Goal: Transaction & Acquisition: Complete application form

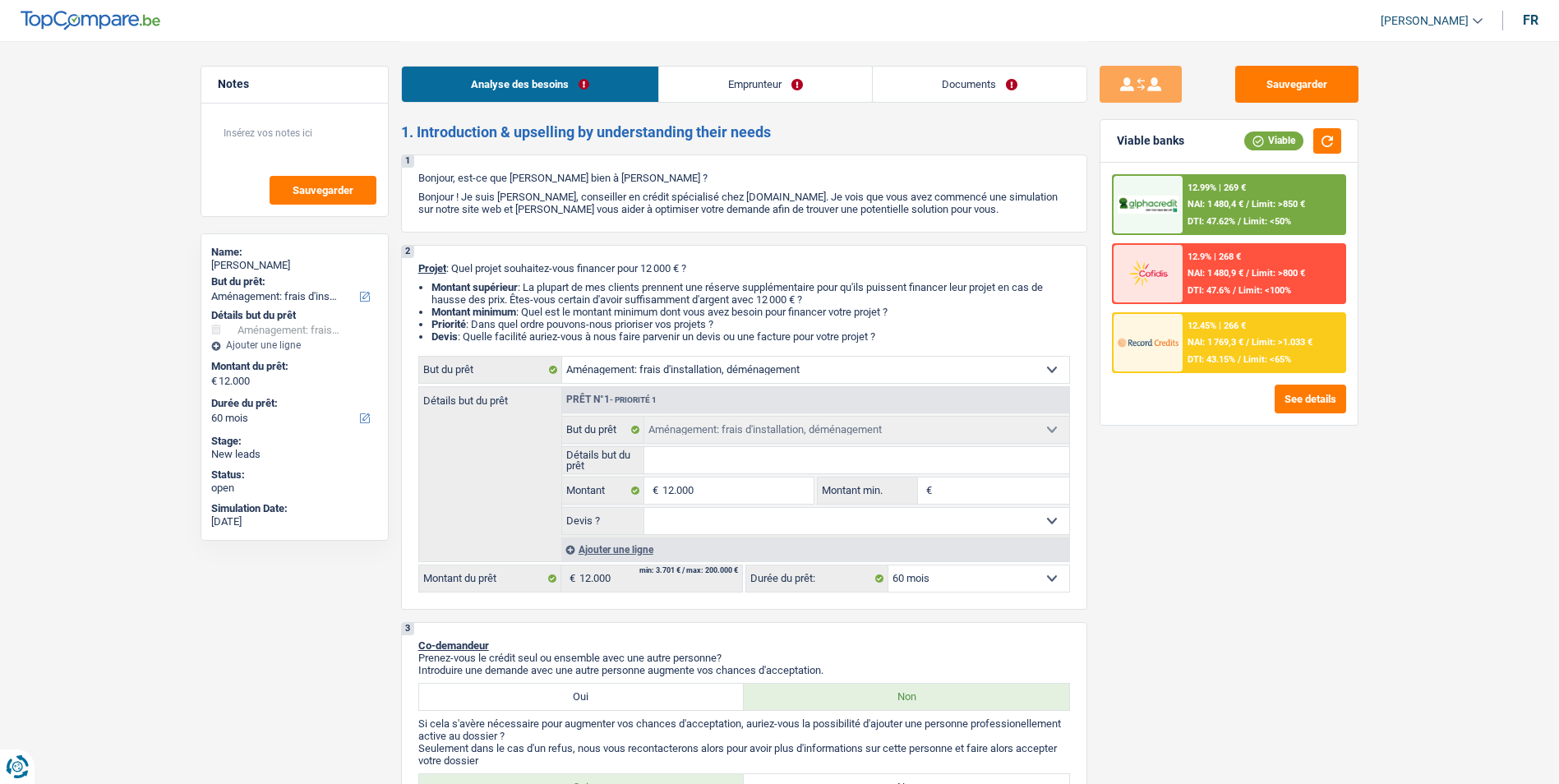
select select "movingOrInstallation"
select select "60"
select select "movingOrInstallation"
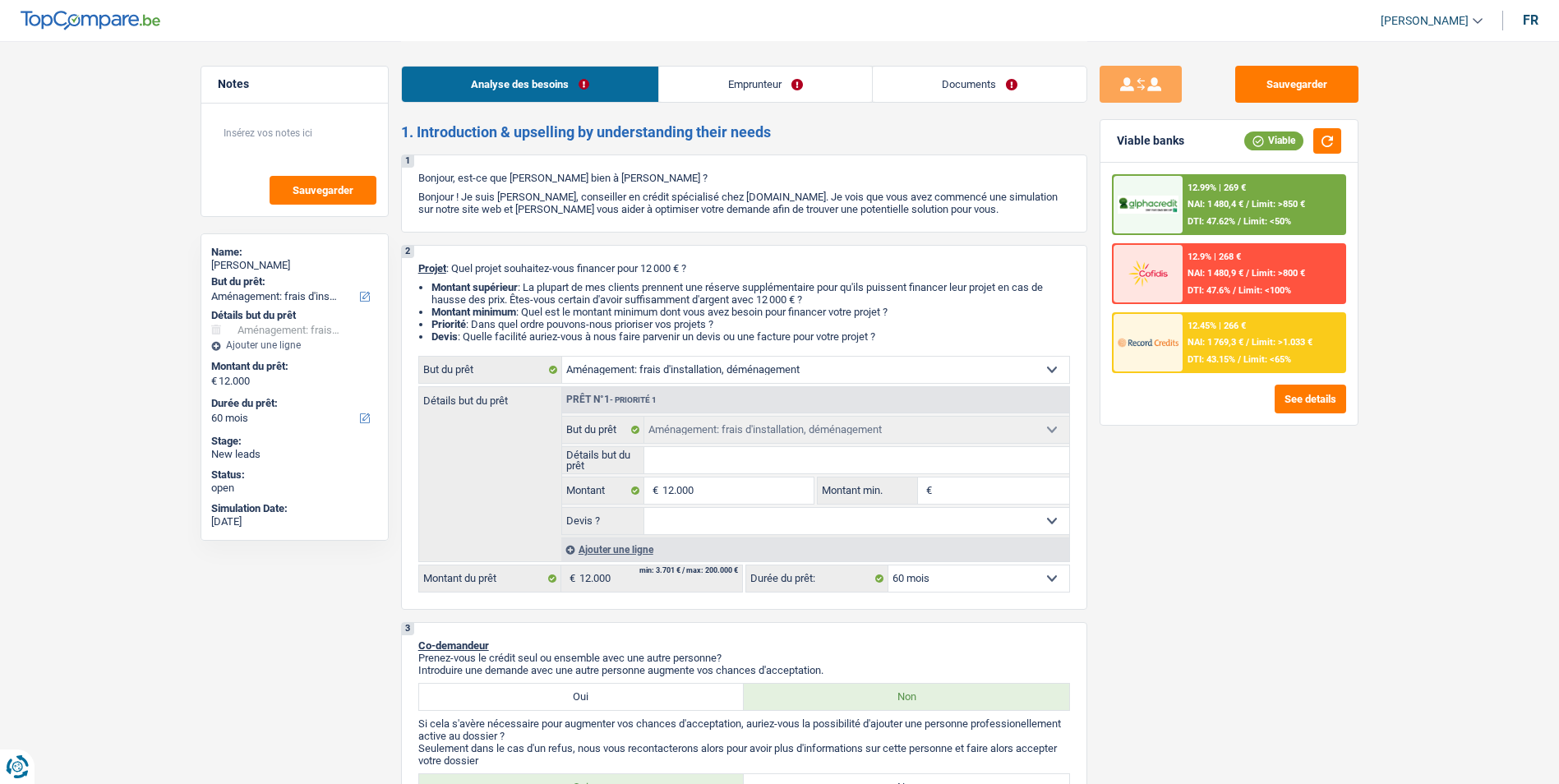
select select "60"
select select "worker"
select select "netSalary"
select select "rents"
select select "cardOrCredit"
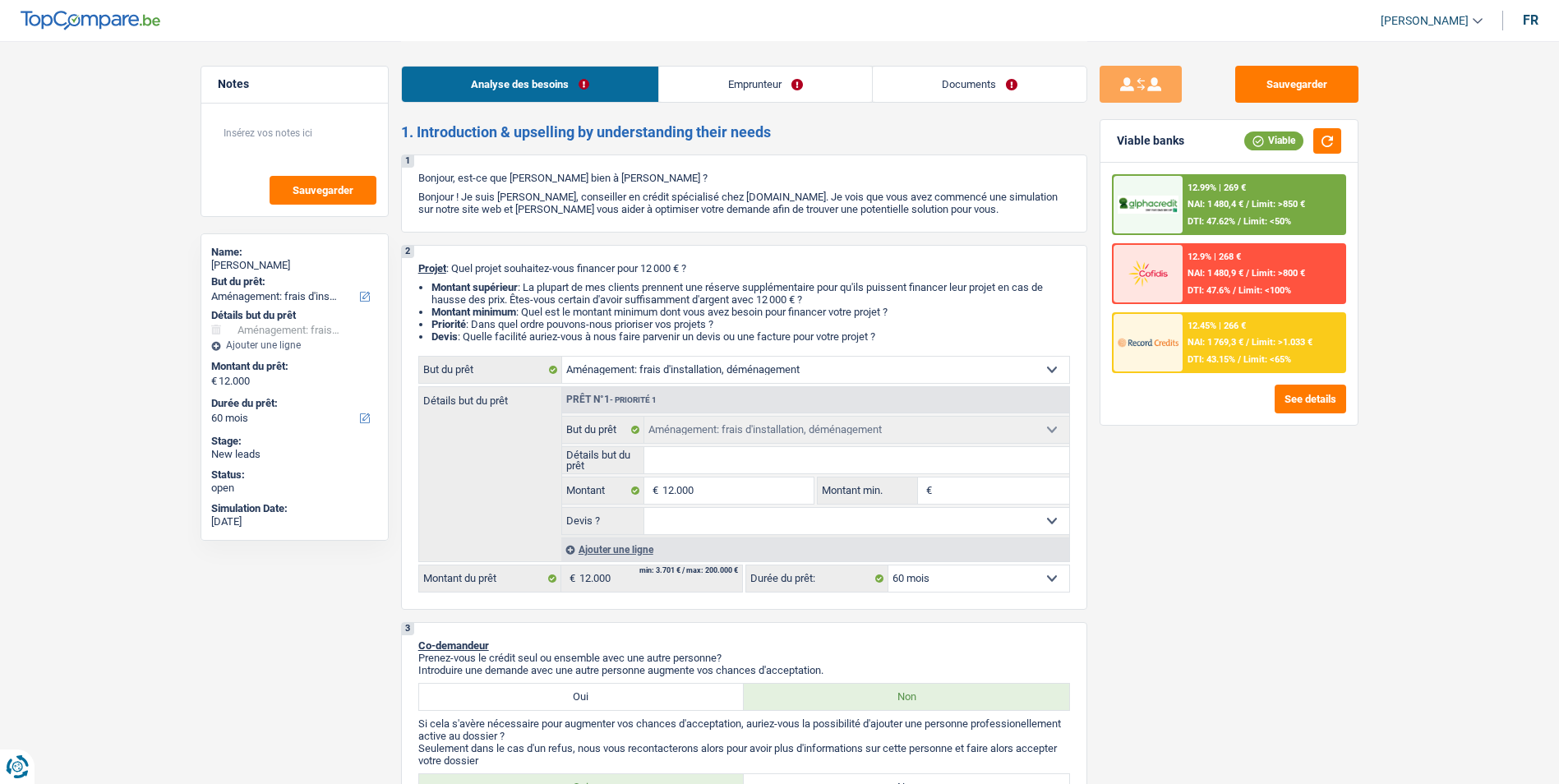
select select "movingOrInstallation"
select select "60"
select select "352"
select select "single"
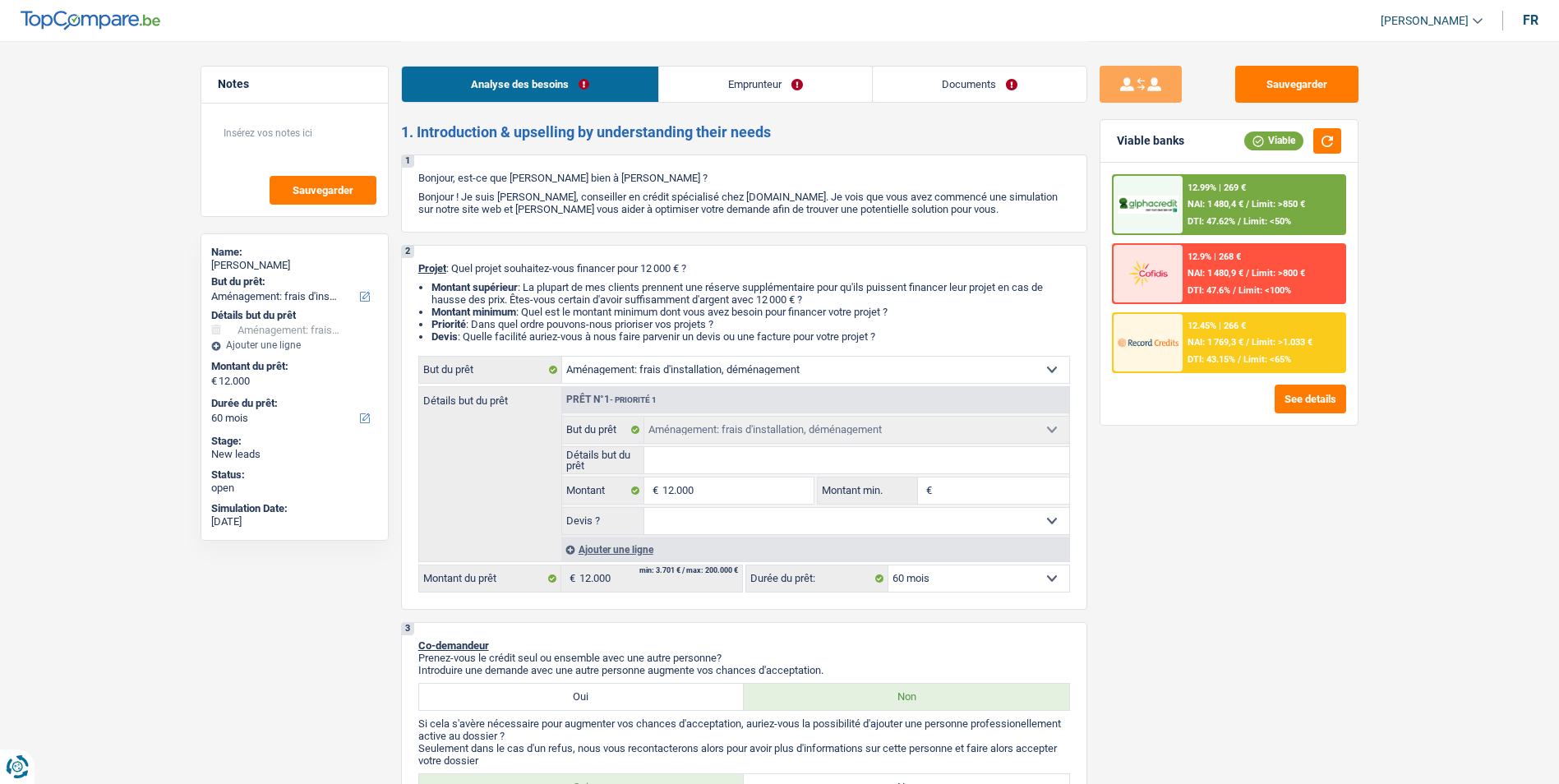
click at [783, 91] on link "Emprunteur" at bounding box center [766, 84] width 213 height 35
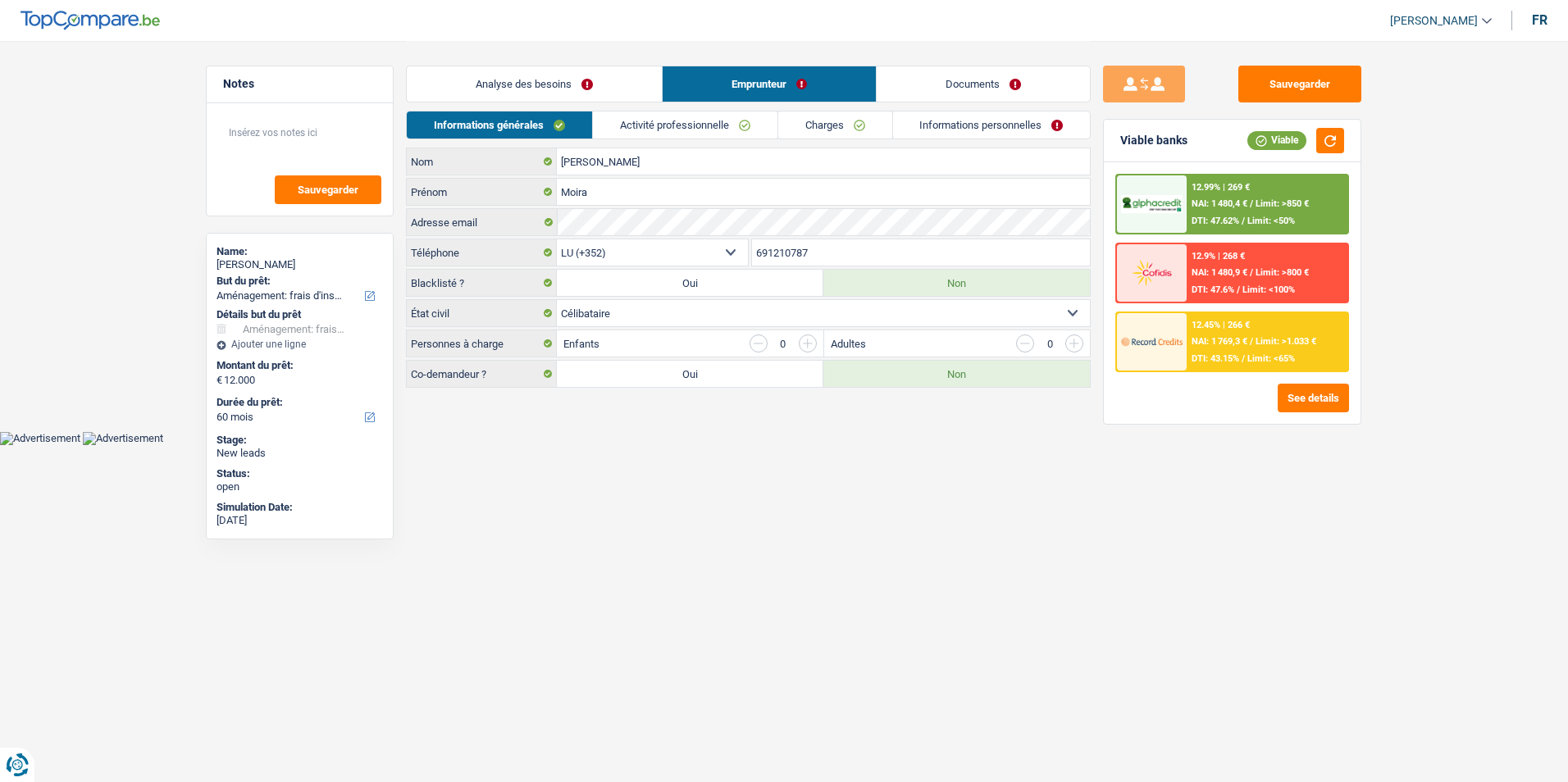
click at [960, 76] on link "Documents" at bounding box center [983, 84] width 213 height 35
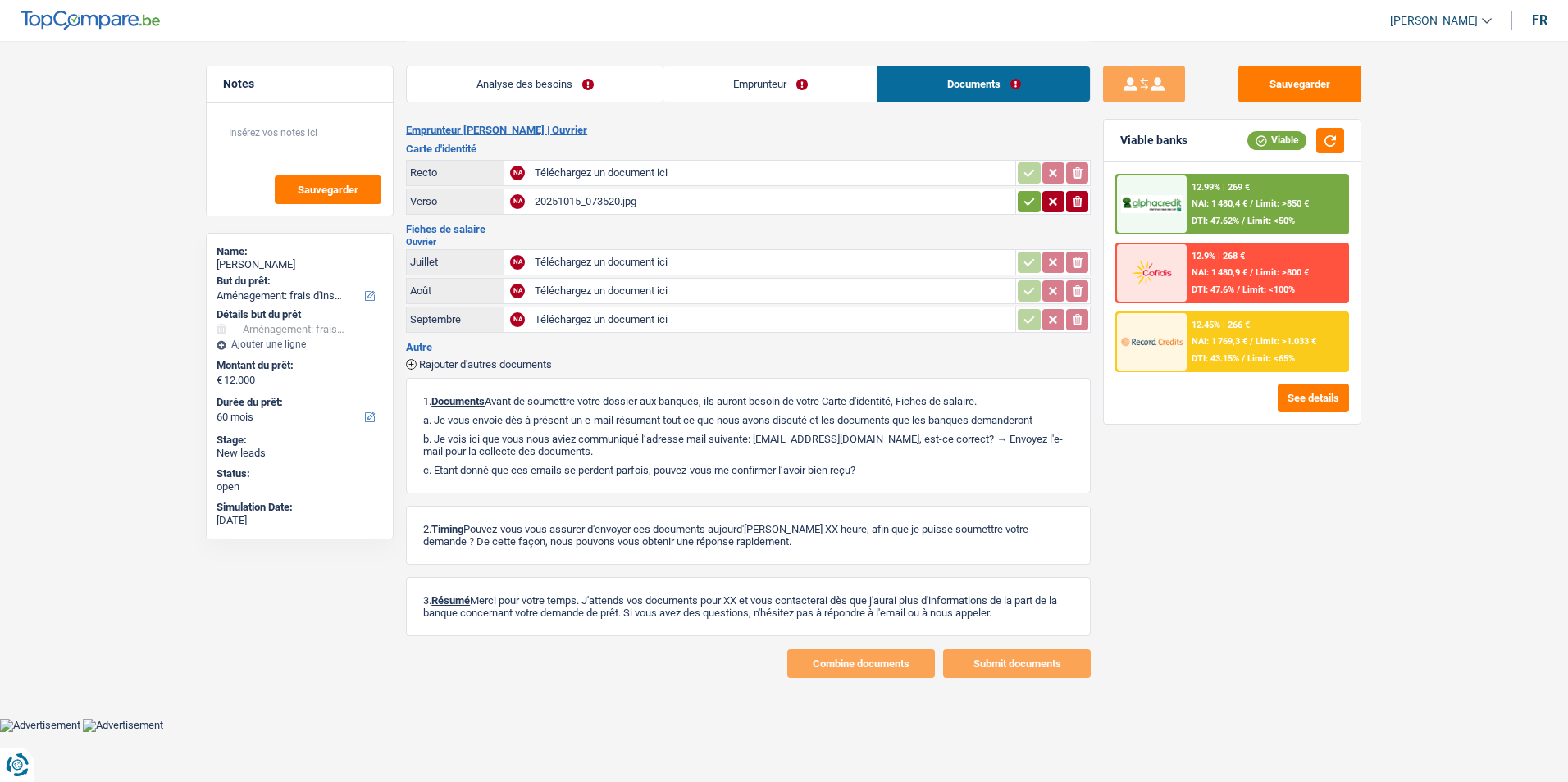
click at [564, 98] on link "Analyse des besoins" at bounding box center [534, 84] width 256 height 35
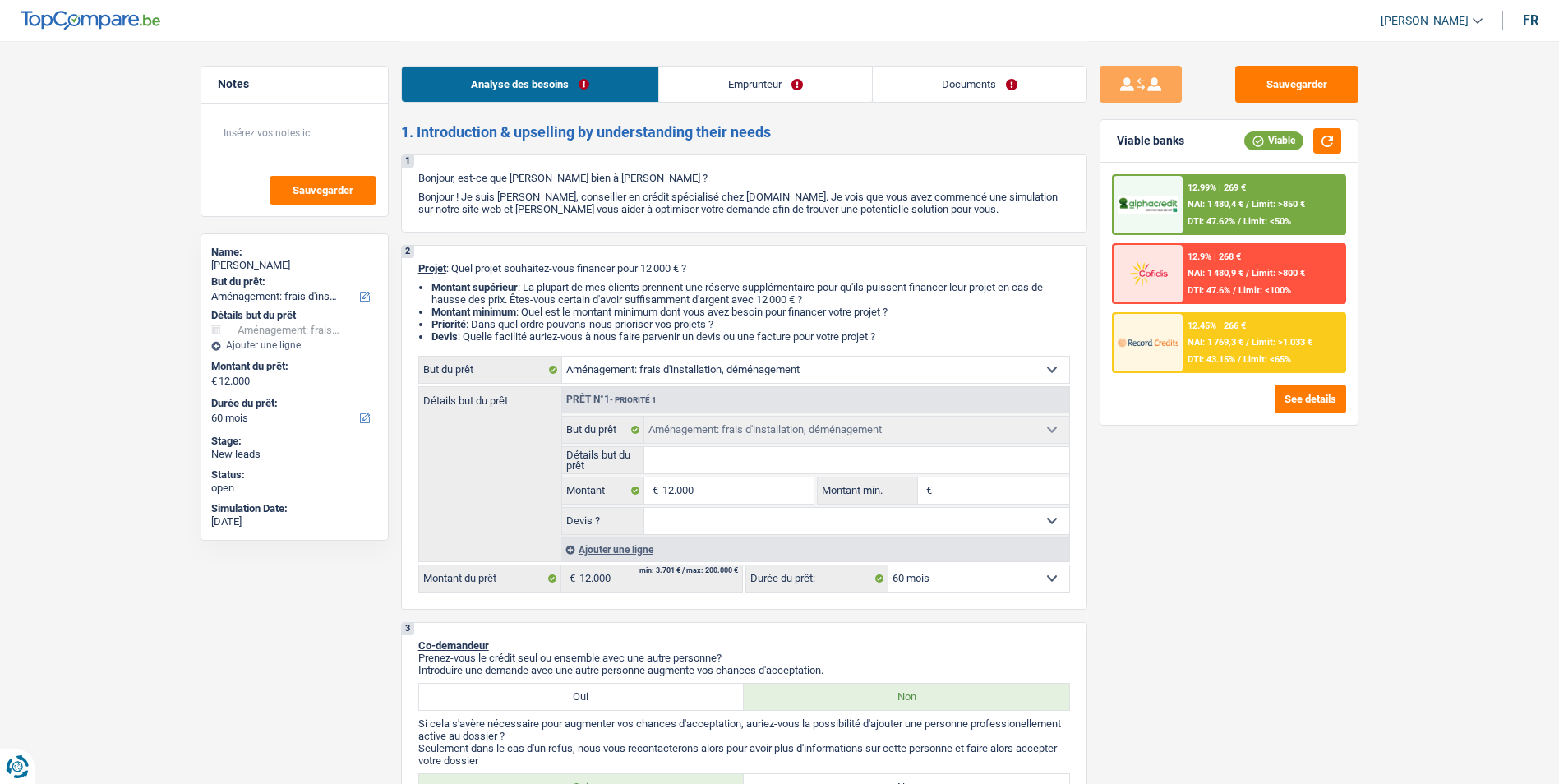
click at [991, 371] on select "Confort maison: meubles, textile, peinture, électroménager, outillage non-profe…" at bounding box center [815, 370] width 507 height 26
select select "household"
click at [562, 357] on select "Confort maison: meubles, textile, peinture, électroménager, outillage non-profe…" at bounding box center [815, 370] width 507 height 26
select select "household"
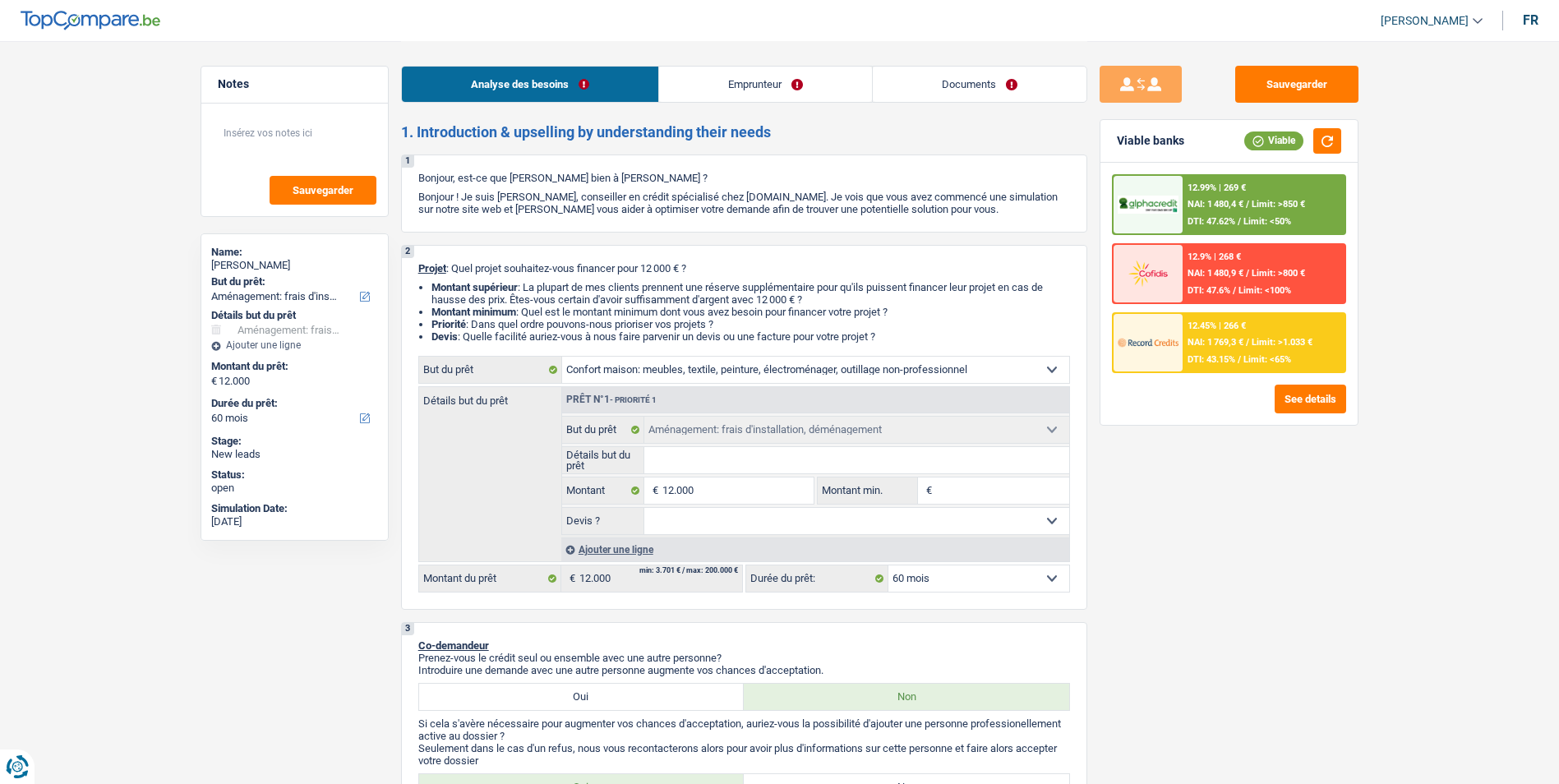
select select "household"
select select "movingOrInstallation"
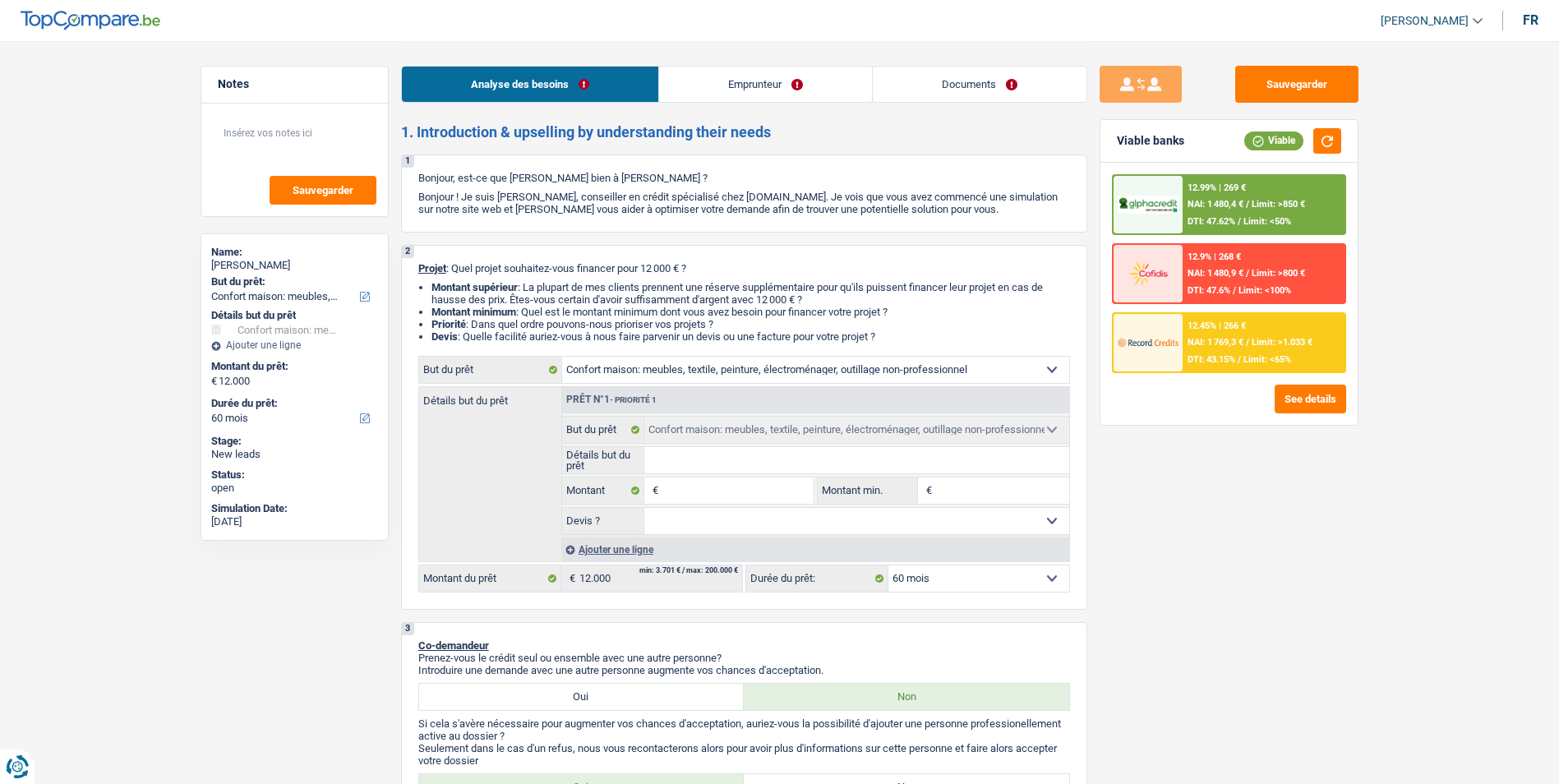
select select "movingOrInstallation"
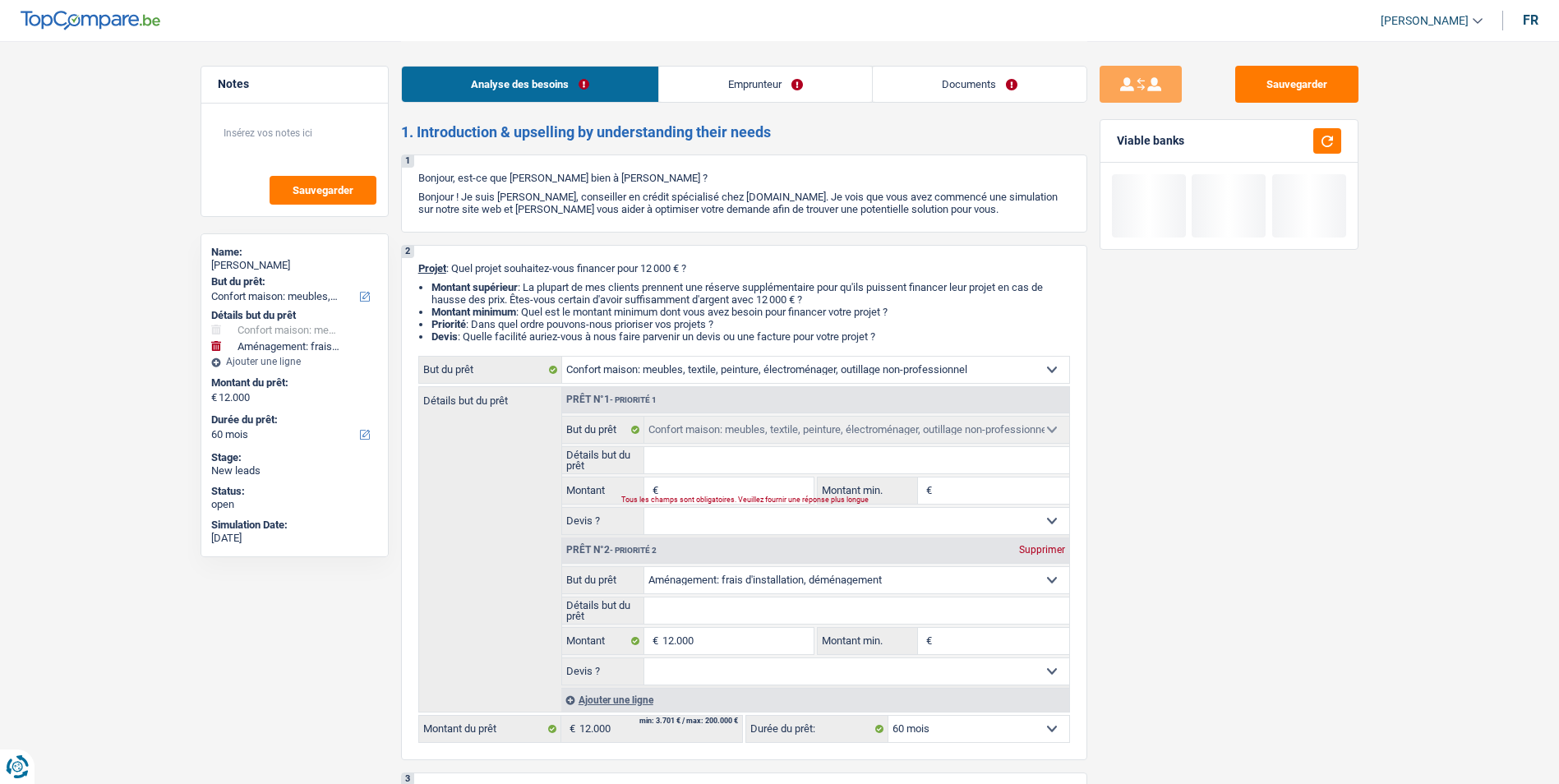
click at [1045, 548] on div "Supprimer" at bounding box center [1042, 549] width 55 height 10
type input "0"
select select
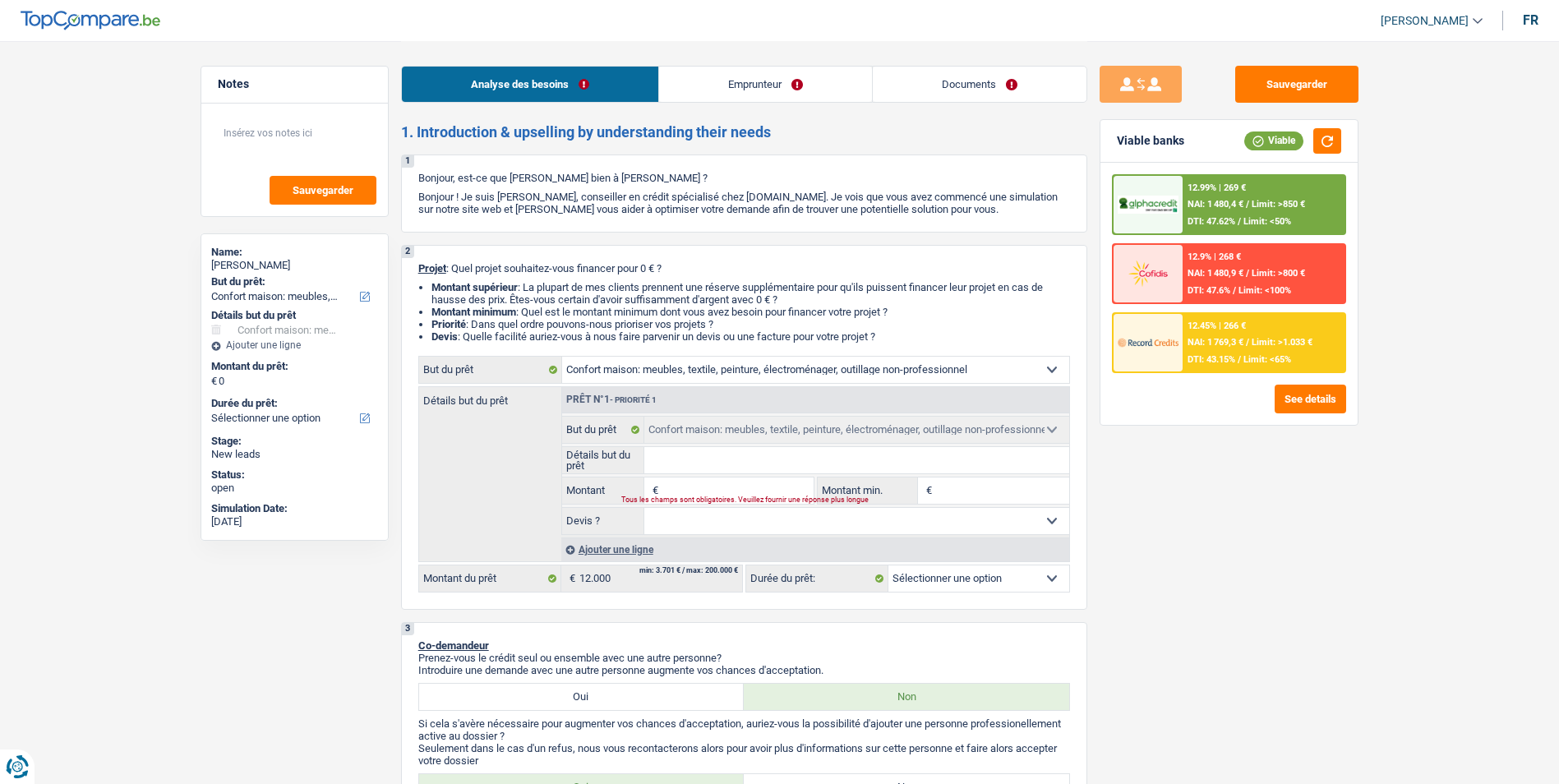
click at [759, 490] on input "Montant" at bounding box center [738, 491] width 151 height 26
type input "1"
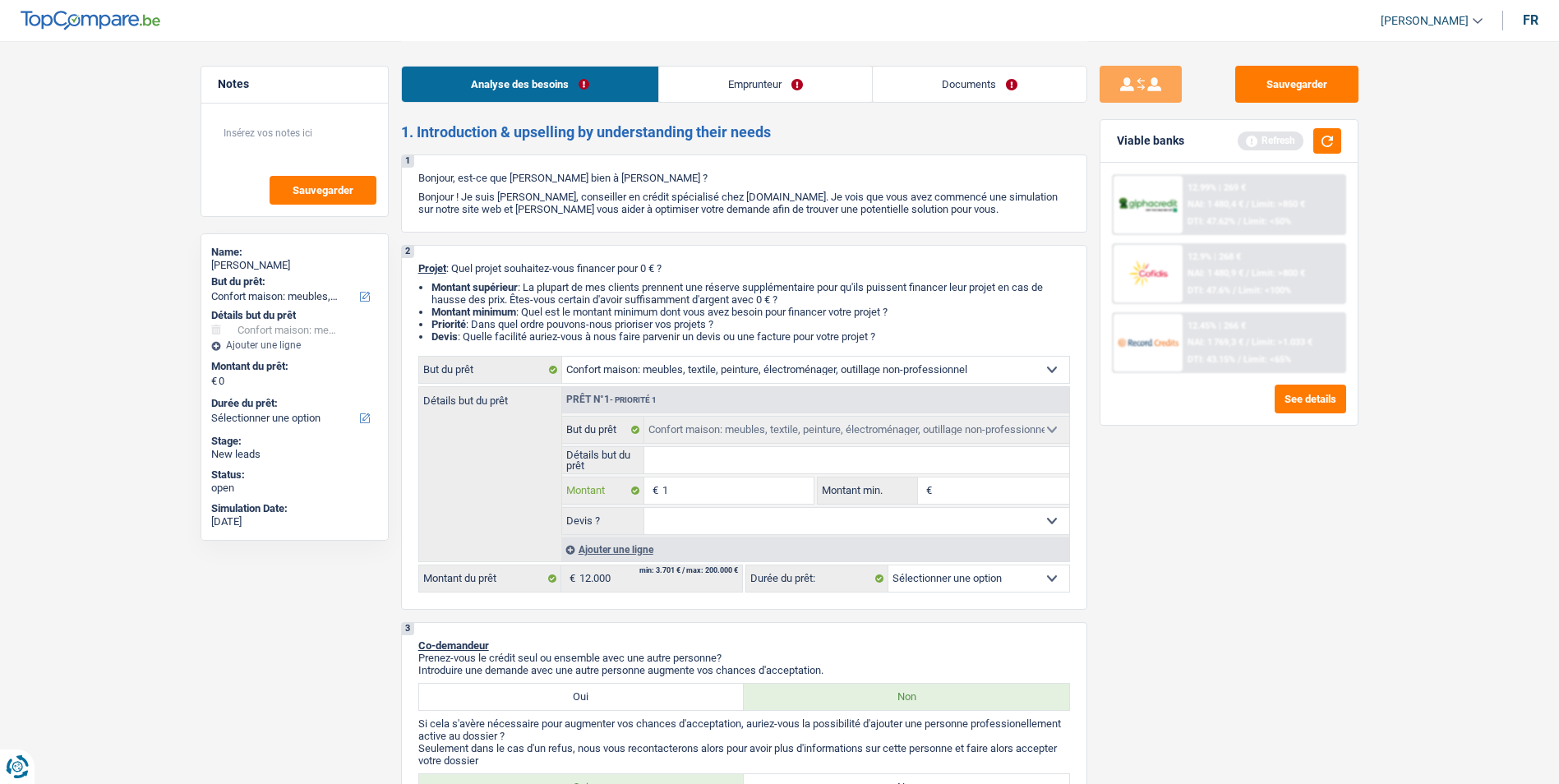
type input "12"
type input "120"
type input "1.200"
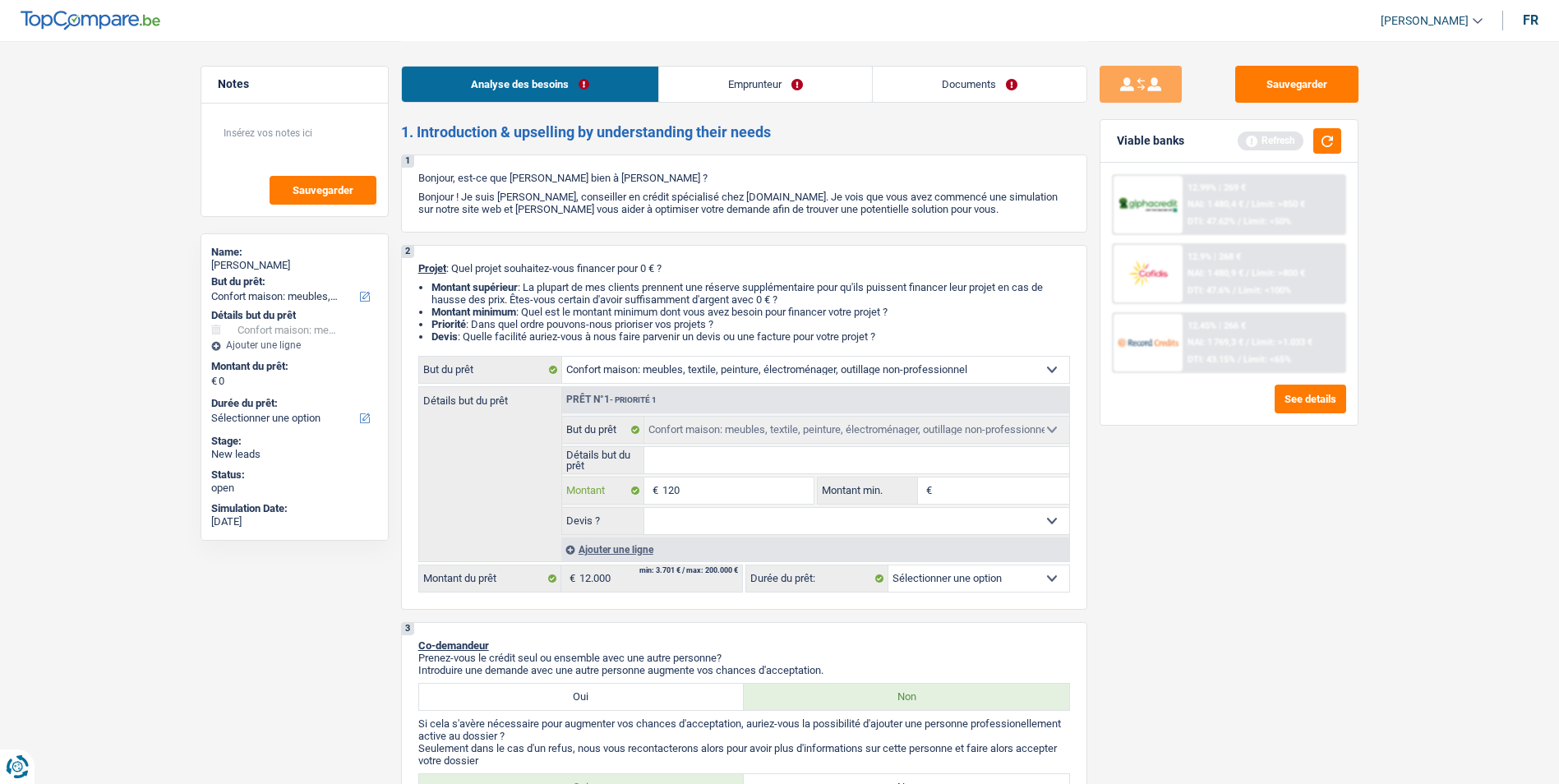
type input "1.200"
type input "12.000"
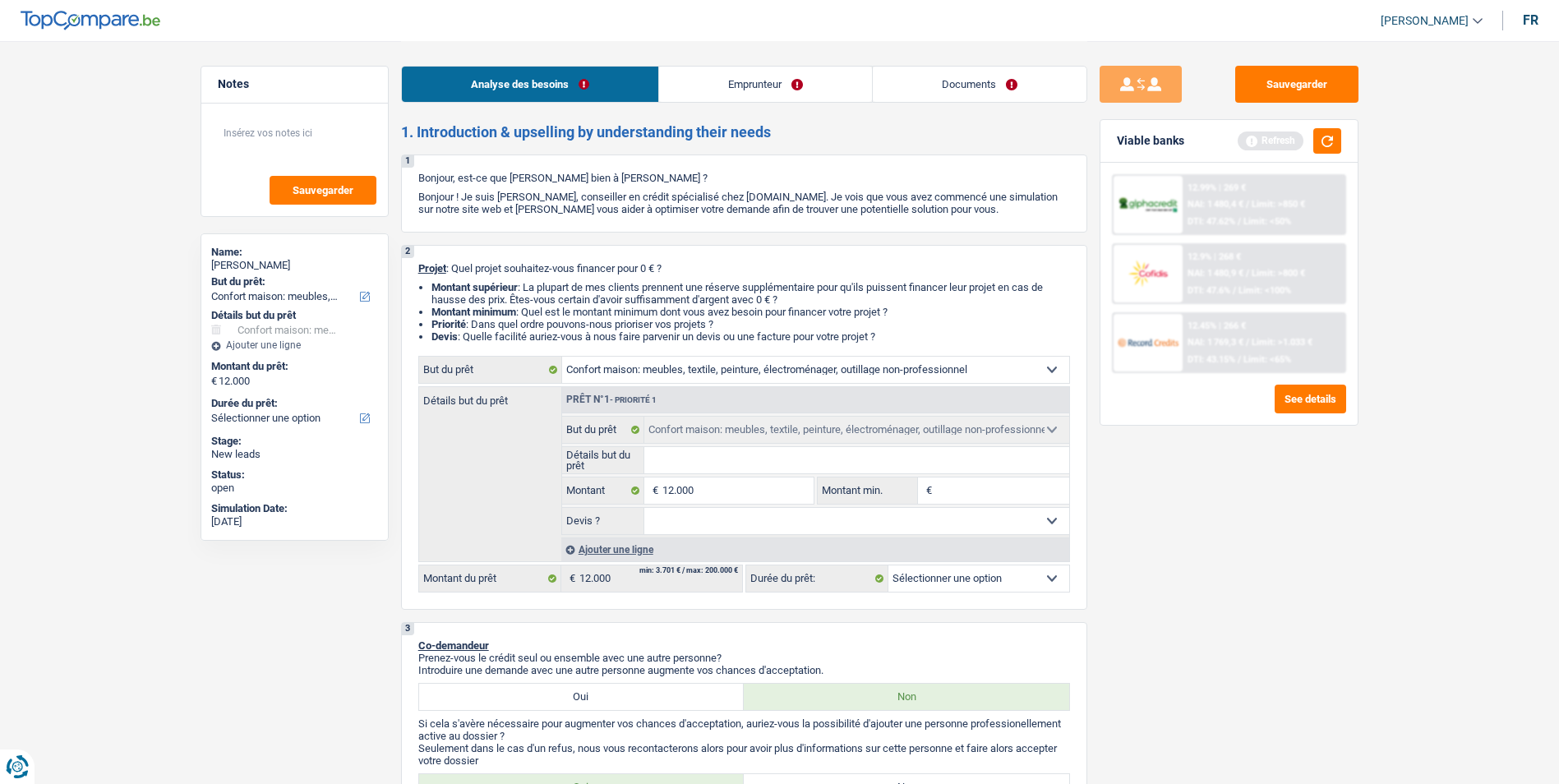
click at [730, 520] on select "Oui Non Non répondu Sélectionner une option" at bounding box center [856, 521] width 425 height 26
select select "60"
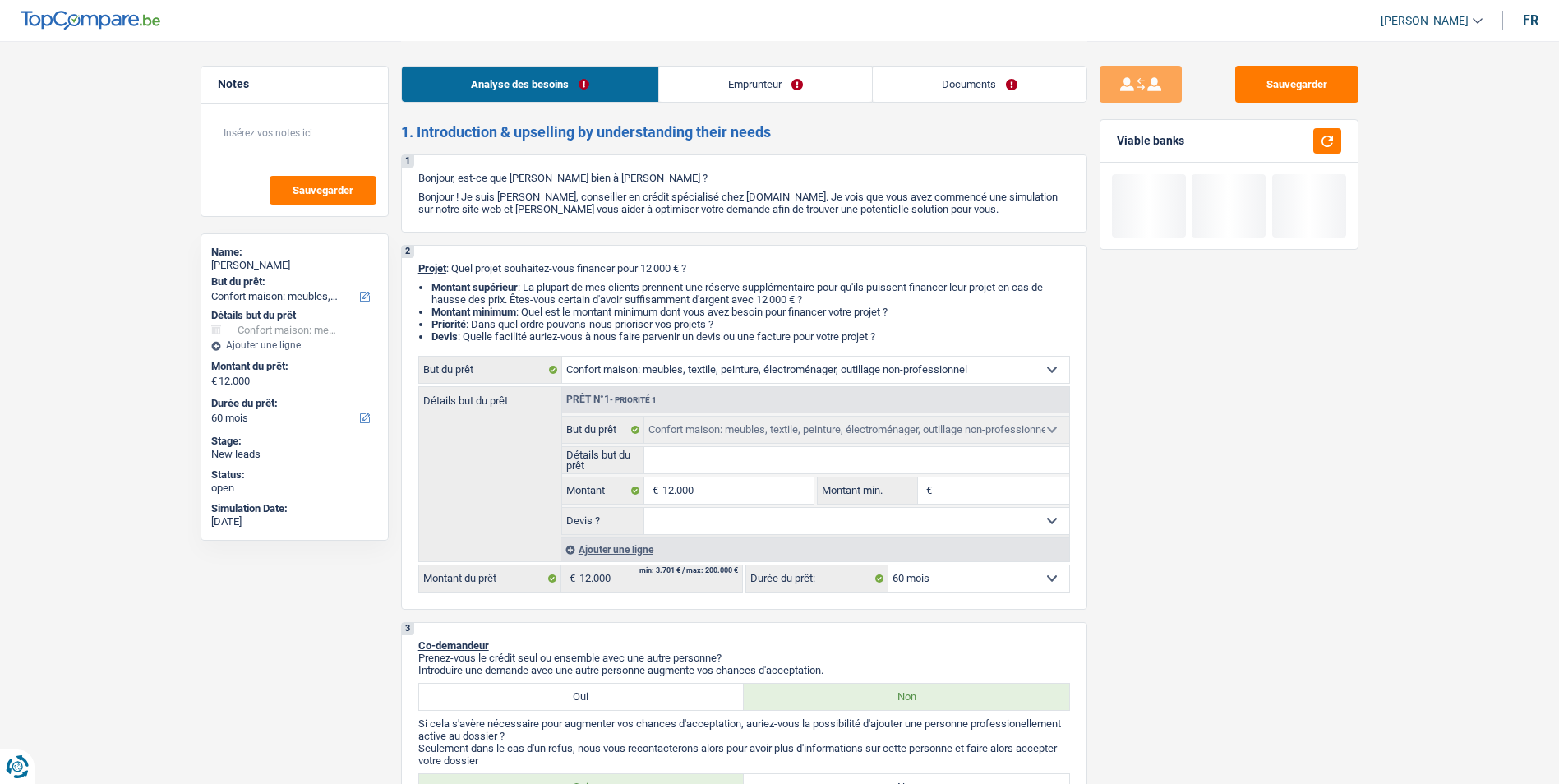
select select "false"
click at [644, 508] on select "Oui Non Non répondu Sélectionner une option" at bounding box center [856, 521] width 425 height 26
select select "false"
click at [715, 470] on input "Détails but du prêt" at bounding box center [856, 460] width 425 height 26
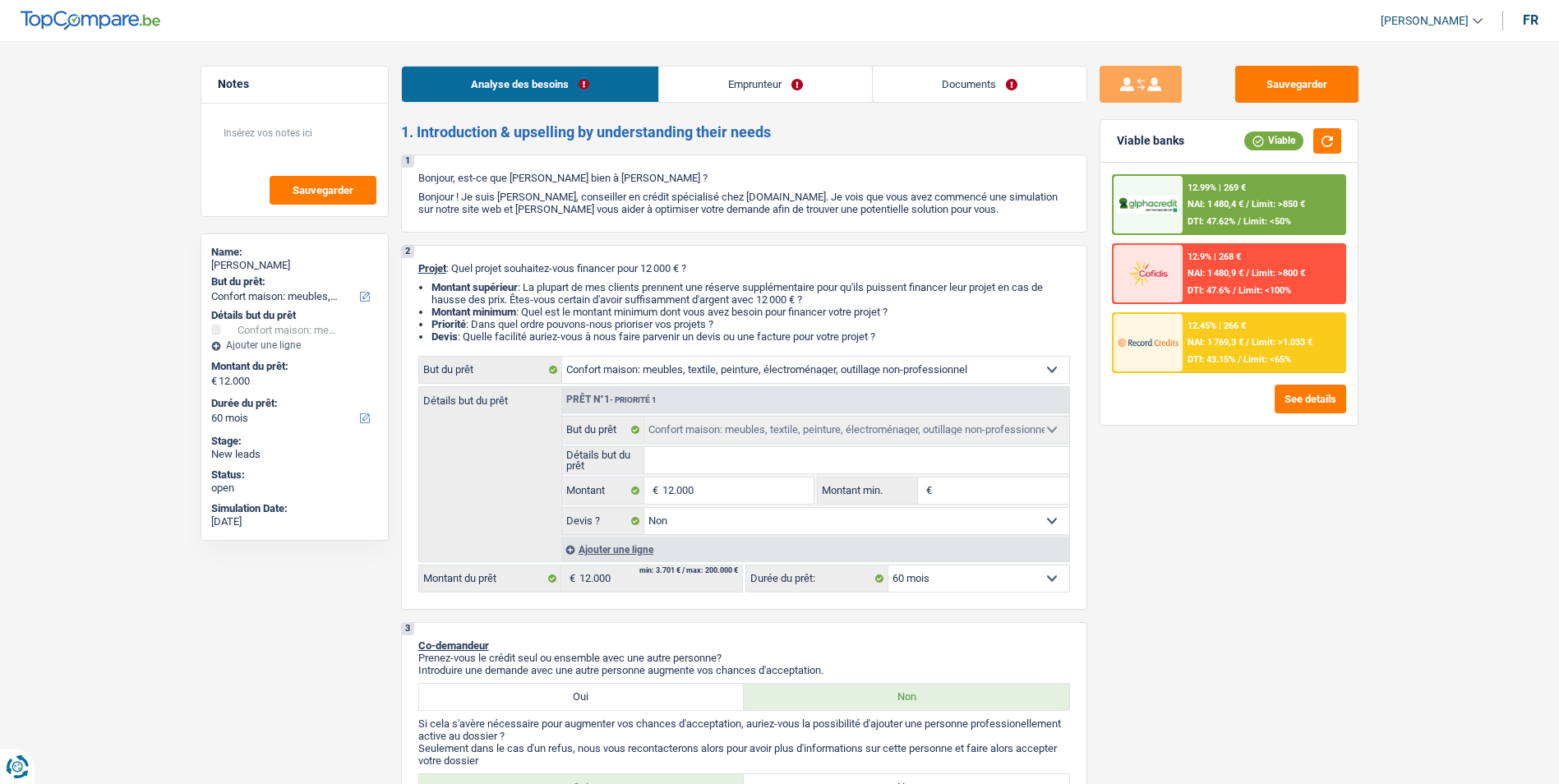
type input "A"
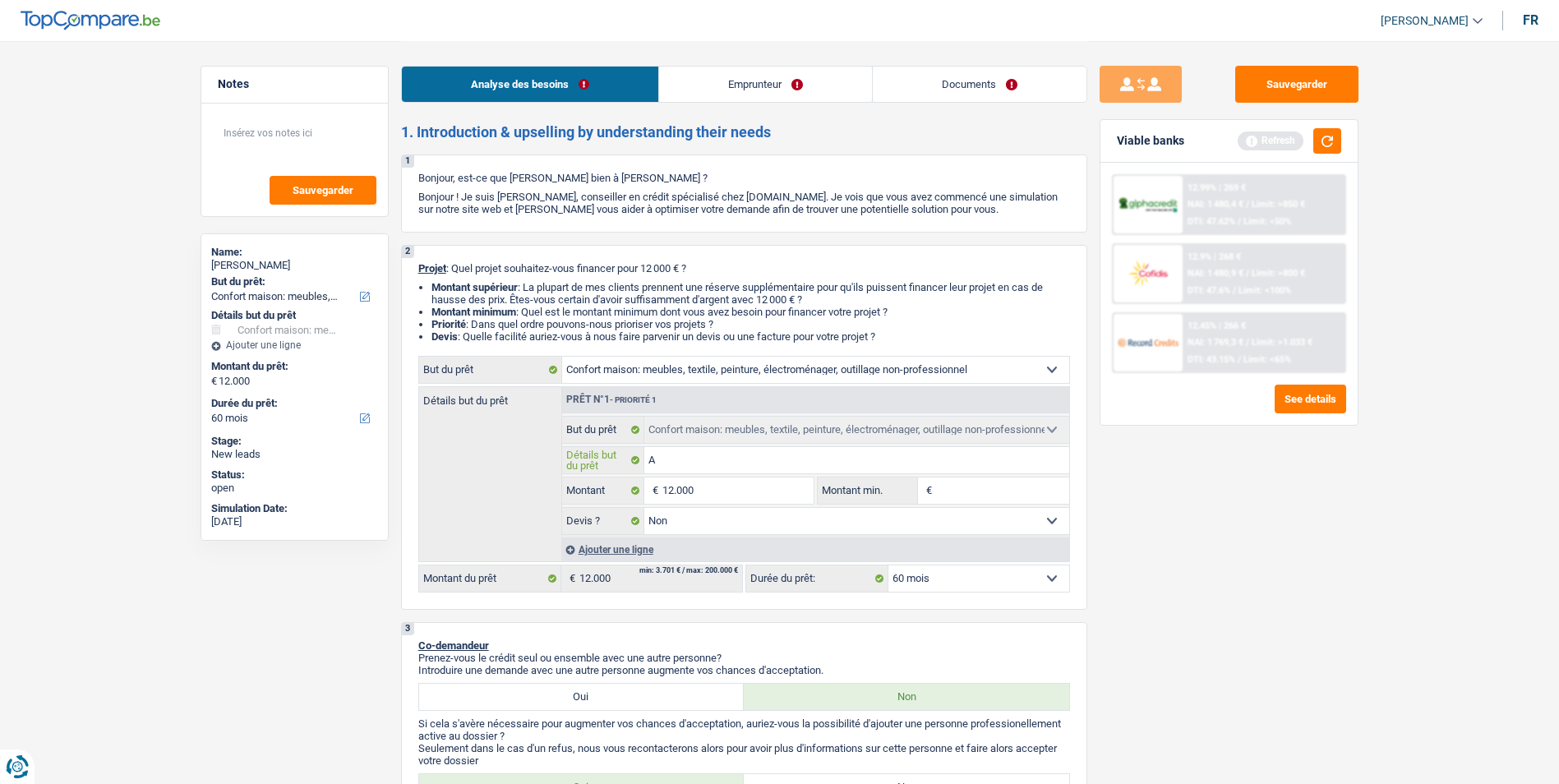
type input "Ac"
type input "Ach"
type input "Ache"
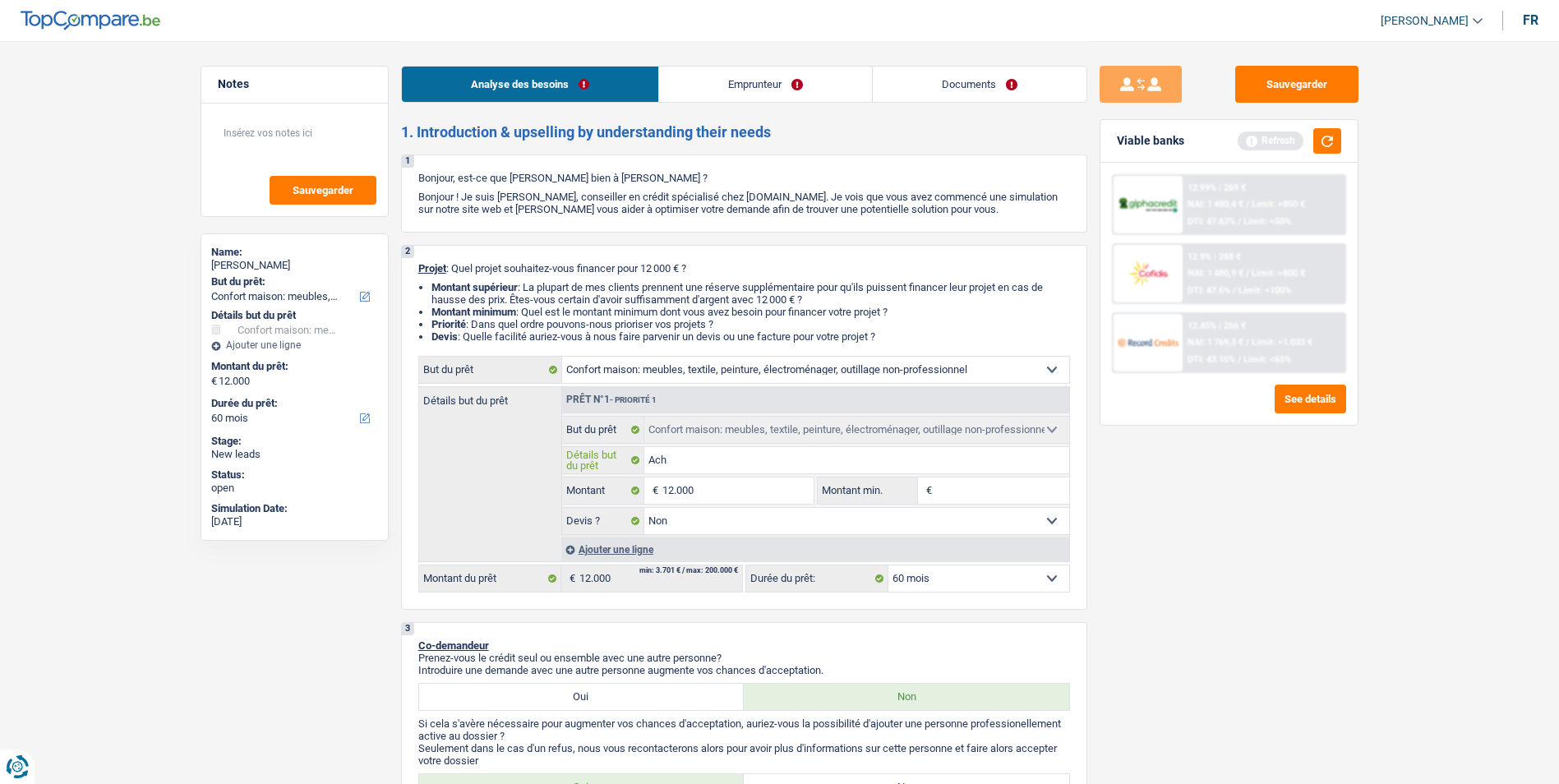
type input "Ache"
type input "Achet"
type input "Achete"
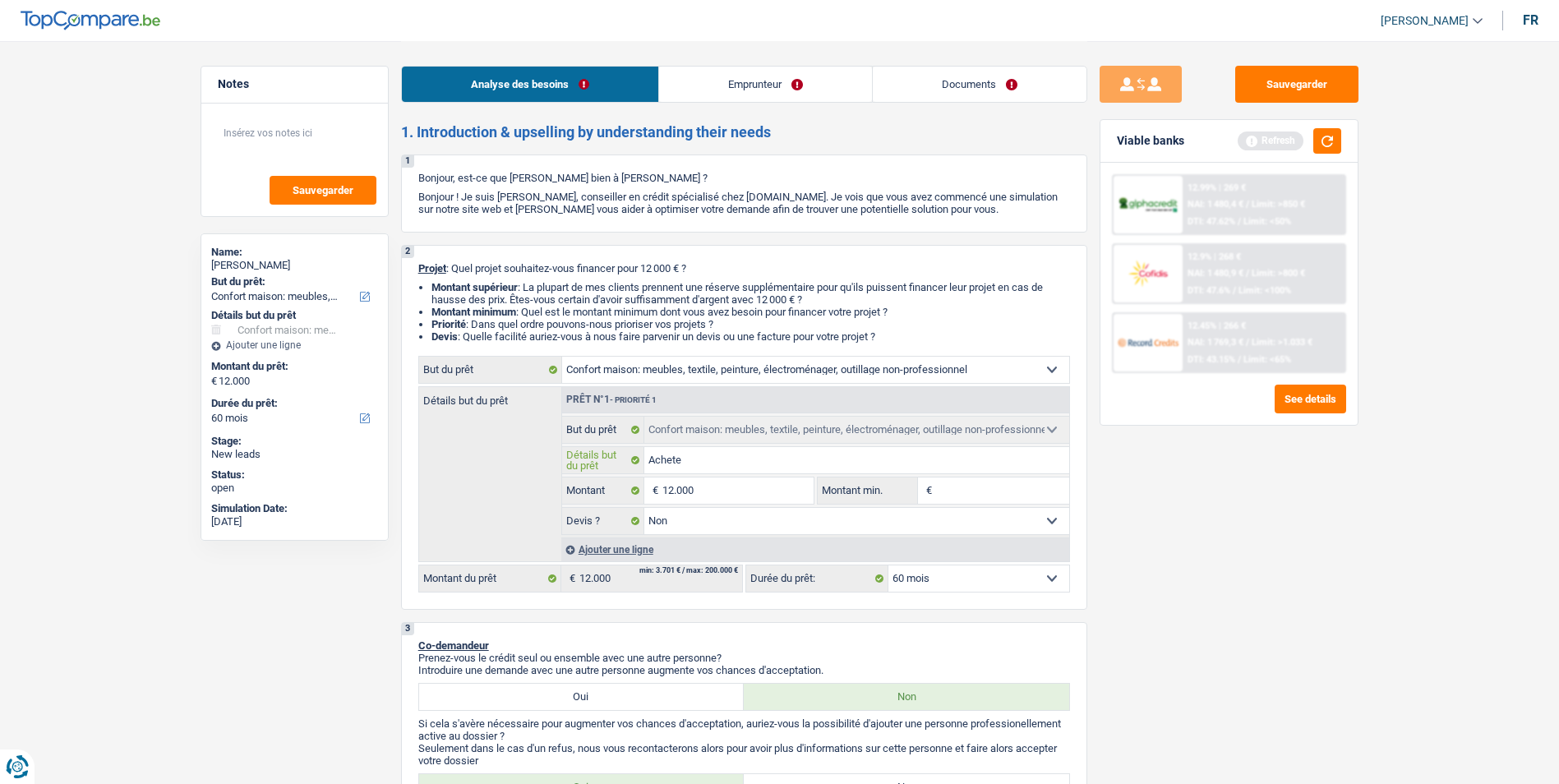
type input "Acheter"
type input "Acheter d"
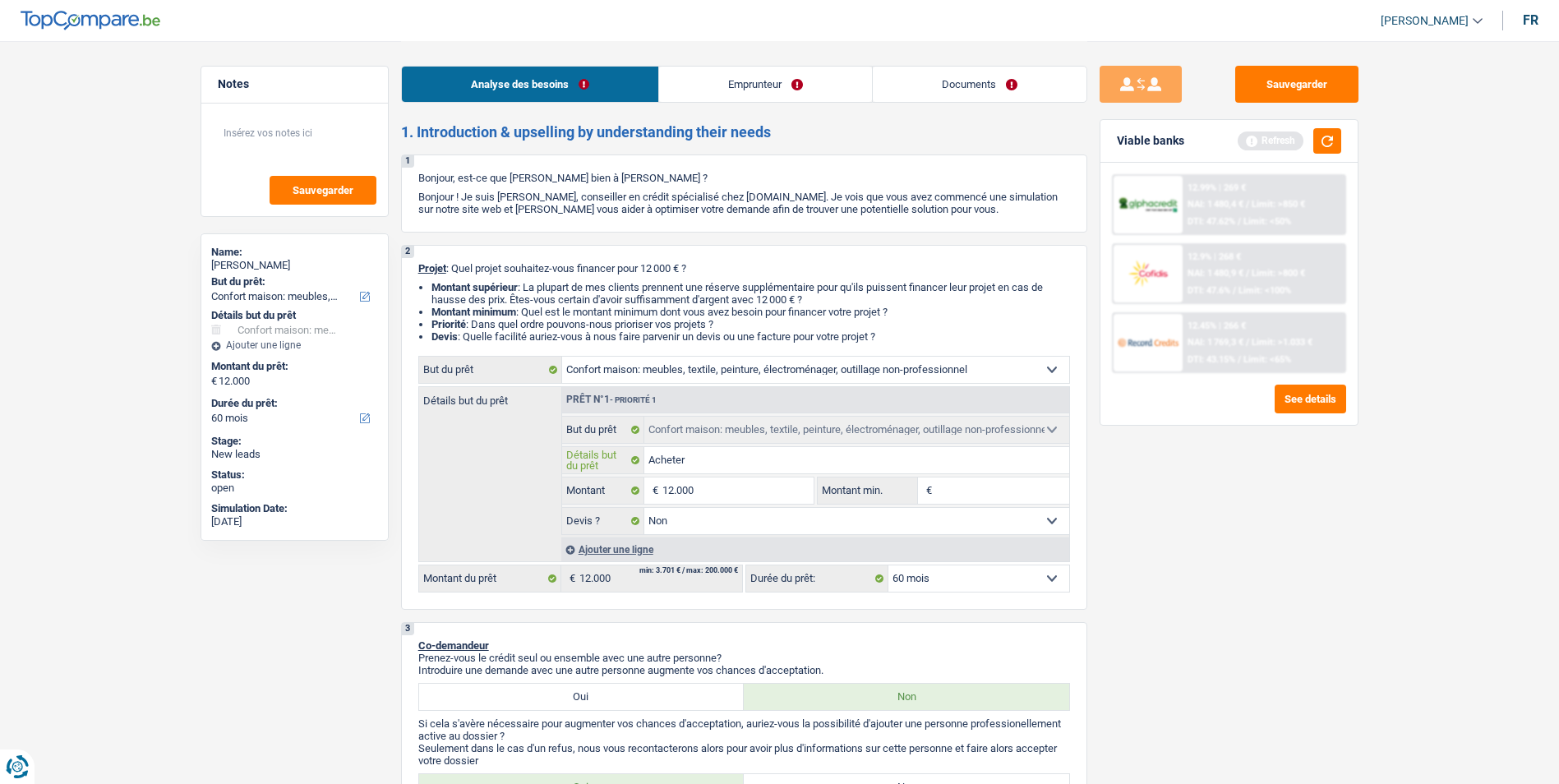
type input "Acheter d"
type input "Acheter de"
type input "Acheter des"
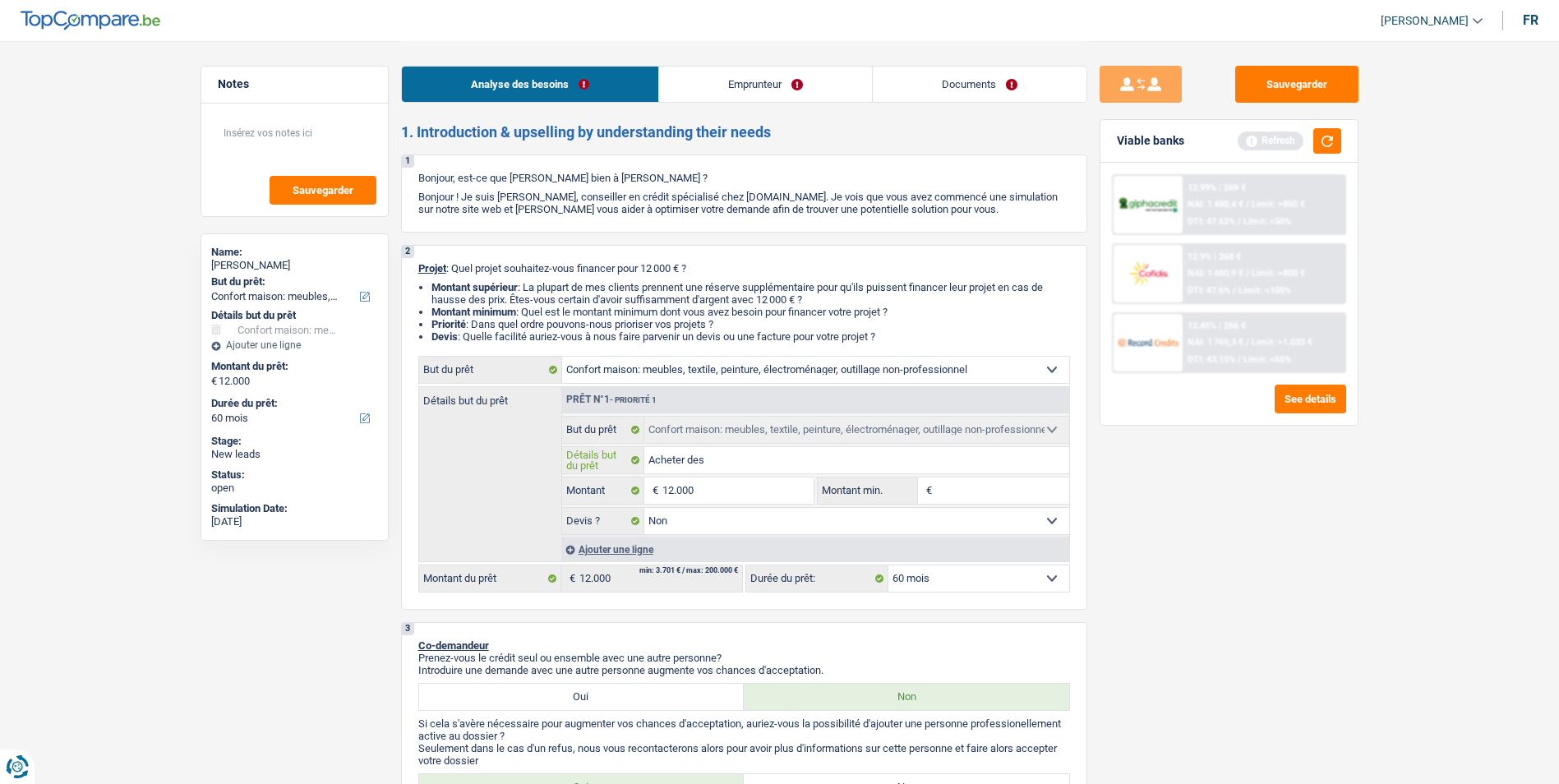
type input "Acheter des n"
type input "Acheter des no"
type input "Acheter des nou"
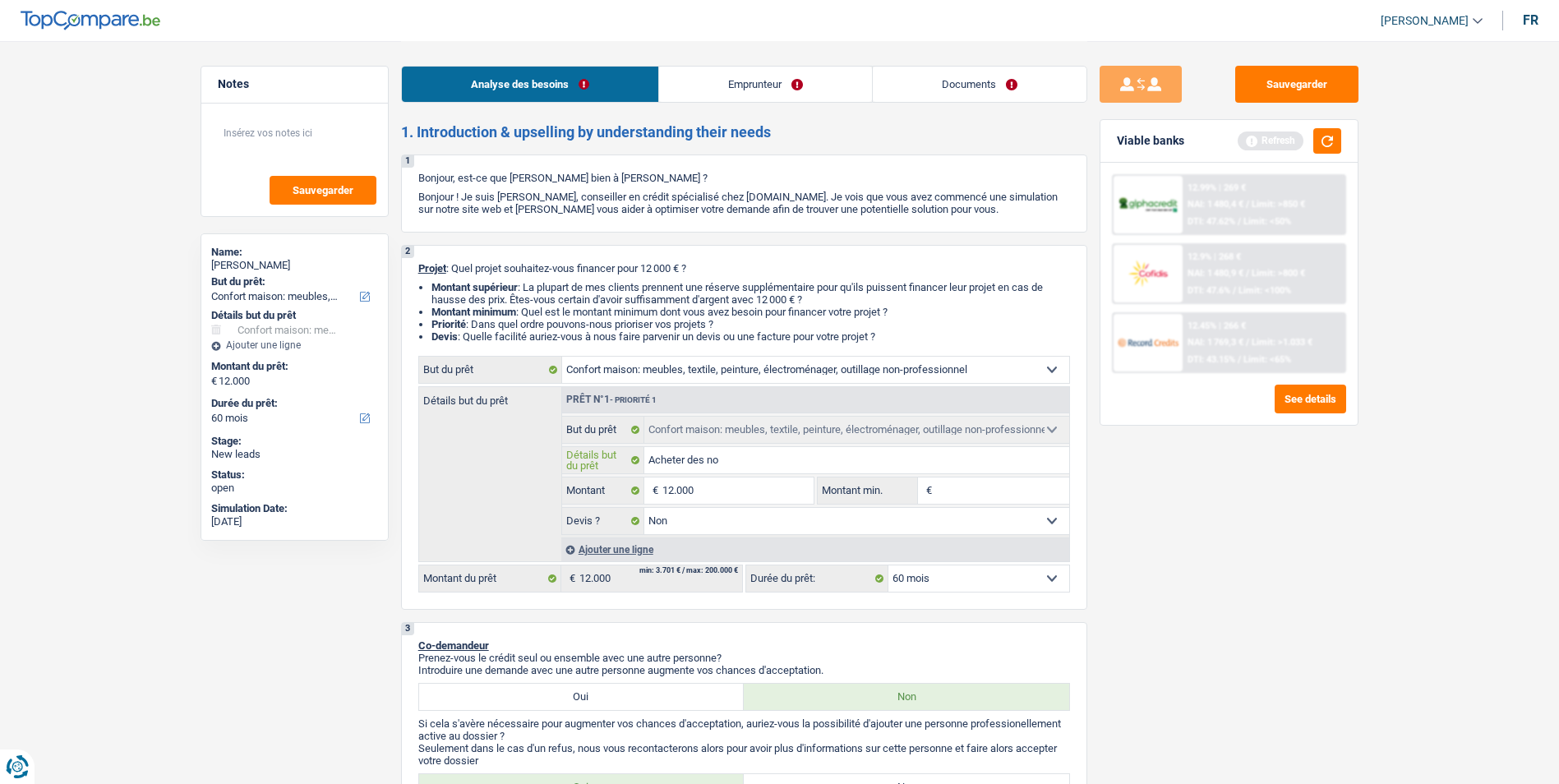
type input "Acheter des nou"
type input "Acheter des nouv"
type input "Acheter des nouve"
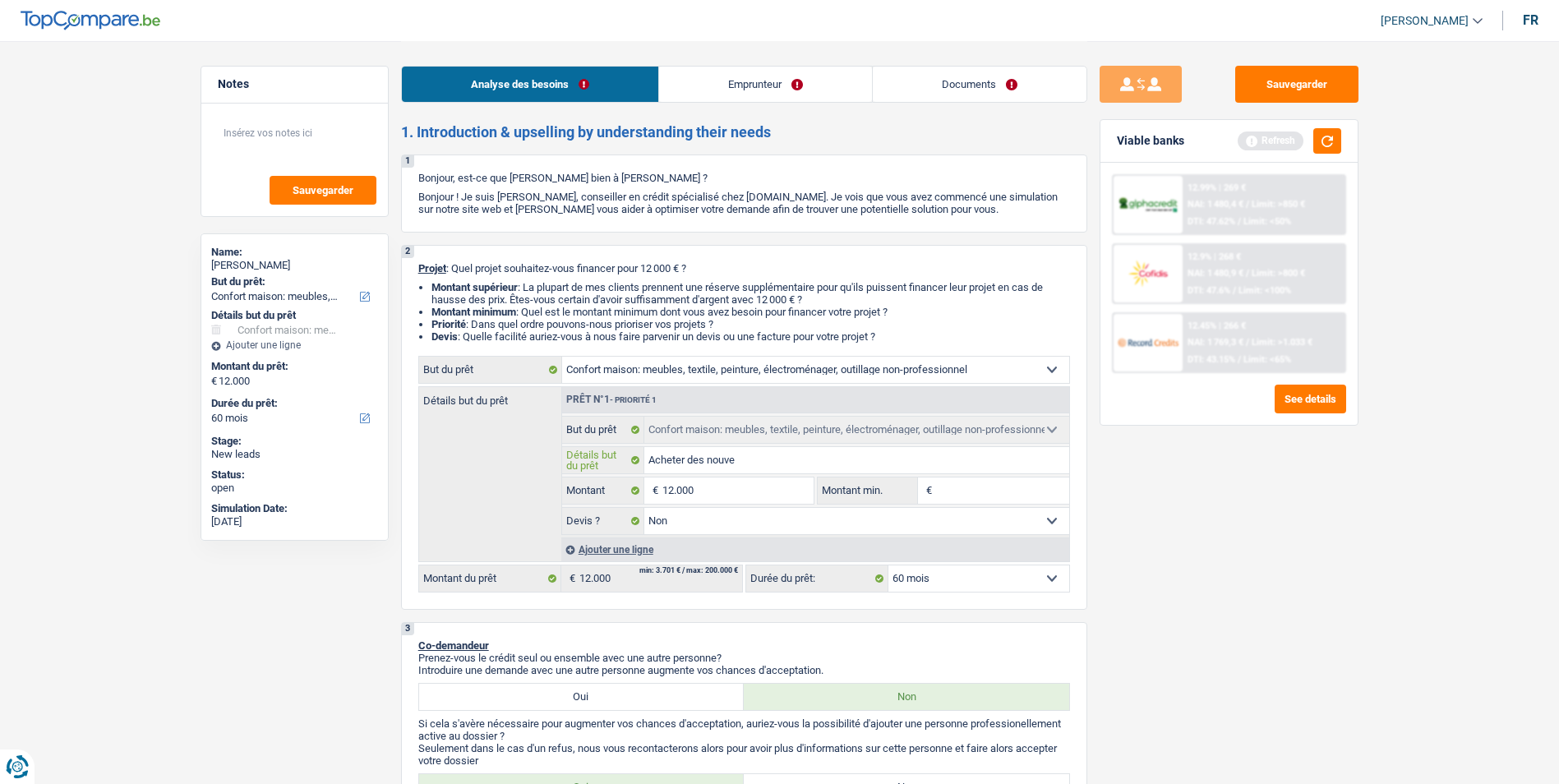
type input "Acheter des nouvea"
type input "Acheter des nouveau"
type input "Acheter des nouveaux"
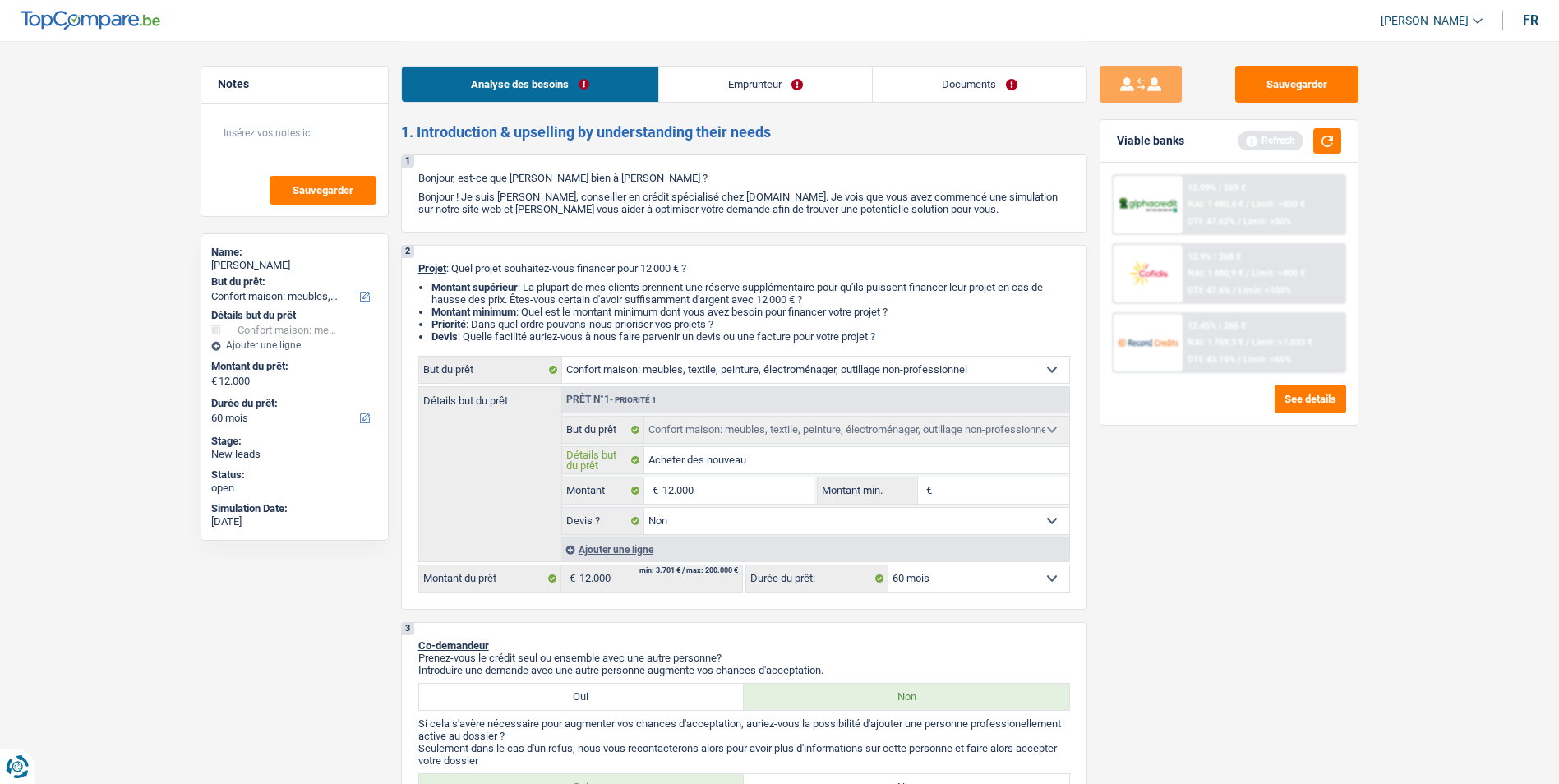
type input "Acheter des nouveaux"
type input "Acheter des nouveaux m"
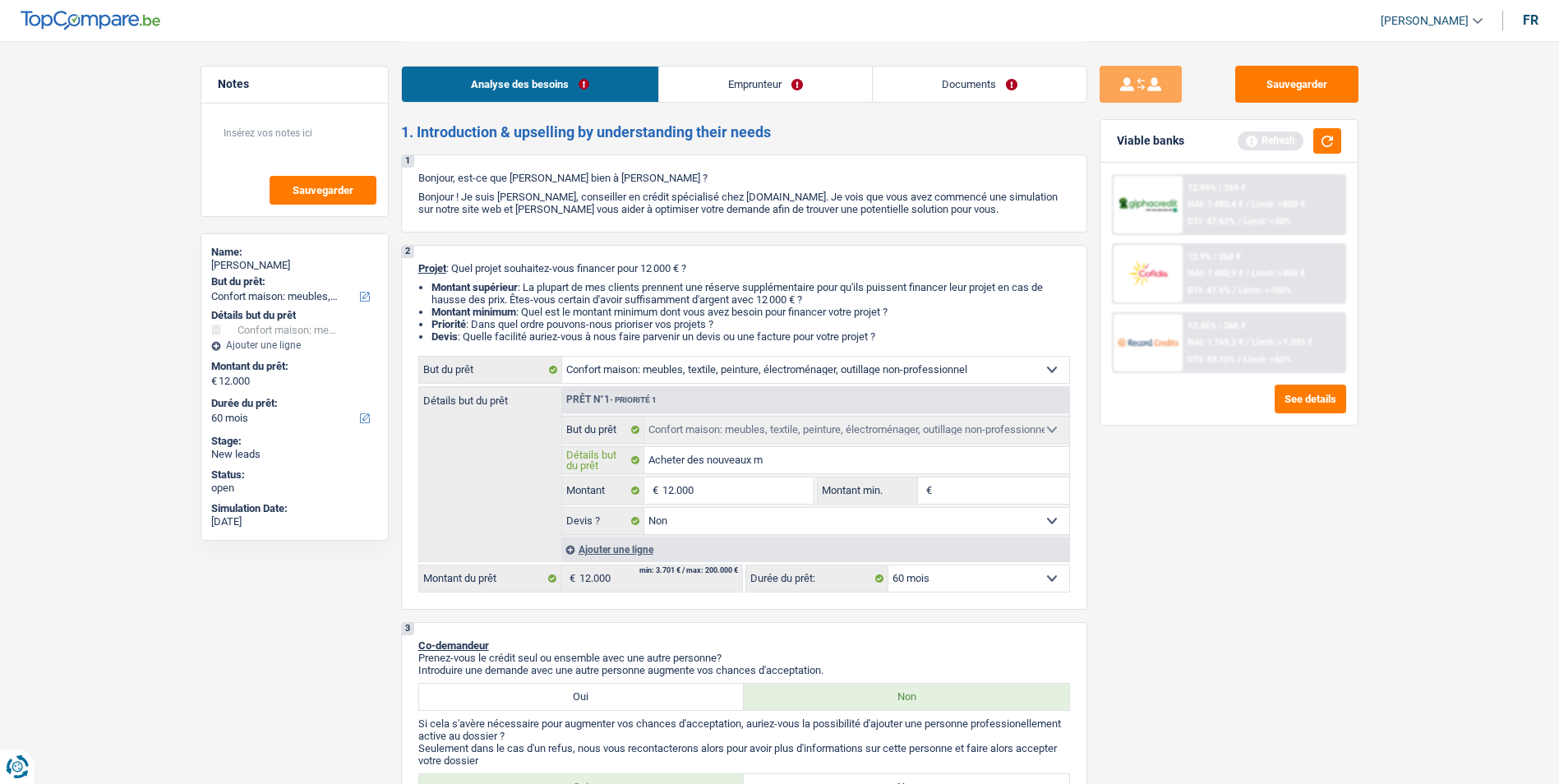
type input "Acheter des nouveaux me"
type input "Acheter des nouveaux meu"
type input "Acheter des nouveaux meub"
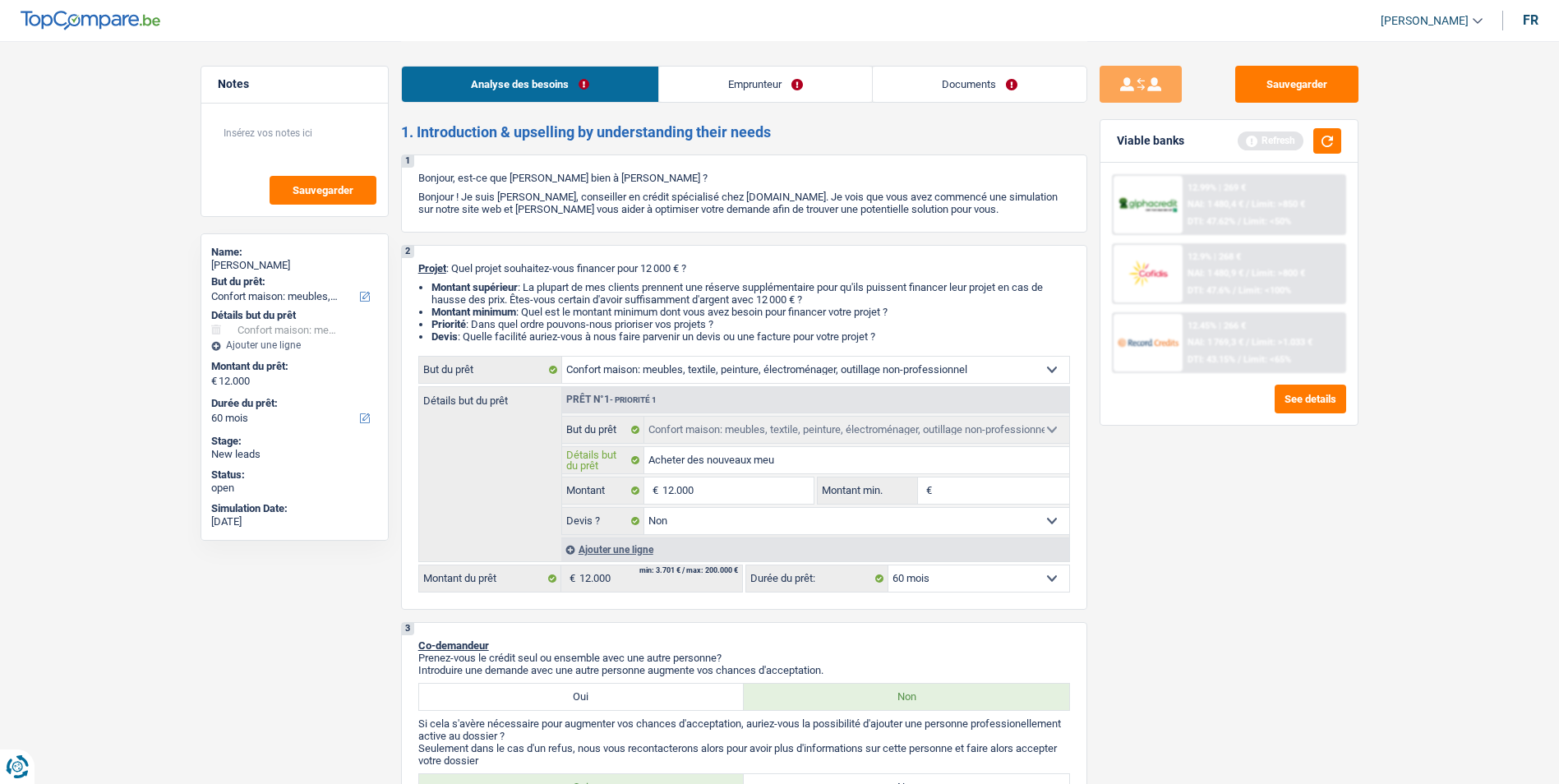
type input "Acheter des nouveaux meub"
type input "Acheter des nouveaux meubl"
type input "Acheter des nouveaux meuble"
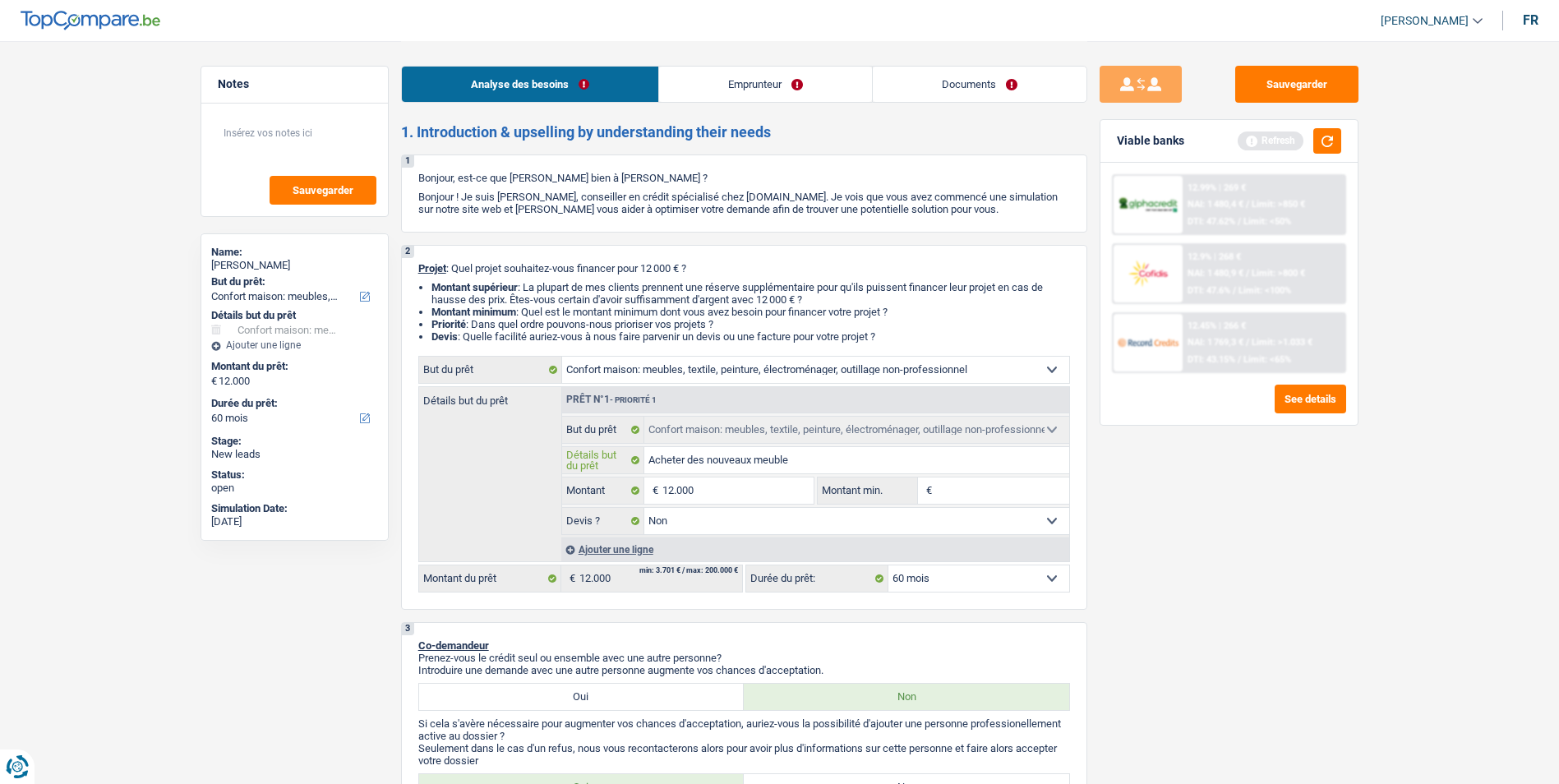
type input "Acheter des nouveaux meubles"
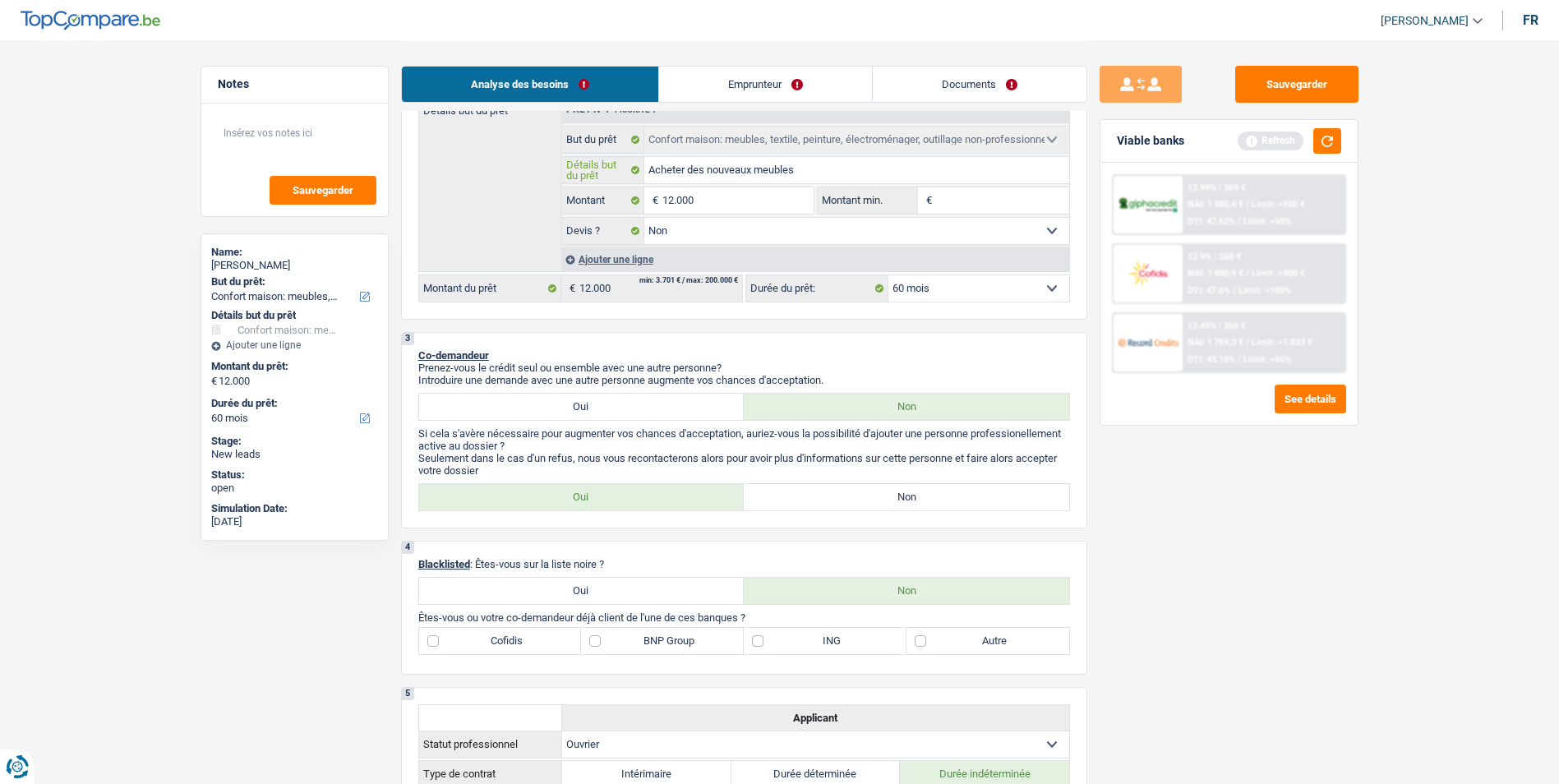
scroll to position [329, 0]
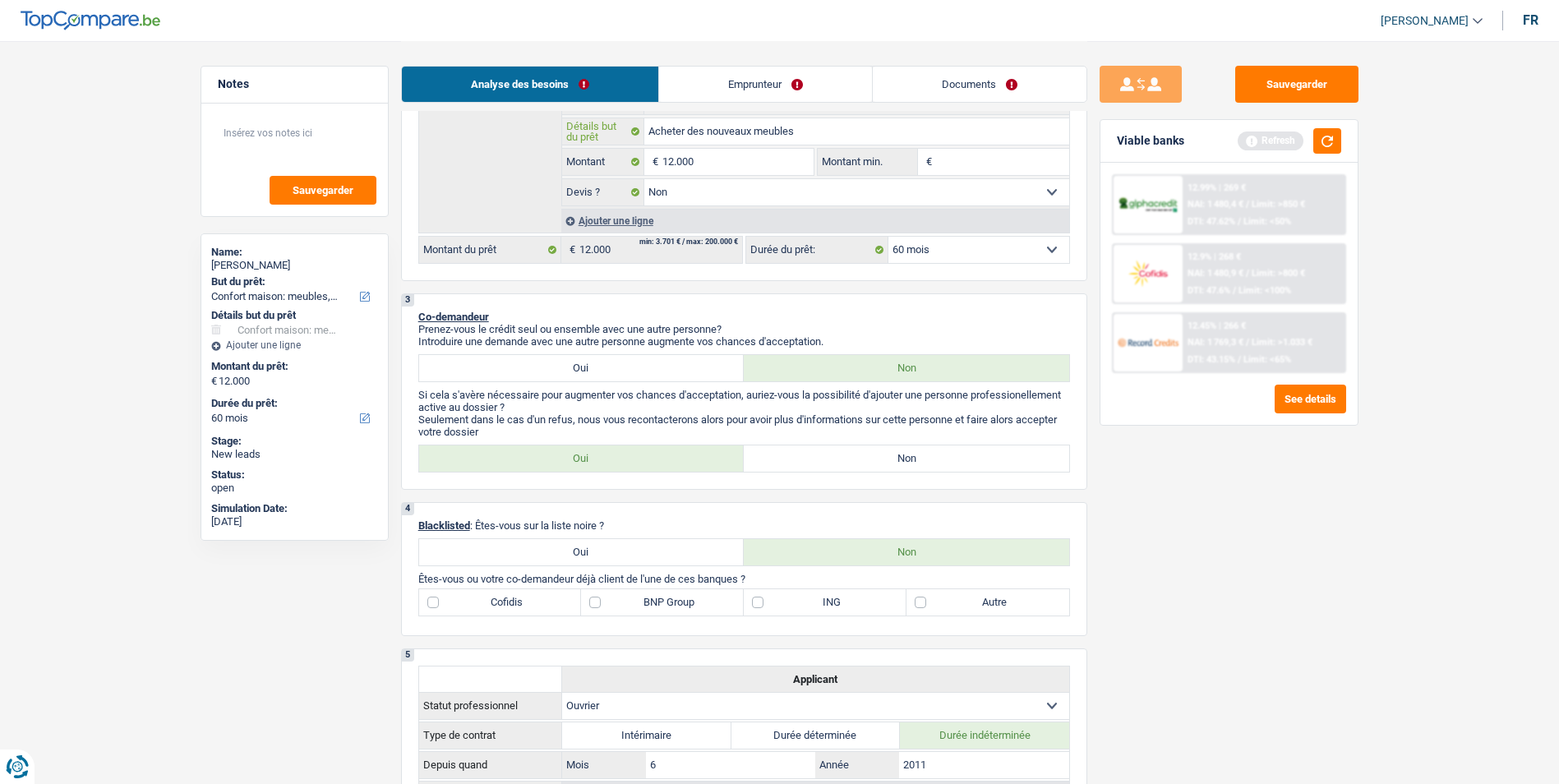
type input "Acheter des nouveaux meubles"
click at [886, 465] on label "Non" at bounding box center [906, 459] width 325 height 26
click at [886, 465] on input "Non" at bounding box center [906, 459] width 325 height 26
radio input "true"
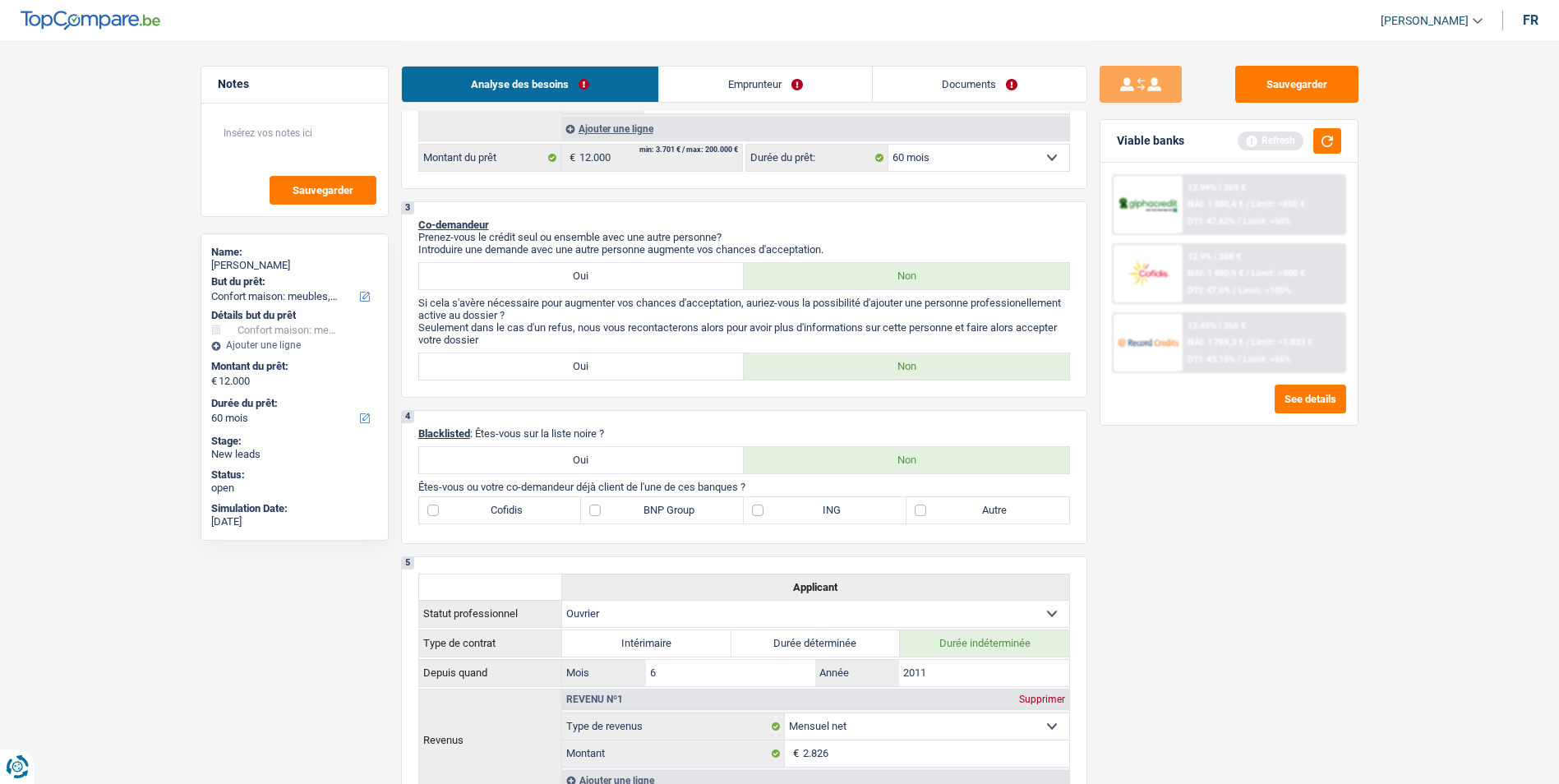
scroll to position [411, 0]
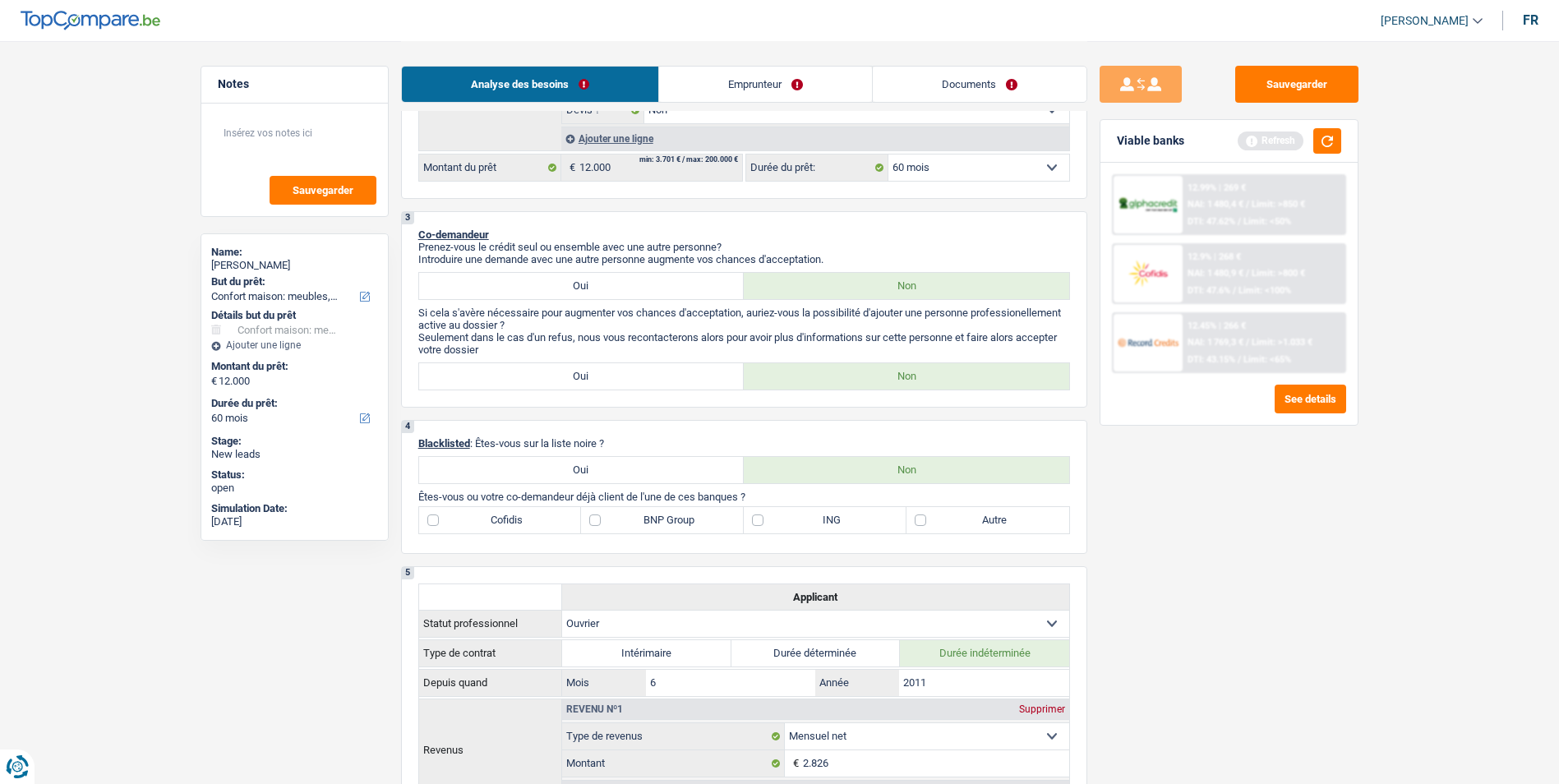
click at [913, 523] on label "Autre" at bounding box center [988, 520] width 163 height 26
click at [913, 523] on input "Autre" at bounding box center [988, 520] width 163 height 26
checkbox input "true"
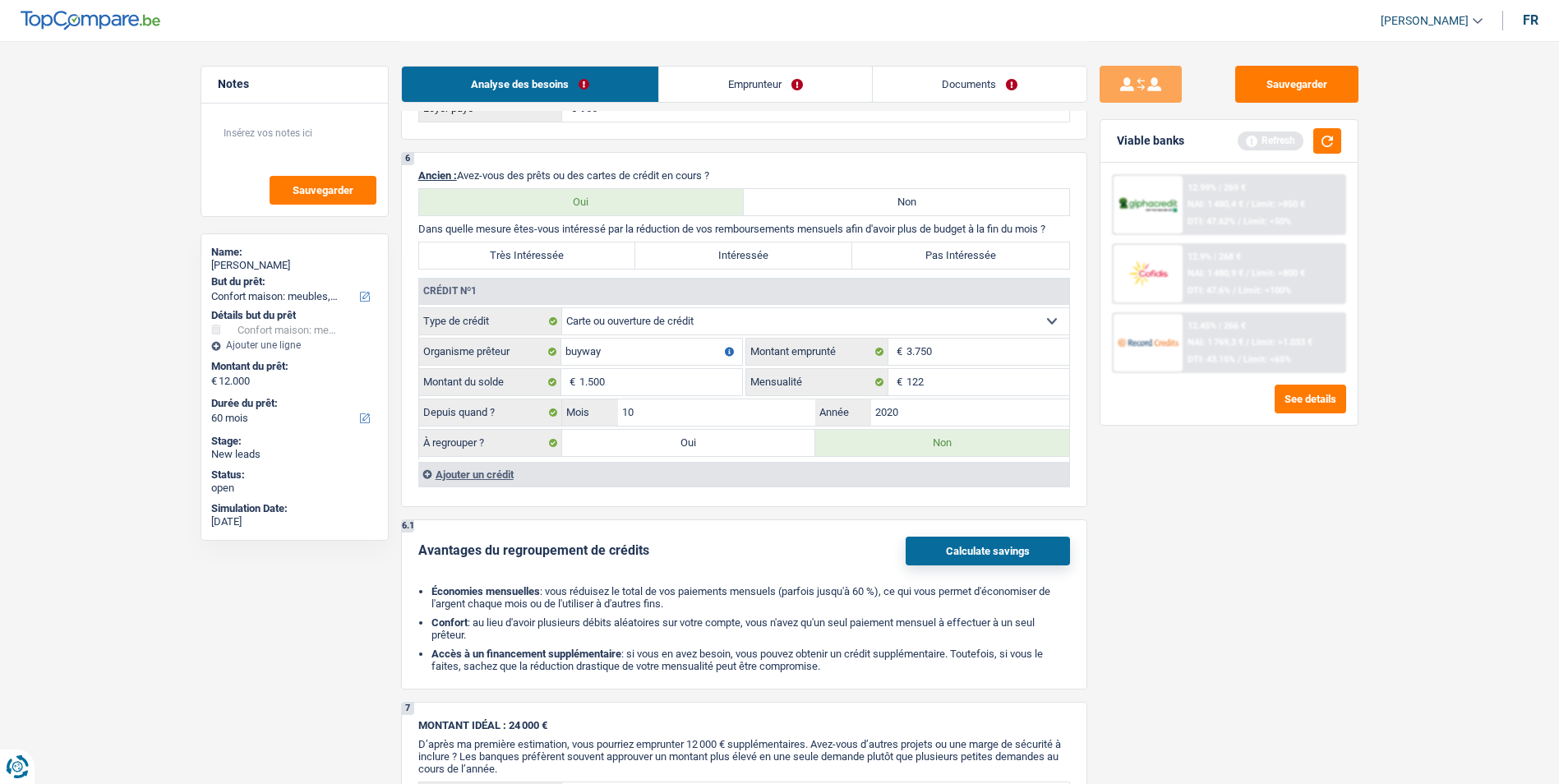
scroll to position [1150, 0]
click at [920, 253] on label "Pas Intéressée" at bounding box center [961, 254] width 217 height 26
click at [920, 253] on input "Pas Intéressée" at bounding box center [961, 254] width 217 height 26
radio input "true"
click at [1324, 142] on button "button" at bounding box center [1327, 140] width 28 height 25
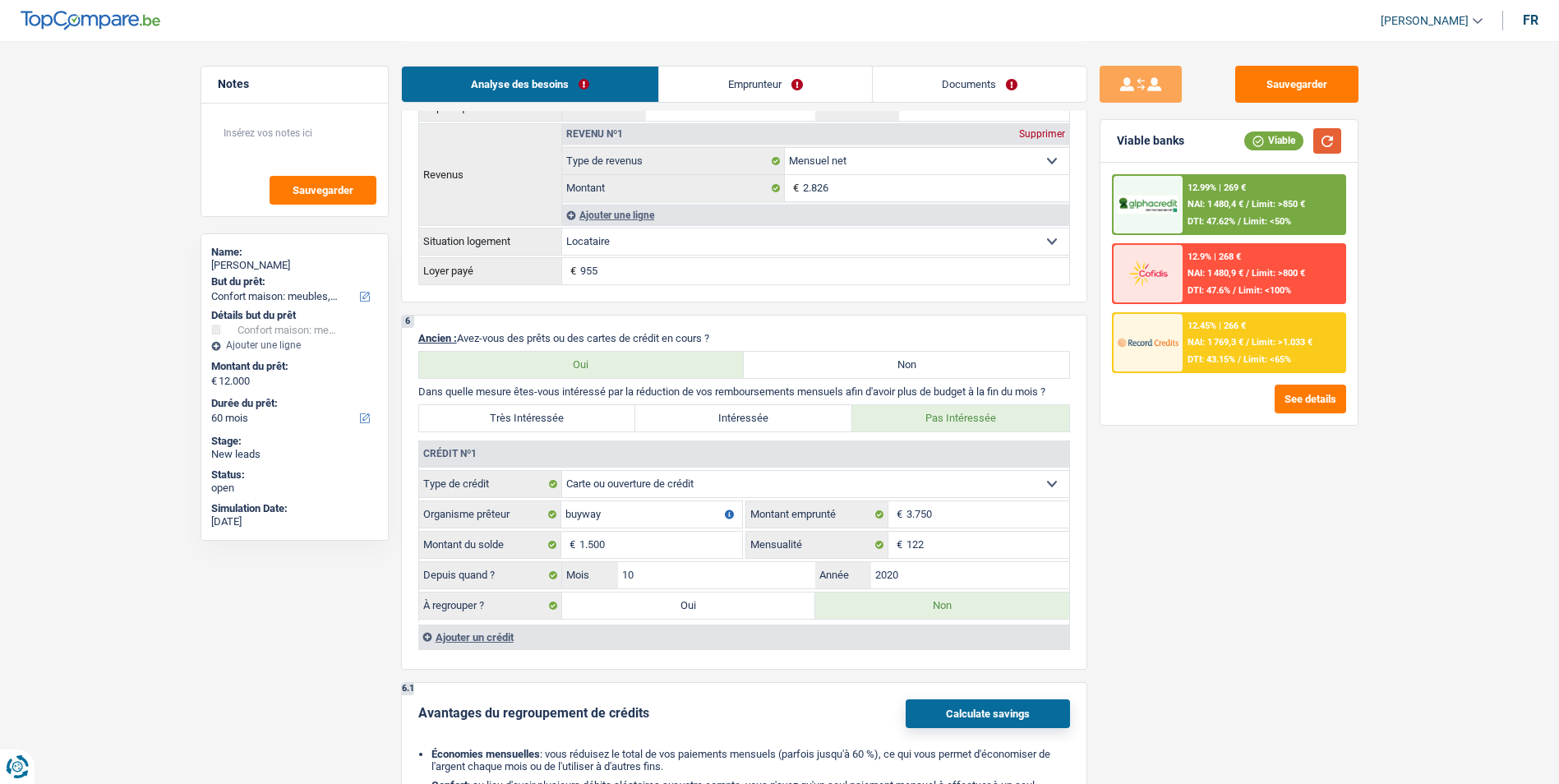
scroll to position [1232, 0]
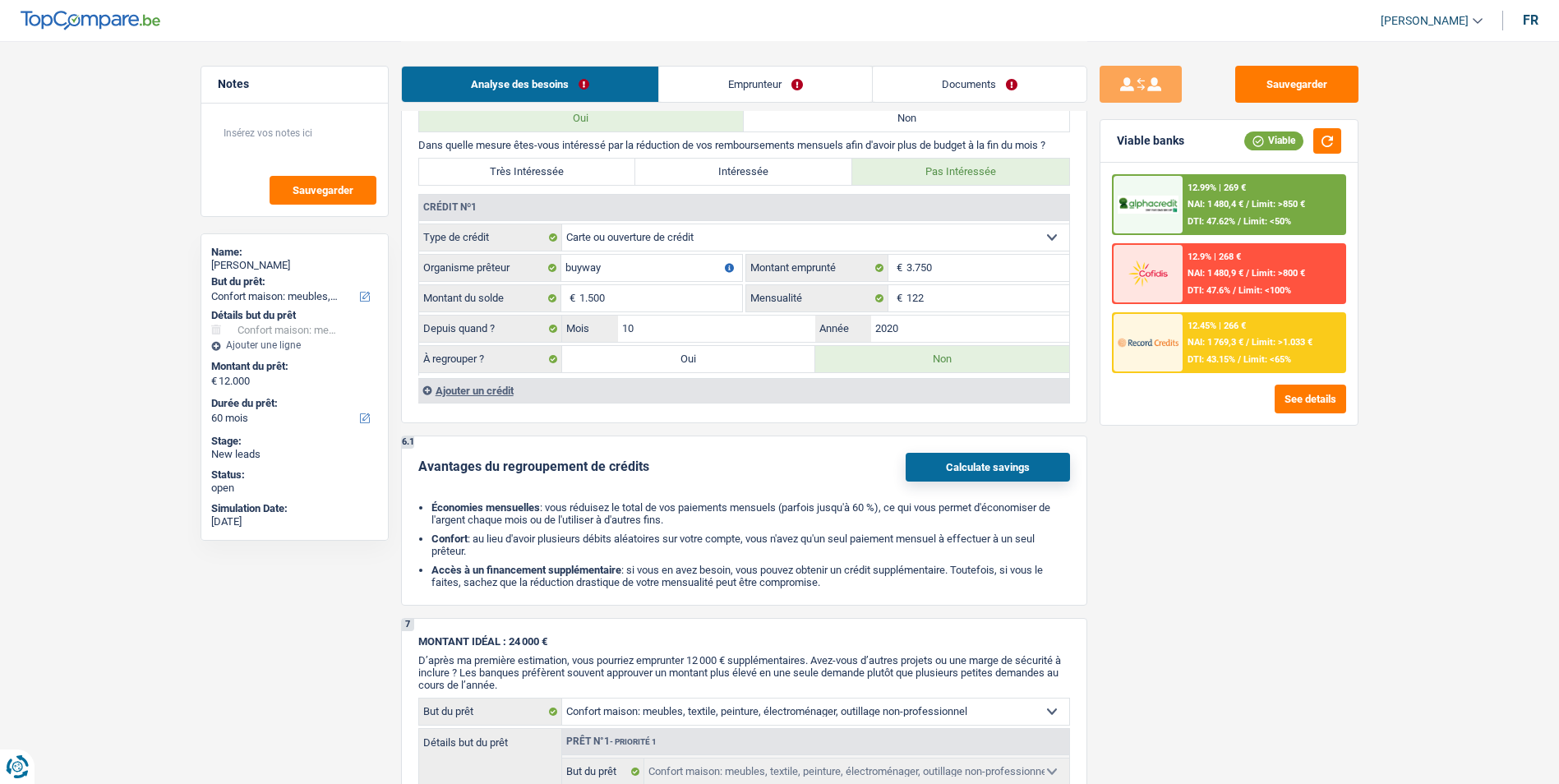
click at [751, 369] on label "Oui" at bounding box center [688, 359] width 254 height 26
click at [751, 369] on input "Oui" at bounding box center [688, 359] width 254 height 26
radio input "true"
type input "13.500"
type input "1.500"
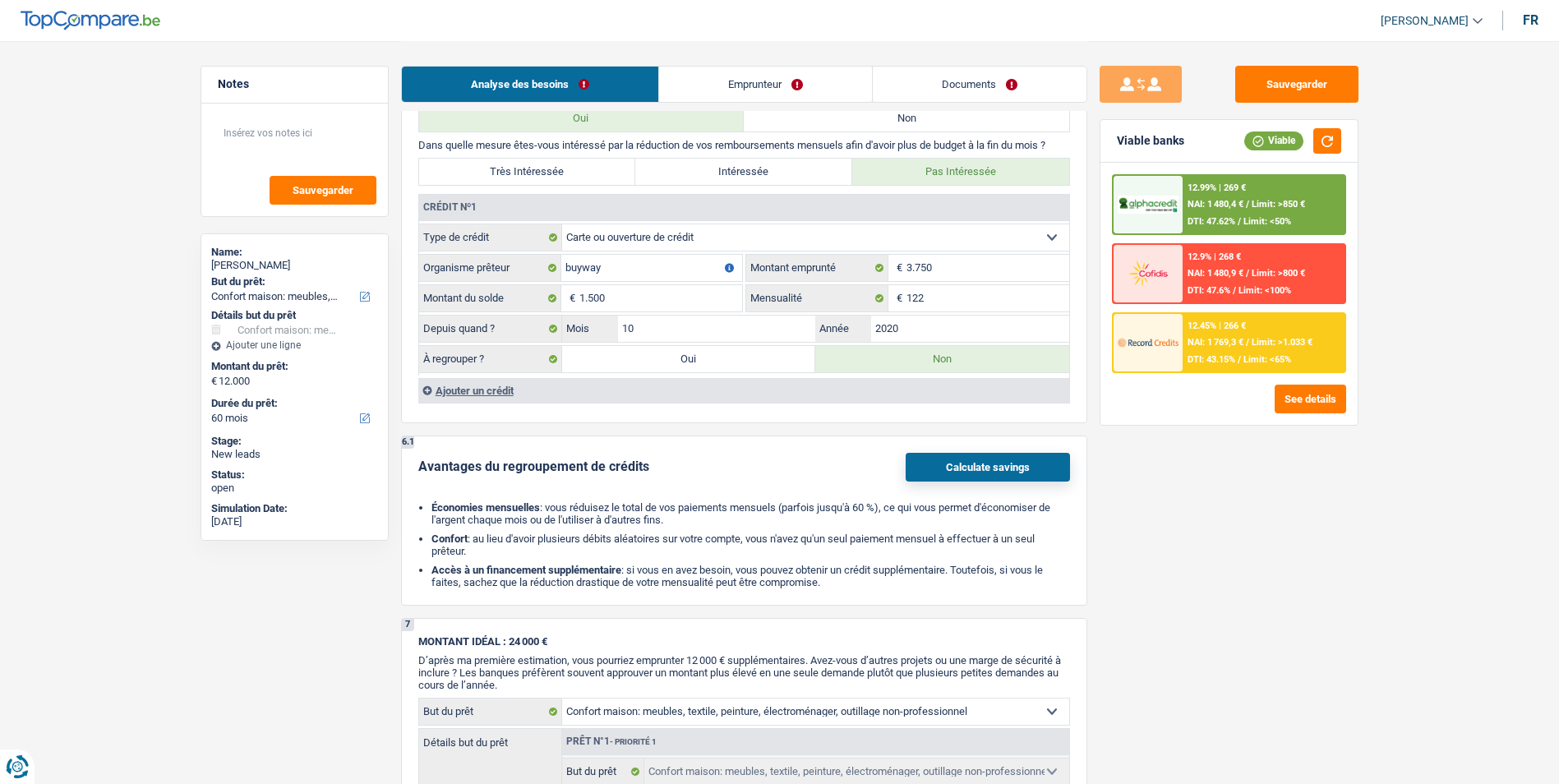
select select
radio input "false"
type input "1.500"
select select
select select "refinancing"
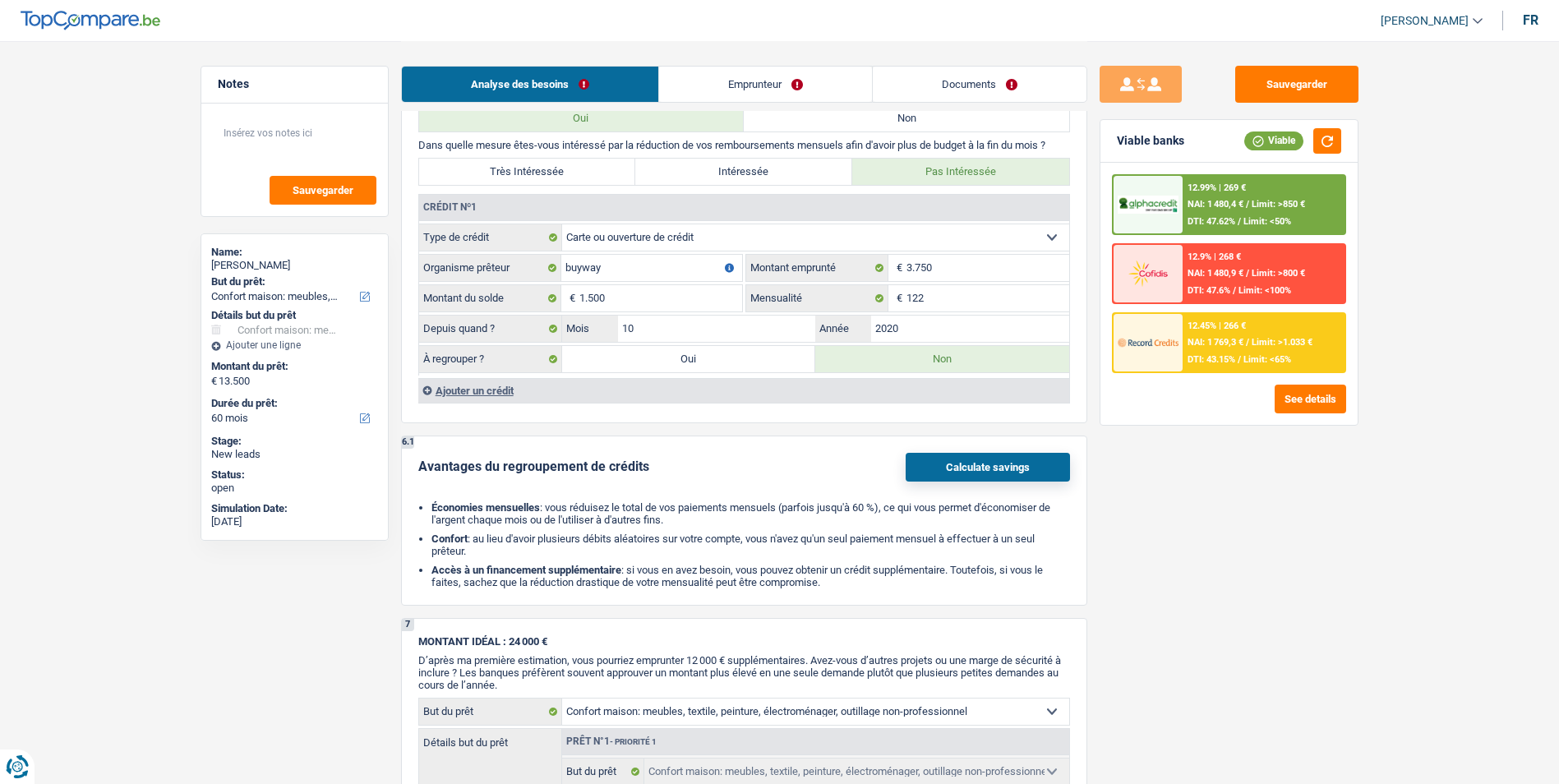
select select "refinancing"
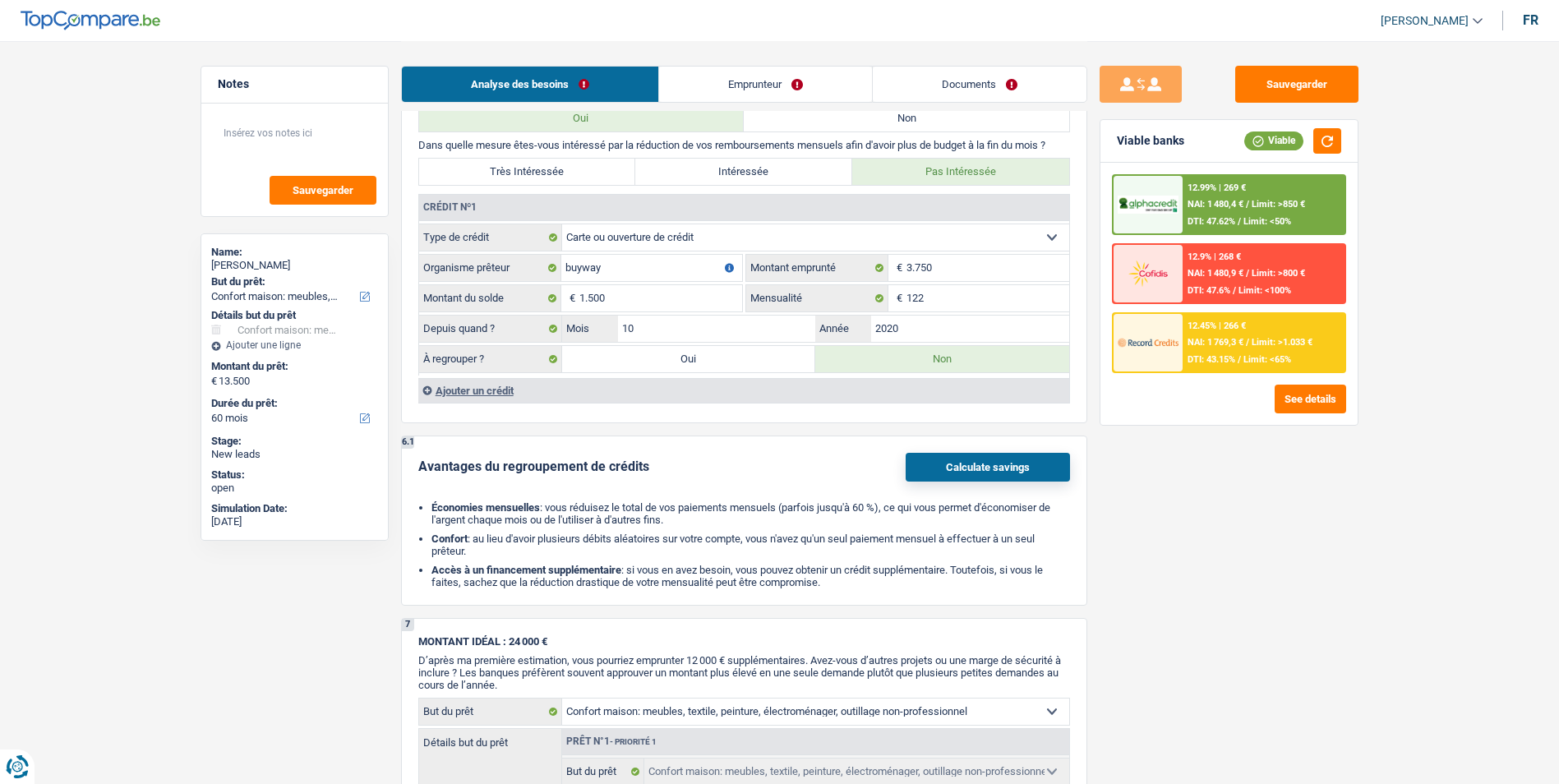
select select "household"
select select "false"
select select "household"
select select "false"
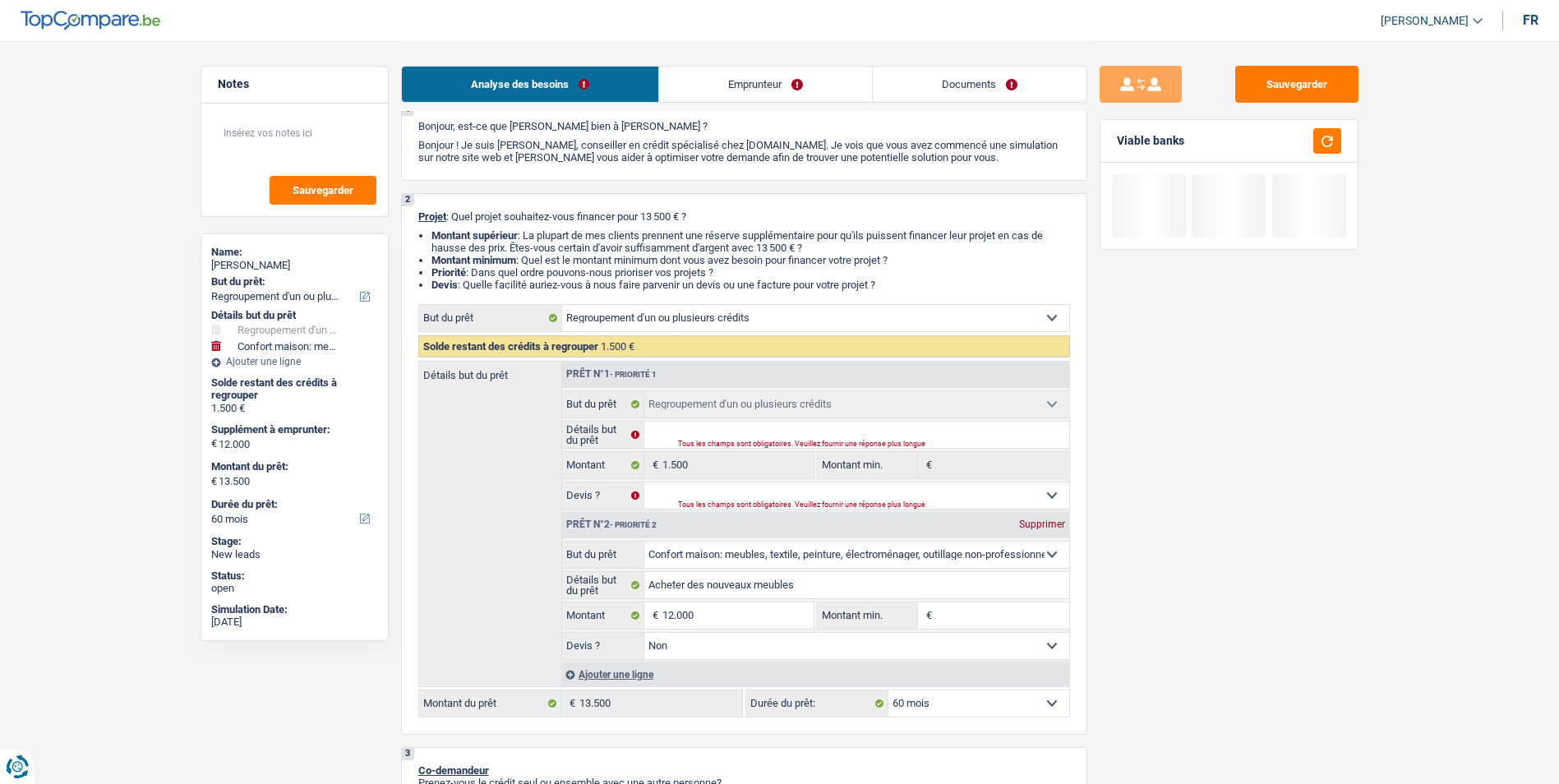
scroll to position [0, 0]
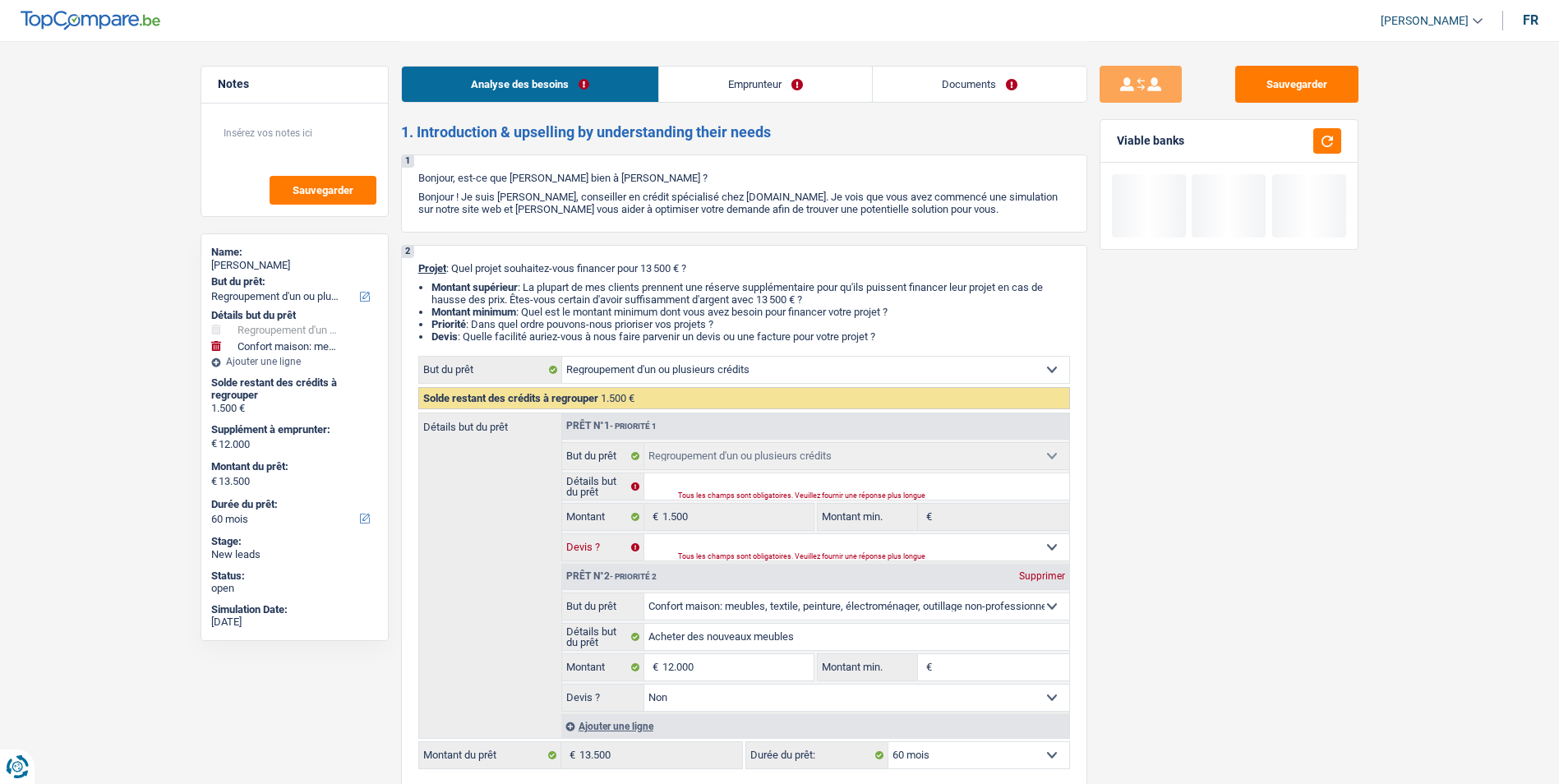
click at [906, 544] on select "Oui Non Non répondu Sélectionner une option" at bounding box center [856, 547] width 425 height 26
select select "false"
click at [644, 534] on select "Oui Non Non répondu Sélectionner une option" at bounding box center [856, 547] width 425 height 26
select select "false"
click at [808, 499] on fieldset "Confort maison: meubles, textile, peinture, électroménager, outillage non-profe…" at bounding box center [815, 502] width 507 height 119
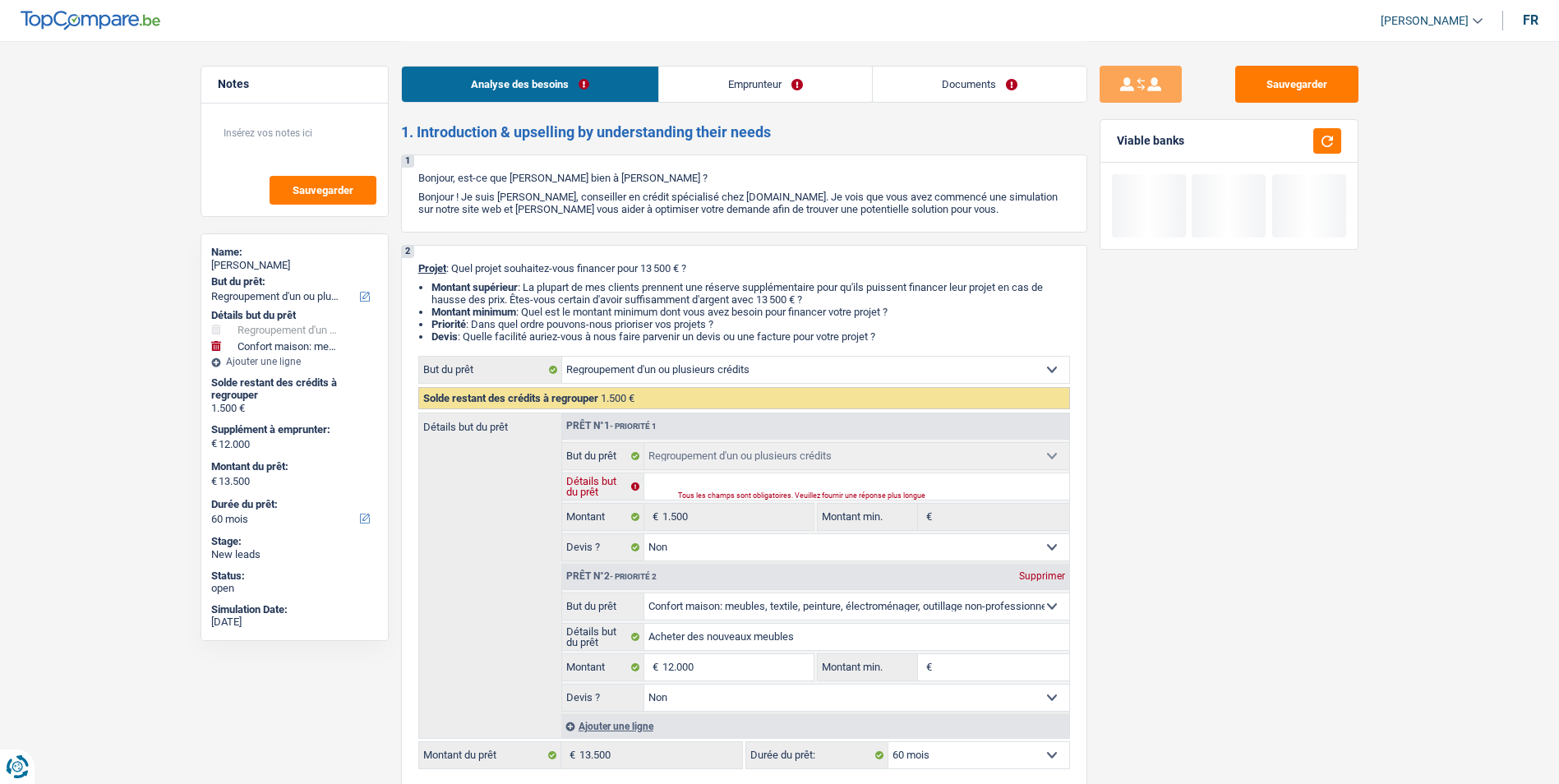
click at [815, 485] on input "Détails but du prêt" at bounding box center [856, 486] width 425 height 26
type input "c"
type input "cl"
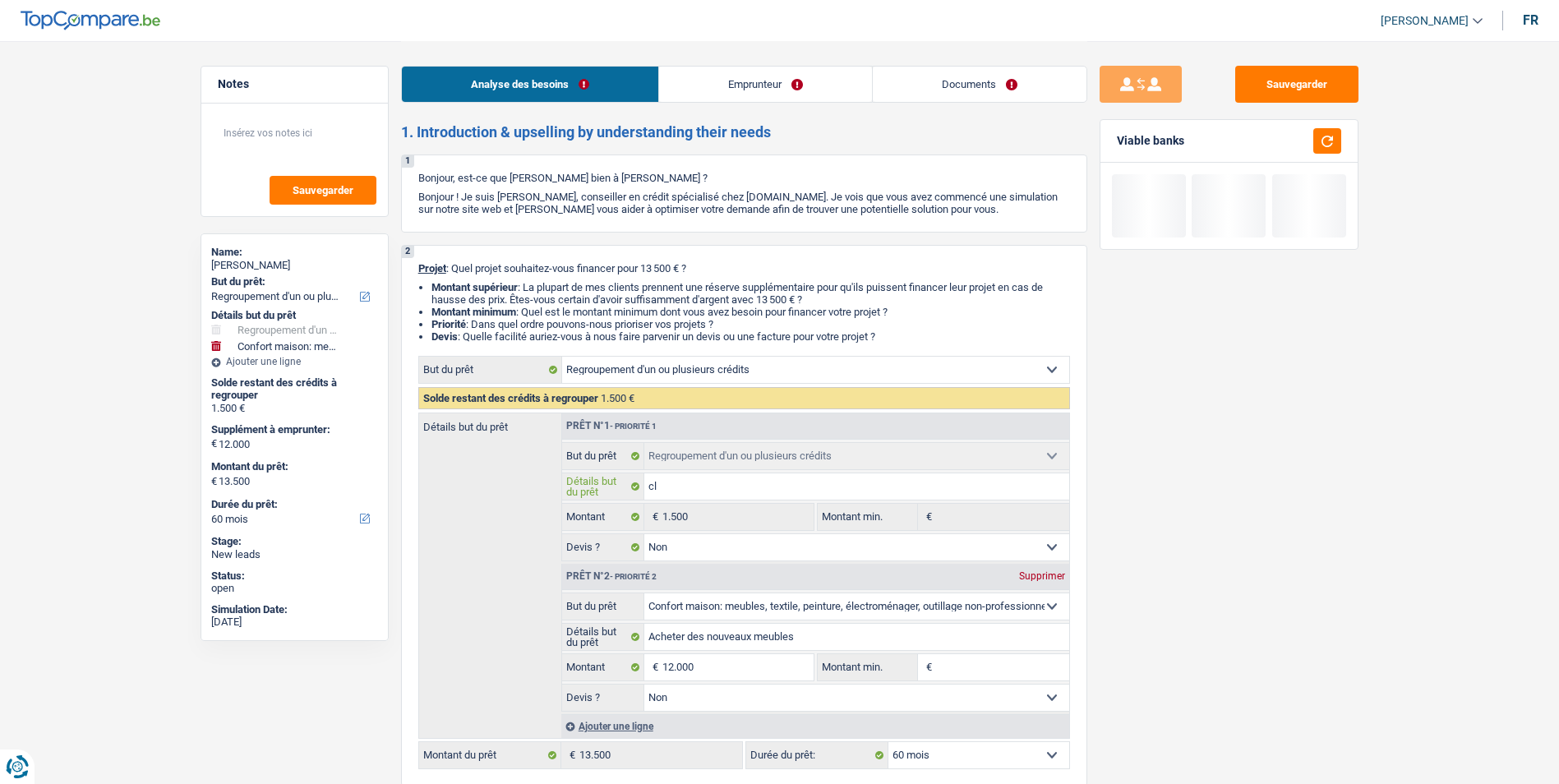
type input "clo"
type input "clot"
type input "clotu"
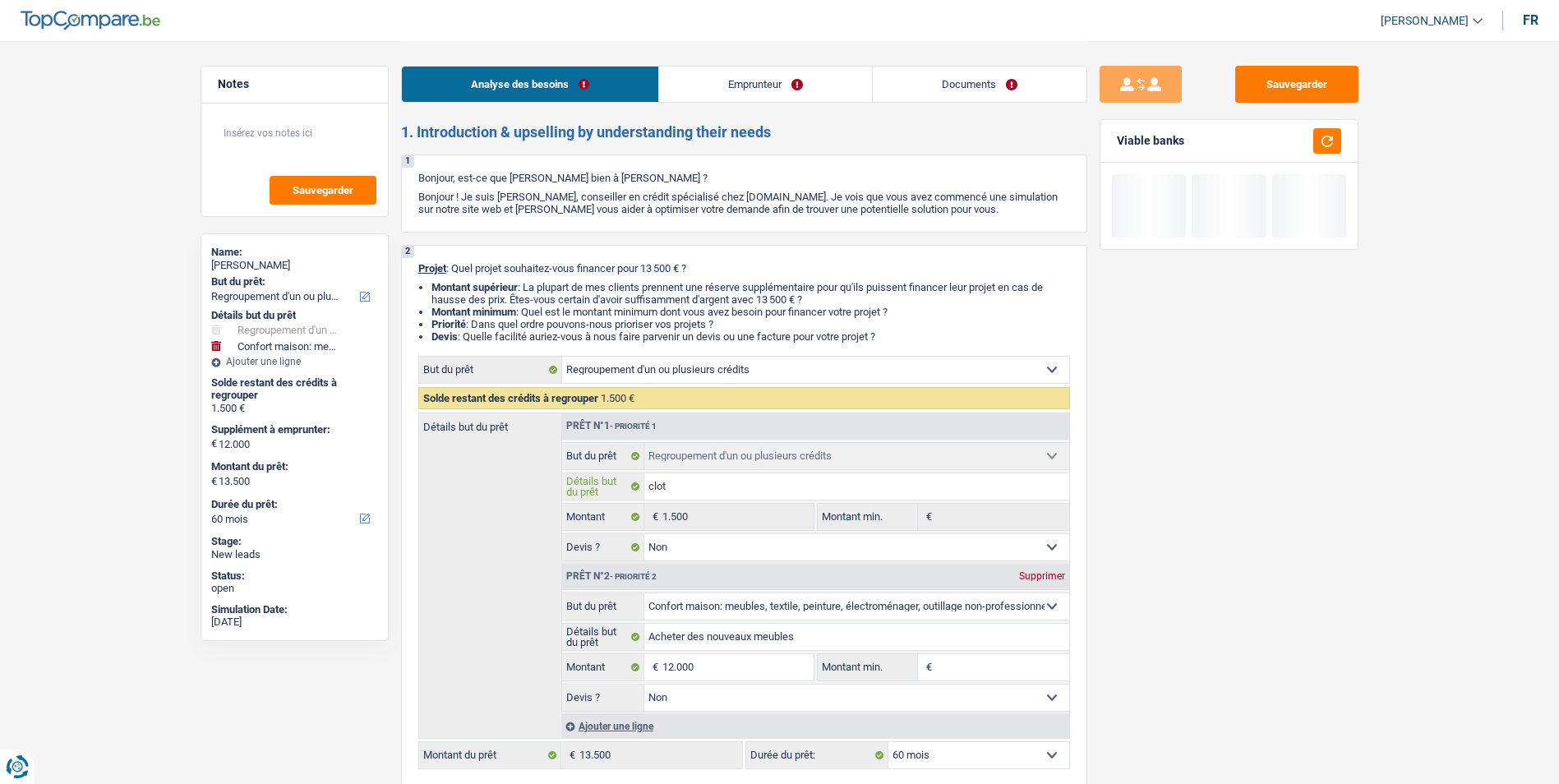
type input "clotu"
type input "clotur"
type input "cloture"
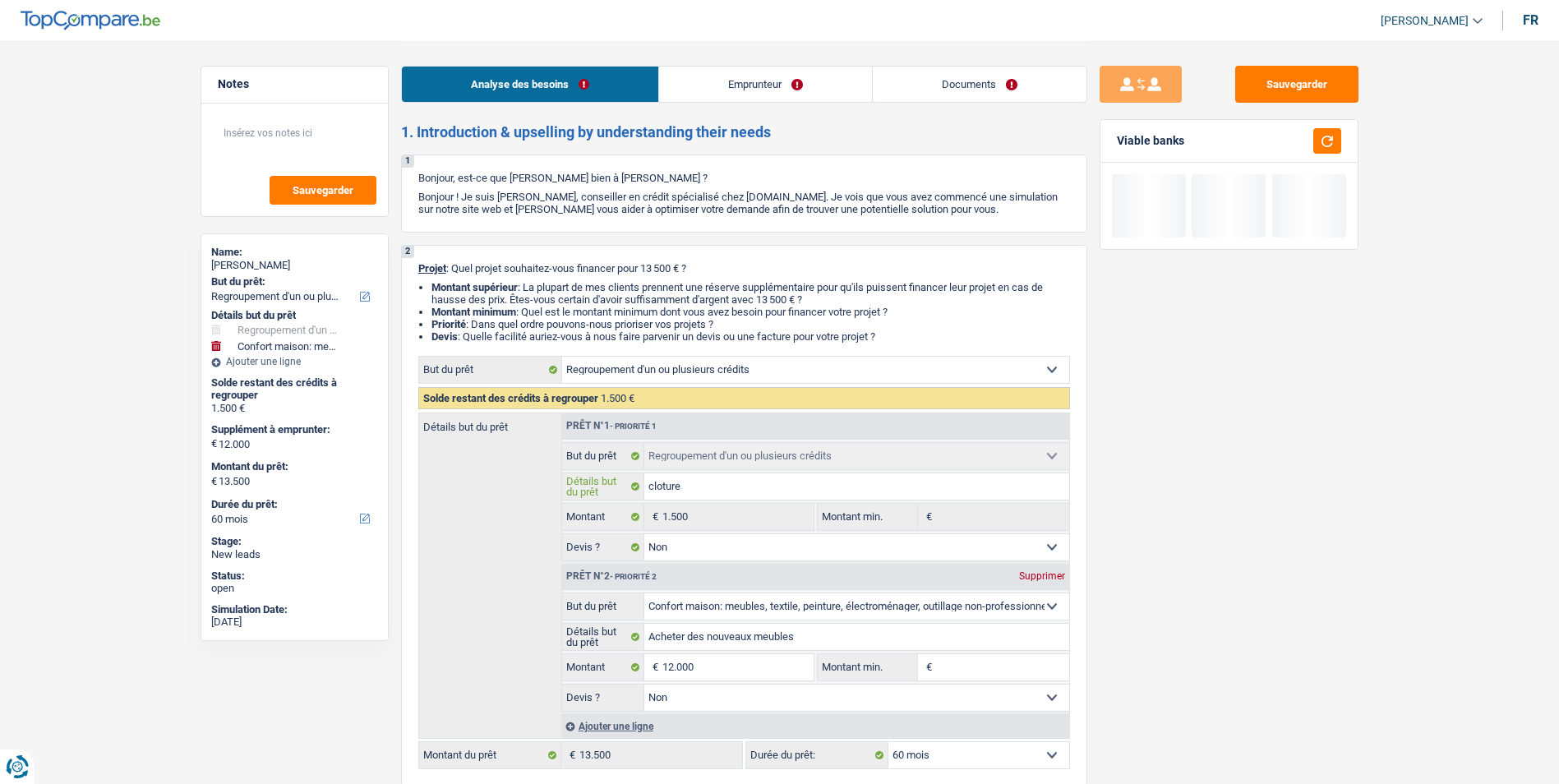
type input "cloturer"
type input "cloturer c"
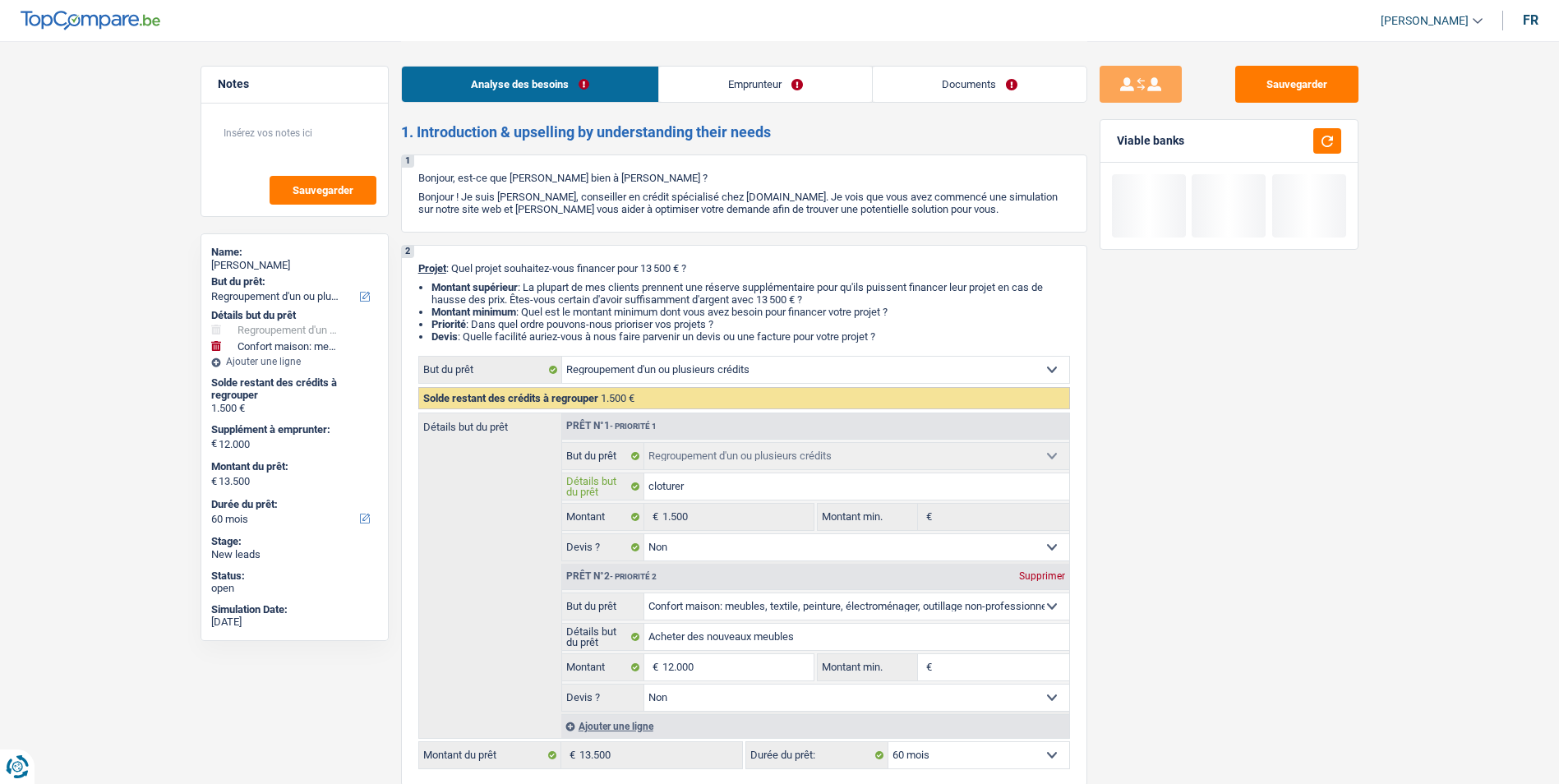
type input "cloturer c"
type input "cloturer ca"
type input "cloturer cat"
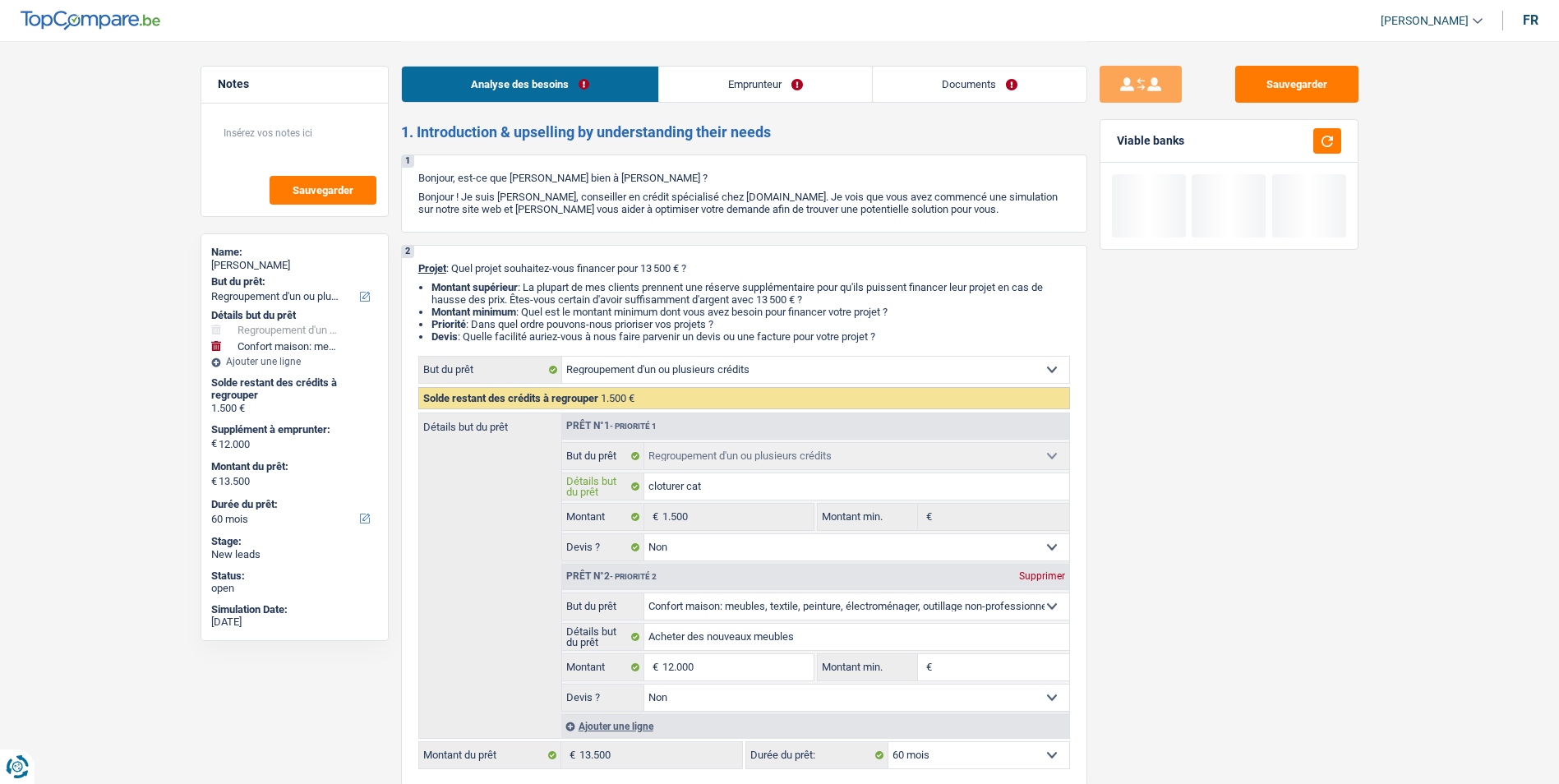
type input "cloturer ca"
type input "cloturer car"
type input "cloturer cart"
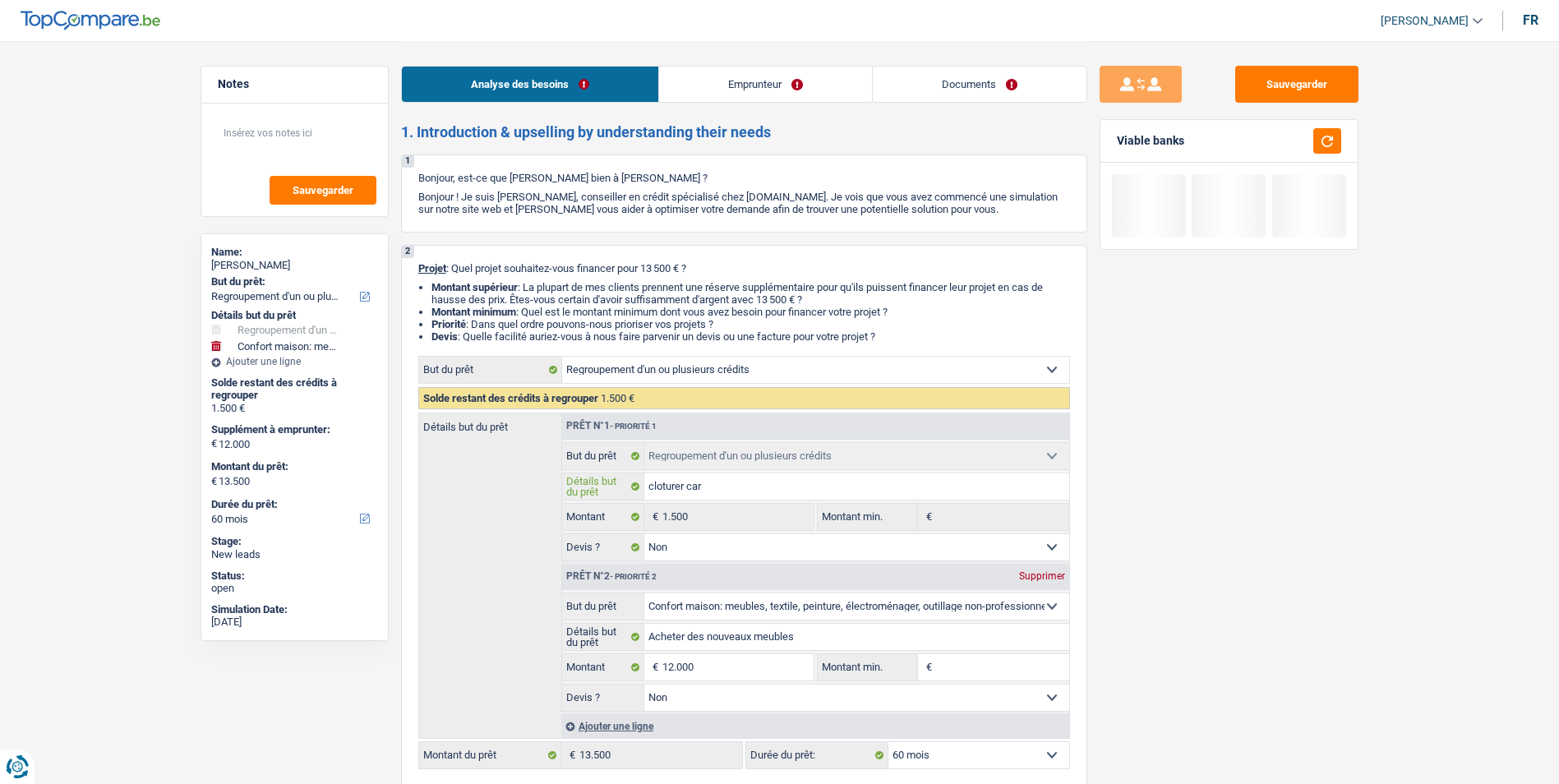
type input "cloturer cart"
type input "cloturer carte"
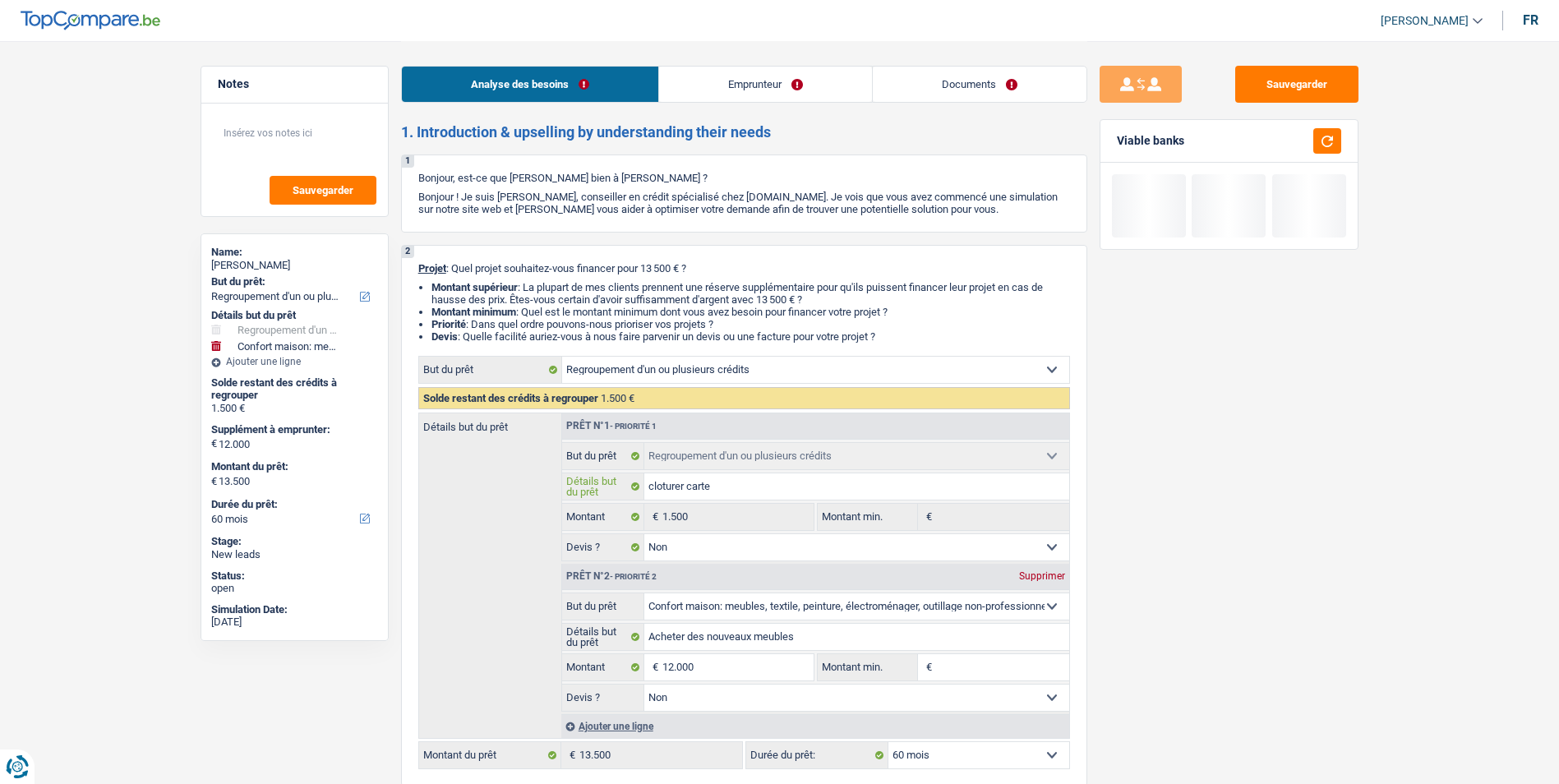
type input "cloturer carte"
click at [751, 87] on link "Emprunteur" at bounding box center [766, 84] width 213 height 35
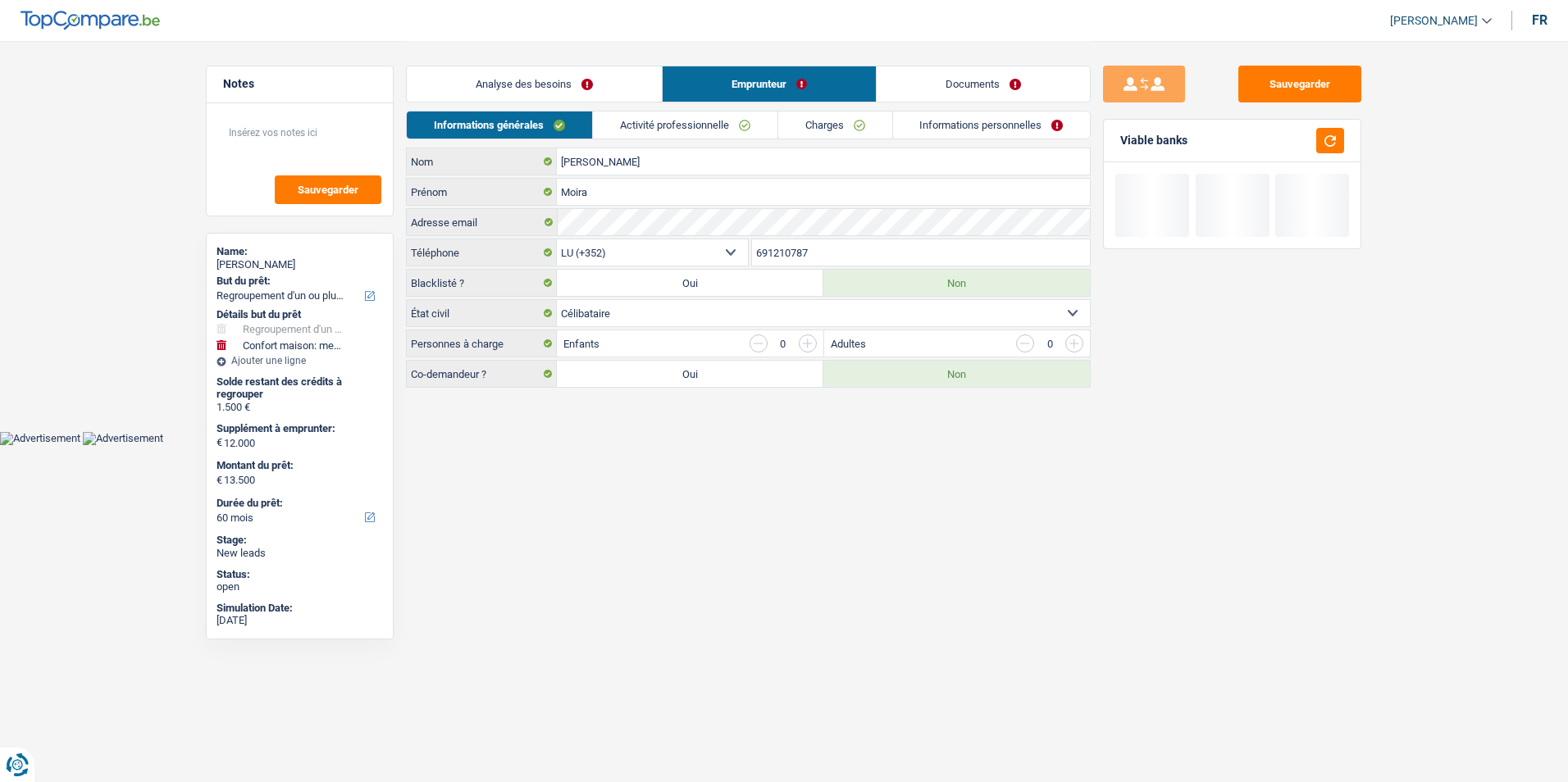
click at [692, 123] on link "Activité professionnelle" at bounding box center [686, 124] width 185 height 27
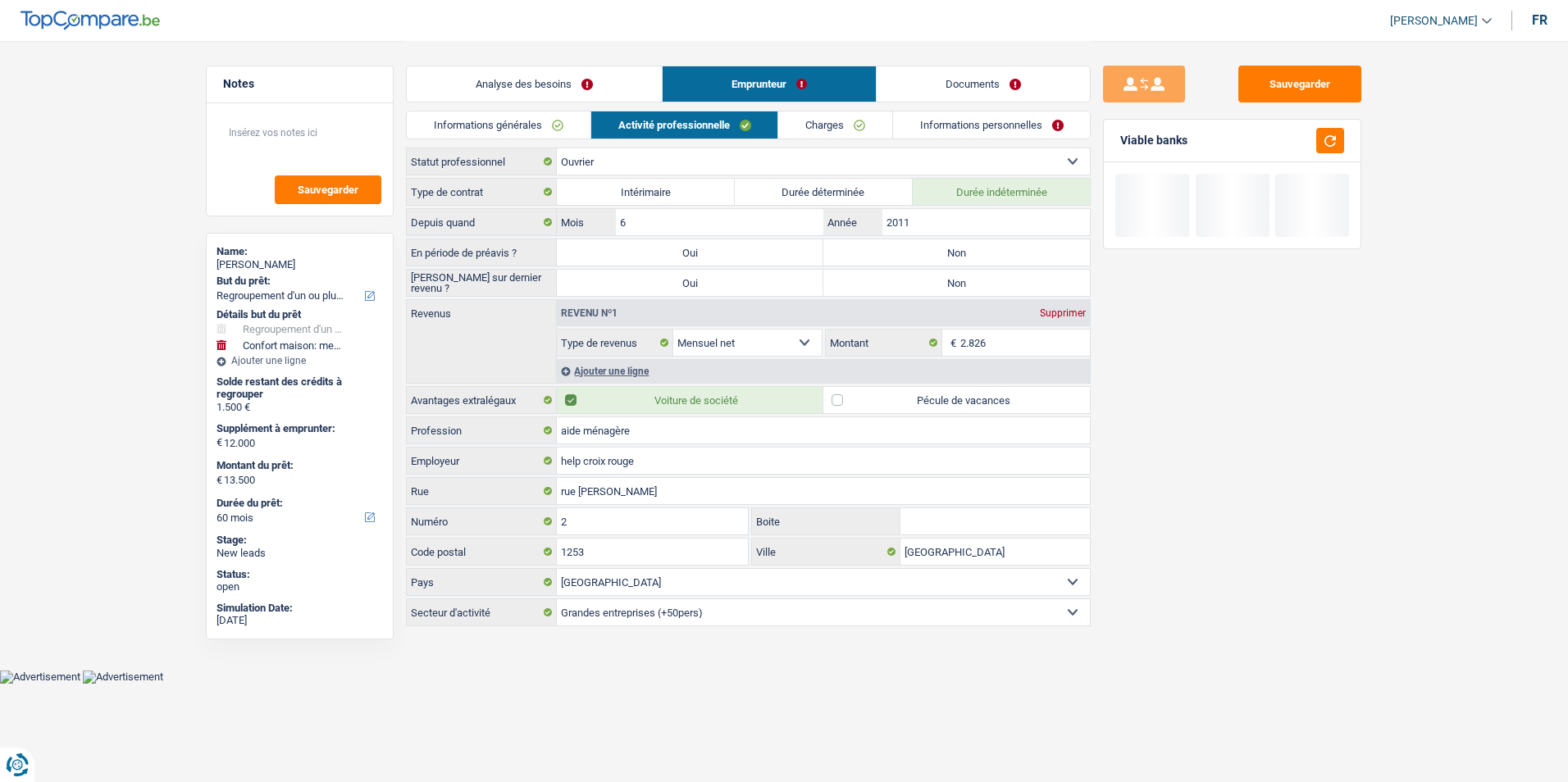
click at [955, 254] on label "Non" at bounding box center [956, 252] width 267 height 26
click at [955, 254] on input "Non" at bounding box center [956, 252] width 267 height 26
radio input "true"
click at [939, 287] on label "Non" at bounding box center [956, 282] width 267 height 26
click at [939, 287] on input "Non" at bounding box center [956, 282] width 267 height 26
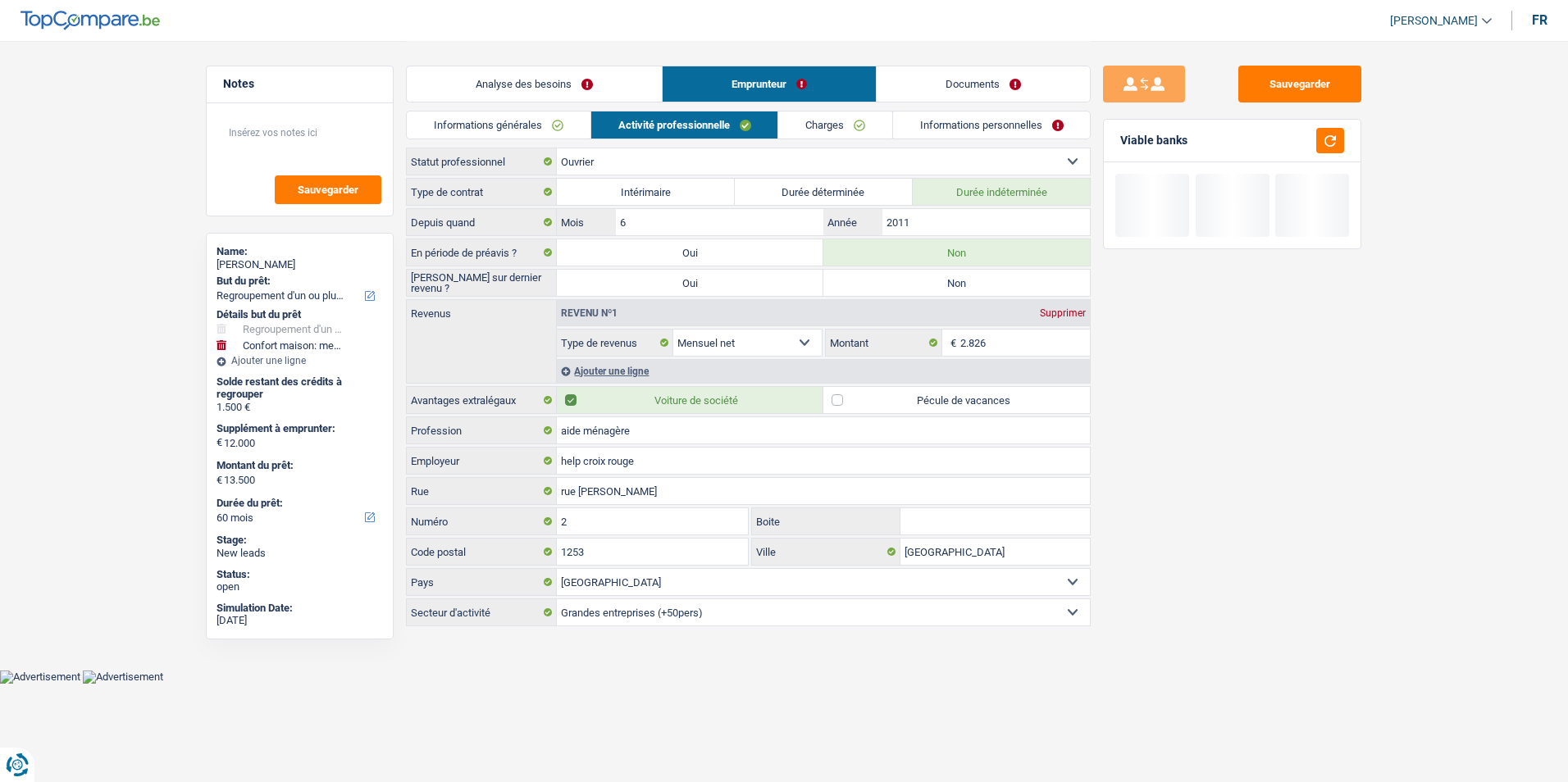
radio input "true"
click at [1007, 344] on input "2.826" at bounding box center [1025, 343] width 130 height 26
type input "2.820"
click at [841, 121] on link "Charges" at bounding box center [835, 124] width 114 height 27
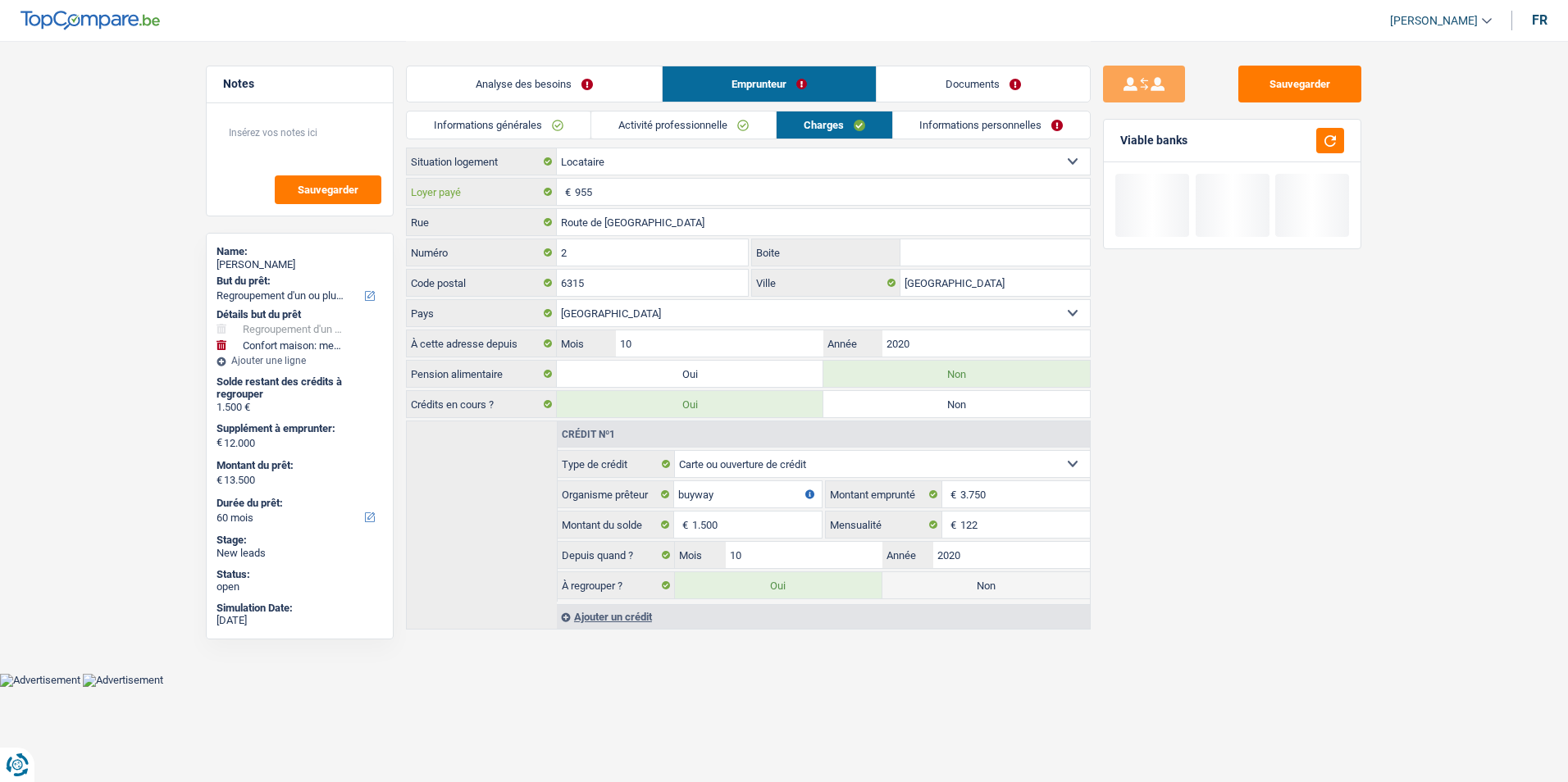
click at [609, 192] on input "955" at bounding box center [832, 192] width 515 height 26
type input "9"
type input "655"
click at [983, 126] on link "Informations personnelles" at bounding box center [991, 124] width 198 height 27
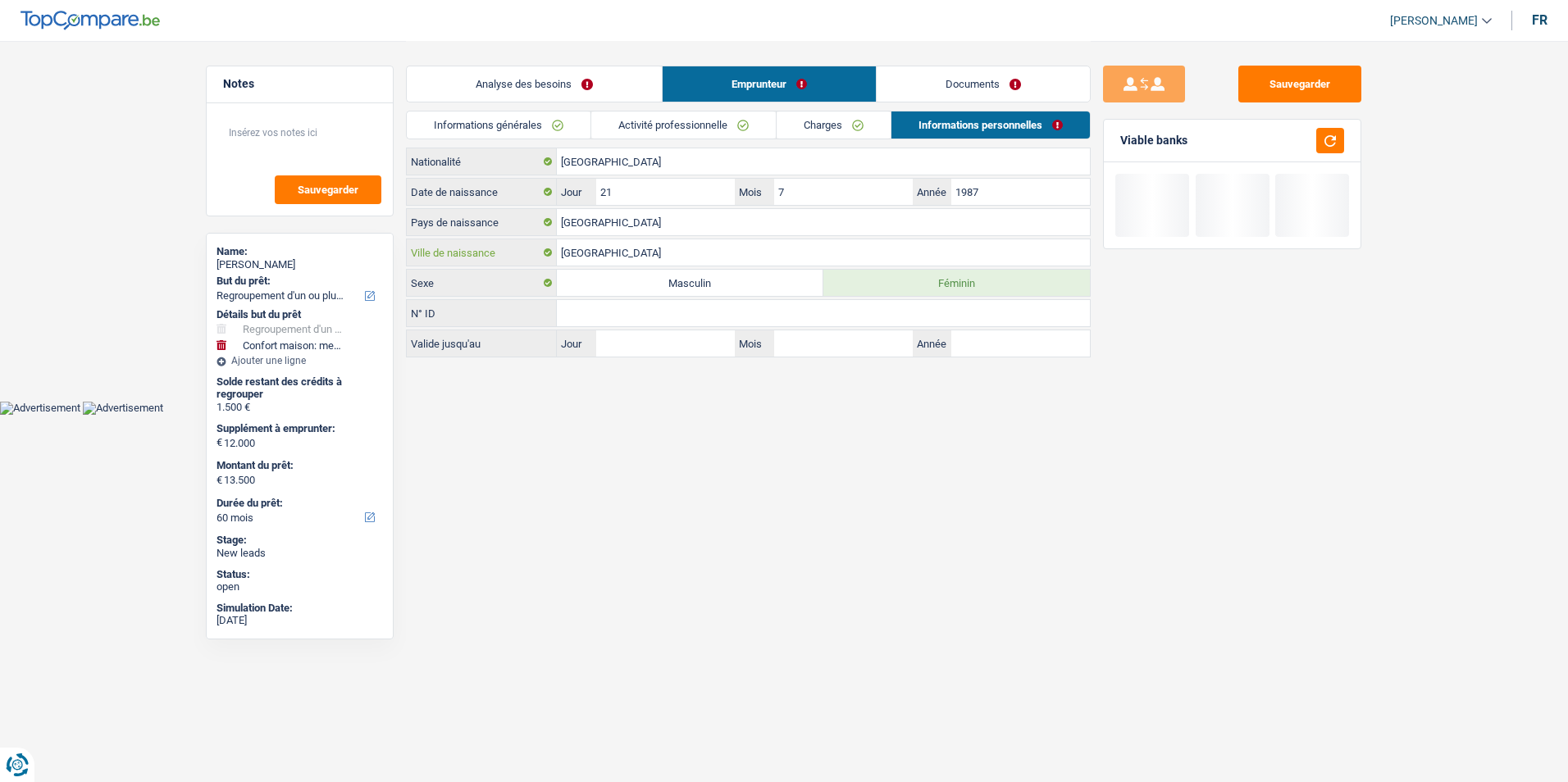
click at [659, 252] on input "[GEOGRAPHIC_DATA]" at bounding box center [823, 252] width 533 height 26
type input "B"
type input "[PERSON_NAME][GEOGRAPHIC_DATA]"
click at [958, 94] on link "Documents" at bounding box center [983, 84] width 213 height 35
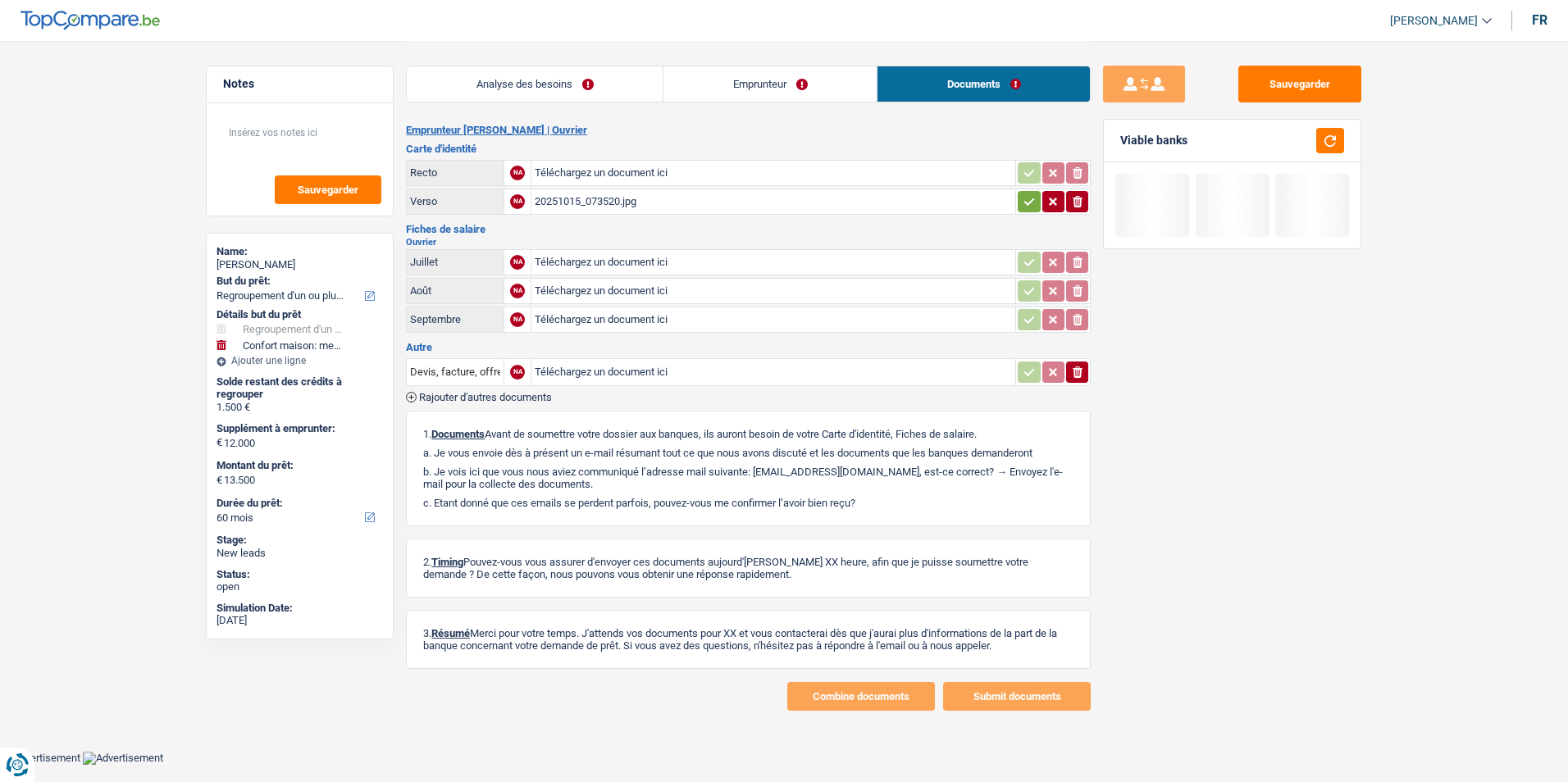
click at [625, 198] on div "20251015_073520.jpg" at bounding box center [773, 201] width 477 height 24
click at [566, 71] on link "Analyse des besoins" at bounding box center [534, 84] width 256 height 35
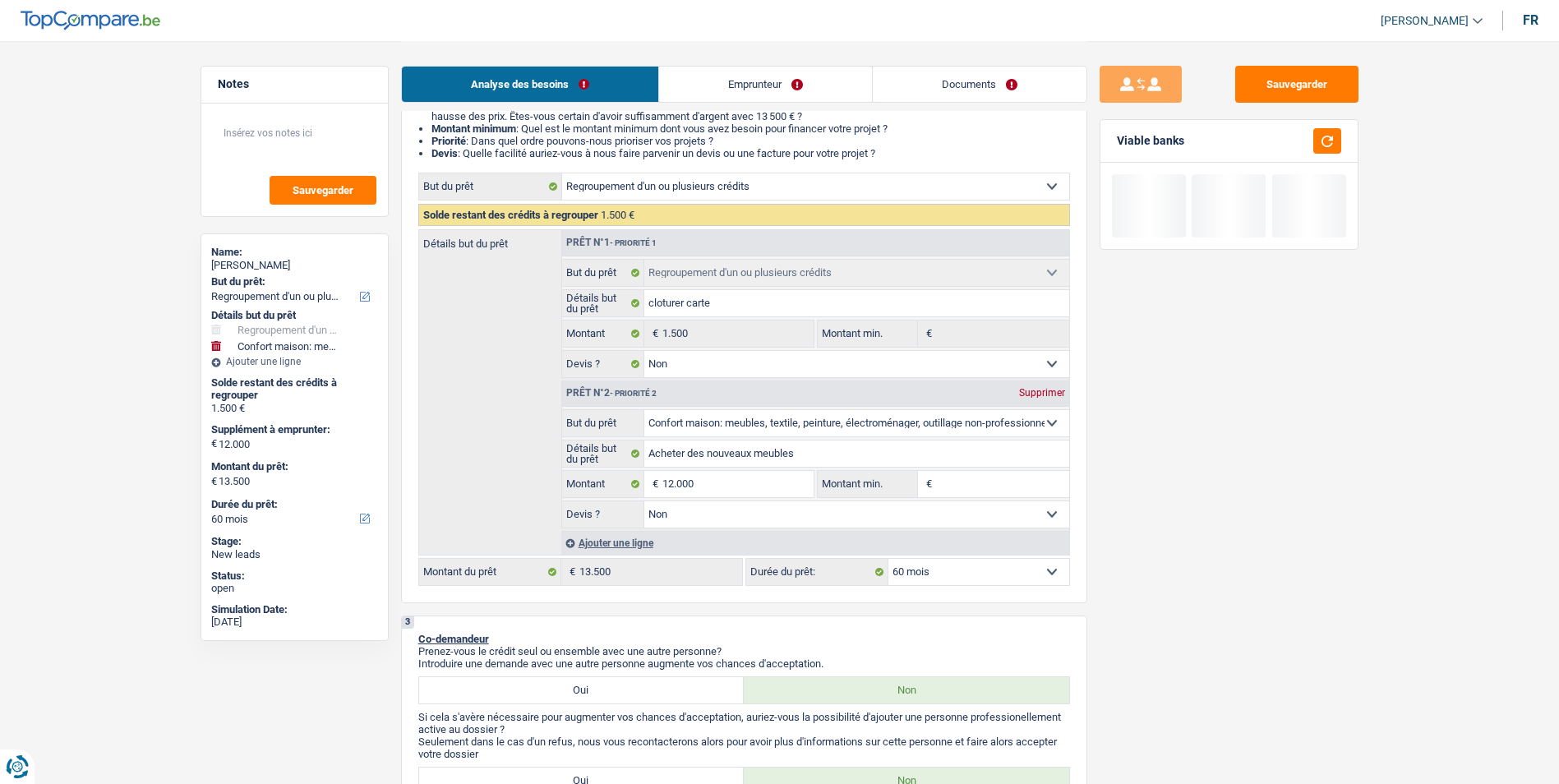
scroll to position [164, 0]
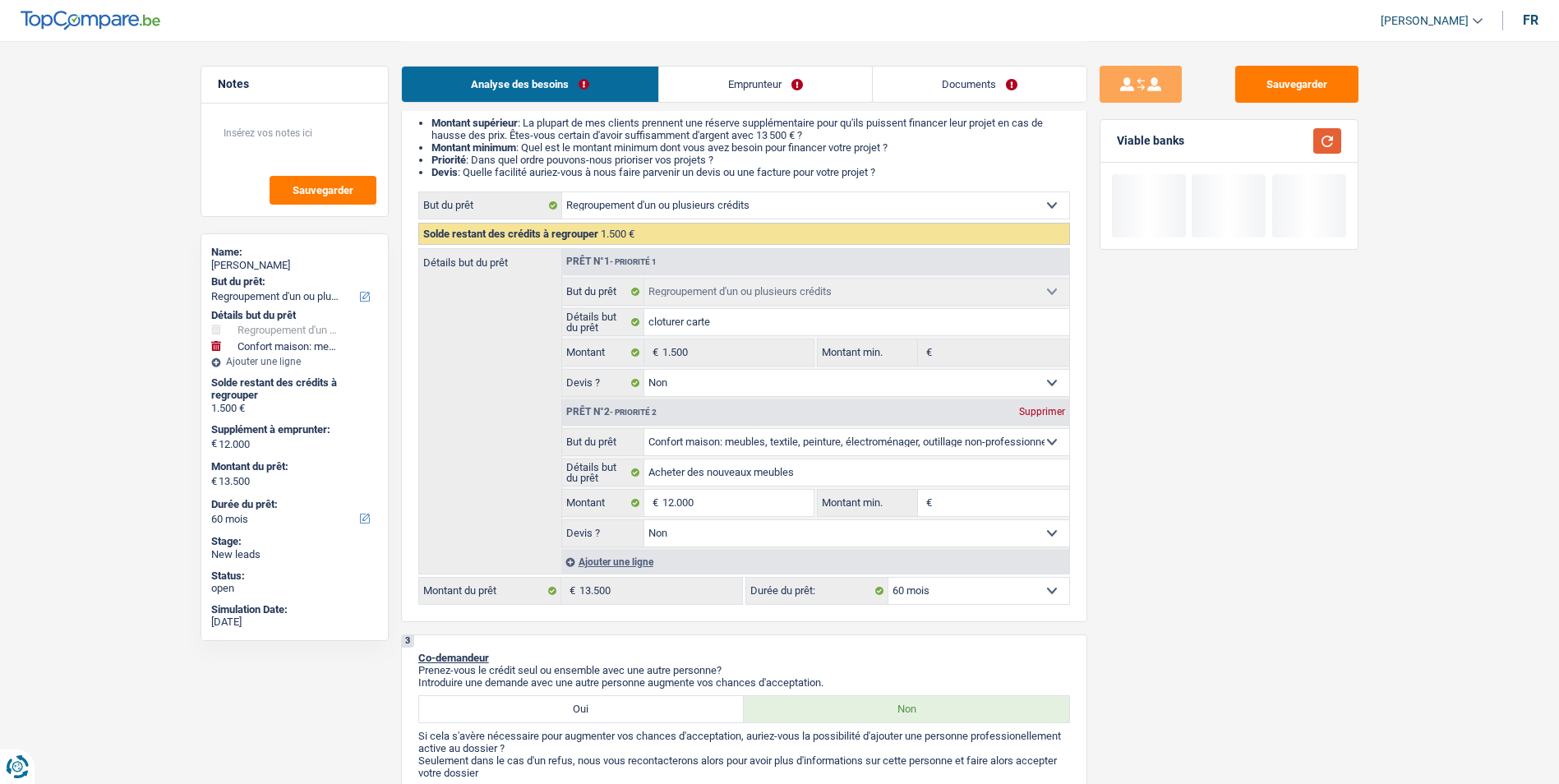
click at [1335, 139] on button "button" at bounding box center [1327, 140] width 28 height 25
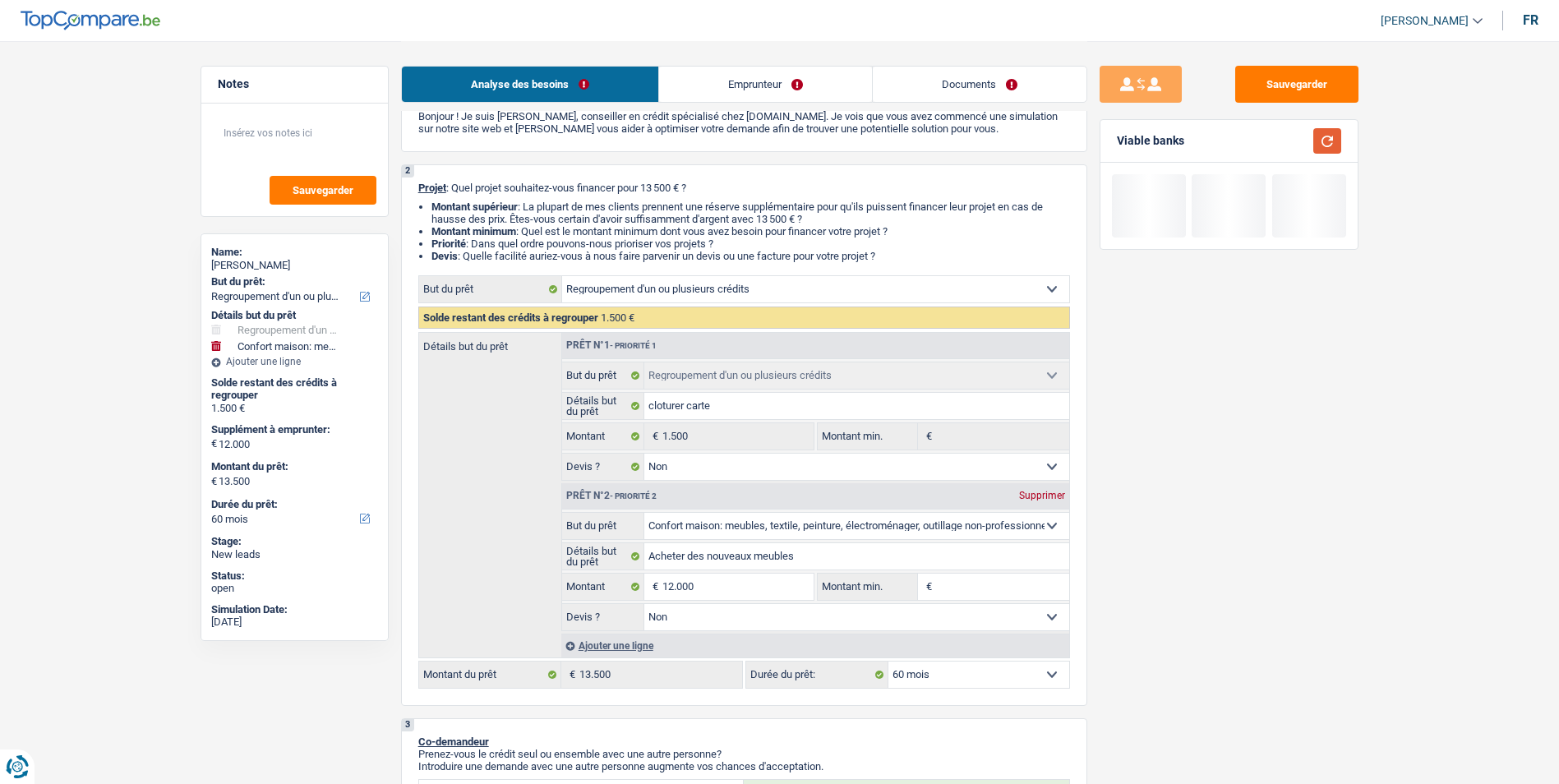
scroll to position [0, 0]
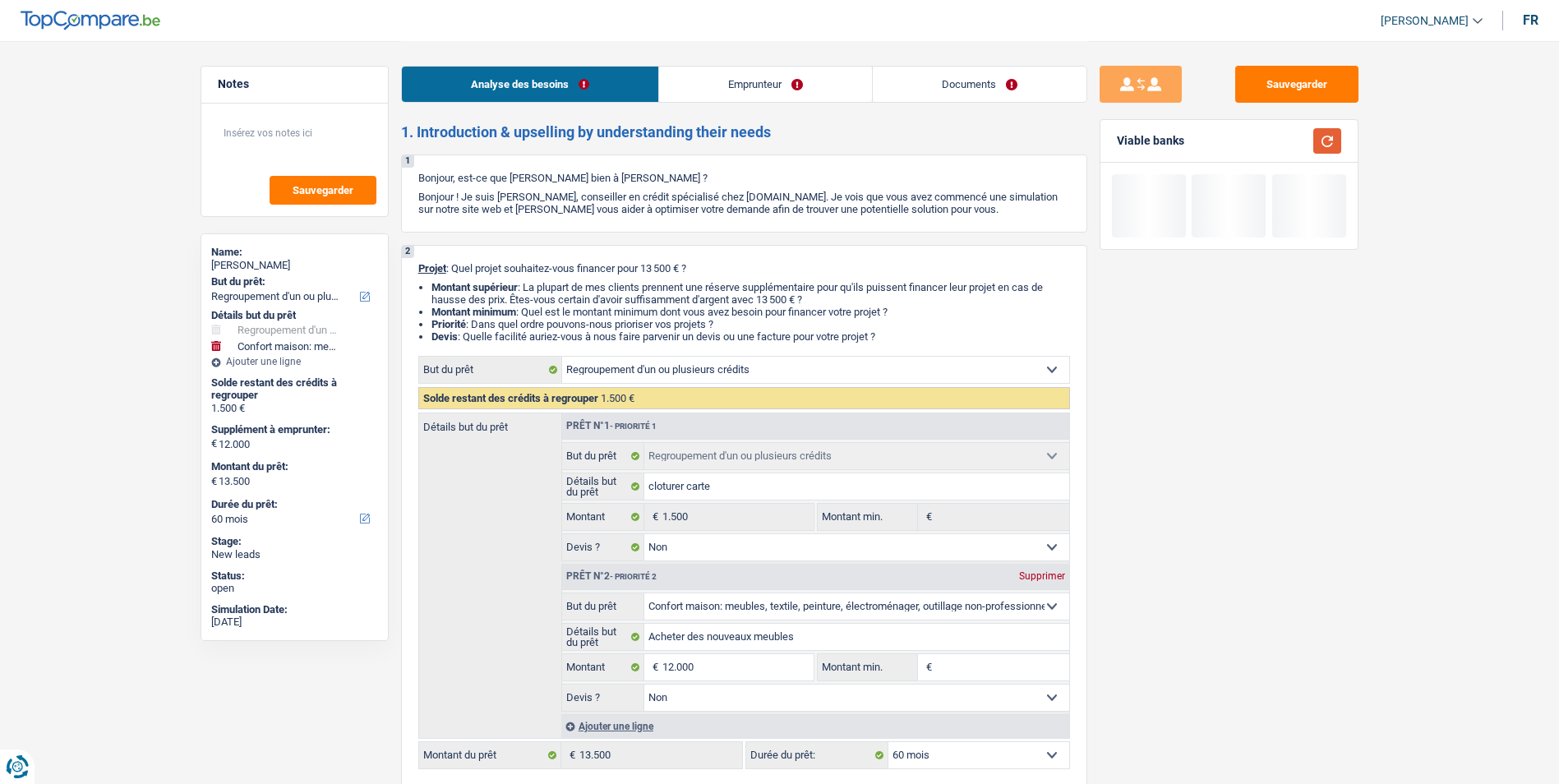
click at [1328, 144] on button "button" at bounding box center [1327, 140] width 28 height 25
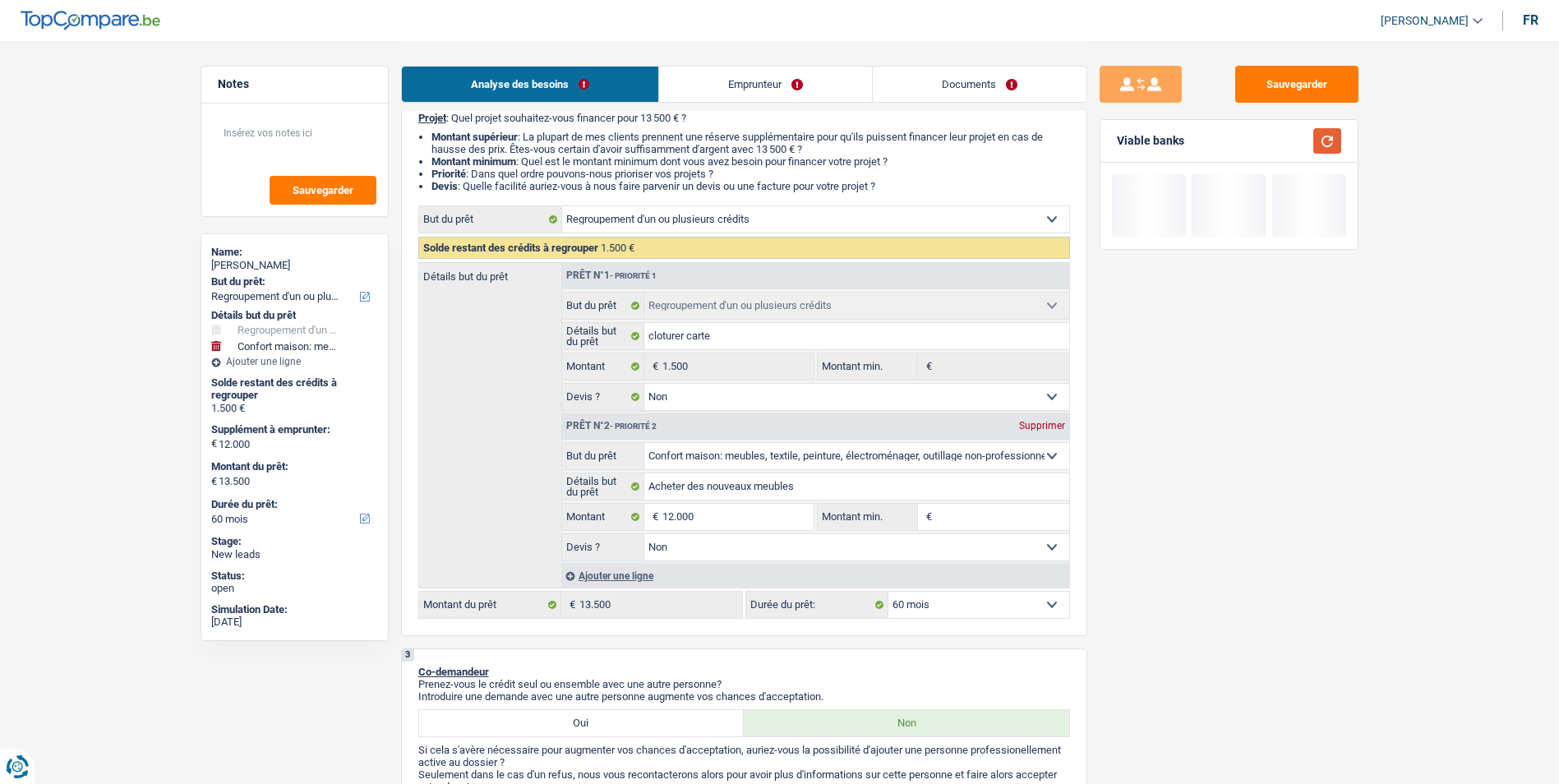
scroll to position [164, 0]
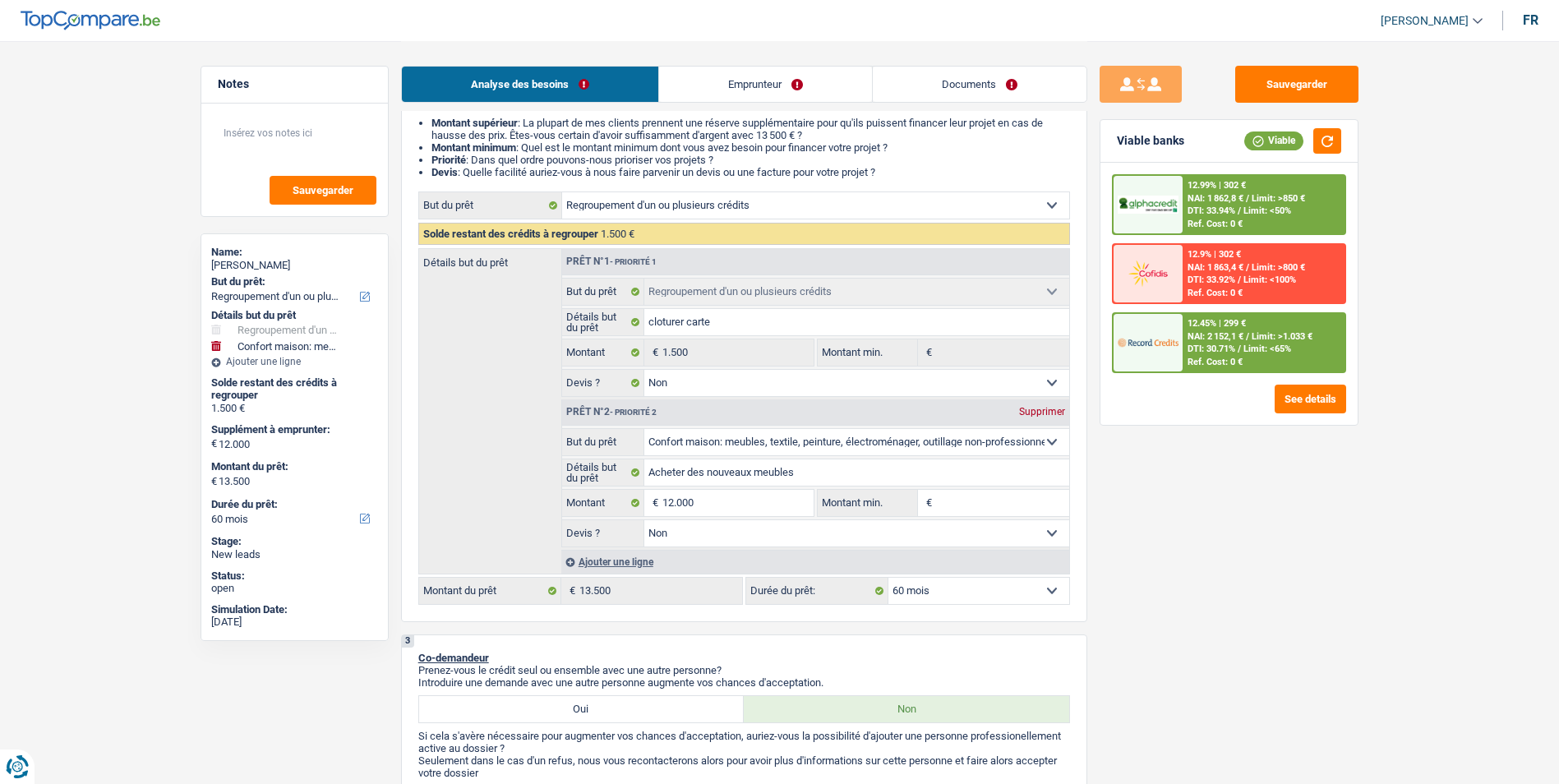
click at [957, 590] on select "12 mois 18 mois 24 mois 30 mois 36 mois 42 mois 48 mois 60 mois Sélectionner un…" at bounding box center [978, 591] width 181 height 26
click at [1150, 586] on div "Sauvegarder Viable banks Viable 12.99% | 302 € NAI: 1 862,8 € / Limit: >850 € D…" at bounding box center [1229, 412] width 284 height 692
click at [1238, 337] on span "NAI: 2 152,1 €" at bounding box center [1215, 337] width 56 height 10
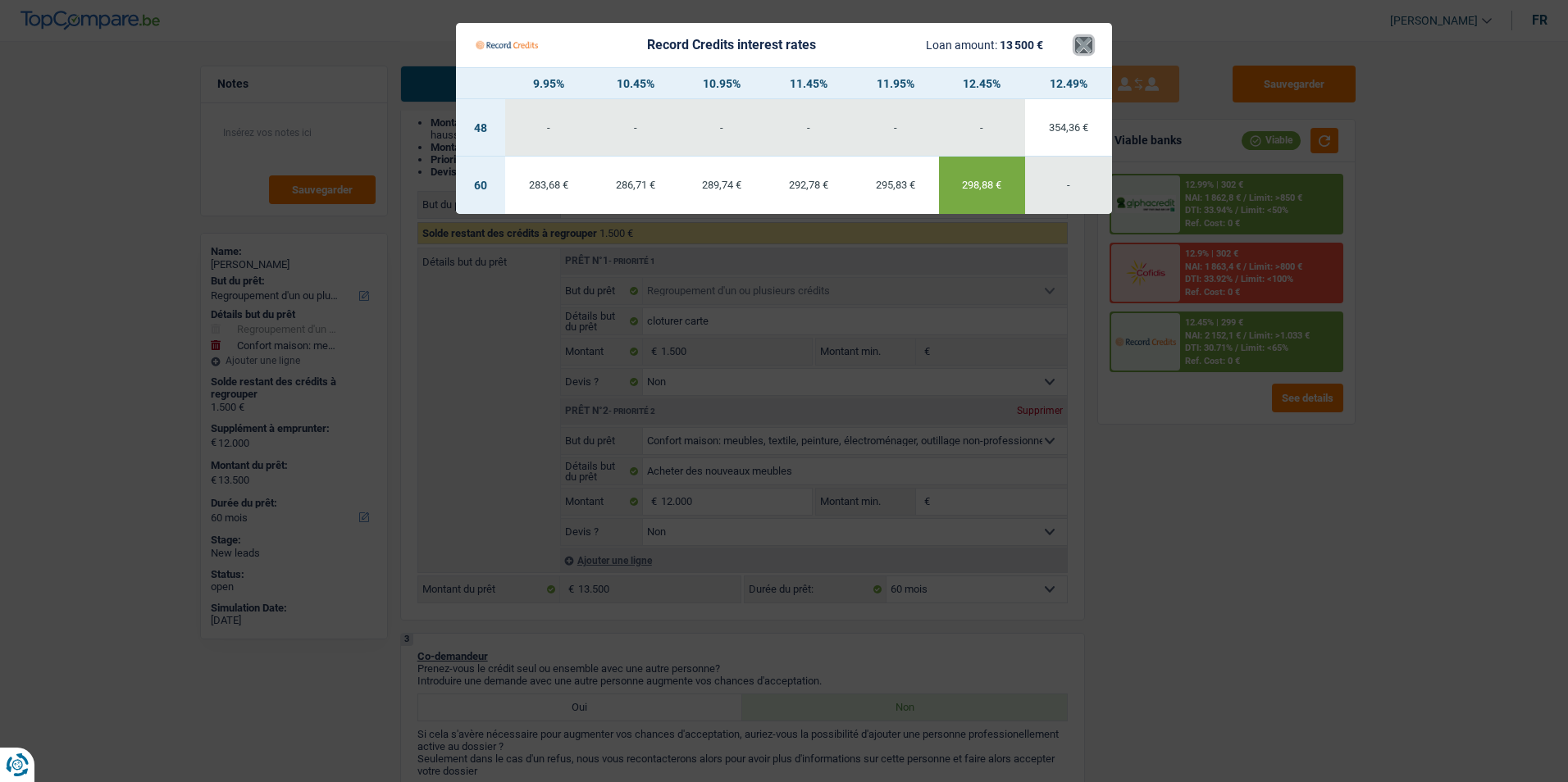
click at [1081, 45] on button "×" at bounding box center [1084, 45] width 17 height 16
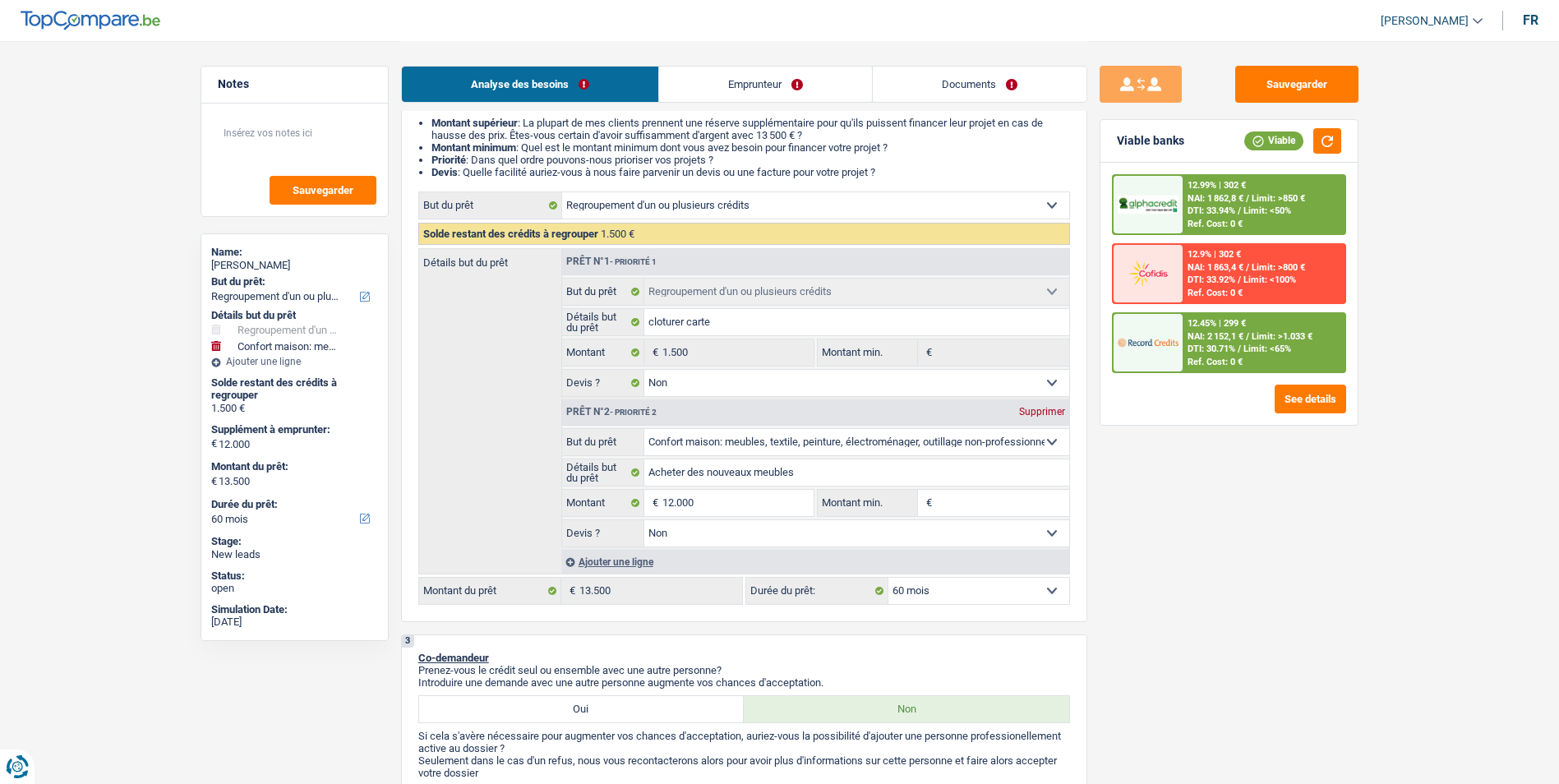
click at [1253, 202] on span "Limit: >850 €" at bounding box center [1279, 198] width 54 height 10
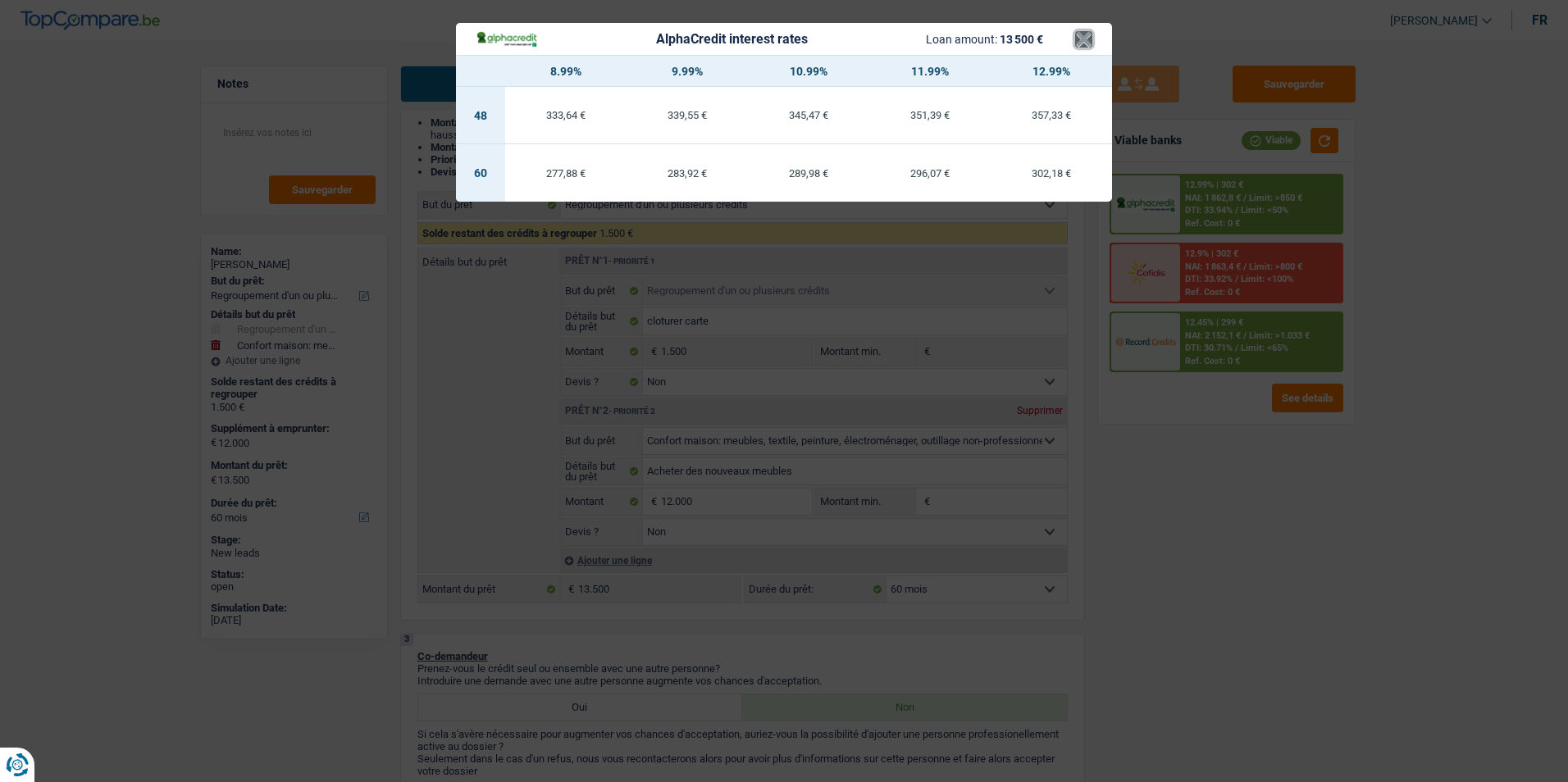
click at [1084, 37] on button "×" at bounding box center [1084, 39] width 17 height 16
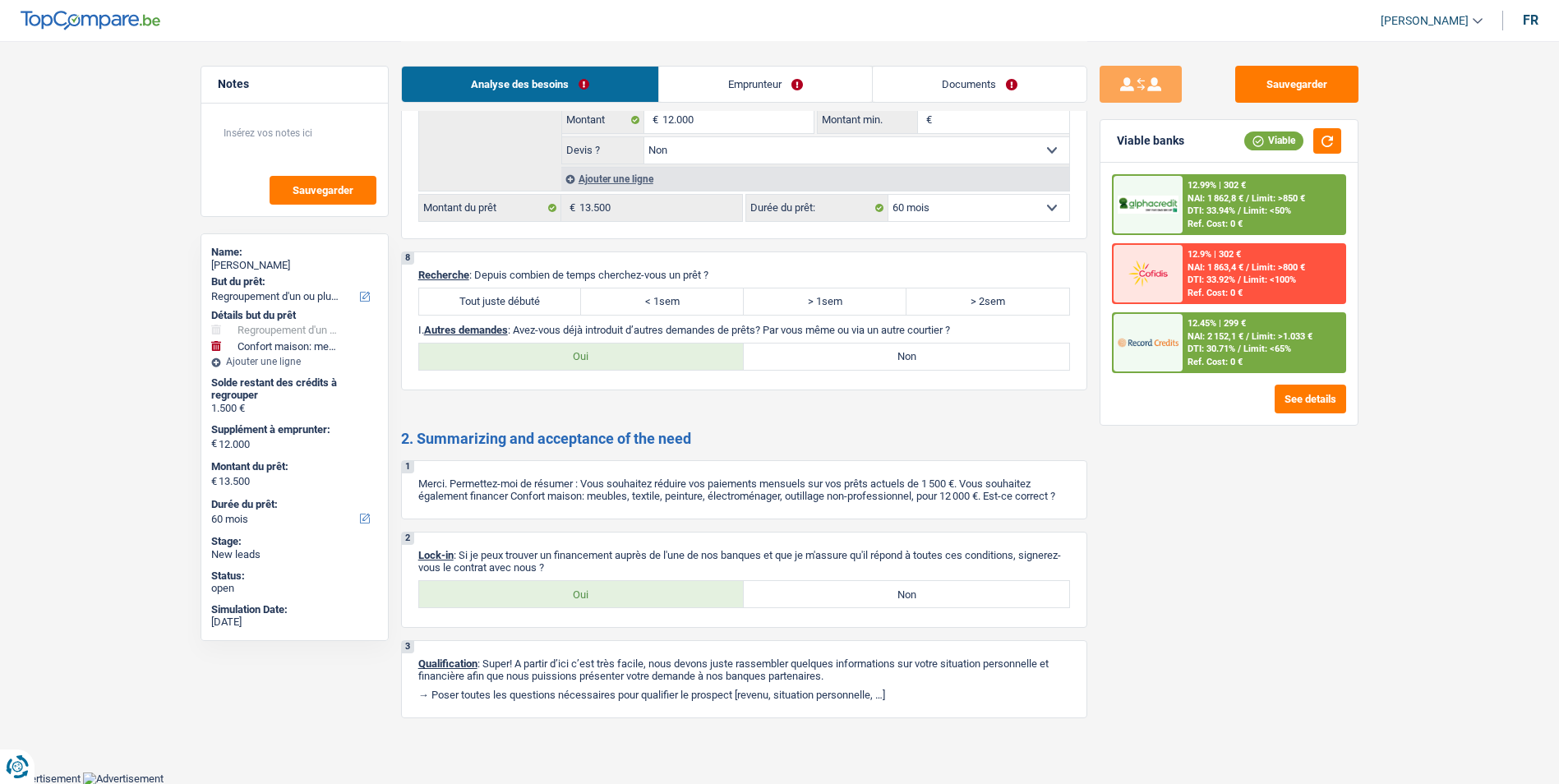
scroll to position [2067, 0]
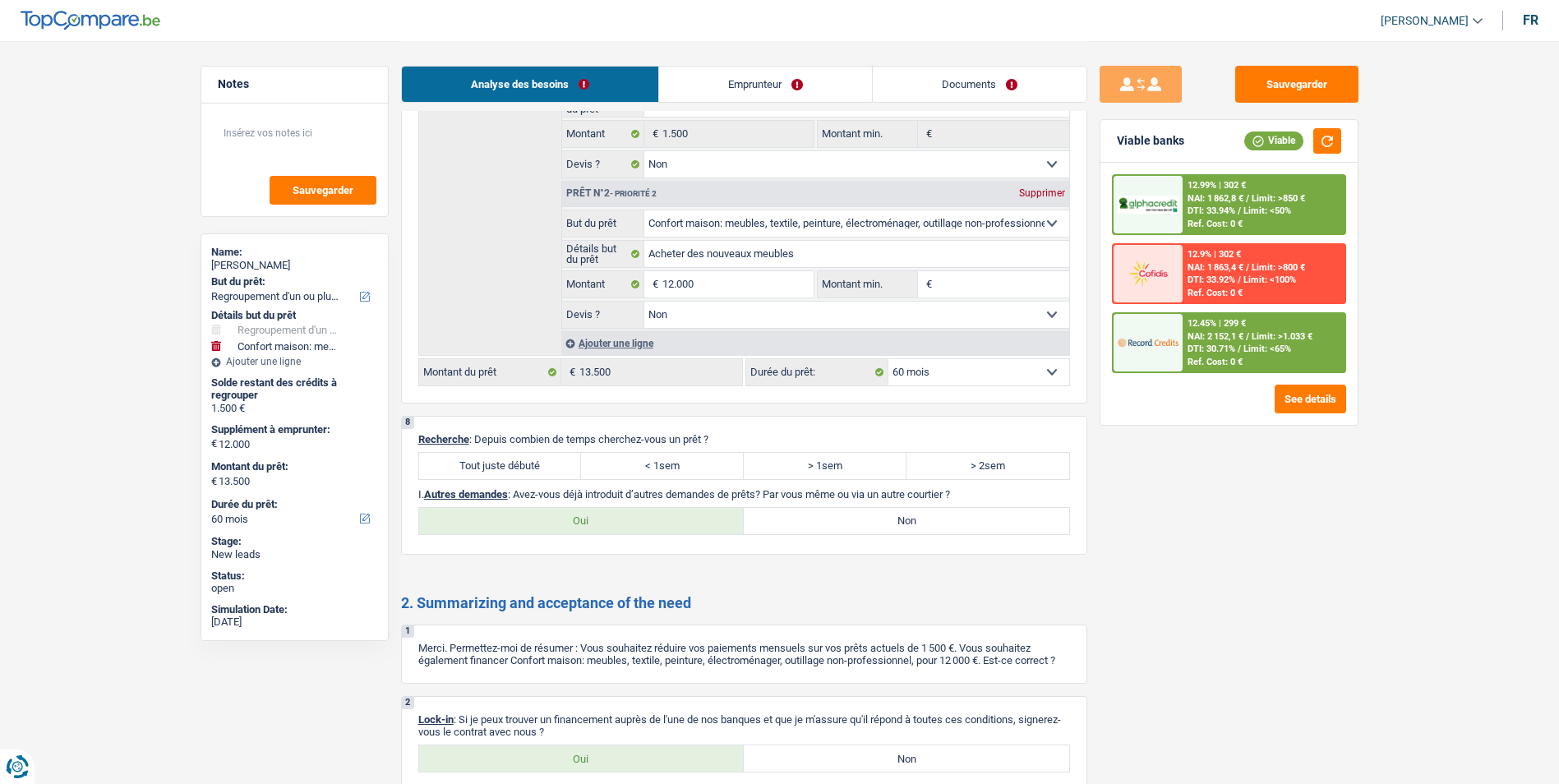
click at [500, 464] on label "Tout juste débuté" at bounding box center [500, 466] width 163 height 26
click at [500, 464] on input "Tout juste débuté" at bounding box center [500, 466] width 163 height 26
radio input "true"
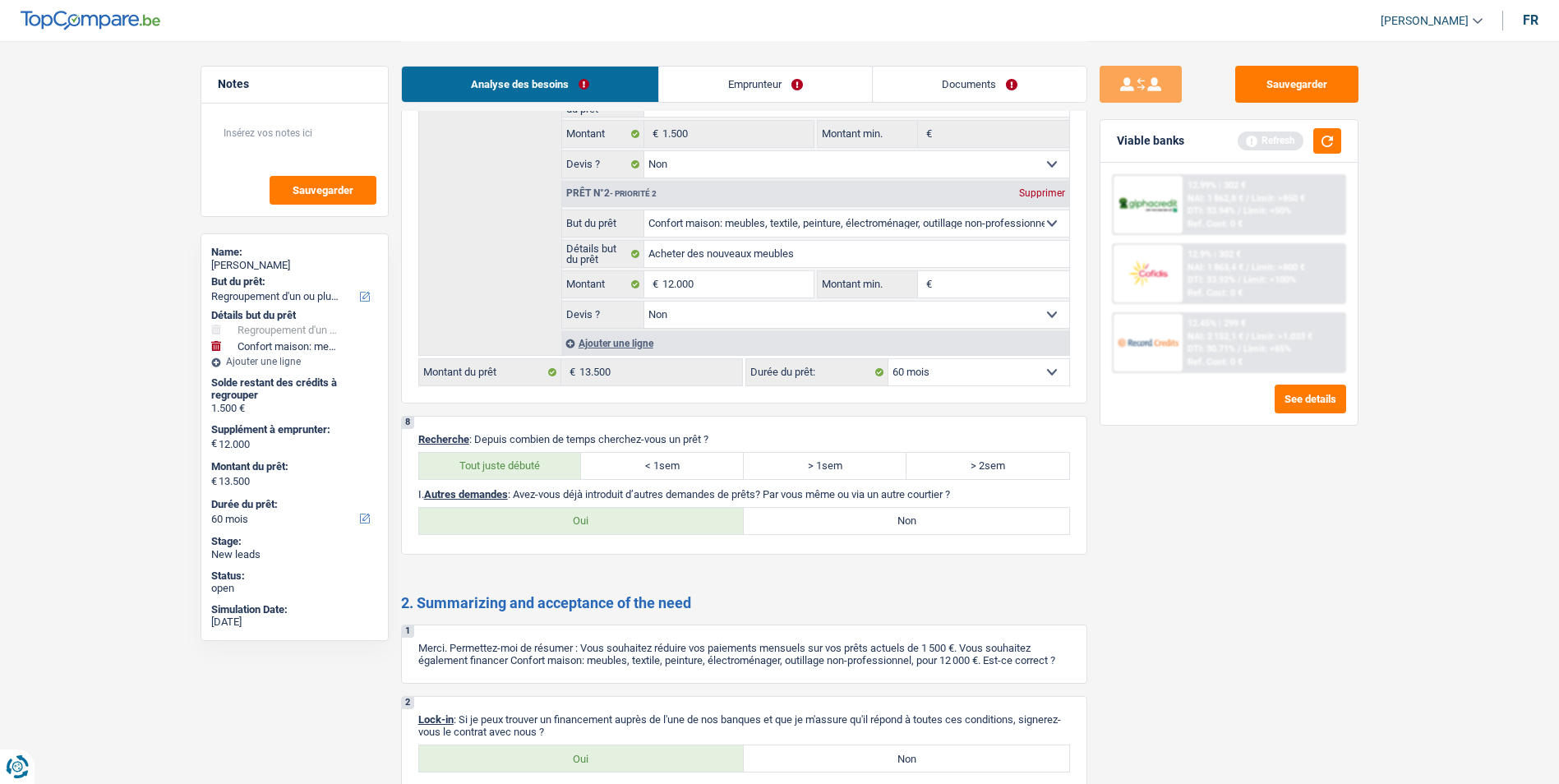
click at [802, 518] on label "Non" at bounding box center [906, 521] width 325 height 26
click at [802, 518] on input "Non" at bounding box center [906, 521] width 325 height 26
radio input "true"
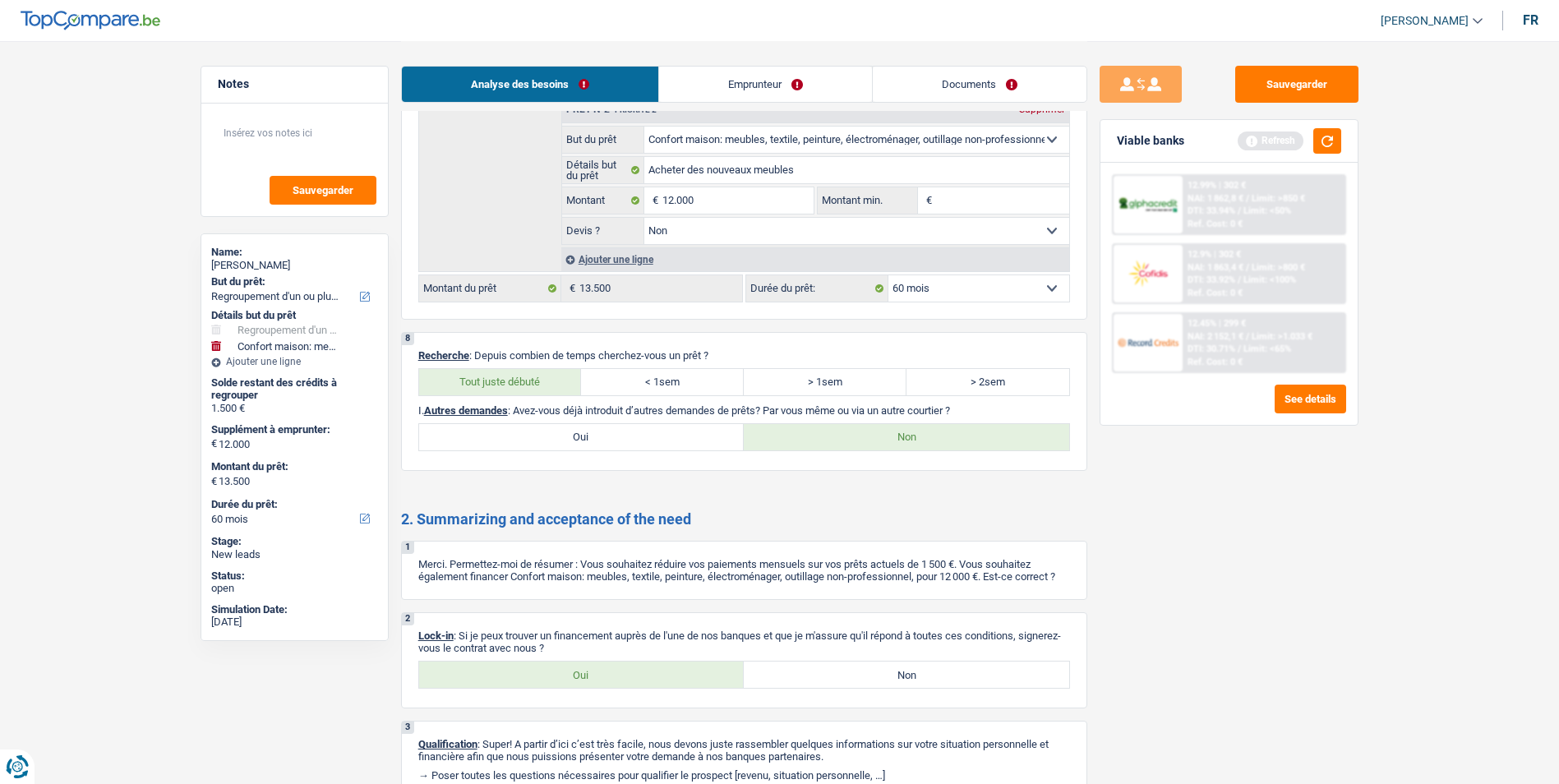
scroll to position [2232, 0]
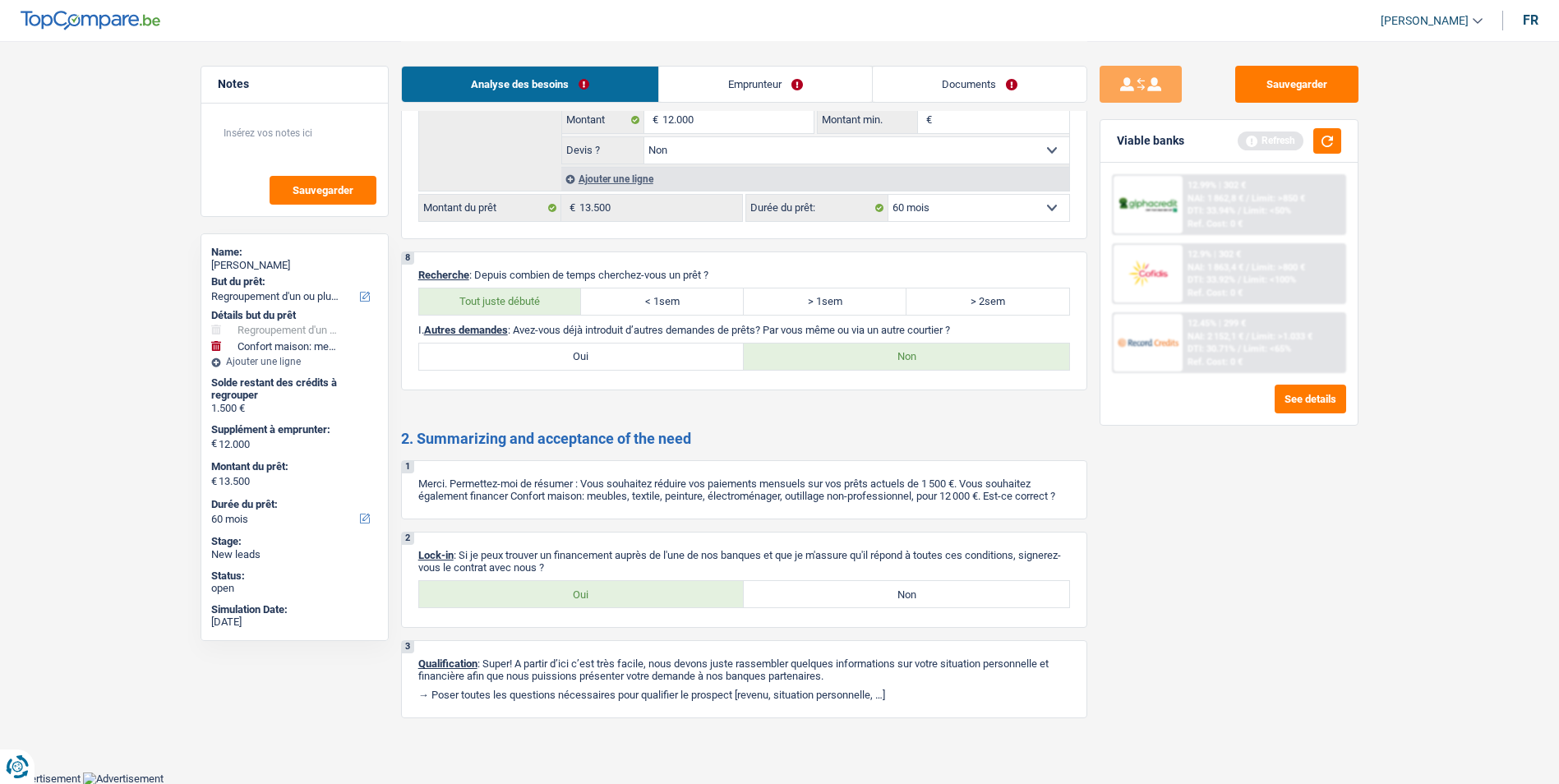
click at [583, 593] on label "Oui" at bounding box center [582, 594] width 325 height 26
click at [583, 593] on input "Oui" at bounding box center [582, 594] width 325 height 26
radio input "true"
click at [1328, 75] on button "Sauvegarder" at bounding box center [1297, 84] width 123 height 37
click at [1292, 88] on button "Sauvegarder" at bounding box center [1297, 84] width 123 height 37
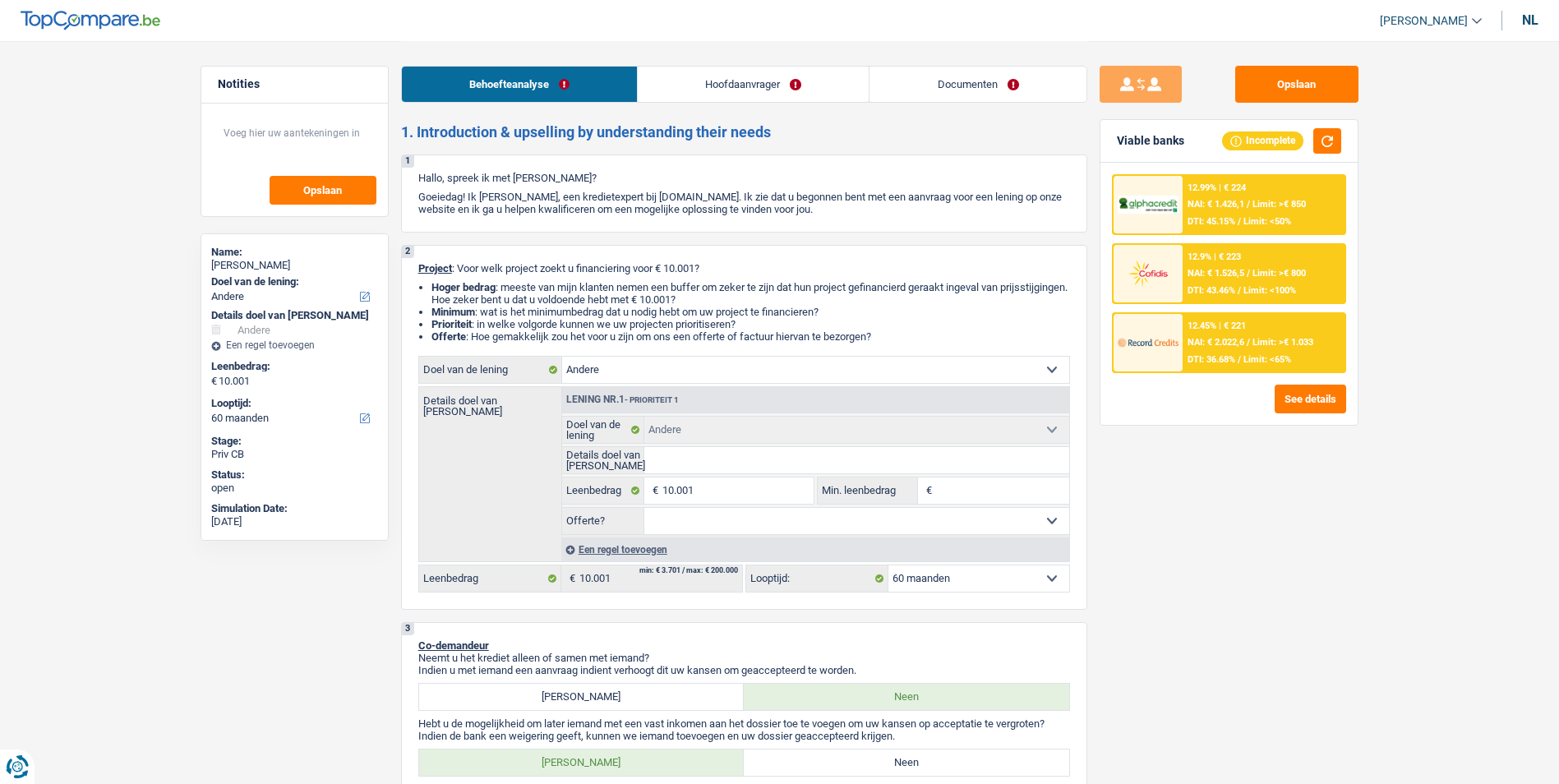
select select "other"
select select "60"
select select "other"
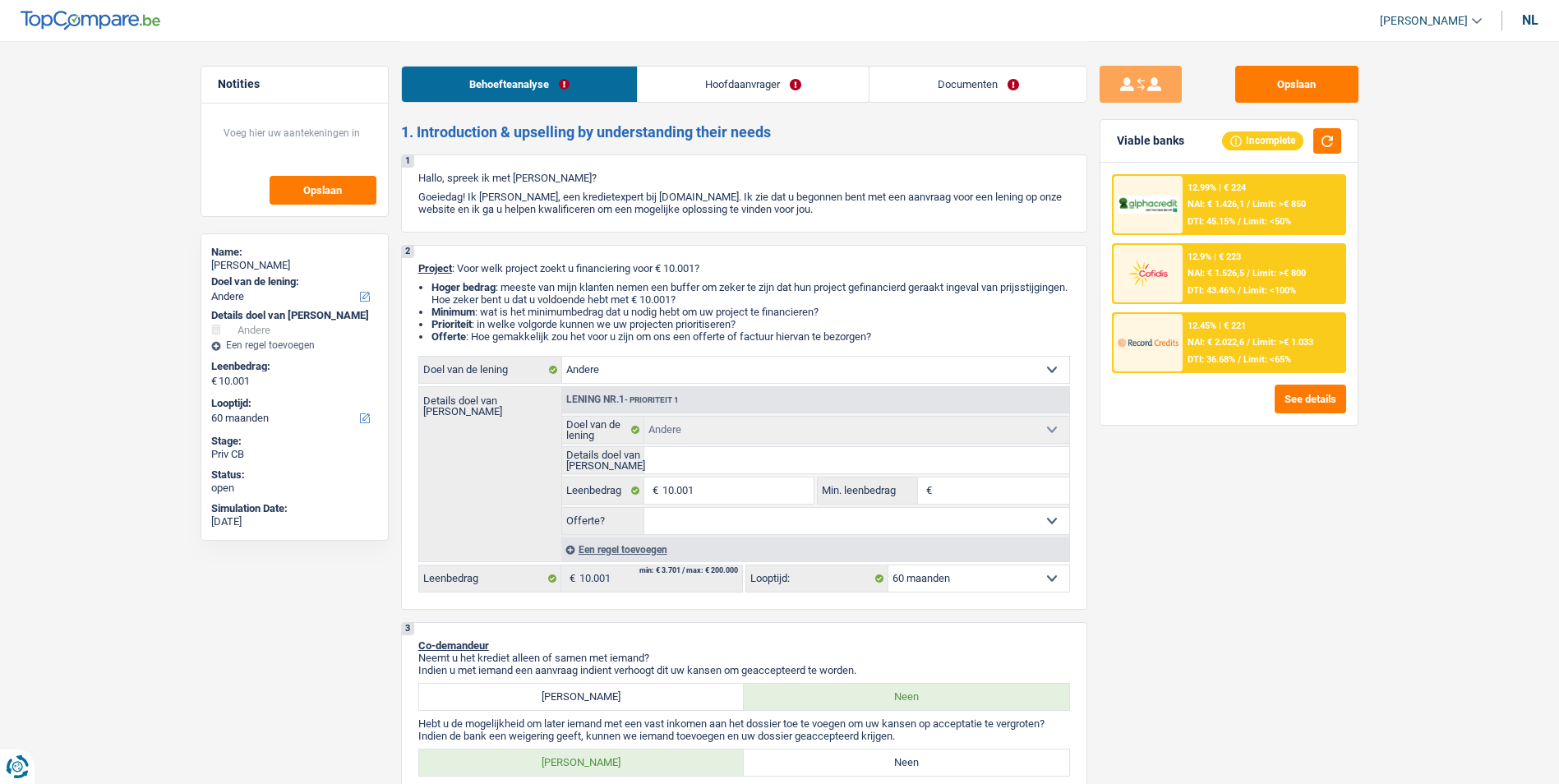
select select "60"
select select "publicEmployee"
select select "netSalary"
select select "mealVouchers"
select select "rents"
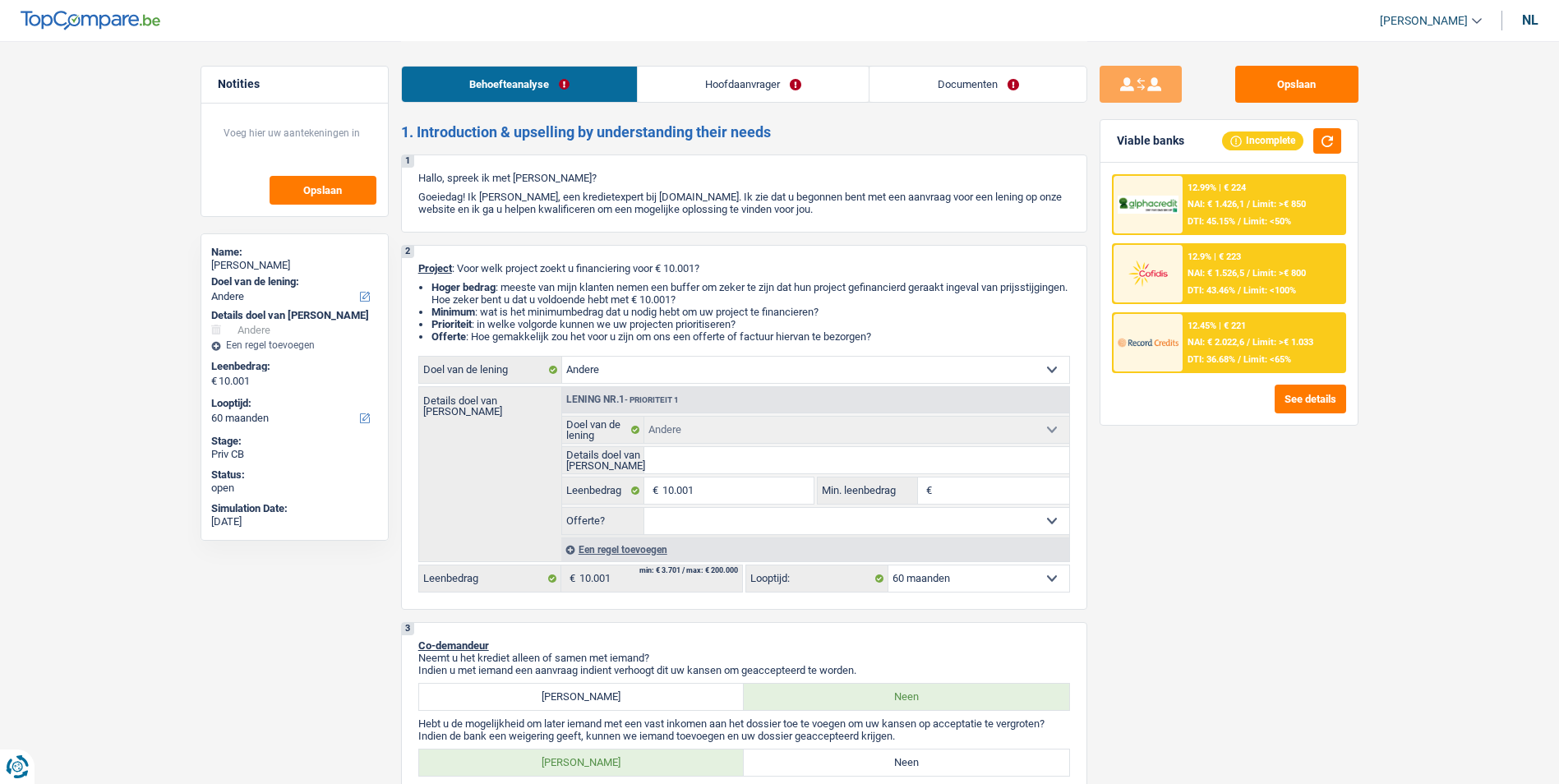
select select "other"
select select "60"
click at [1524, 25] on div "nl" at bounding box center [1530, 20] width 16 height 16
select select "mealVouchers"
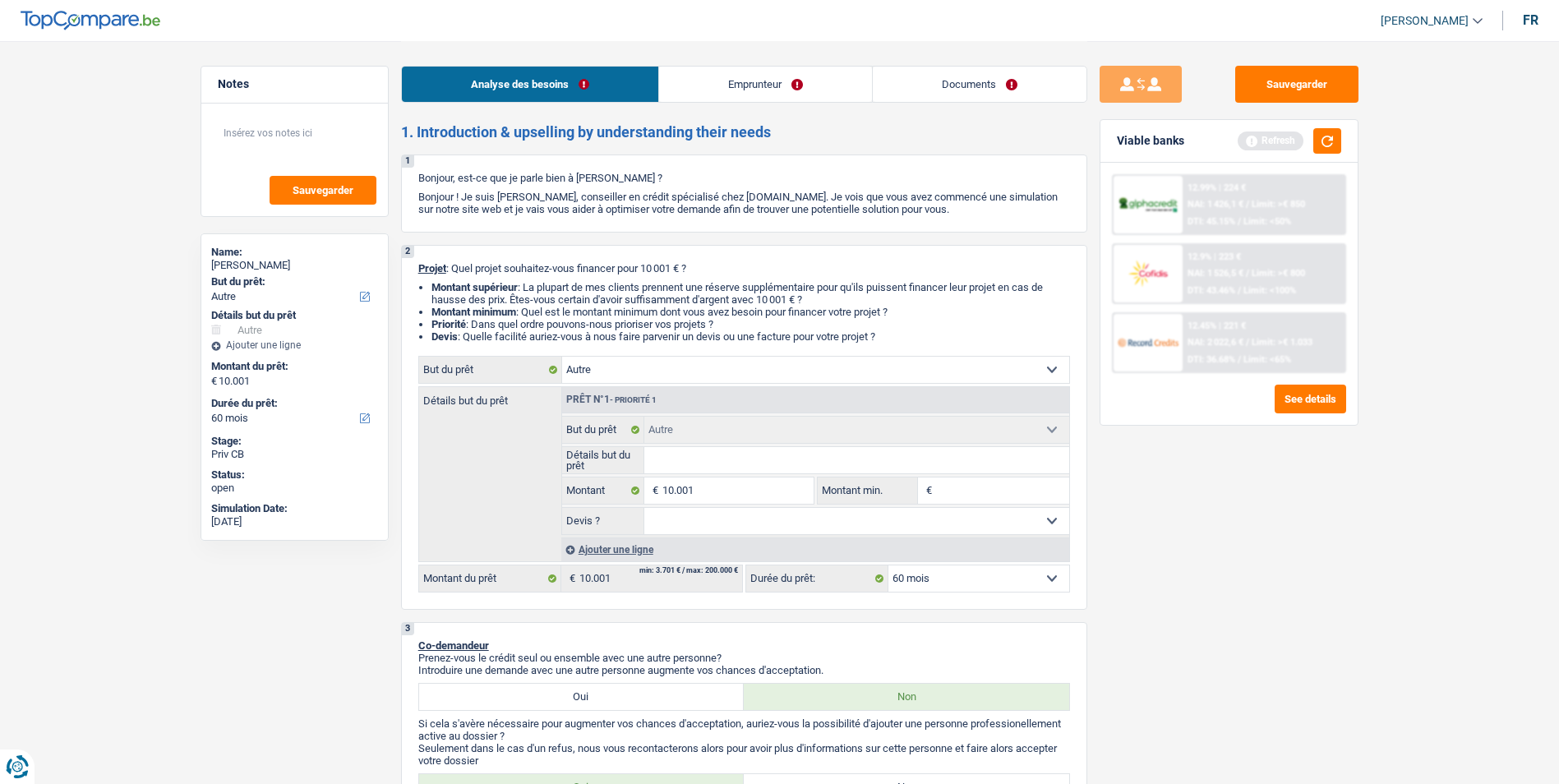
click at [750, 370] on select "Confort maison: meubles, textile, peinture, électroménager, outillage non-profe…" at bounding box center [815, 370] width 507 height 26
click at [1155, 511] on div "Sauvegarder Viable banks Refresh 12.99% | 224 € NAI: 1 426,1 € / Limit: >€ 850 …" at bounding box center [1229, 412] width 284 height 692
click at [802, 369] on select "Confort maison: meubles, textile, peinture, électroménager, outillage non-profe…" at bounding box center [815, 370] width 507 height 26
click at [1165, 472] on div "Sauvegarder Viable banks Refresh 12.99% | 224 € NAI: 1 426,1 € / Limit: >€ 850 …" at bounding box center [1229, 412] width 284 height 692
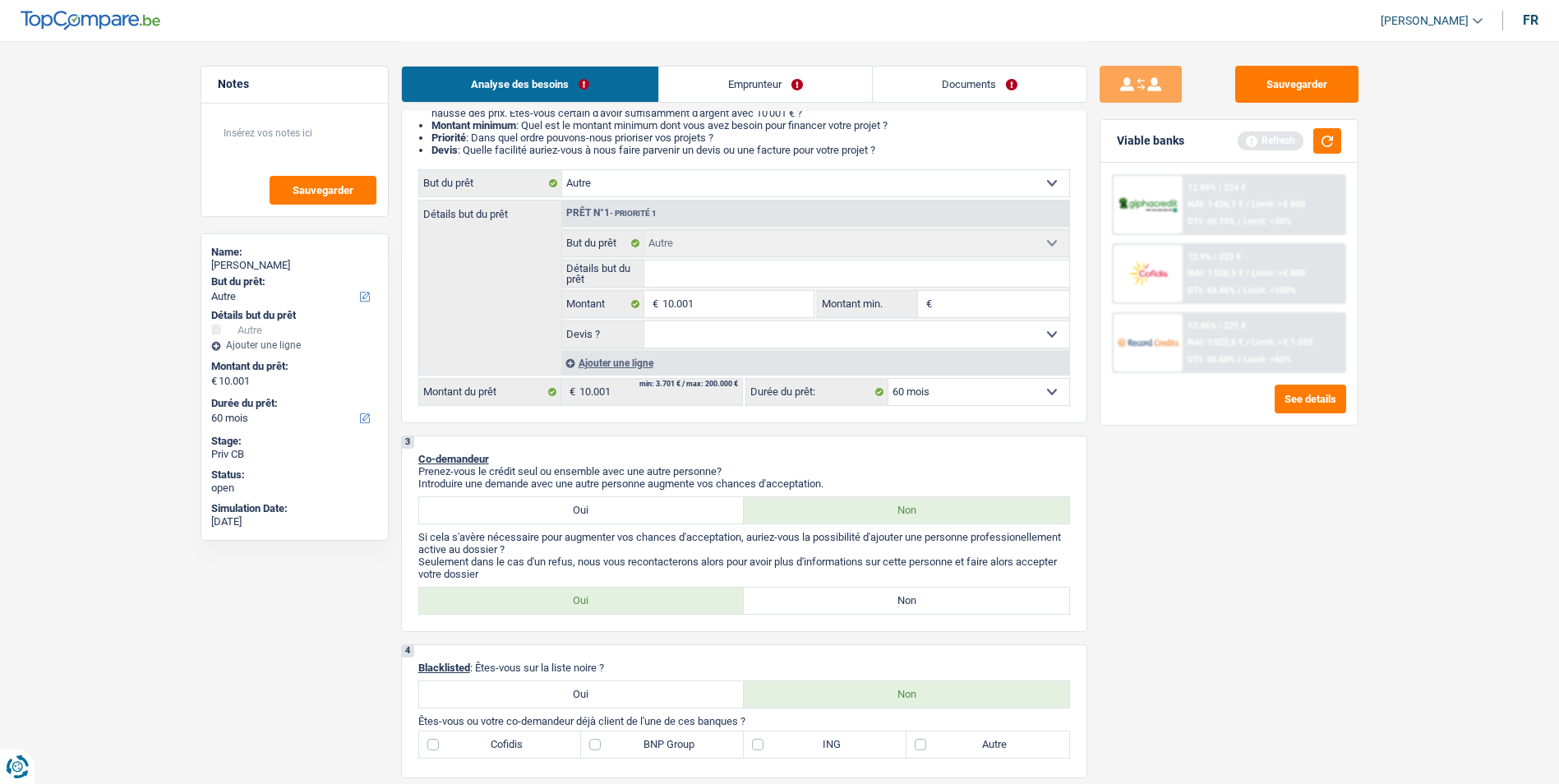
scroll to position [329, 0]
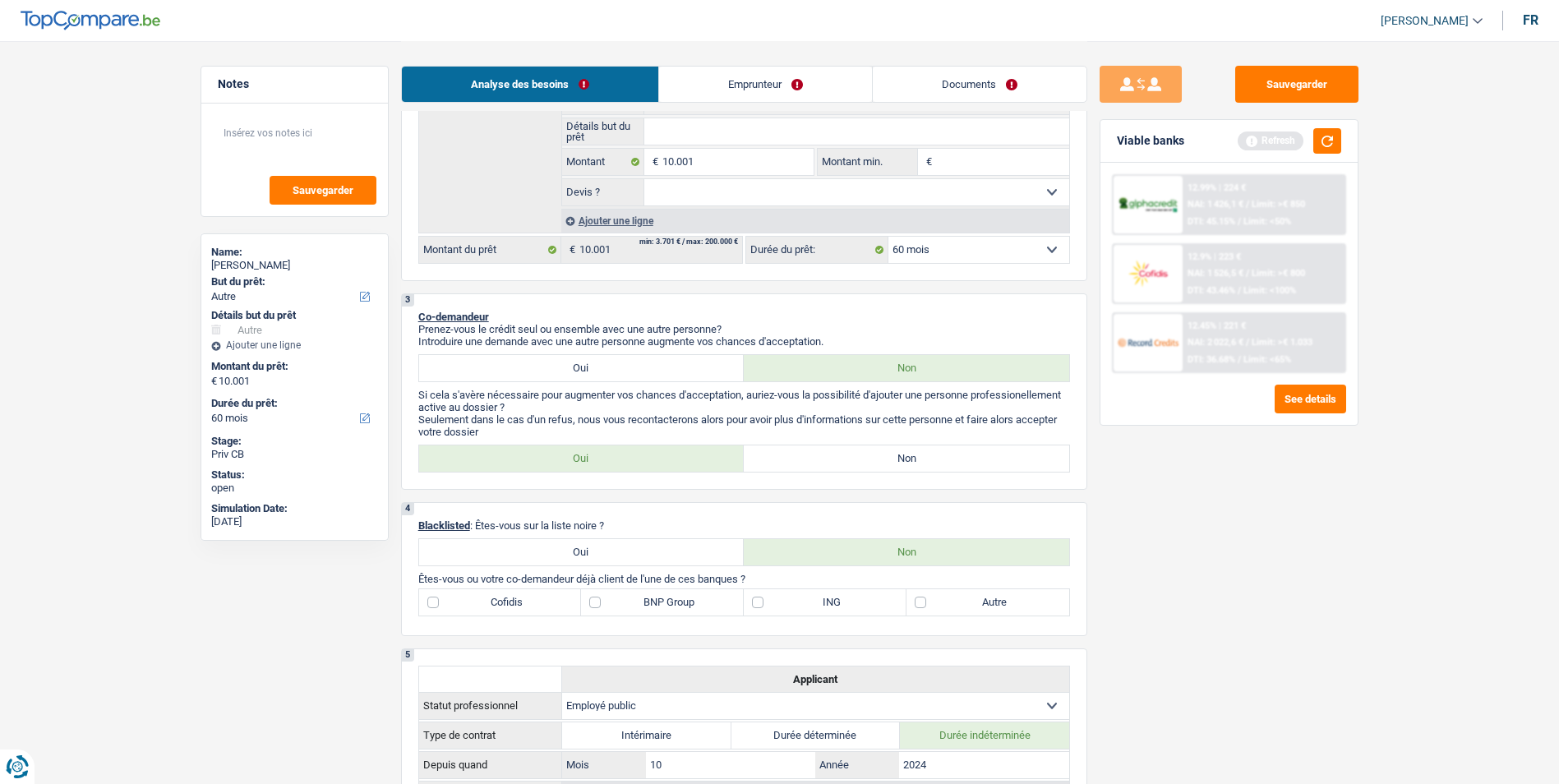
click at [797, 461] on label "Non" at bounding box center [906, 459] width 325 height 26
click at [797, 461] on input "Non" at bounding box center [906, 459] width 325 height 26
radio input "true"
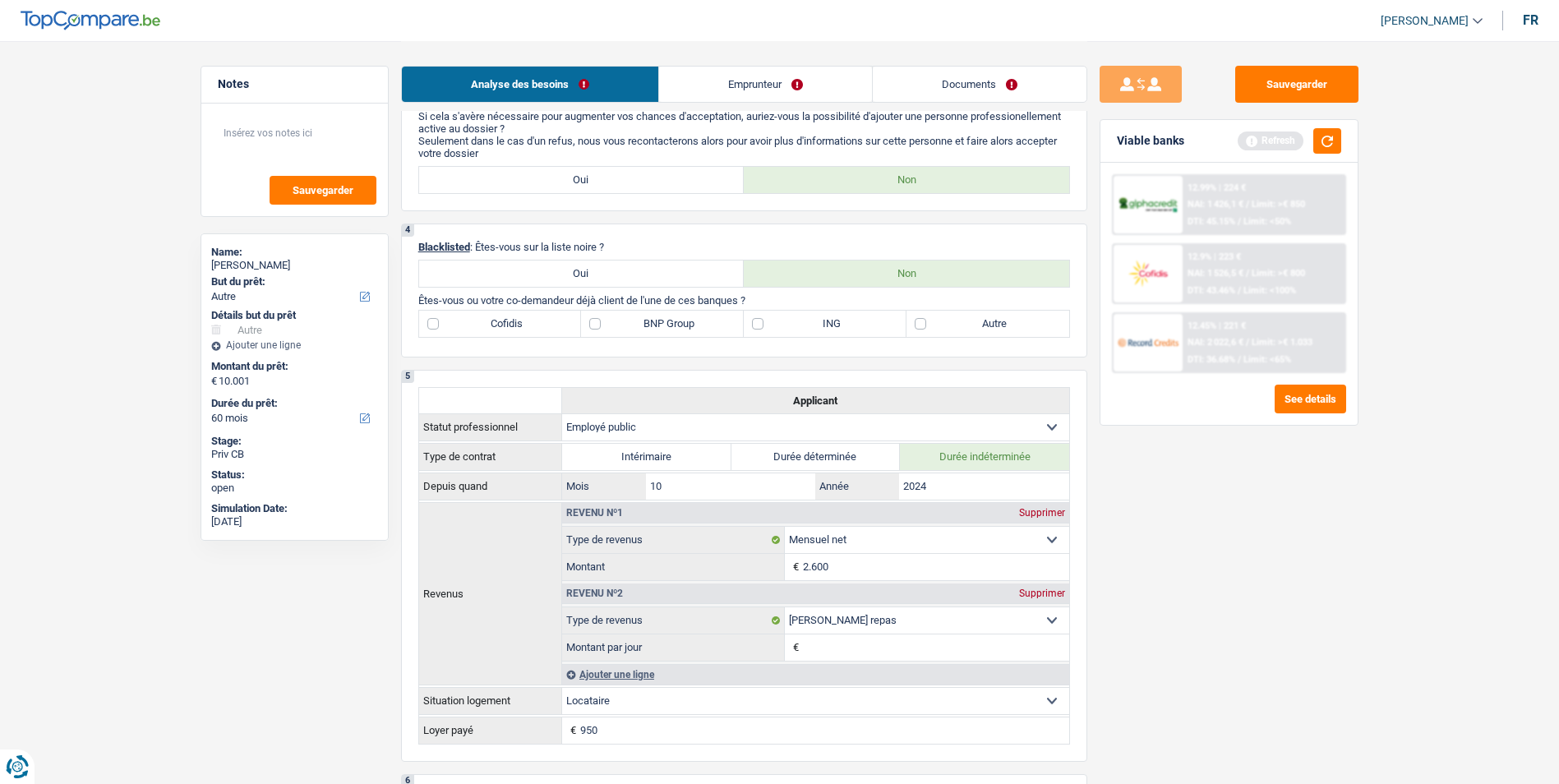
scroll to position [658, 0]
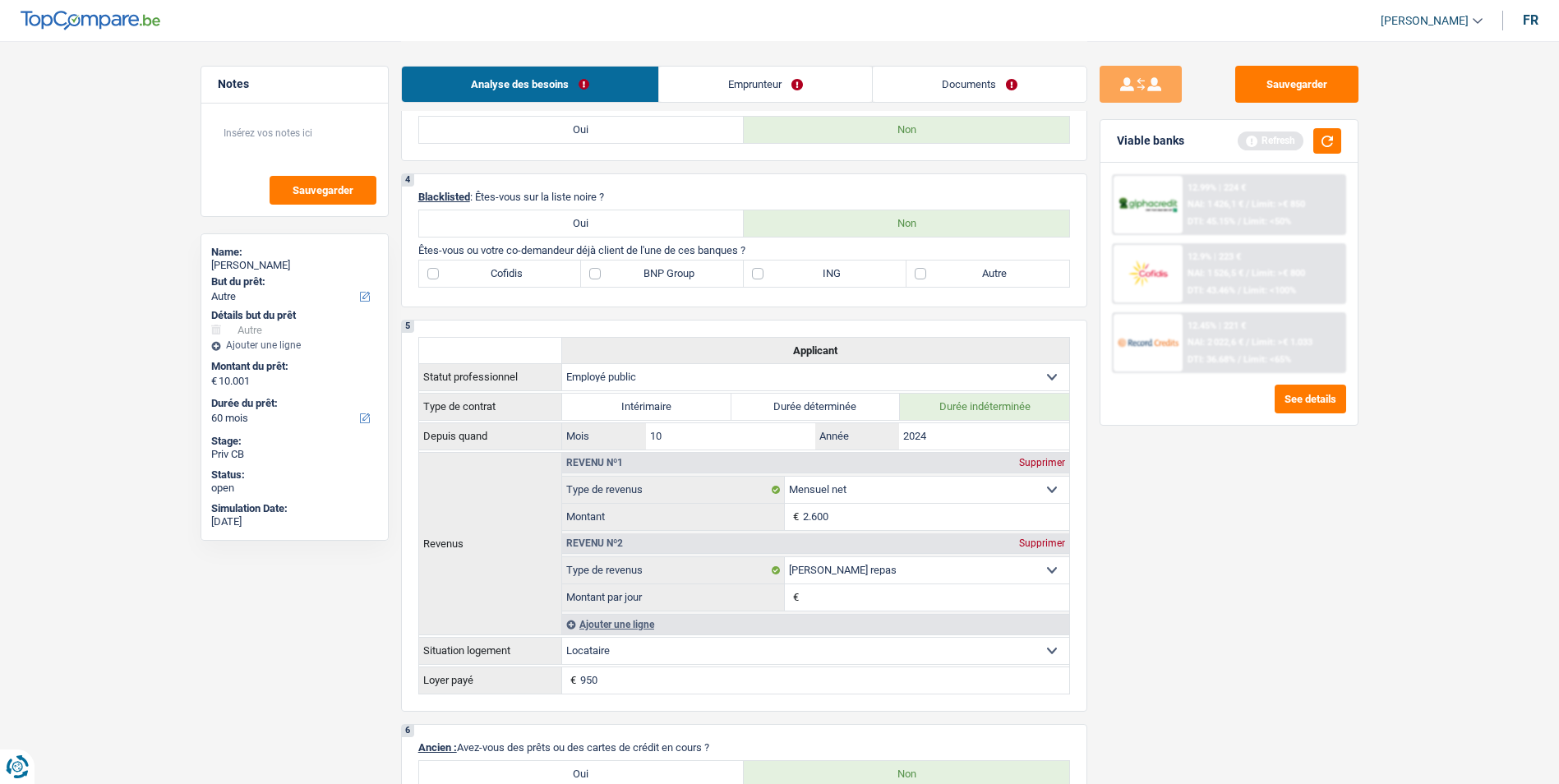
click at [921, 273] on label "Autre" at bounding box center [988, 273] width 163 height 26
click at [921, 273] on input "Autre" at bounding box center [988, 273] width 163 height 26
checkbox input "true"
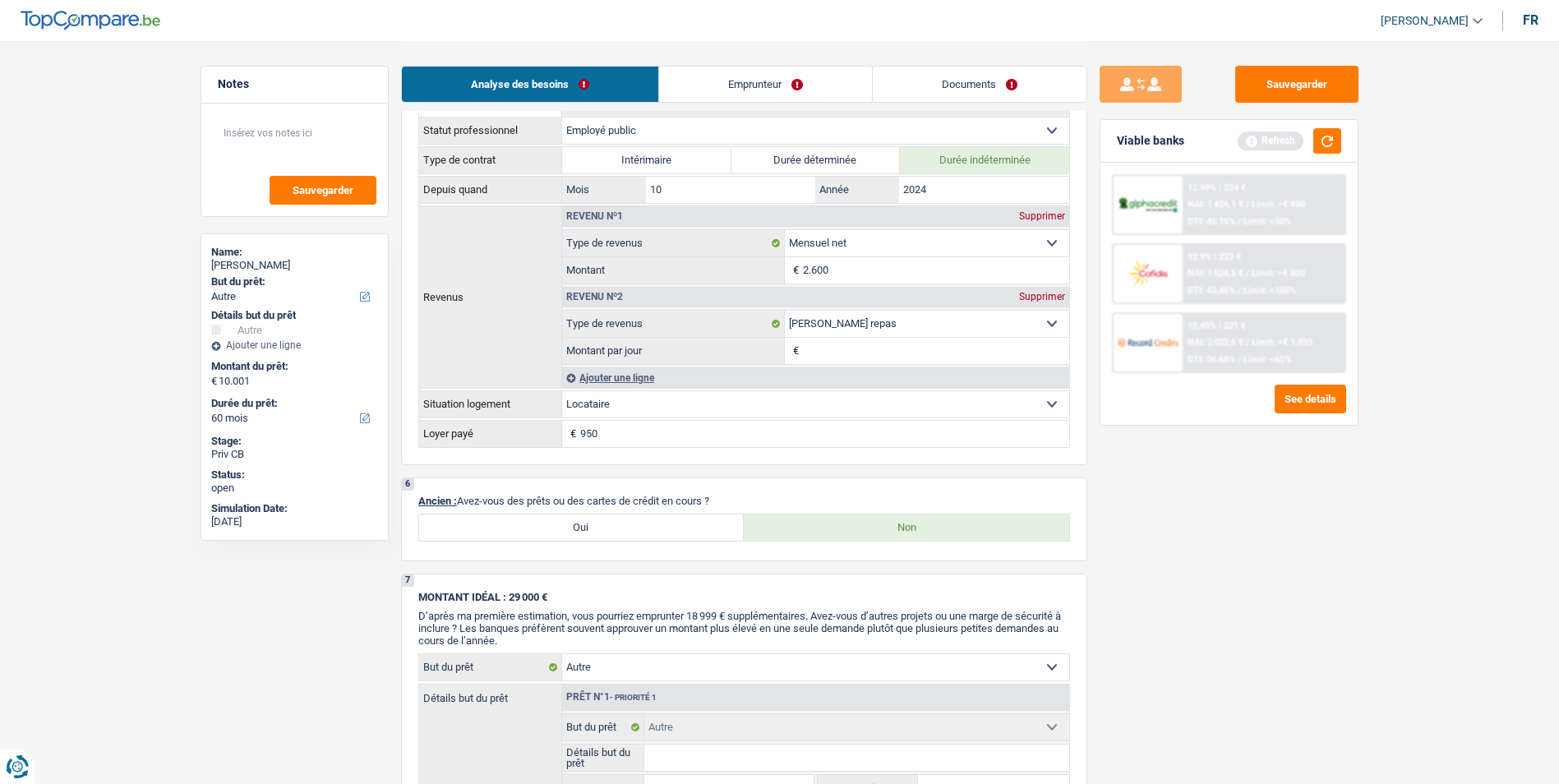
click at [628, 530] on label "Oui" at bounding box center [582, 527] width 325 height 26
click at [628, 530] on input "Oui" at bounding box center [582, 527] width 325 height 26
radio input "true"
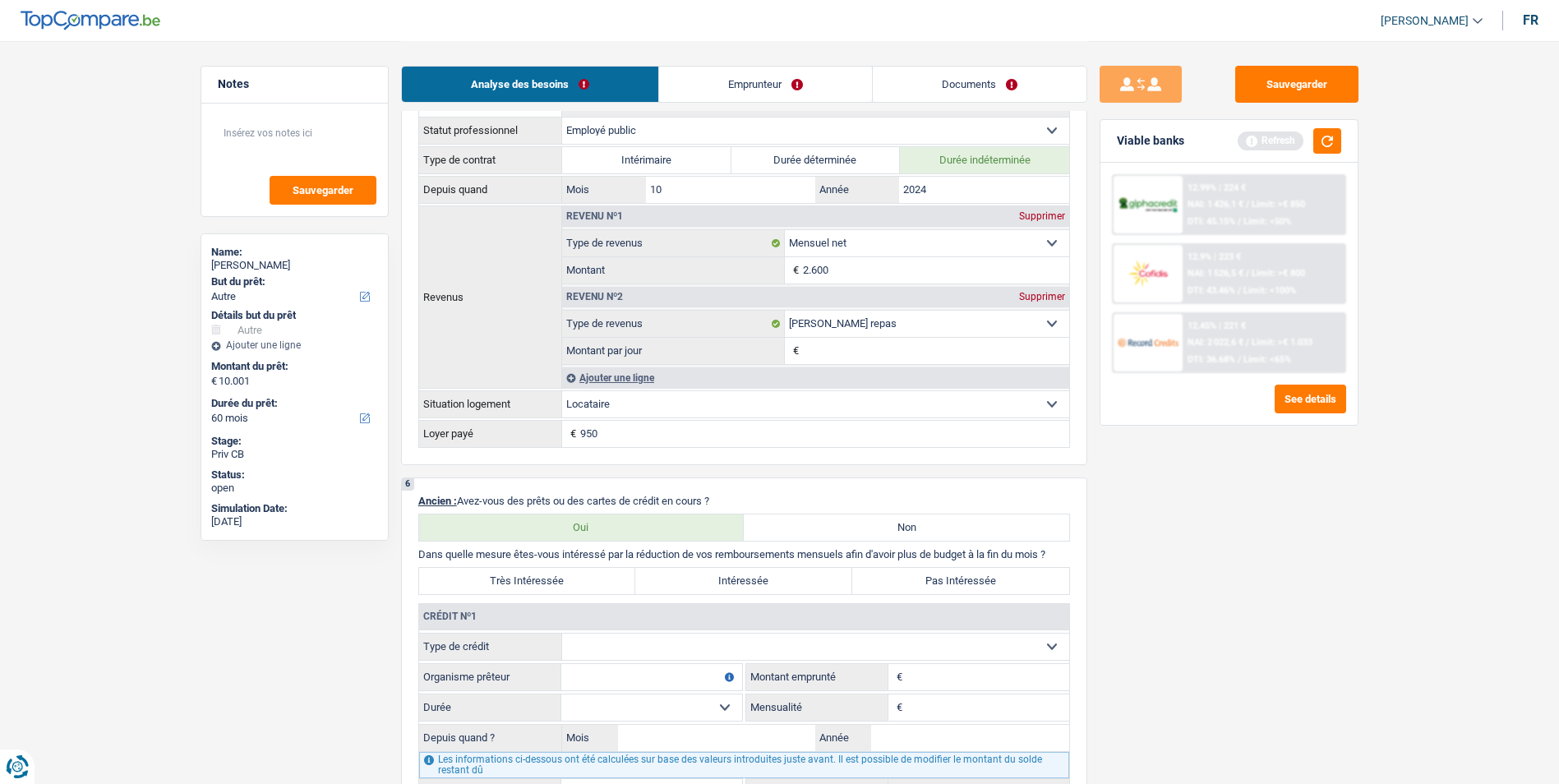
scroll to position [575, 0]
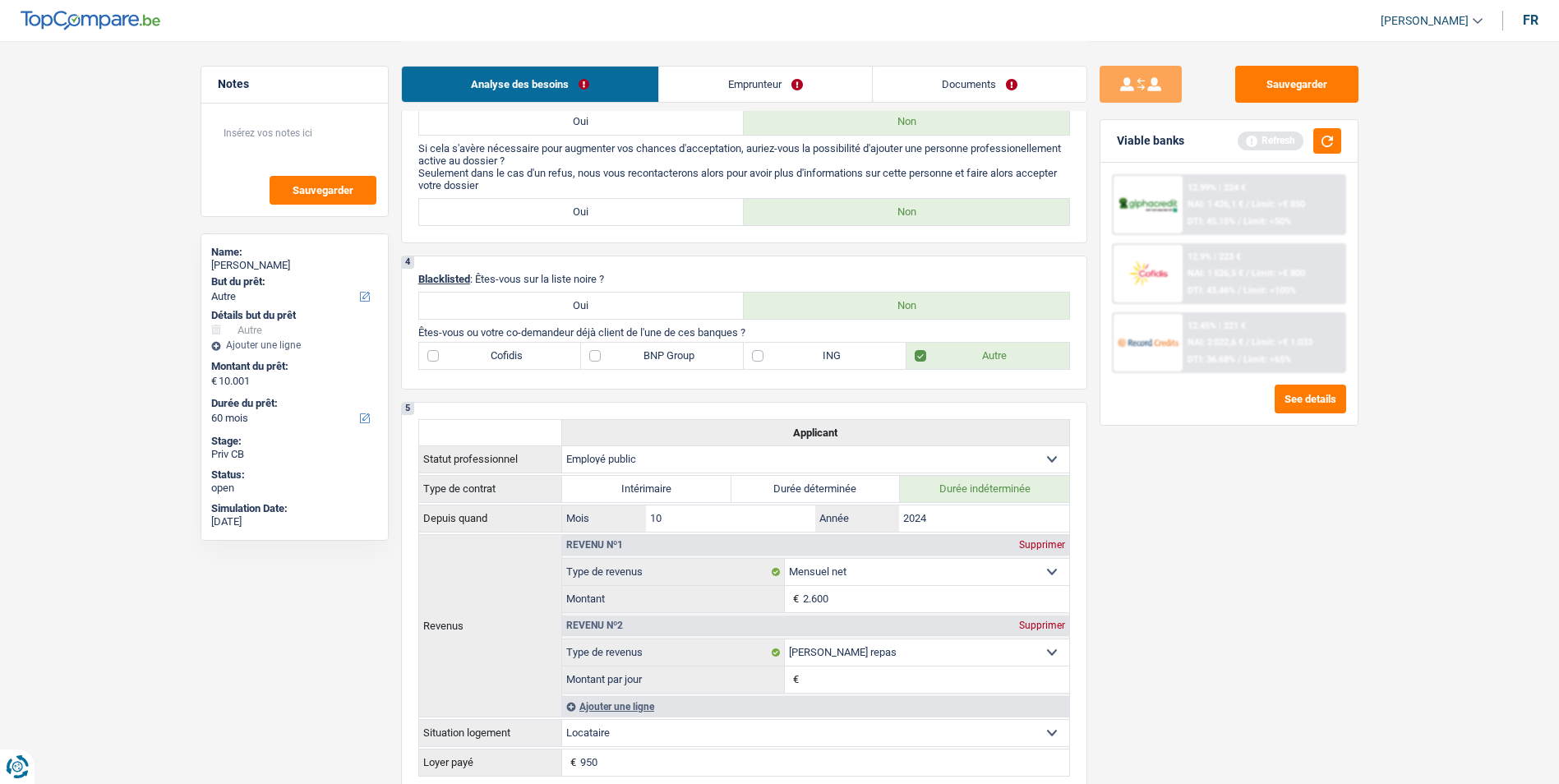
click at [783, 343] on label "ING" at bounding box center [825, 356] width 163 height 26
click at [783, 343] on input "ING" at bounding box center [825, 356] width 163 height 26
checkbox input "true"
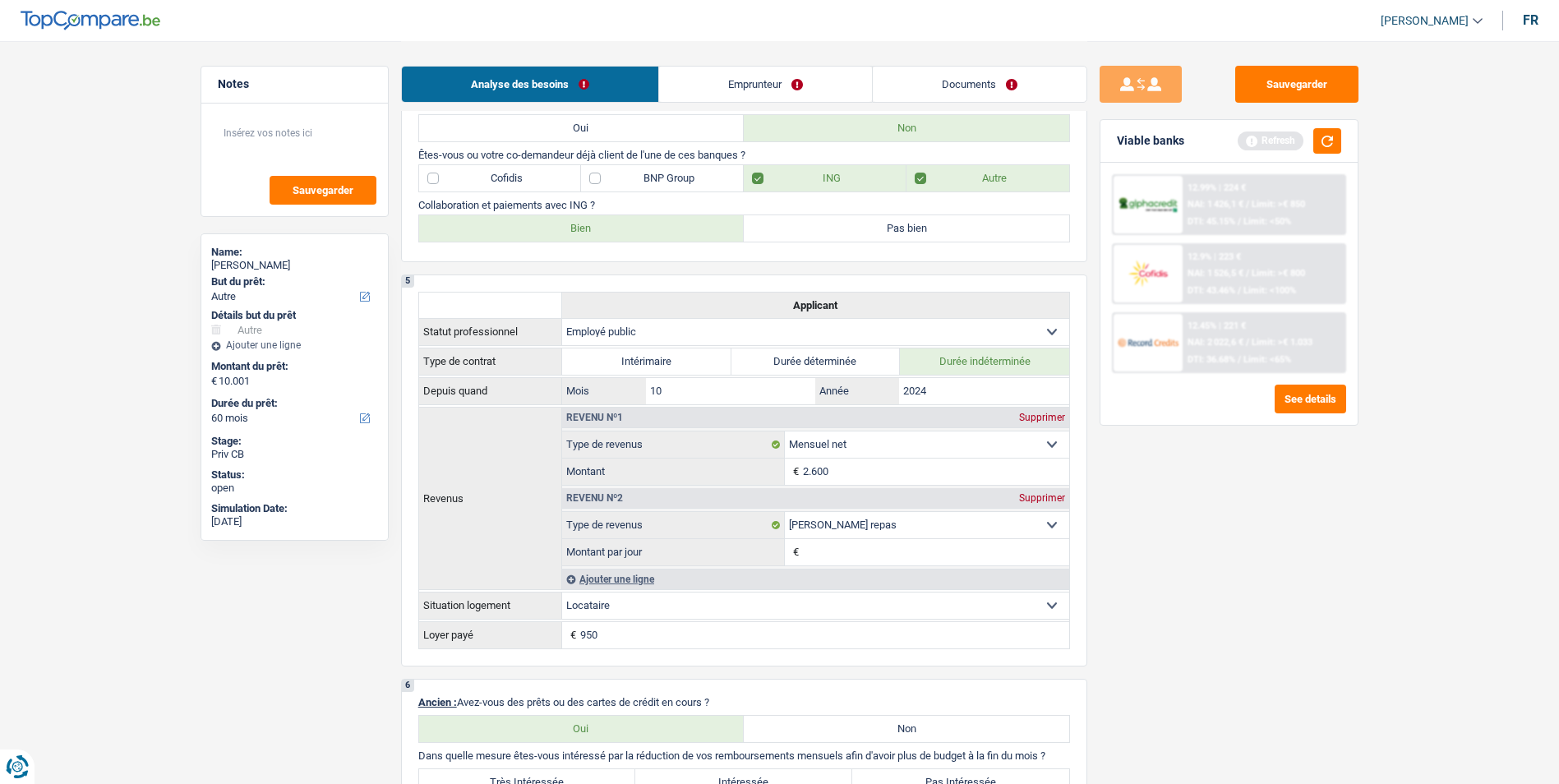
scroll to position [658, 0]
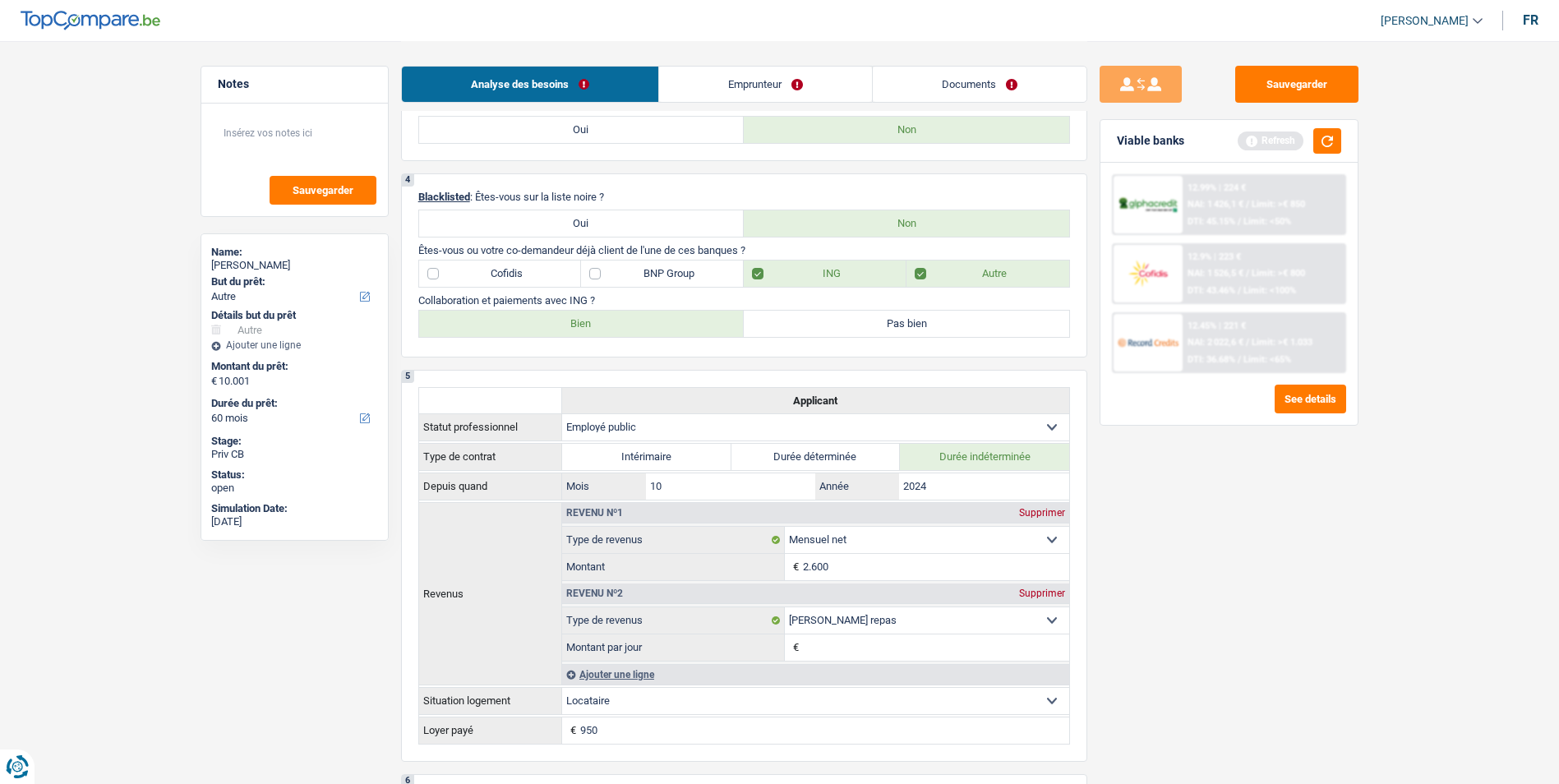
click at [646, 316] on label "Bien" at bounding box center [582, 324] width 325 height 26
click at [646, 316] on input "Bien" at bounding box center [582, 324] width 325 height 26
radio input "true"
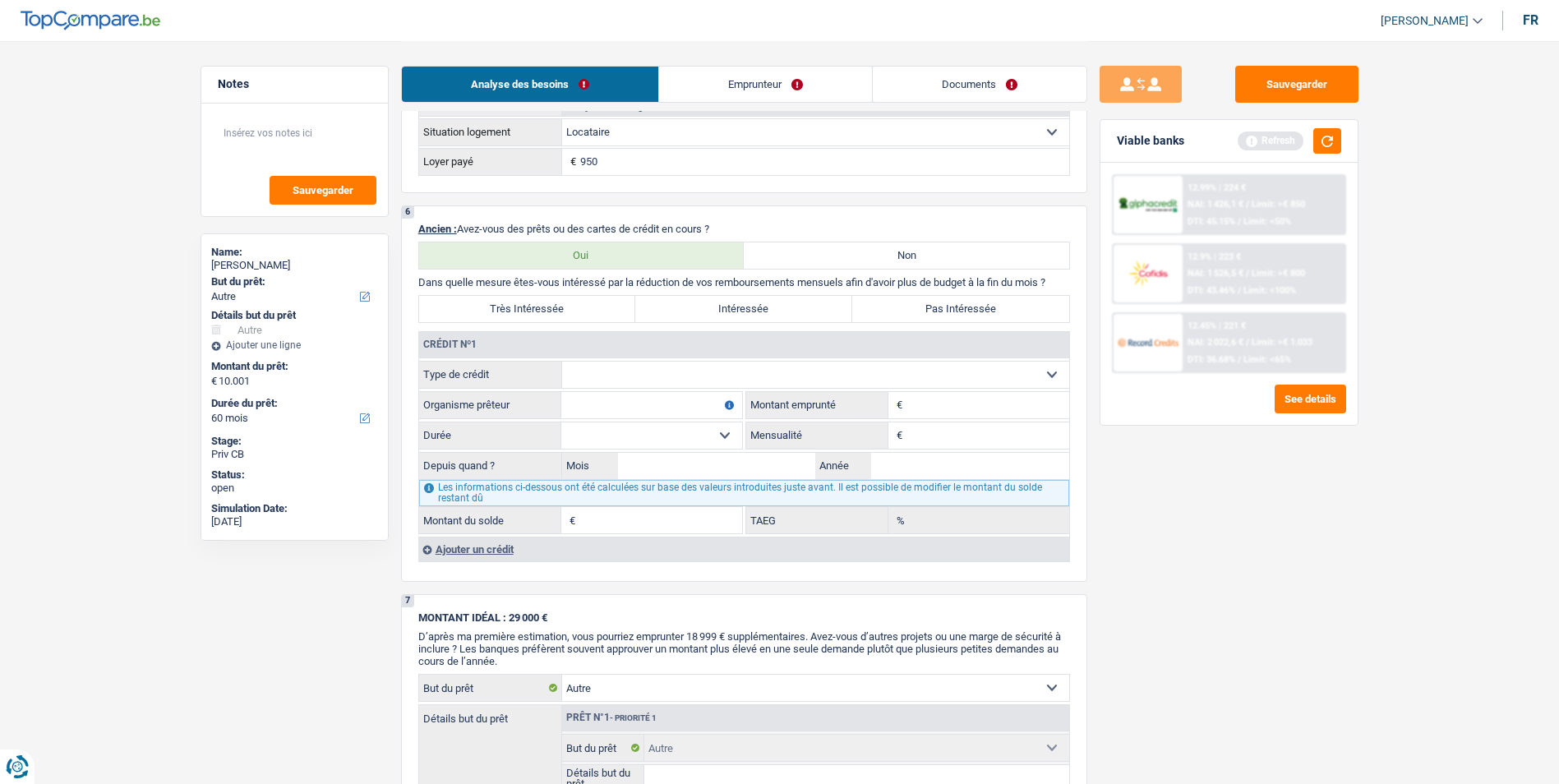
scroll to position [1232, 0]
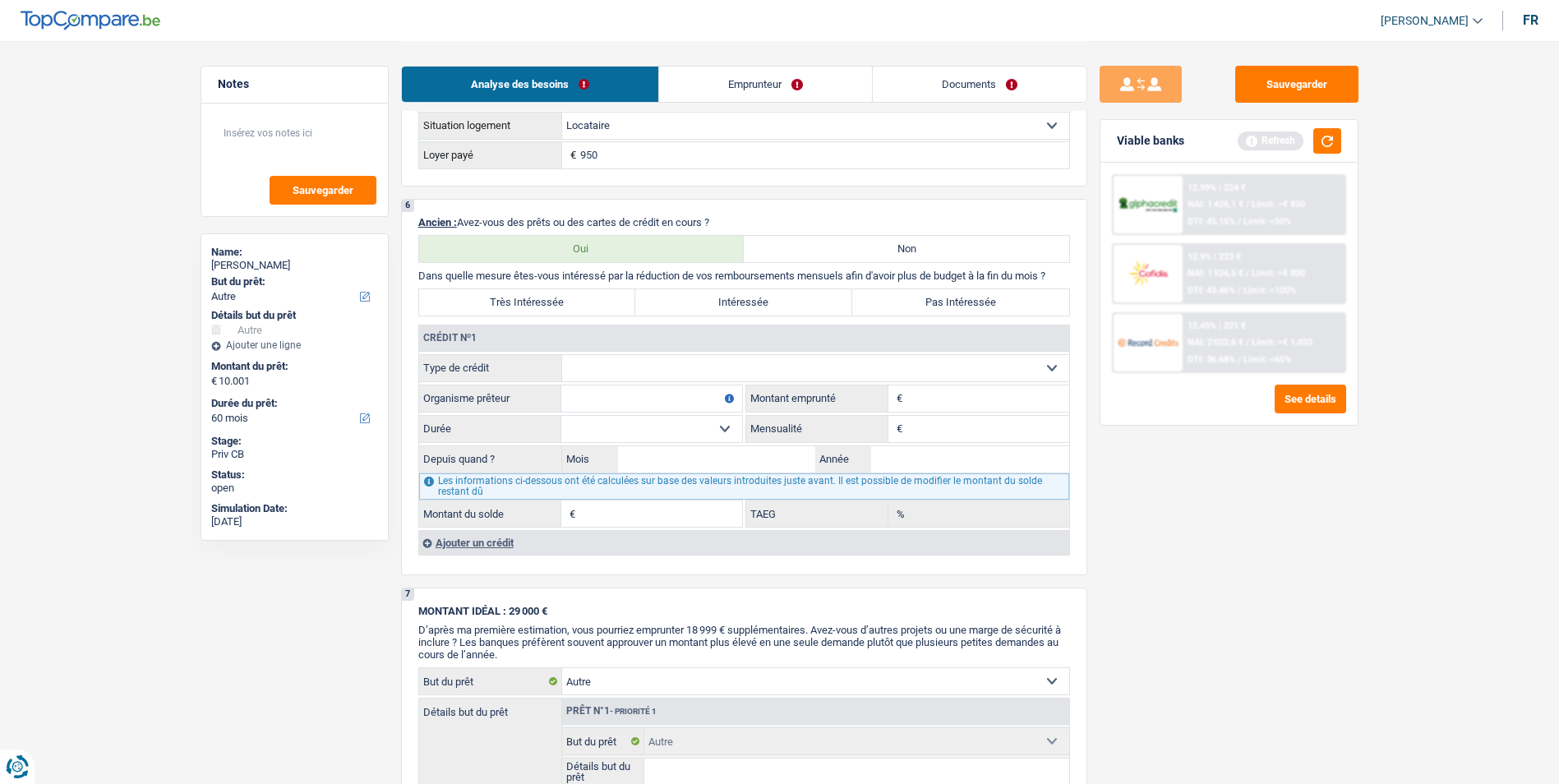
click at [509, 548] on div "Ajouter un crédit" at bounding box center [744, 542] width 651 height 24
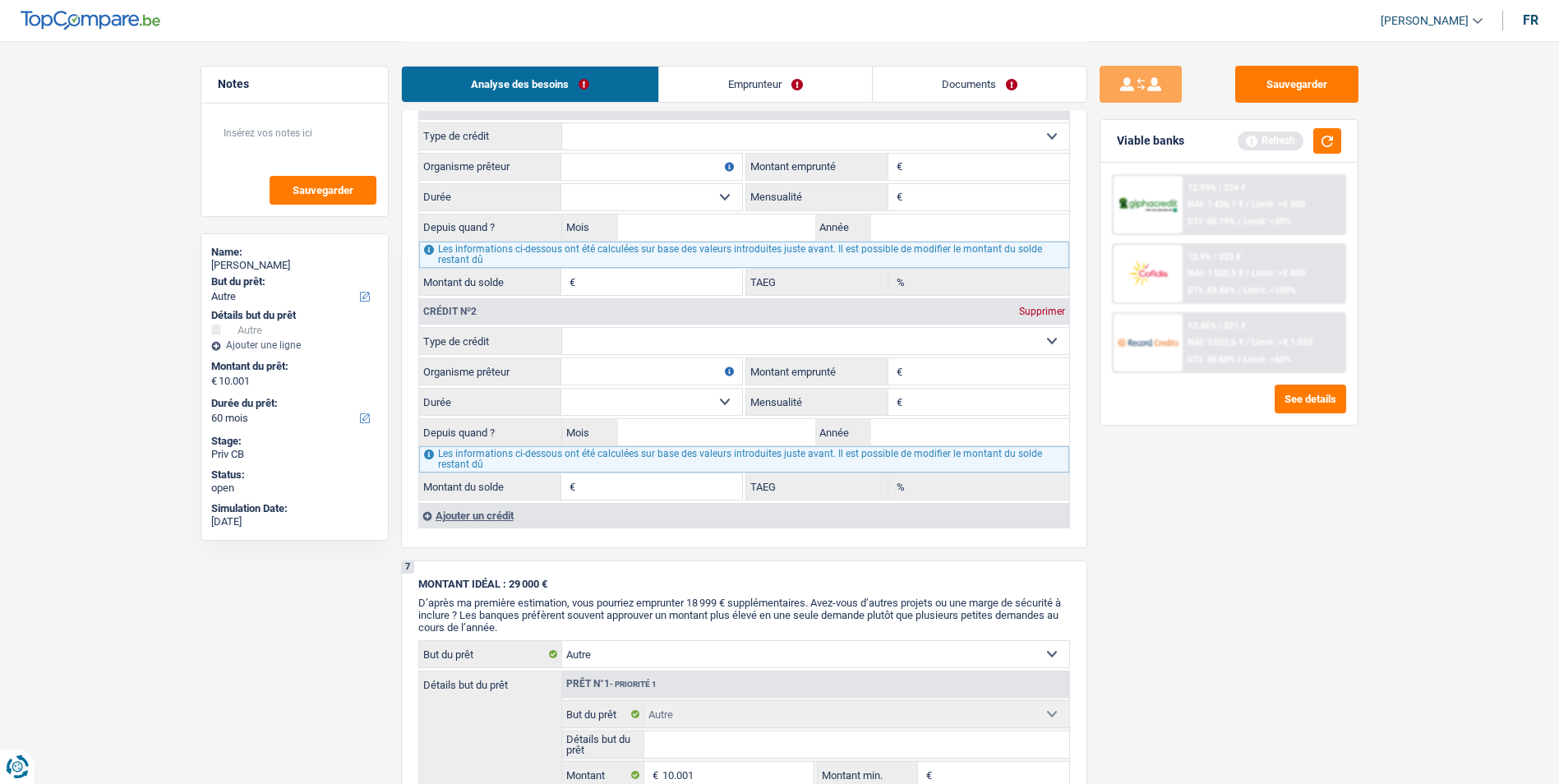
scroll to position [1479, 0]
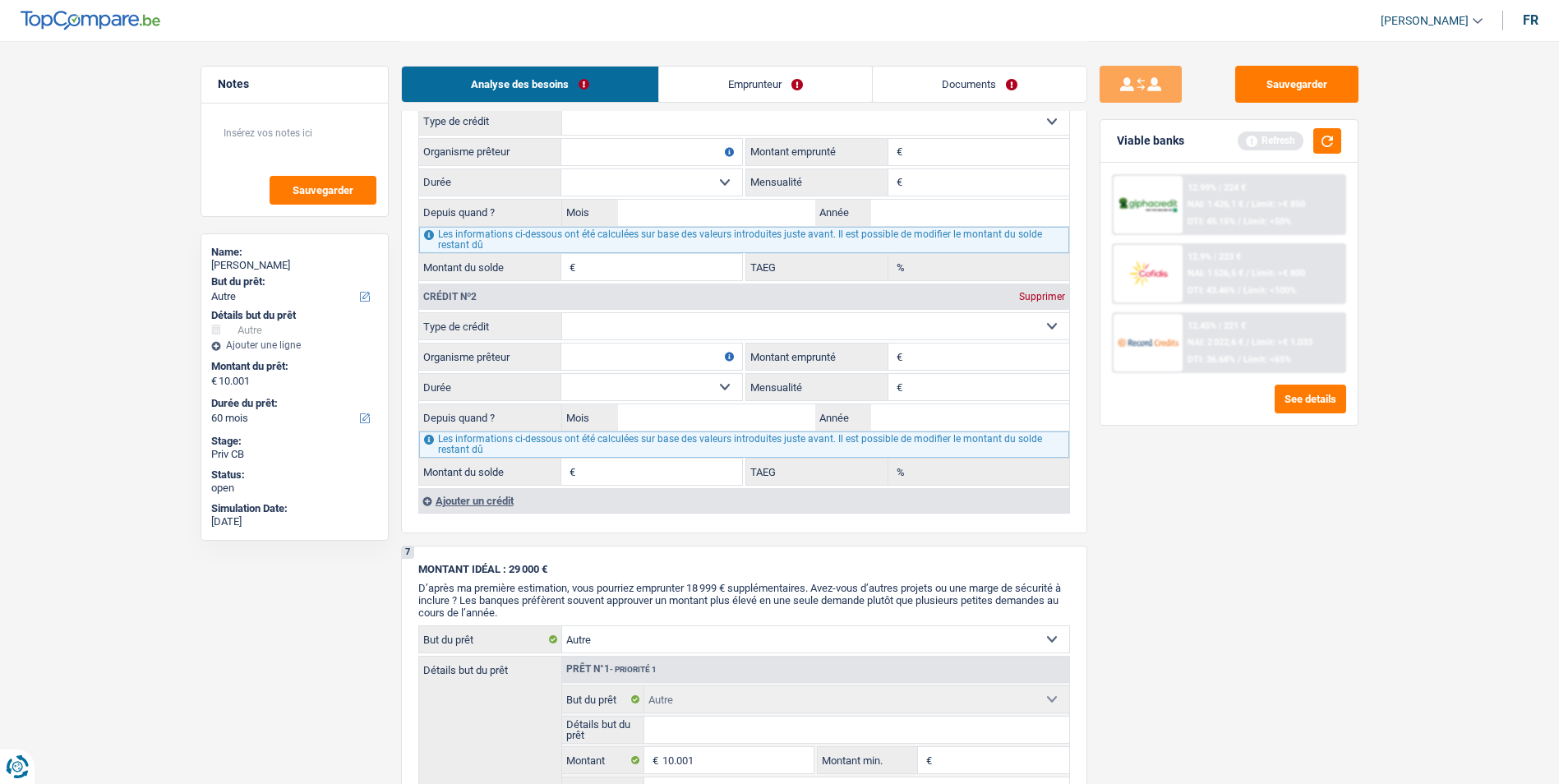
click at [483, 500] on div "Ajouter un crédit" at bounding box center [744, 500] width 651 height 24
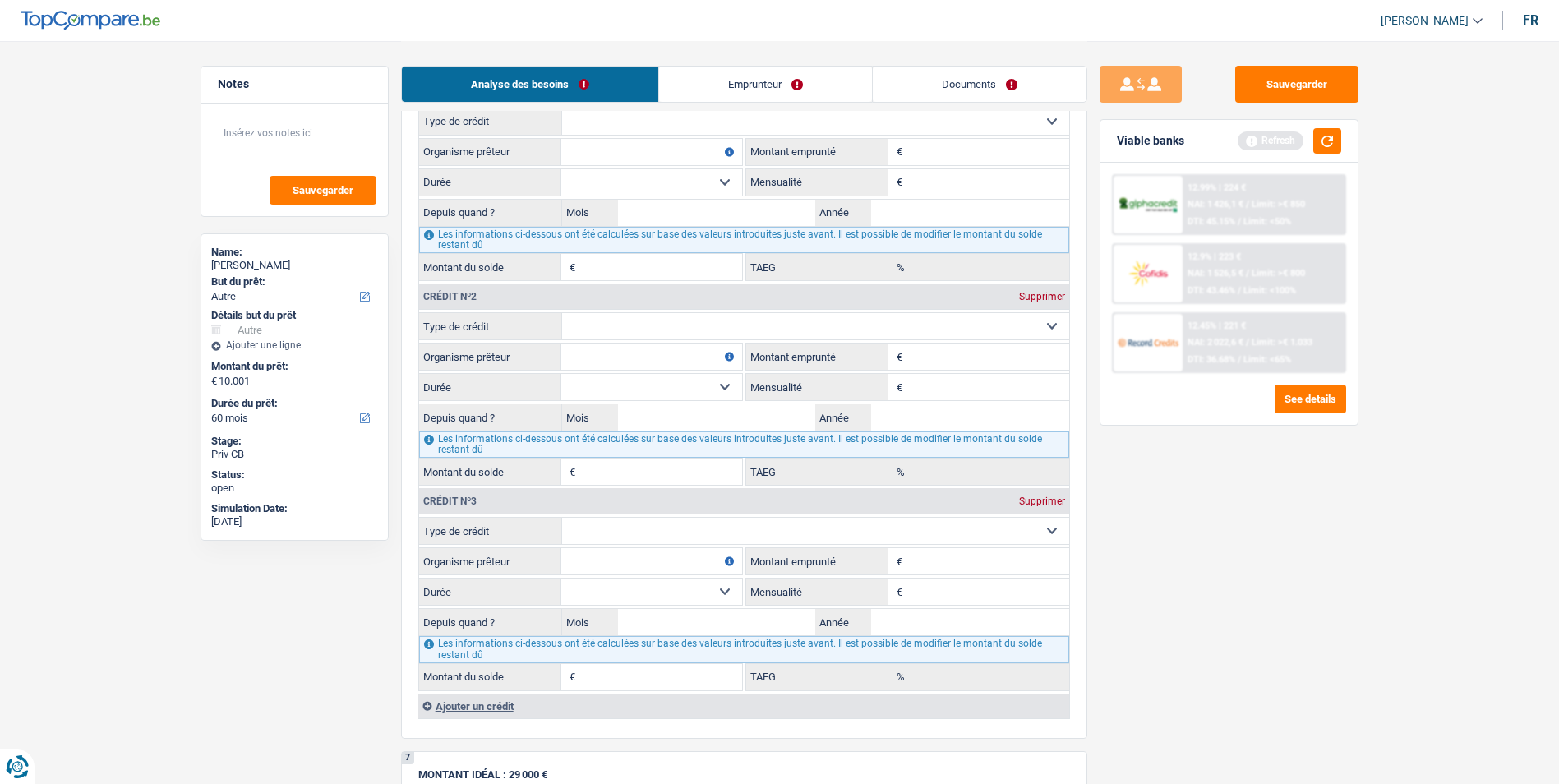
click at [476, 701] on div "Ajouter un crédit" at bounding box center [744, 705] width 651 height 24
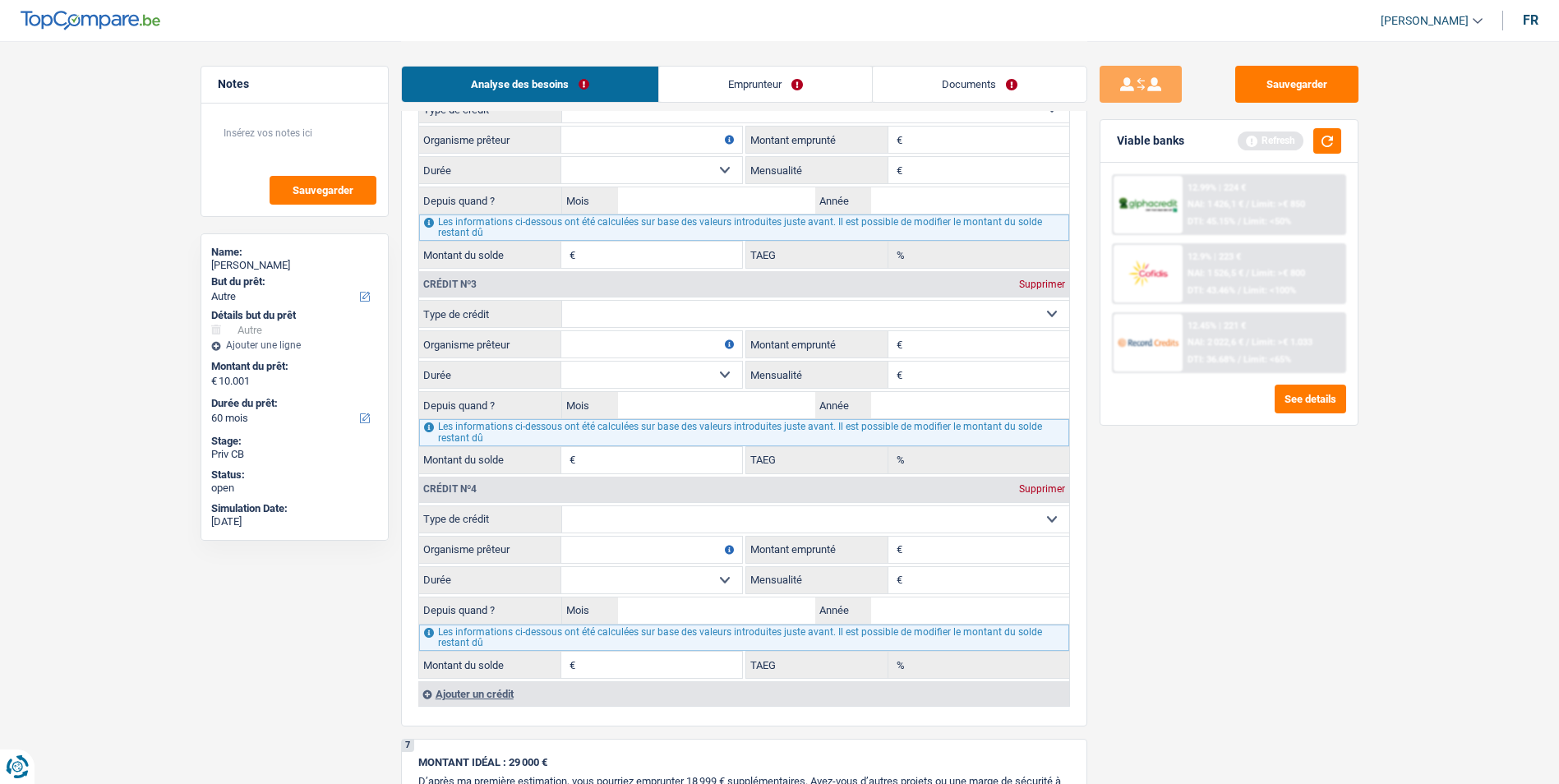
scroll to position [1725, 0]
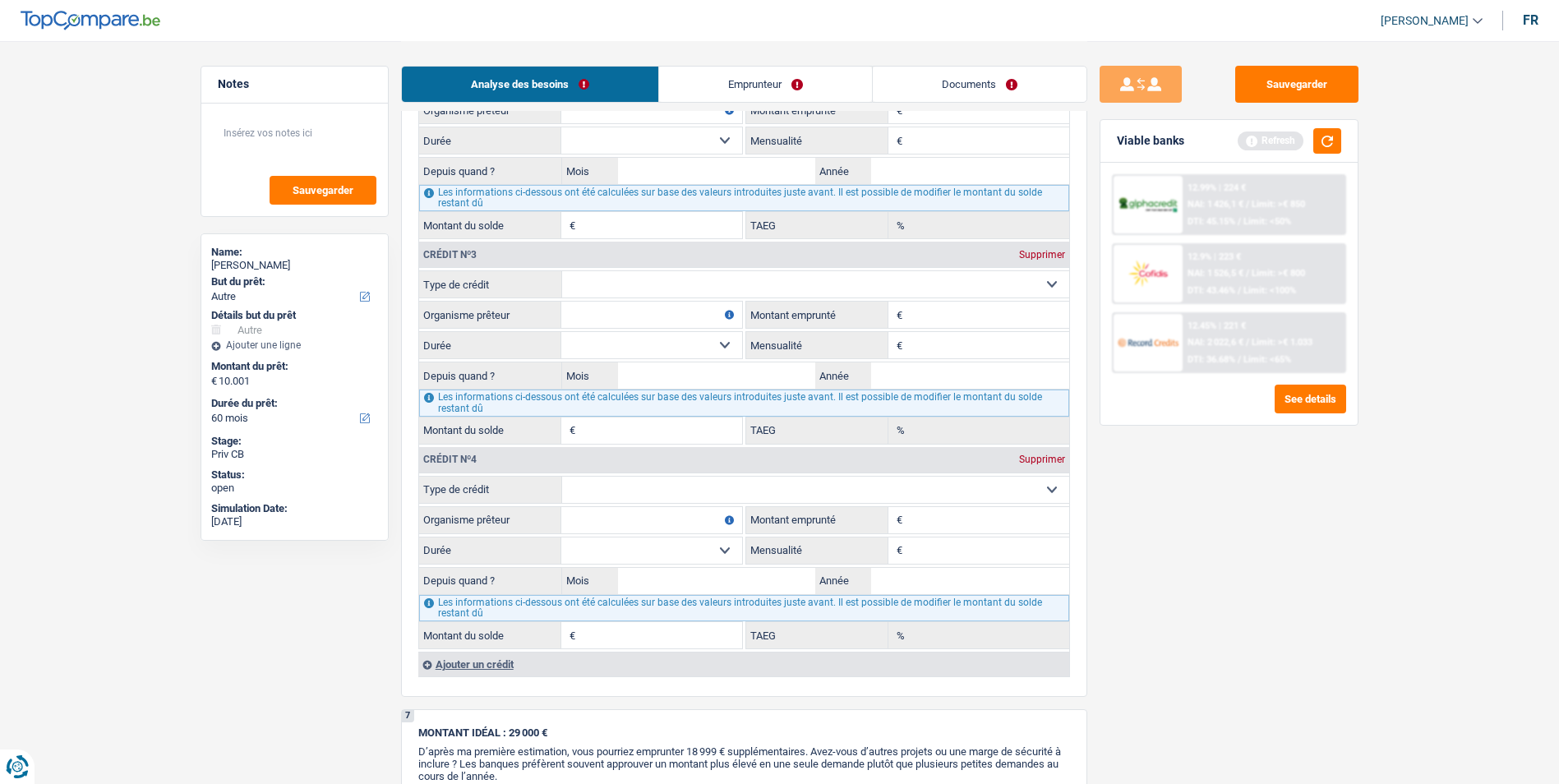
click at [473, 670] on div "Ajouter un crédit" at bounding box center [744, 664] width 651 height 24
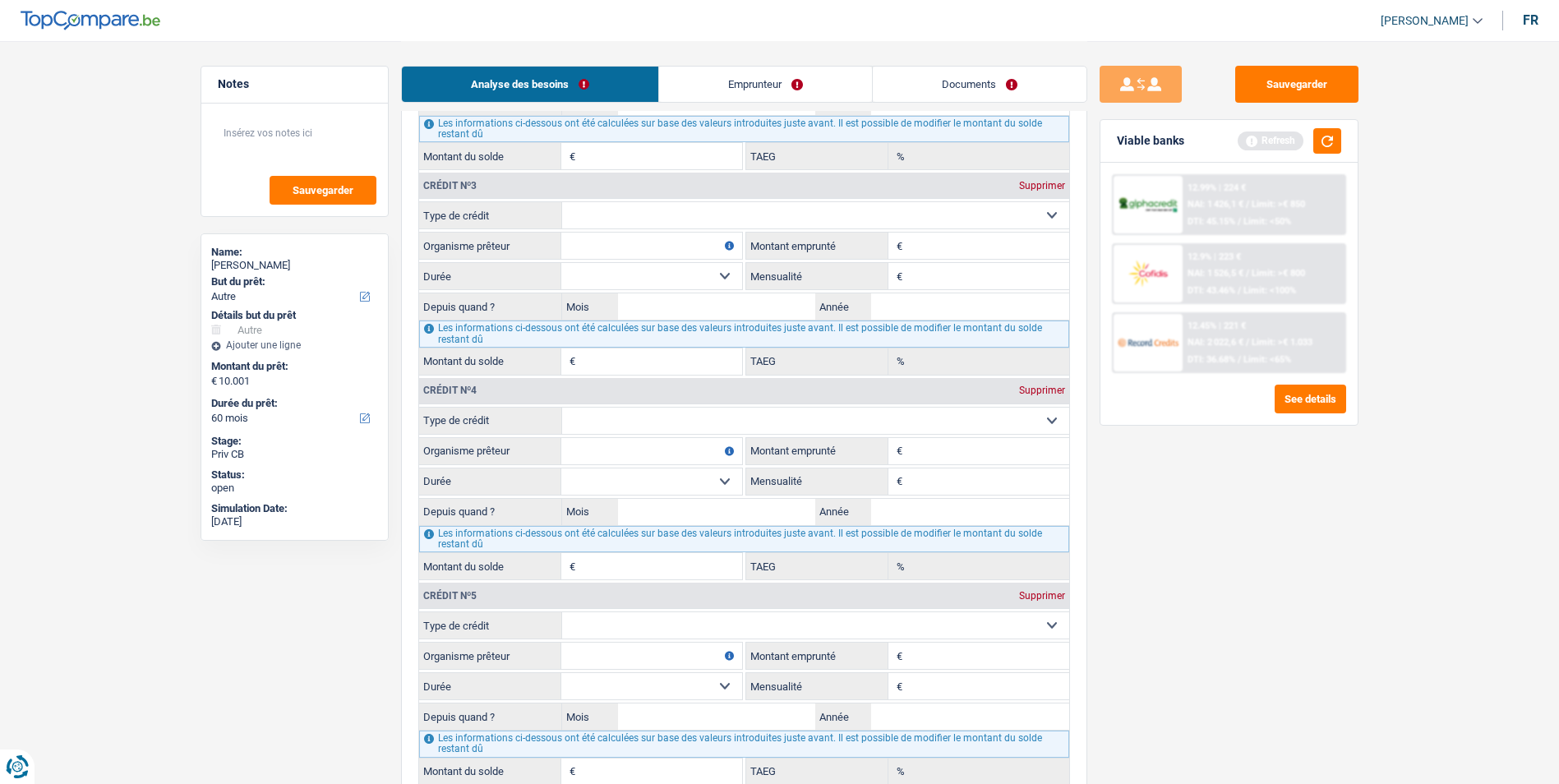
scroll to position [1890, 0]
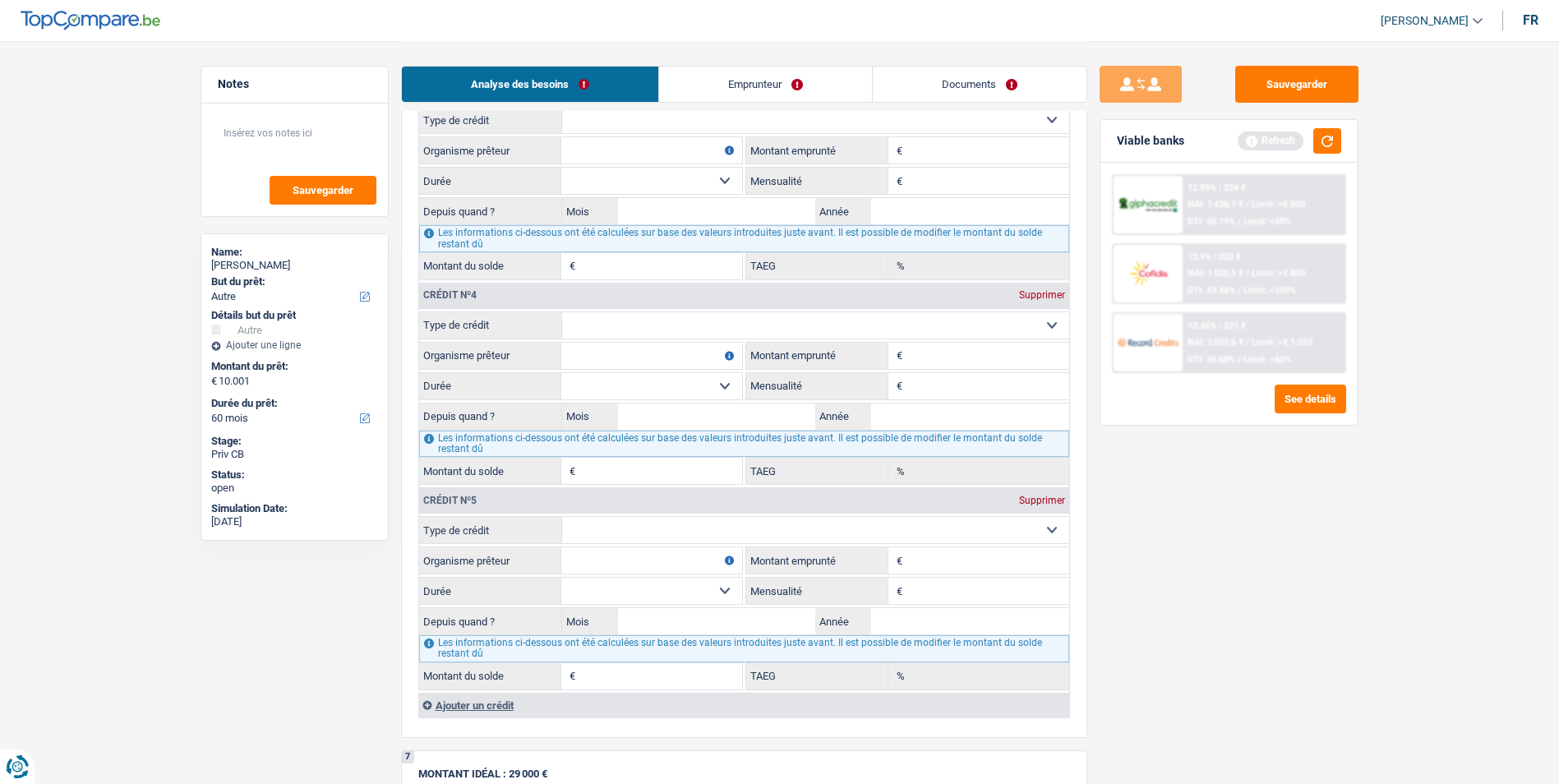
click at [1034, 500] on div "Supprimer" at bounding box center [1042, 500] width 55 height 10
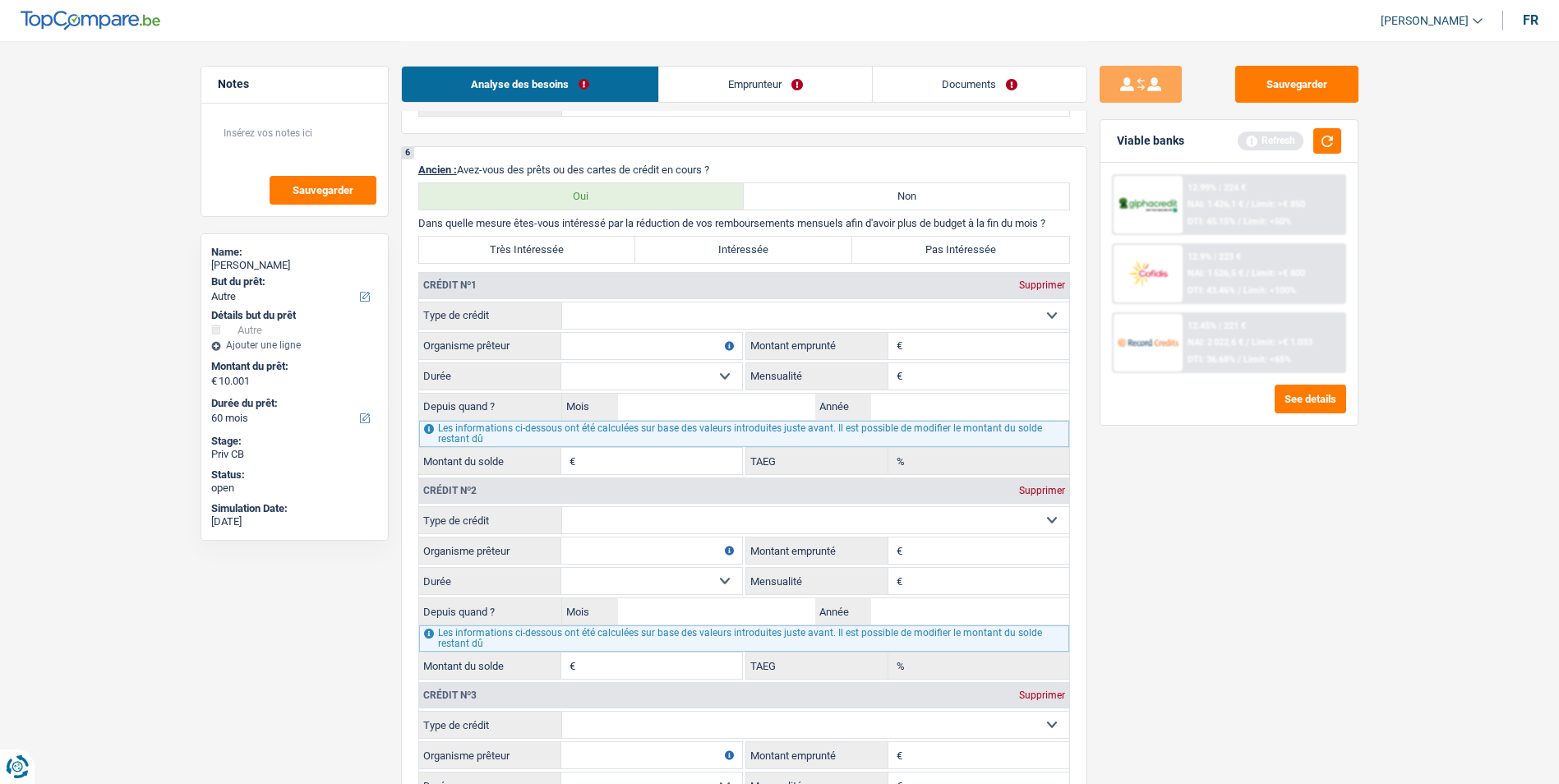
scroll to position [1232, 0]
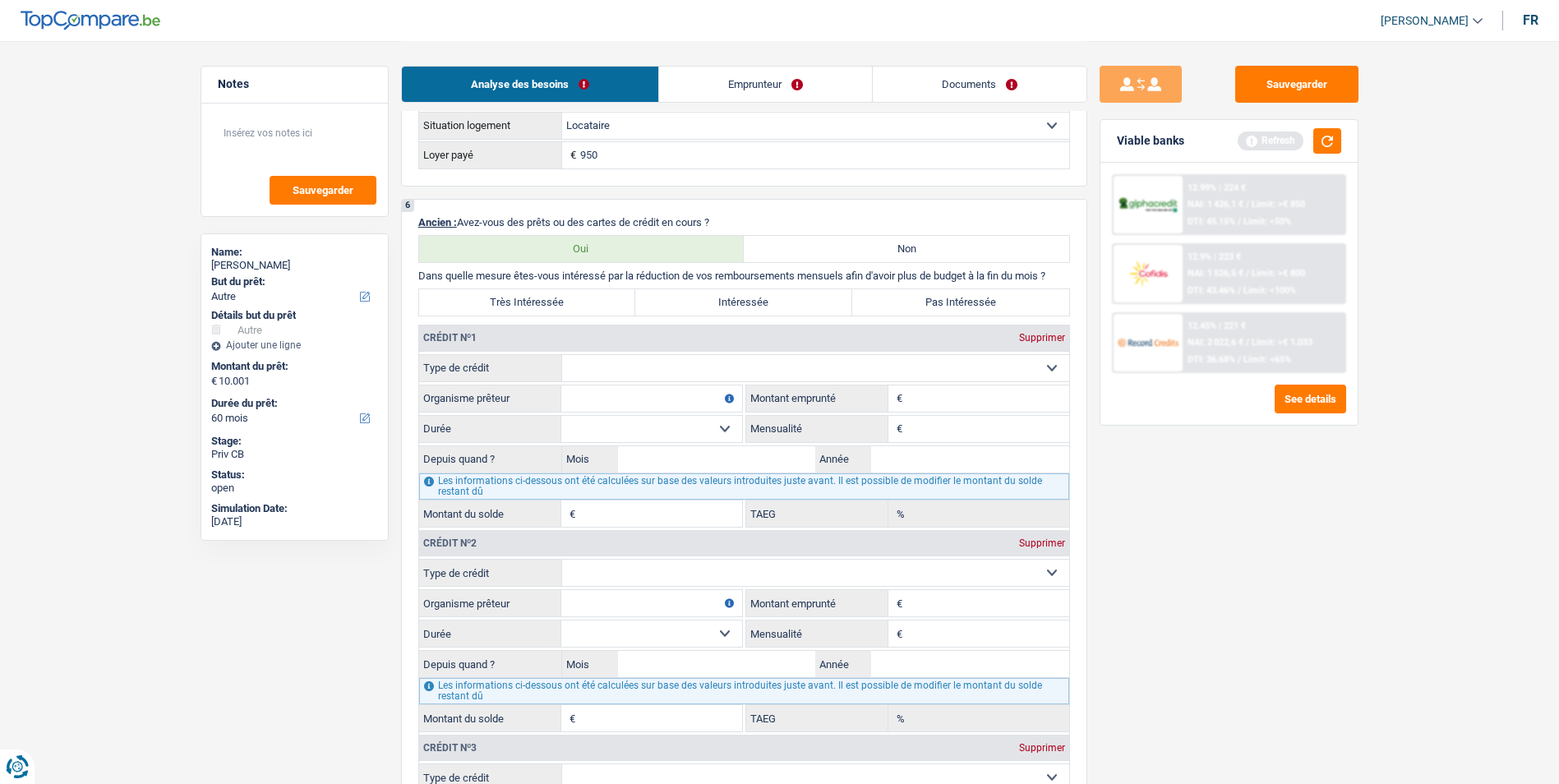
click at [720, 367] on select "Carte ou ouverture de crédit Prêt hypothécaire Vente à tempérament Prêt à tempé…" at bounding box center [815, 368] width 507 height 26
select select "cardOrCredit"
type input "0"
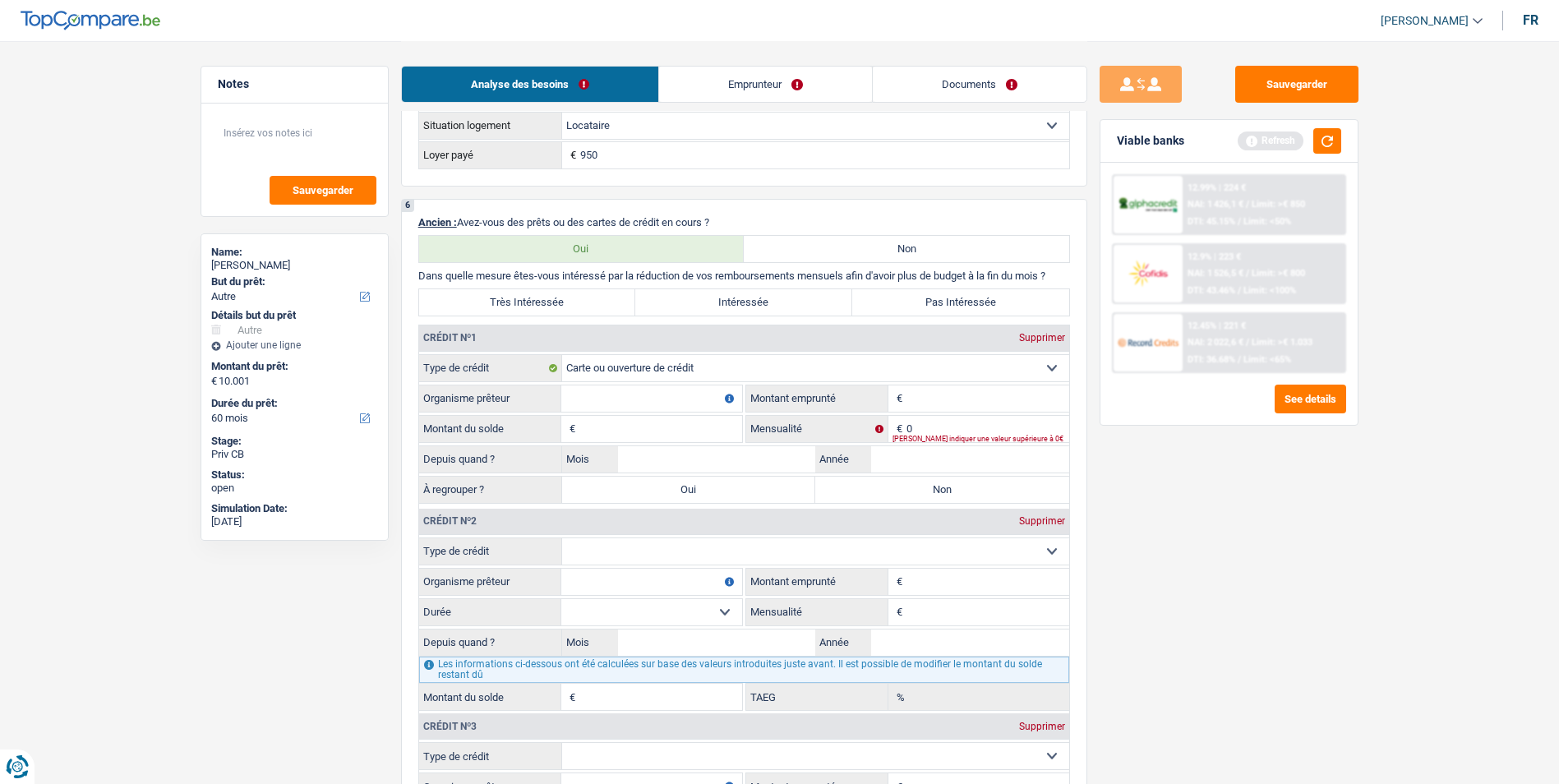
click at [681, 399] on input "Organisme prêteur" at bounding box center [652, 398] width 181 height 26
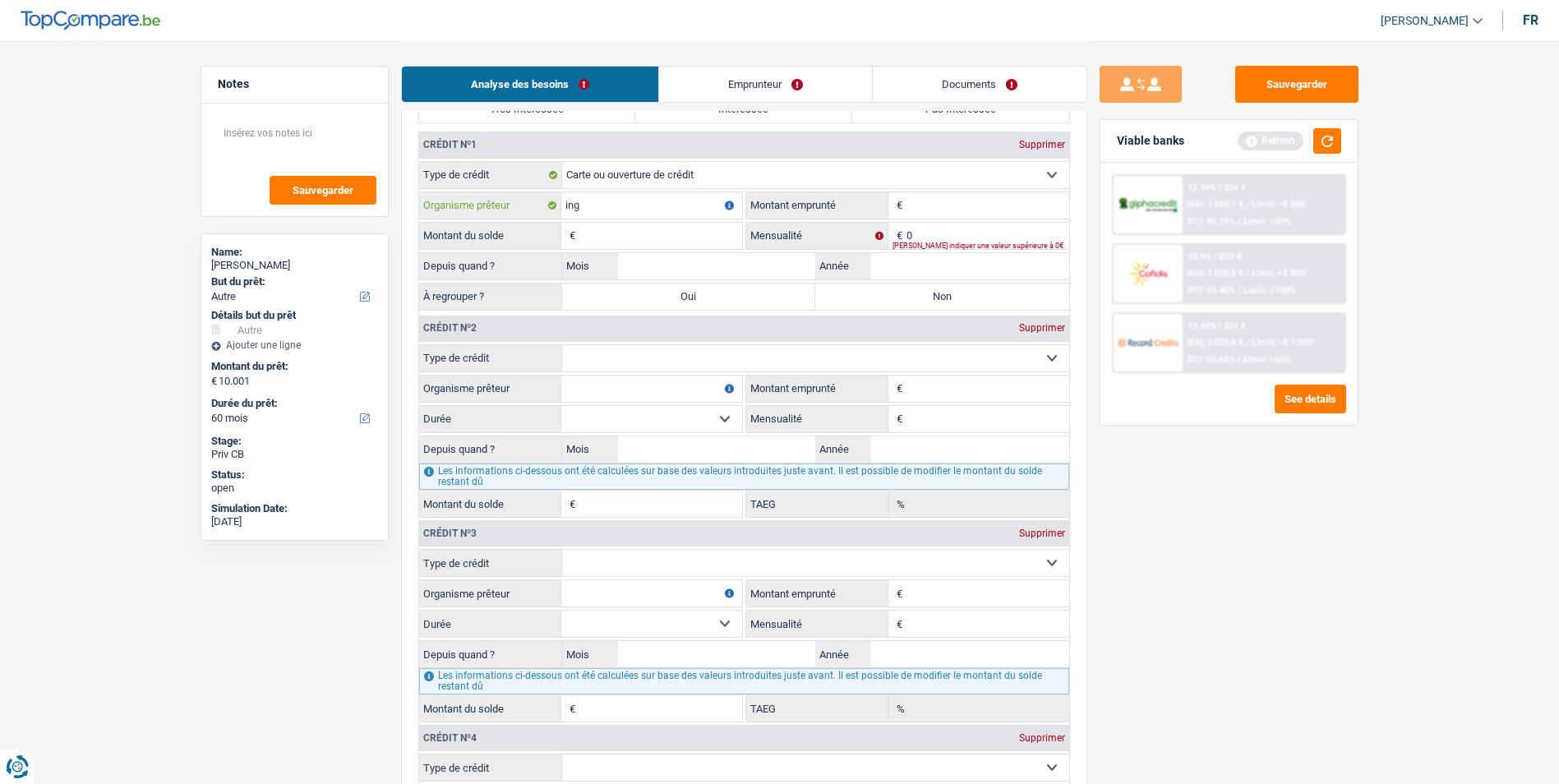
scroll to position [1397, 0]
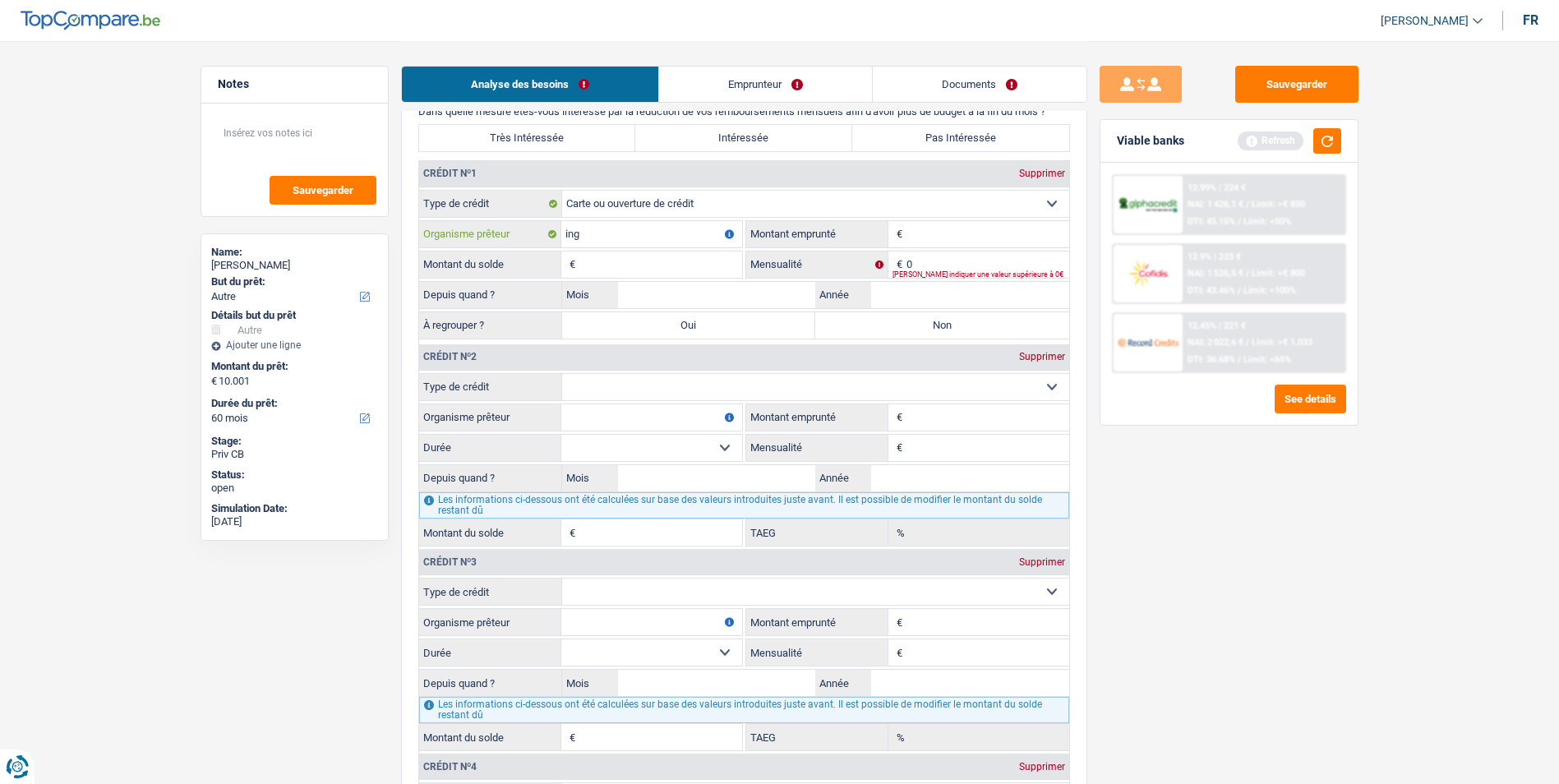
type input "ing"
click at [947, 241] on input "Montant" at bounding box center [988, 234] width 163 height 26
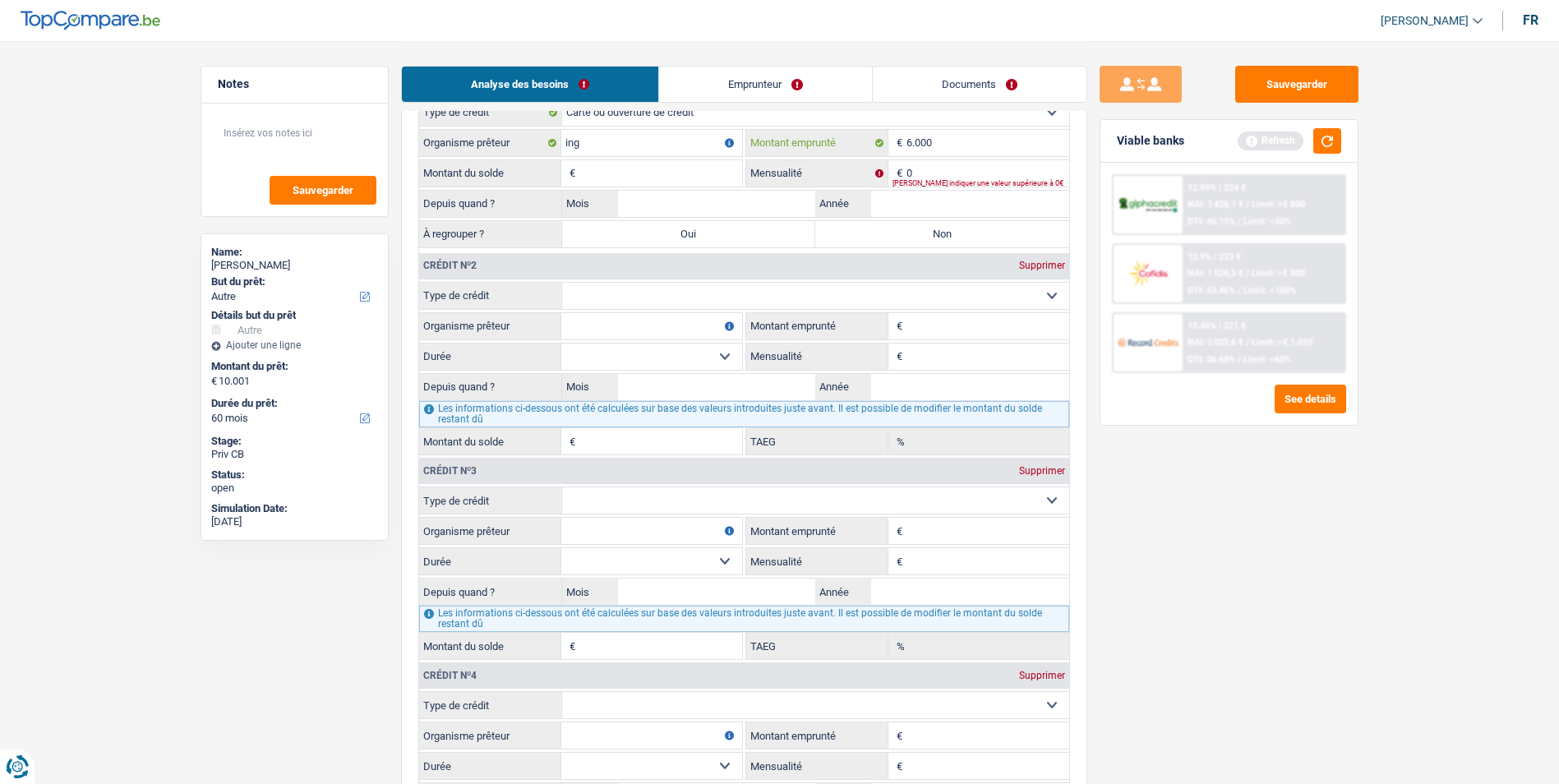
scroll to position [1643, 0]
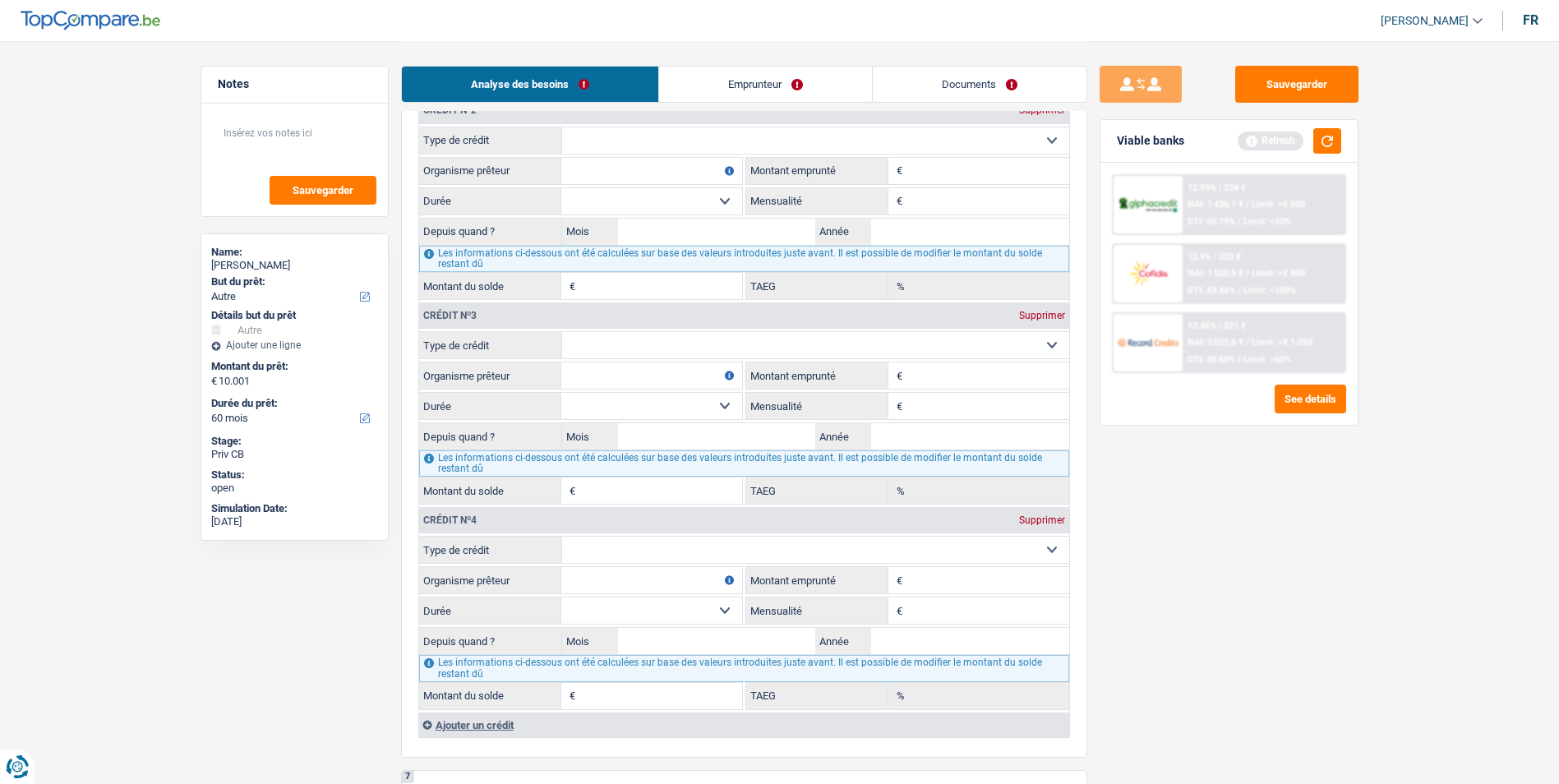
type input "6.000"
click at [676, 542] on select "Carte ou ouverture de crédit Prêt hypothécaire Vente à tempérament Prêt à tempé…" at bounding box center [815, 549] width 507 height 26
select select "cardOrCredit"
type input "0"
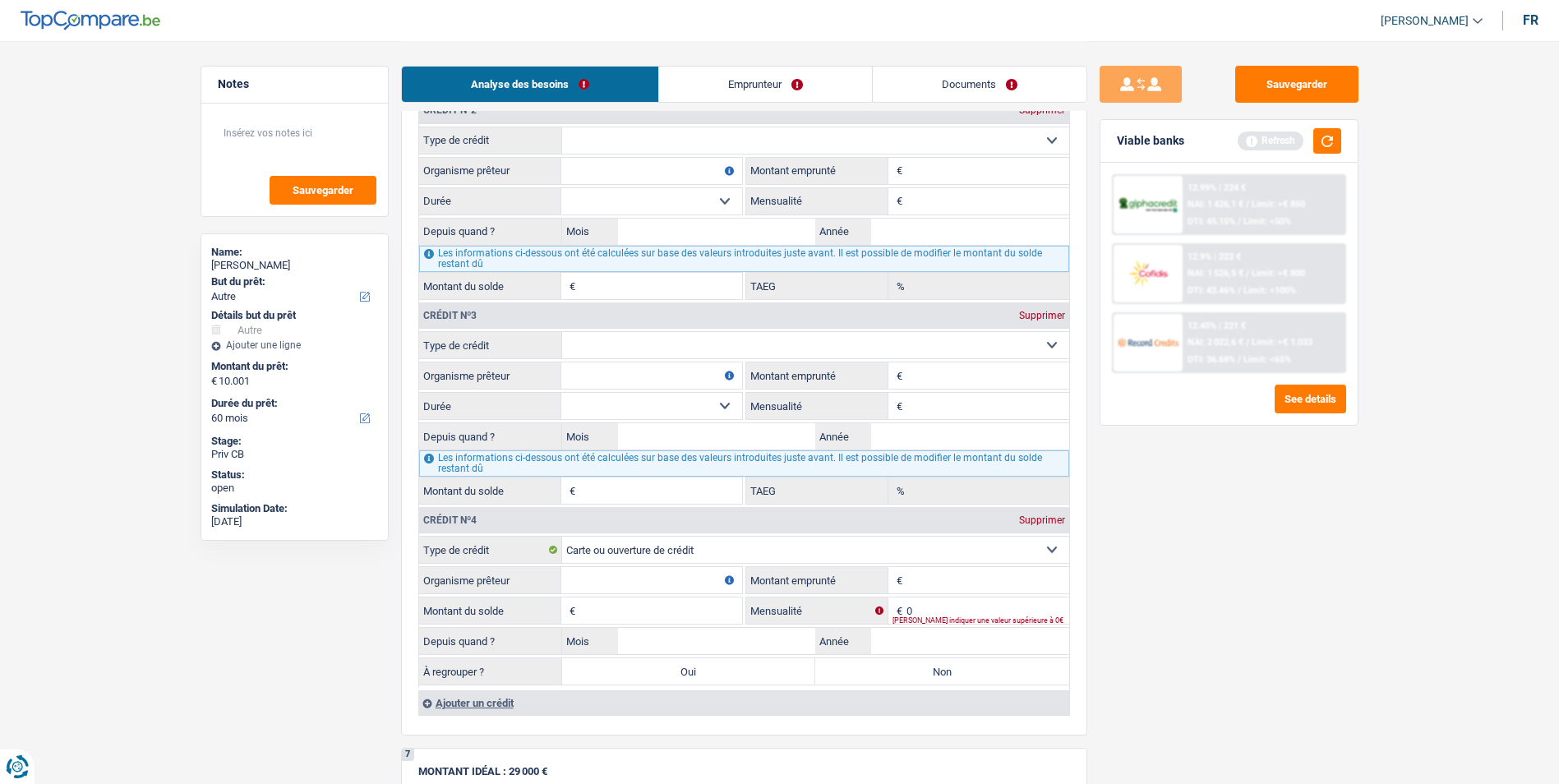
click at [705, 578] on input "Organisme prêteur" at bounding box center [652, 580] width 181 height 26
type input "b"
type input "Buyway"
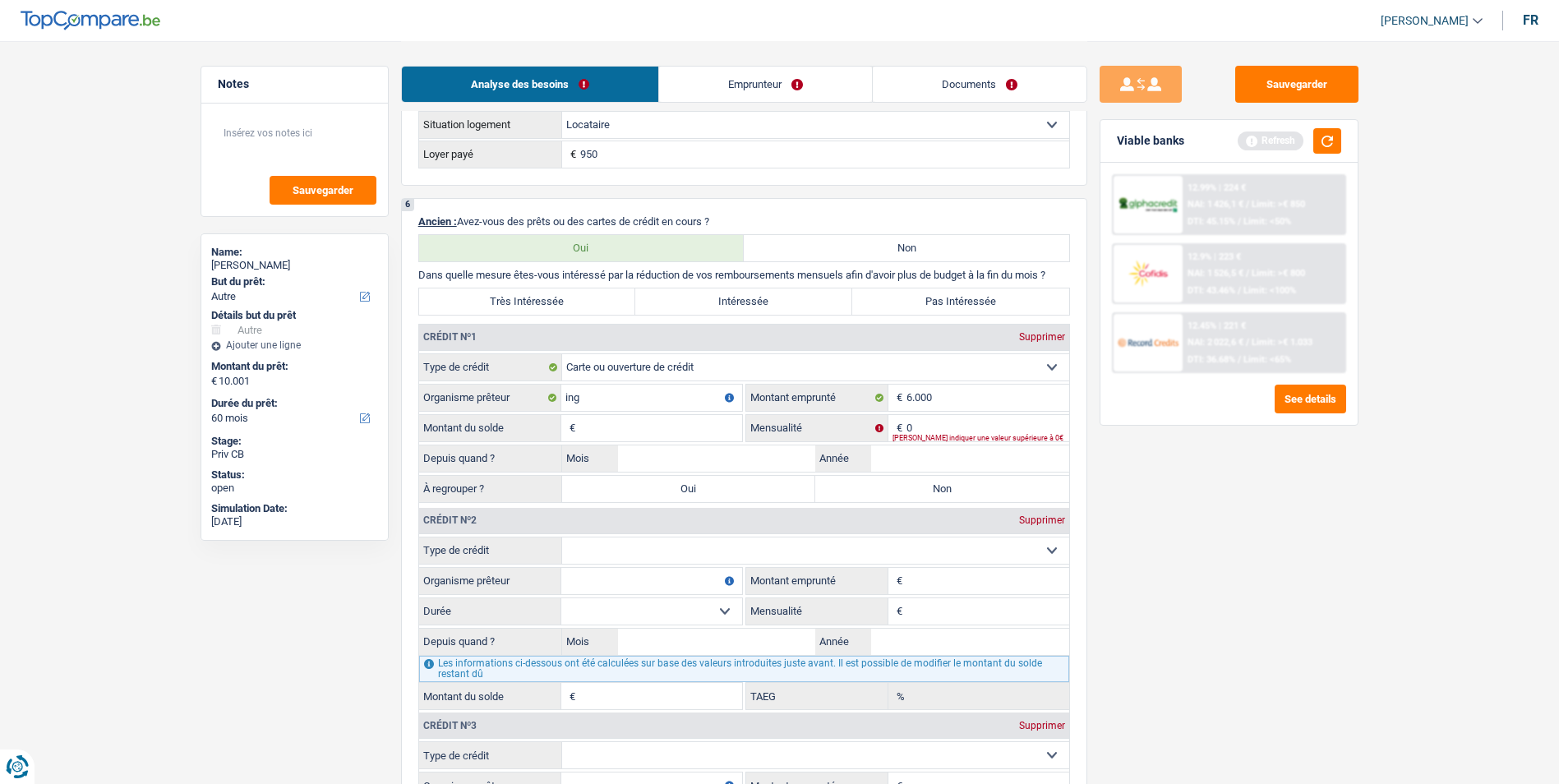
scroll to position [1232, 0]
click at [665, 421] on input "Montant du solde" at bounding box center [660, 428] width 163 height 26
type input "6.000"
click at [780, 482] on label "Oui" at bounding box center [688, 490] width 254 height 26
click at [780, 482] on input "Oui" at bounding box center [688, 490] width 254 height 26
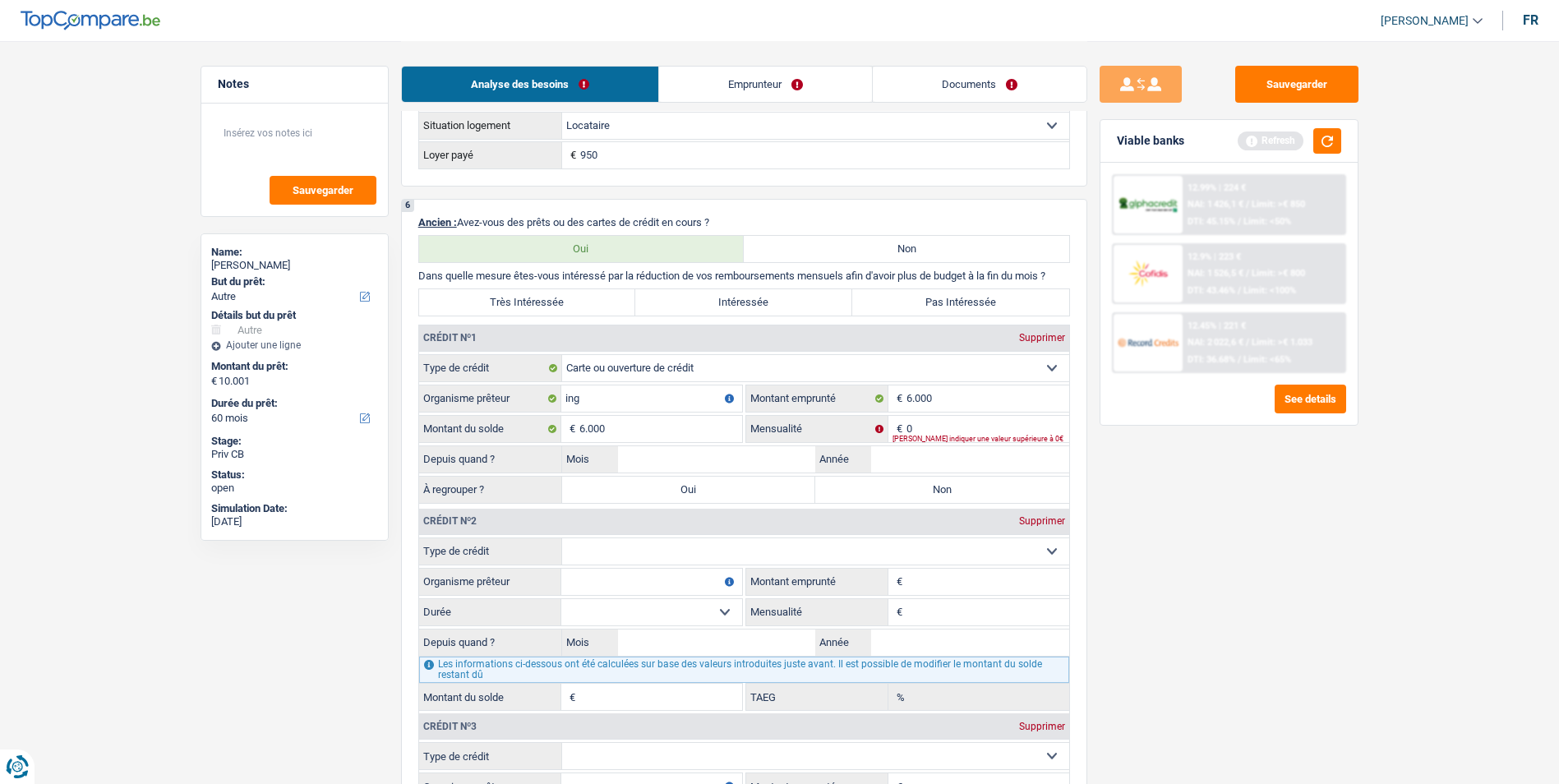
radio input "true"
type input "16.001"
type input "6.000"
select select "refinancing"
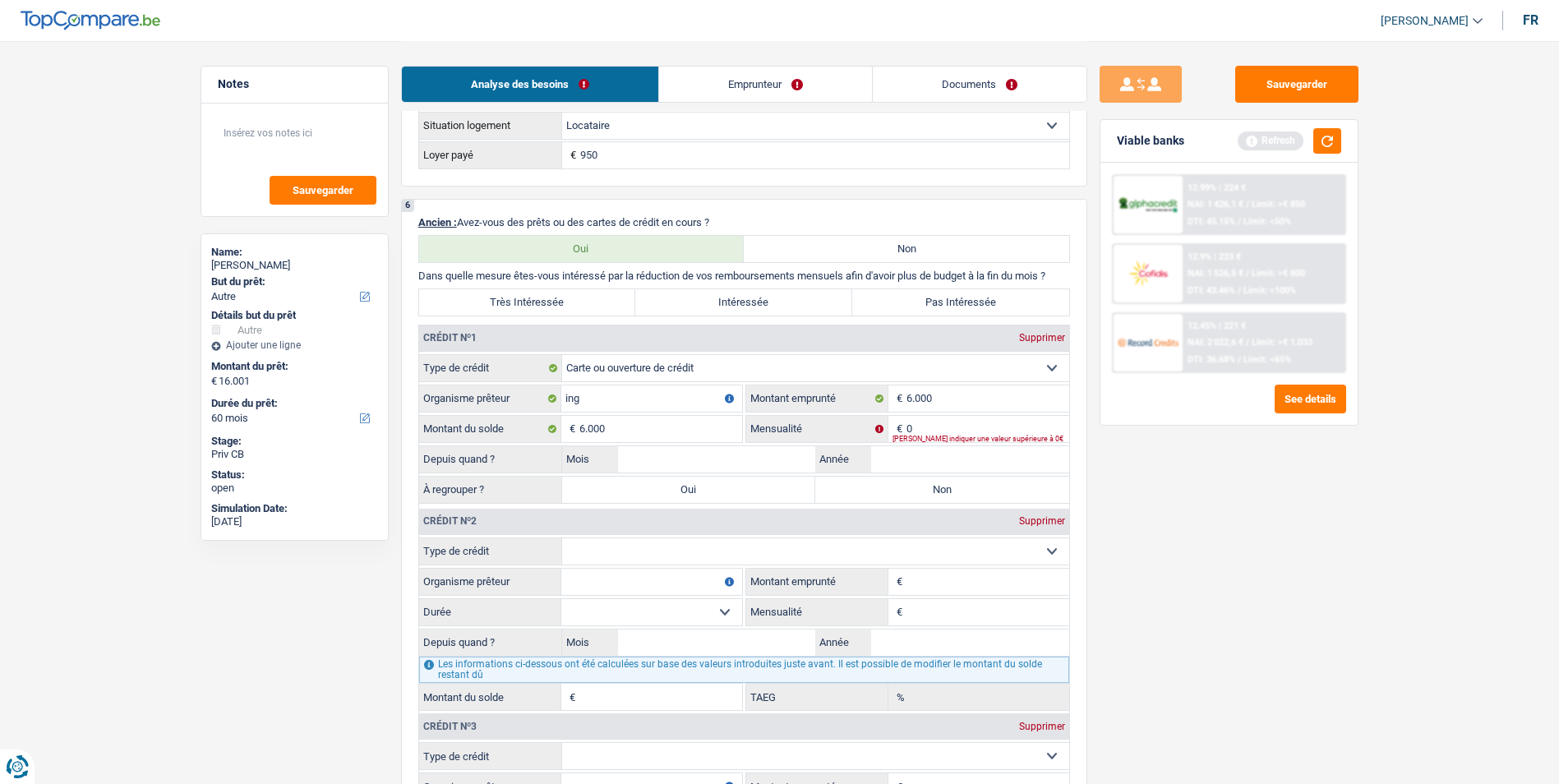
select select "refinancing"
select select "84"
select select "refinancing"
select select "84"
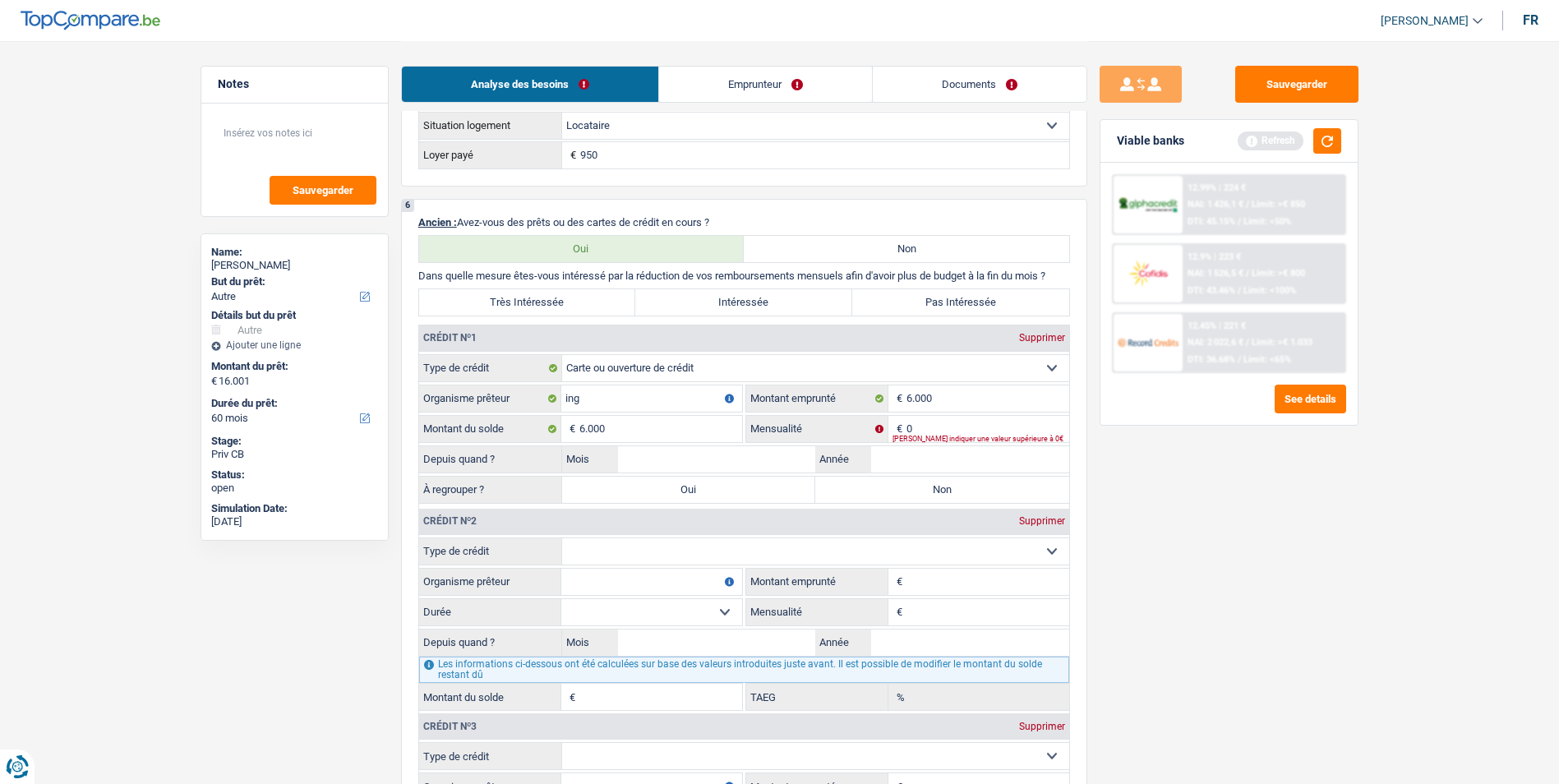
select select "refinancing"
select select "84"
select select "other"
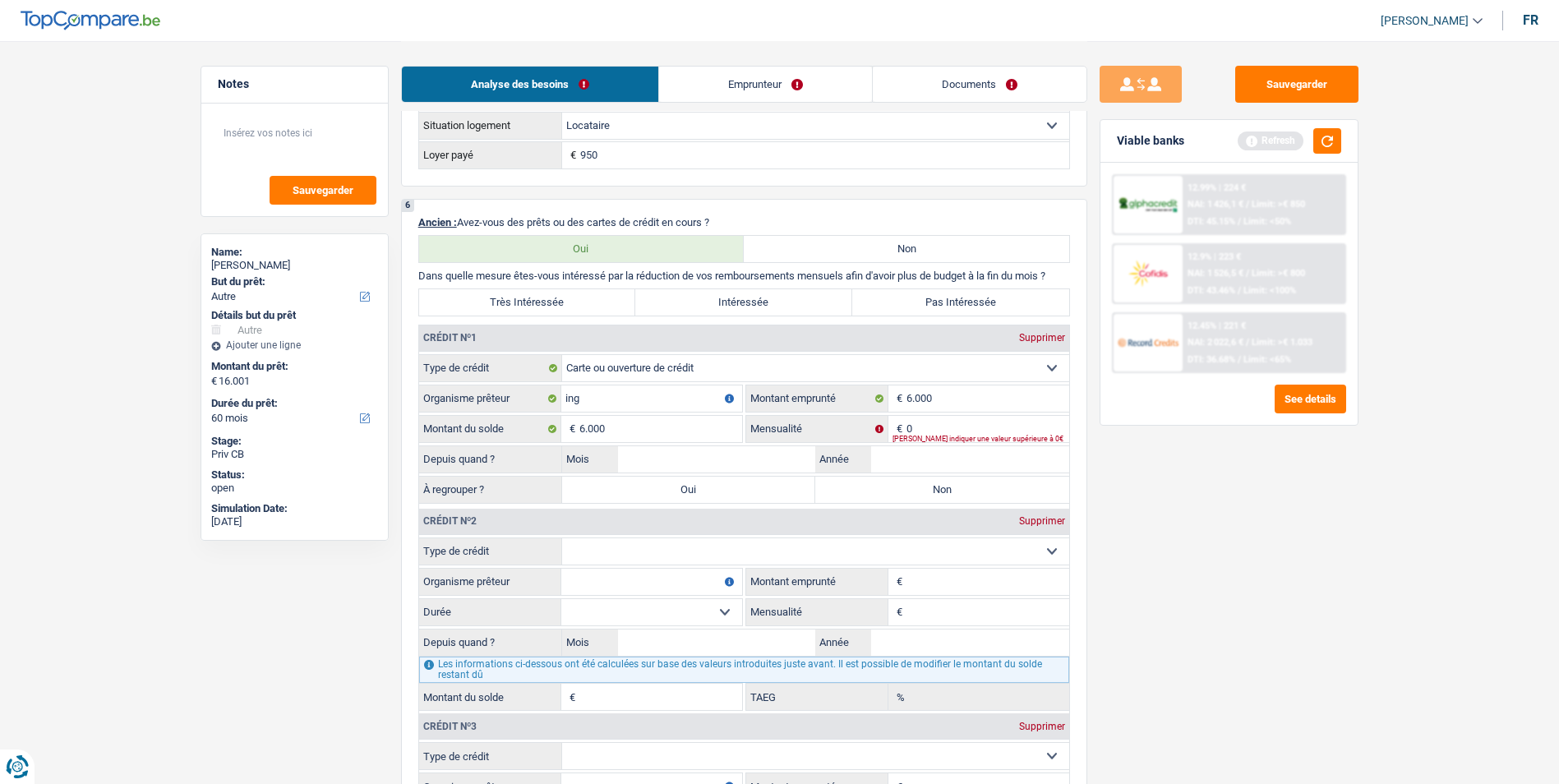
select select "other"
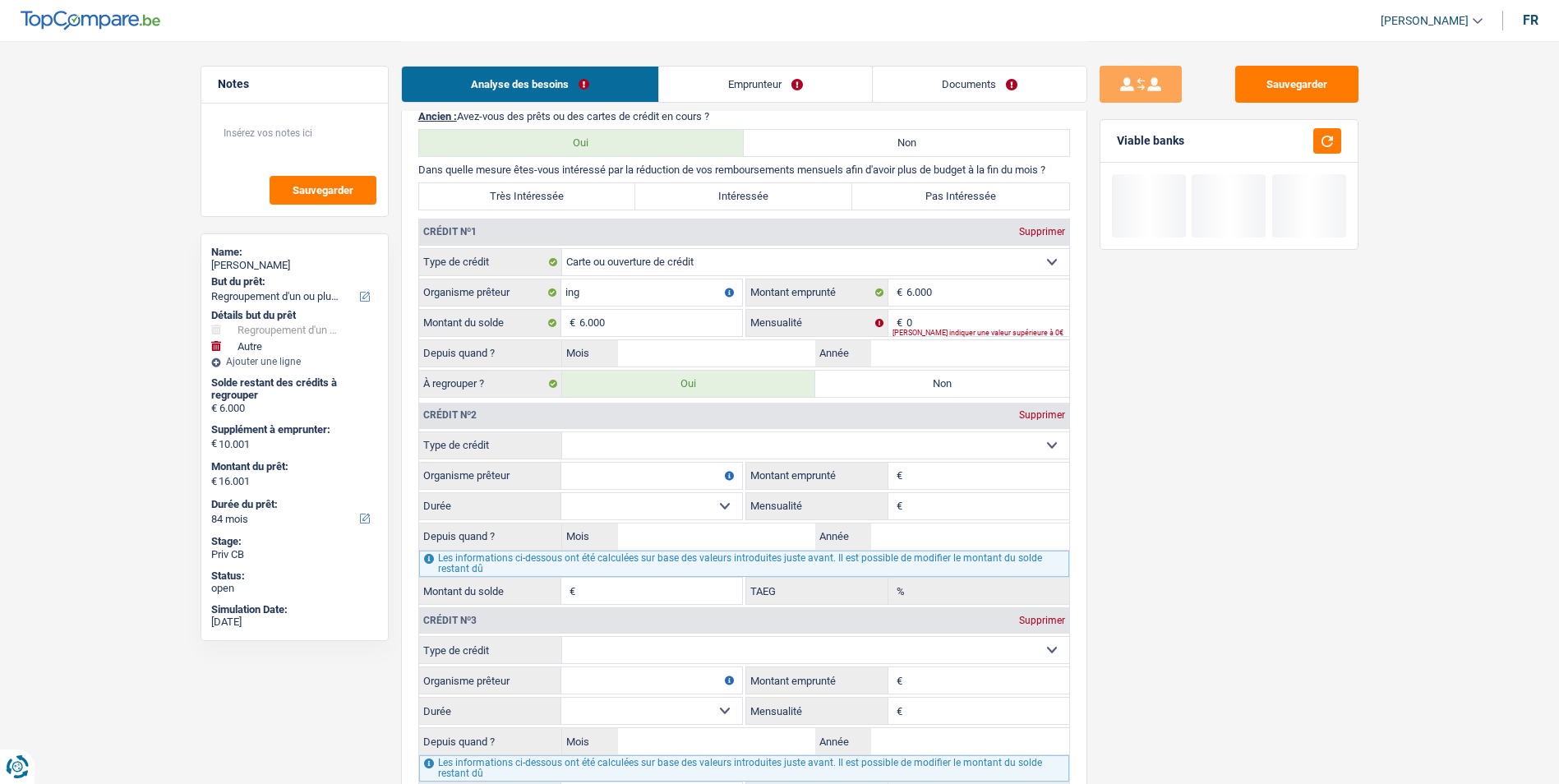
scroll to position [1561, 0]
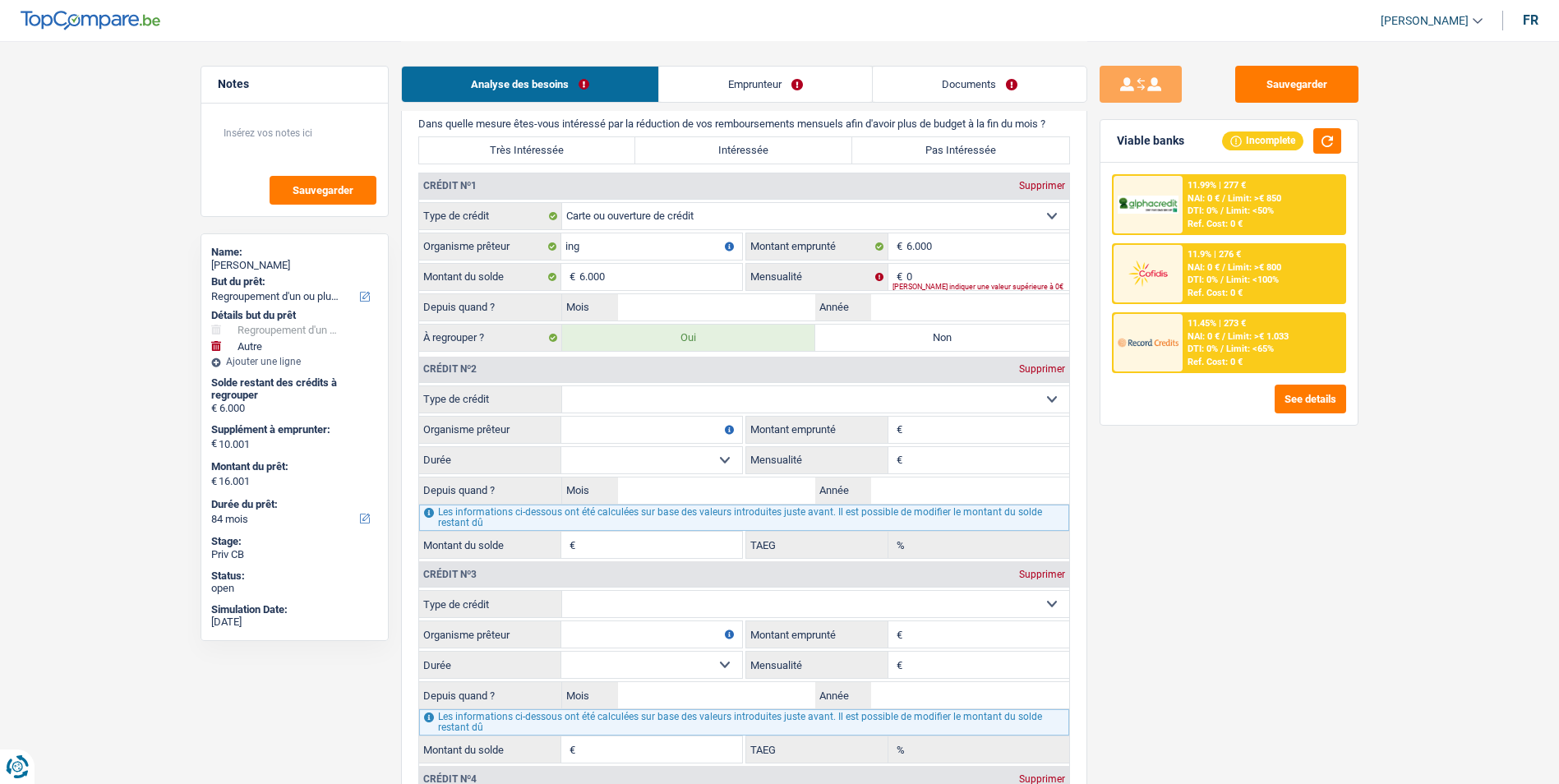
click at [715, 395] on select "Carte ou ouverture de crédit Prêt hypothécaire Vente à tempérament Prêt à tempé…" at bounding box center [815, 399] width 507 height 26
select select "cardOrCredit"
type input "0"
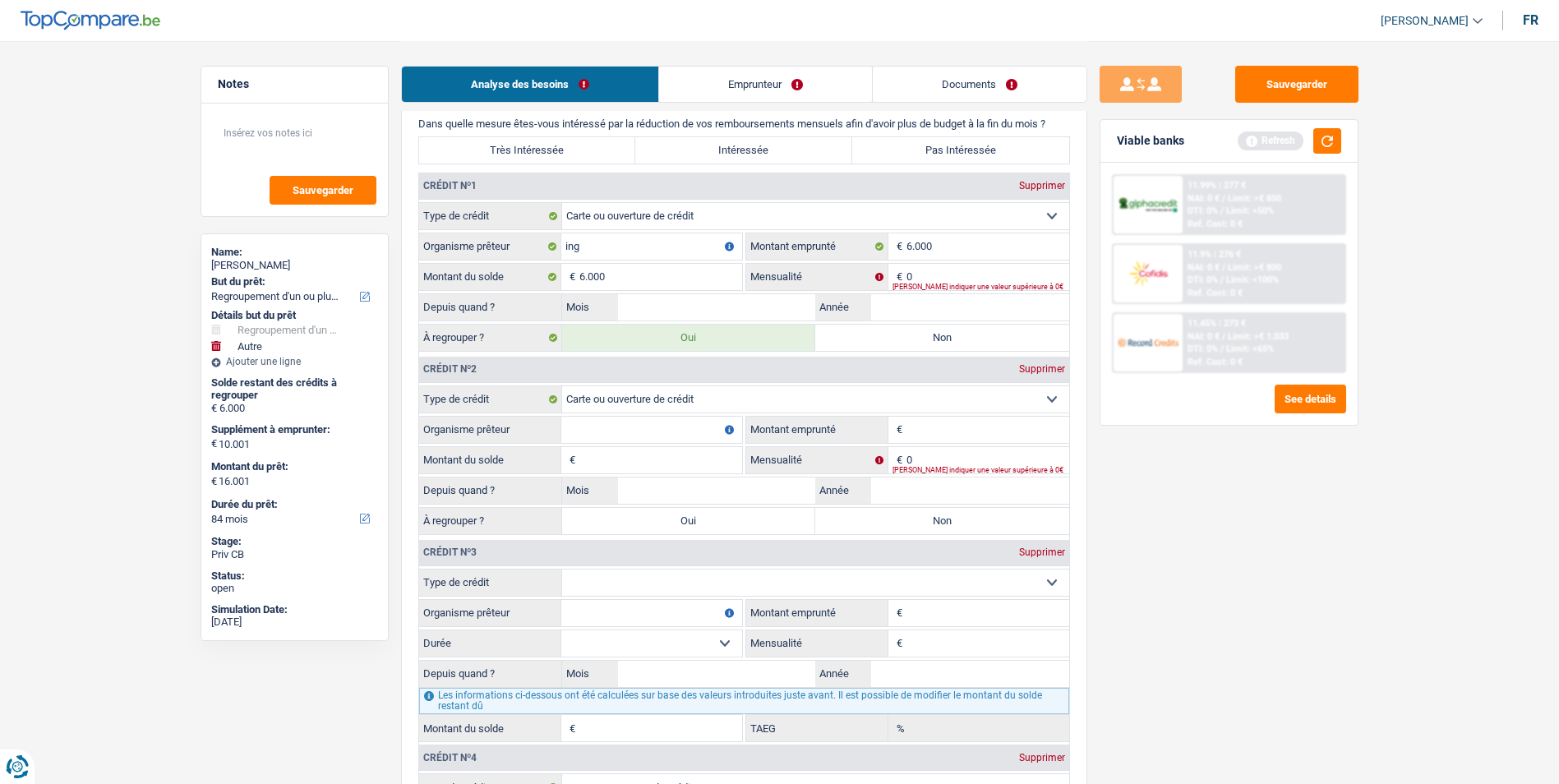
click at [652, 428] on input "Organisme prêteur" at bounding box center [652, 429] width 181 height 26
type input "ing"
type input "2.500"
type input "500"
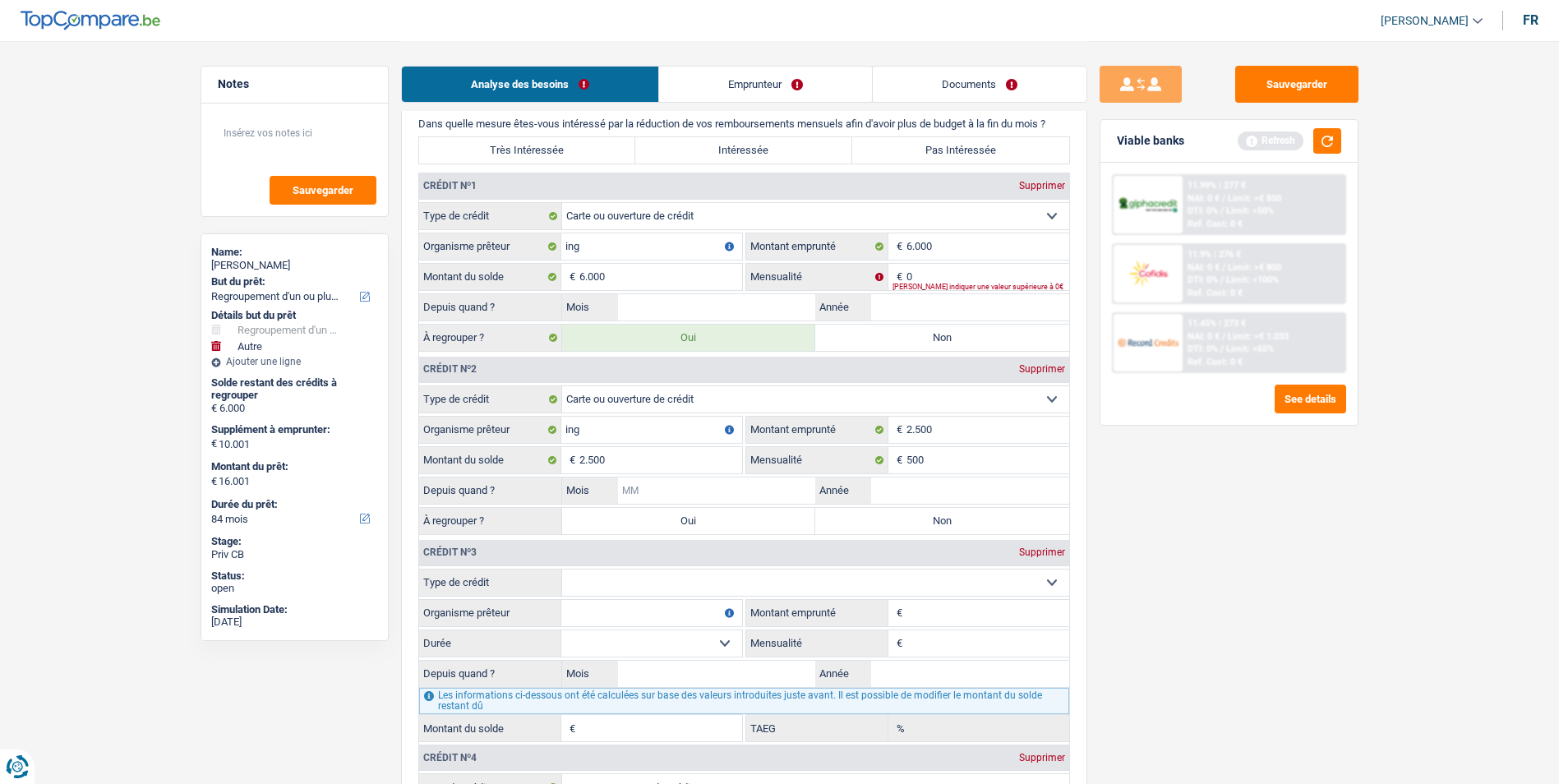
click at [726, 493] on input "Mois" at bounding box center [717, 491] width 198 height 26
click at [725, 521] on label "Oui" at bounding box center [688, 521] width 254 height 26
click at [725, 521] on input "Oui" at bounding box center [688, 521] width 254 height 26
radio input "true"
type input "8.500"
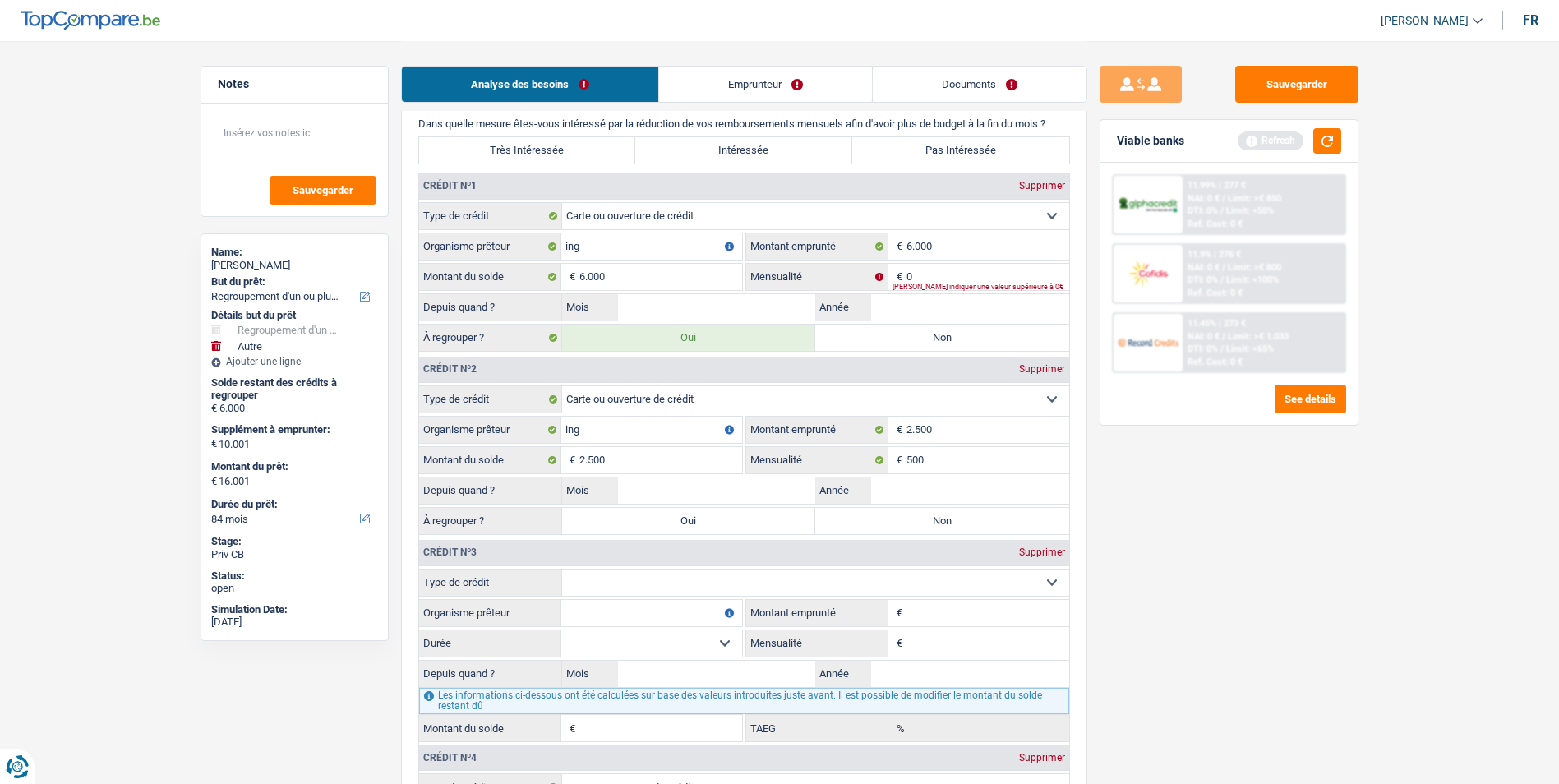
type input "8.500"
type input "18.501"
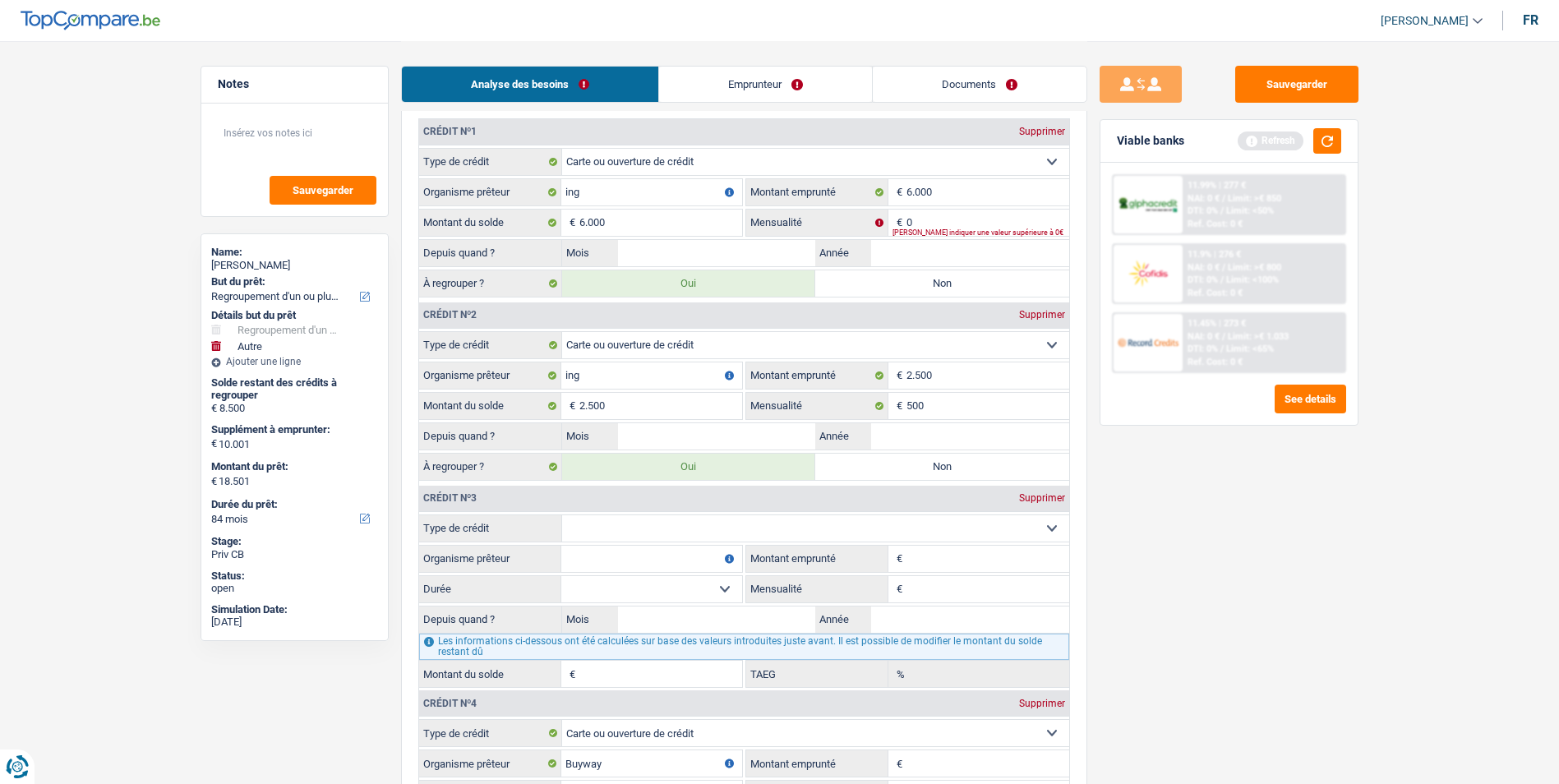
scroll to position [1725, 0]
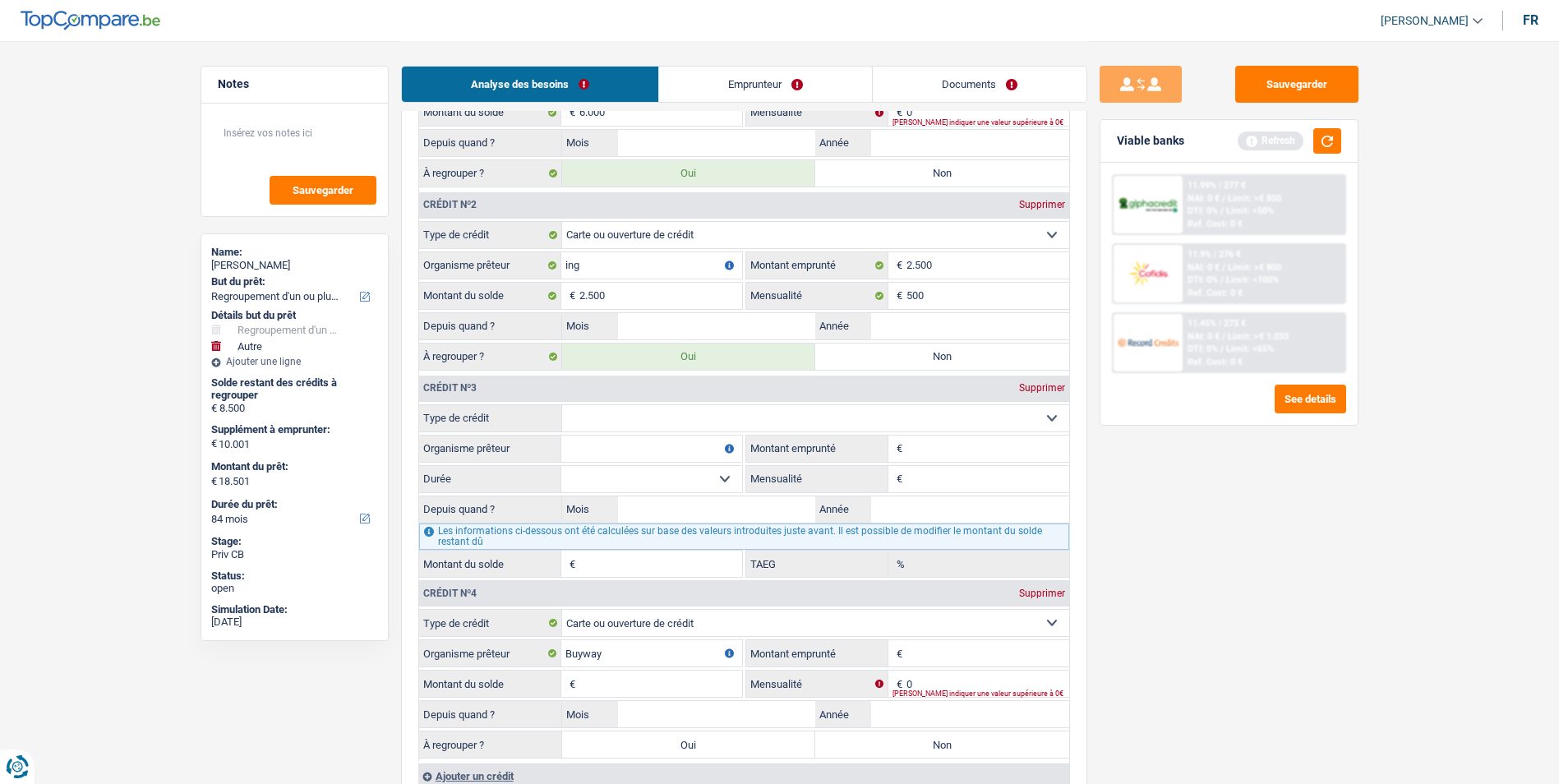
click at [764, 428] on select "Carte ou ouverture de crédit Prêt hypothécaire Vente à tempérament Prêt à tempé…" at bounding box center [815, 418] width 507 height 26
select select "cardOrCredit"
type input "0"
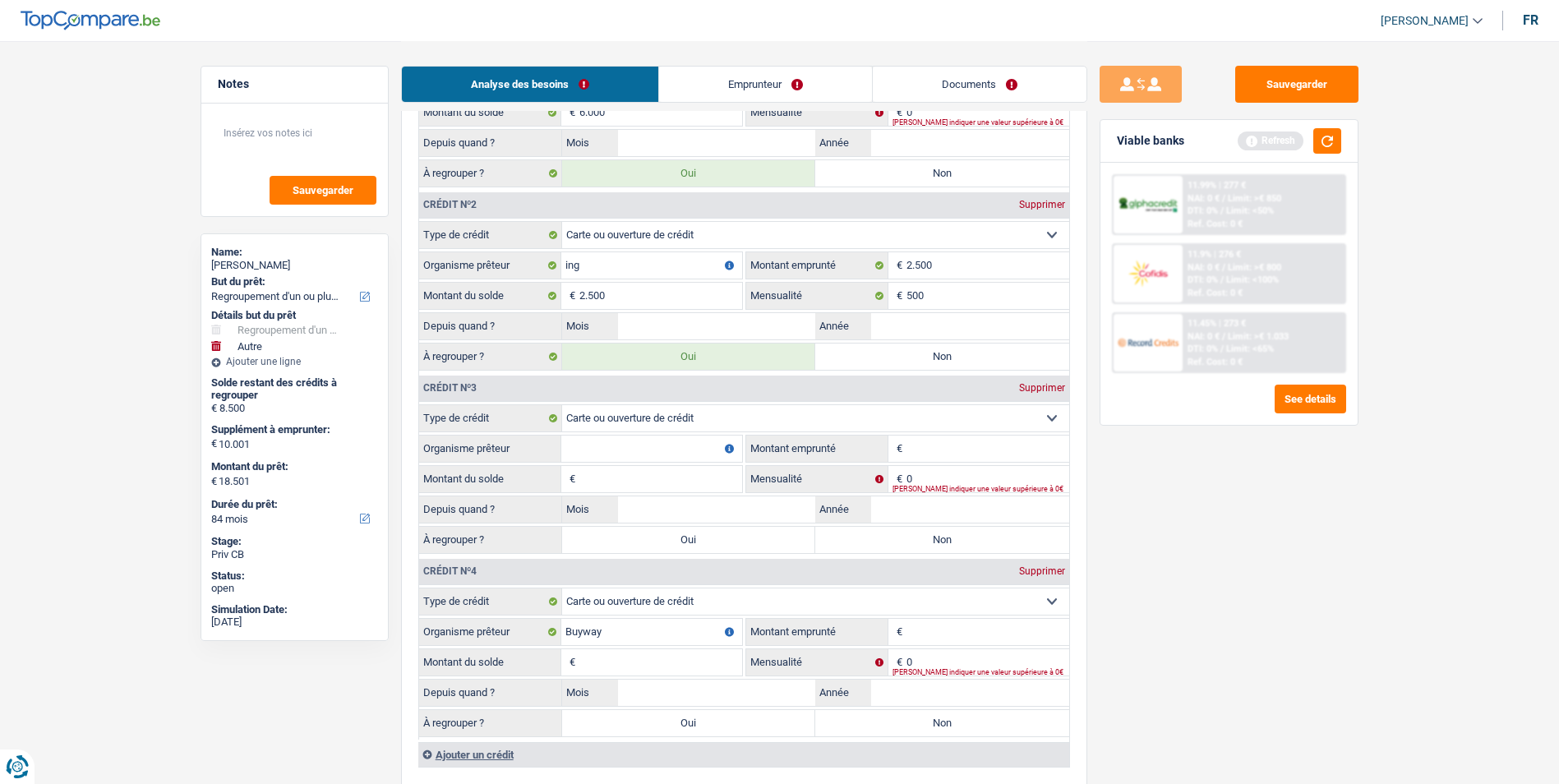
click at [670, 442] on input "Organisme prêteur" at bounding box center [652, 448] width 181 height 26
click at [702, 325] on input "Mois" at bounding box center [717, 326] width 198 height 26
click at [765, 326] on input "Mois" at bounding box center [717, 326] width 198 height 26
click at [904, 320] on input "Année" at bounding box center [970, 326] width 198 height 26
type input "2025"
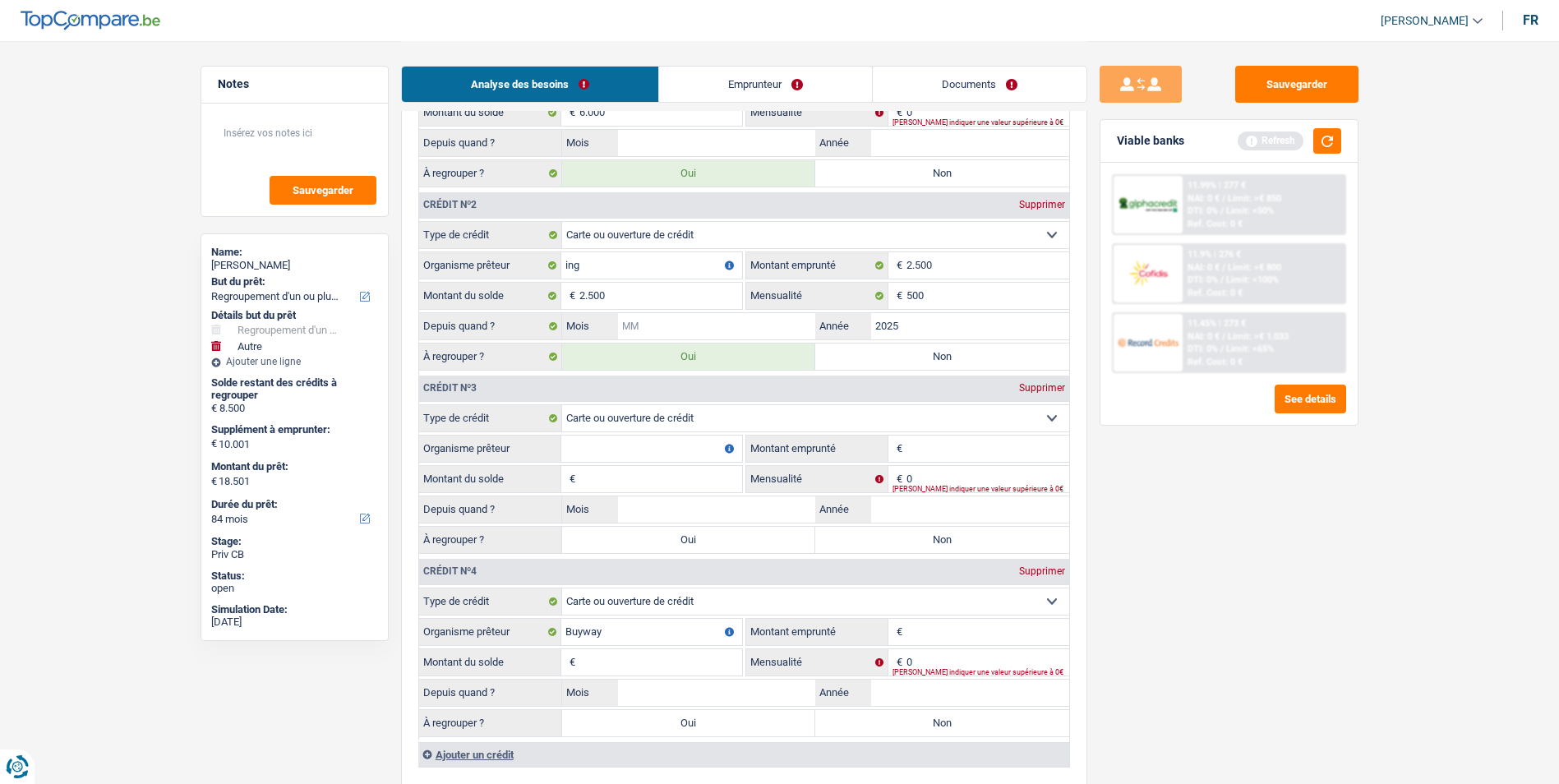
click at [738, 321] on input "Mois" at bounding box center [717, 326] width 198 height 26
type input "02"
select select "other"
select select "60"
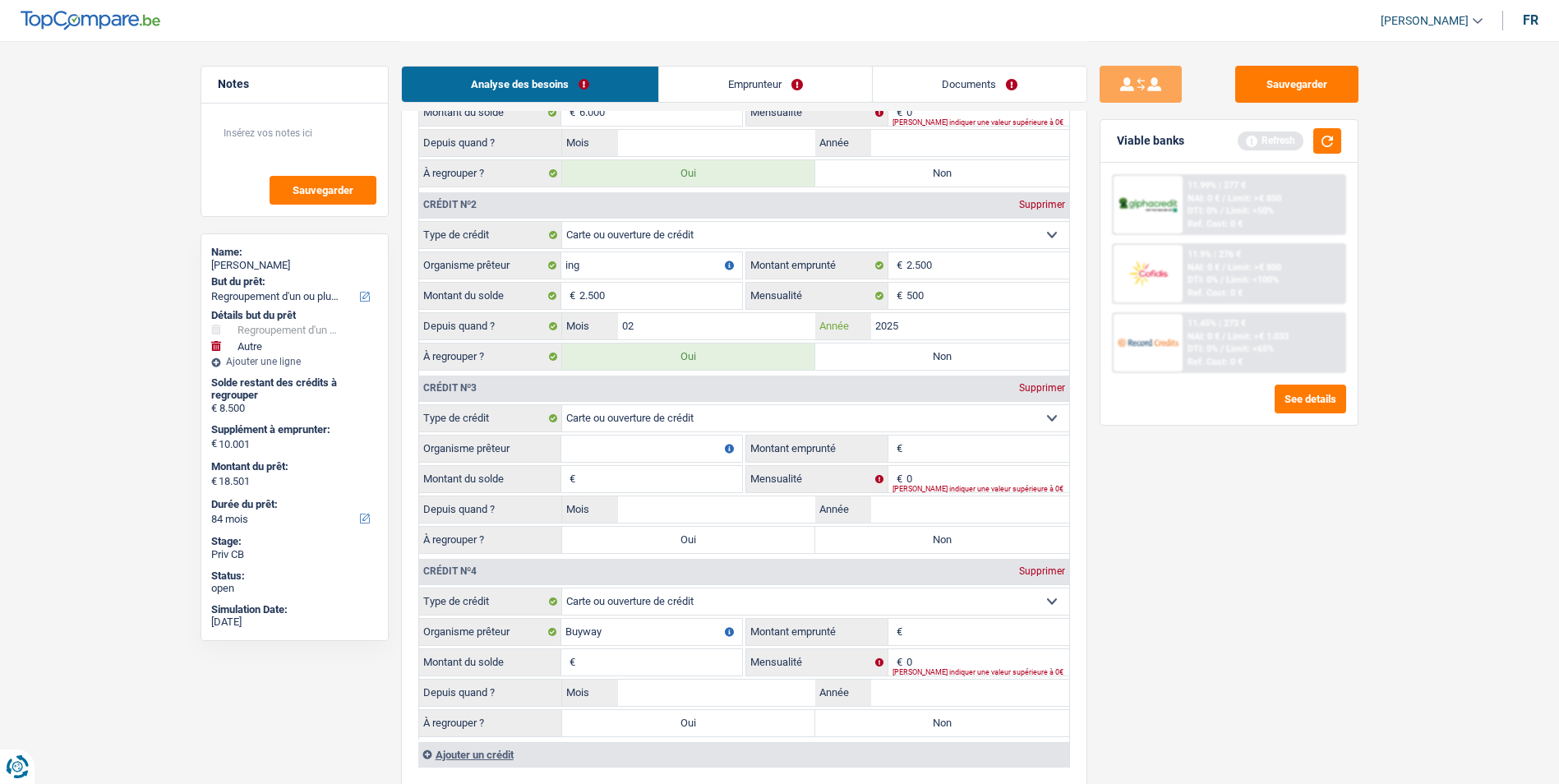
select select "other"
type input "10.001"
select select "60"
select select "other"
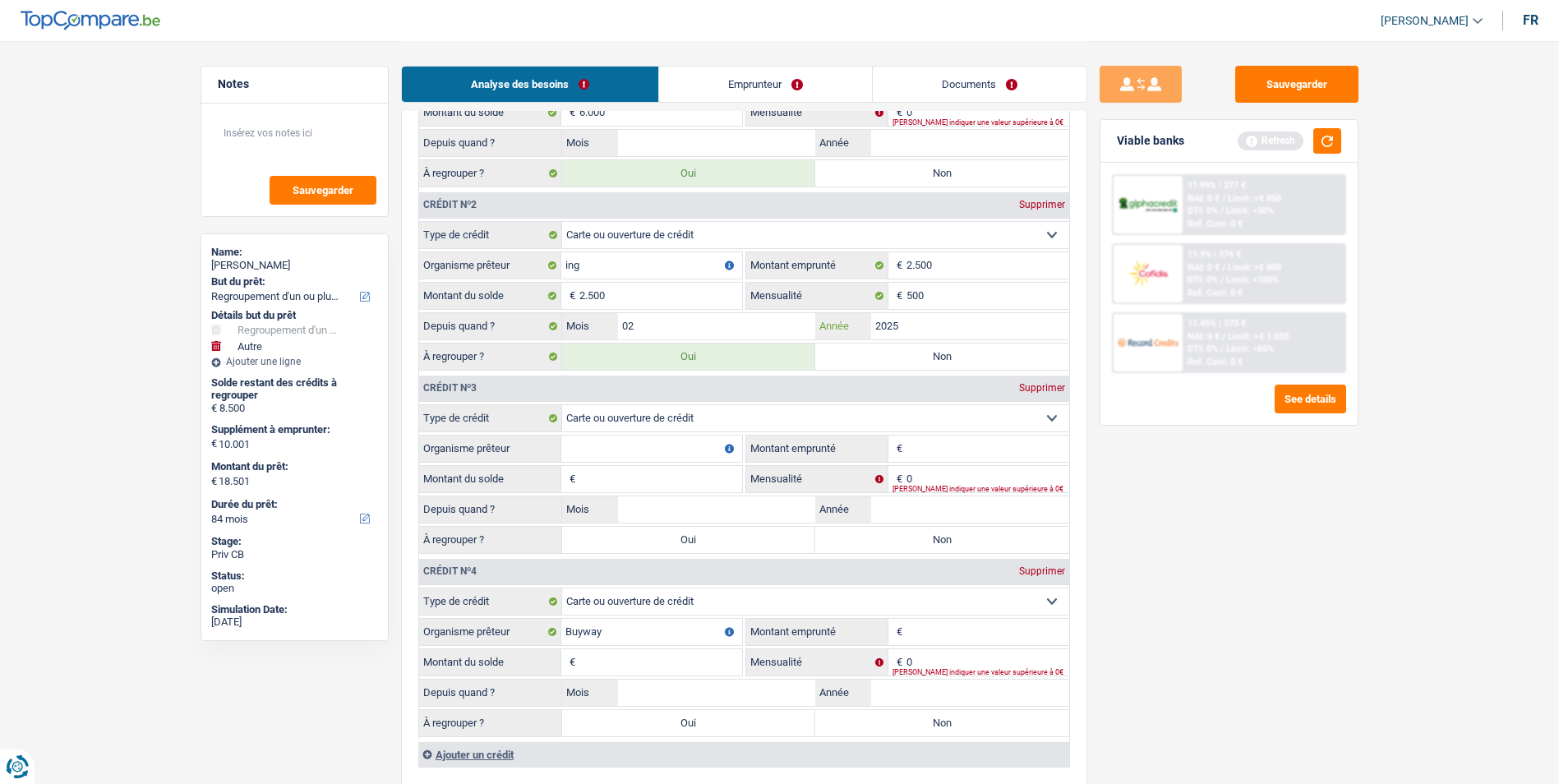
select select "other"
type input "10.001"
select select "60"
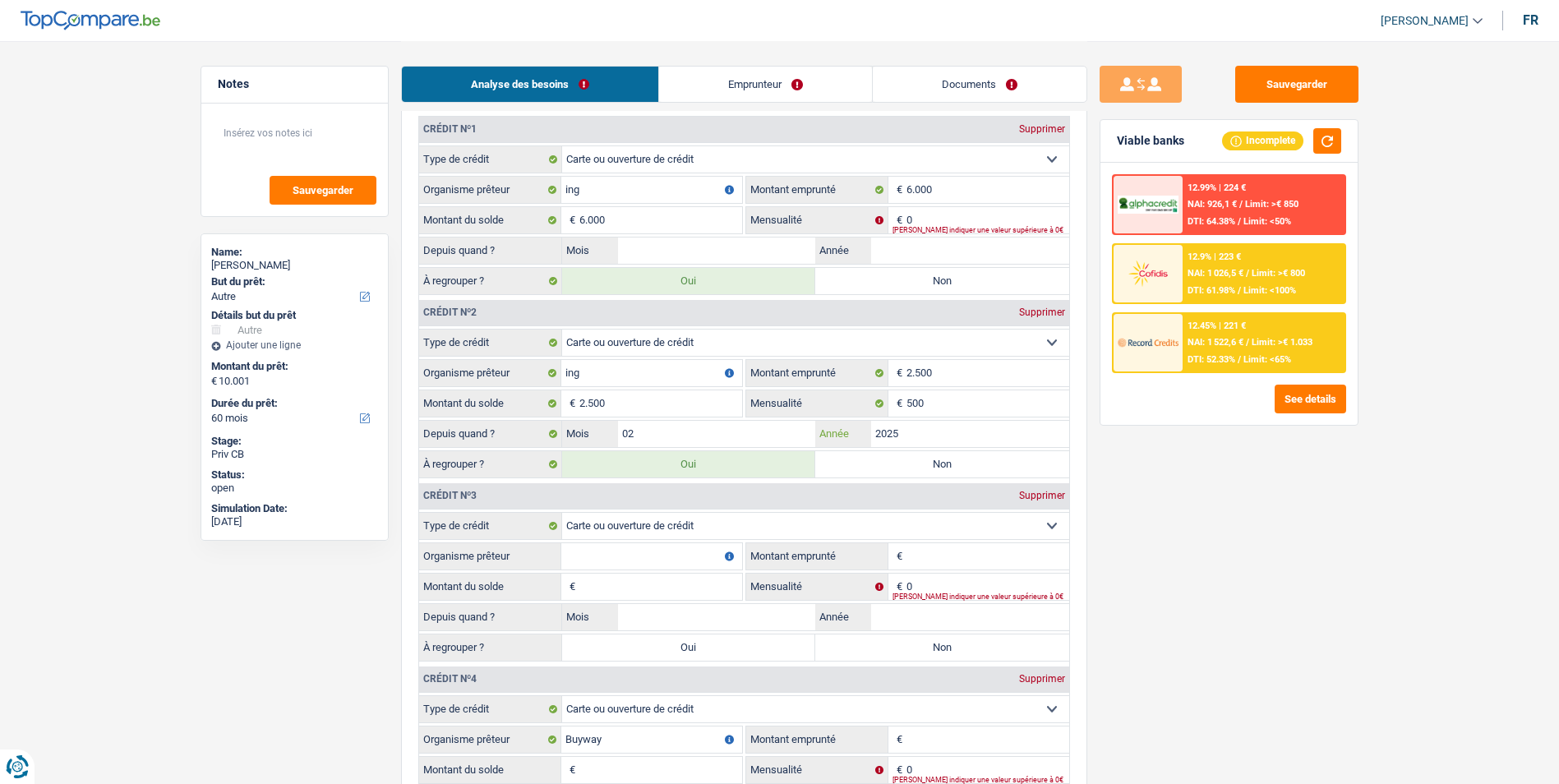
scroll to position [1643, 0]
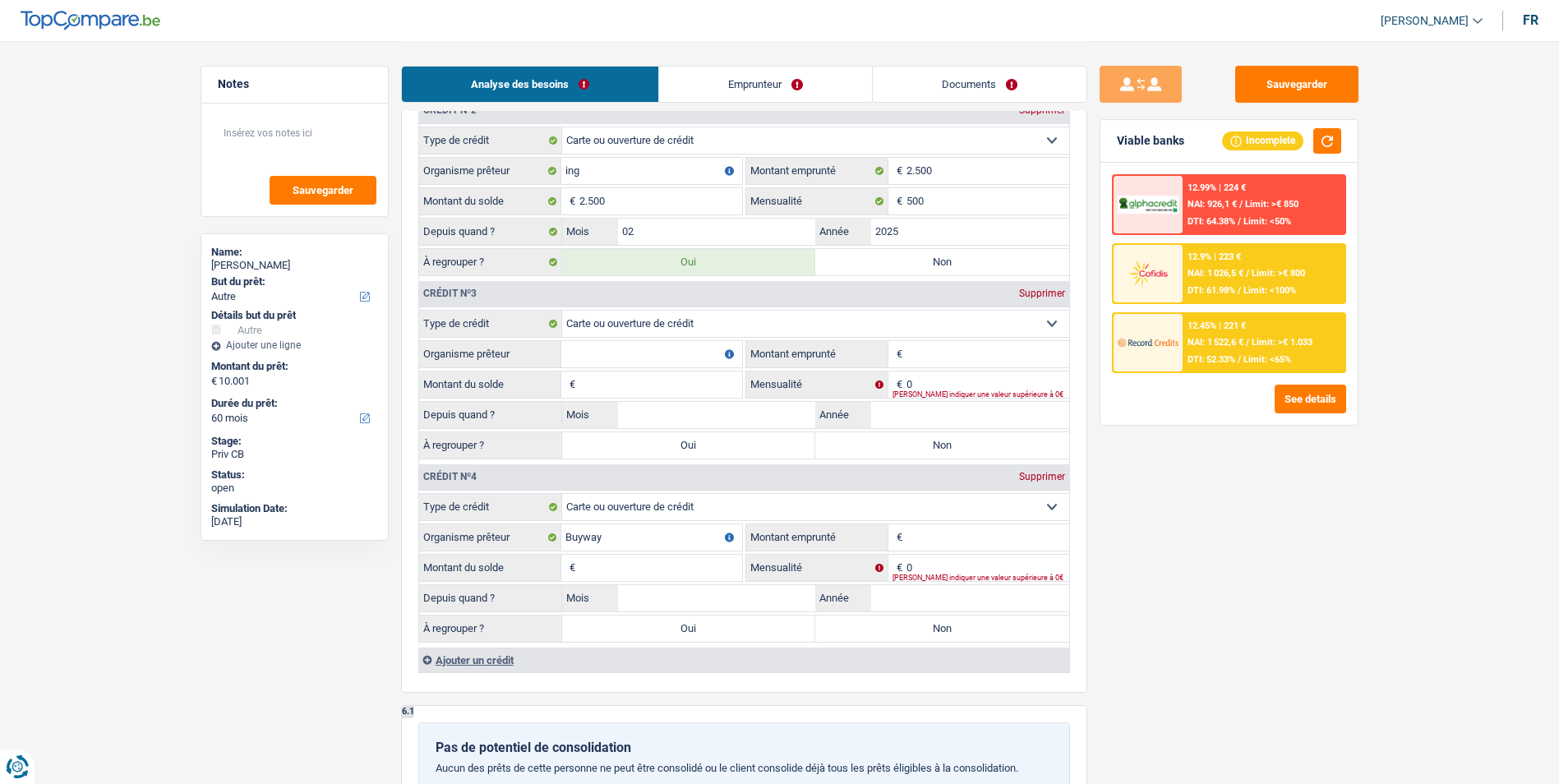
click at [717, 355] on input "Organisme prêteur" at bounding box center [652, 354] width 181 height 26
click at [659, 347] on input "Organisme prêteur" at bounding box center [652, 354] width 181 height 26
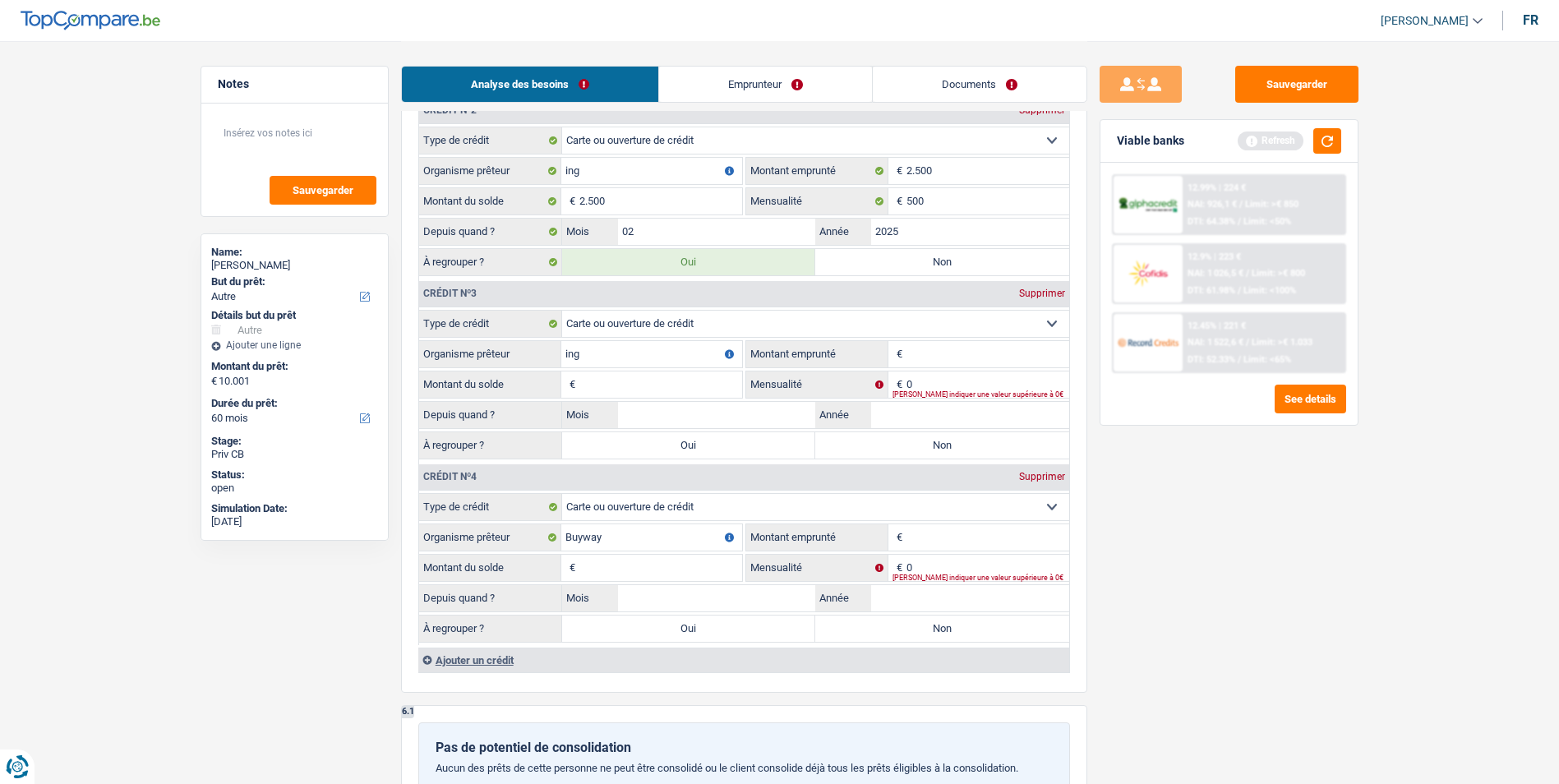
type input "ing"
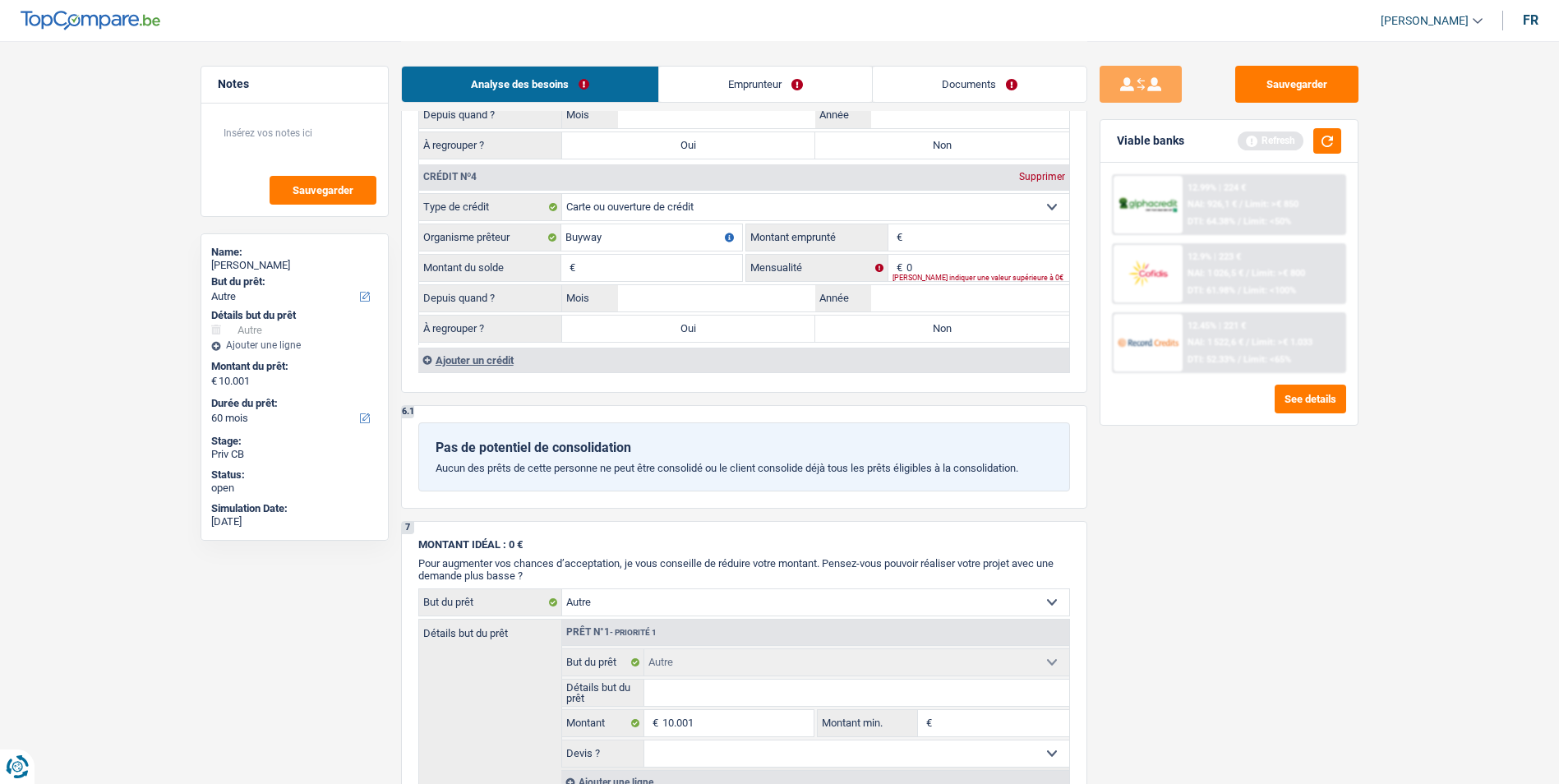
scroll to position [1972, 0]
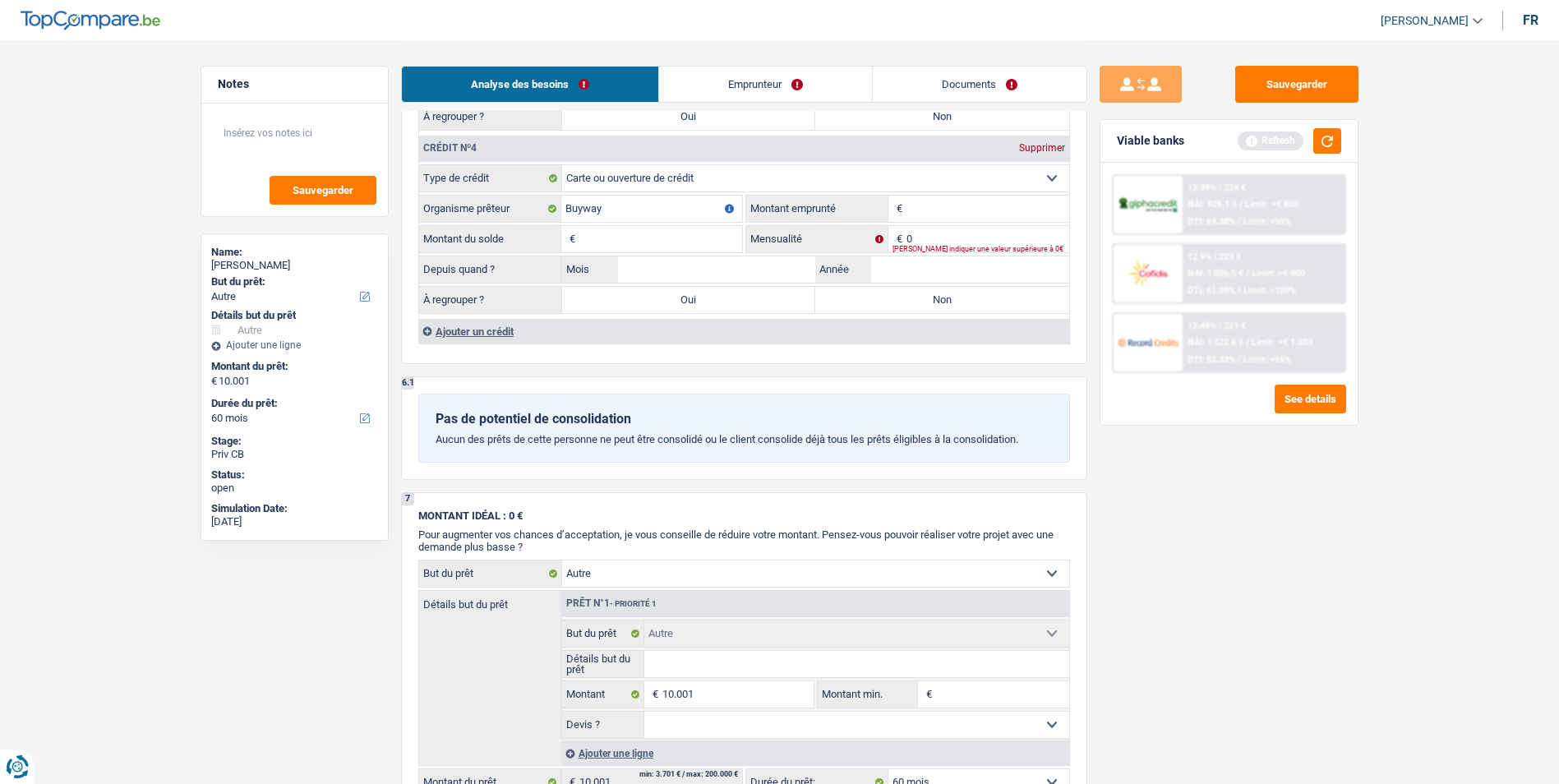
type input "2.500"
click at [929, 218] on input "Montant emprunté" at bounding box center [988, 209] width 163 height 26
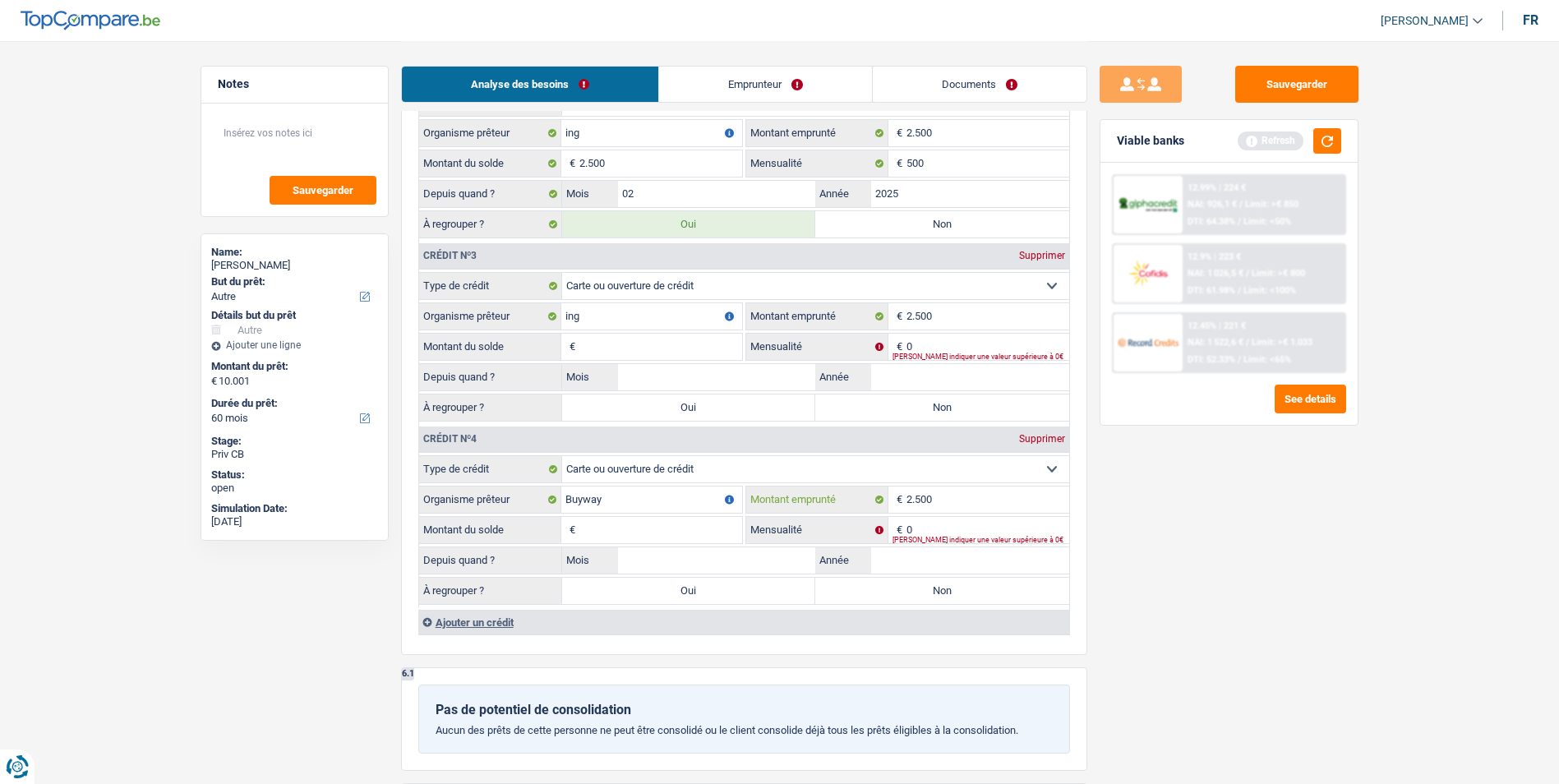
scroll to position [1643, 0]
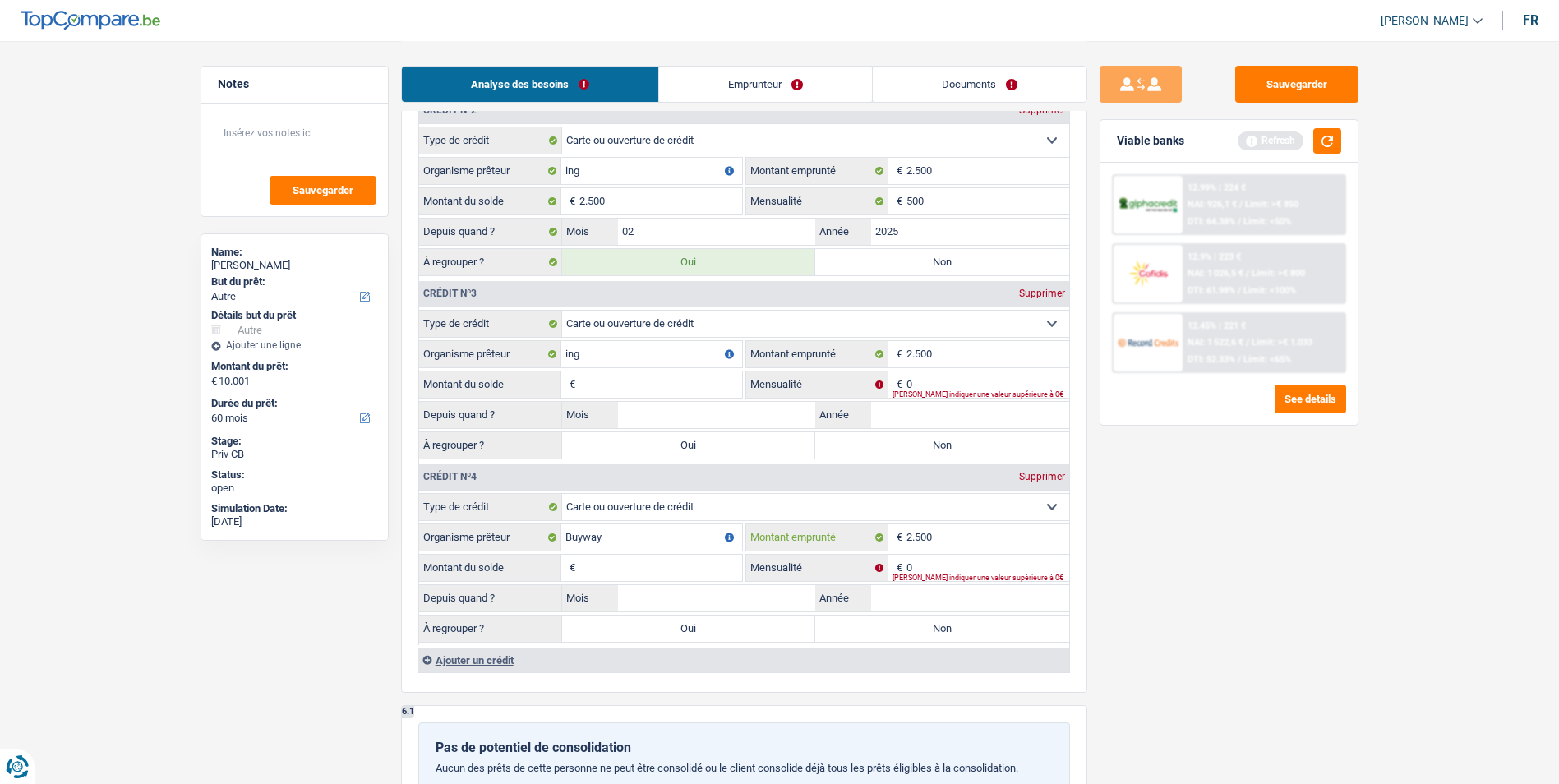
type input "2.500"
click at [680, 385] on input "Montant du solde" at bounding box center [660, 384] width 163 height 26
type input "2.500"
click at [951, 386] on input "0" at bounding box center [988, 384] width 163 height 26
type input "500"
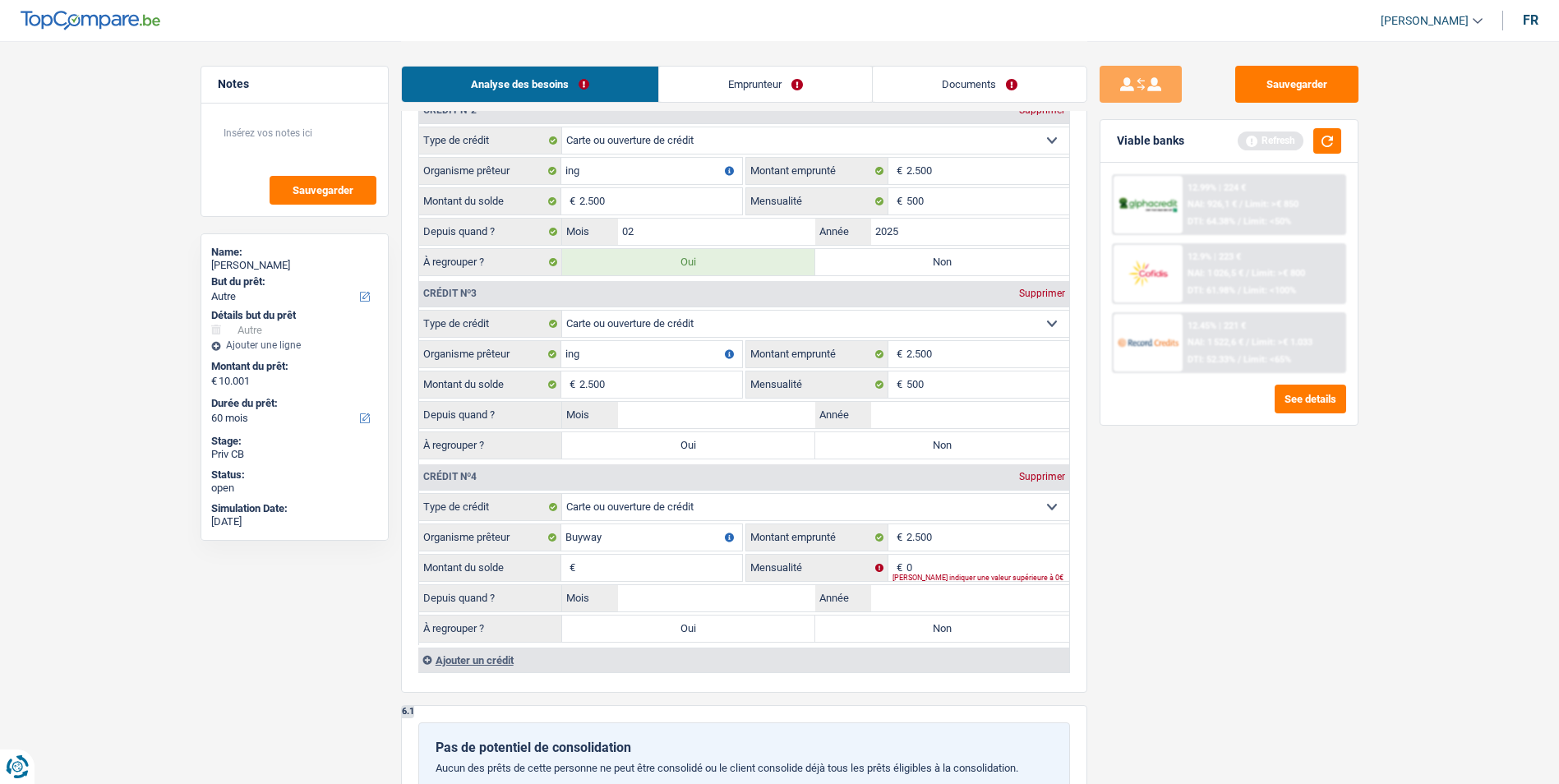
click at [699, 447] on label "Oui" at bounding box center [688, 445] width 254 height 26
click at [699, 447] on input "Oui" at bounding box center [688, 445] width 254 height 26
radio input "true"
type input "11.000"
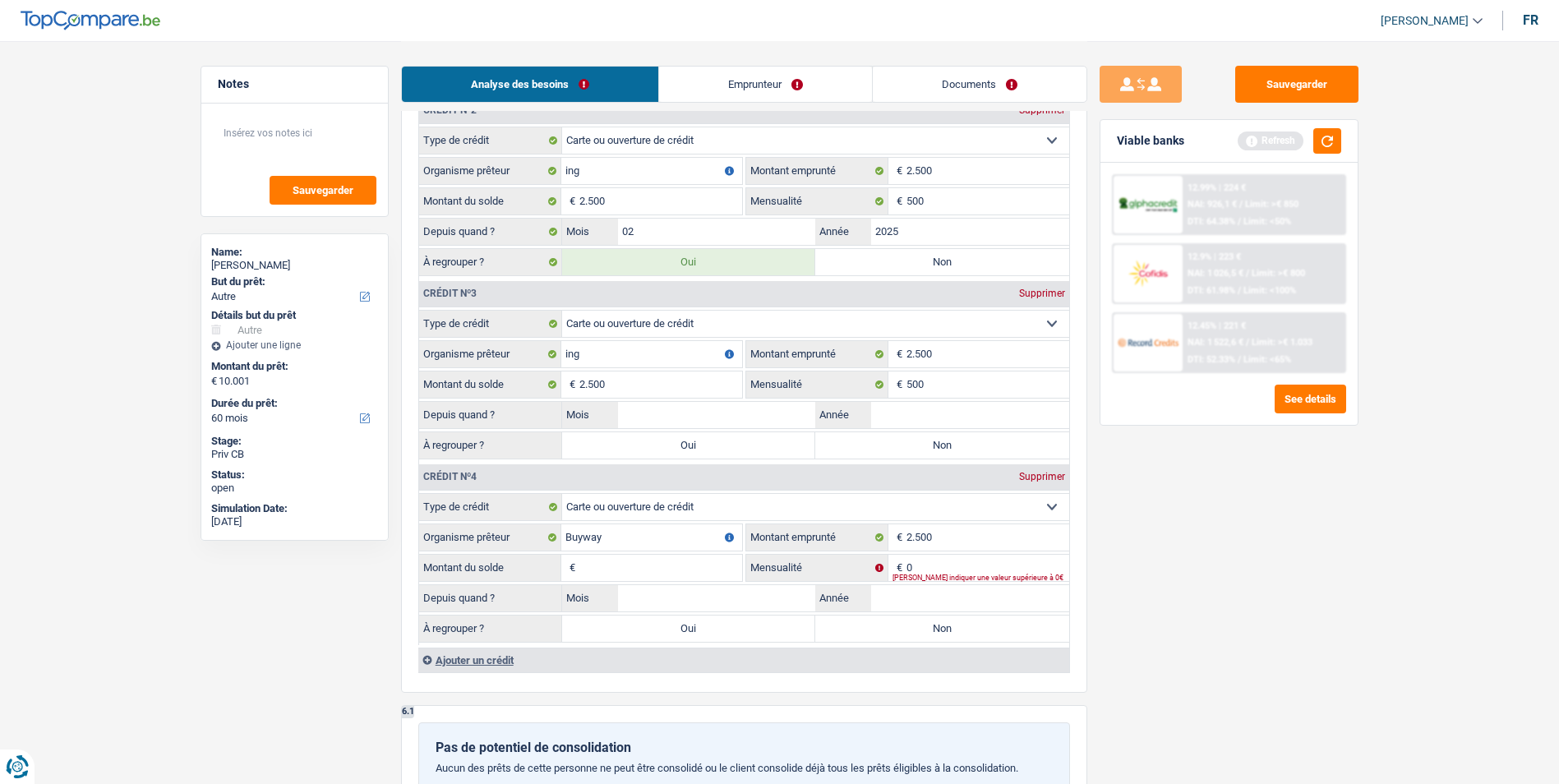
type input "21.001"
select select "refinancing"
select select "120"
select select "refinancing"
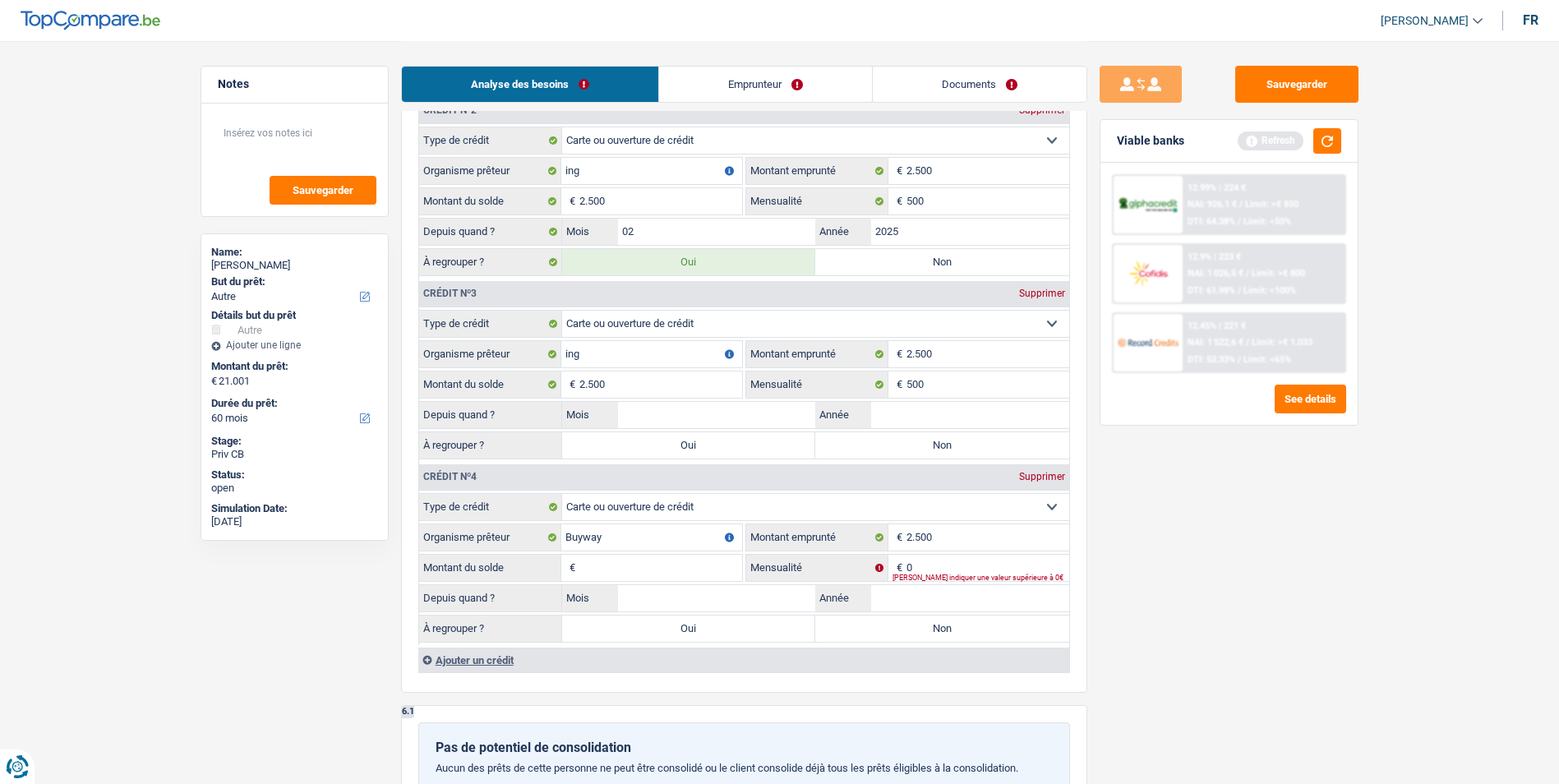
select select "refinancing"
select select "120"
select select "refinancing"
select select "120"
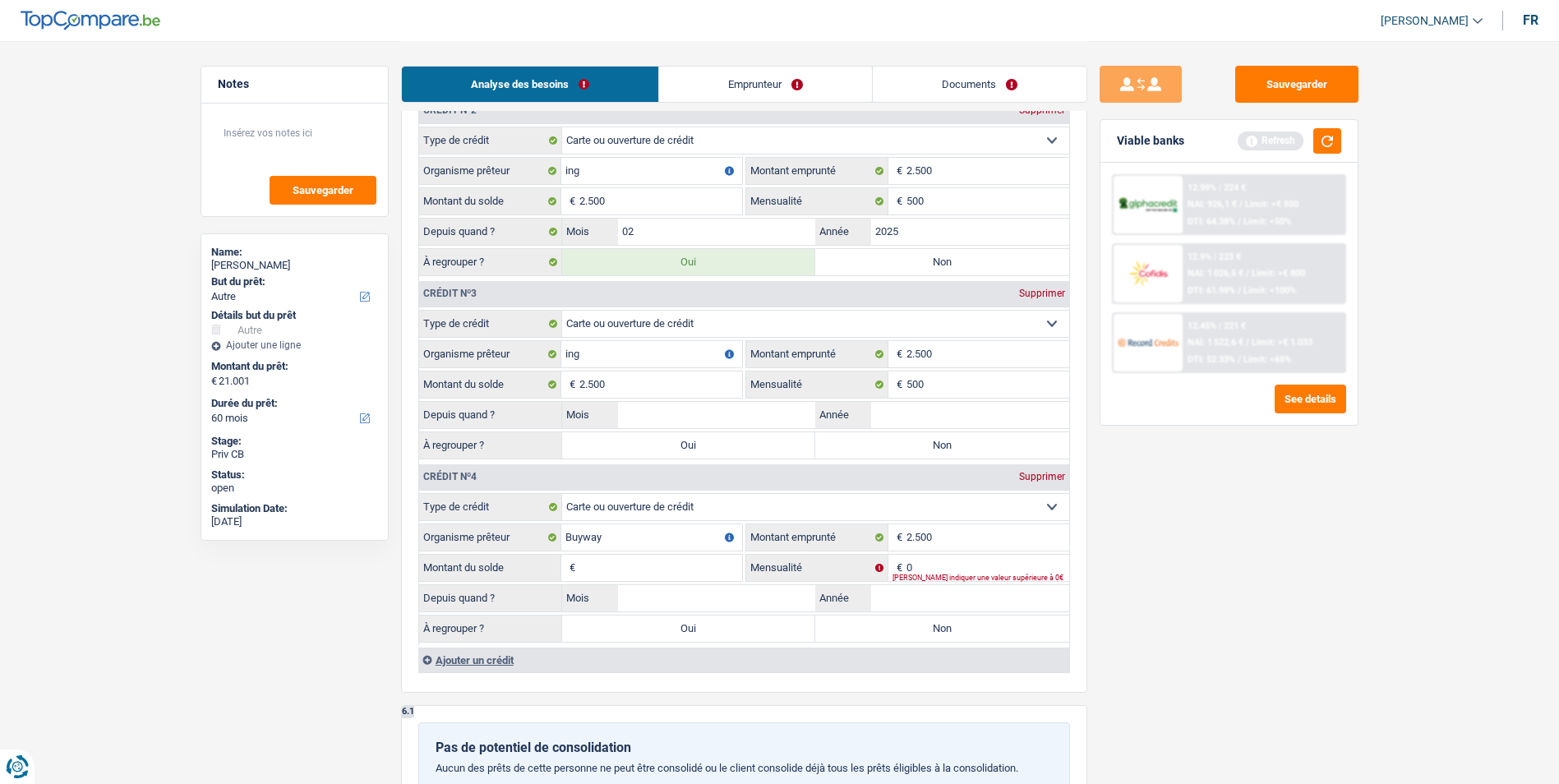
select select "other"
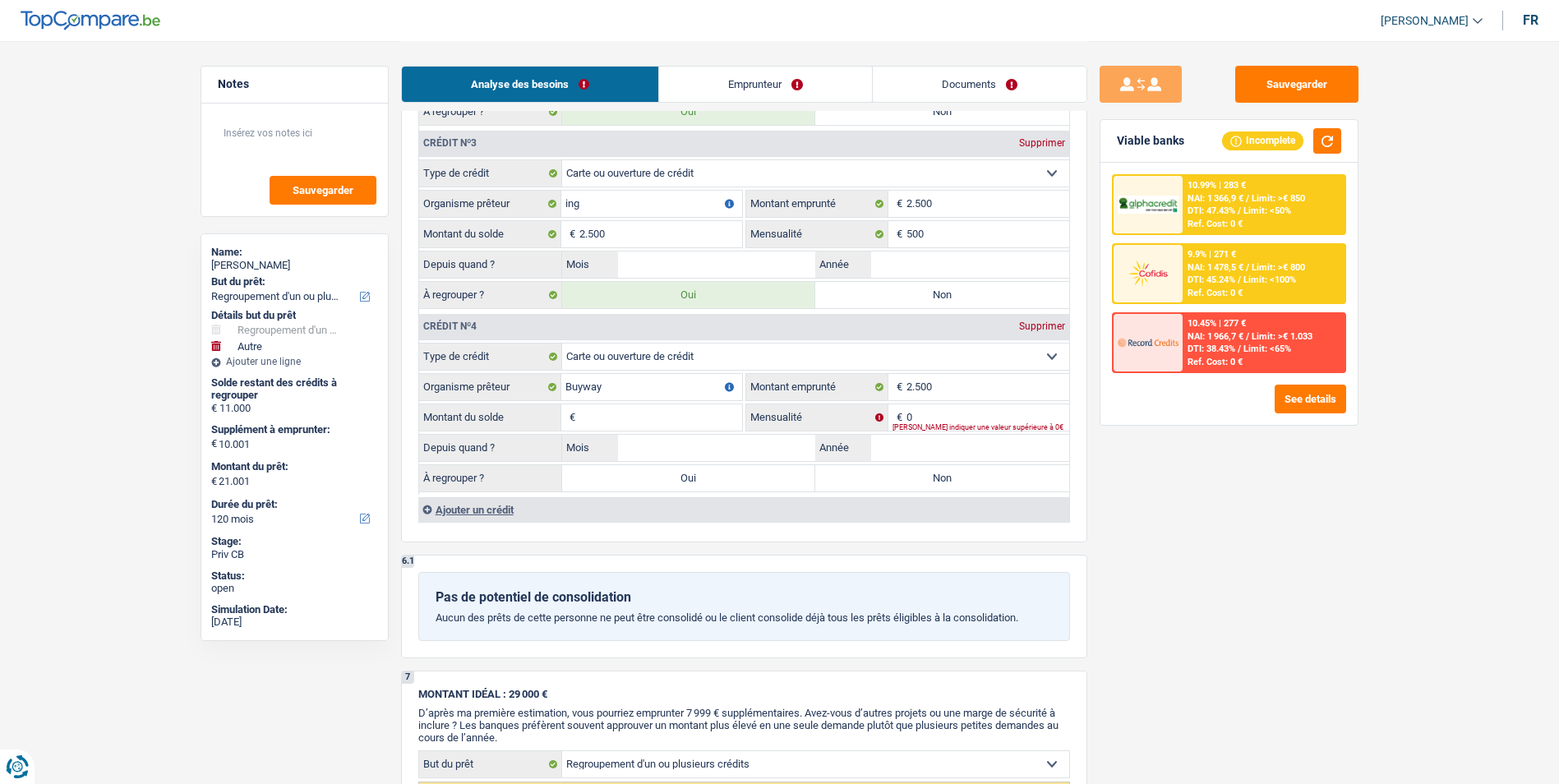
scroll to position [1972, 0]
click at [699, 480] on label "Oui" at bounding box center [688, 477] width 254 height 26
click at [699, 480] on input "Oui" at bounding box center [688, 477] width 254 height 26
radio input "true"
type input "0"
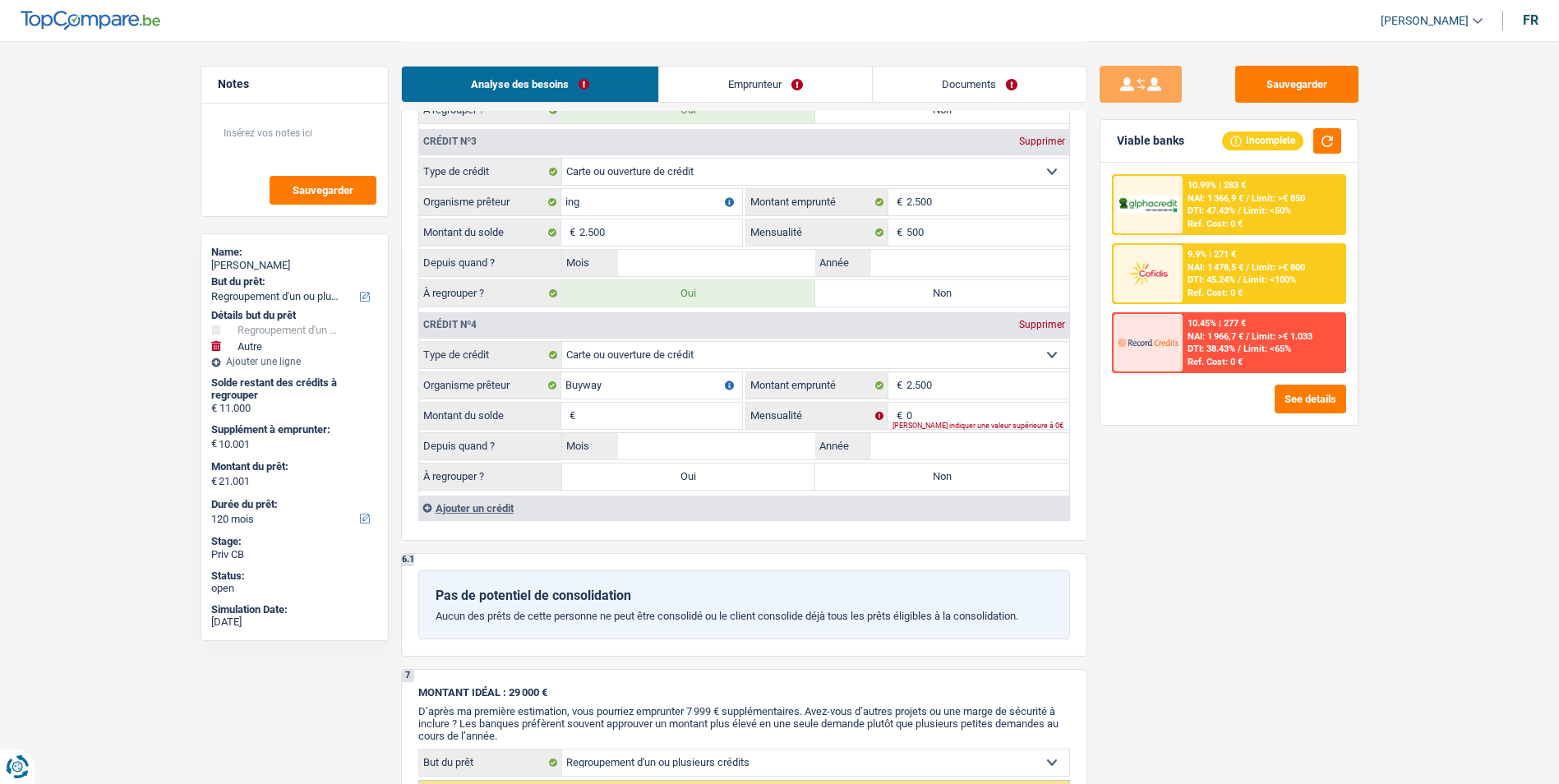
type input "0"
type input "10.001"
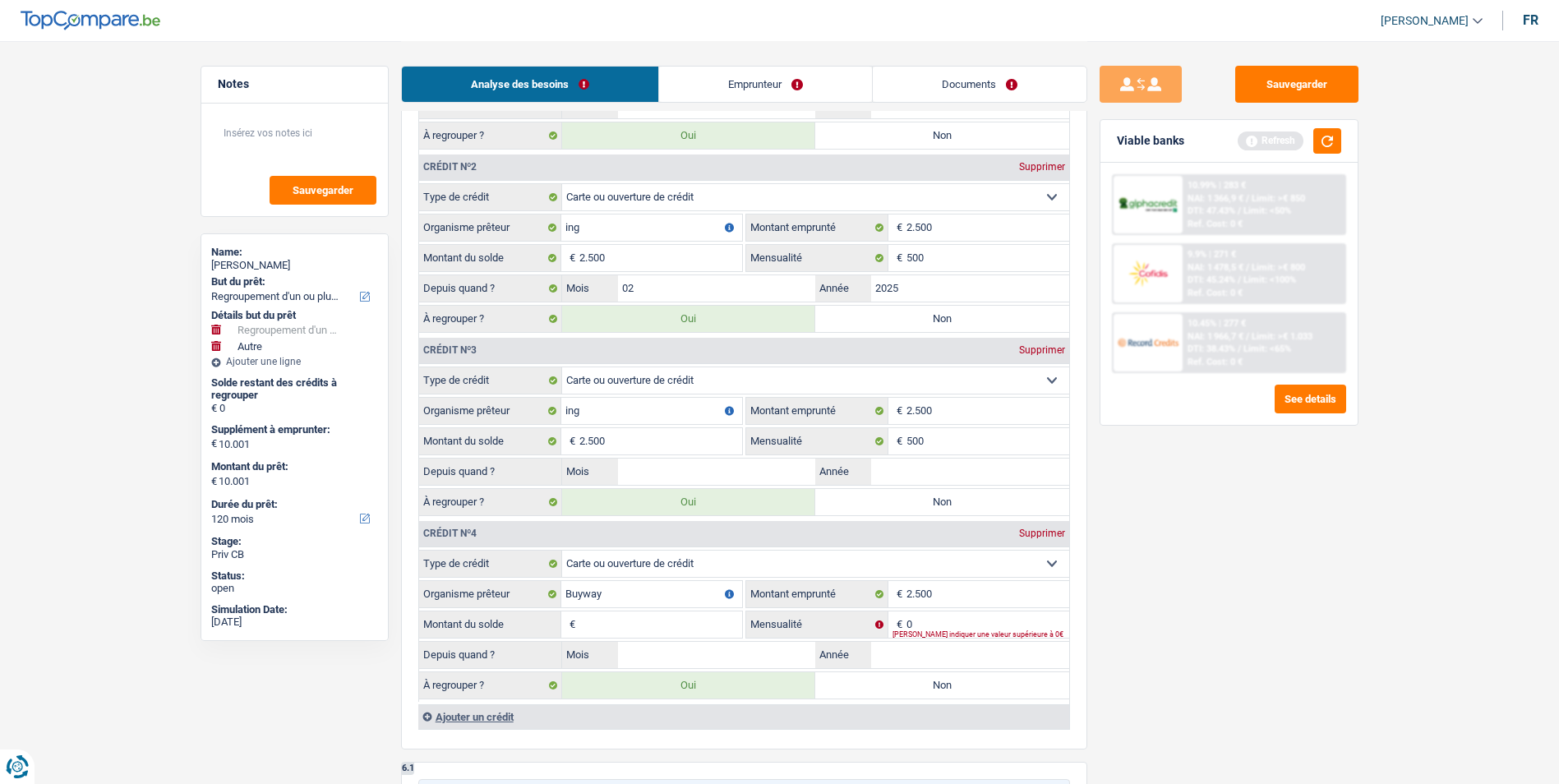
scroll to position [1725, 0]
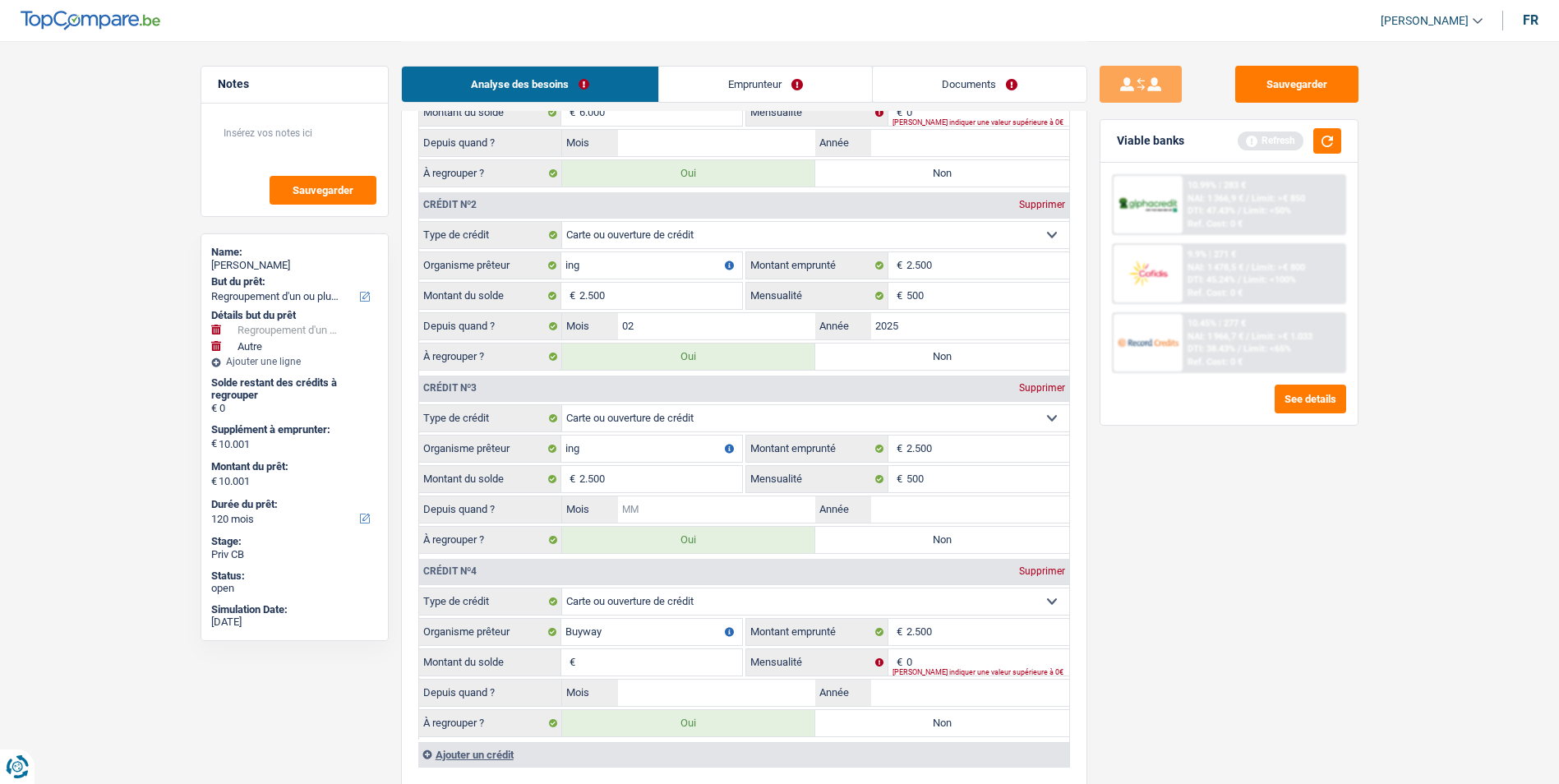
click at [728, 507] on input "Mois" at bounding box center [717, 510] width 198 height 26
type input "03"
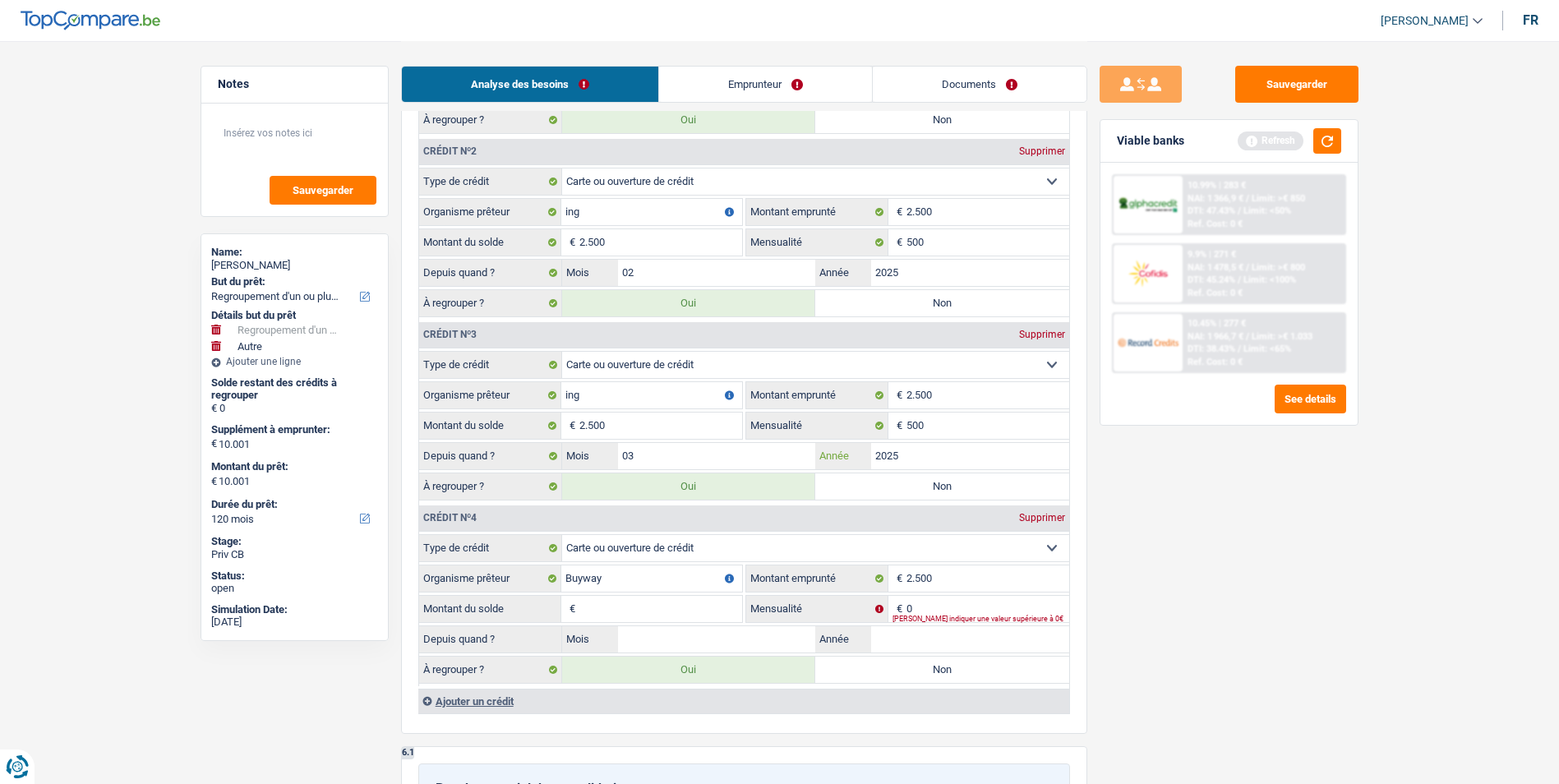
scroll to position [1808, 0]
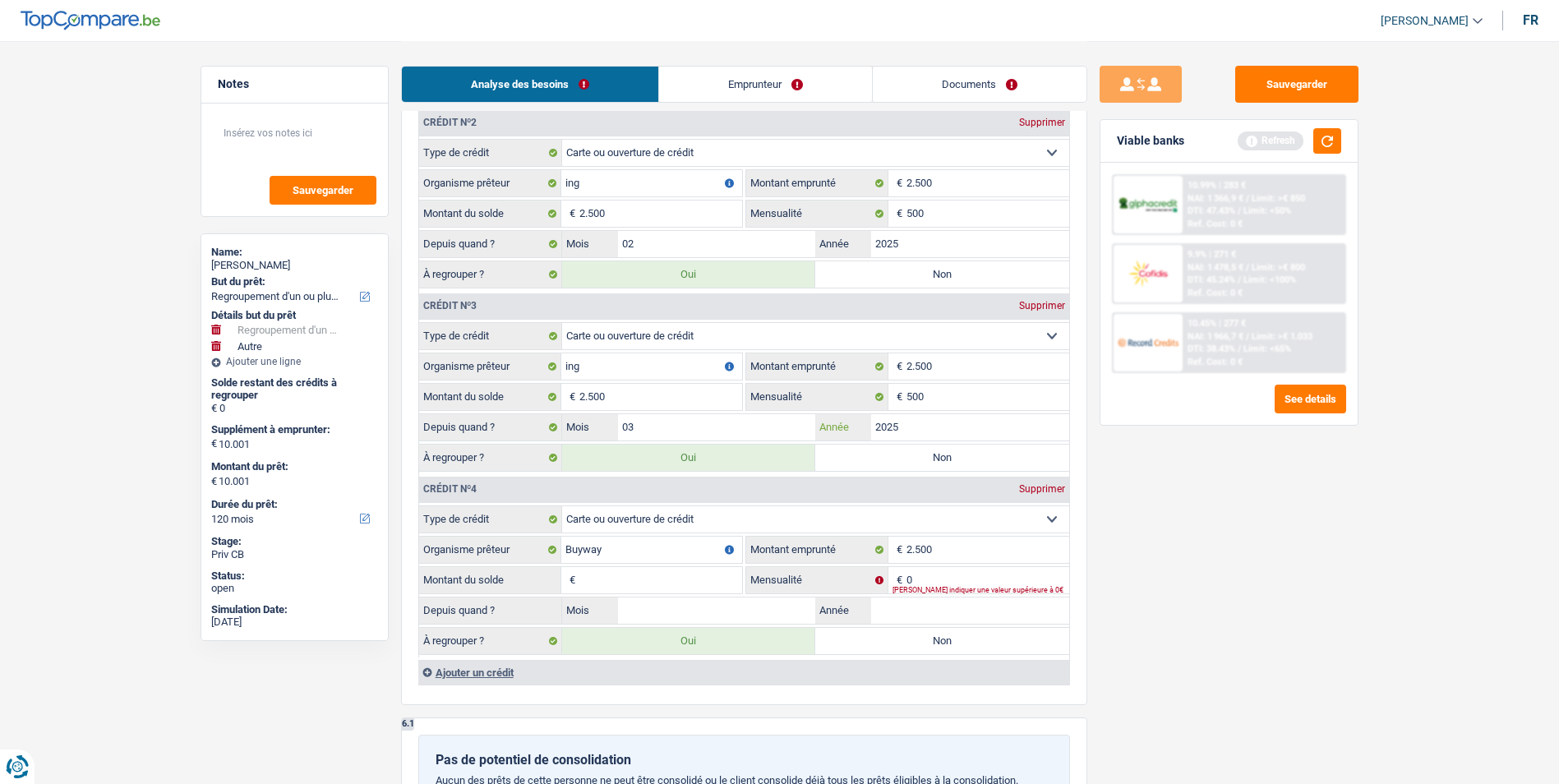
type input "2025"
click at [628, 576] on input "Montant du solde" at bounding box center [660, 580] width 163 height 26
type input "2.500"
type input "250"
click at [722, 611] on input "Mois" at bounding box center [717, 610] width 198 height 26
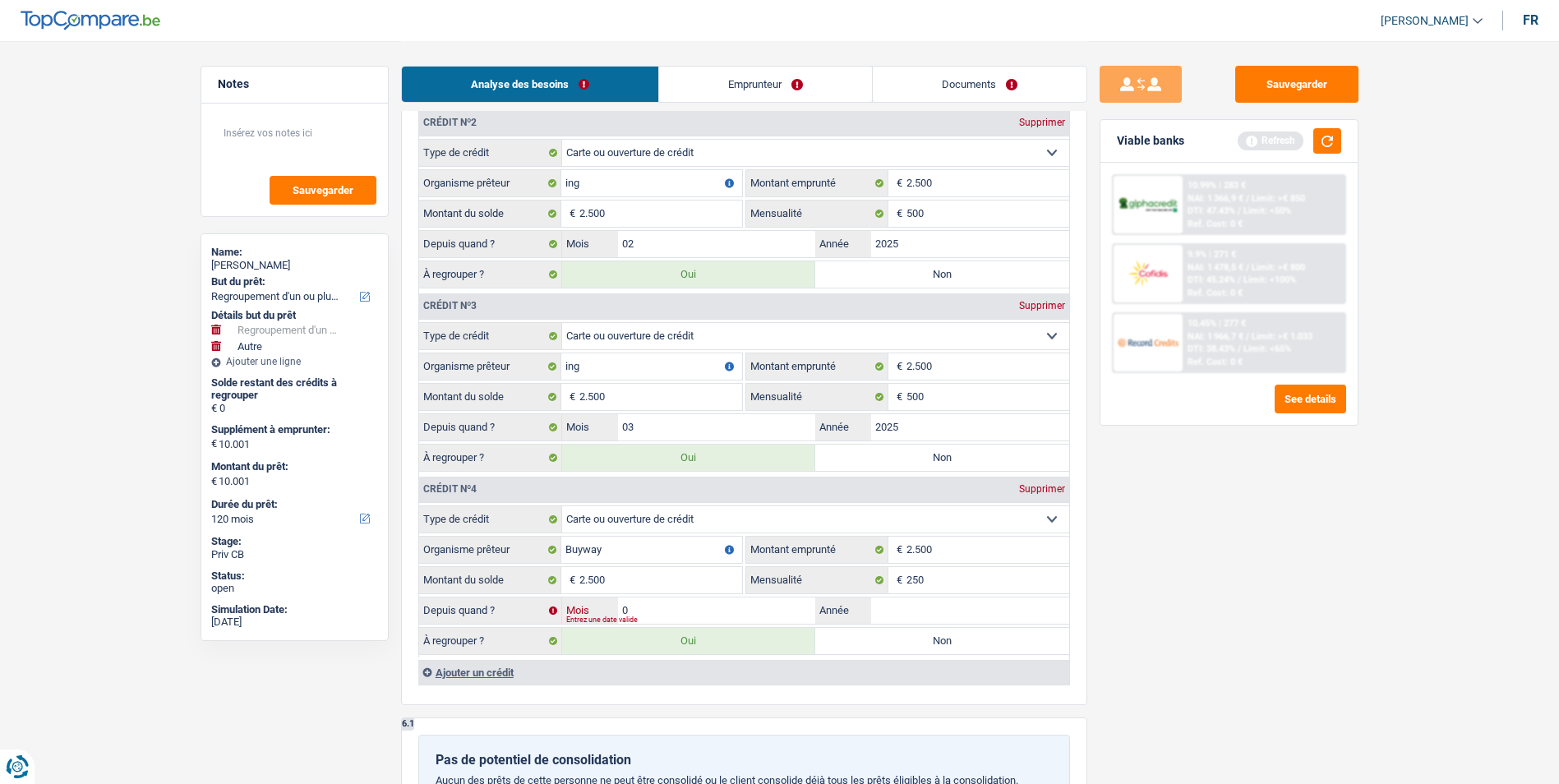
type input "03"
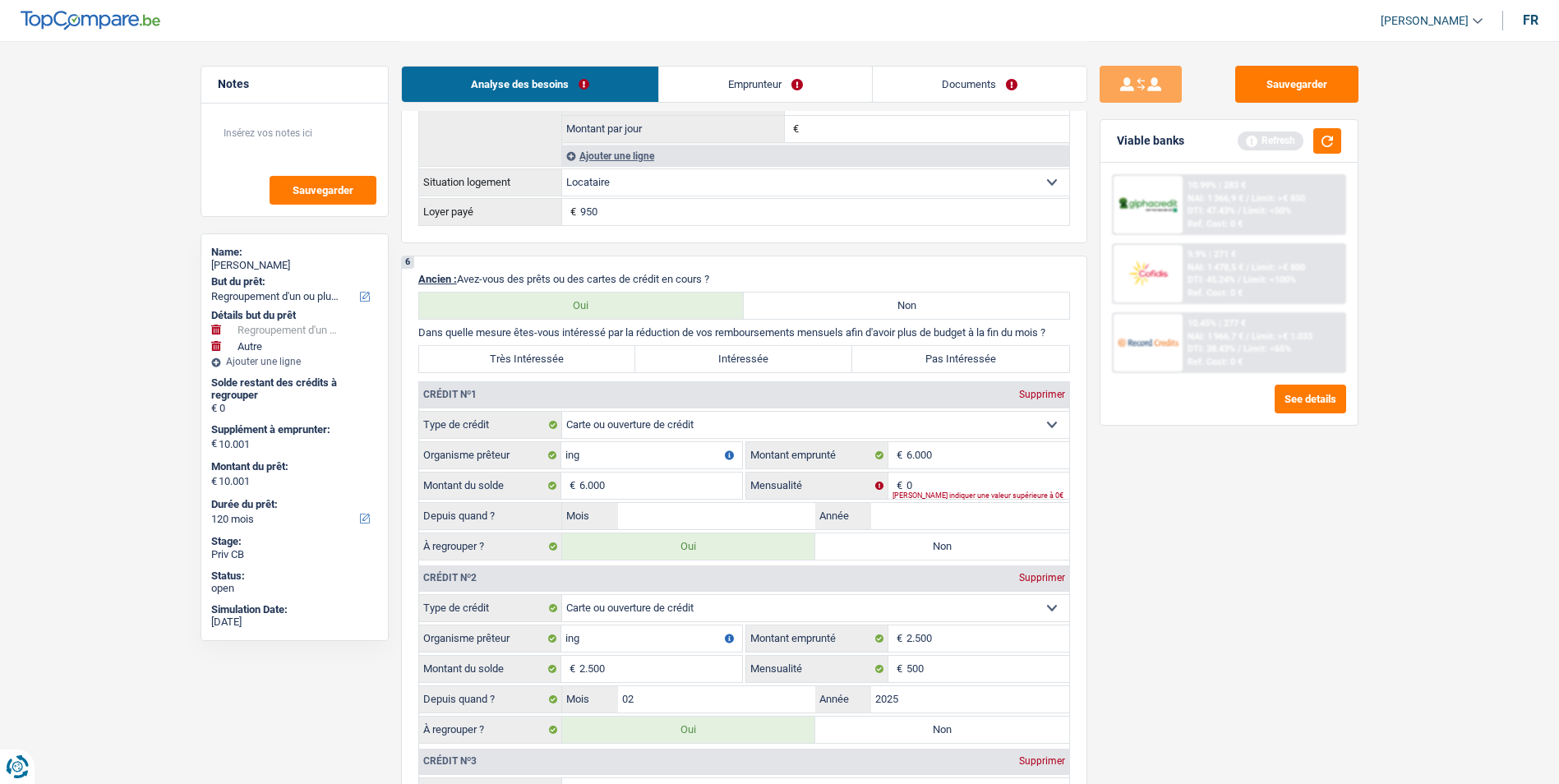
scroll to position [1314, 0]
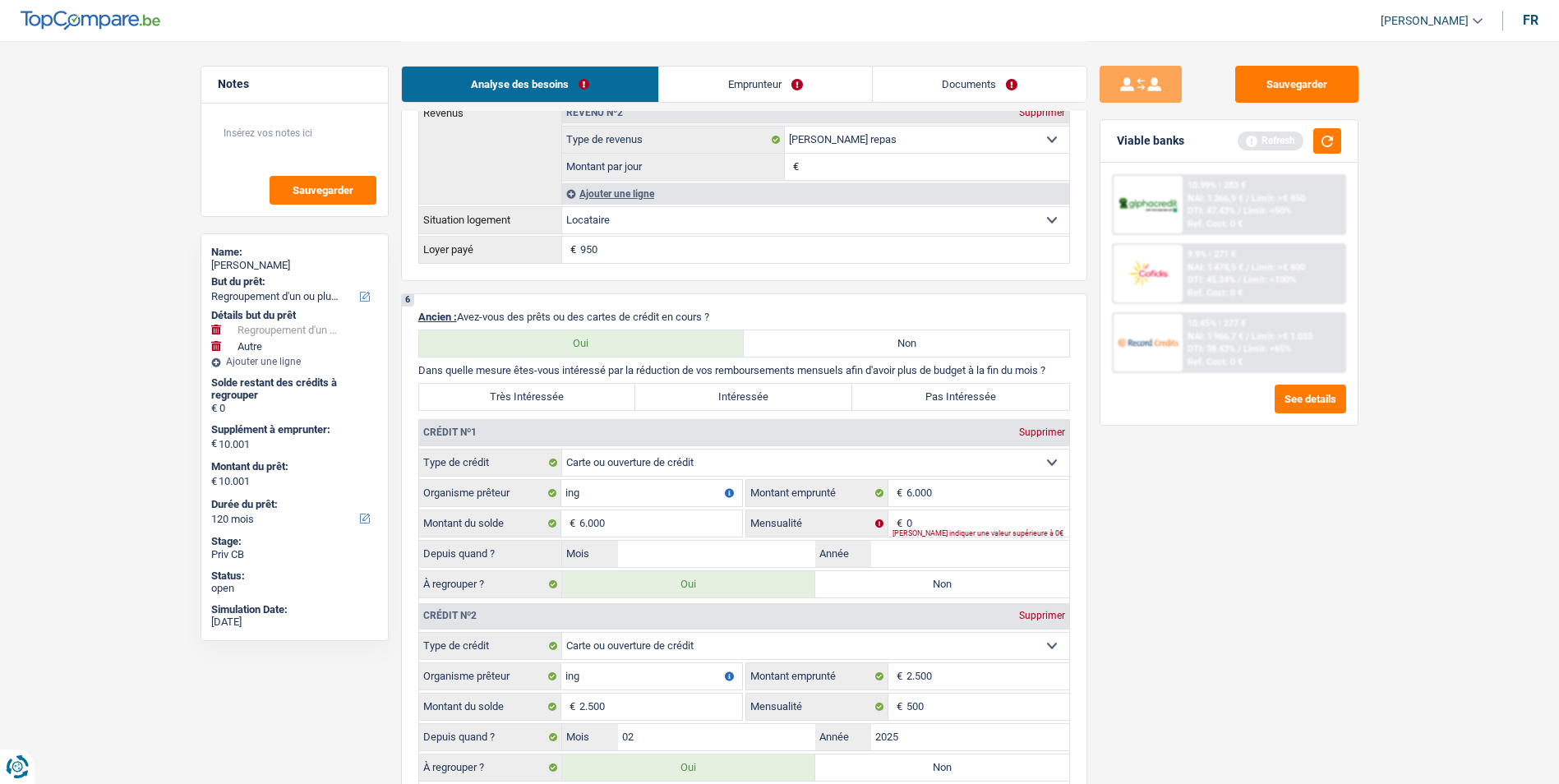
type input "2025"
click at [788, 541] on input "Mois" at bounding box center [717, 554] width 198 height 26
type input "01"
type input "2024"
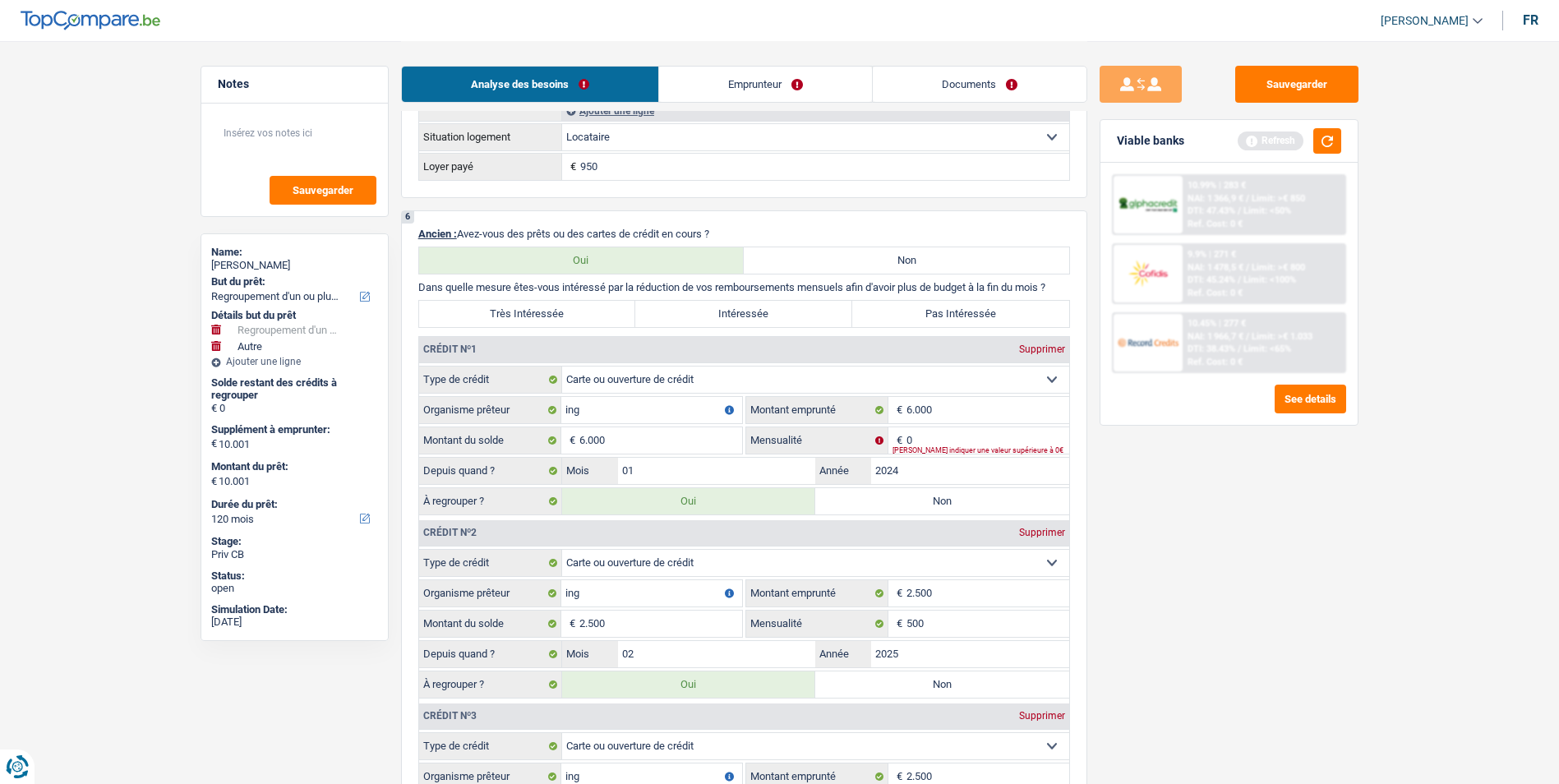
scroll to position [1397, 0]
click at [944, 434] on input "0" at bounding box center [988, 441] width 163 height 26
type input "13.500"
type input "4"
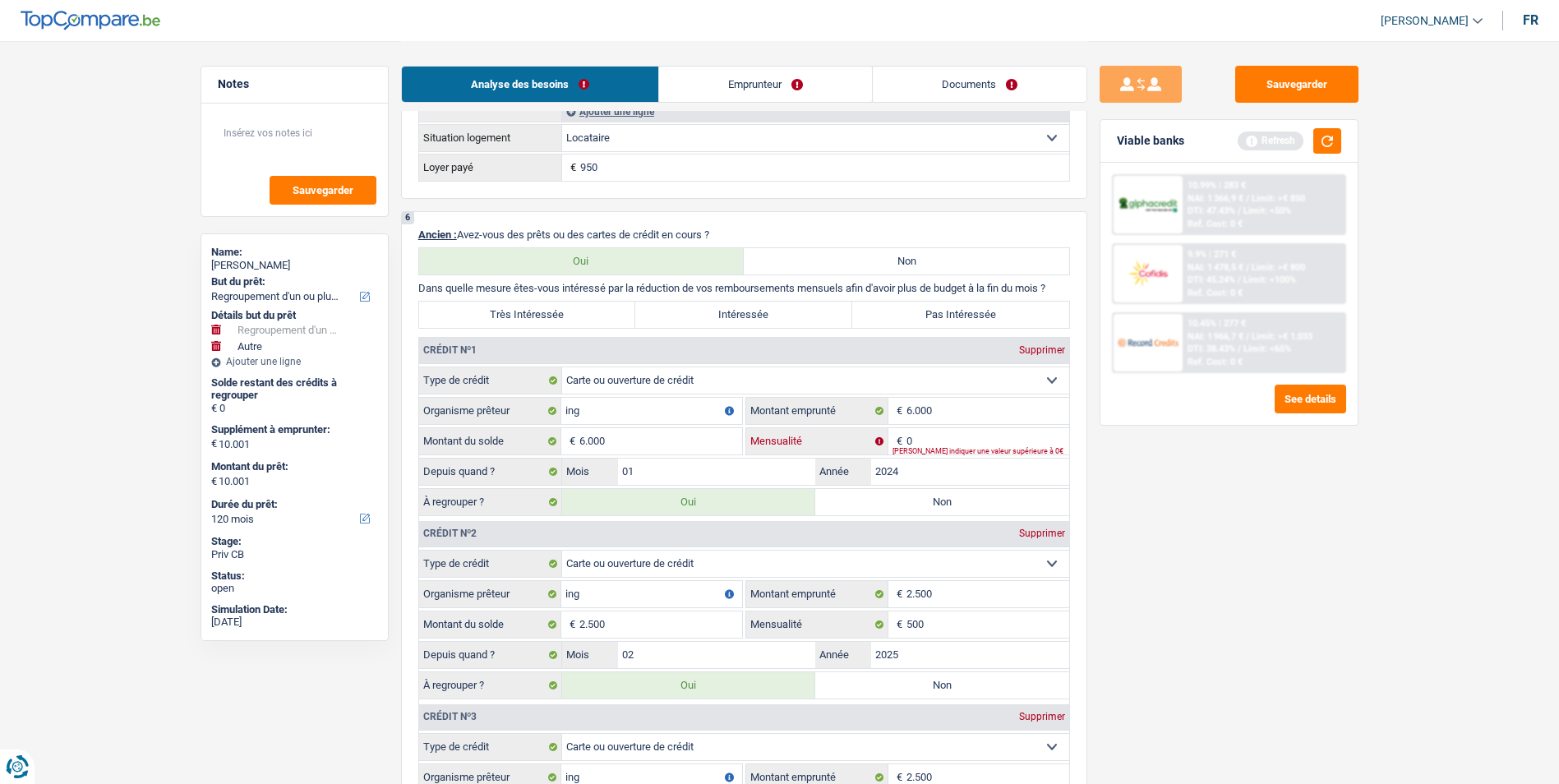
type input "23.501"
type input "450"
click at [1328, 148] on button "button" at bounding box center [1327, 140] width 28 height 25
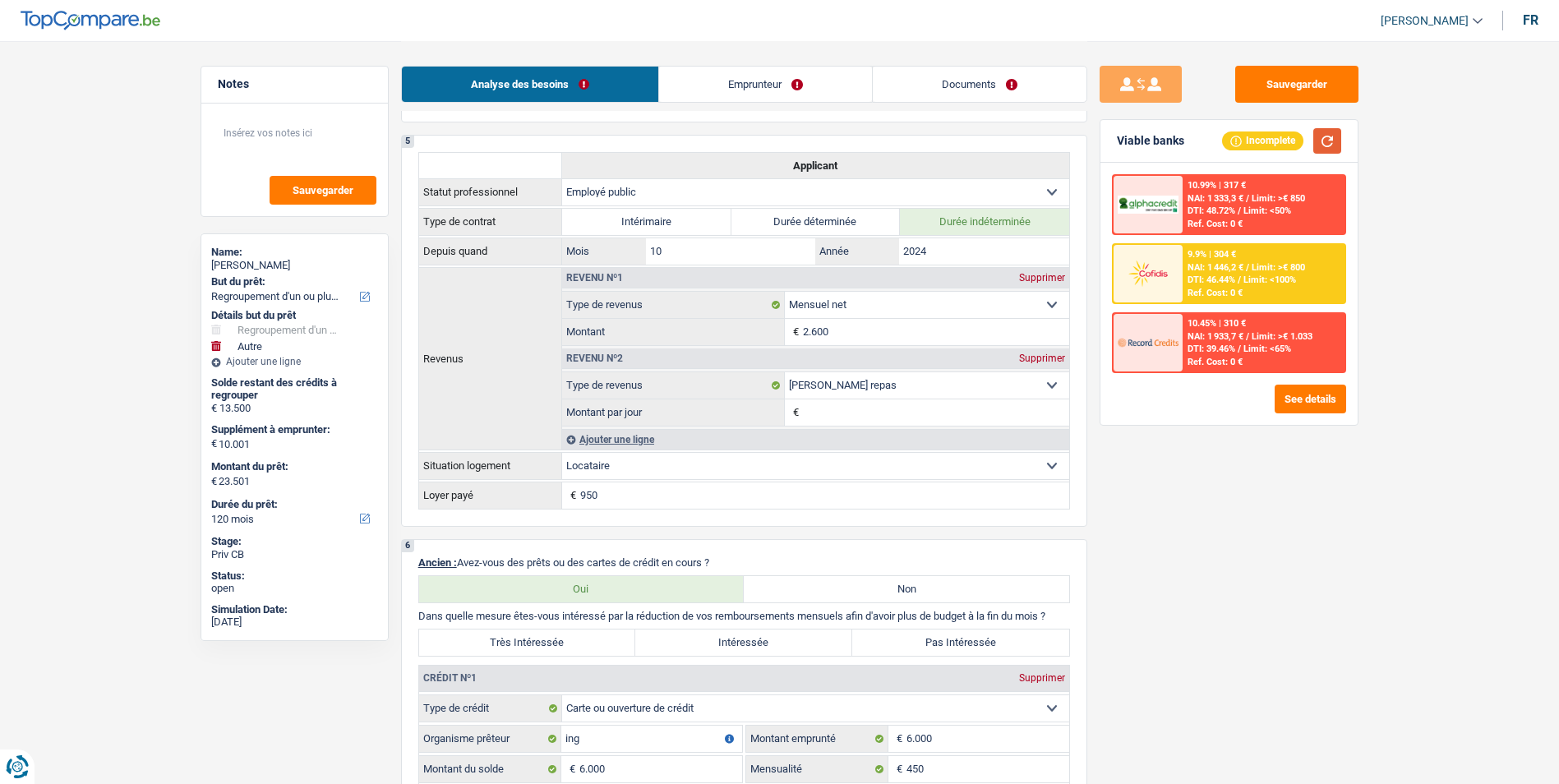
scroll to position [1068, 0]
click at [572, 648] on label "Très Intéressée" at bounding box center [527, 643] width 217 height 26
click at [572, 648] on input "Très Intéressée" at bounding box center [527, 643] width 217 height 26
radio input "true"
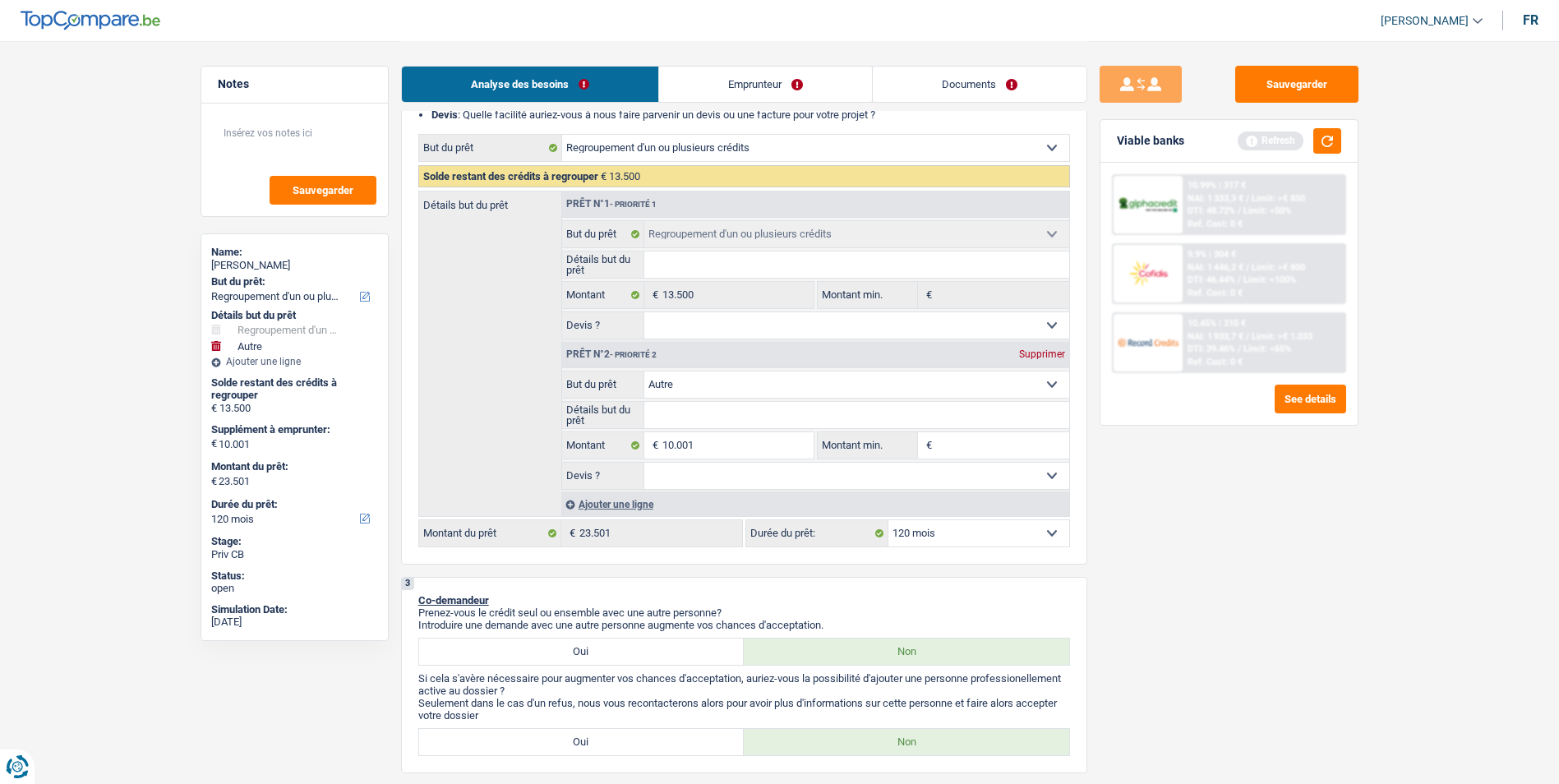
scroll to position [0, 0]
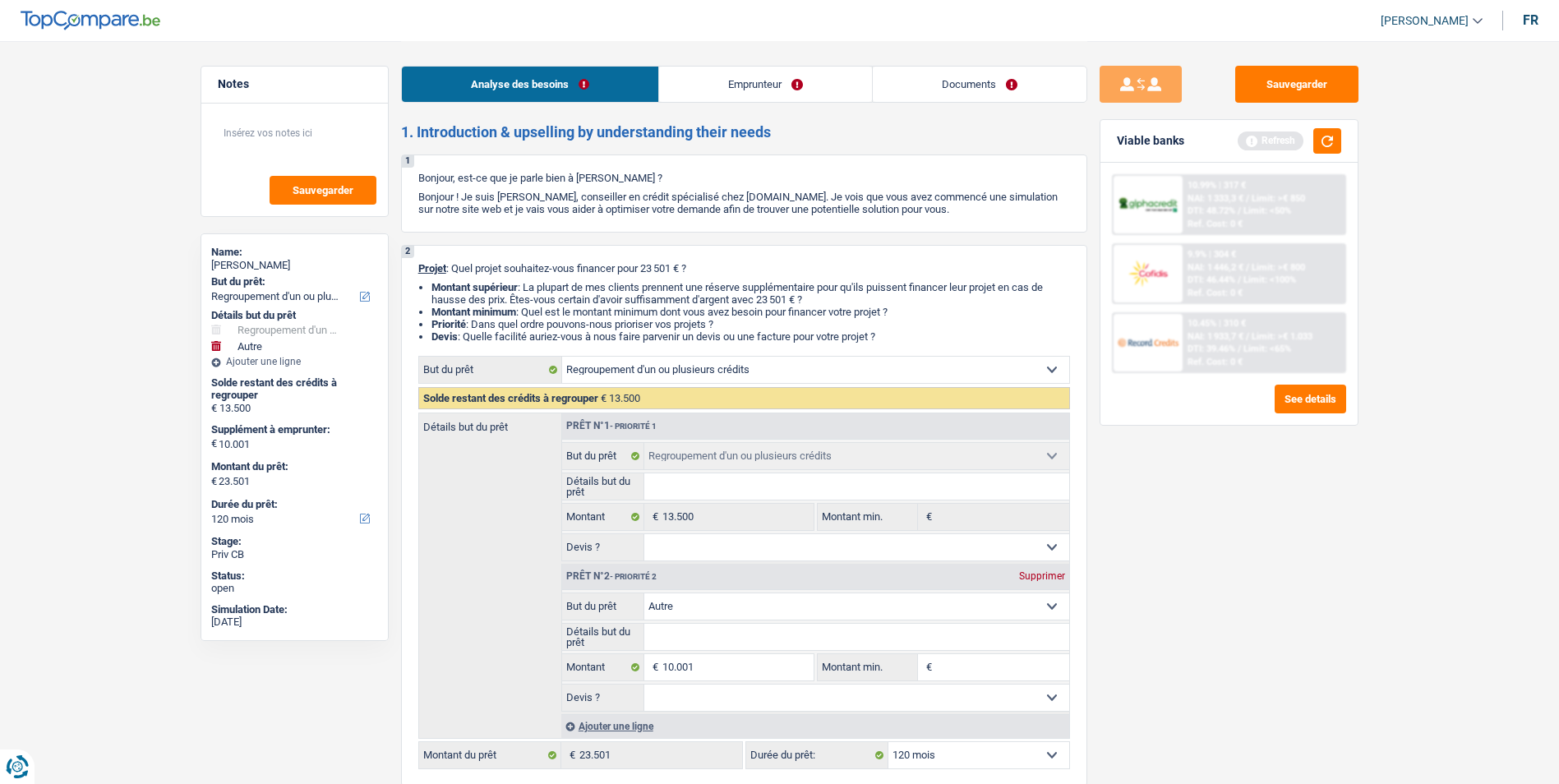
click at [1042, 575] on div "Supprimer" at bounding box center [1042, 575] width 55 height 10
select select "60"
type input "0"
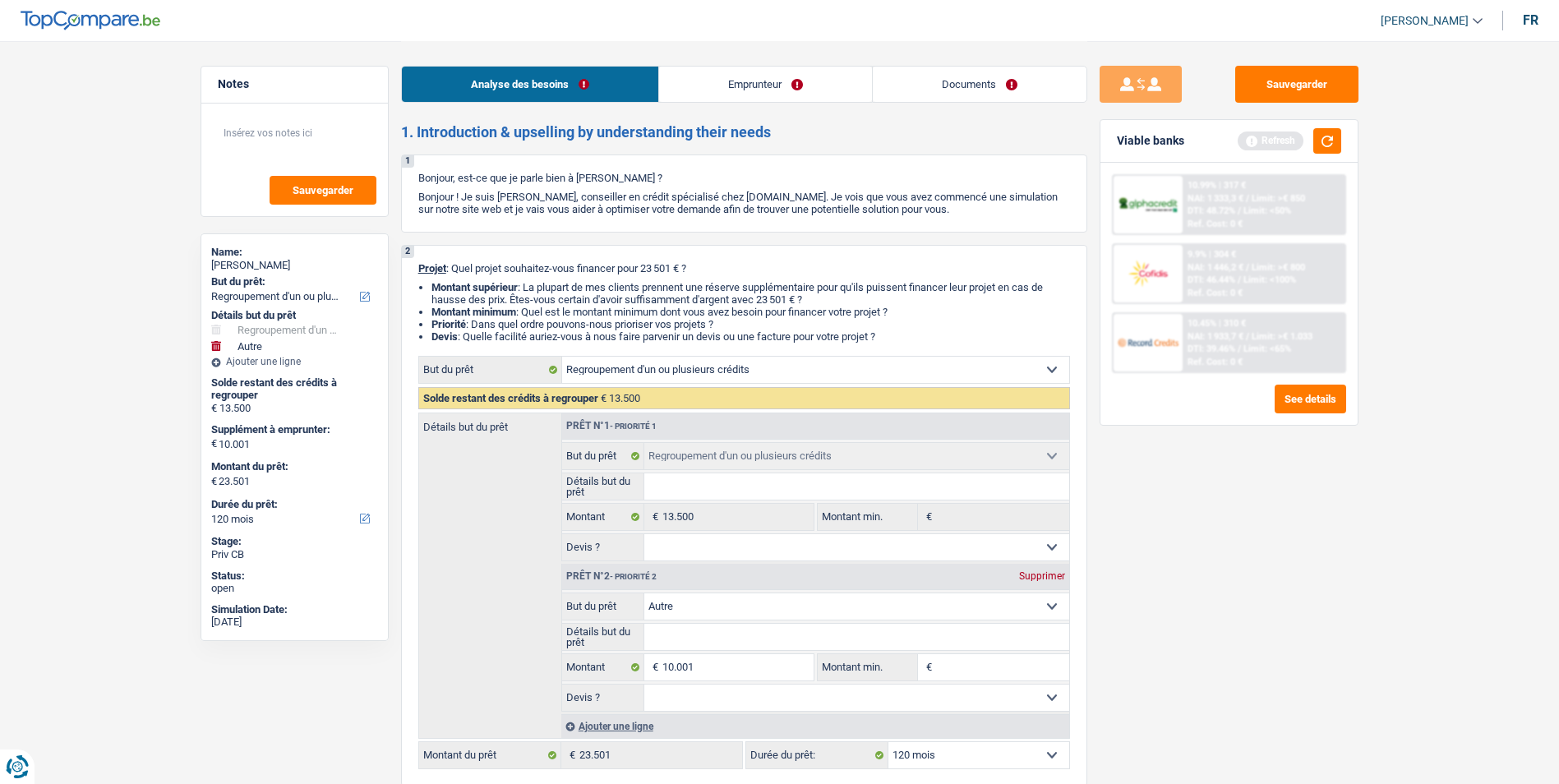
type input "13.500"
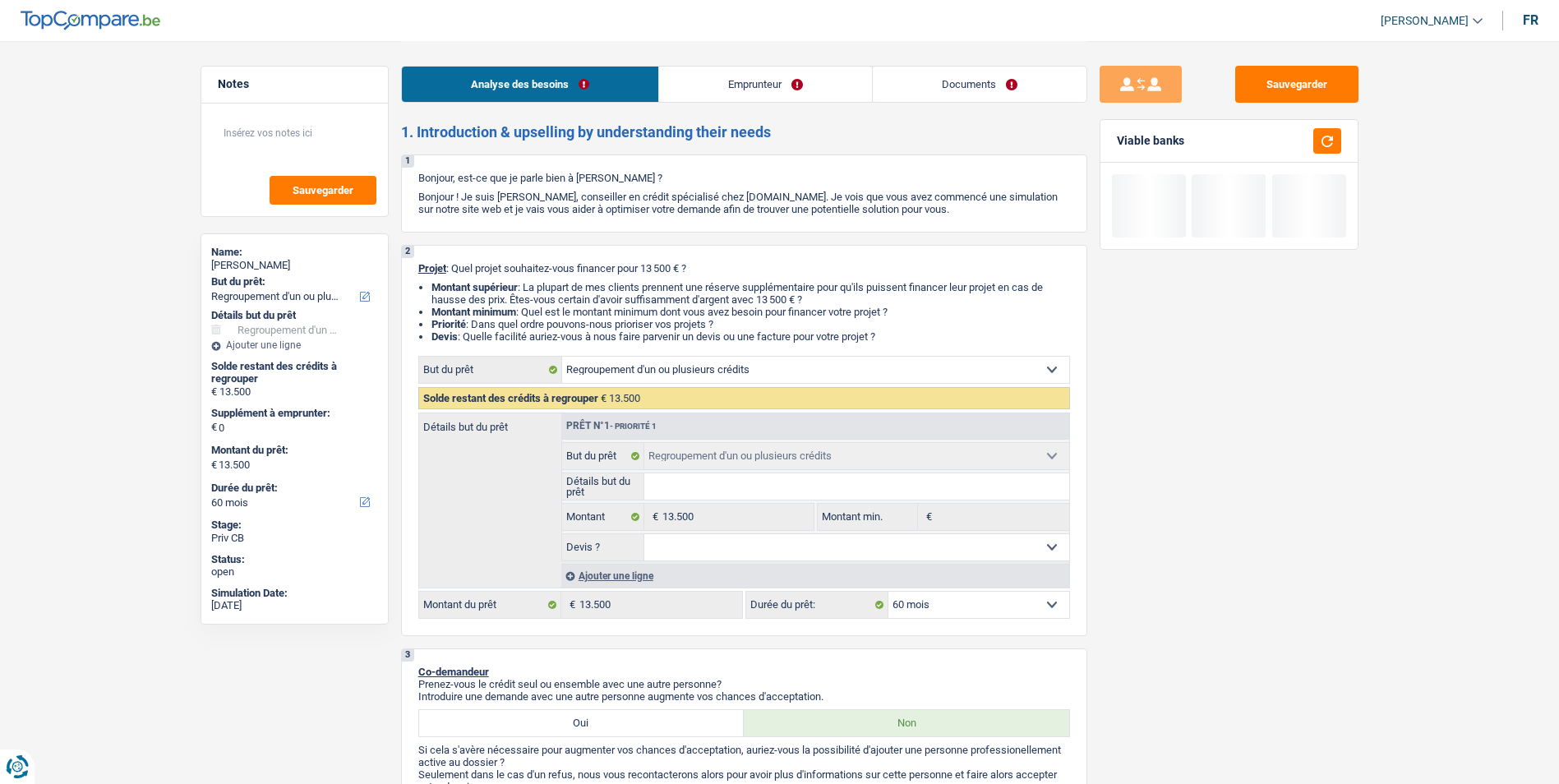
click at [814, 554] on select "Oui Non Non répondu Sélectionner une option" at bounding box center [856, 547] width 425 height 26
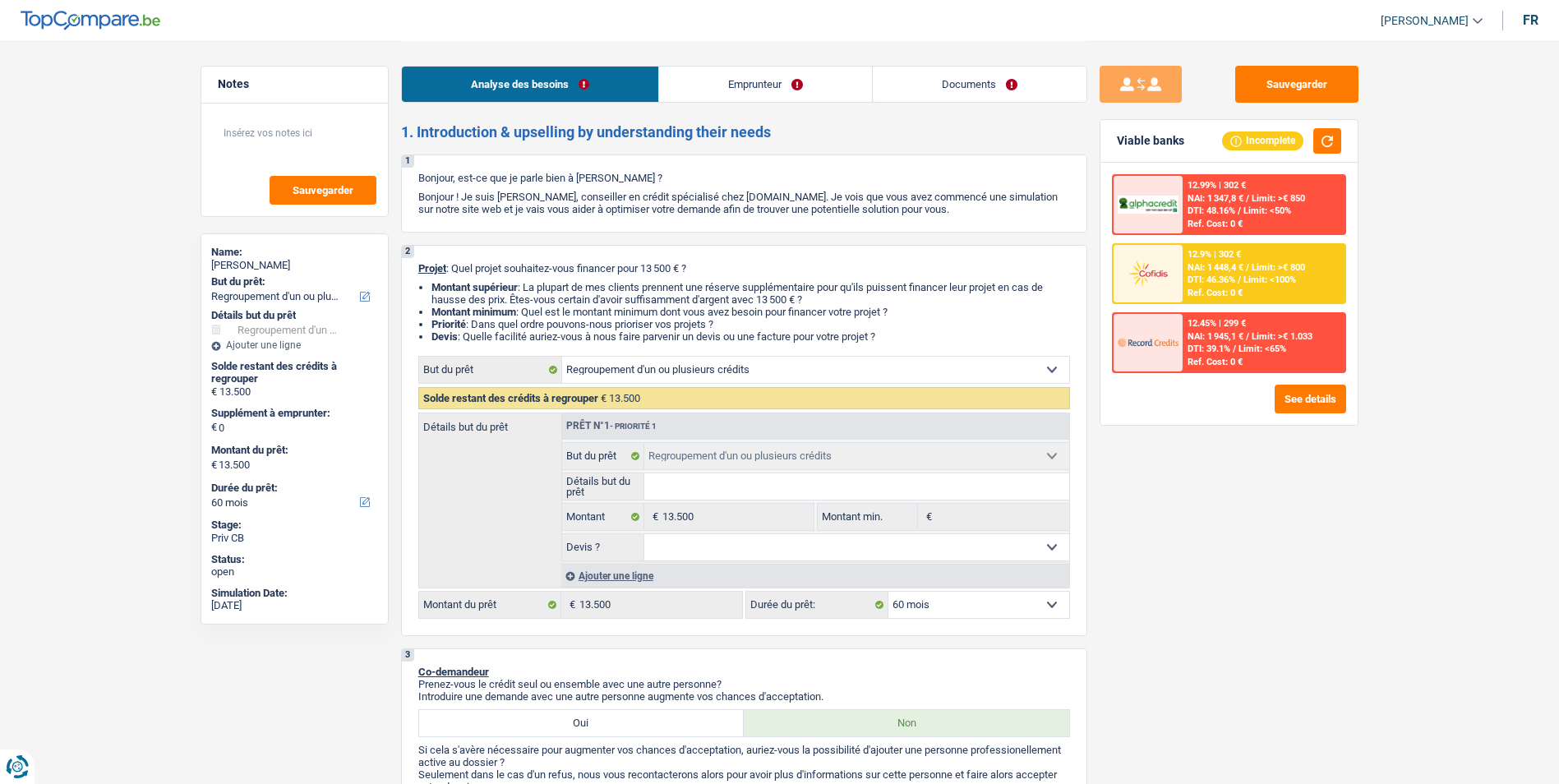
select select "yes"
click at [644, 534] on select "Oui Non Non répondu Sélectionner une option" at bounding box center [856, 547] width 425 height 26
select select "yes"
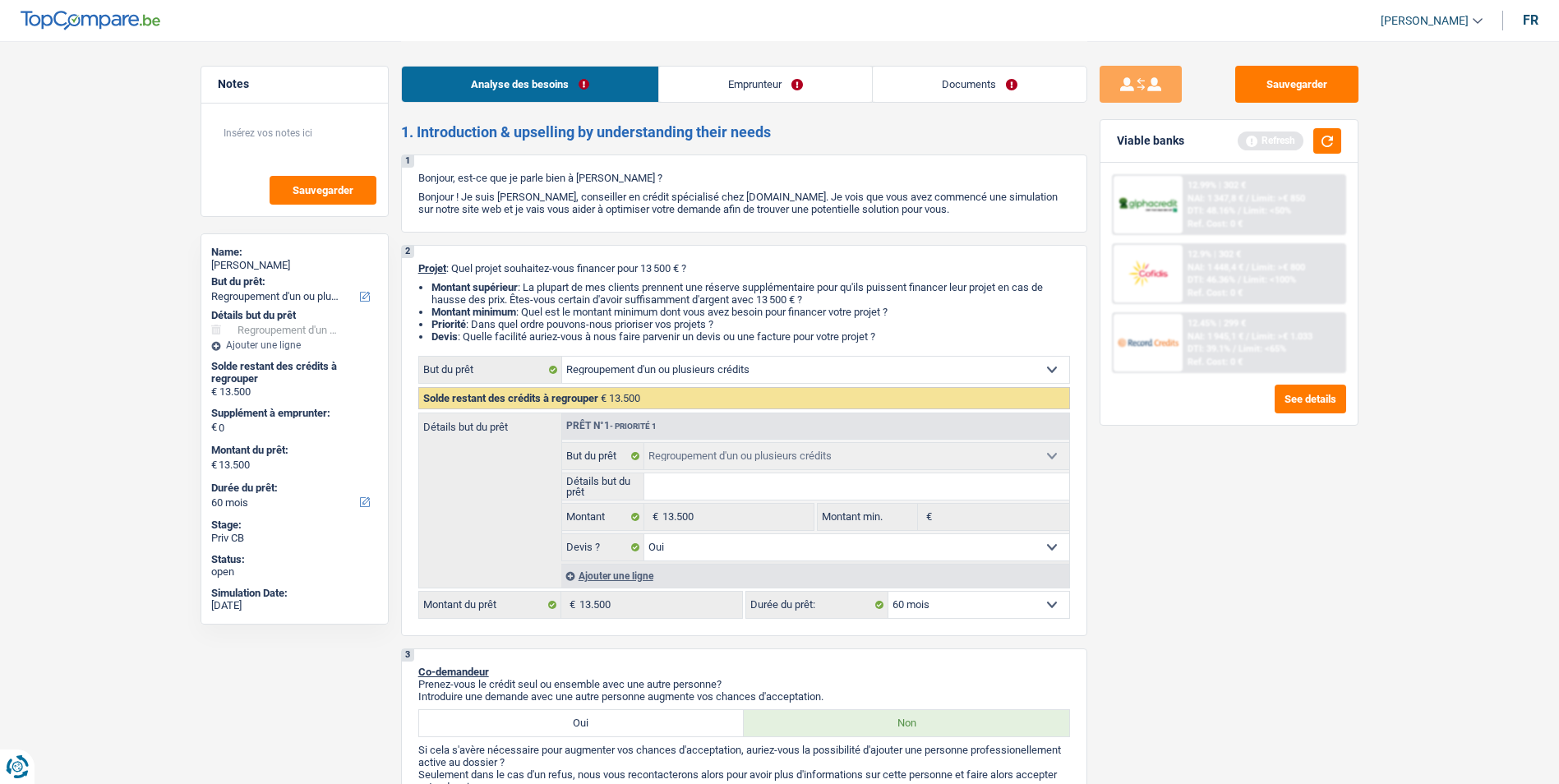
click at [760, 76] on link "Emprunteur" at bounding box center [766, 84] width 213 height 35
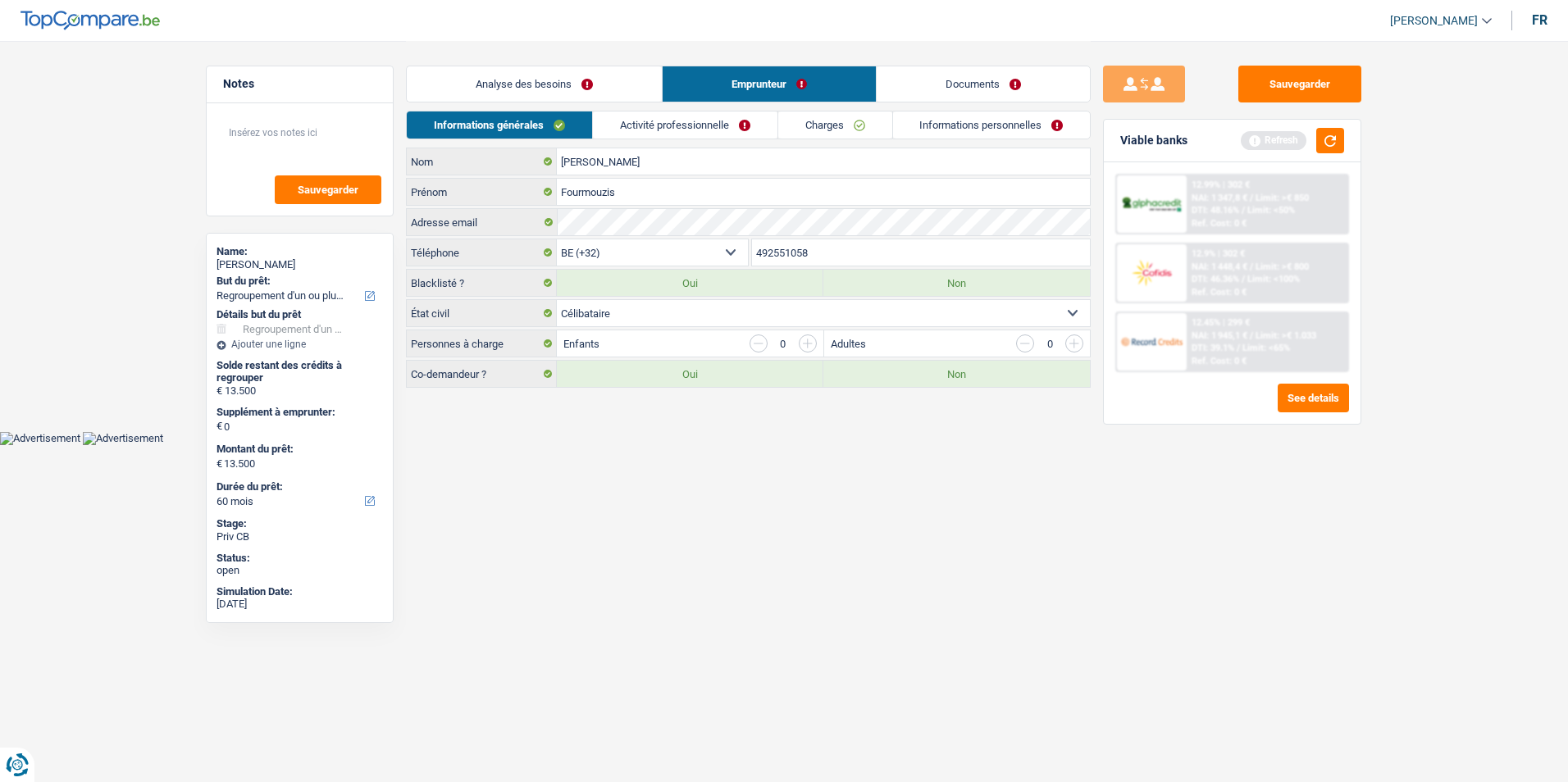
click at [717, 118] on link "Activité professionnelle" at bounding box center [686, 124] width 185 height 27
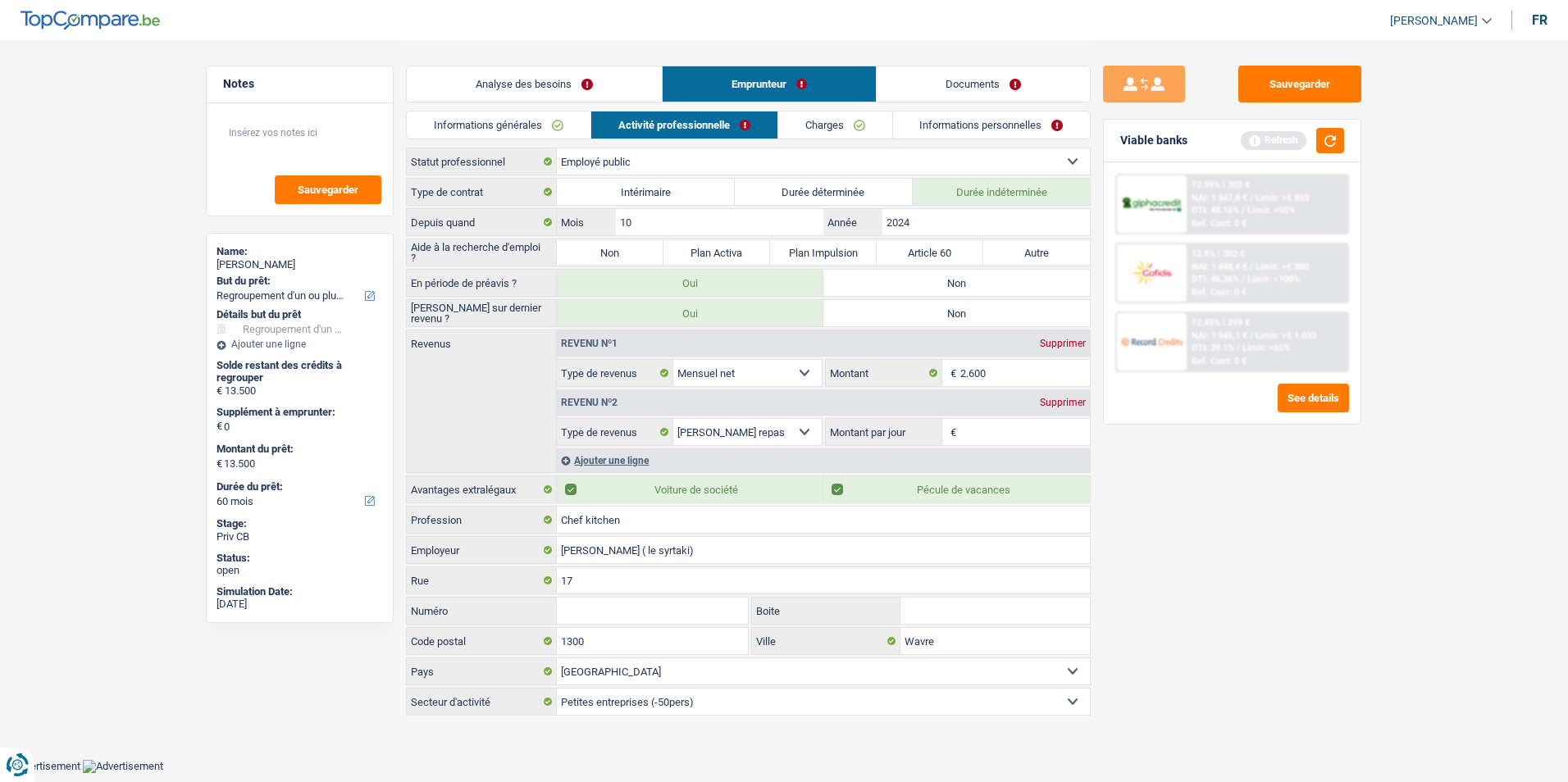
click at [649, 255] on label "Non" at bounding box center [610, 252] width 106 height 26
click at [649, 255] on input "Non" at bounding box center [610, 252] width 106 height 26
radio input "true"
click at [854, 277] on label "Non" at bounding box center [956, 282] width 267 height 26
click at [854, 277] on input "Non" at bounding box center [956, 282] width 267 height 26
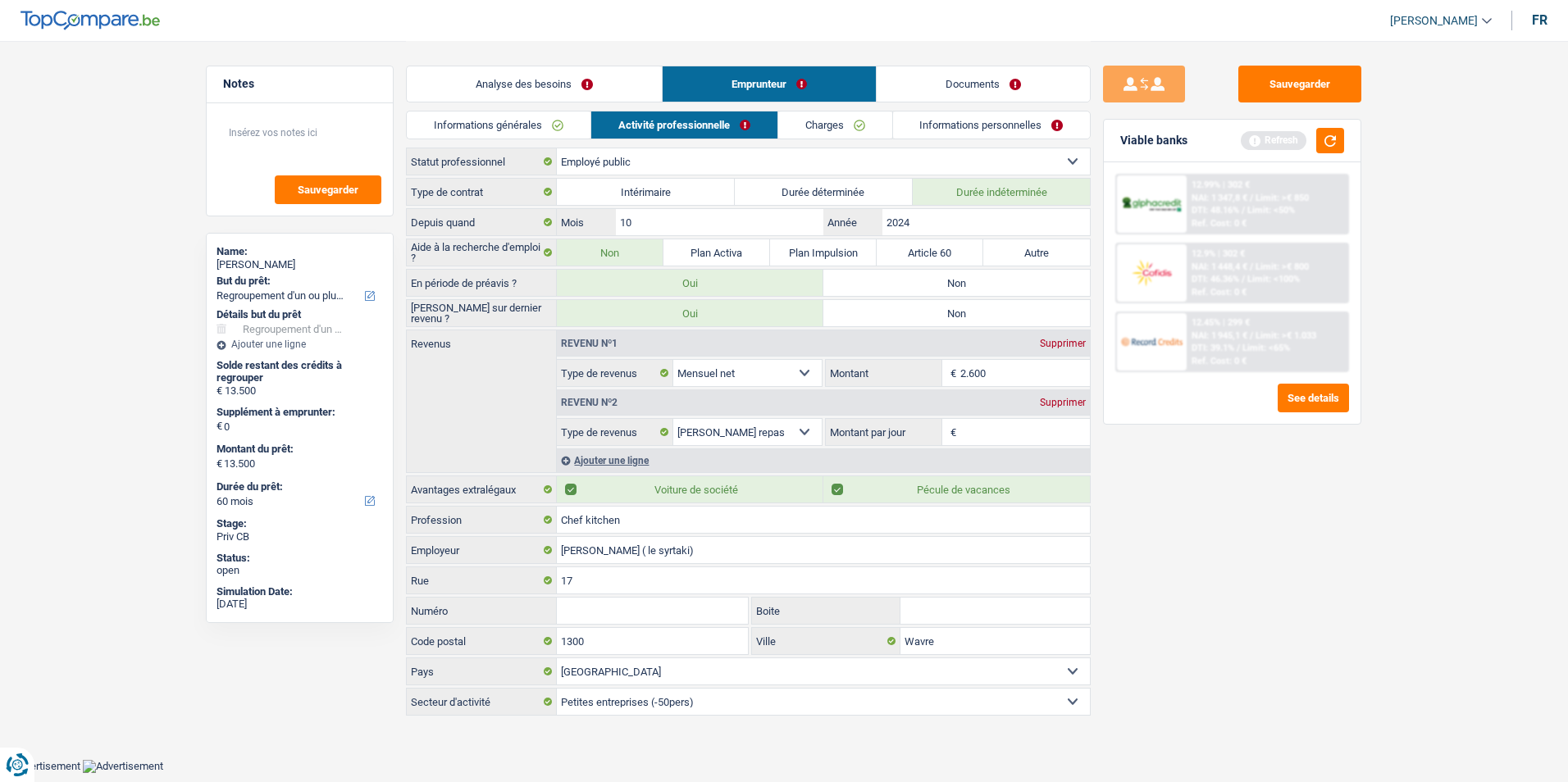
radio input "true"
click at [895, 317] on label "Non" at bounding box center [956, 313] width 267 height 26
click at [895, 317] on input "Non" at bounding box center [956, 313] width 267 height 26
radio input "true"
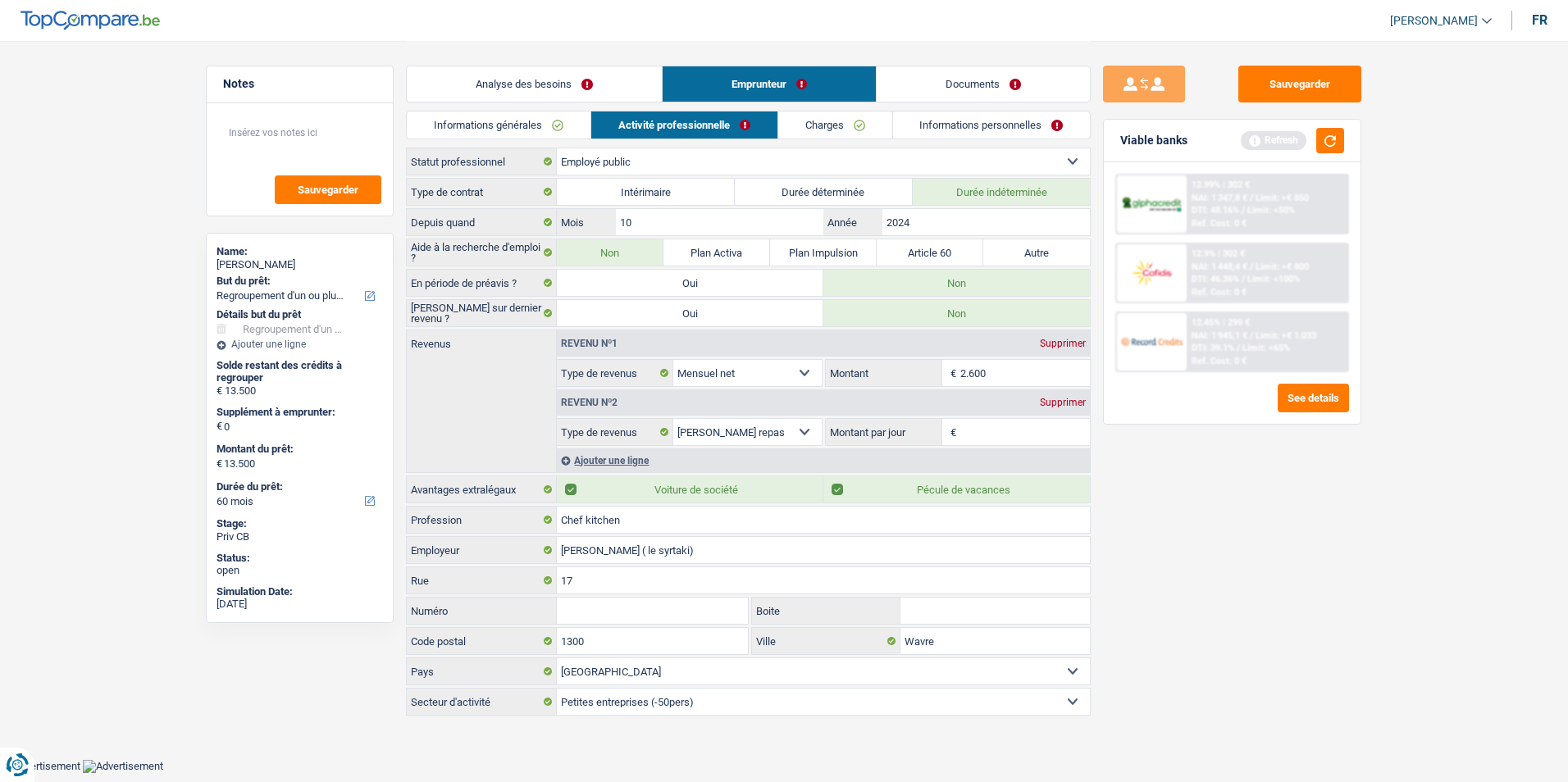
click at [1058, 398] on div "Supprimer" at bounding box center [1062, 402] width 54 height 9
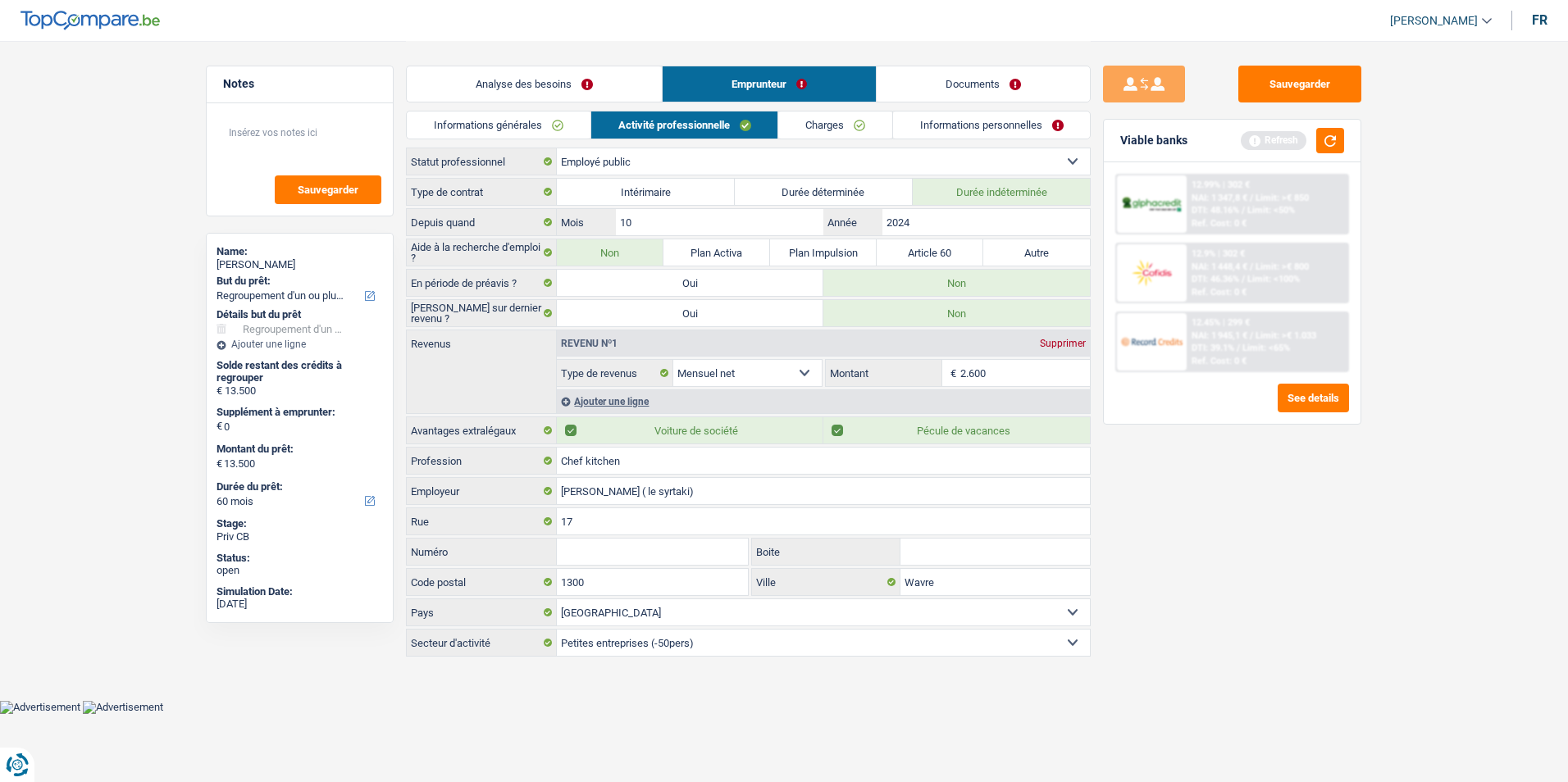
click at [576, 430] on label "Voiture de société" at bounding box center [690, 430] width 267 height 26
click at [576, 430] on input "Voiture de société" at bounding box center [690, 430] width 267 height 26
checkbox input "false"
click at [825, 125] on link "Charges" at bounding box center [835, 124] width 114 height 27
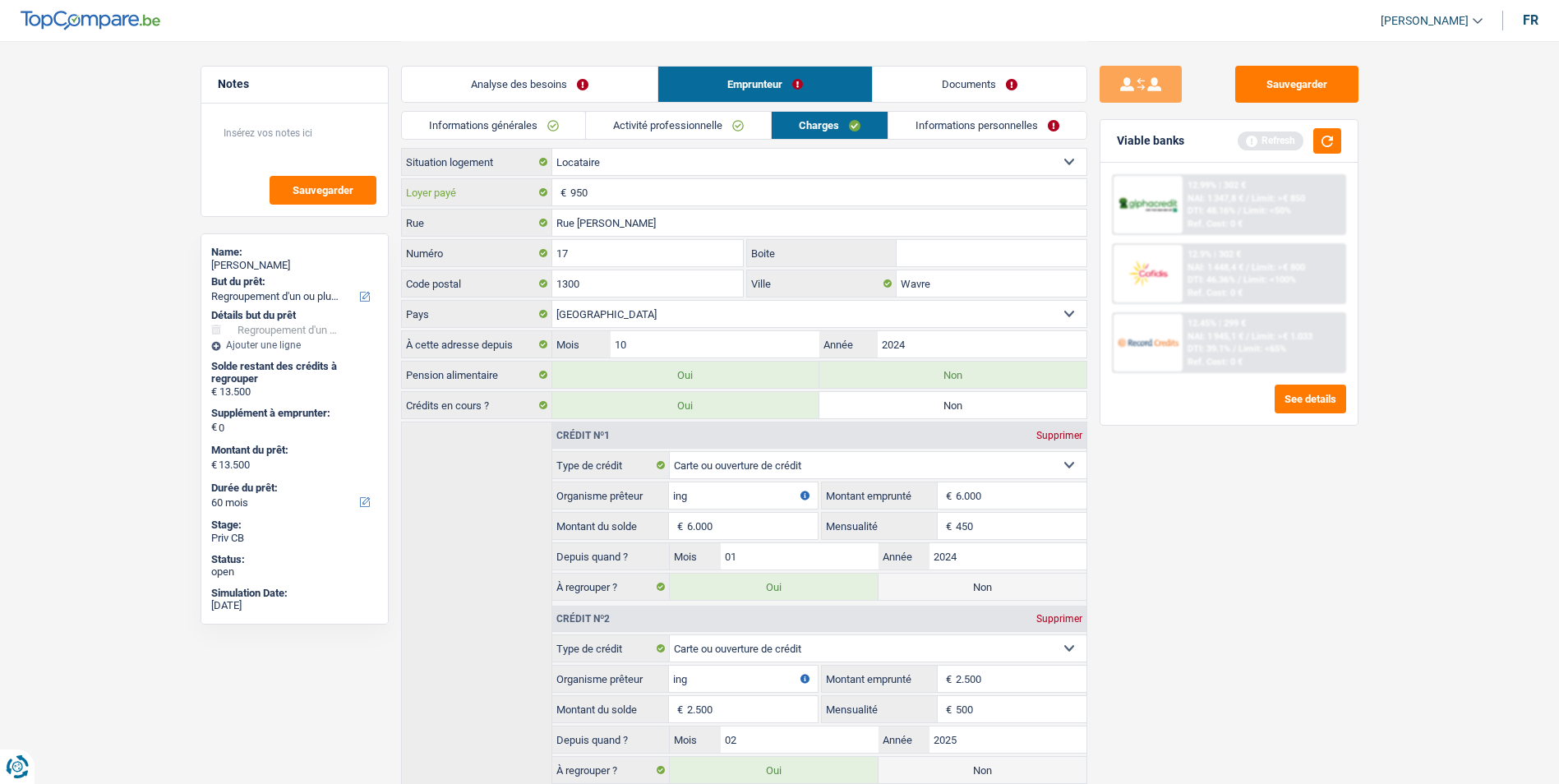
click at [615, 196] on input "950" at bounding box center [828, 192] width 516 height 26
click at [989, 129] on link "Informations personnelles" at bounding box center [987, 125] width 198 height 27
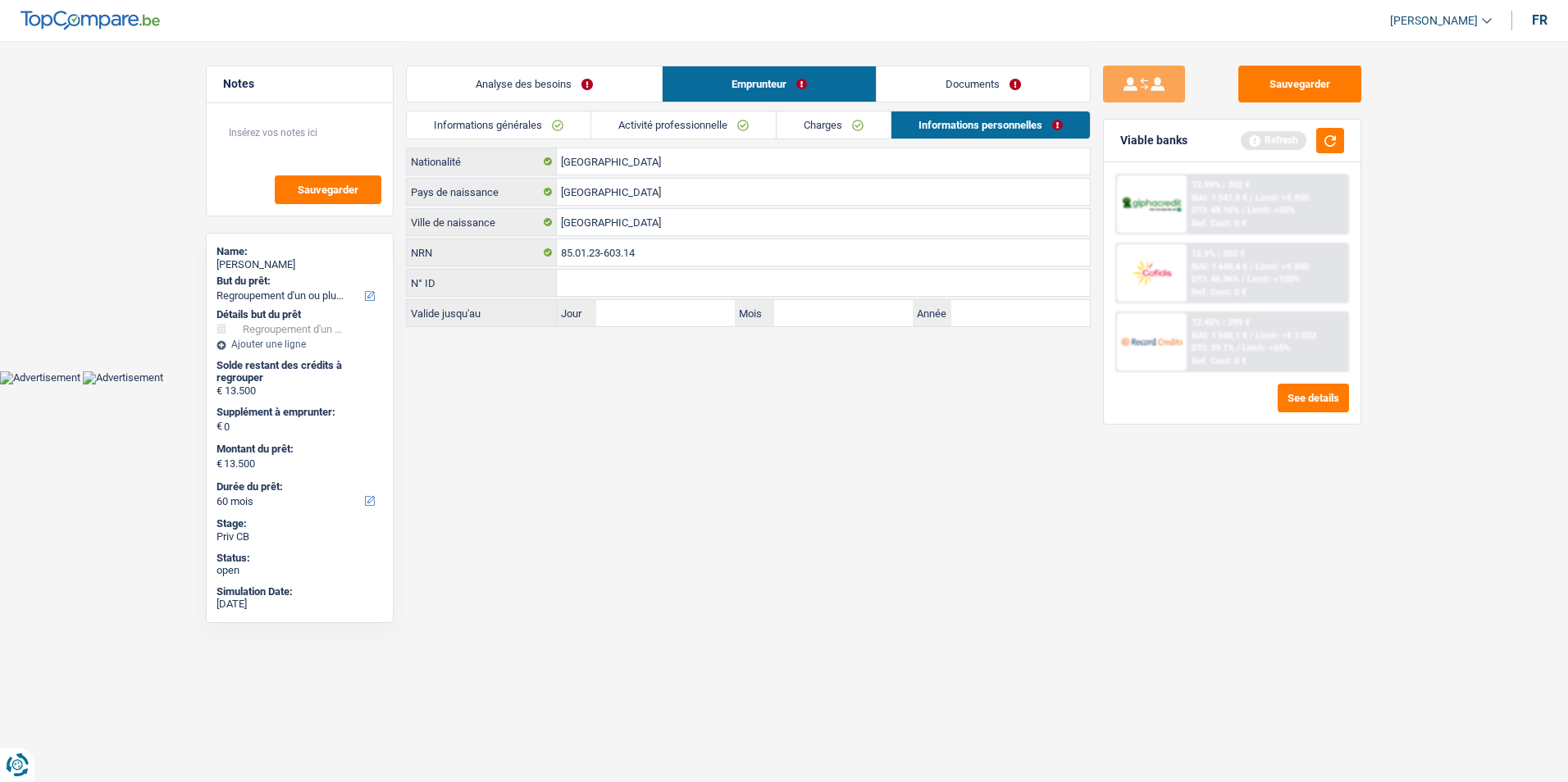
click at [959, 87] on link "Documents" at bounding box center [983, 84] width 213 height 35
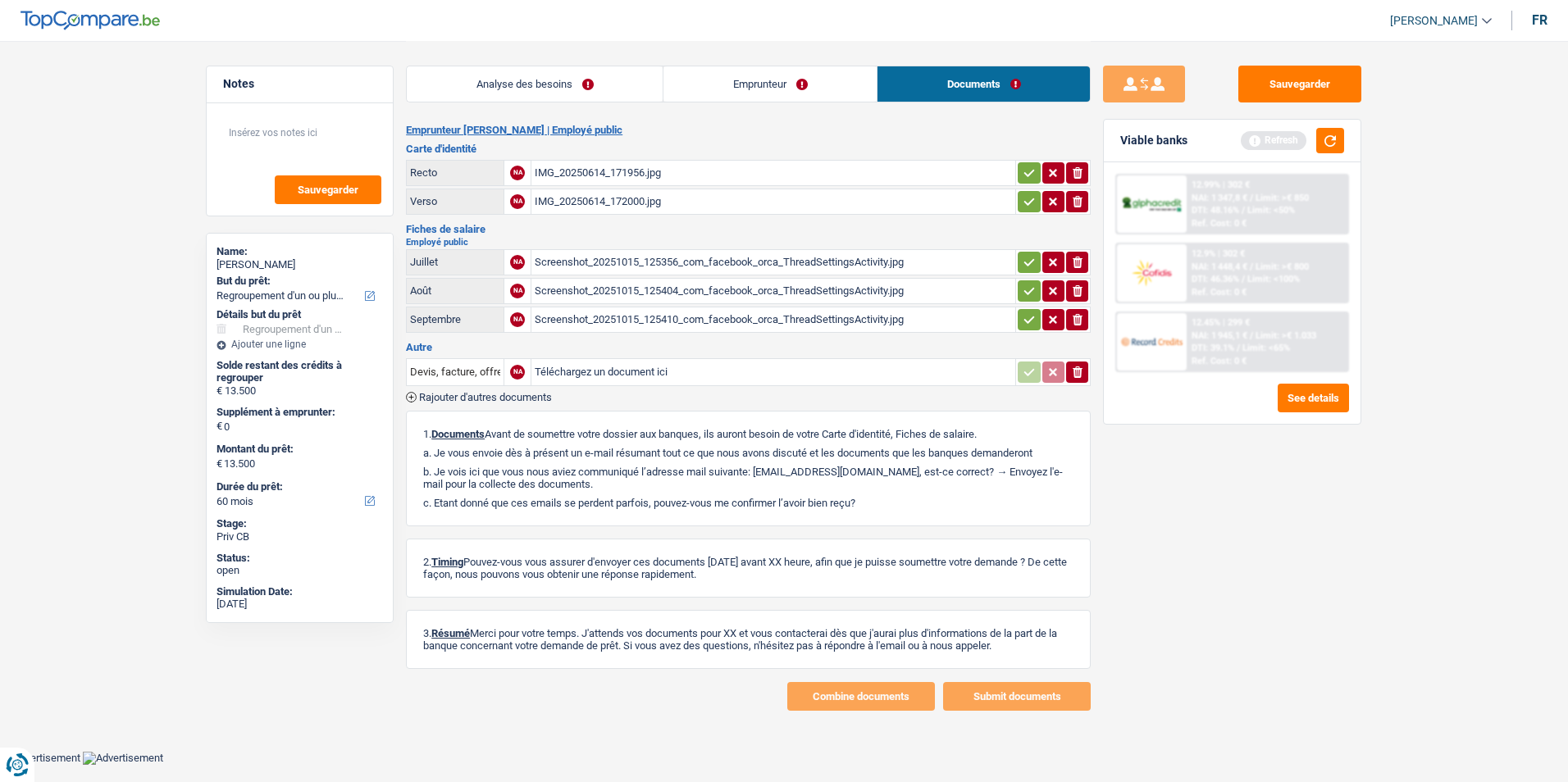
click at [661, 172] on div "IMG_20250614_171956.jpg" at bounding box center [773, 173] width 477 height 24
click at [629, 198] on div "IMG_20250614_172000.jpg" at bounding box center [773, 201] width 477 height 24
click at [843, 89] on link "Emprunteur" at bounding box center [769, 84] width 213 height 35
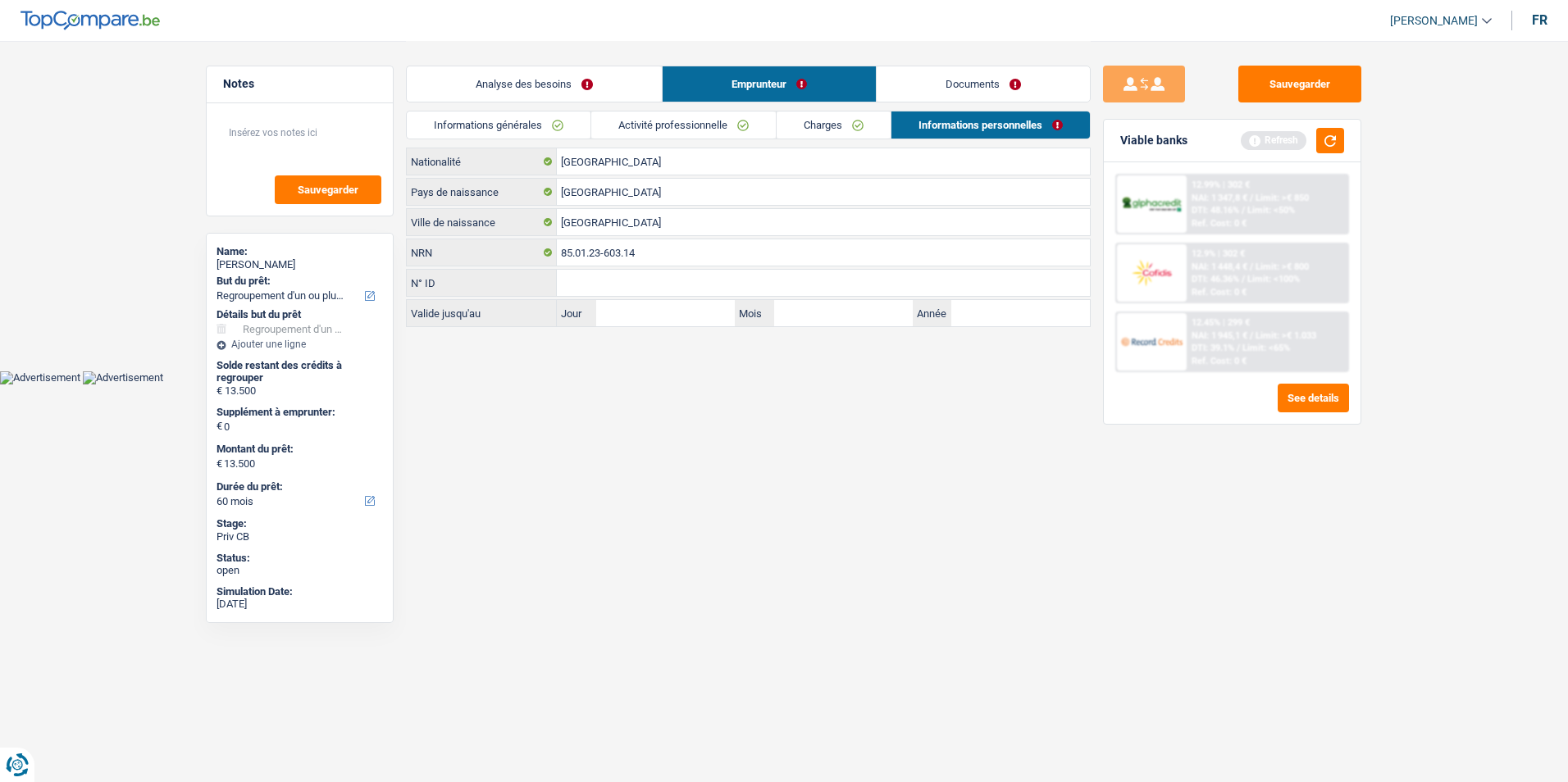
click at [709, 134] on link "Activité professionnelle" at bounding box center [684, 124] width 185 height 27
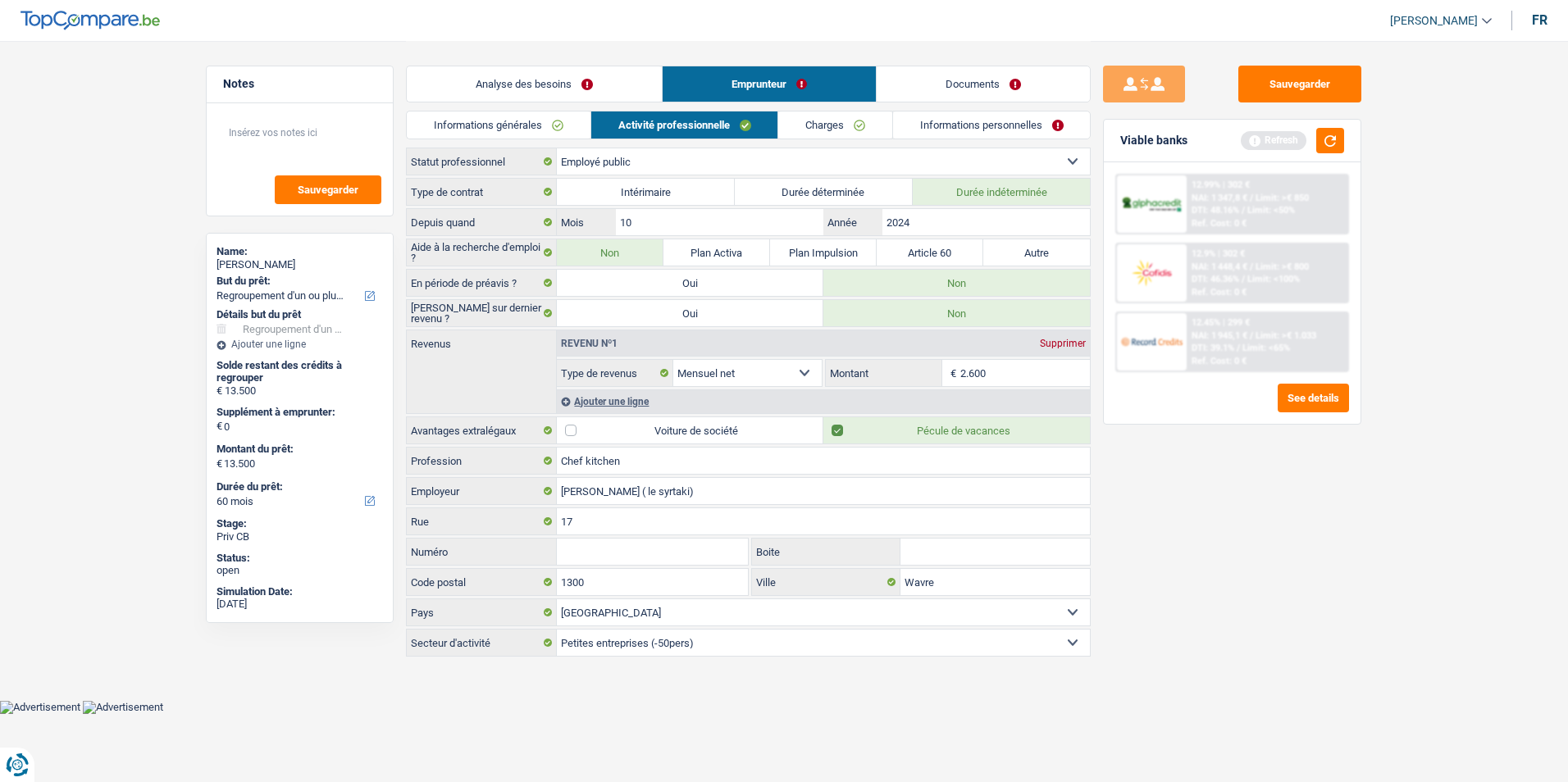
click at [792, 121] on link "Charges" at bounding box center [835, 124] width 114 height 27
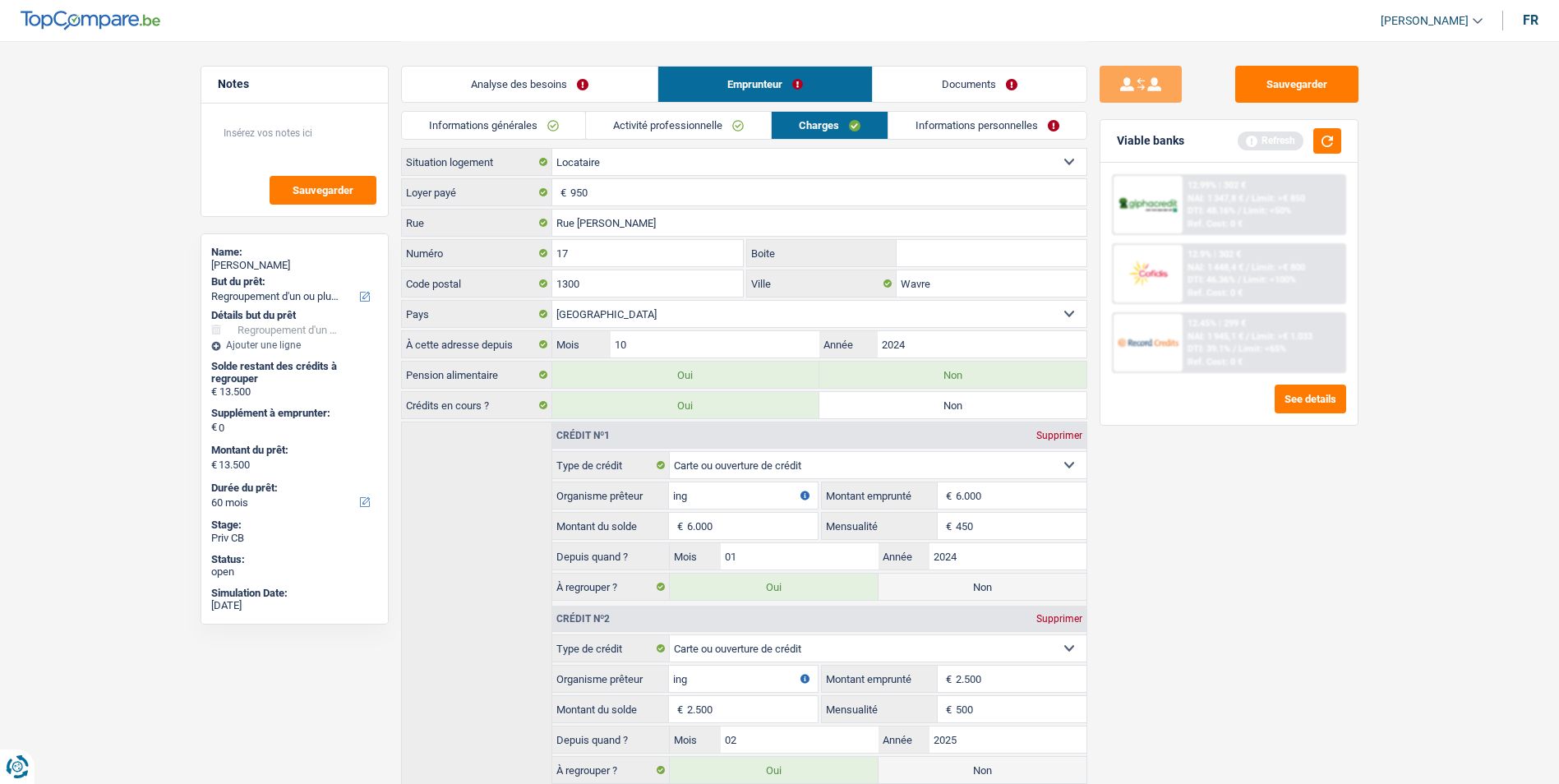
click at [929, 122] on link "Informations personnelles" at bounding box center [987, 125] width 198 height 27
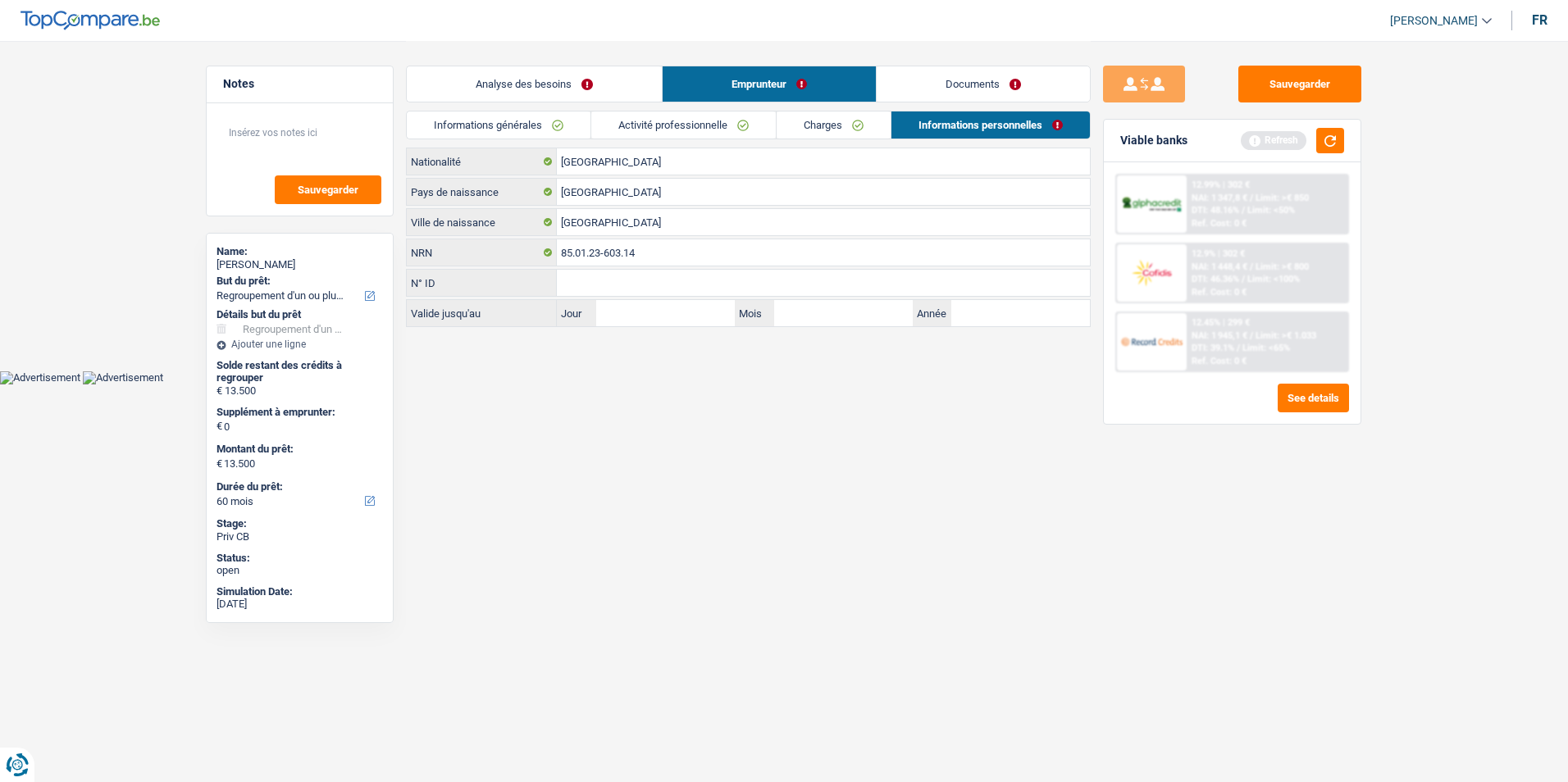
click at [940, 92] on link "Documents" at bounding box center [983, 84] width 213 height 35
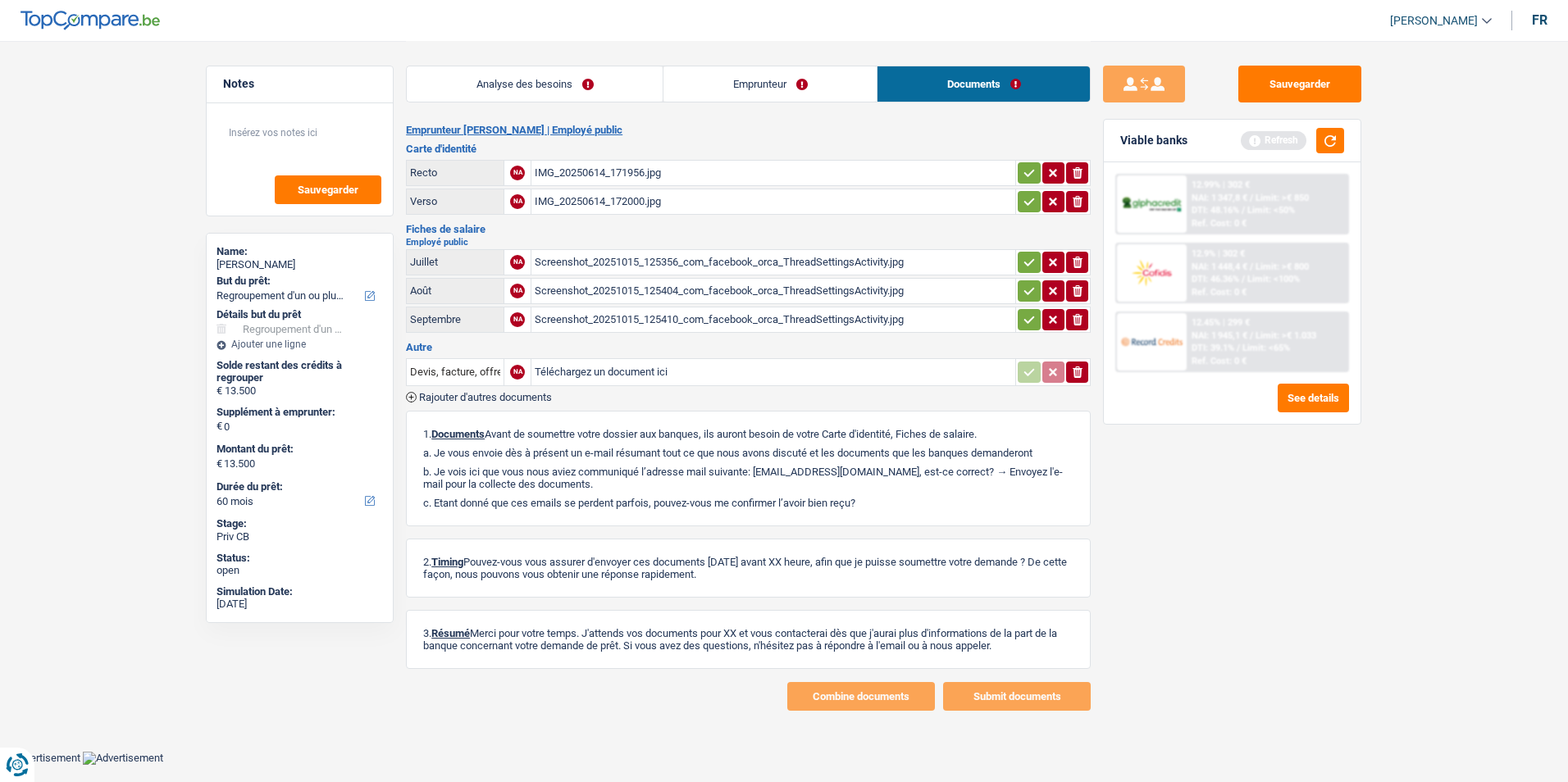
click at [620, 101] on link "Analyse des besoins" at bounding box center [534, 84] width 256 height 35
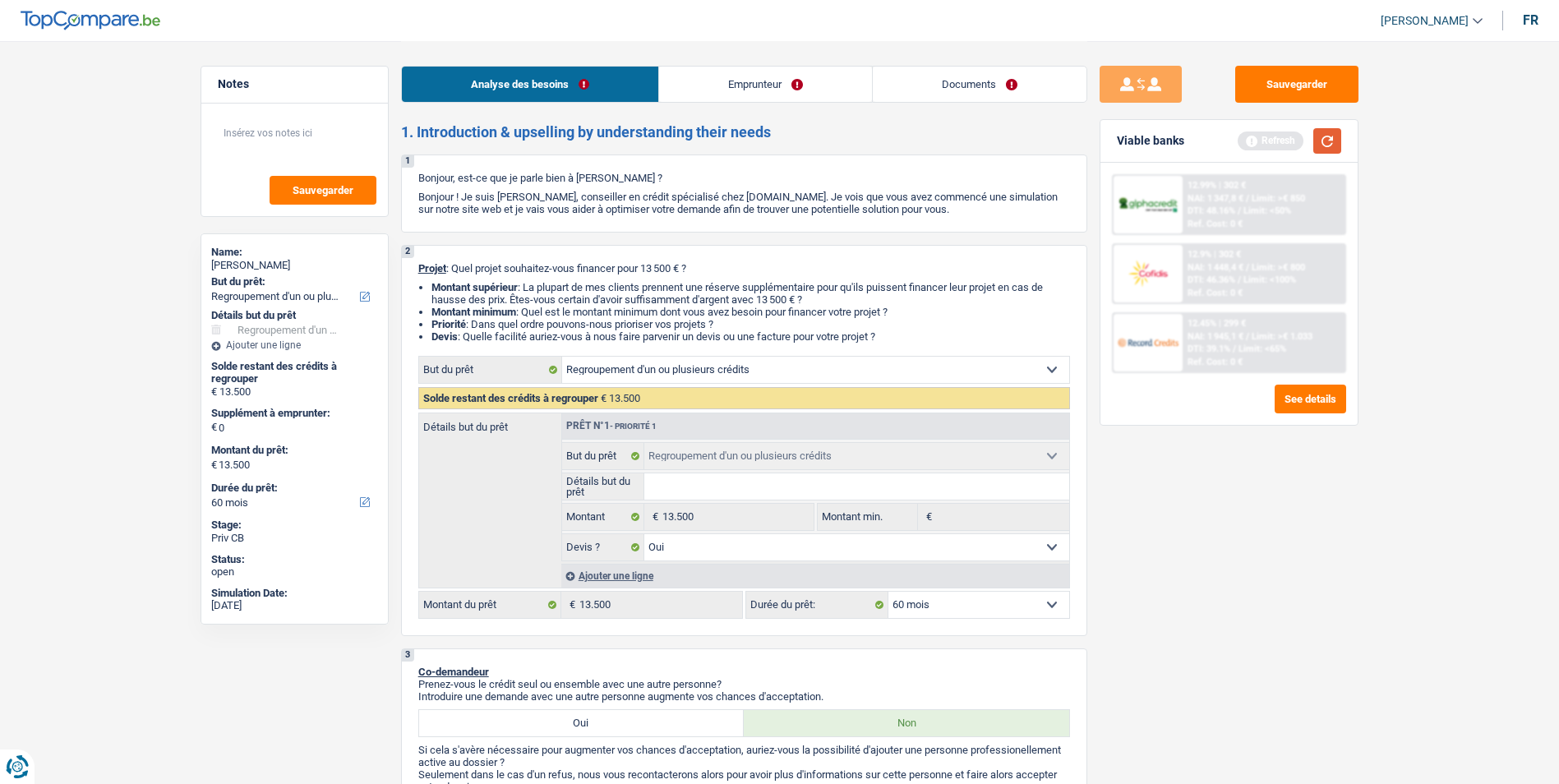
click at [1332, 145] on button "button" at bounding box center [1327, 140] width 28 height 25
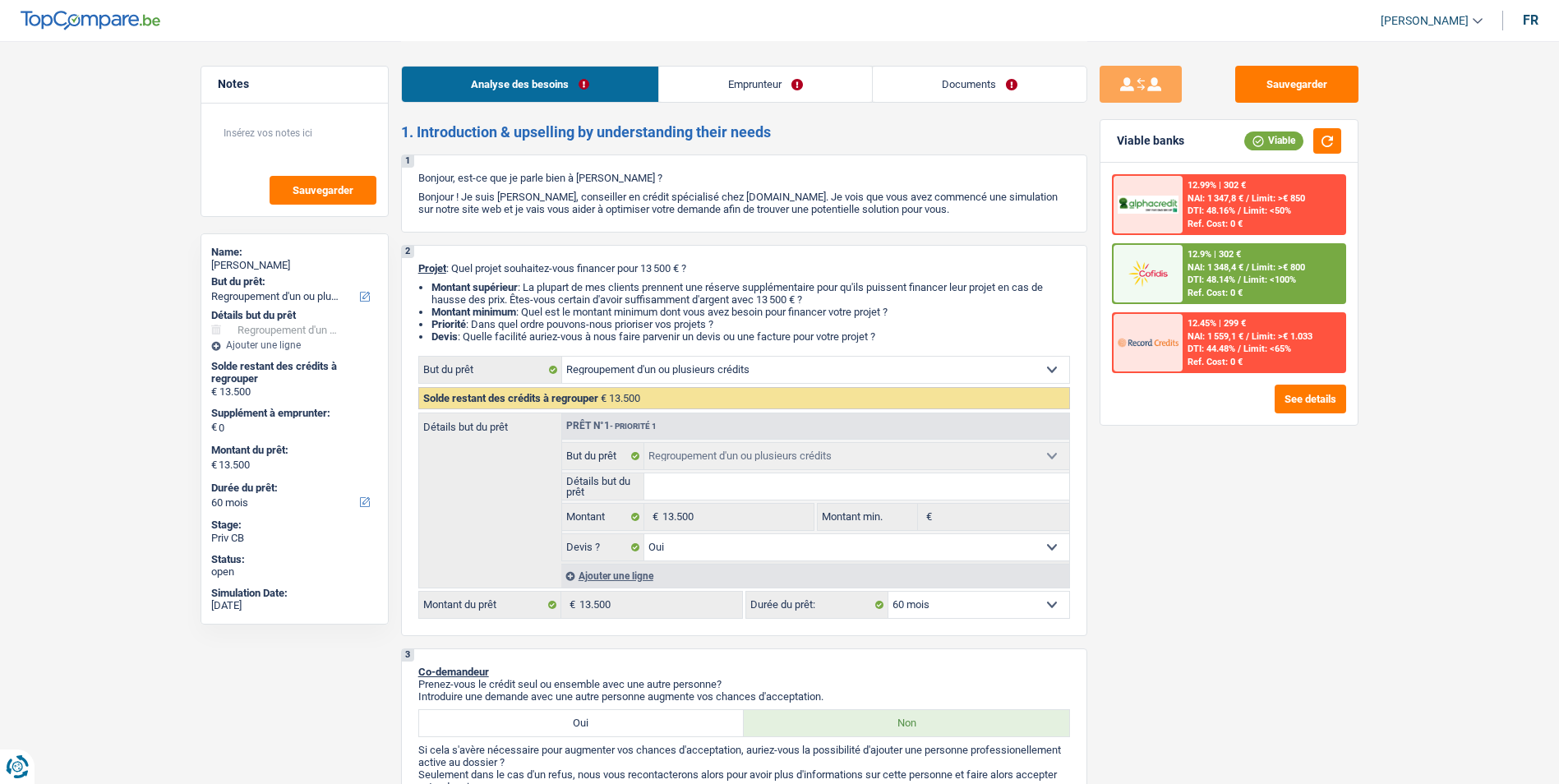
click at [748, 492] on input "Détails but du prêt" at bounding box center [856, 486] width 425 height 26
type input "R"
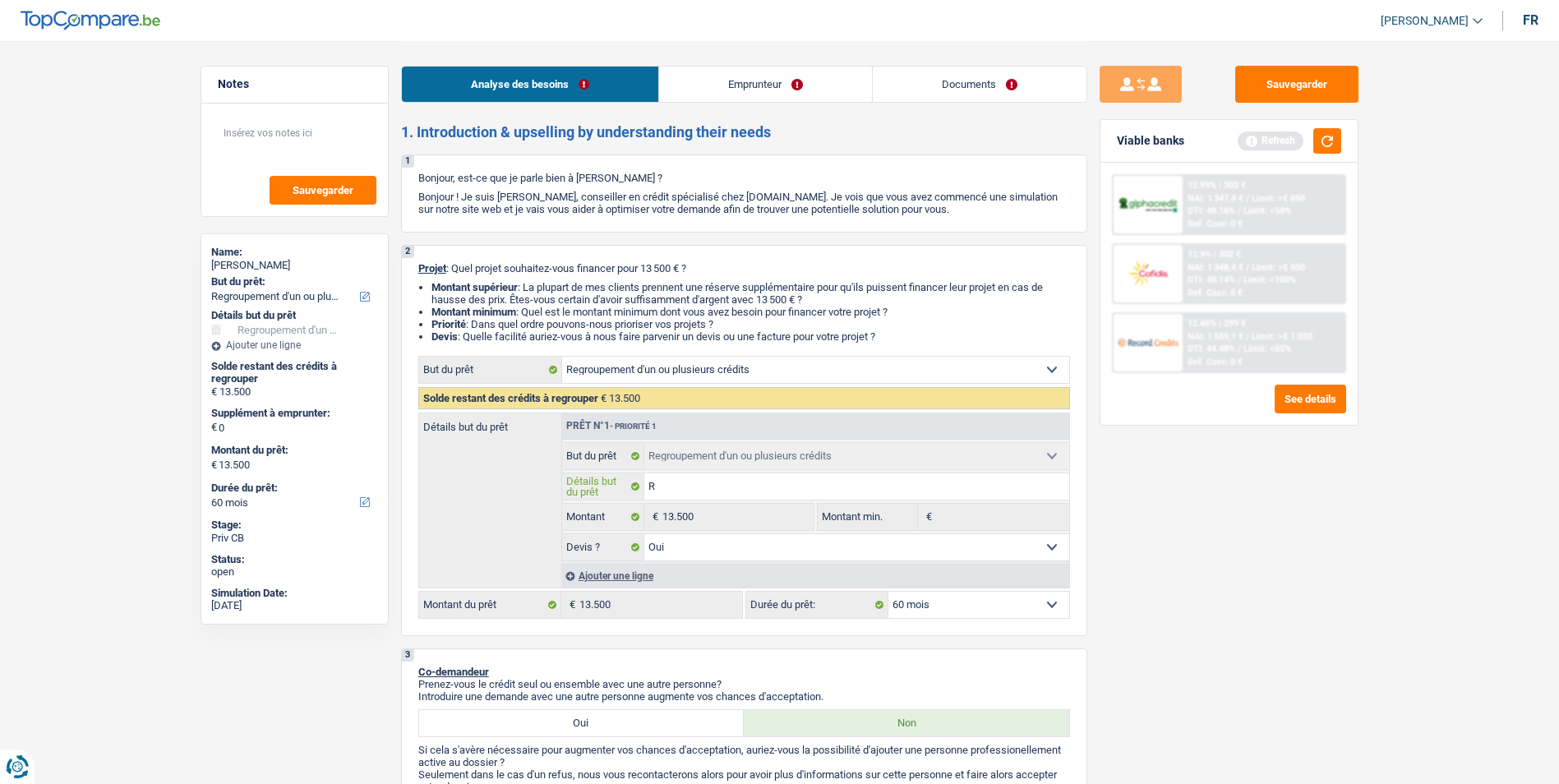
type input "Re"
type input "Reg"
type input "Regr"
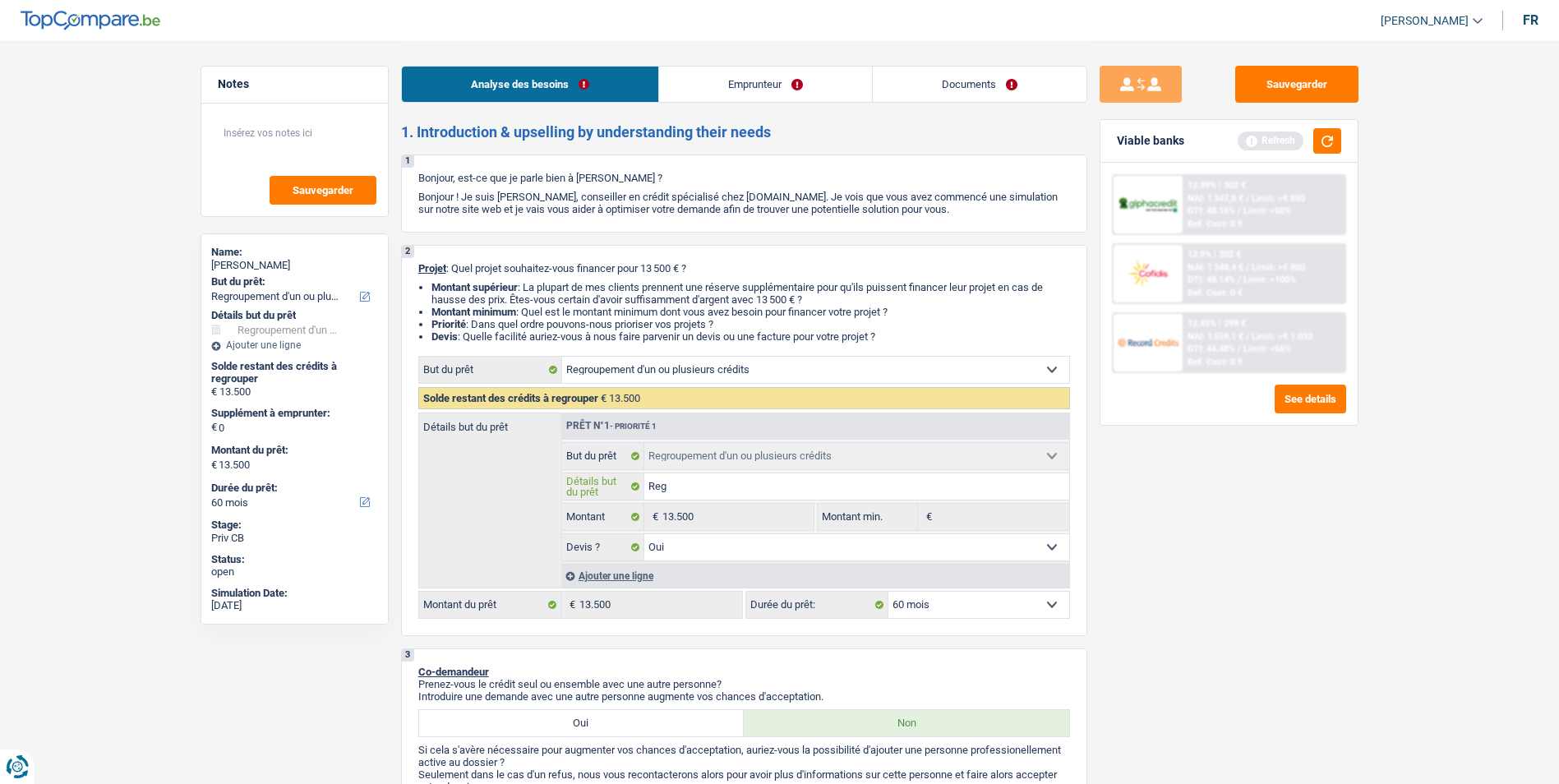
type input "Regr"
type input "Regro"
type input "Regrou"
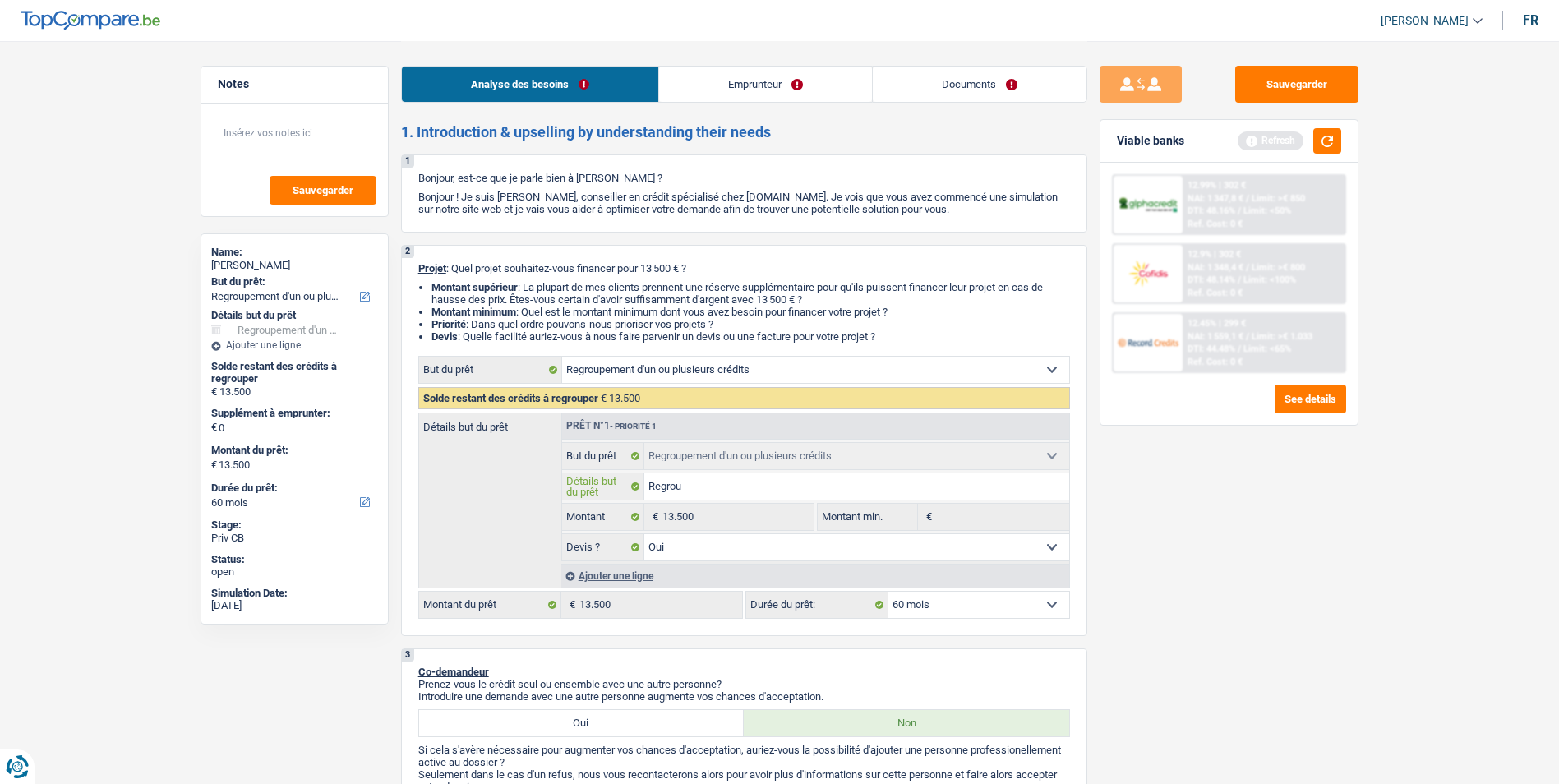
type input "Regroup"
type input "Regroupe"
type input "Regrouper"
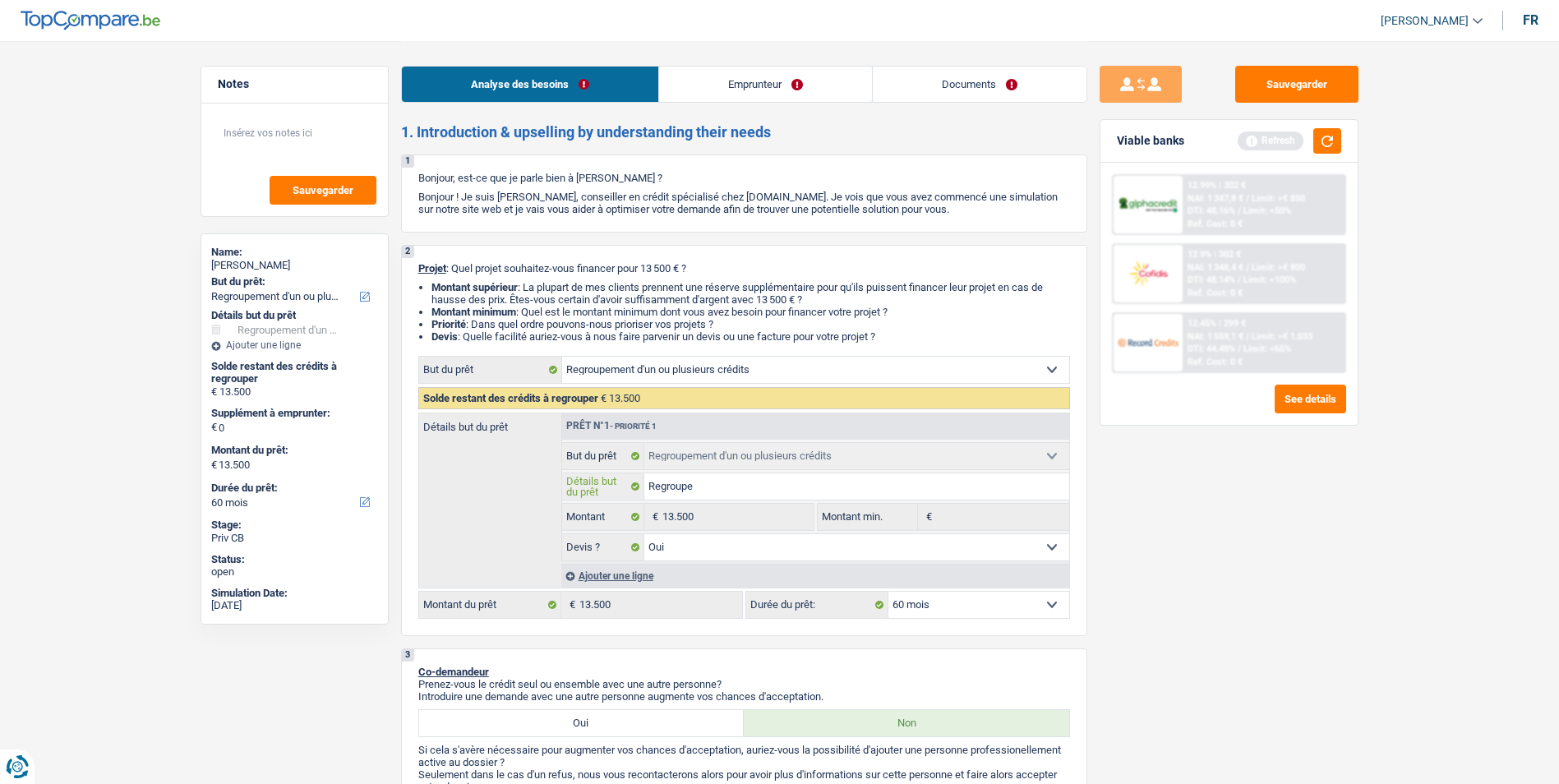
type input "Regrouper"
type input "Regrouper t"
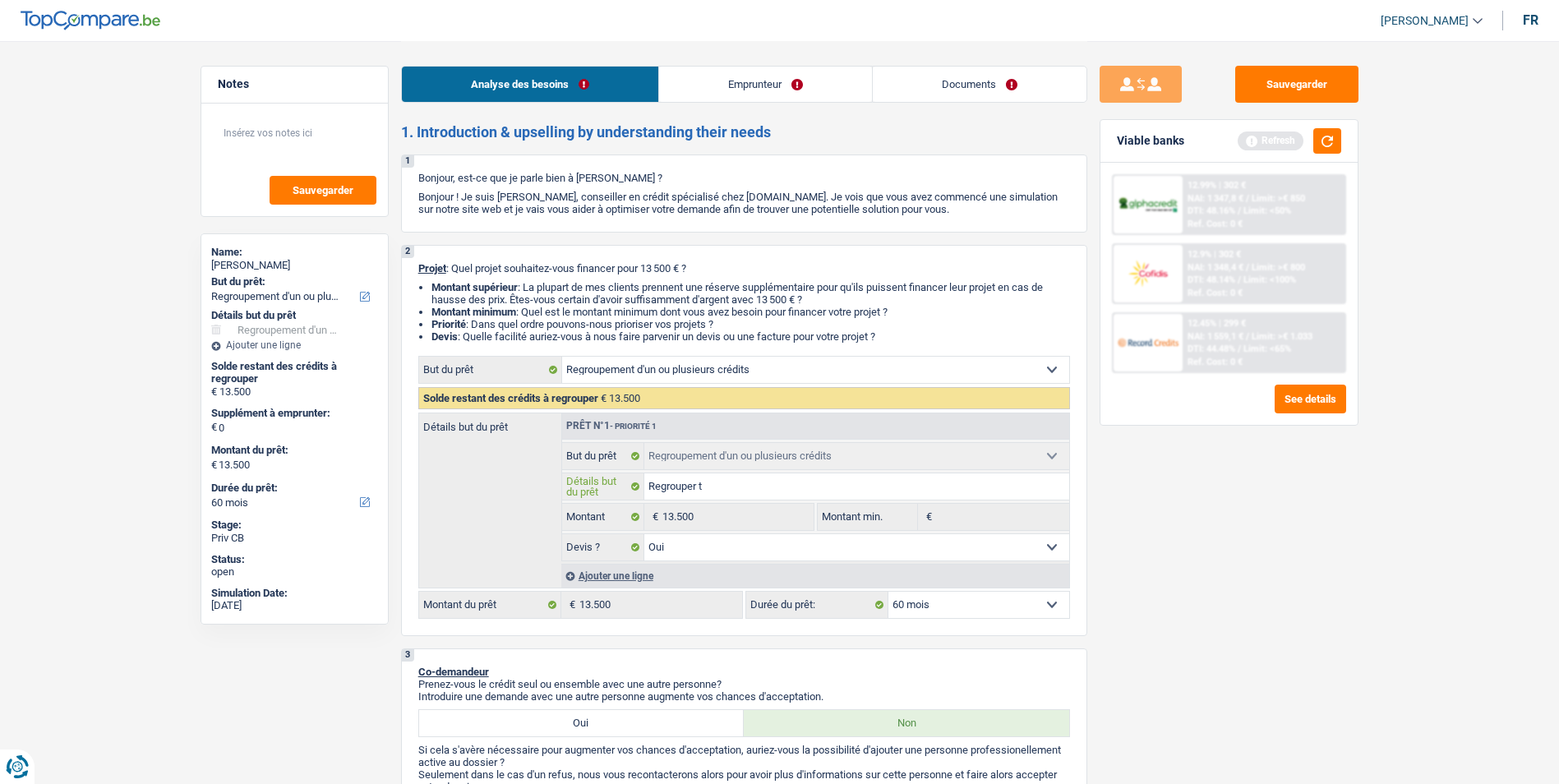
type input "Regrouper tt"
type input "Regrouper tt l"
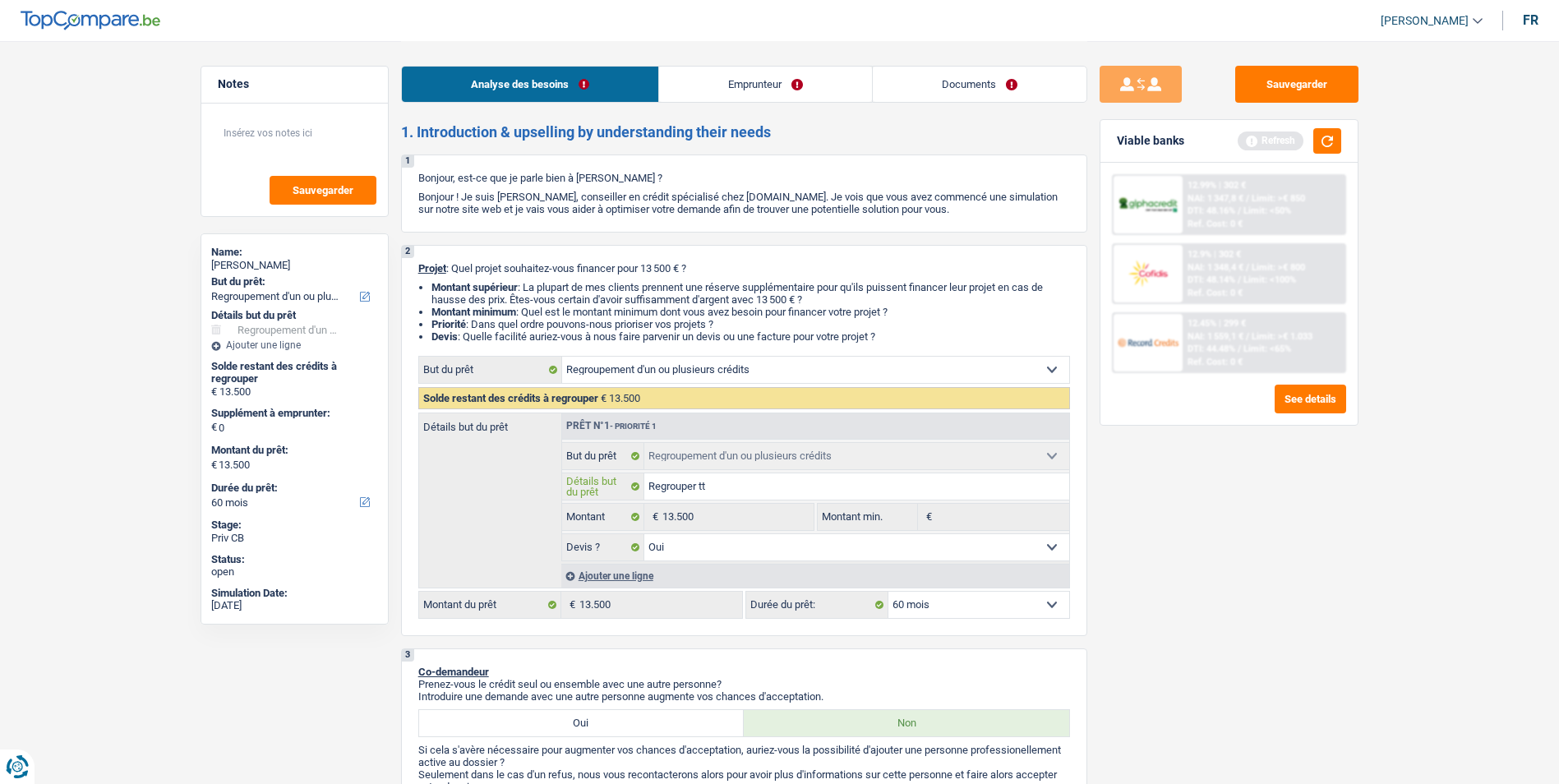
type input "Regrouper tt l"
type input "Regrouper tt le"
type input "Regrouper tt les"
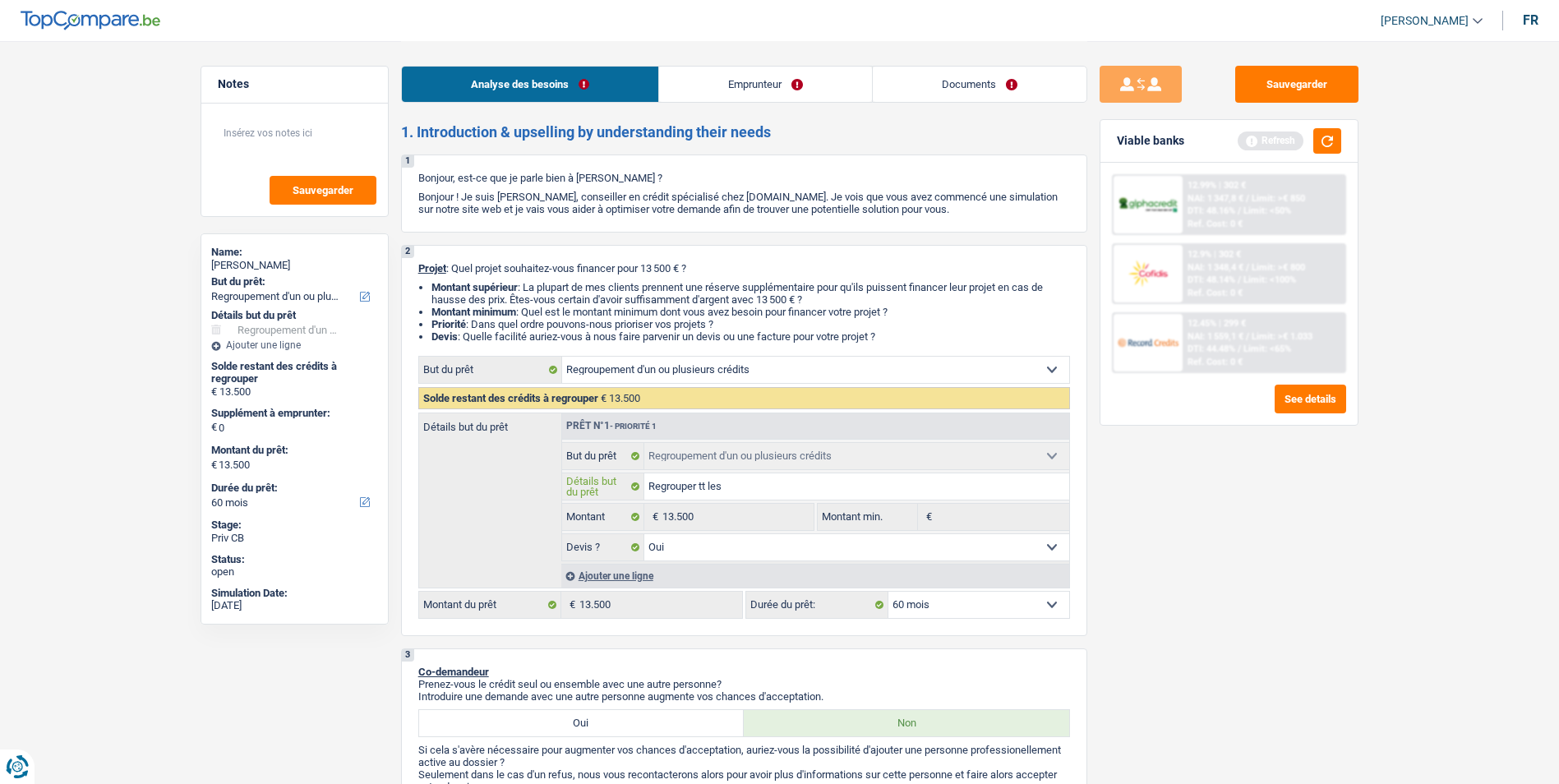
type input "Regrouper tt les"
type input "Regrouper tt les c"
type input "Regrouper tt les ca"
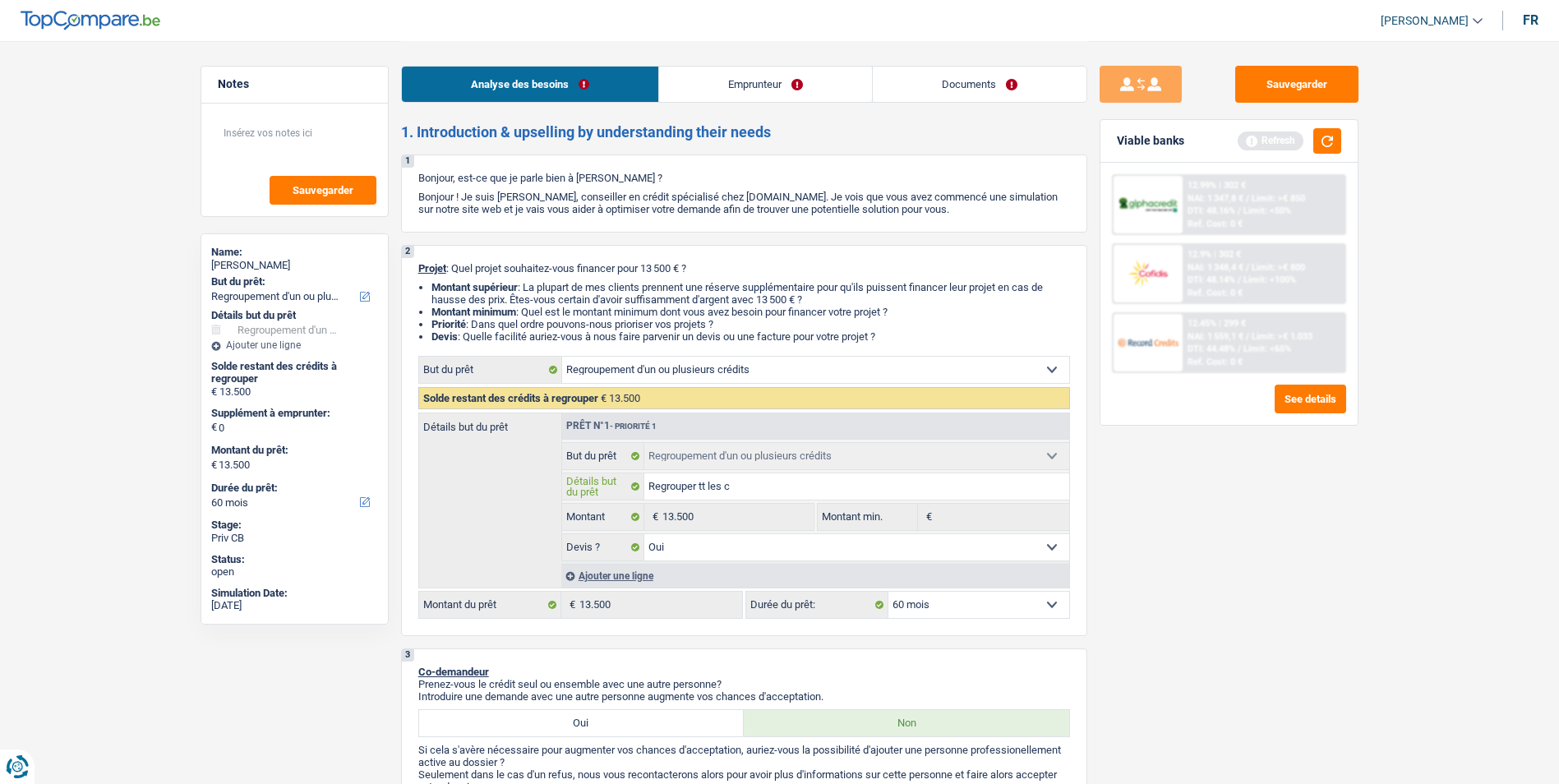
type input "Regrouper tt les ca"
type input "Regrouper tt les car"
type input "Regrouper tt les cart"
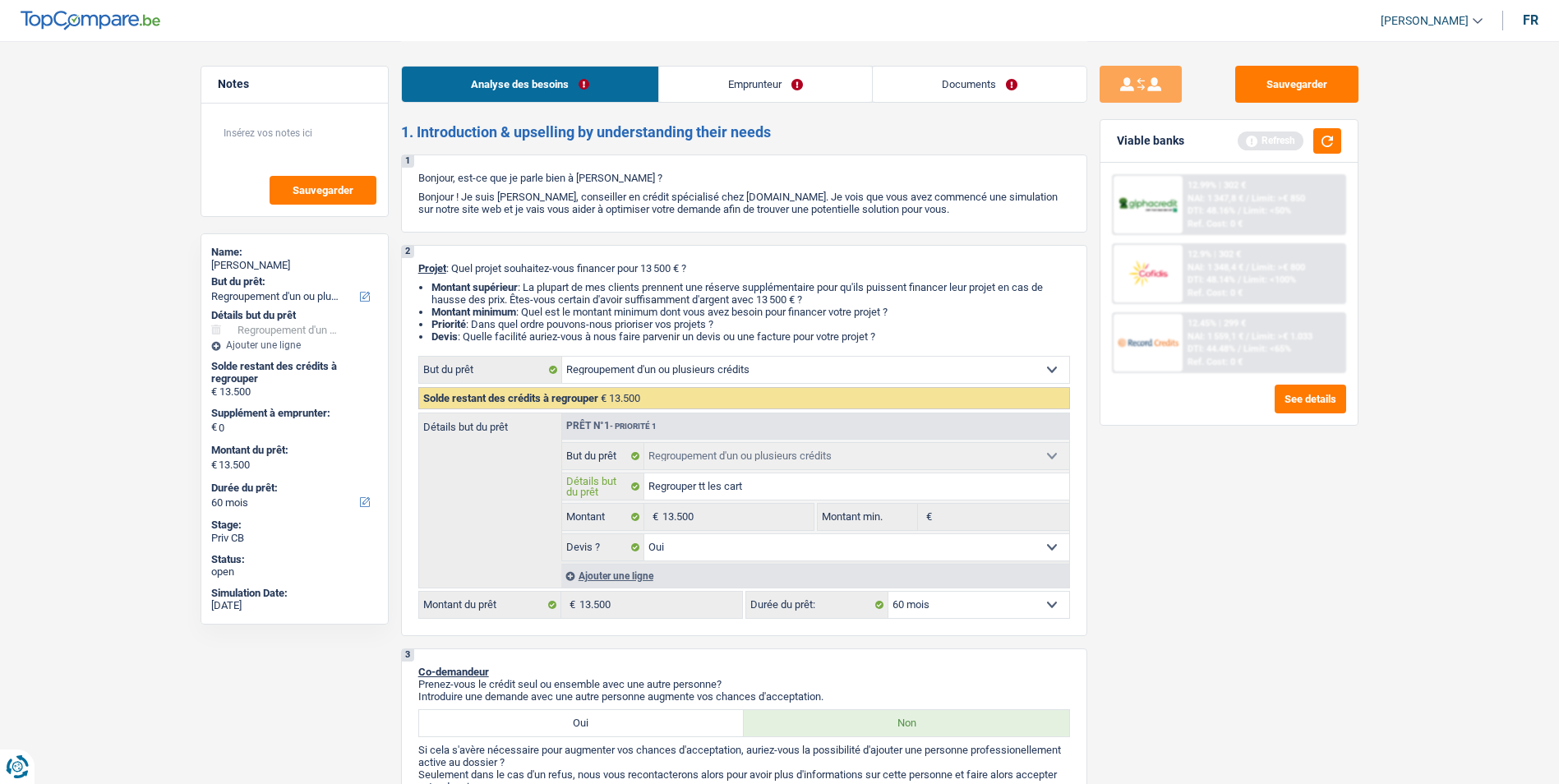
type input "Regrouper tt les carte"
type input "Regrouper tt les cartes"
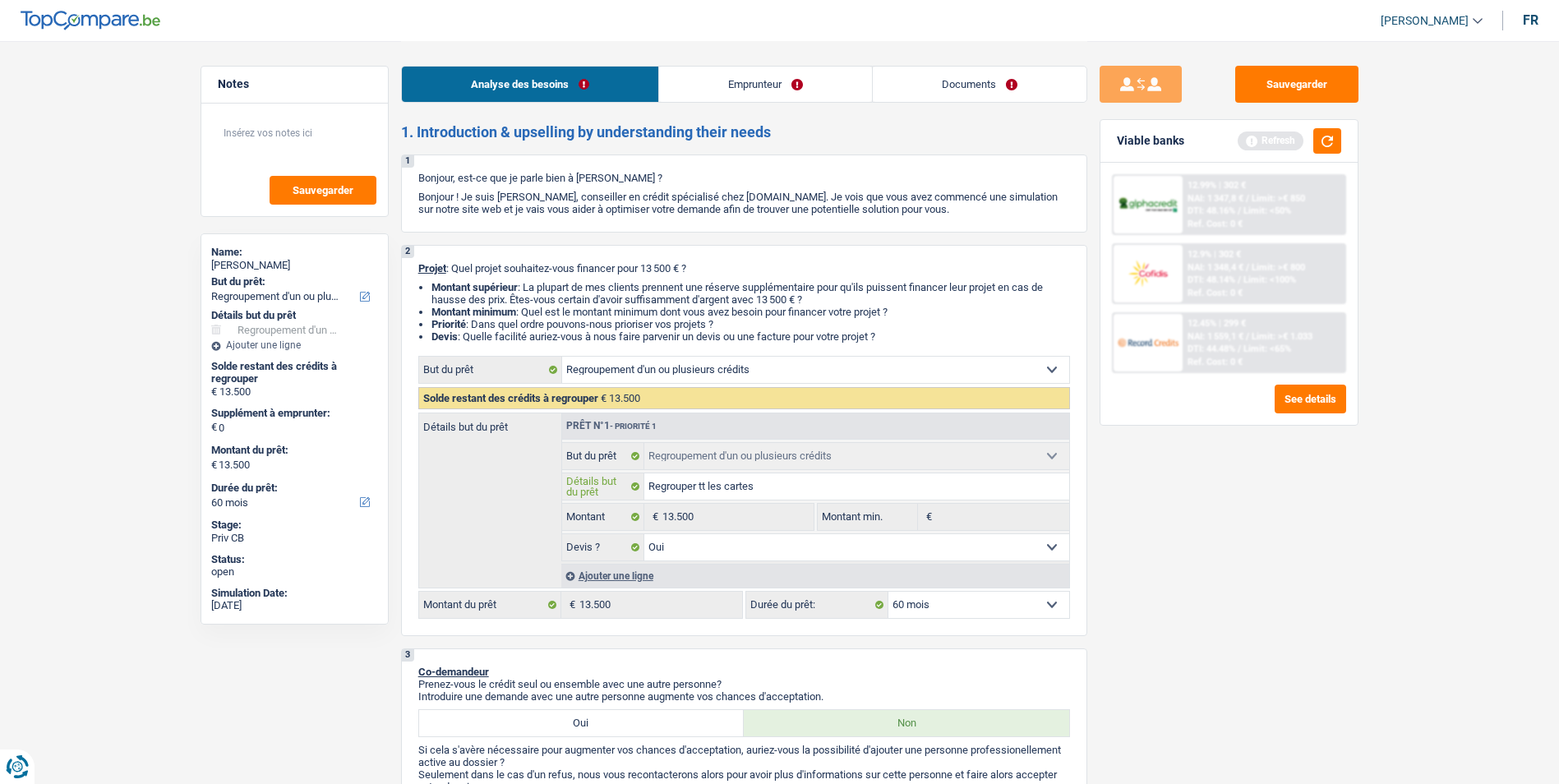
type input "Regrouper tt les cartes"
type input "Regrouper tt les cartes e"
type input "Regrouper tt les cartes et"
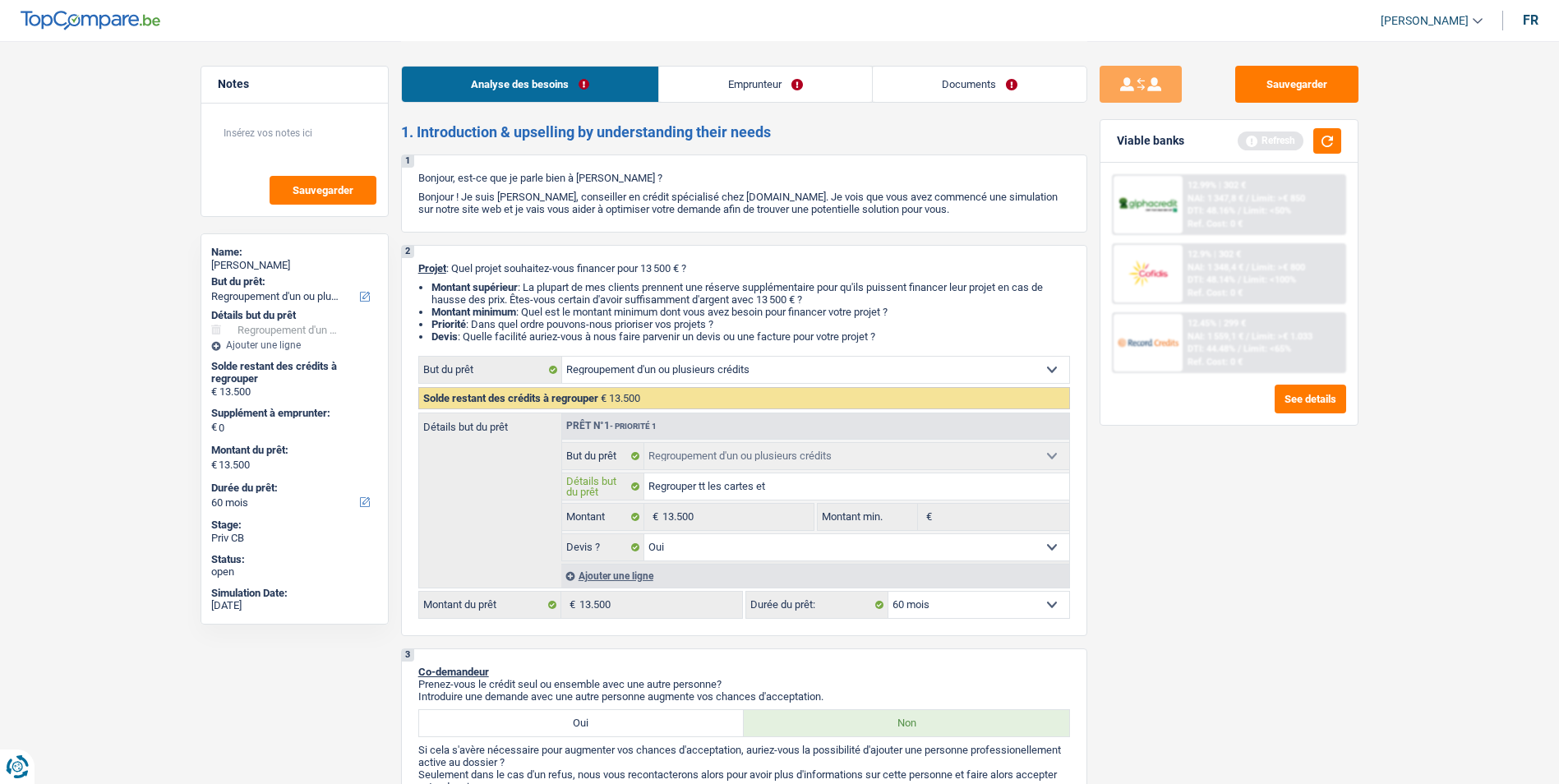
type input "Regrouper tt les cartes et"
type input "Regrouper tt les cartes et l"
type input "Regrouper tt les cartes et le"
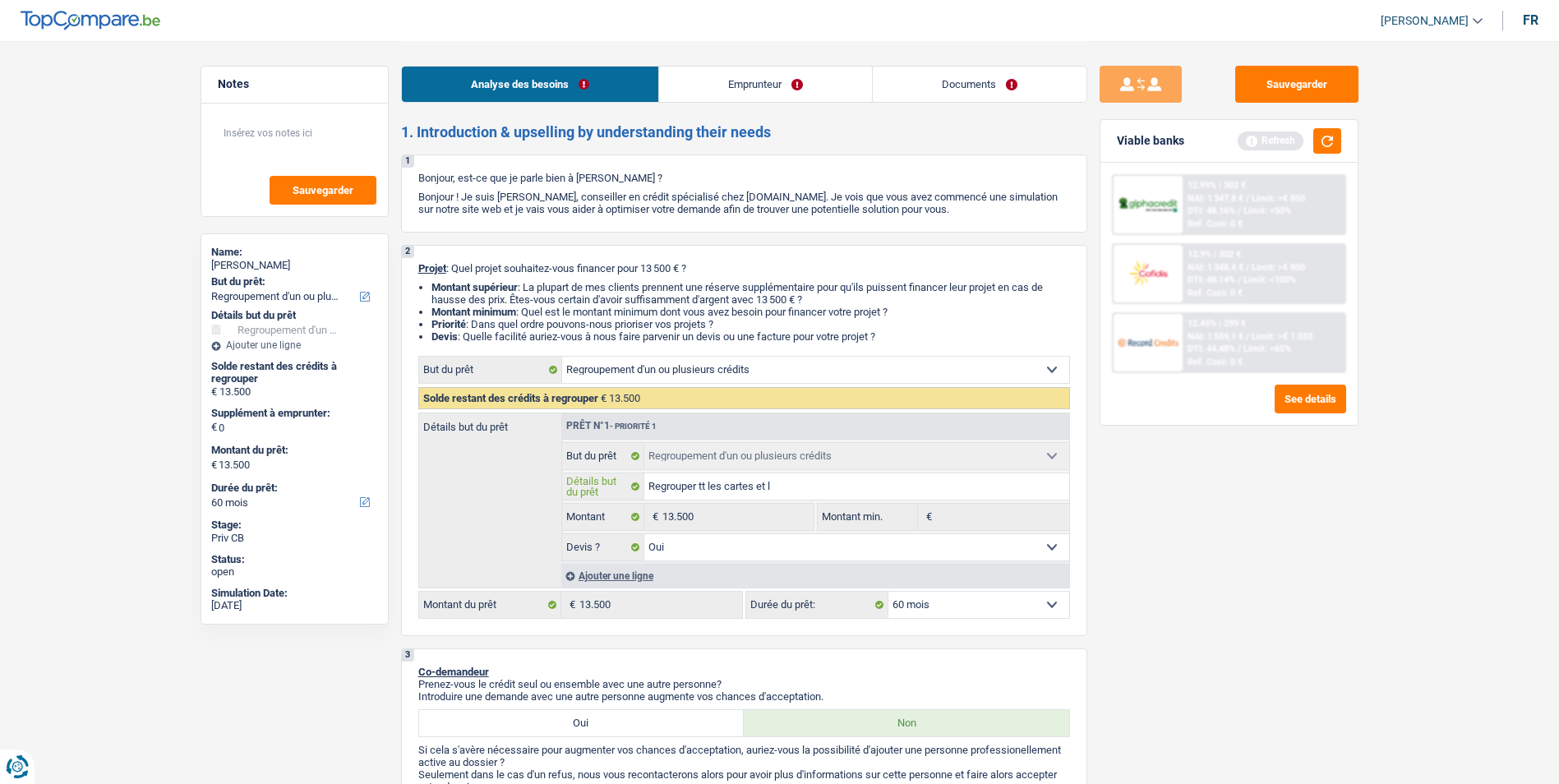
type input "Regrouper tt les cartes et le"
type input "Regrouper tt les cartes et les"
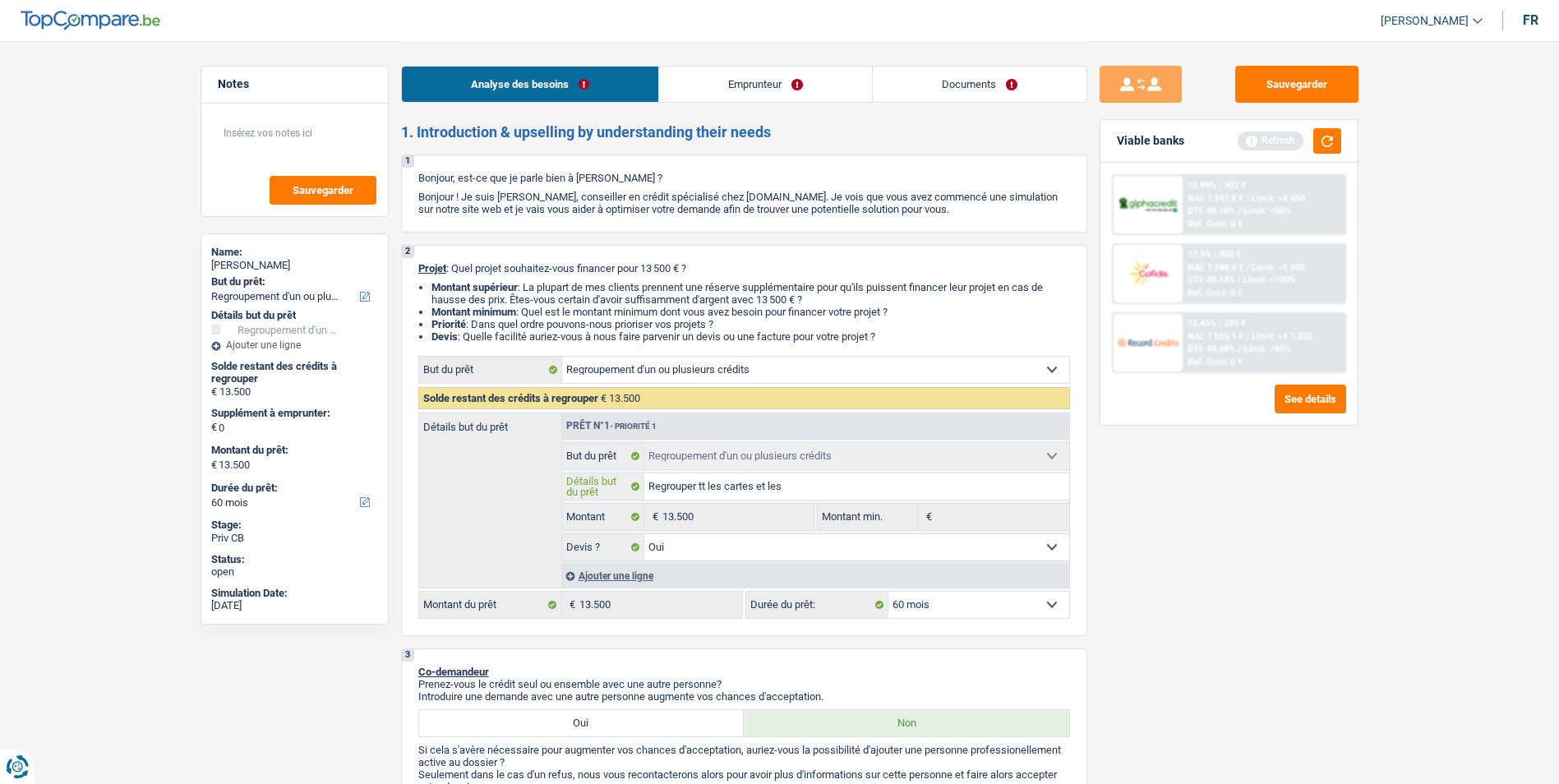
type input "Regrouper tt les cartes et les c"
type input "Regrouper tt les cartes et les ck"
type input "Regrouper tt les cartes et les cki"
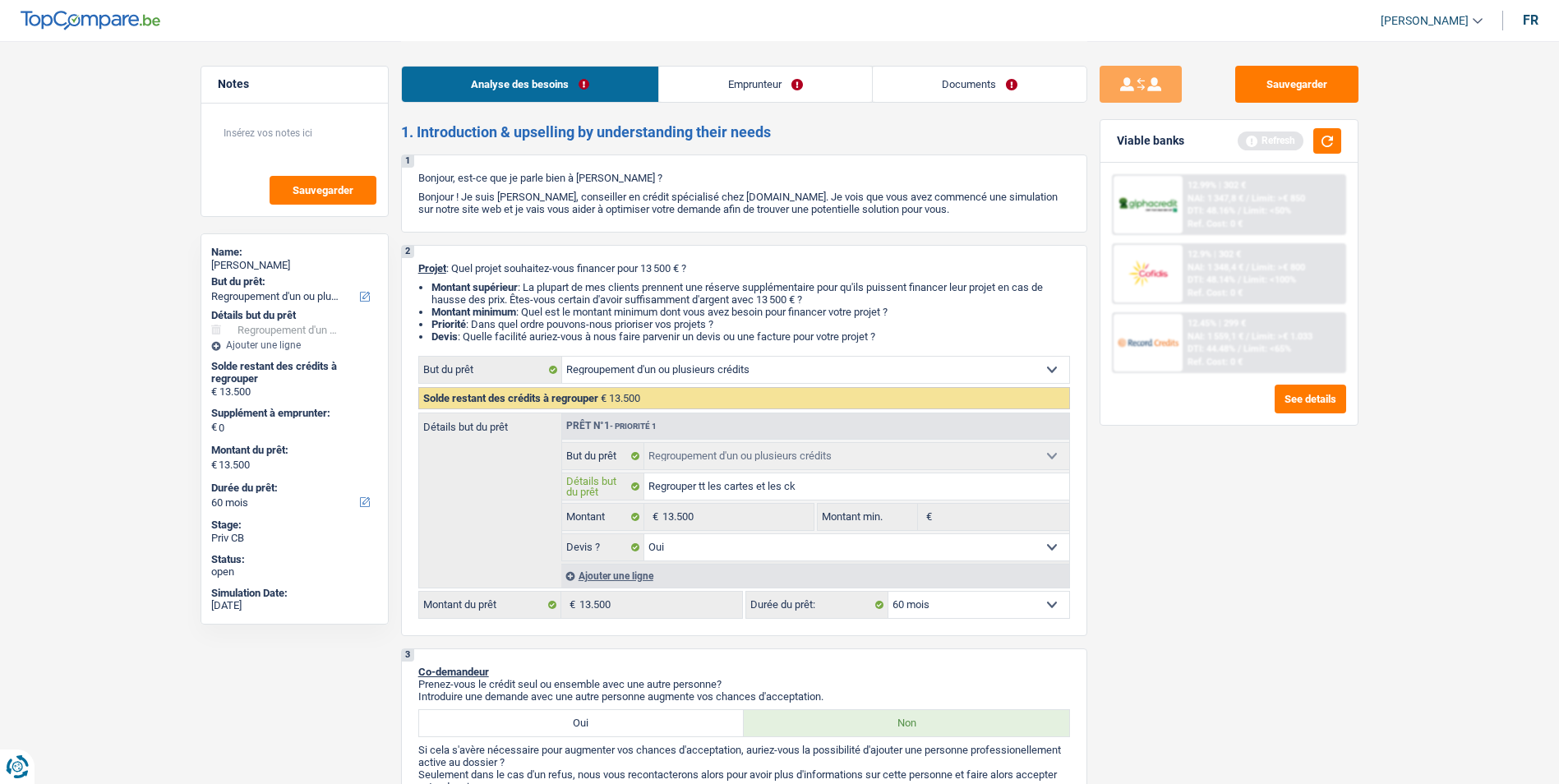
type input "Regrouper tt les cartes et les cki"
type input "Regrouper tt les cartes et les cki-"
click at [988, 83] on link "Documents" at bounding box center [979, 84] width 214 height 35
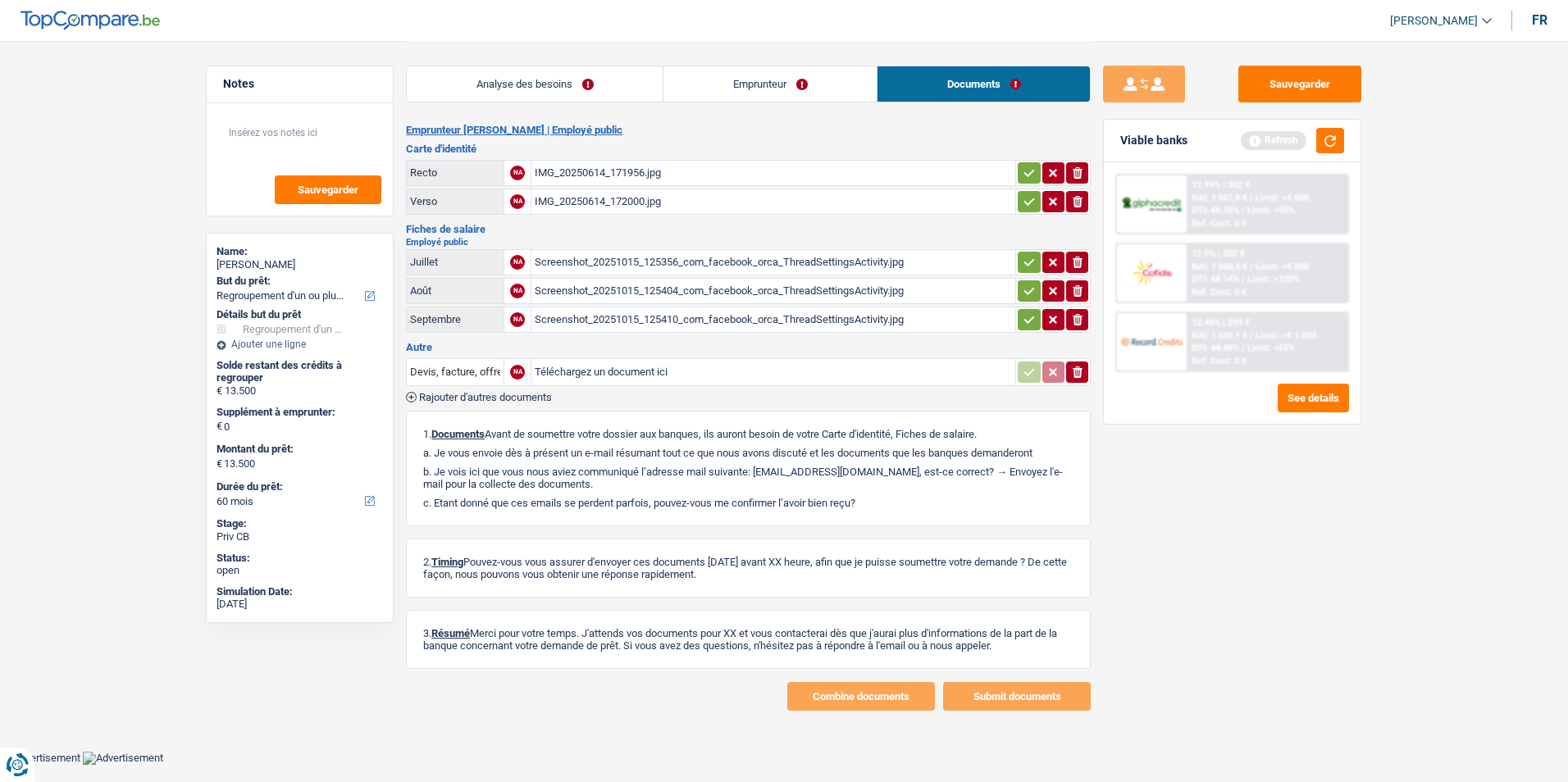
click at [688, 260] on div "Screenshot_20251015_125356_com_facebook_orca_ThreadSettingsActivity.jpg" at bounding box center [773, 262] width 477 height 24
click at [673, 266] on div "Screenshot_20251015_125356_com_facebook_orca_ThreadSettingsActivity.jpg" at bounding box center [773, 262] width 477 height 24
click at [541, 81] on link "Analyse des besoins" at bounding box center [534, 84] width 256 height 35
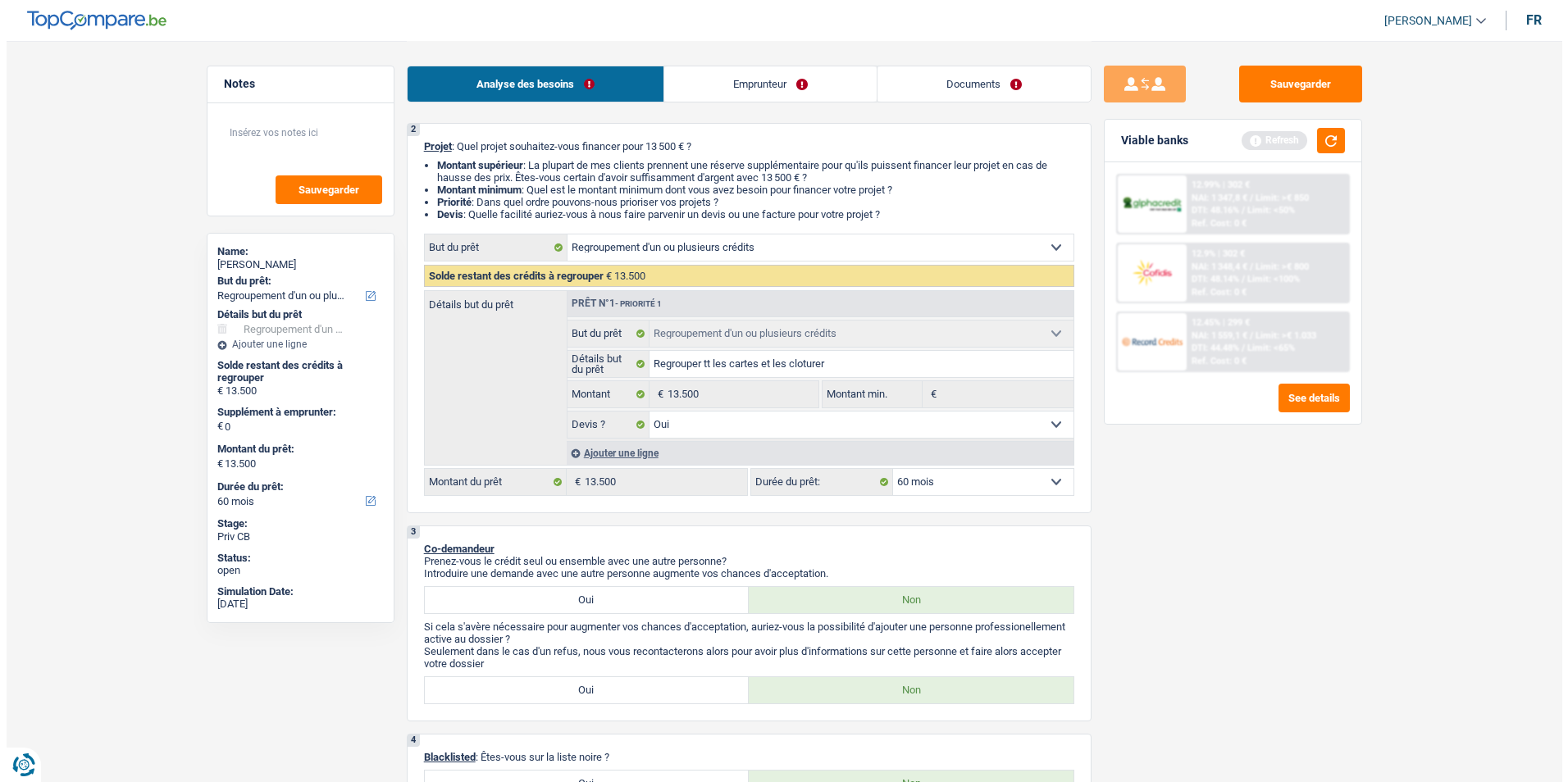
scroll to position [164, 0]
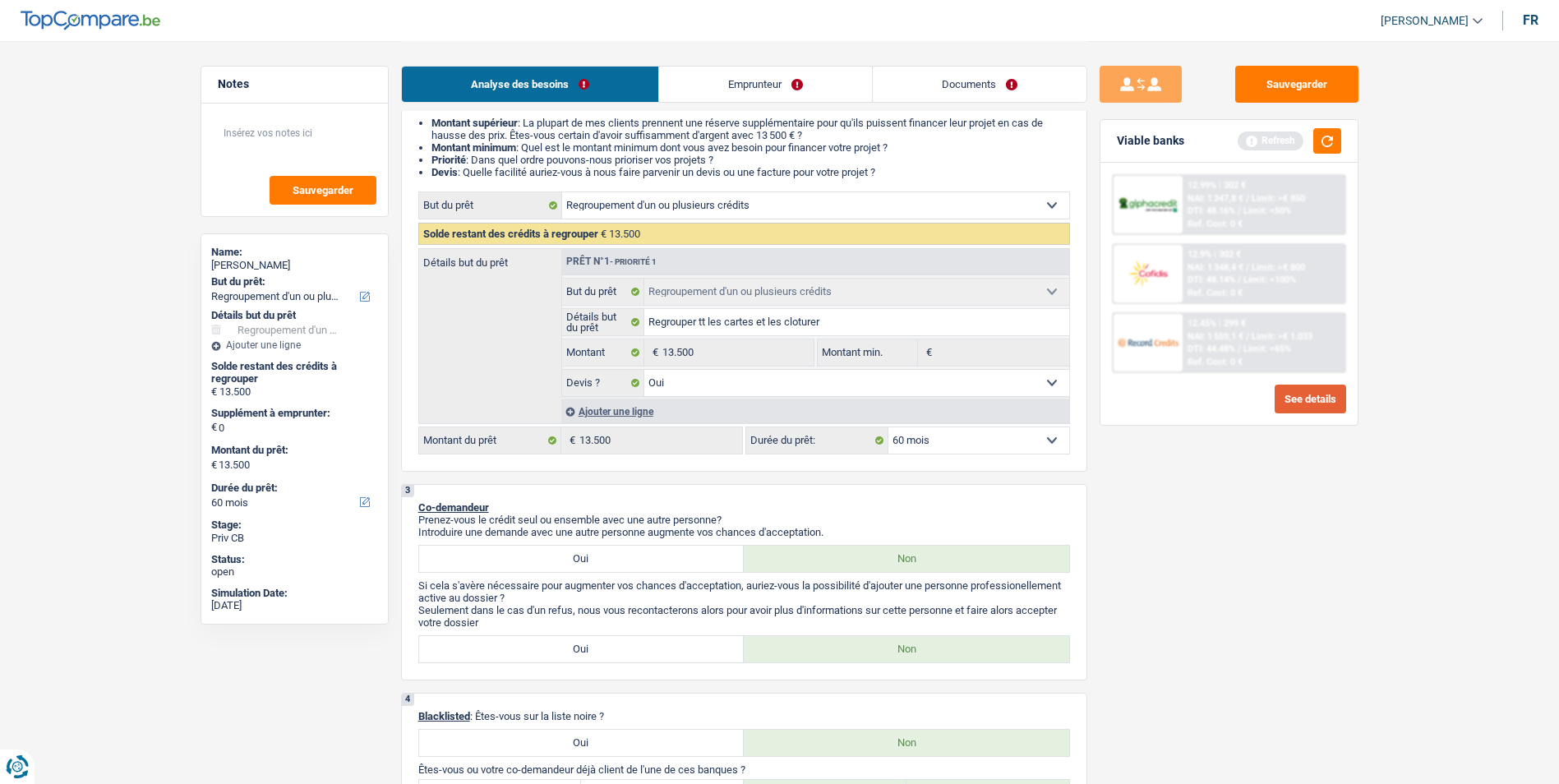
click at [1296, 402] on button "See details" at bounding box center [1311, 398] width 72 height 29
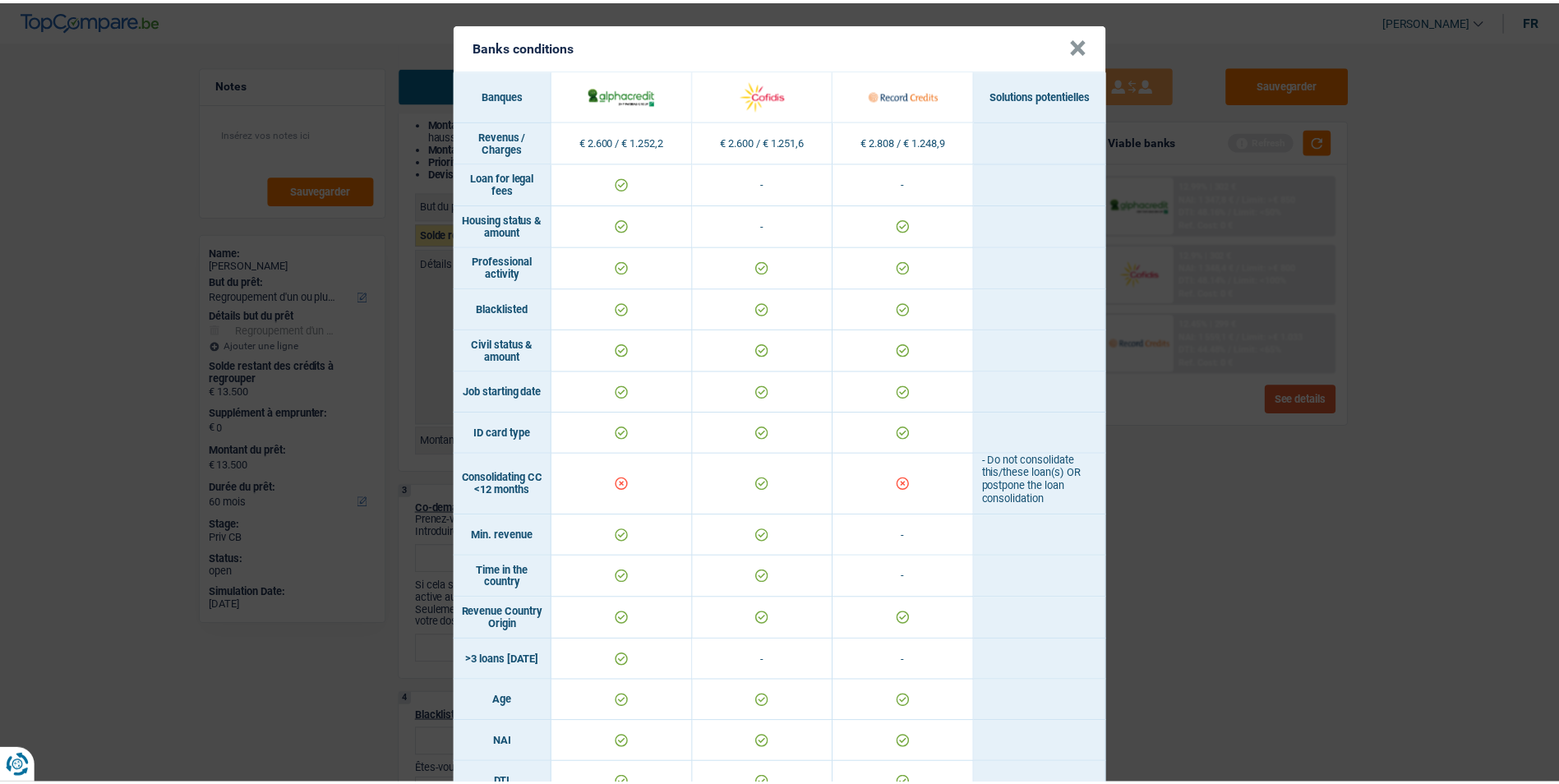
scroll to position [0, 0]
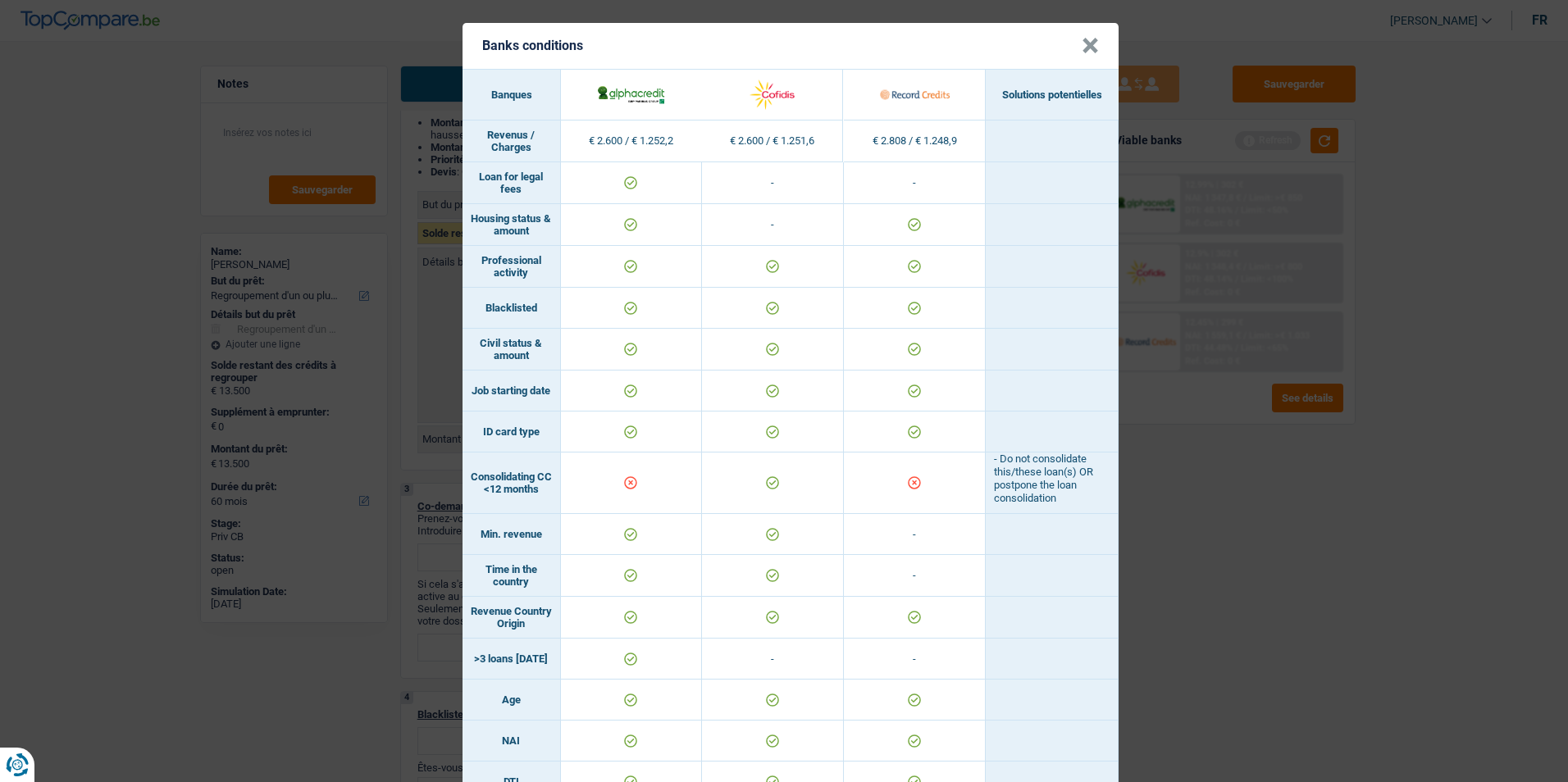
click at [1081, 44] on button "×" at bounding box center [1090, 46] width 17 height 16
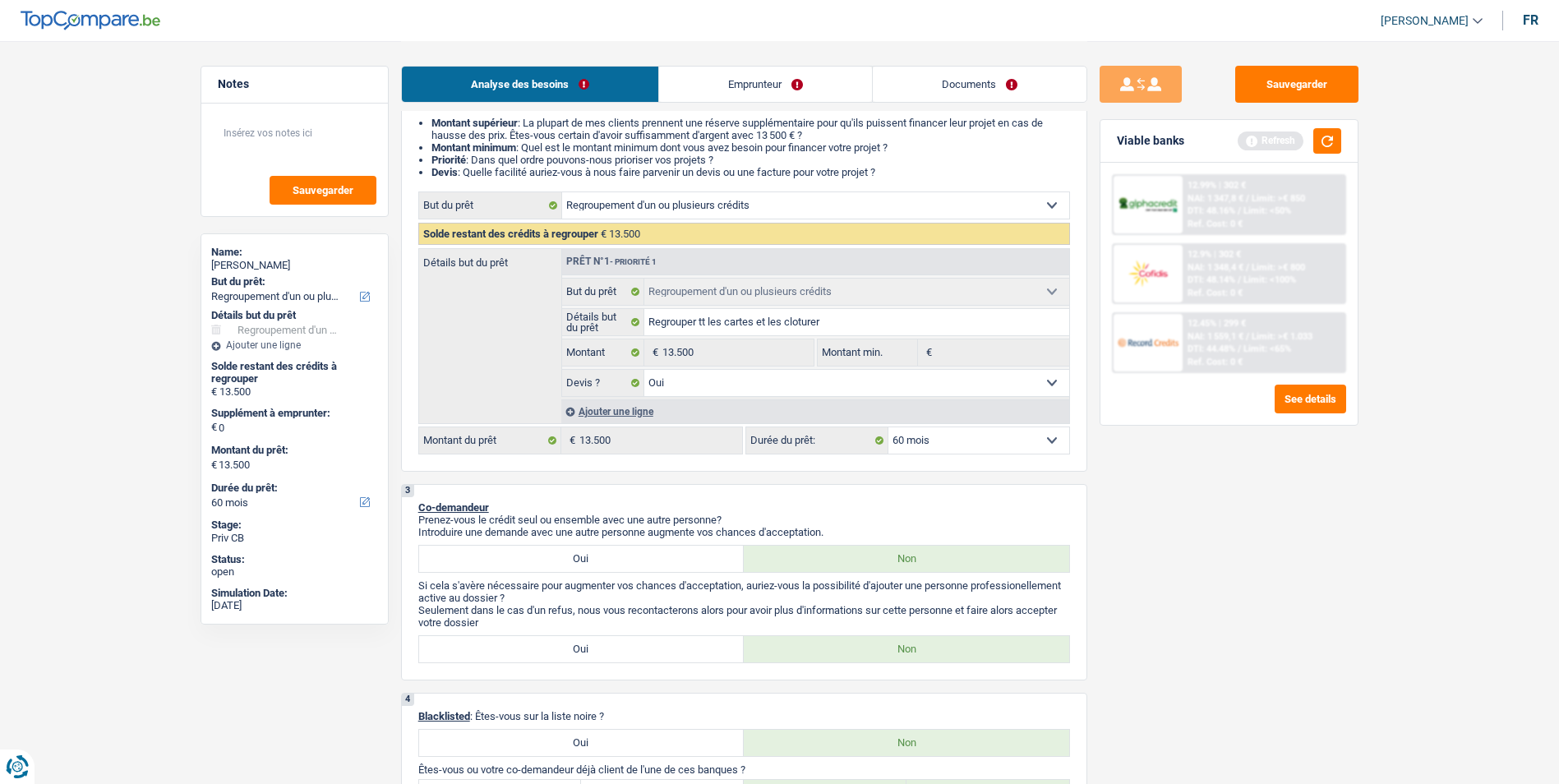
click at [1243, 272] on span "NAI: 1 348,4 €" at bounding box center [1215, 267] width 56 height 10
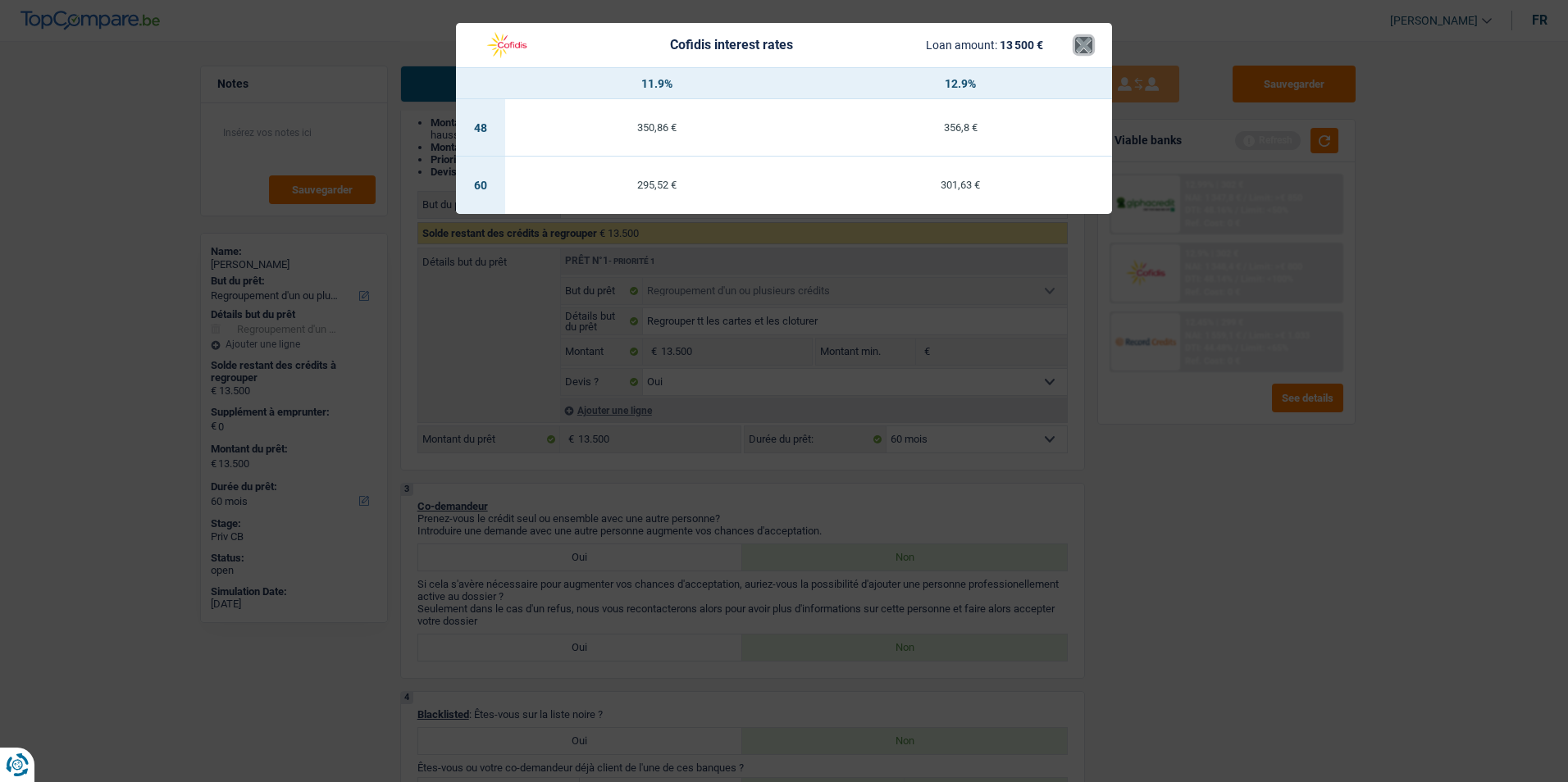
click at [1079, 41] on button "×" at bounding box center [1084, 45] width 17 height 16
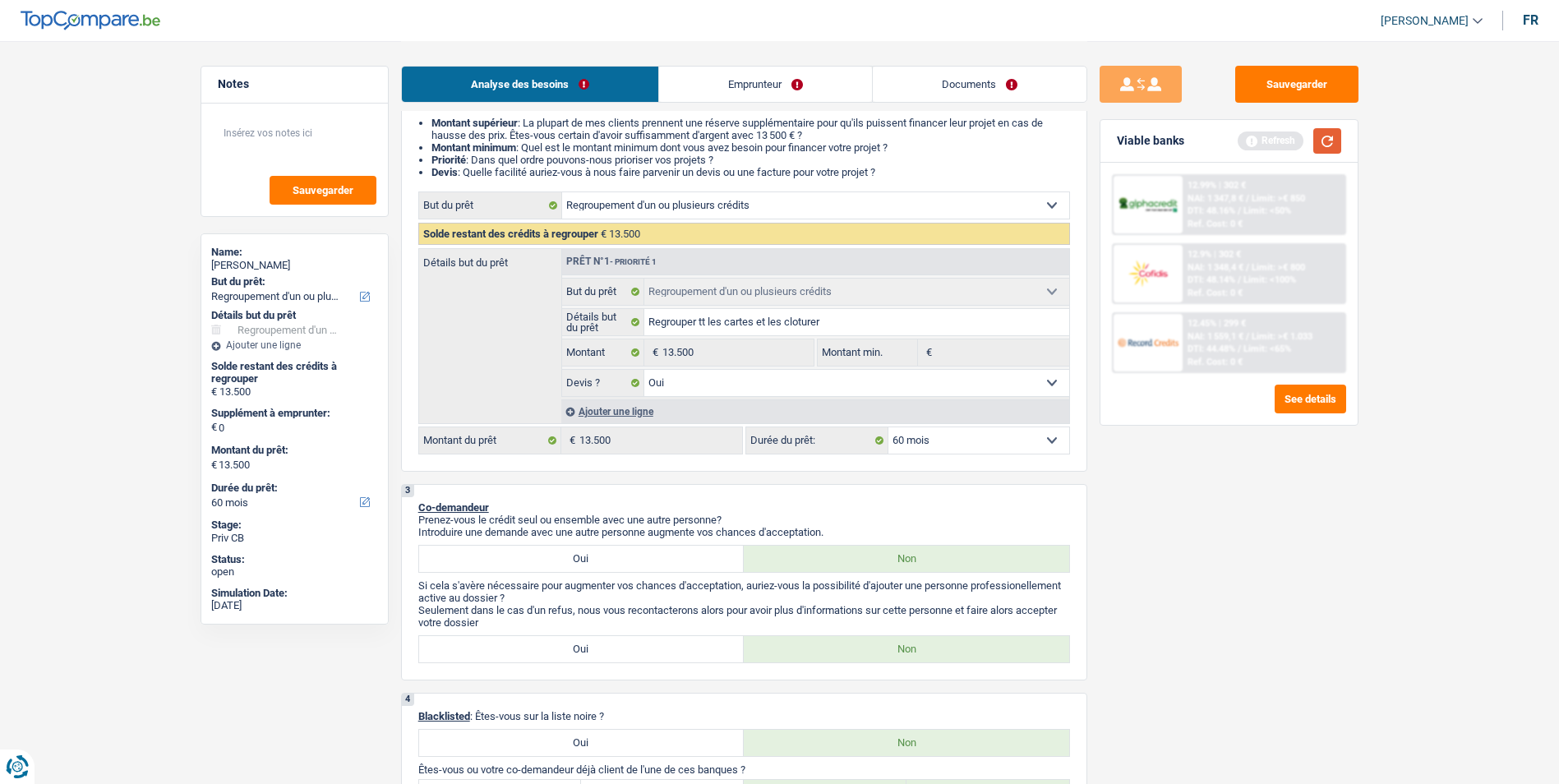
click at [1315, 138] on button "button" at bounding box center [1327, 140] width 28 height 25
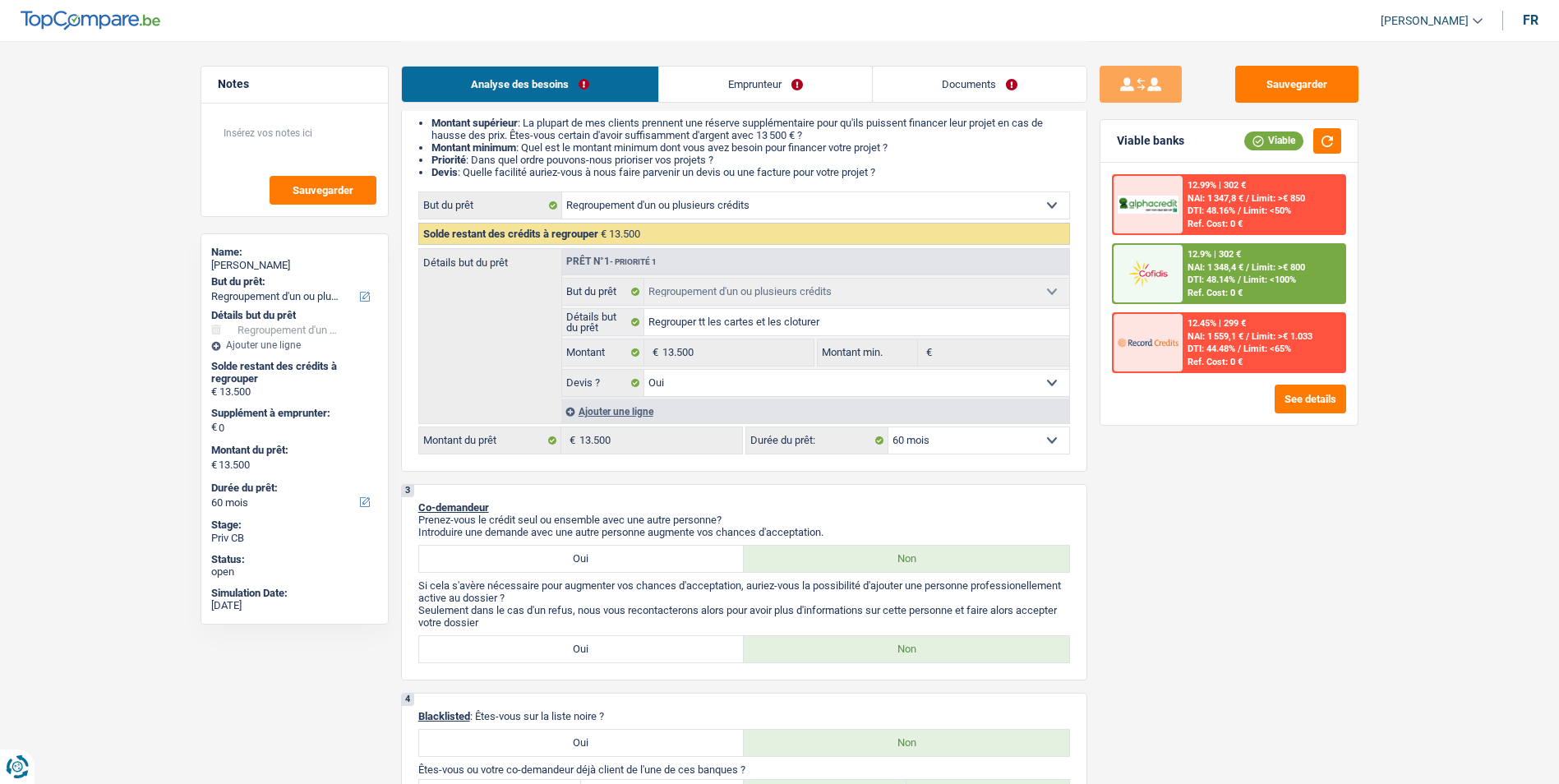
click at [1260, 272] on span "Limit: >€ 800" at bounding box center [1279, 267] width 54 height 10
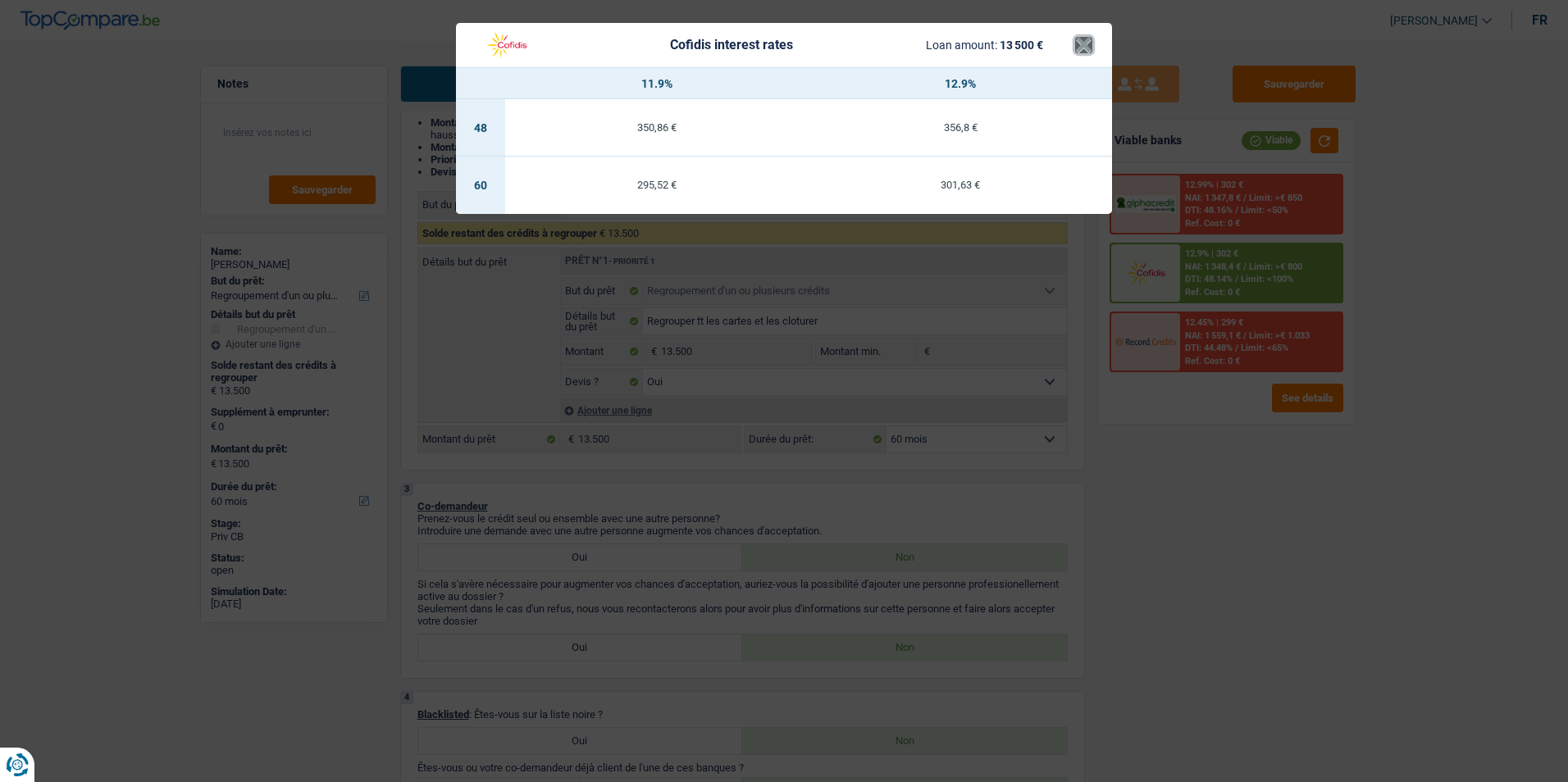
click at [1086, 50] on button "×" at bounding box center [1084, 45] width 17 height 16
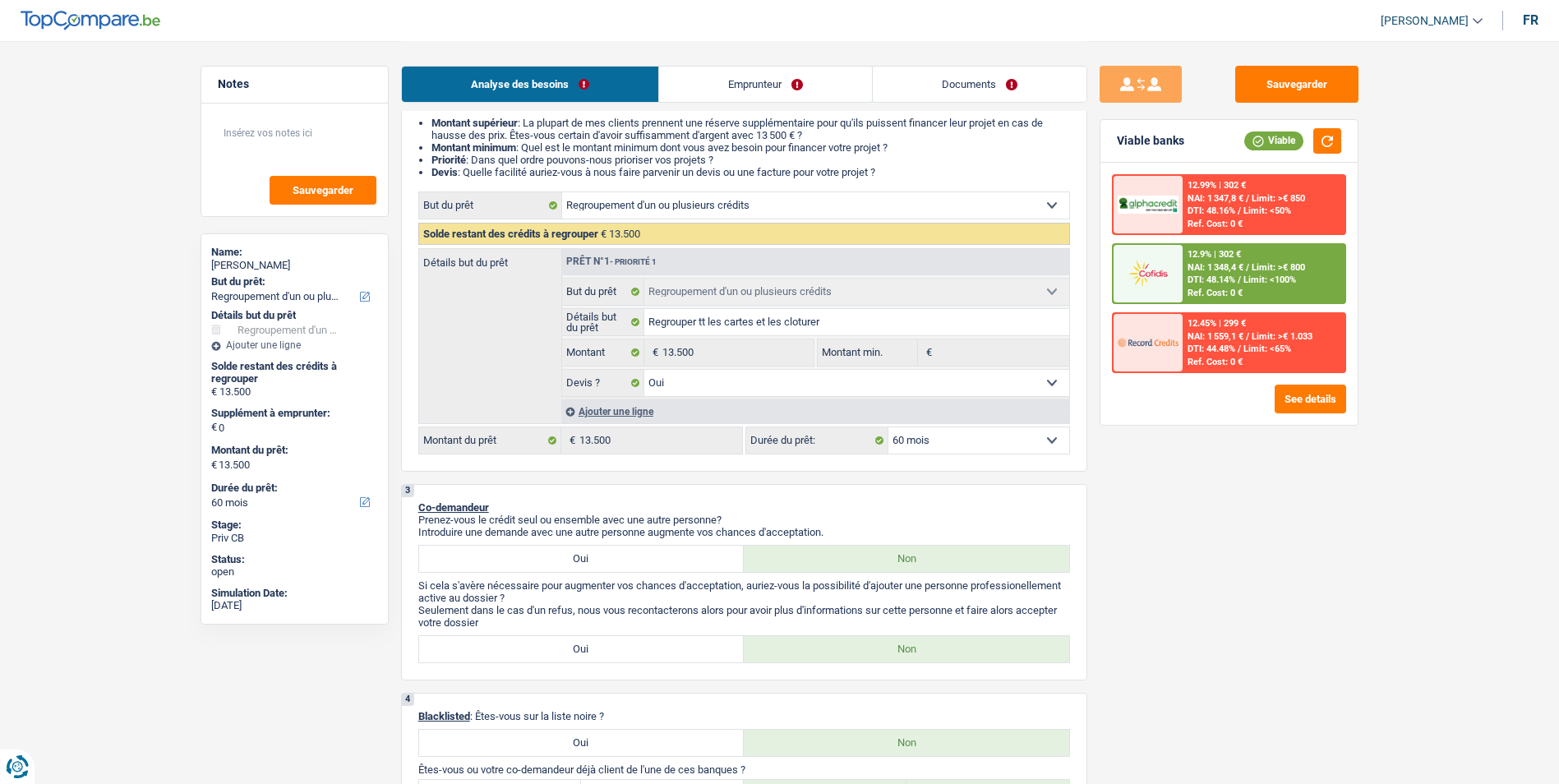
click at [1269, 263] on span "Limit: >€ 800" at bounding box center [1279, 267] width 54 height 10
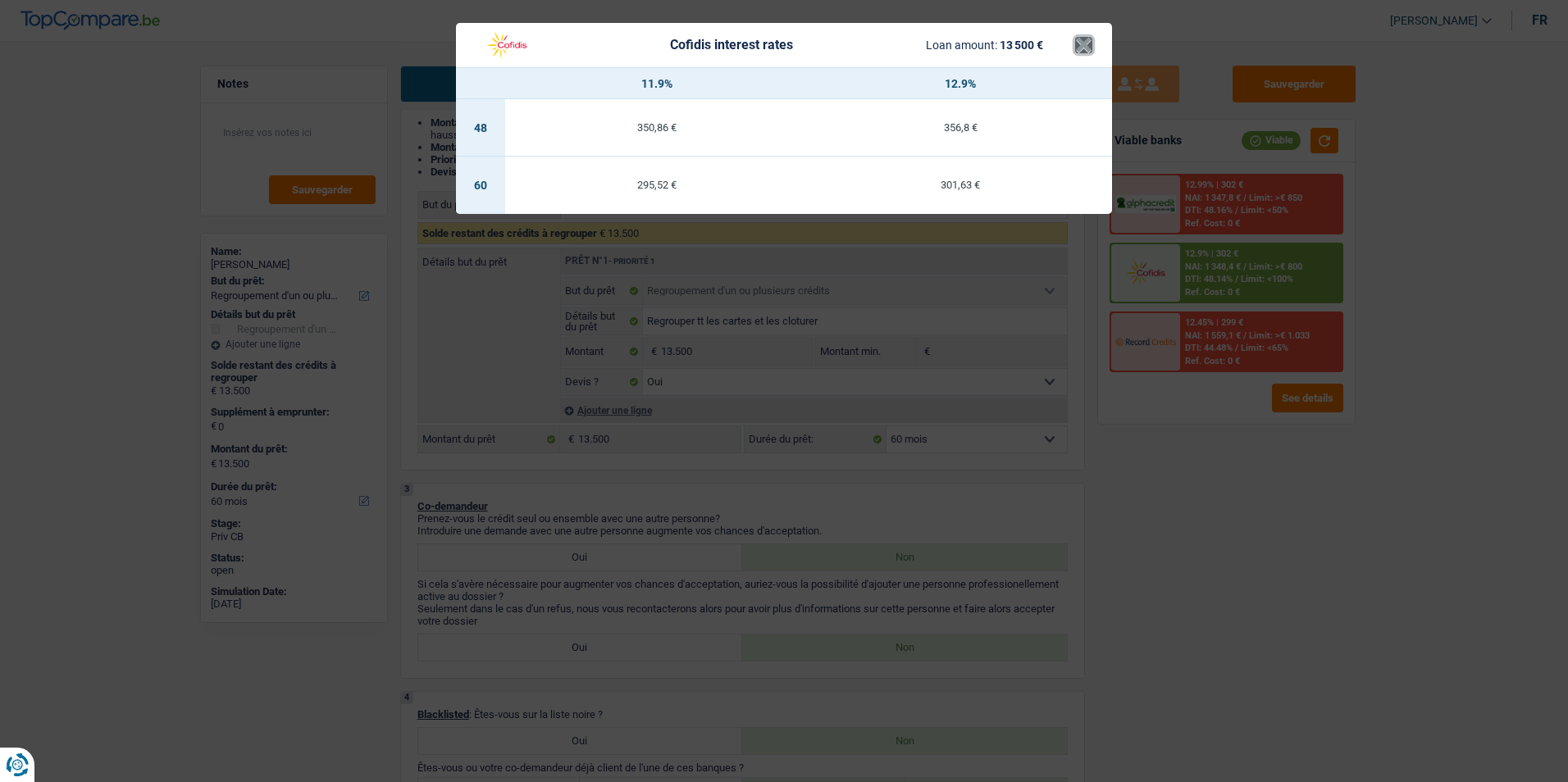
click at [1091, 54] on button "×" at bounding box center [1084, 45] width 17 height 16
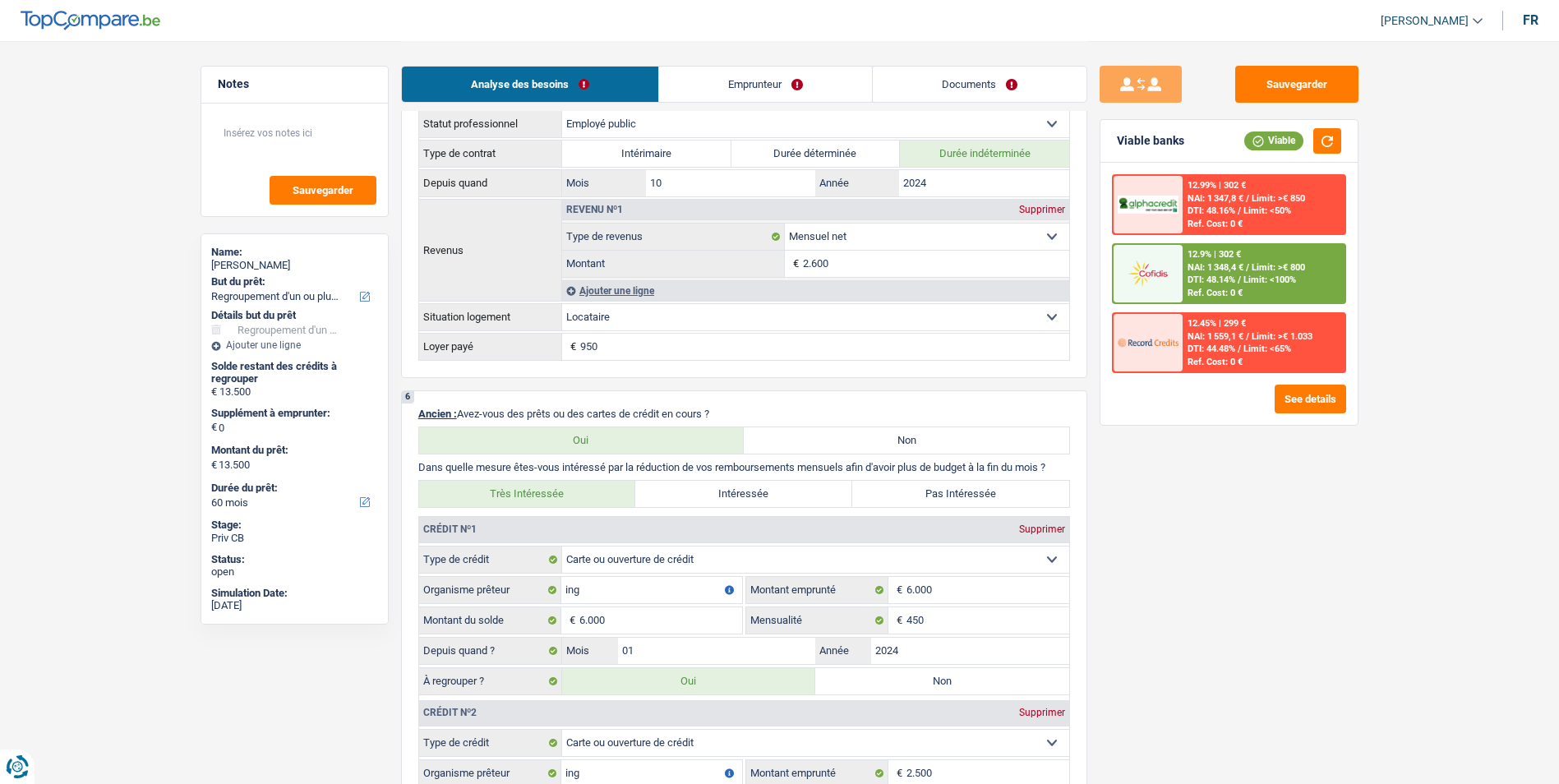
scroll to position [986, 0]
click at [1260, 85] on button "Sauvegarder" at bounding box center [1297, 84] width 123 height 37
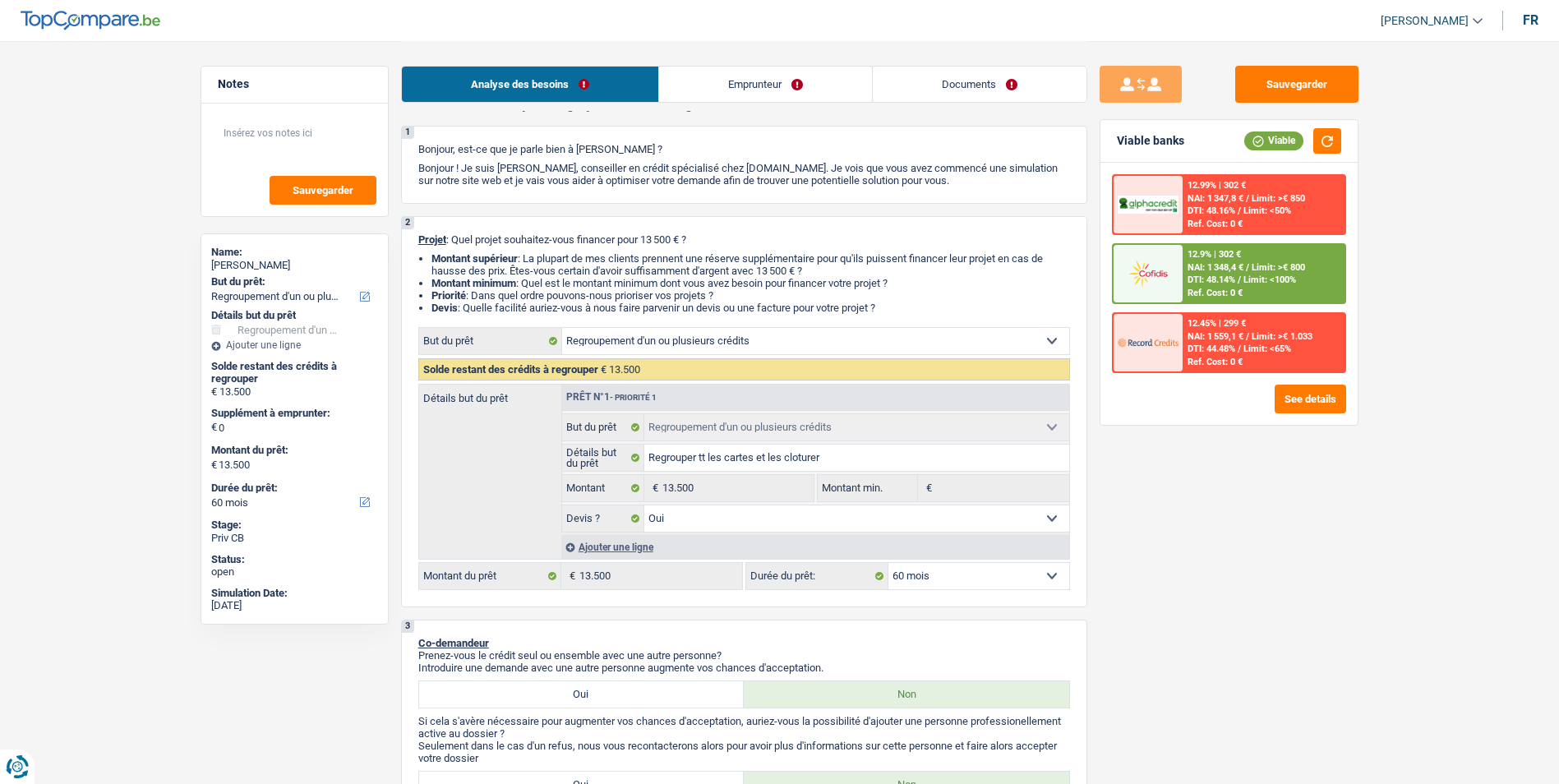
scroll to position [0, 0]
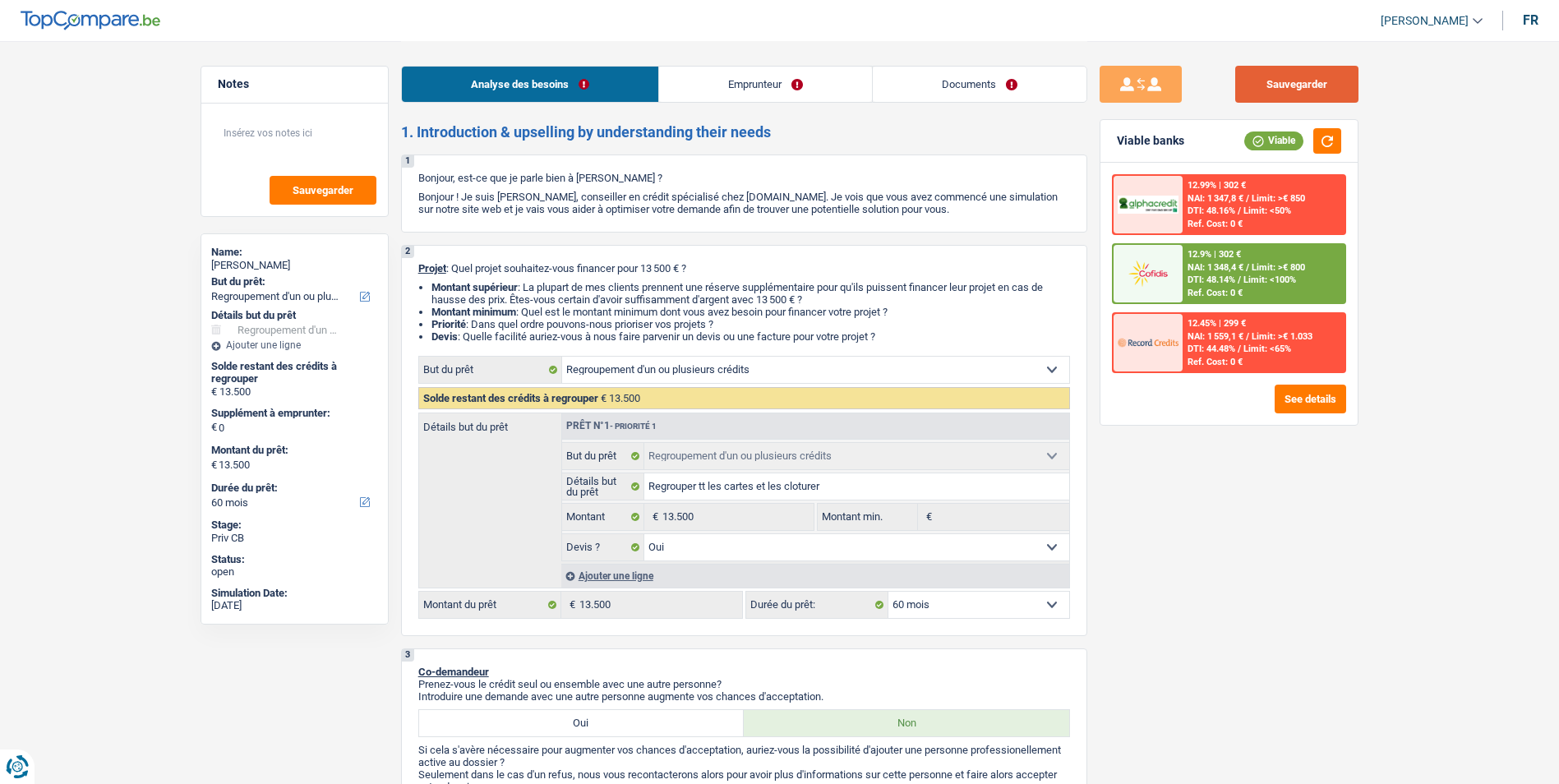
click at [1267, 86] on button "Sauvegarder" at bounding box center [1297, 84] width 123 height 37
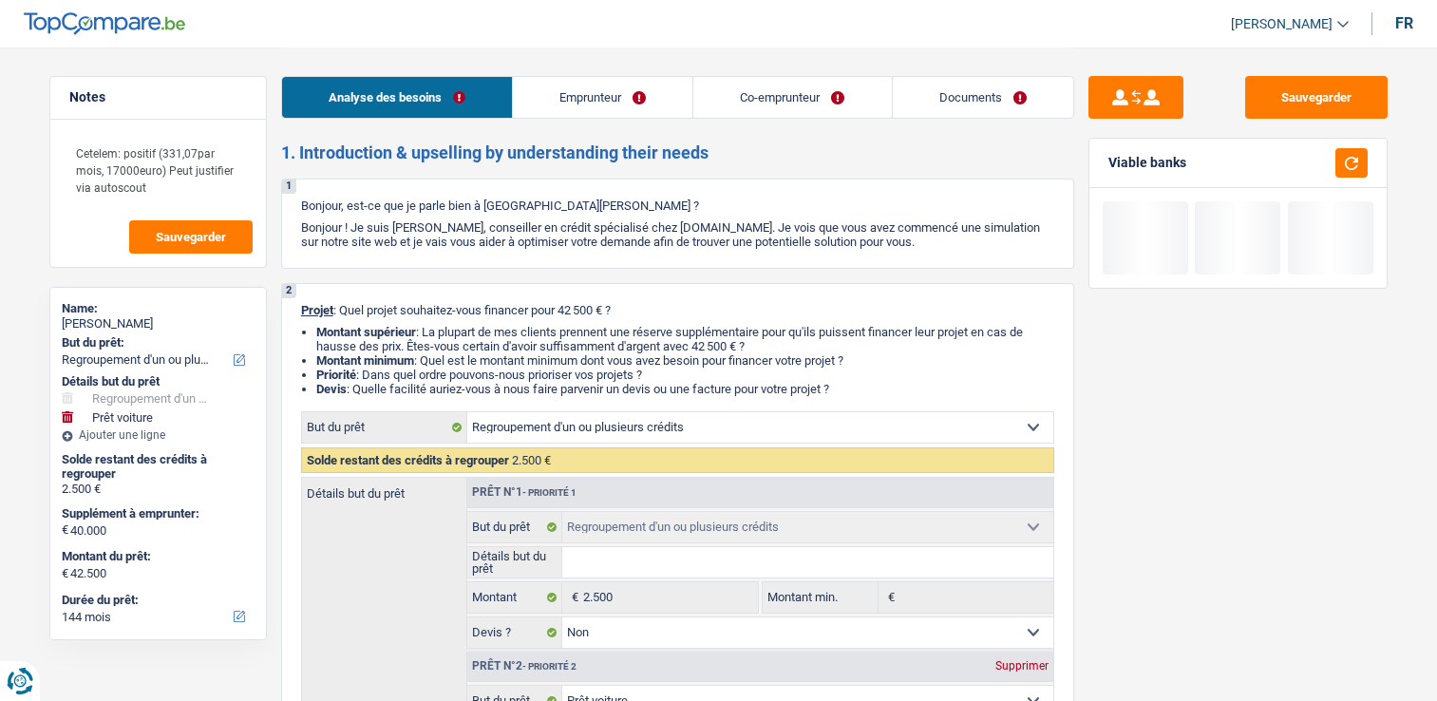
select select "refinancing"
select select "car"
select select "144"
select select "refinancing"
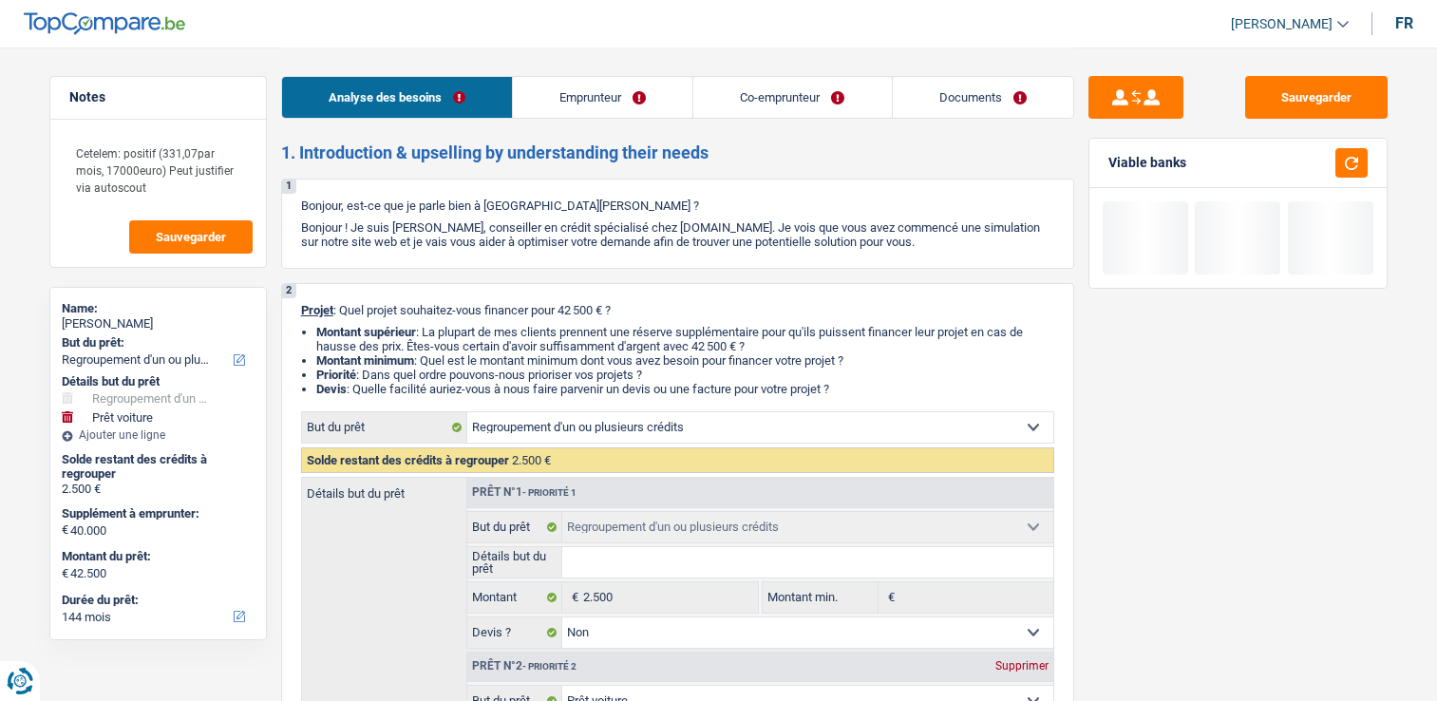
select select "refinancing"
select select "false"
select select "car"
select select "yes"
select select "144"
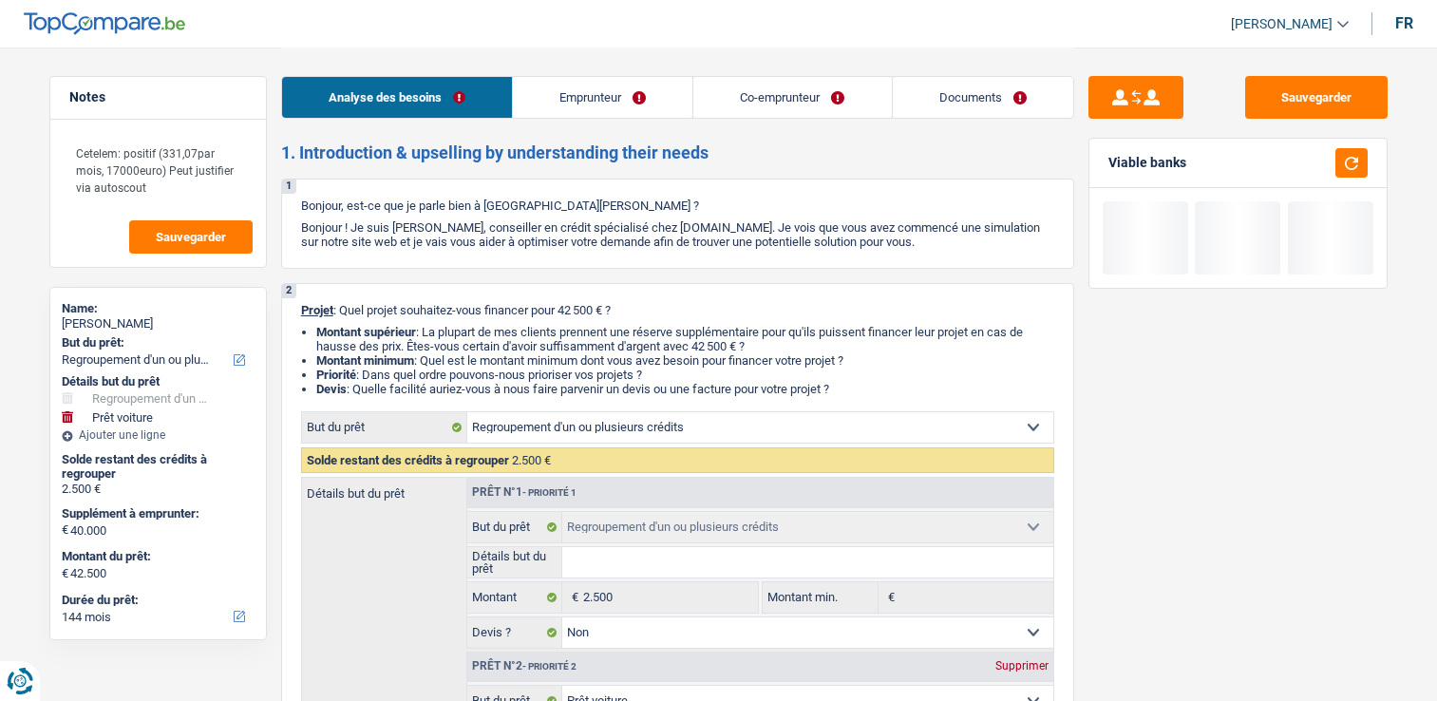
select select "privateEmployee"
select select "unemployed"
select select "netSalary"
select select "parttimeSelfemployed"
select select "familyAllowances"
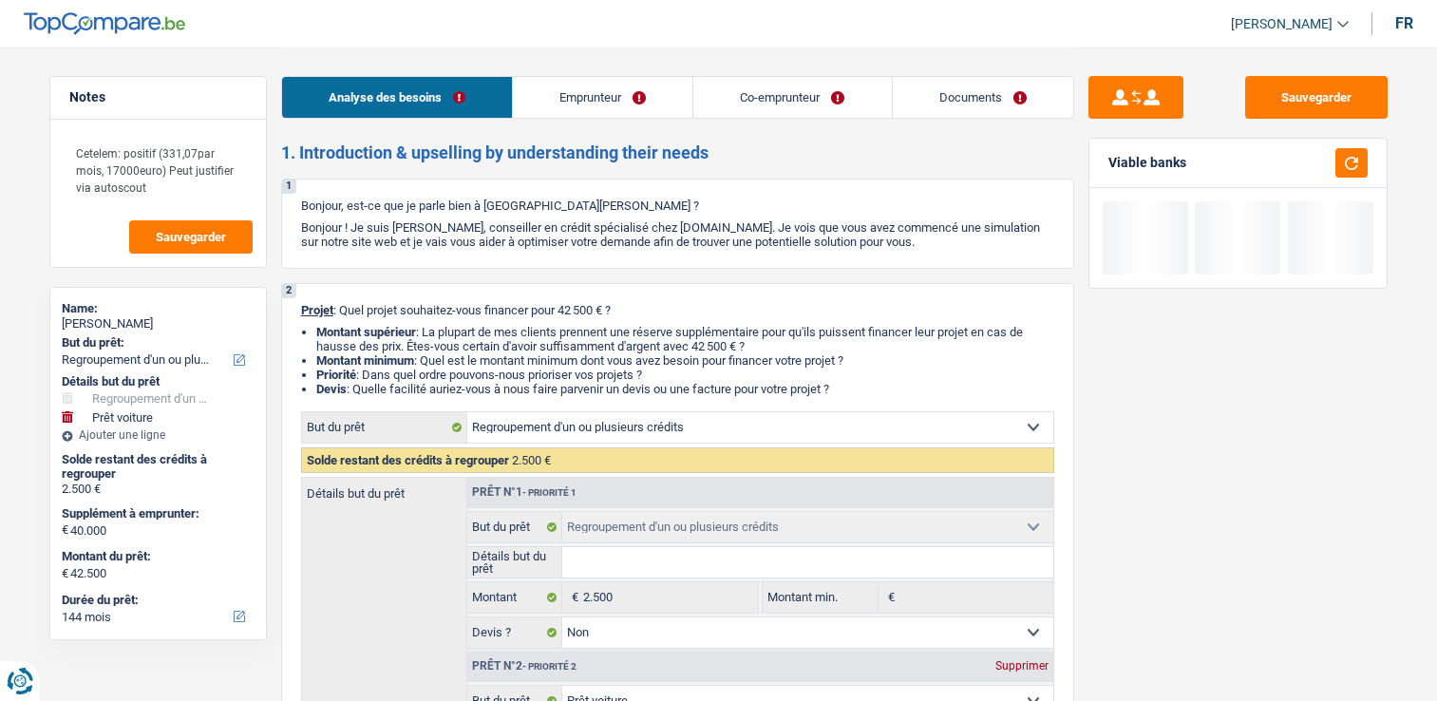
select select "mealVouchers"
select select "unemployment"
select select "familyAllowances"
select select "ownerWithMortgage"
select select "mortgage"
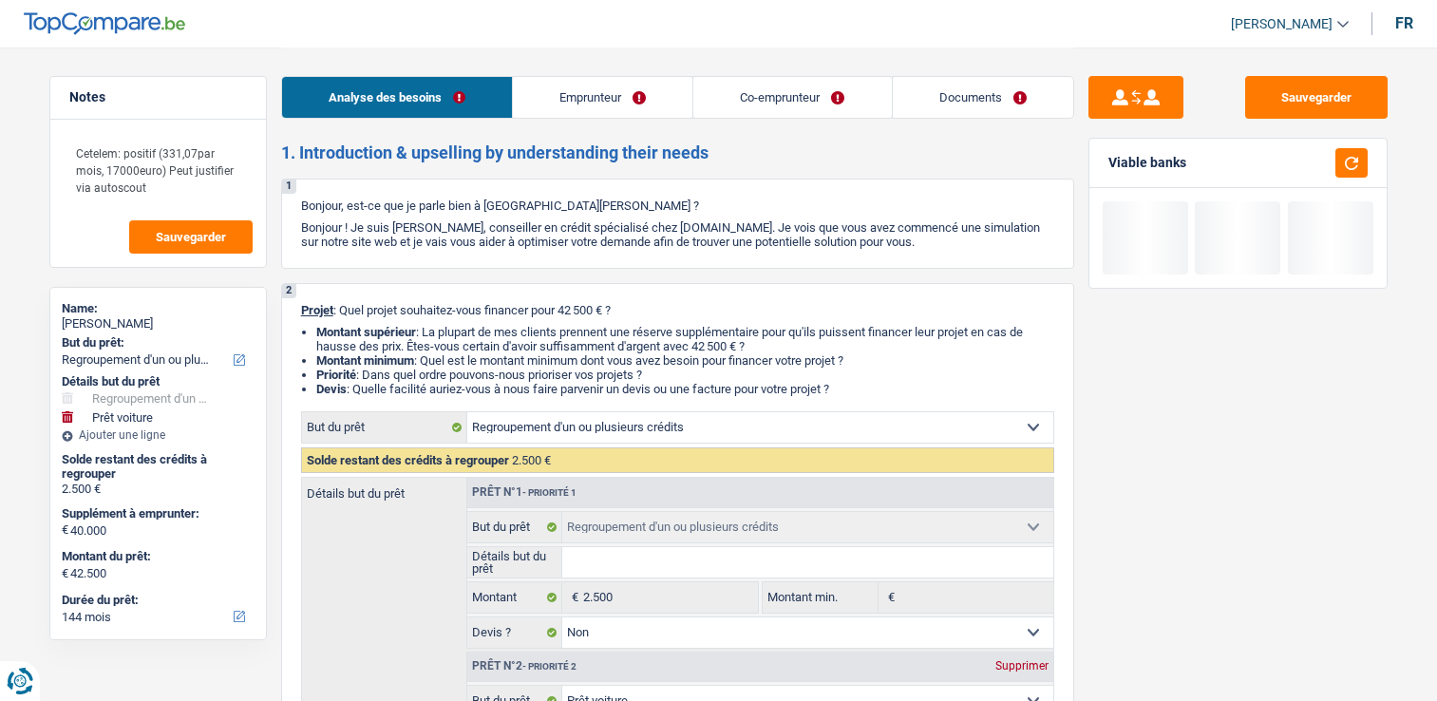
select select "300"
select select "cardOrCredit"
select select "refinancing"
select select "false"
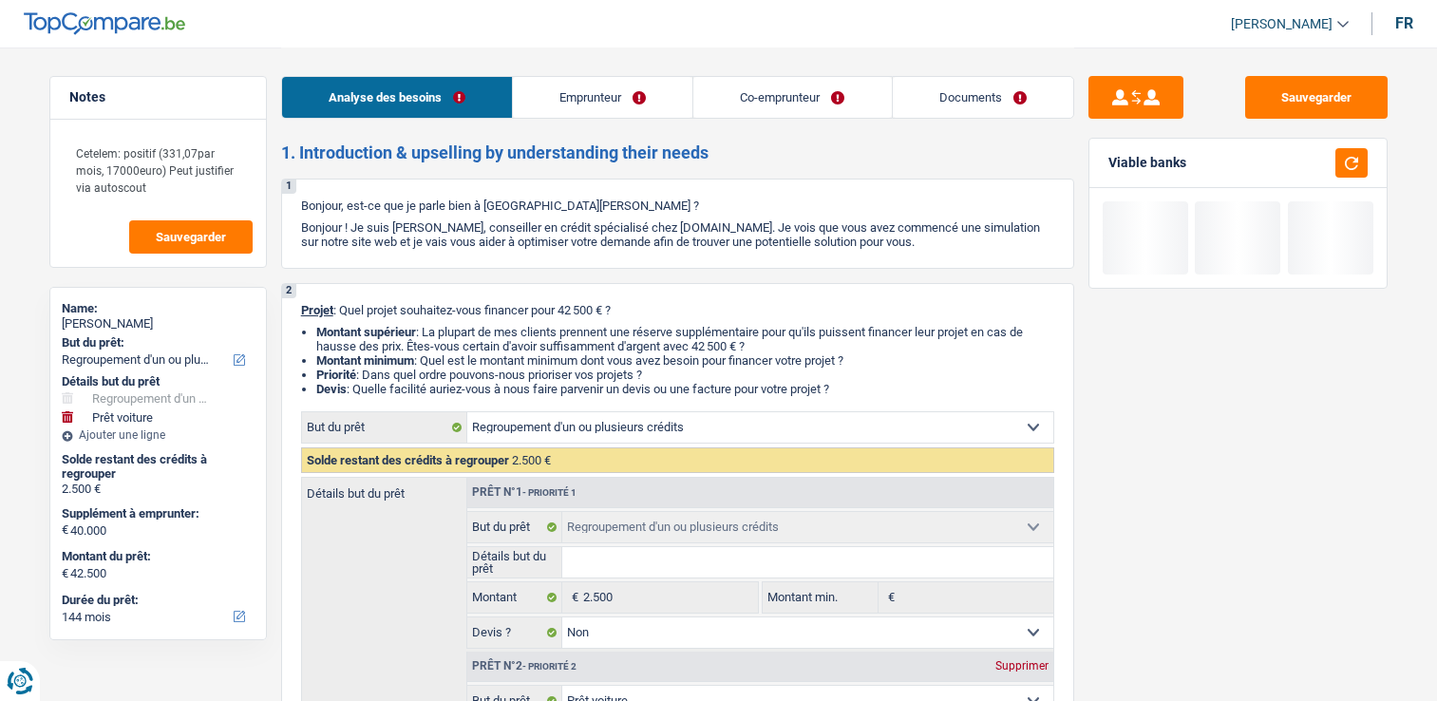
select select "car"
select select "yes"
select select "144"
select select "60"
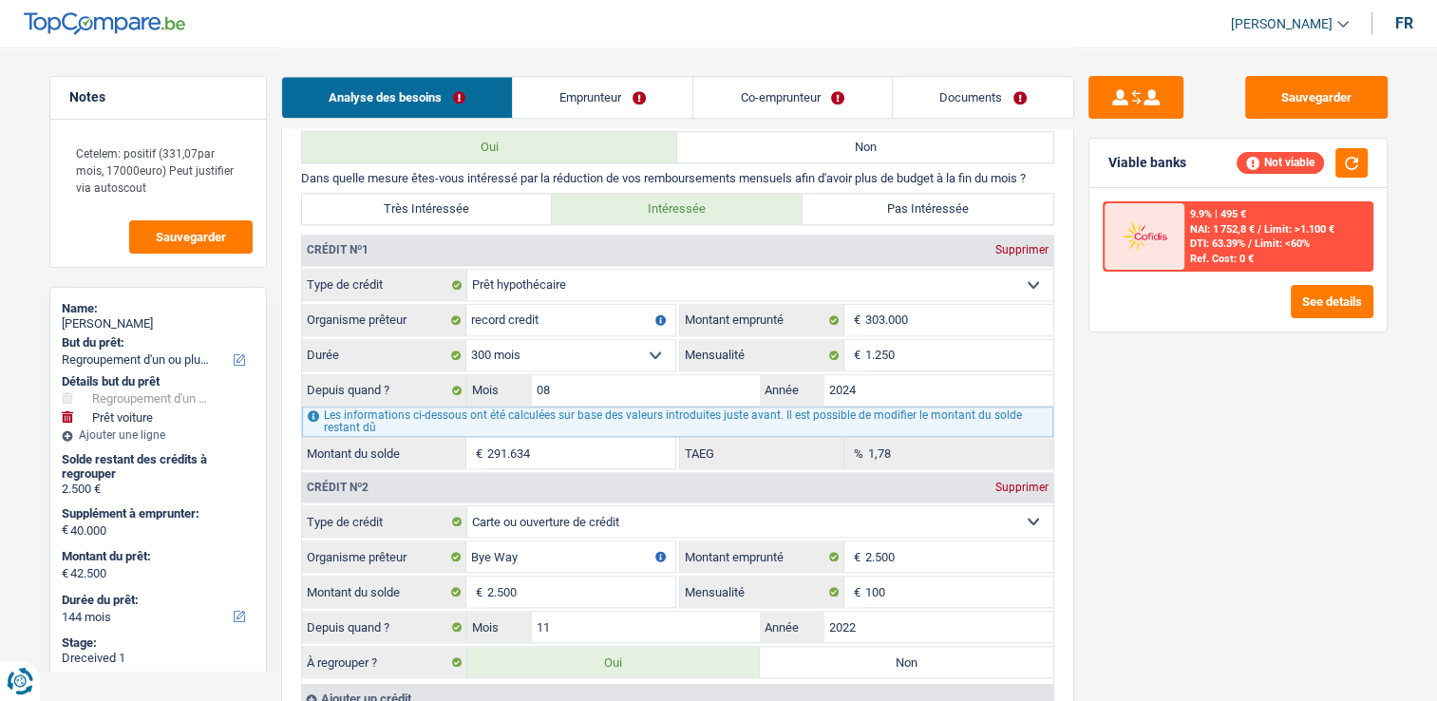
scroll to position [1994, 0]
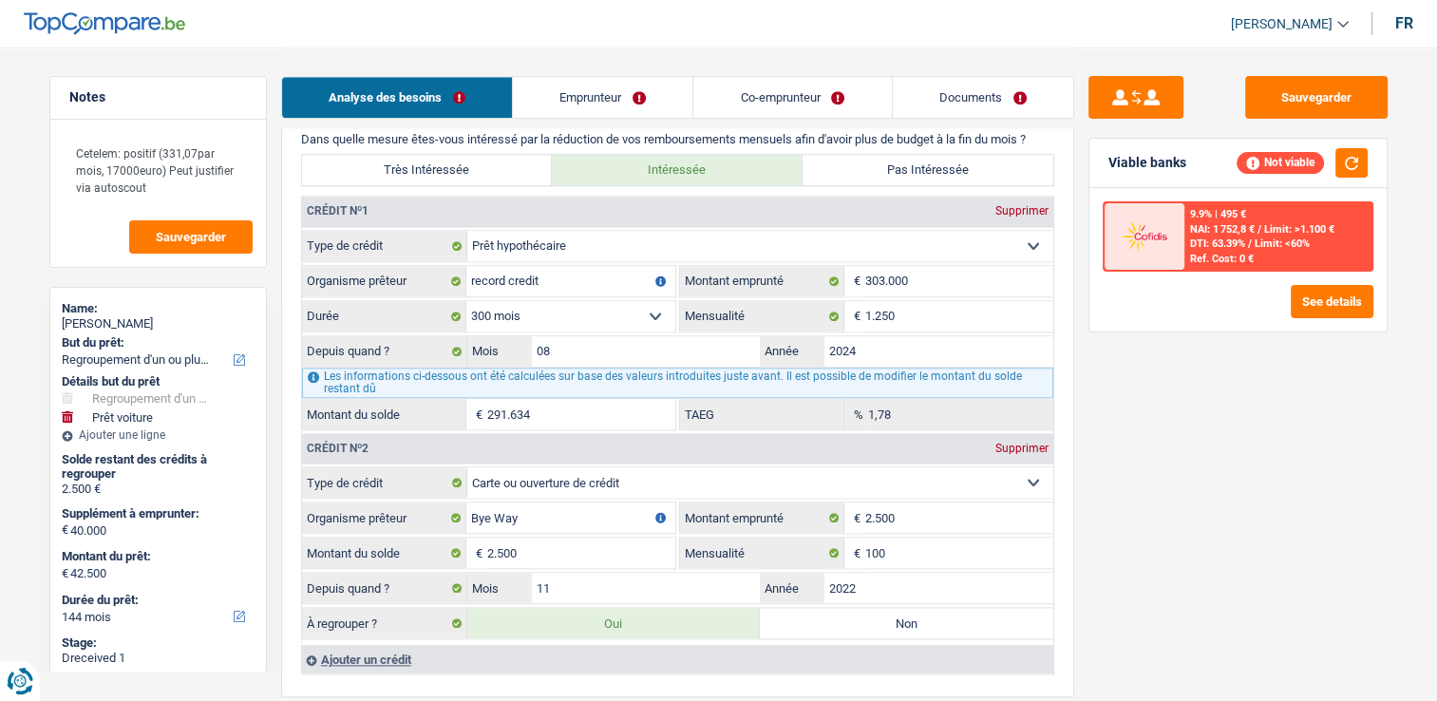
click at [639, 97] on link "Emprunteur" at bounding box center [602, 97] width 179 height 41
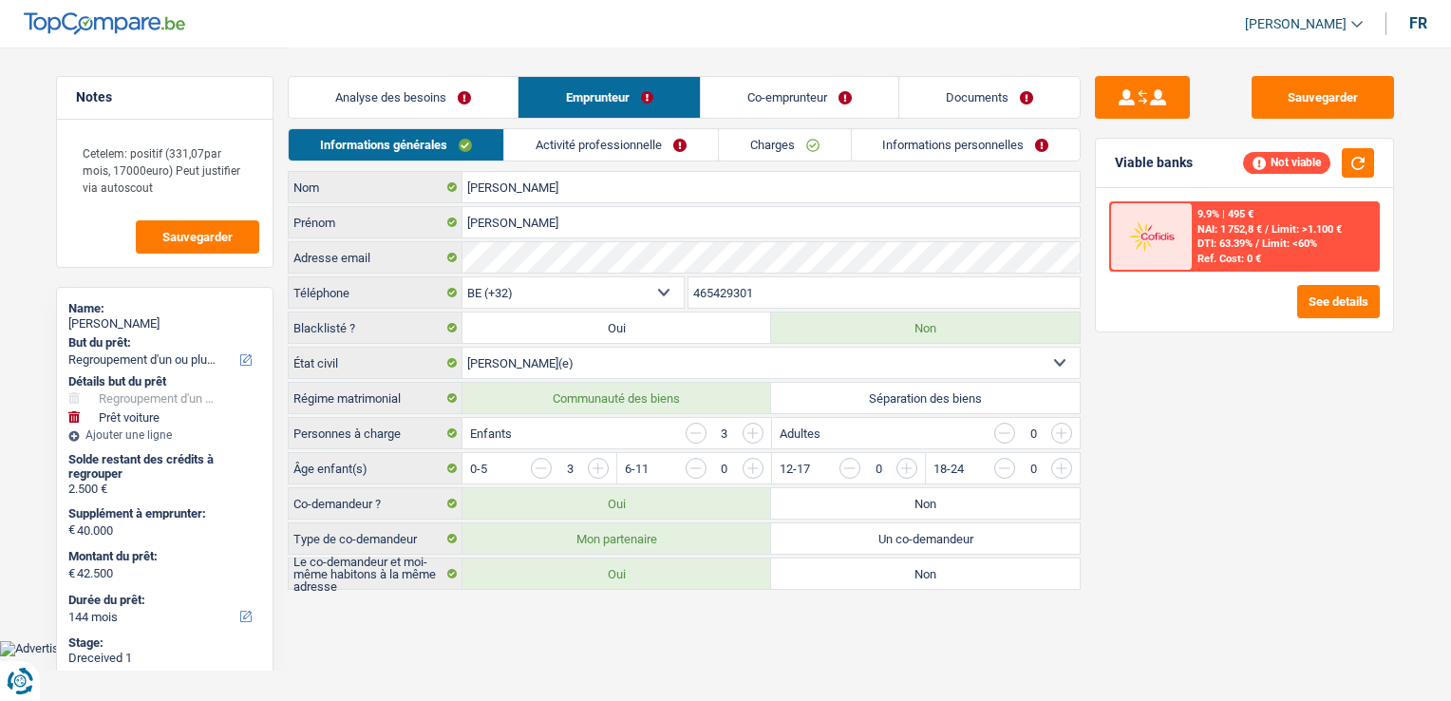
click at [676, 142] on link "Activité professionnelle" at bounding box center [611, 144] width 214 height 31
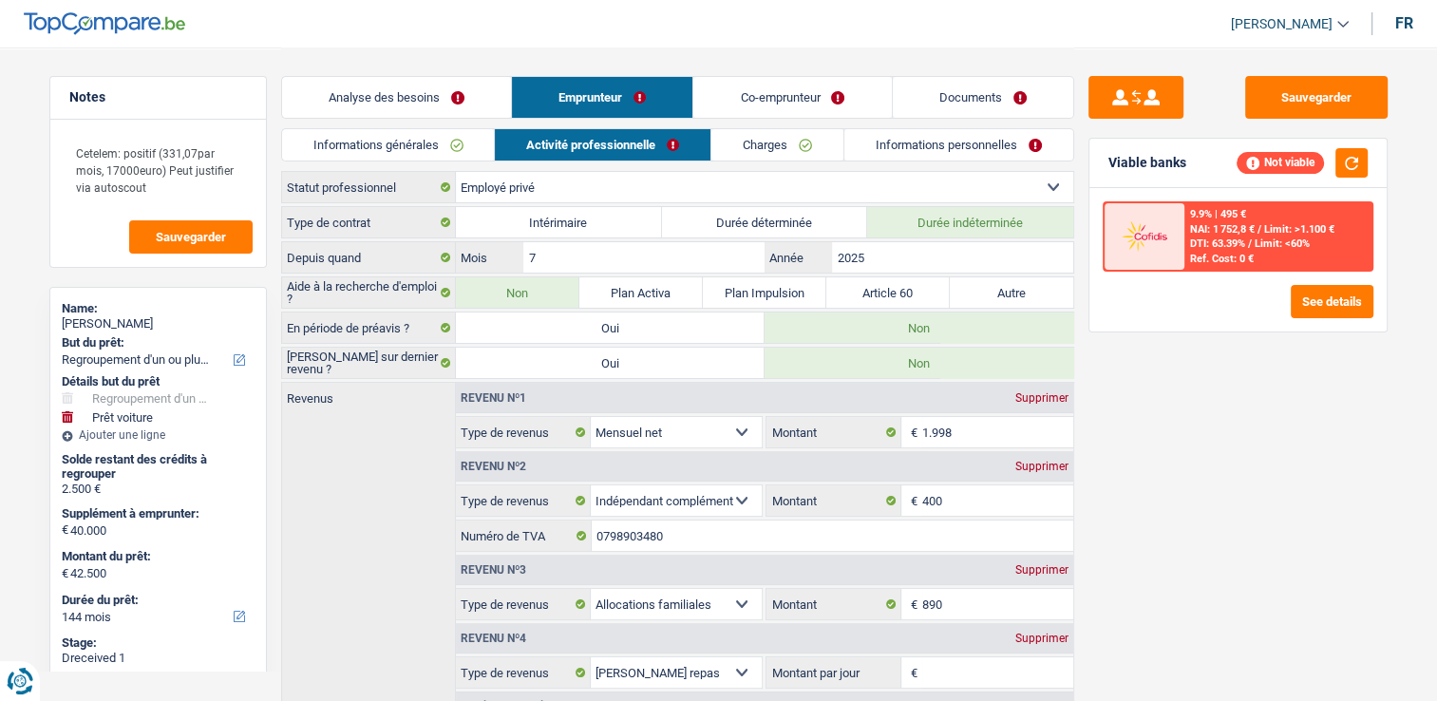
click at [786, 97] on link "Co-emprunteur" at bounding box center [792, 97] width 198 height 41
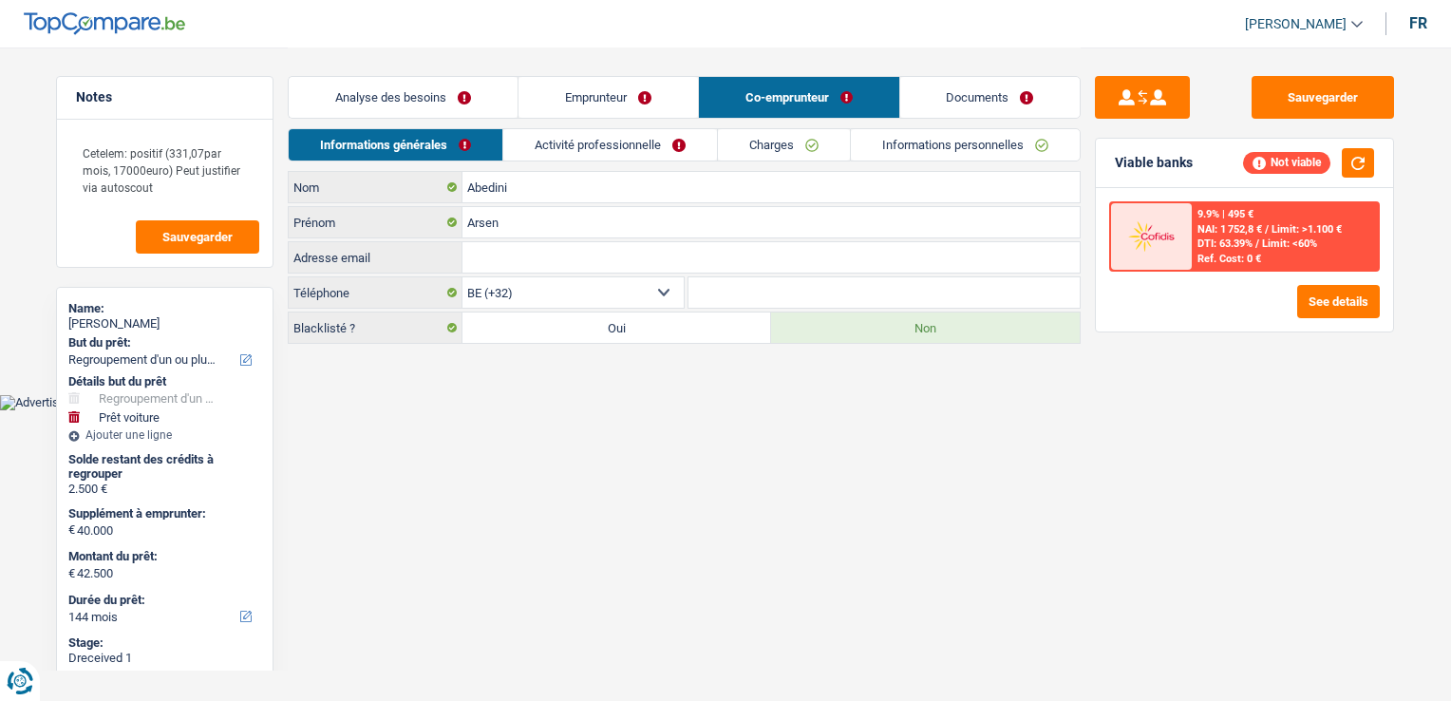
click at [678, 142] on link "Activité professionnelle" at bounding box center [610, 144] width 214 height 31
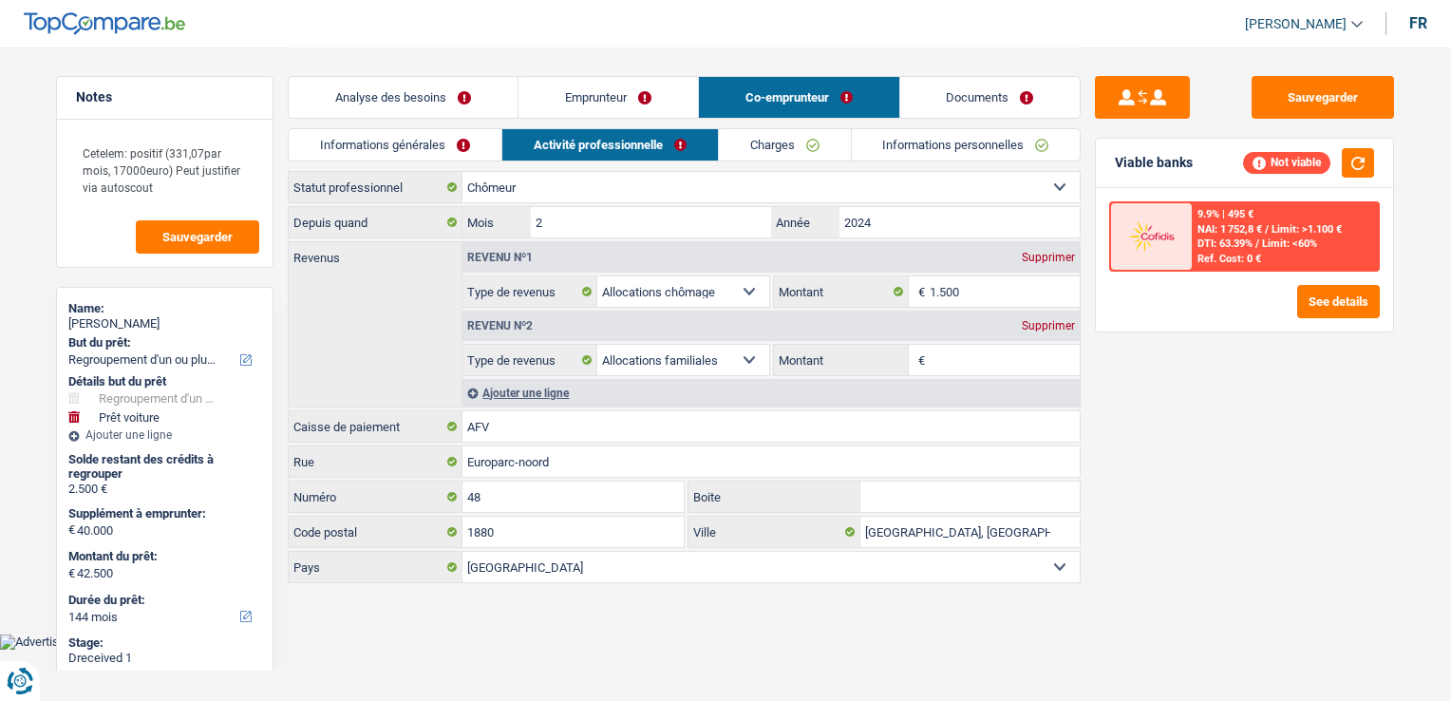
click at [771, 141] on link "Charges" at bounding box center [785, 144] width 132 height 31
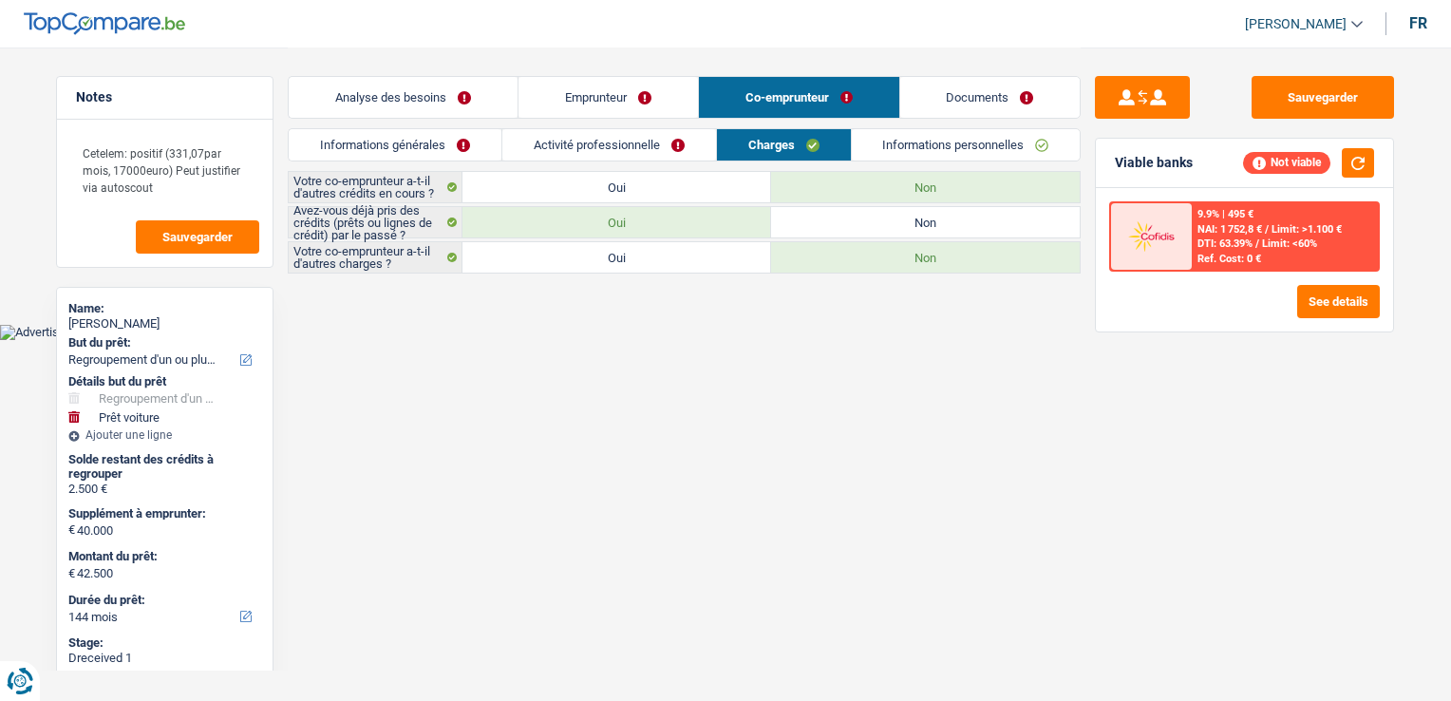
click at [915, 141] on link "Informations personnelles" at bounding box center [966, 144] width 229 height 31
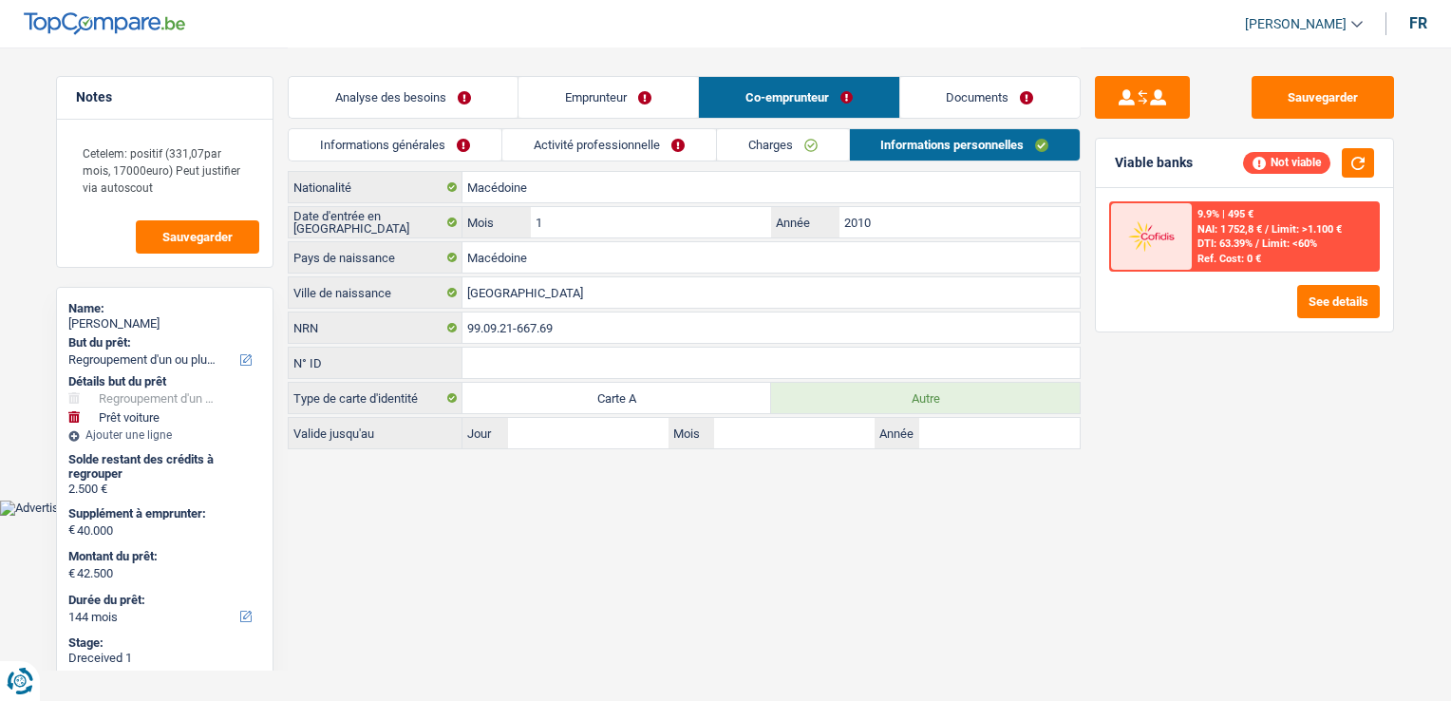
click at [946, 106] on link "Documents" at bounding box center [990, 97] width 180 height 41
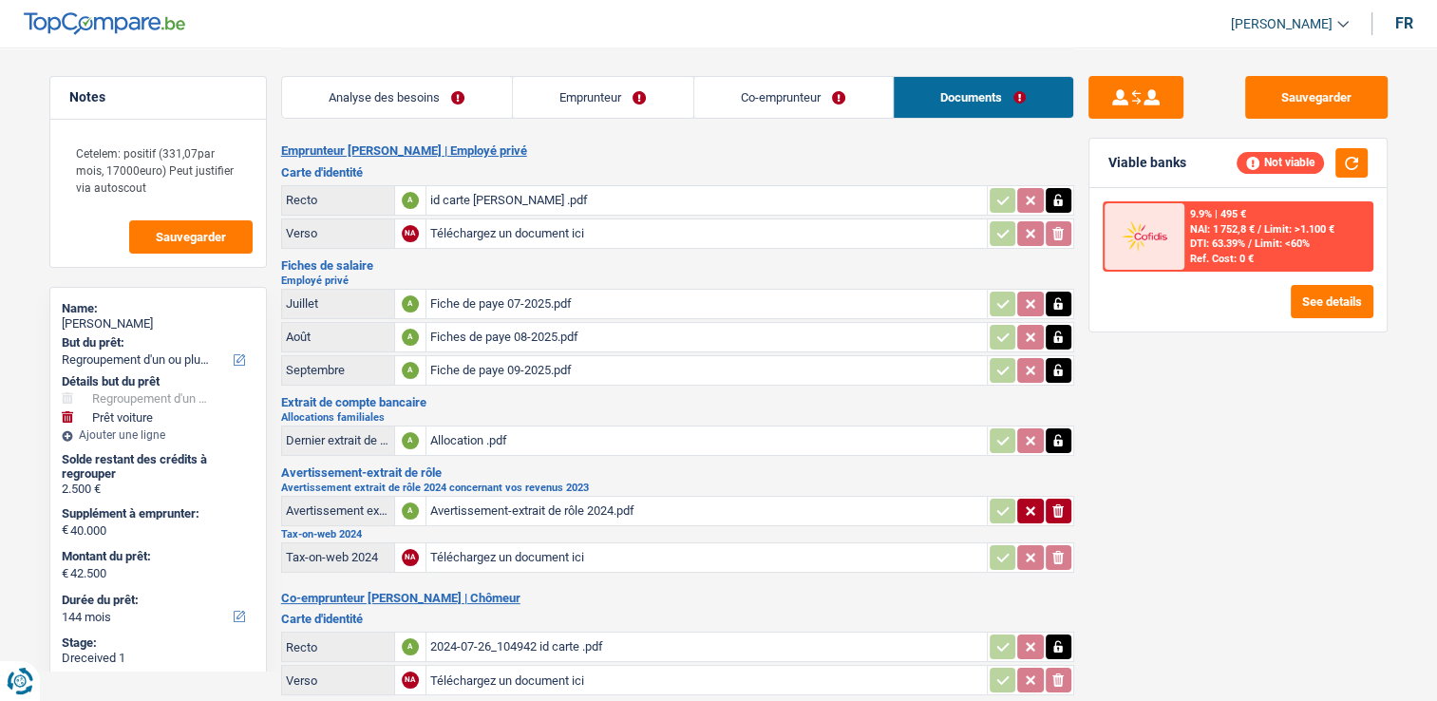
click at [561, 199] on div "id carte Anjela Kamberovic .pdf" at bounding box center [706, 200] width 553 height 28
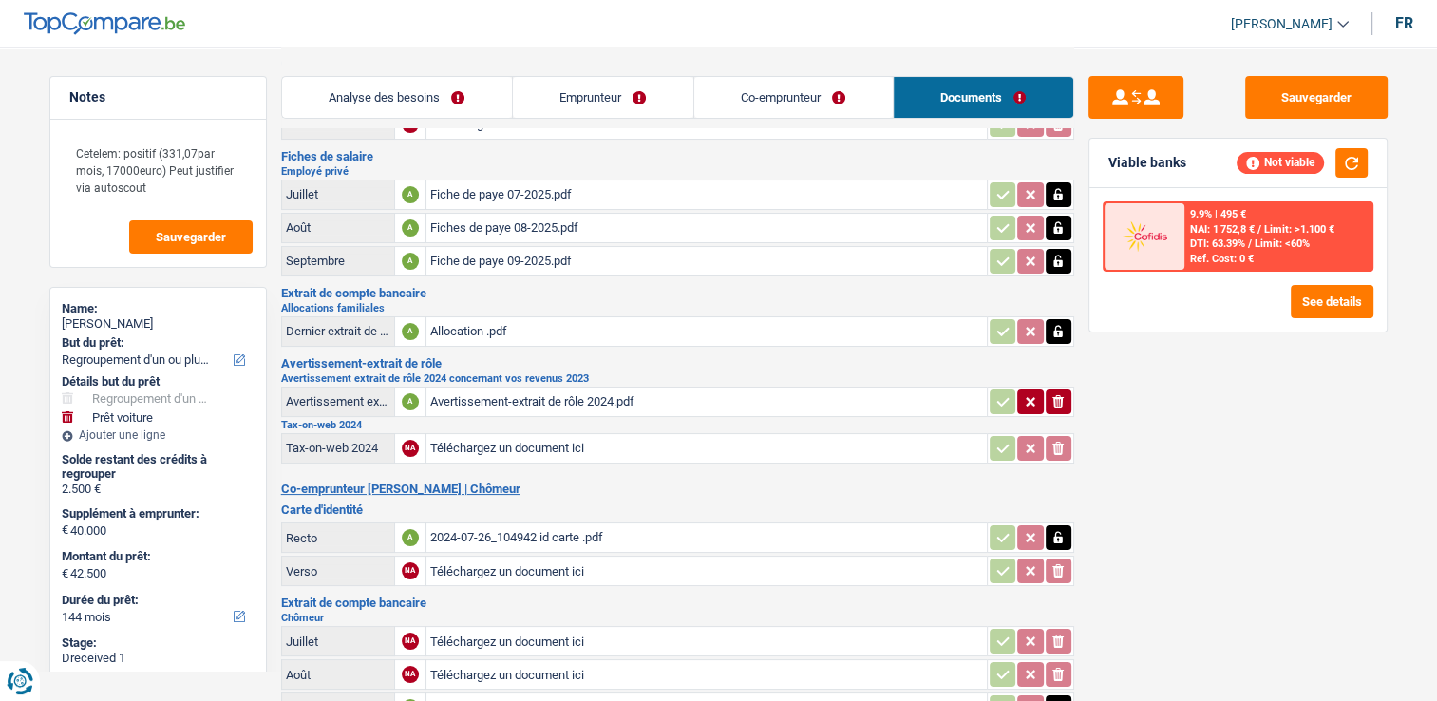
scroll to position [190, 0]
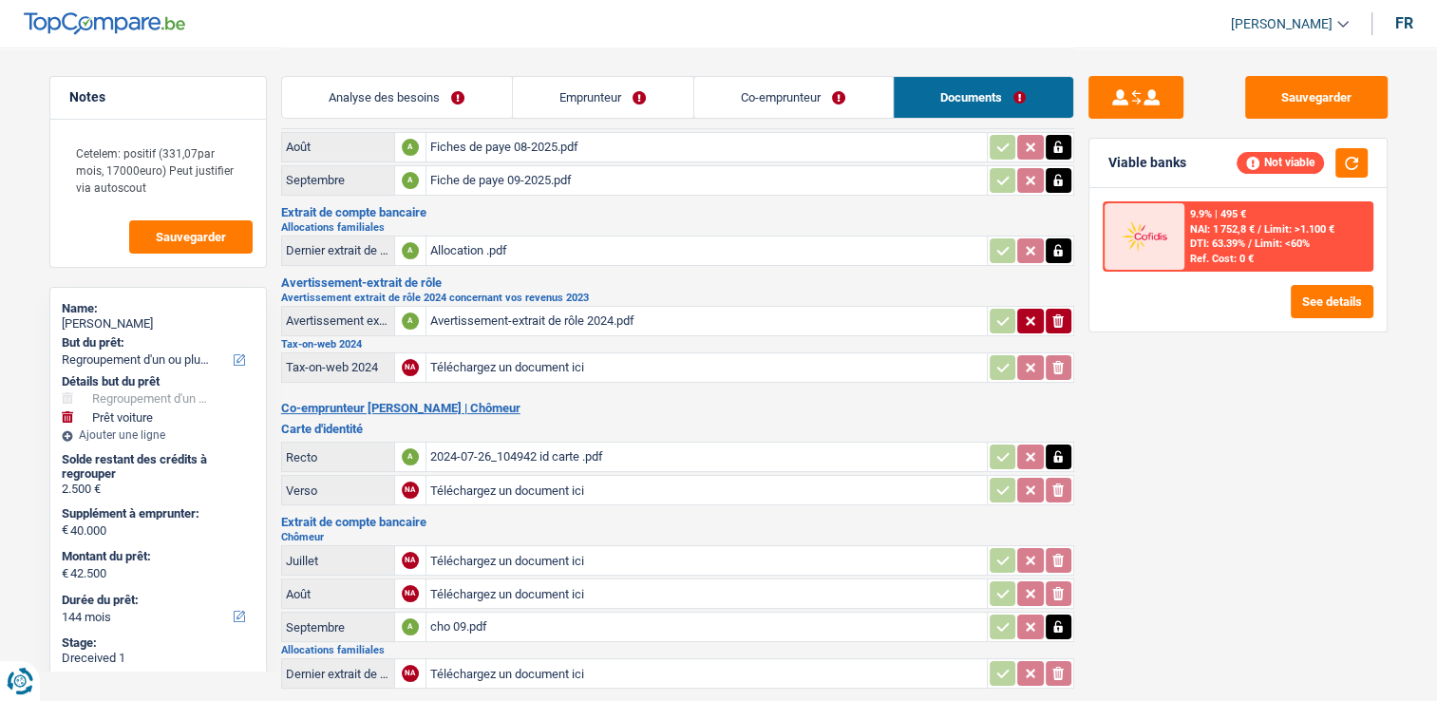
click at [541, 446] on div "2024-07-26_104942 id carte .pdf" at bounding box center [706, 456] width 553 height 28
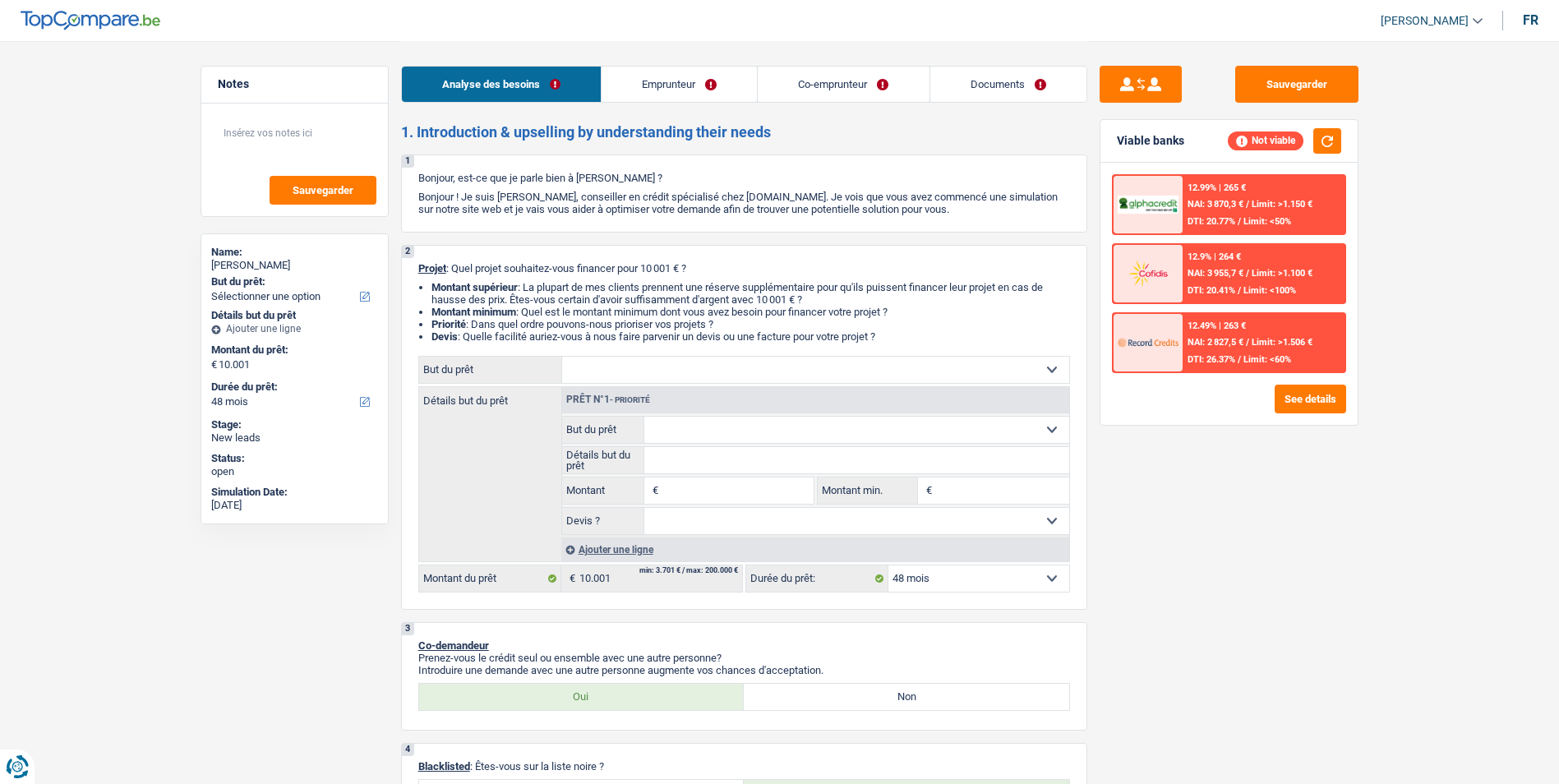
select select "48"
select select "worker"
select select "netSalary"
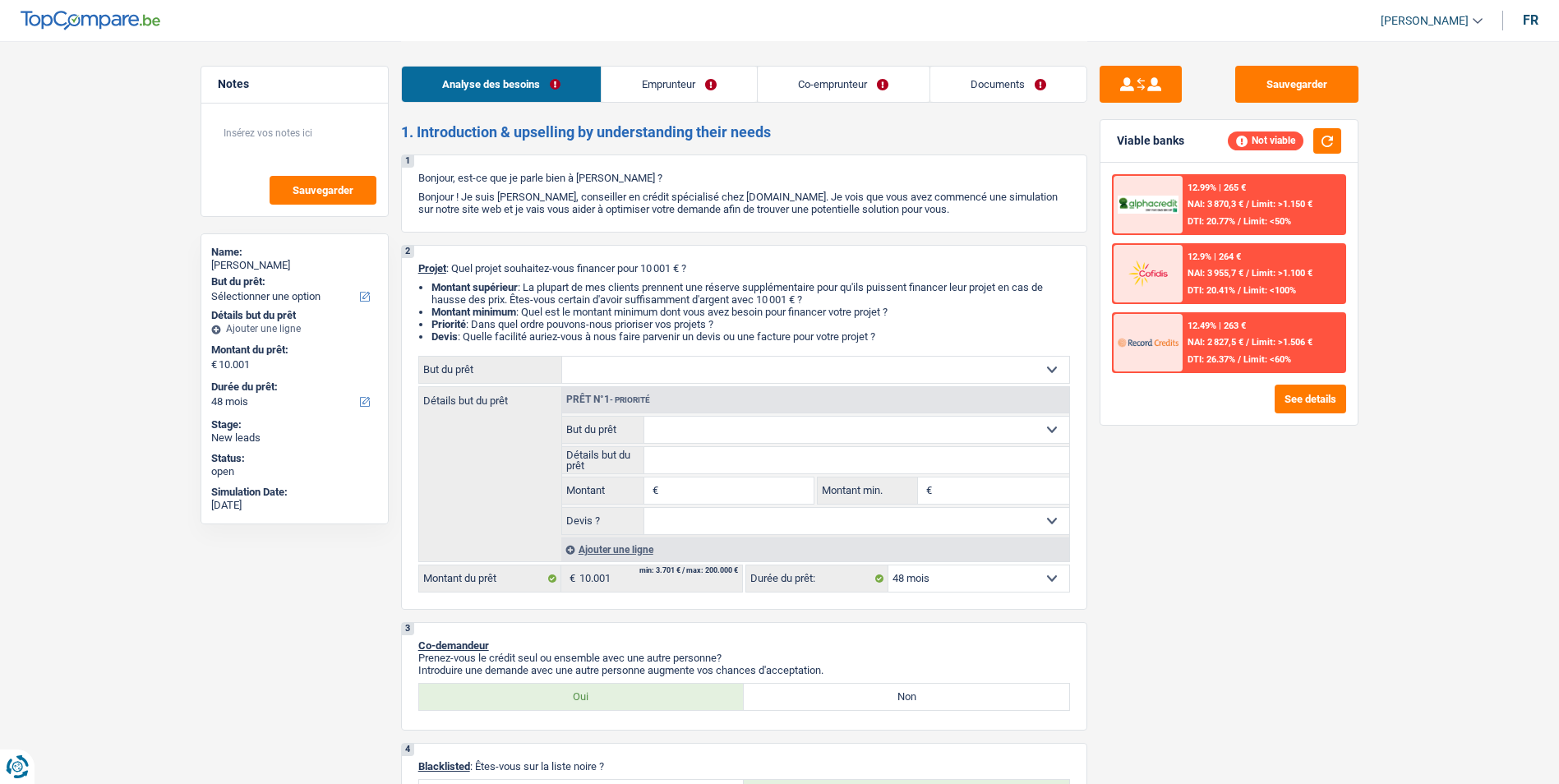
select select "netSalary"
select select "familyAllowances"
select select "netSalary"
select select "rents"
select select "48"
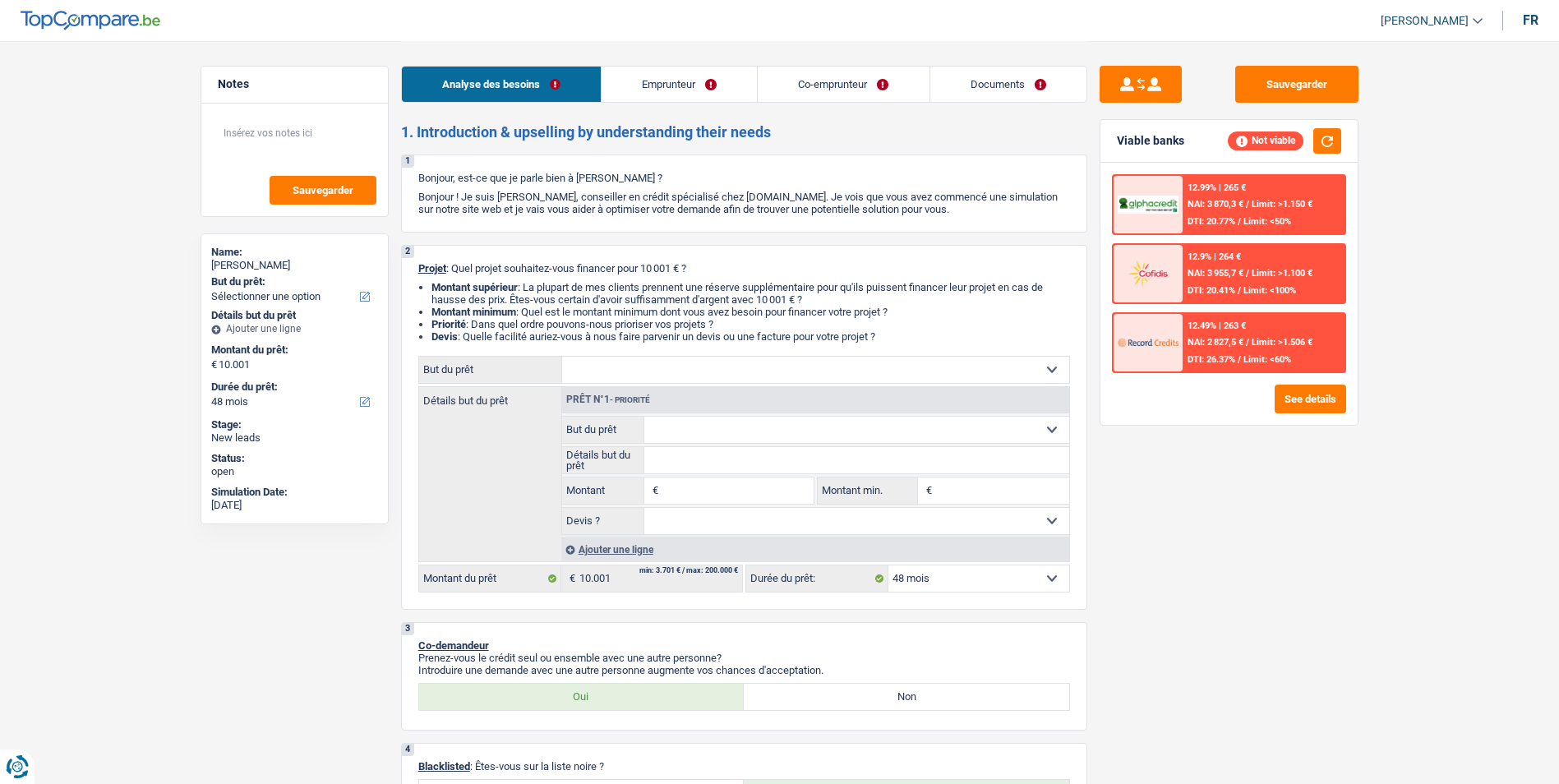
click at [1048, 65] on div "Analyse des besoins Emprunteur Co-emprunteur Documents" at bounding box center [744, 75] width 686 height 70
click at [1040, 76] on link "Documents" at bounding box center [1008, 84] width 156 height 35
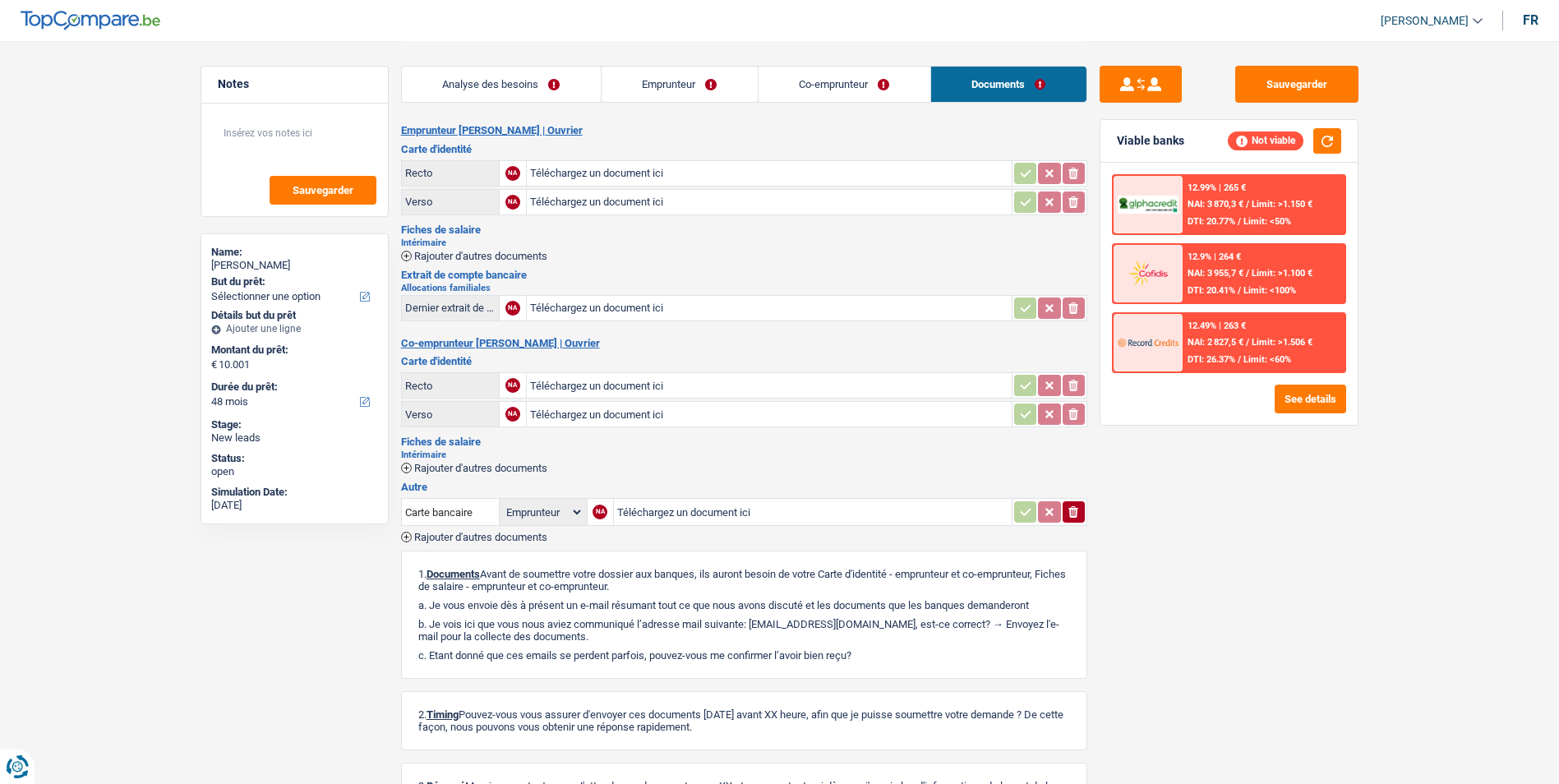
click at [563, 84] on link "Analyse des besoins" at bounding box center [501, 84] width 199 height 35
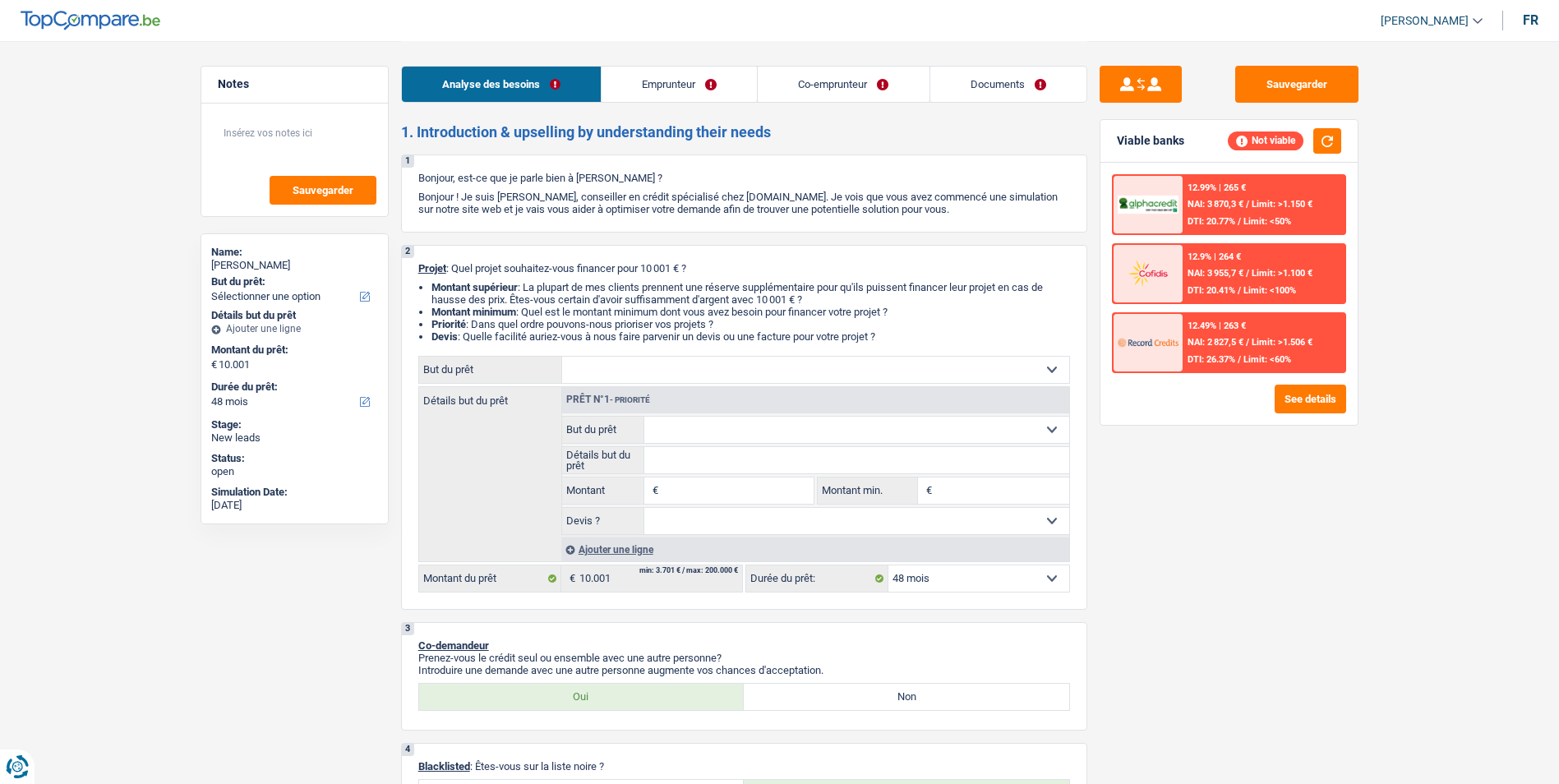
click at [647, 79] on link "Emprunteur" at bounding box center [679, 84] width 155 height 35
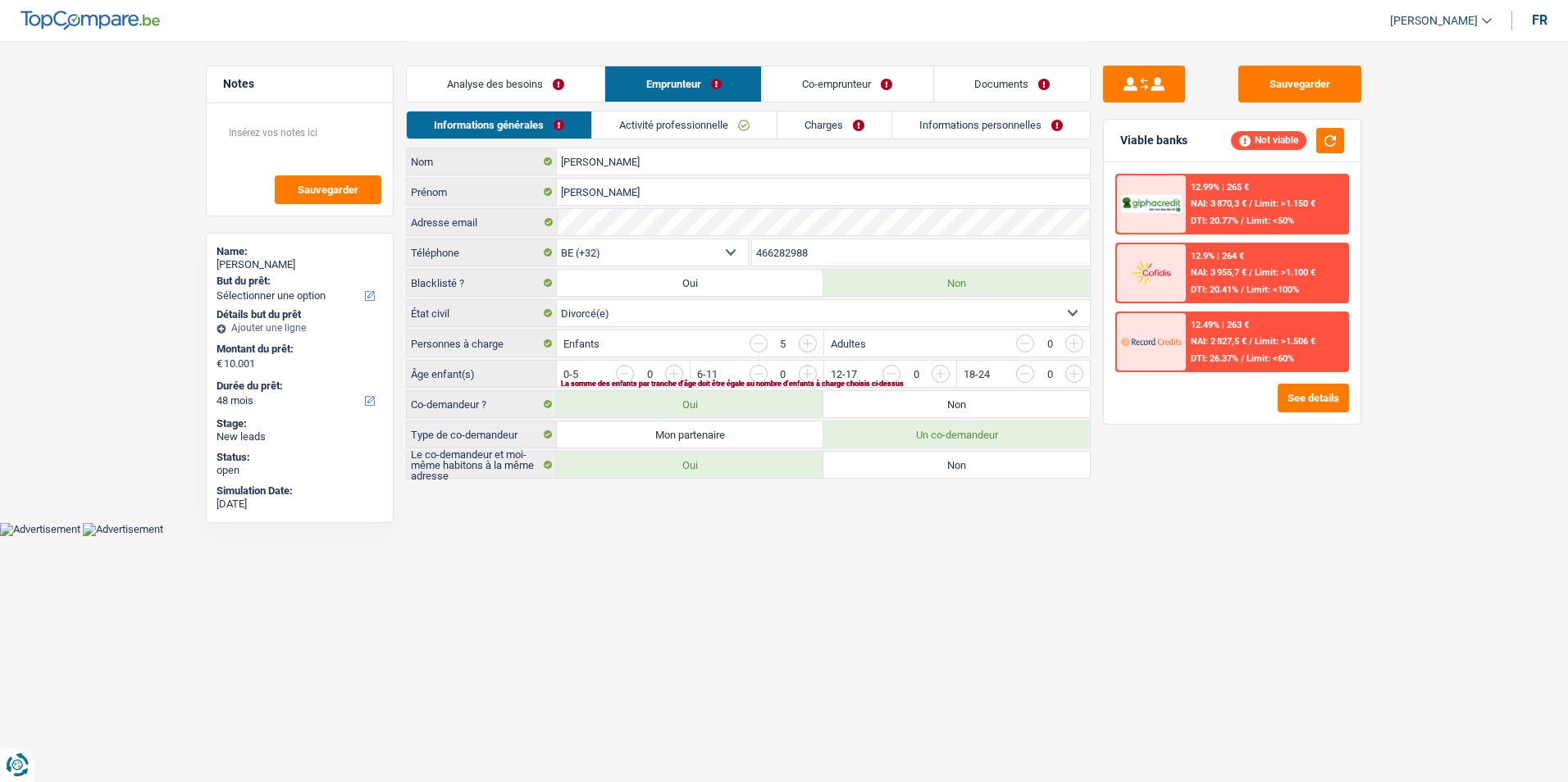
click at [712, 124] on link "Activité professionnelle" at bounding box center [685, 124] width 185 height 27
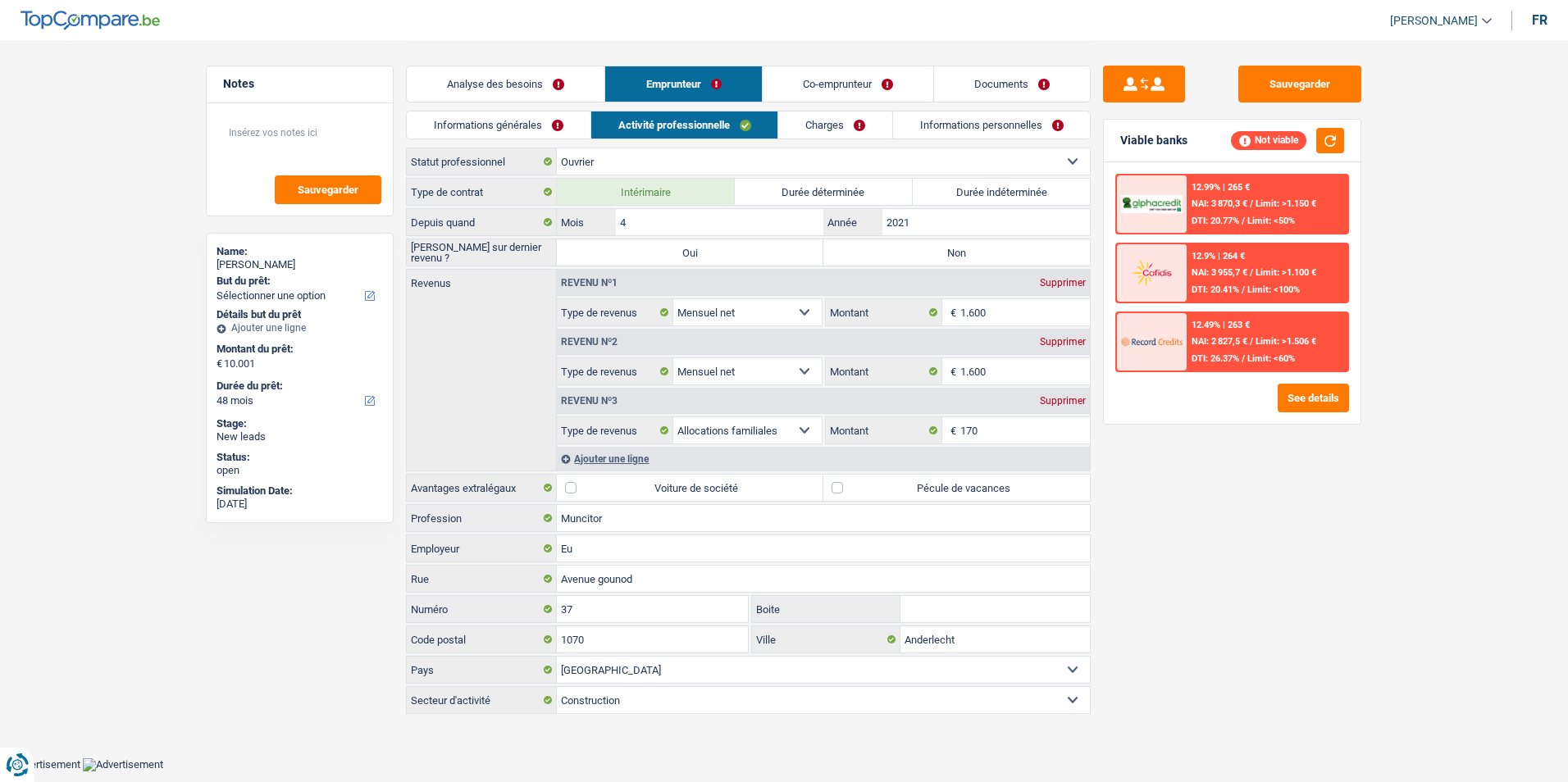
click at [838, 132] on link "Charges" at bounding box center [835, 124] width 114 height 27
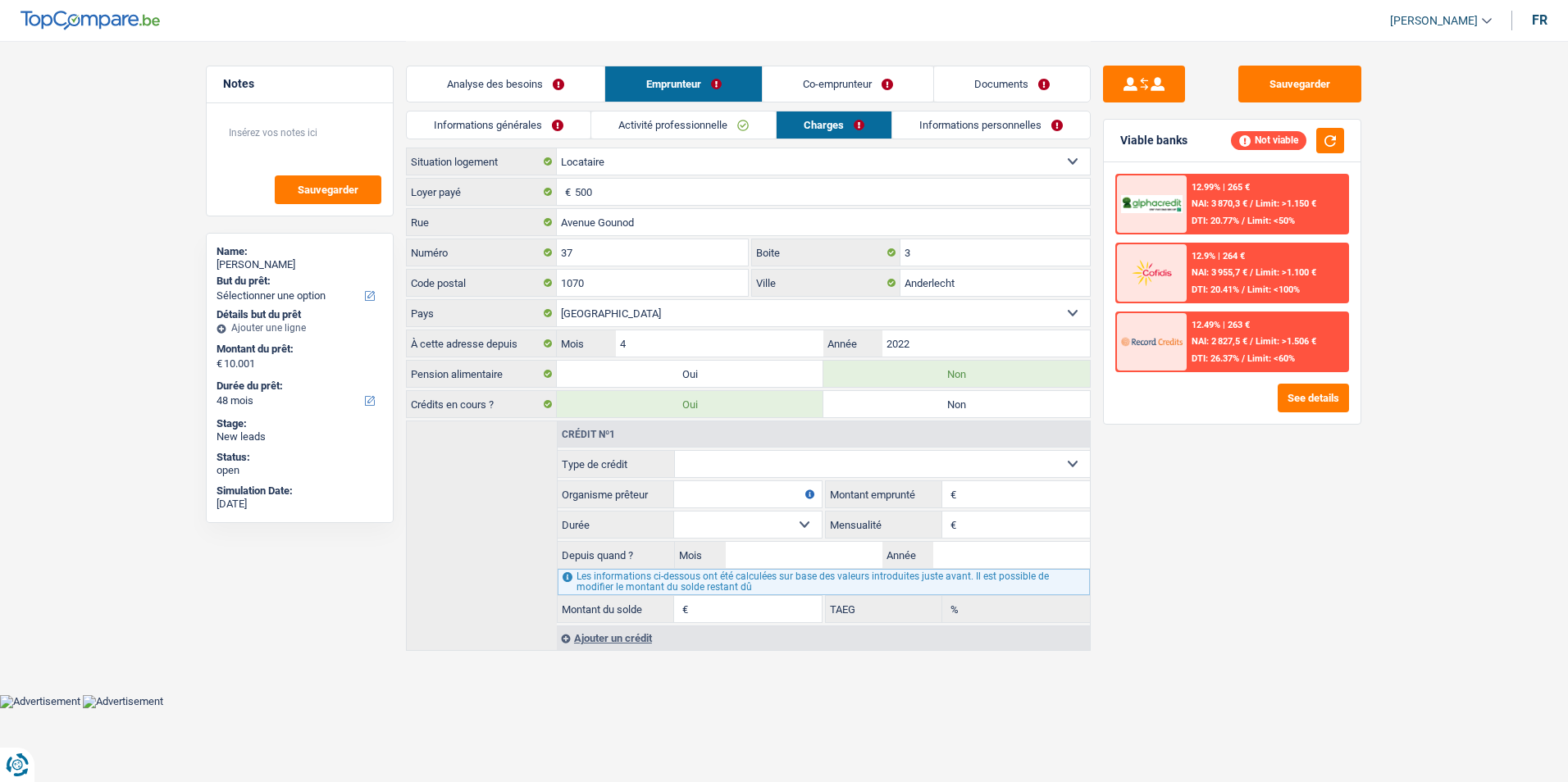
click at [711, 117] on link "Activité professionnelle" at bounding box center [684, 124] width 185 height 27
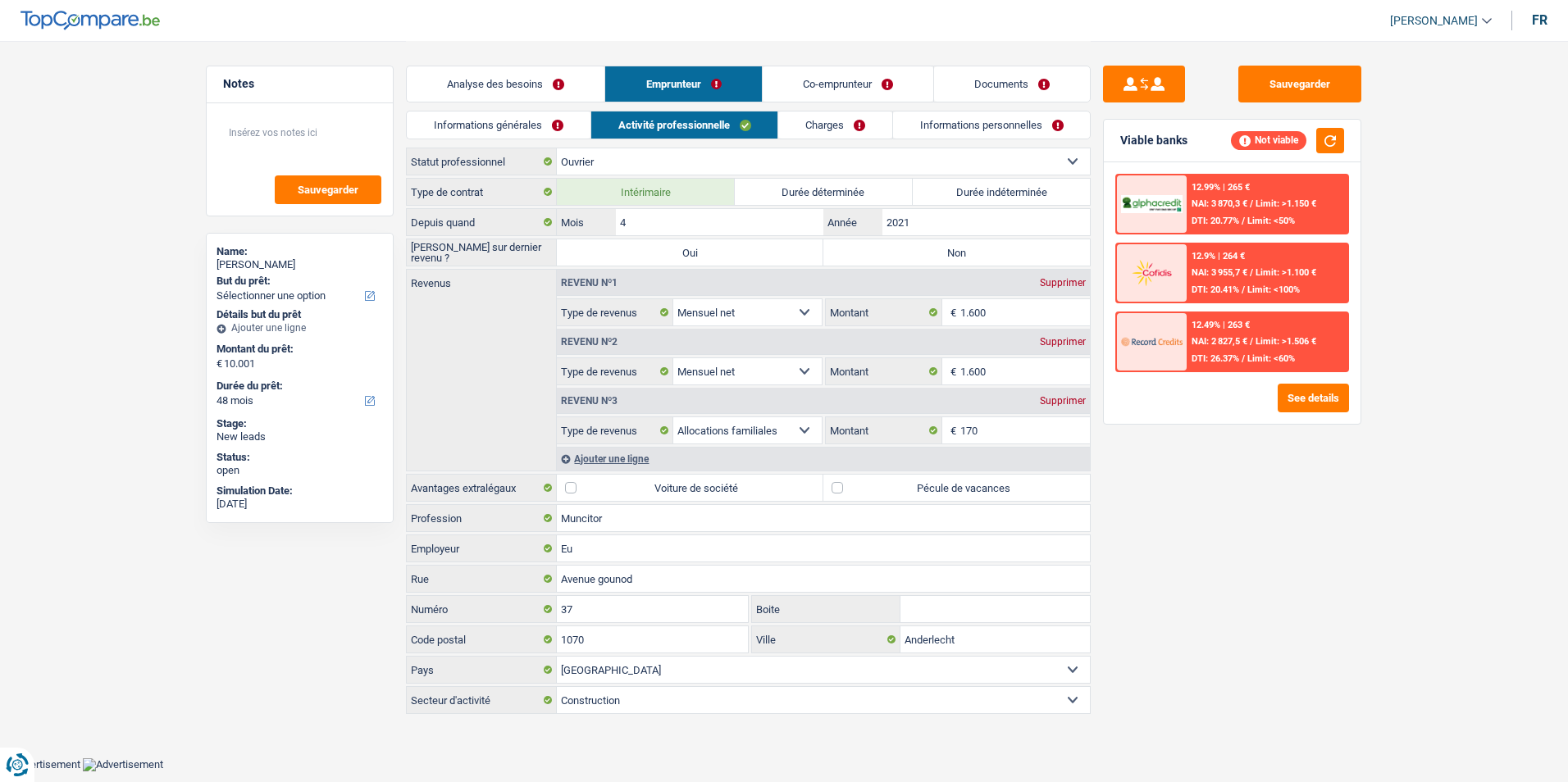
click at [560, 121] on link "Informations générales" at bounding box center [498, 124] width 184 height 27
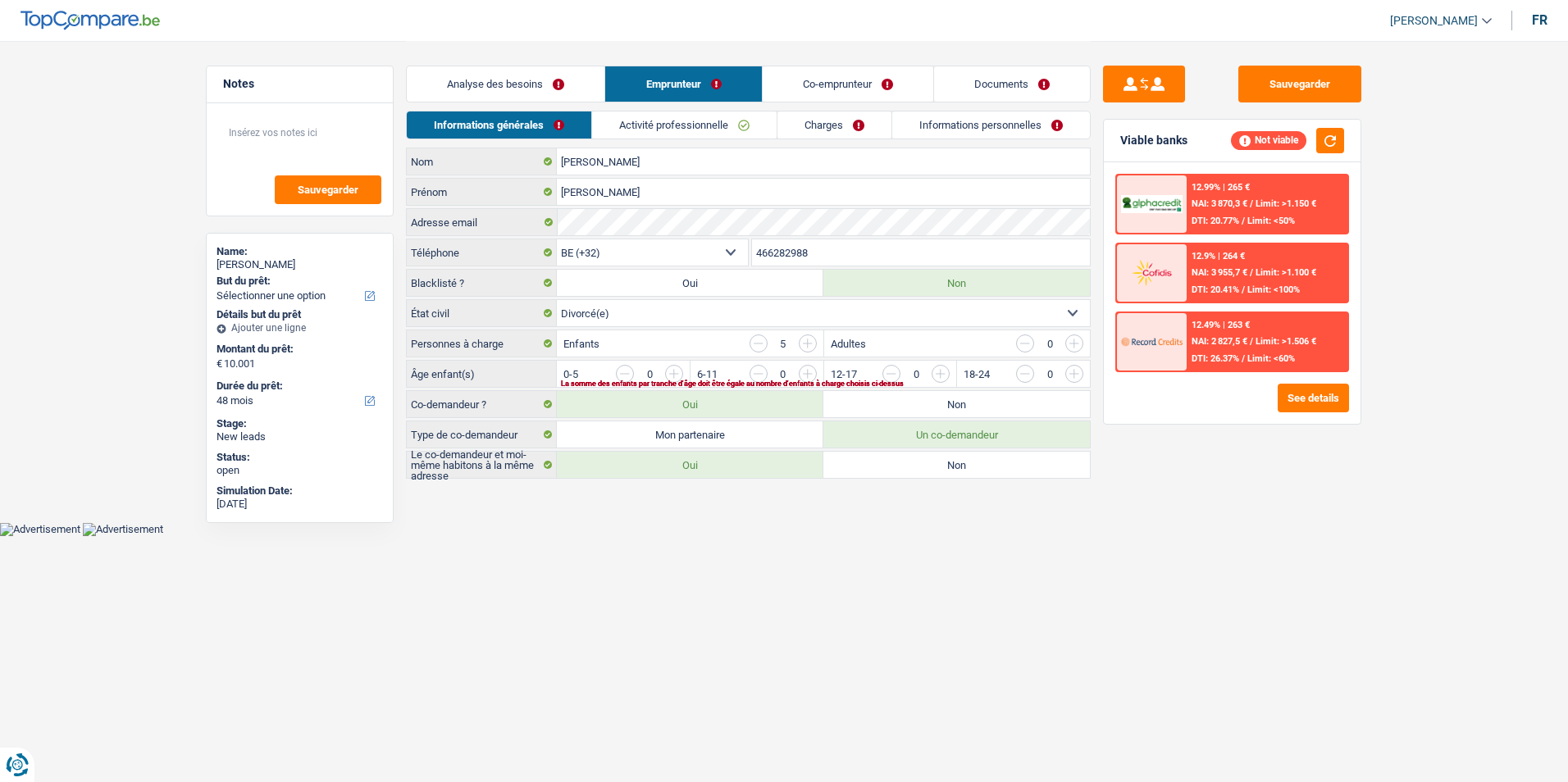
click at [560, 87] on link "Analyse des besoins" at bounding box center [505, 84] width 198 height 35
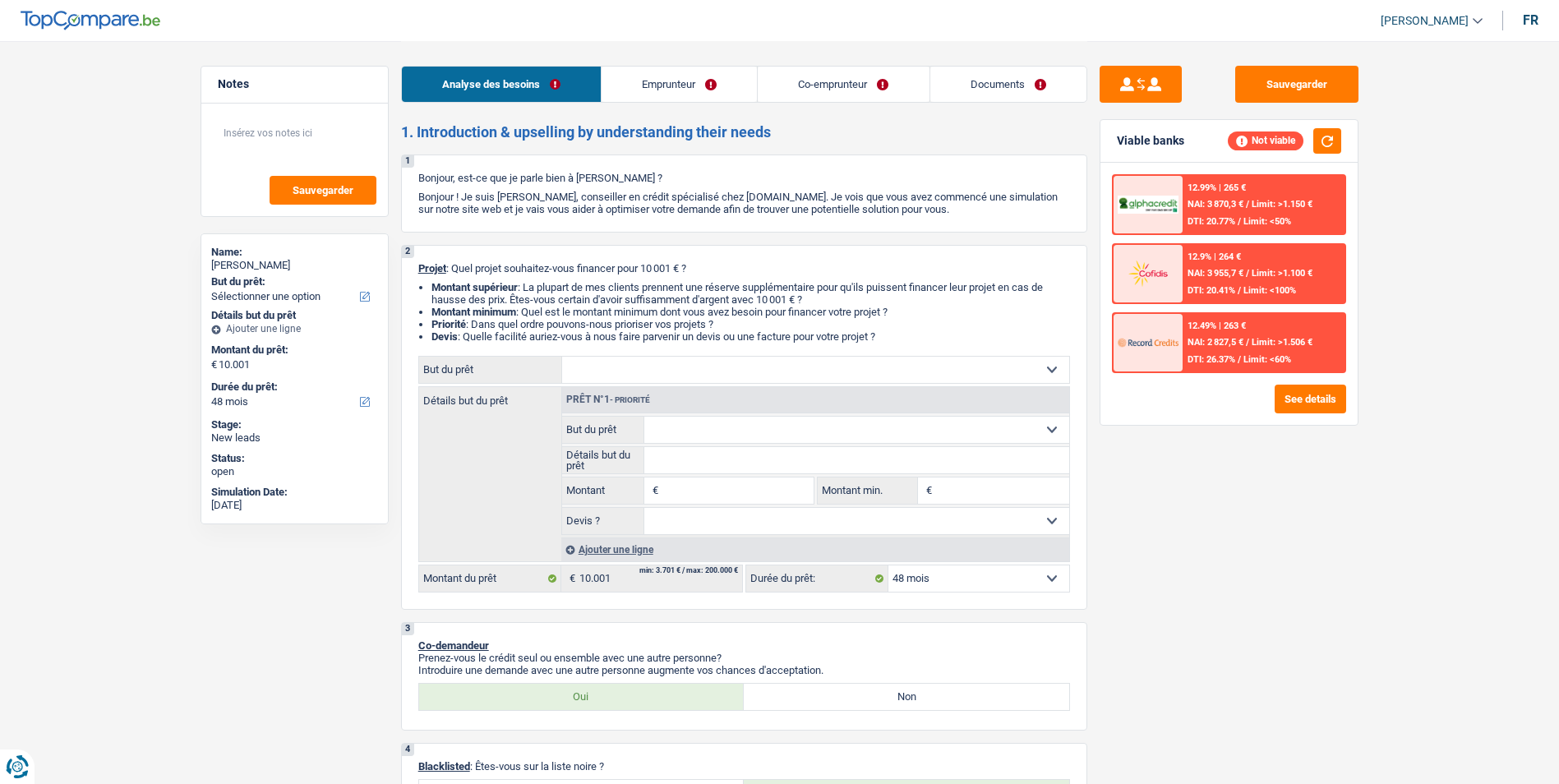
click at [717, 376] on select "Confort maison: meubles, textile, peinture, électroménager, outillage non-profe…" at bounding box center [815, 370] width 507 height 26
select select "tech"
select select
click at [562, 357] on select "Confort maison: meubles, textile, peinture, électroménager, outillage non-profe…" at bounding box center [815, 370] width 507 height 26
select select "tech"
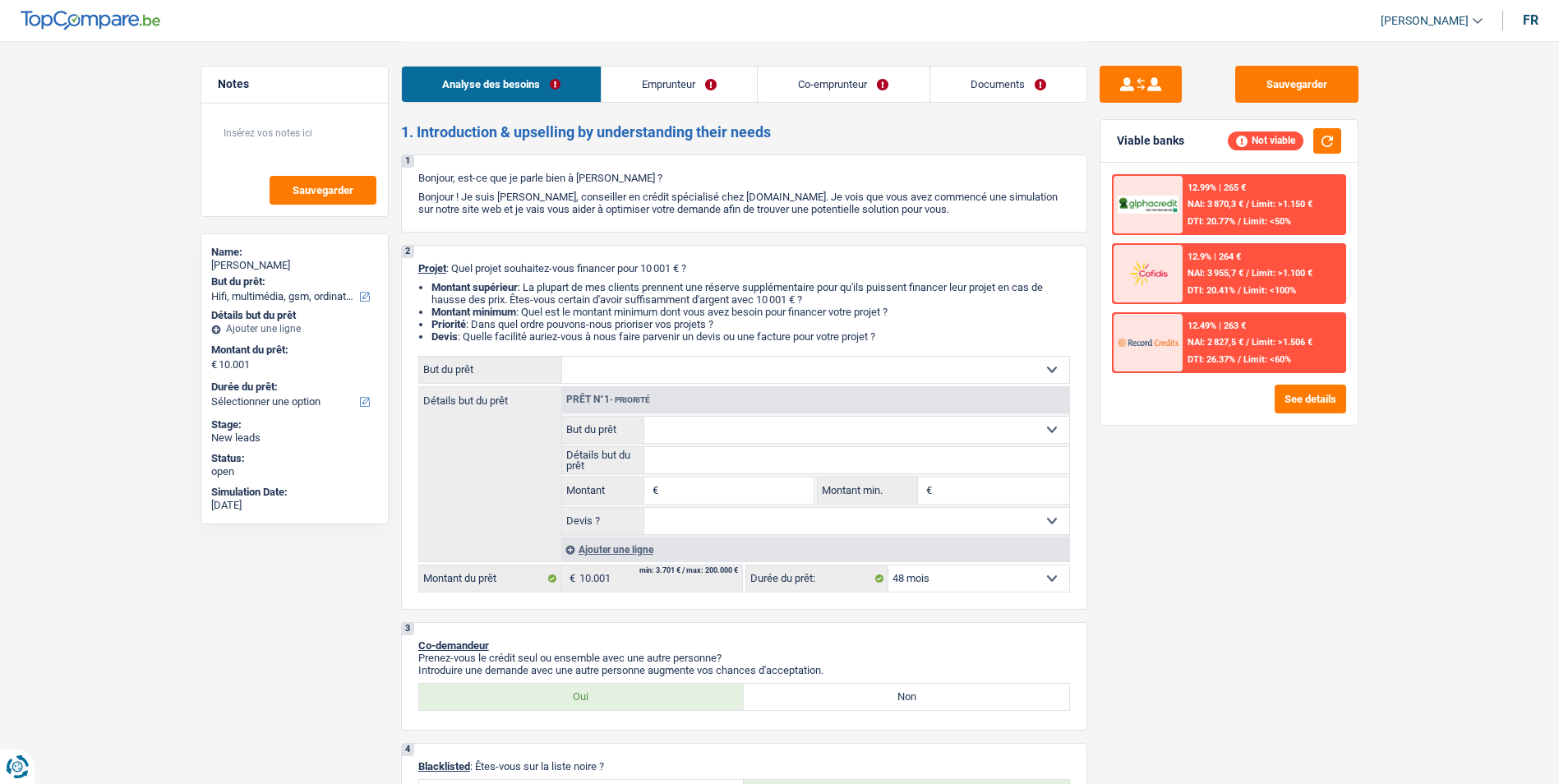
type input "0"
select select
select select "tech"
type input "10.001"
select select
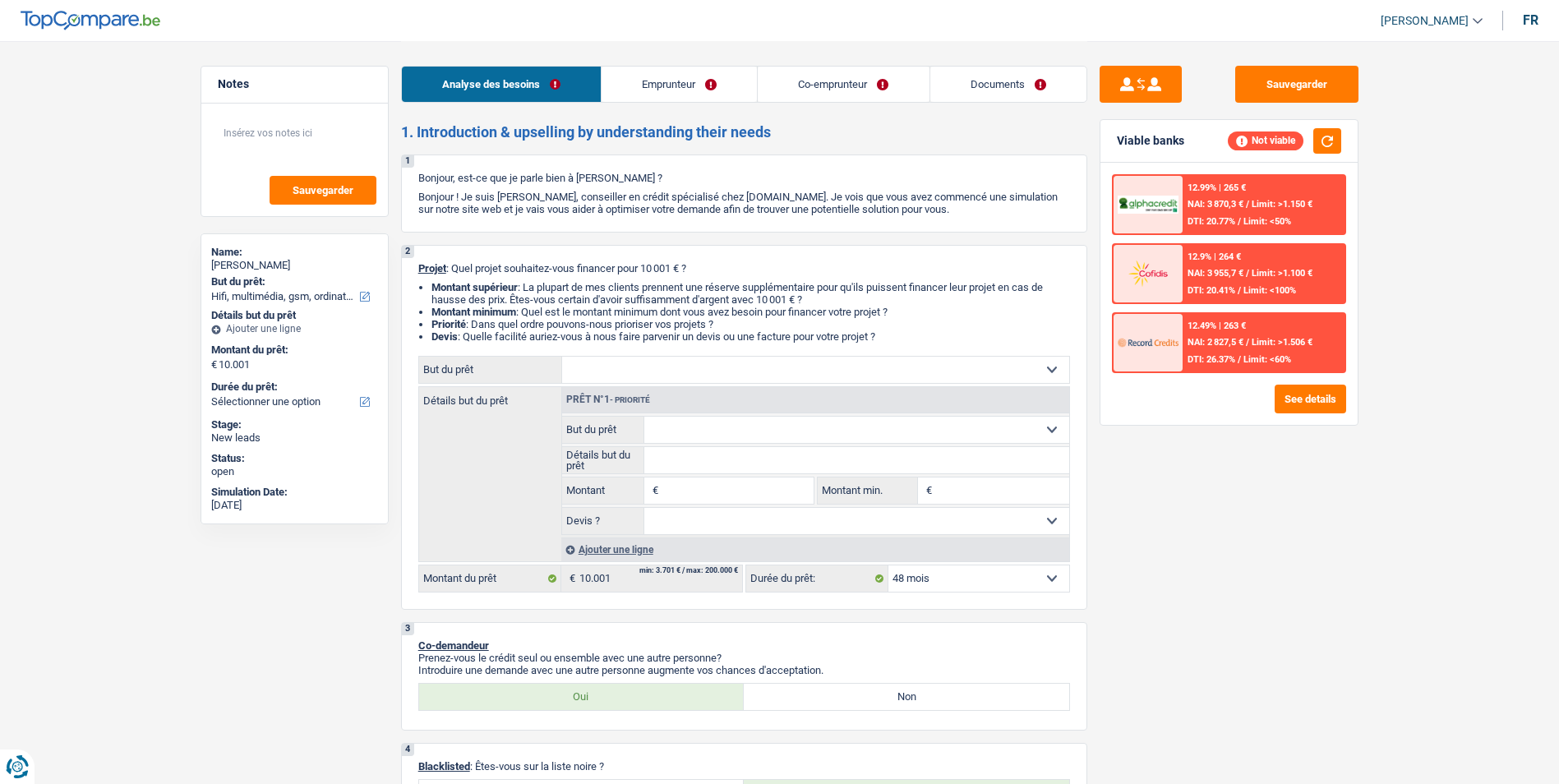
select select "tech"
type input "10.001"
select select
select select "tech"
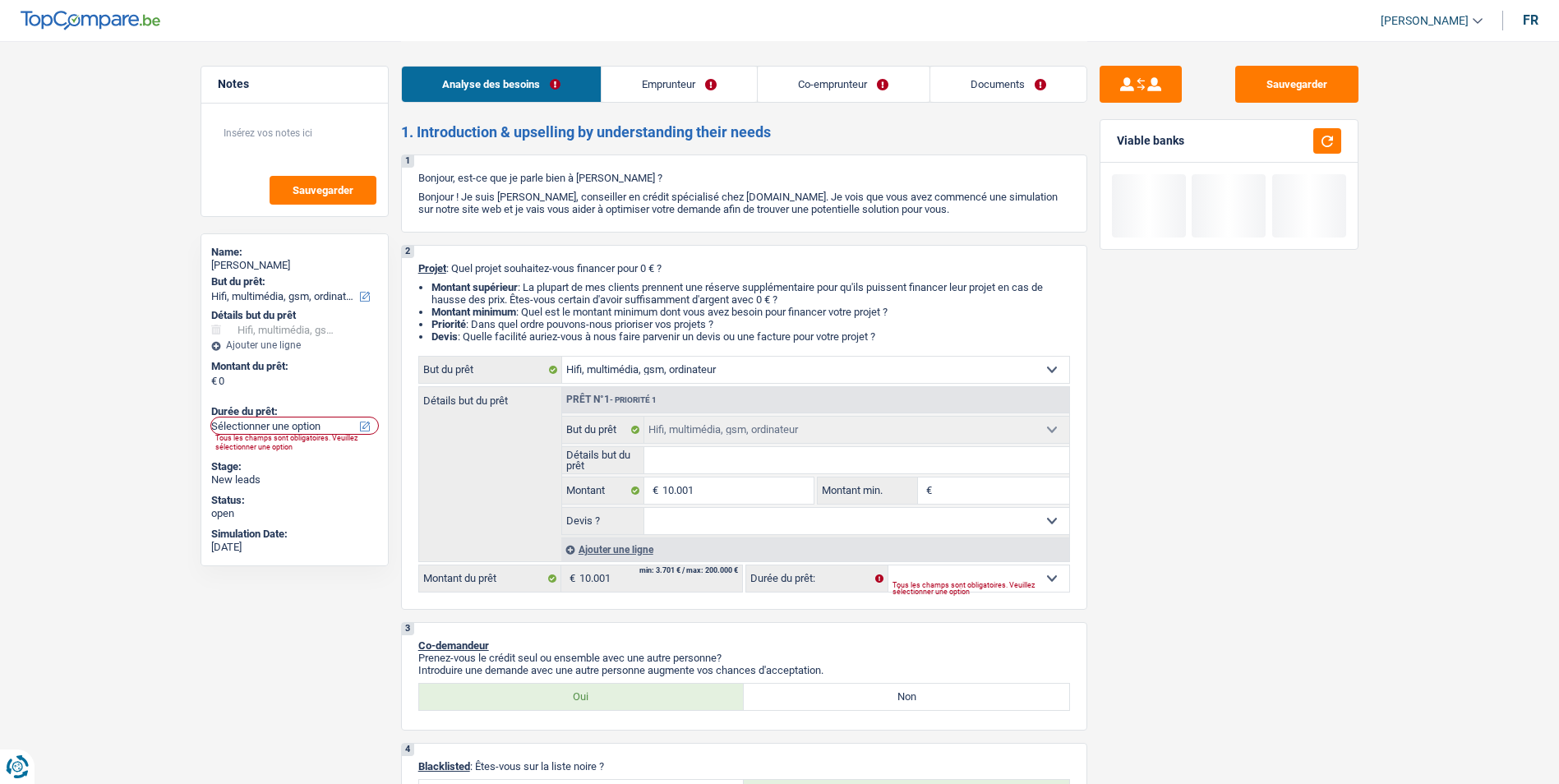
click at [704, 365] on select "Confort maison: meubles, textile, peinture, électroménager, outillage non-profe…" at bounding box center [815, 370] width 507 height 26
select select "household"
click at [562, 357] on select "Confort maison: meubles, textile, peinture, électroménager, outillage non-profe…" at bounding box center [815, 370] width 507 height 26
select select "household"
select select
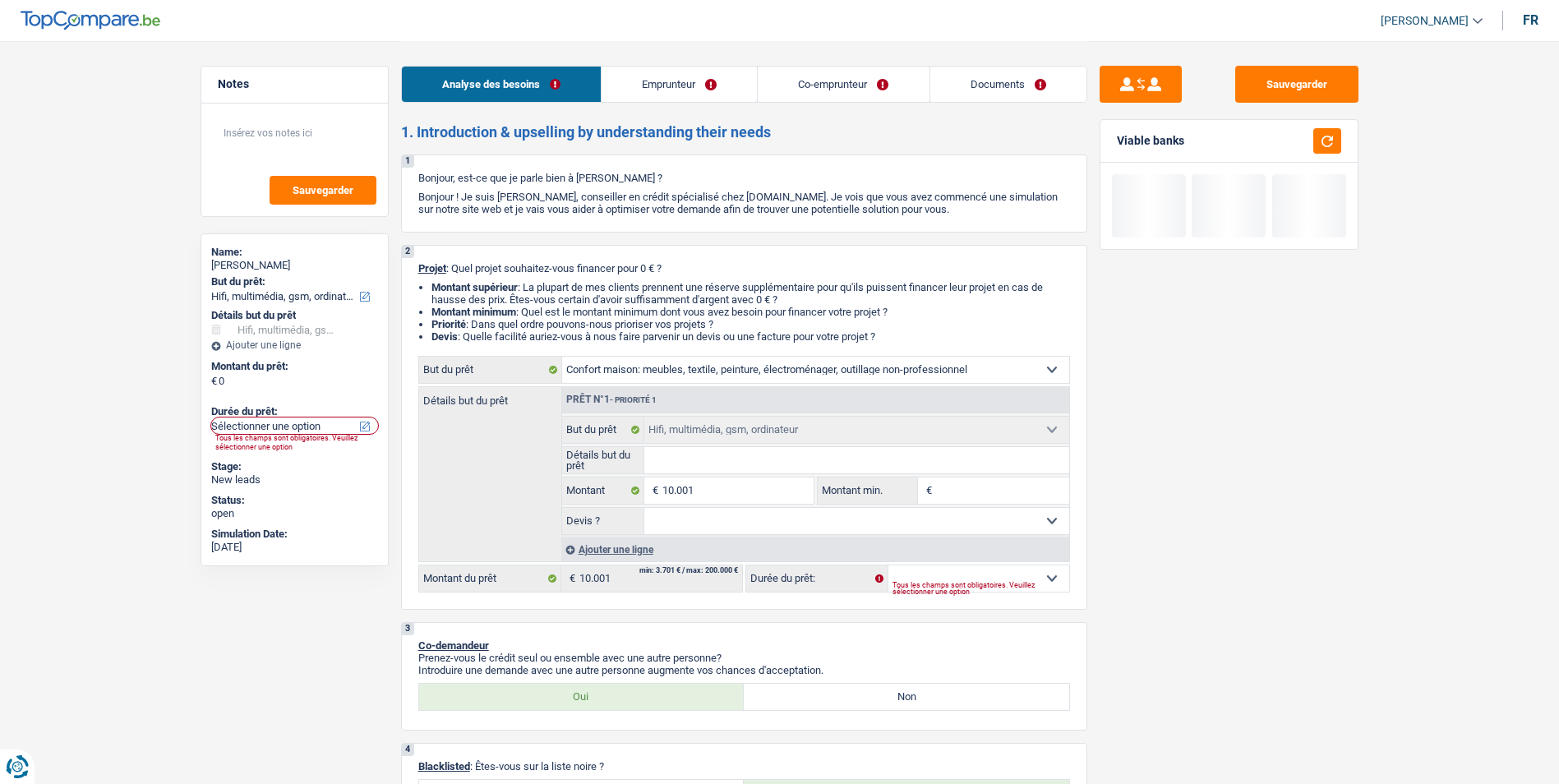
select select "household"
select select
select select "household"
select select
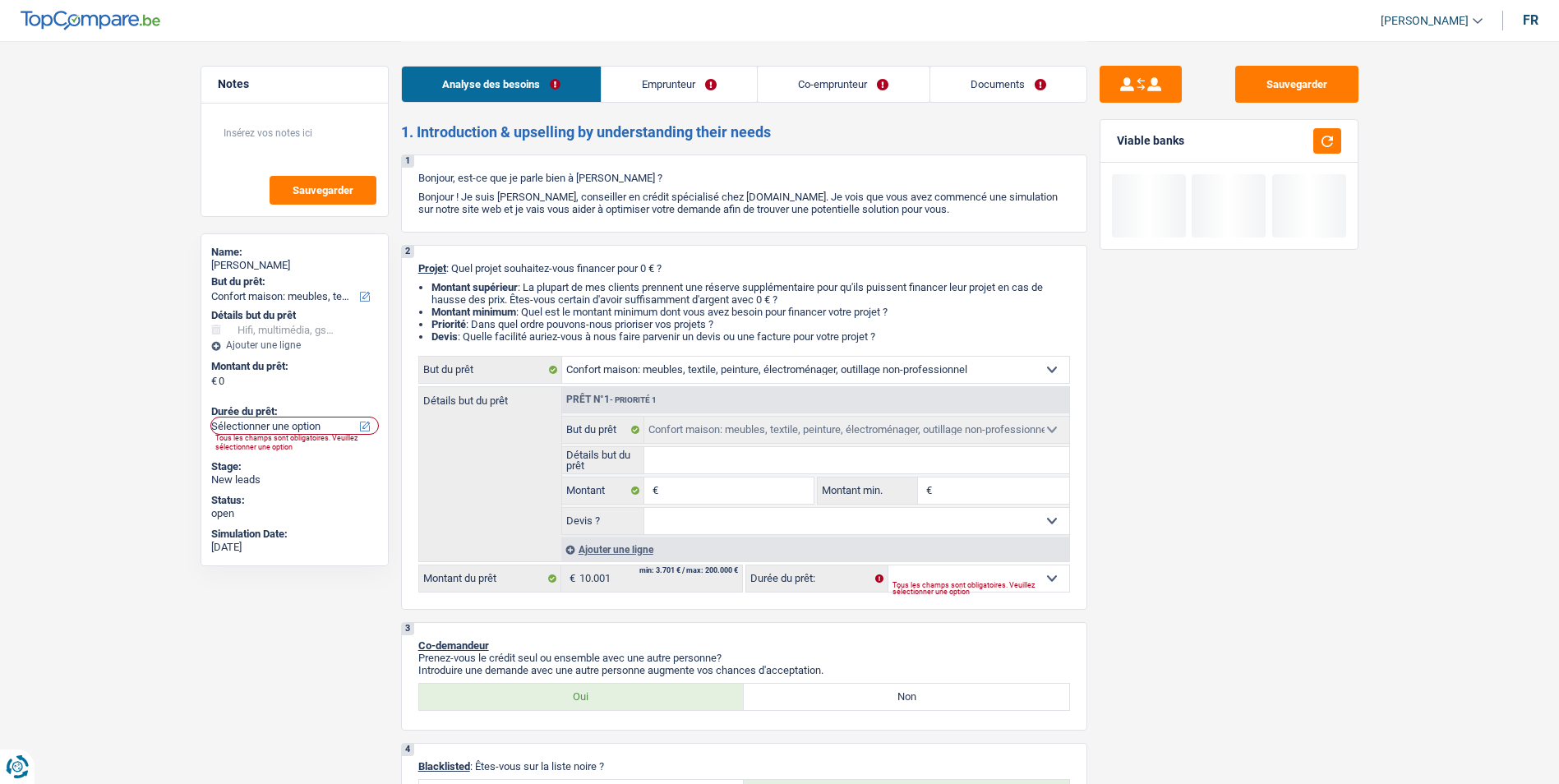
select select "household"
select select "tech"
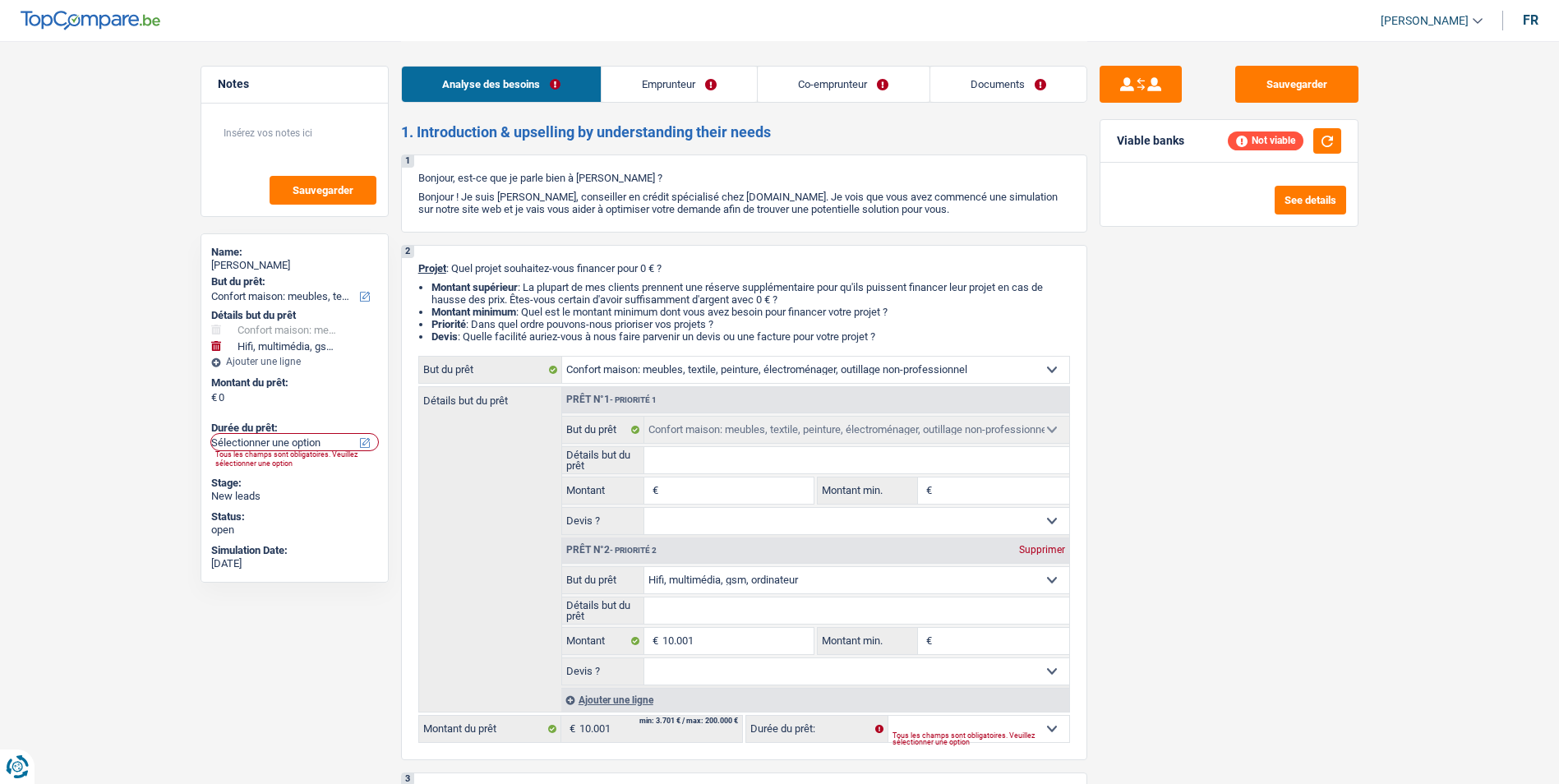
click at [1040, 554] on div "Supprimer" at bounding box center [1042, 549] width 55 height 10
select select
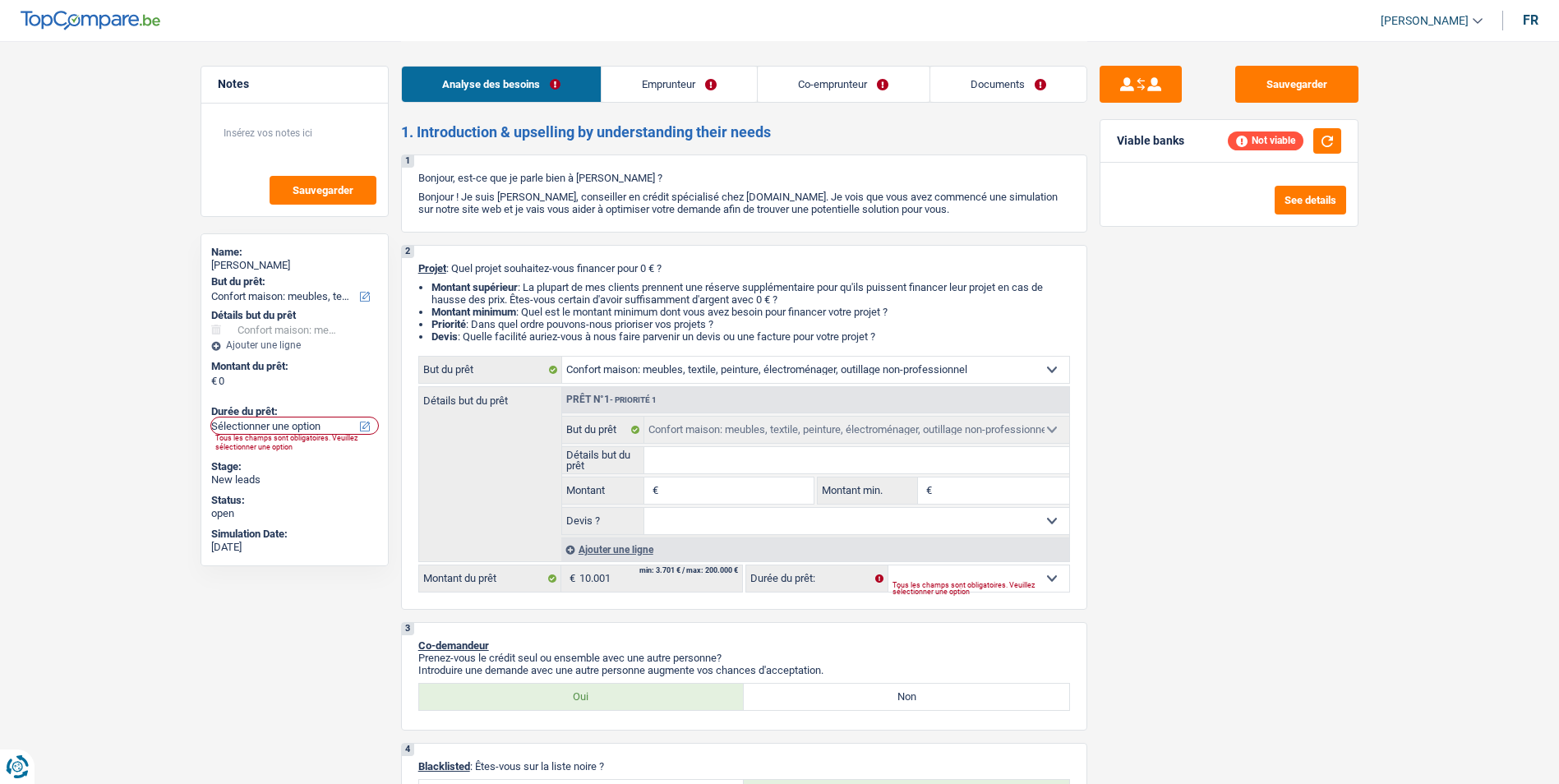
click at [815, 520] on select "Oui Non Non répondu Sélectionner une option" at bounding box center [856, 521] width 425 height 26
select select "yes"
click at [644, 508] on select "Oui Non Non répondu Sélectionner une option" at bounding box center [856, 521] width 425 height 26
select select "yes"
click at [744, 486] on input "Montant" at bounding box center [738, 491] width 151 height 26
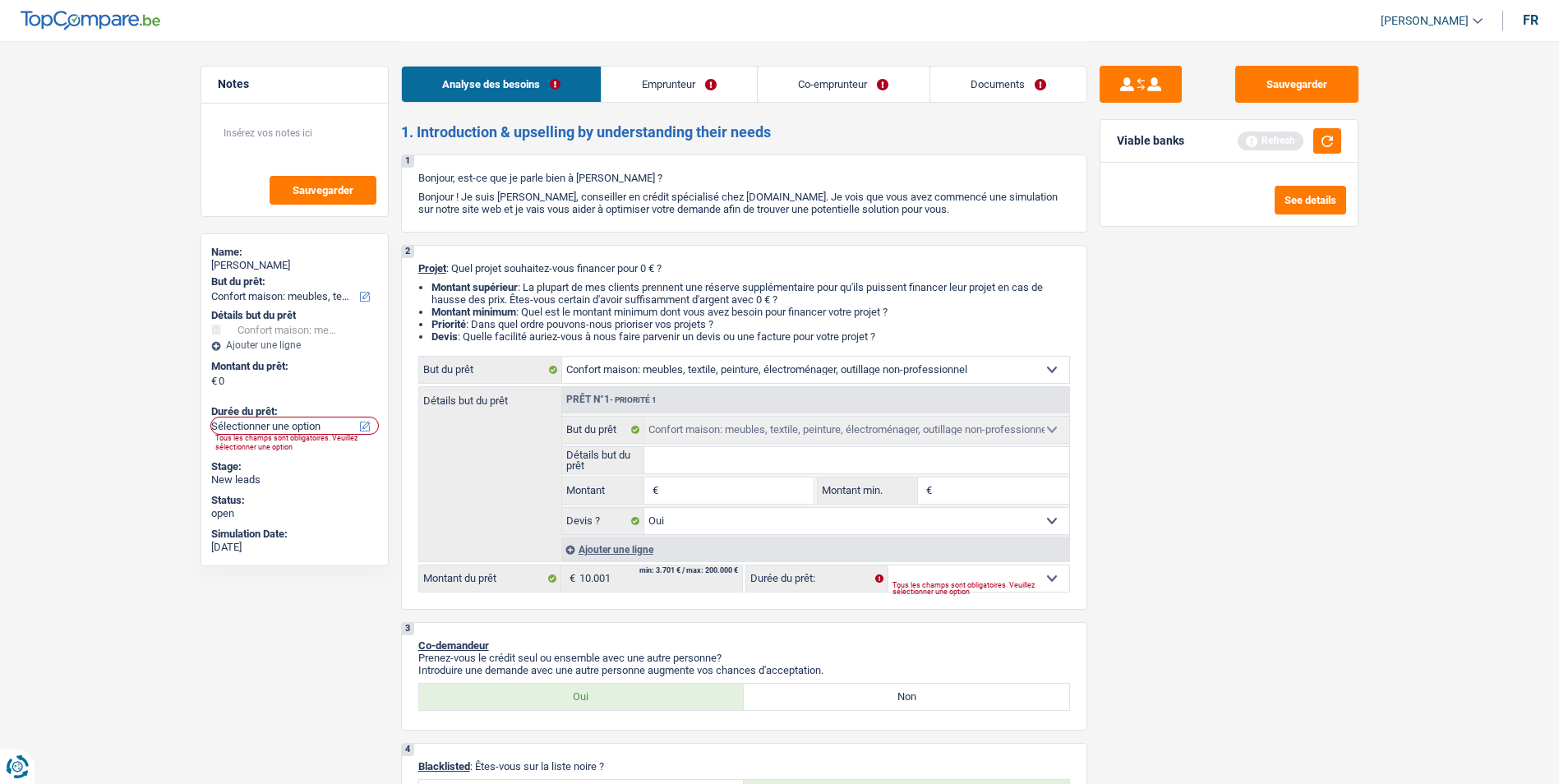
type input "1"
type input "15"
type input "150"
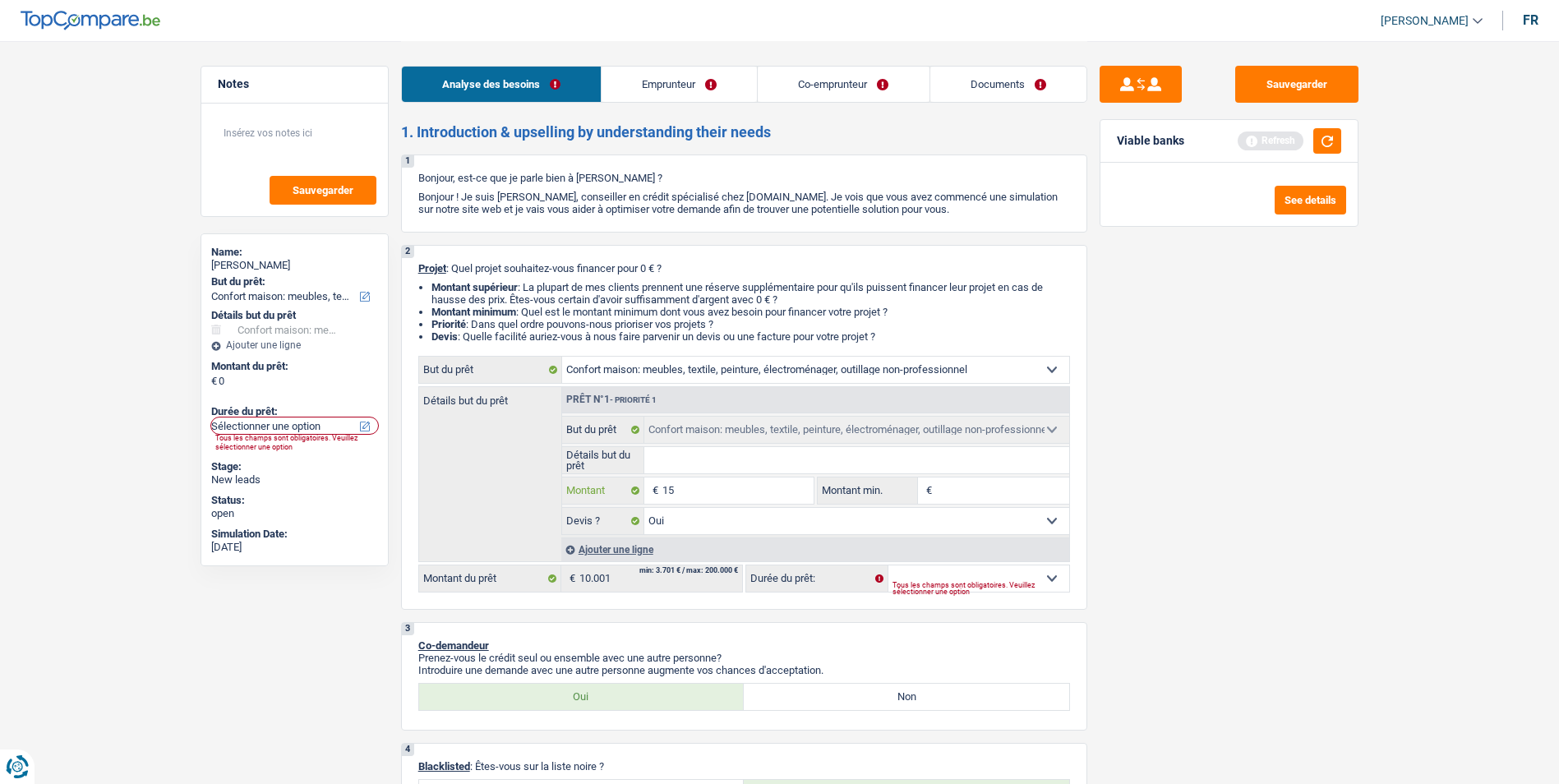
type input "150"
type input "1.500"
type input "15.000"
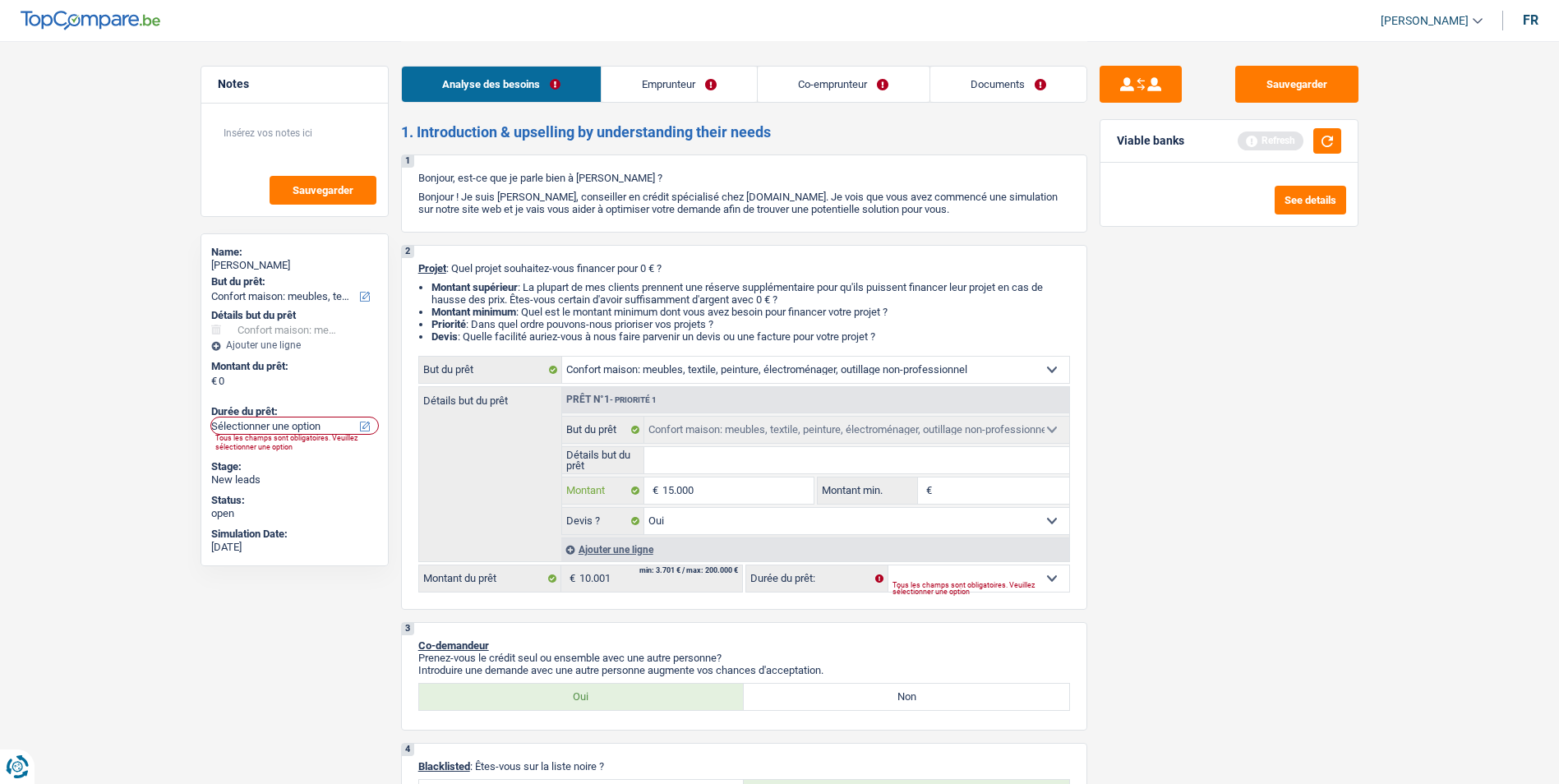
type input "150.001"
type input "15.000"
type input "1.500"
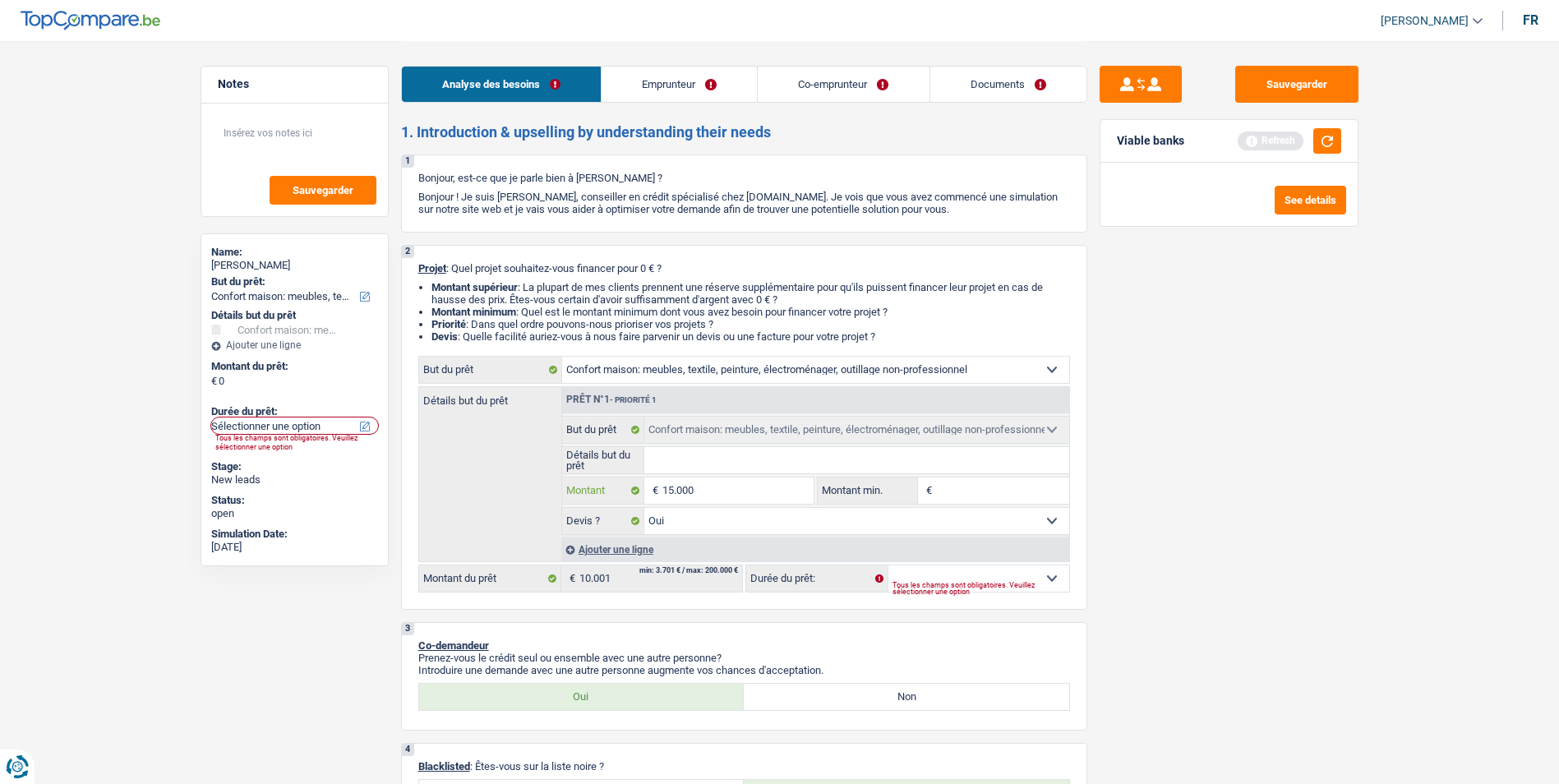
type input "1.500"
type input "15.001"
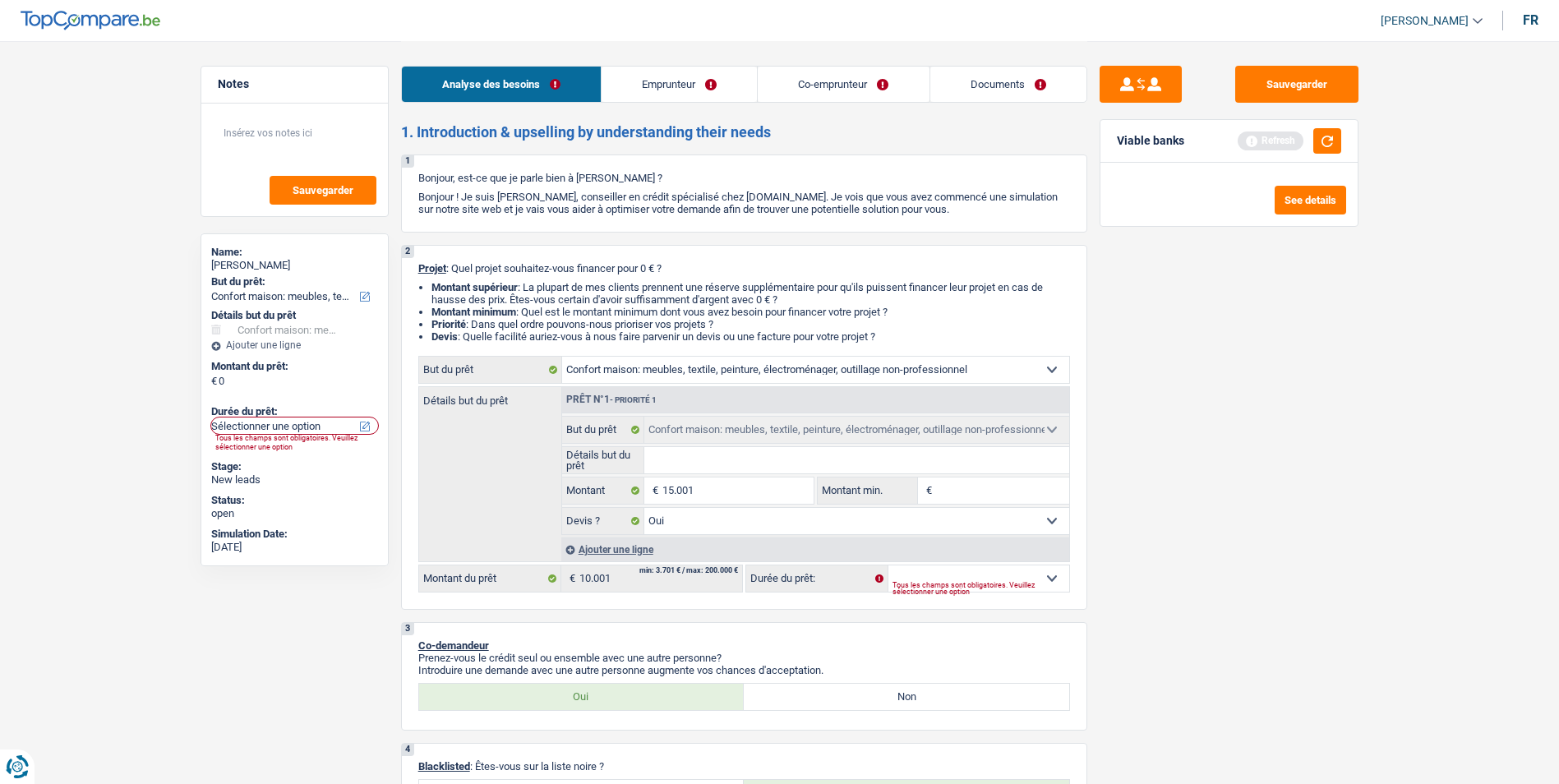
type input "15.001"
select select "84"
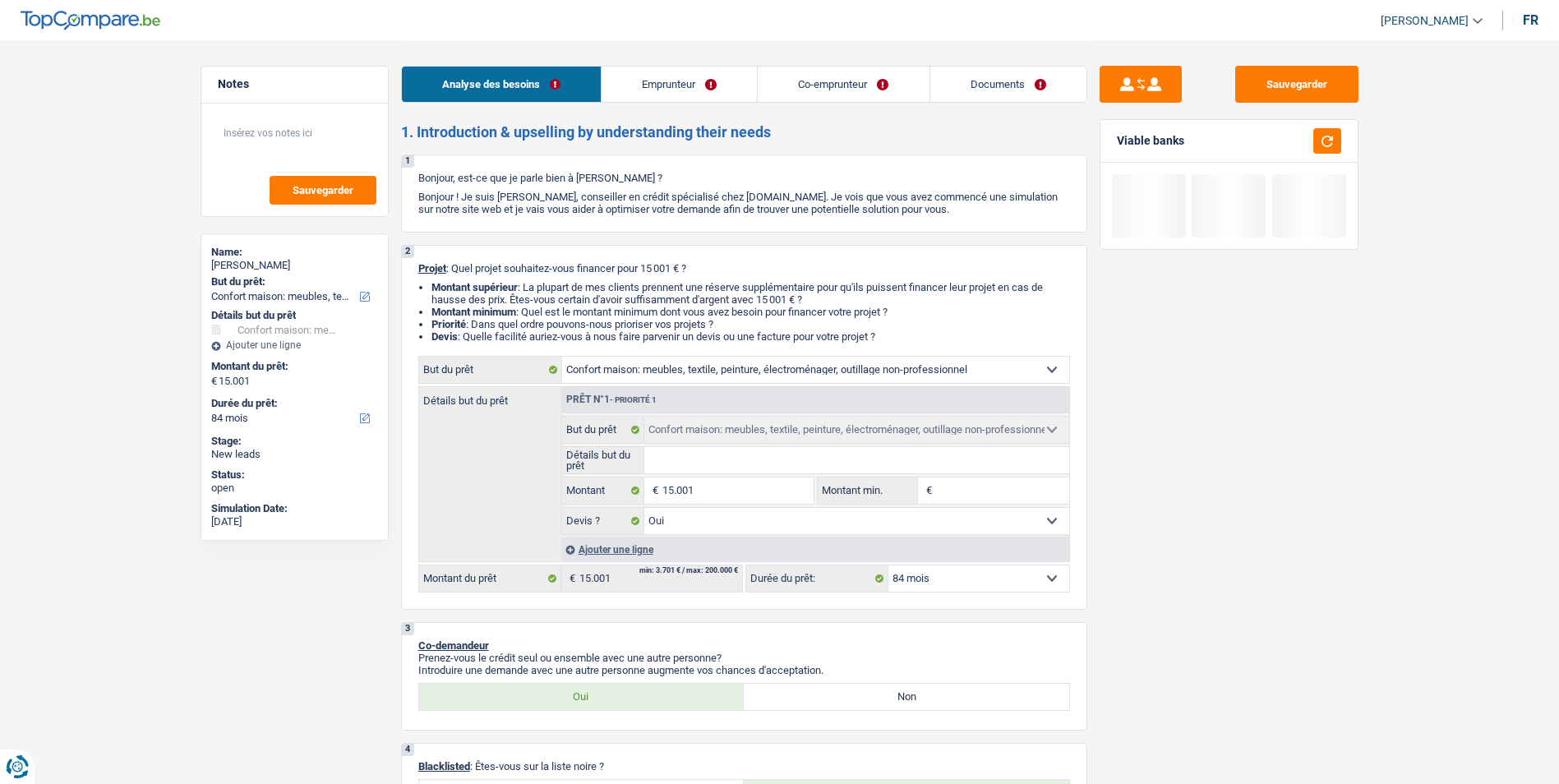
type input "1"
type input "10"
type input "100"
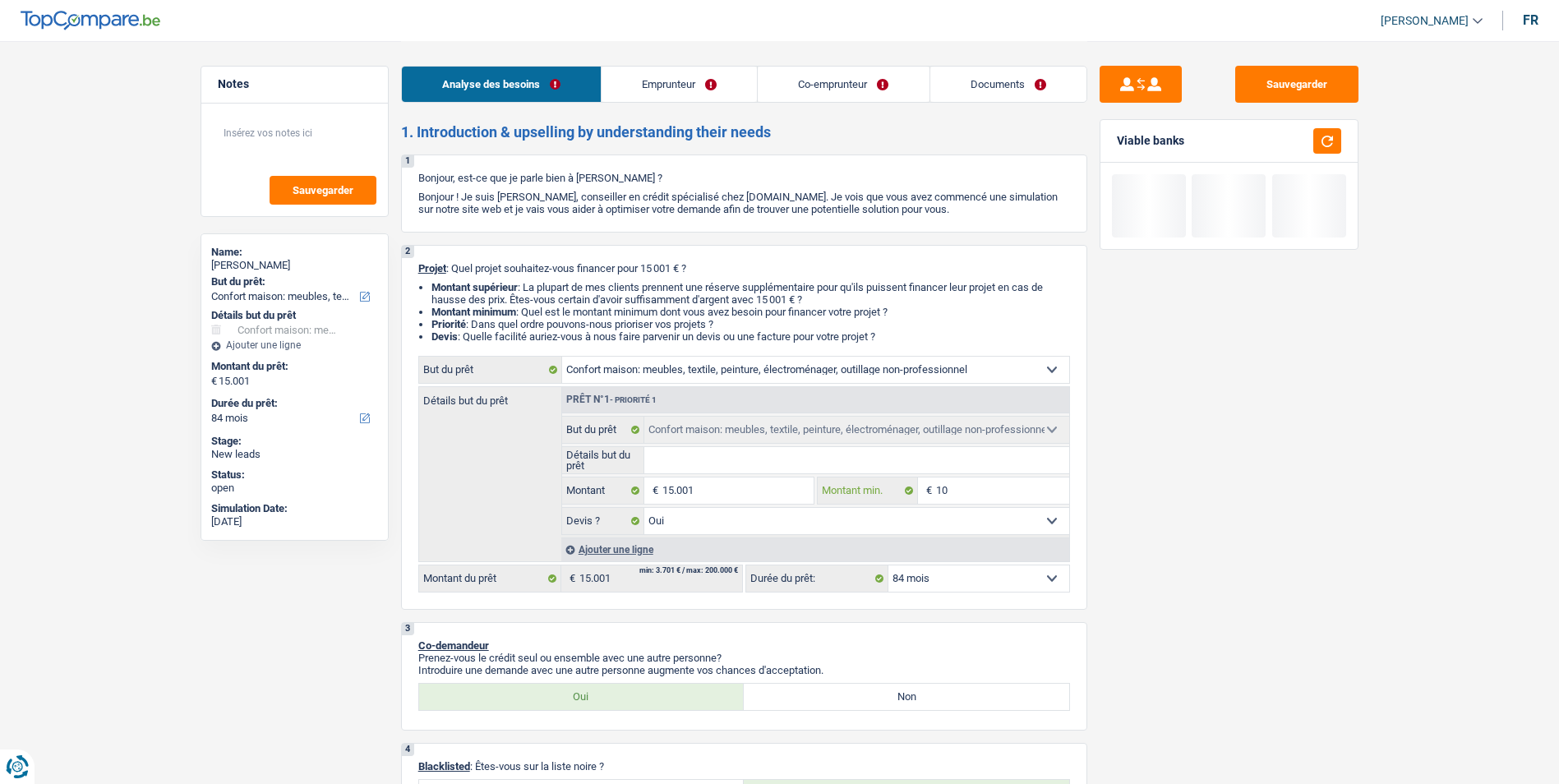
type input "100"
type input "1.000"
type input "10.001"
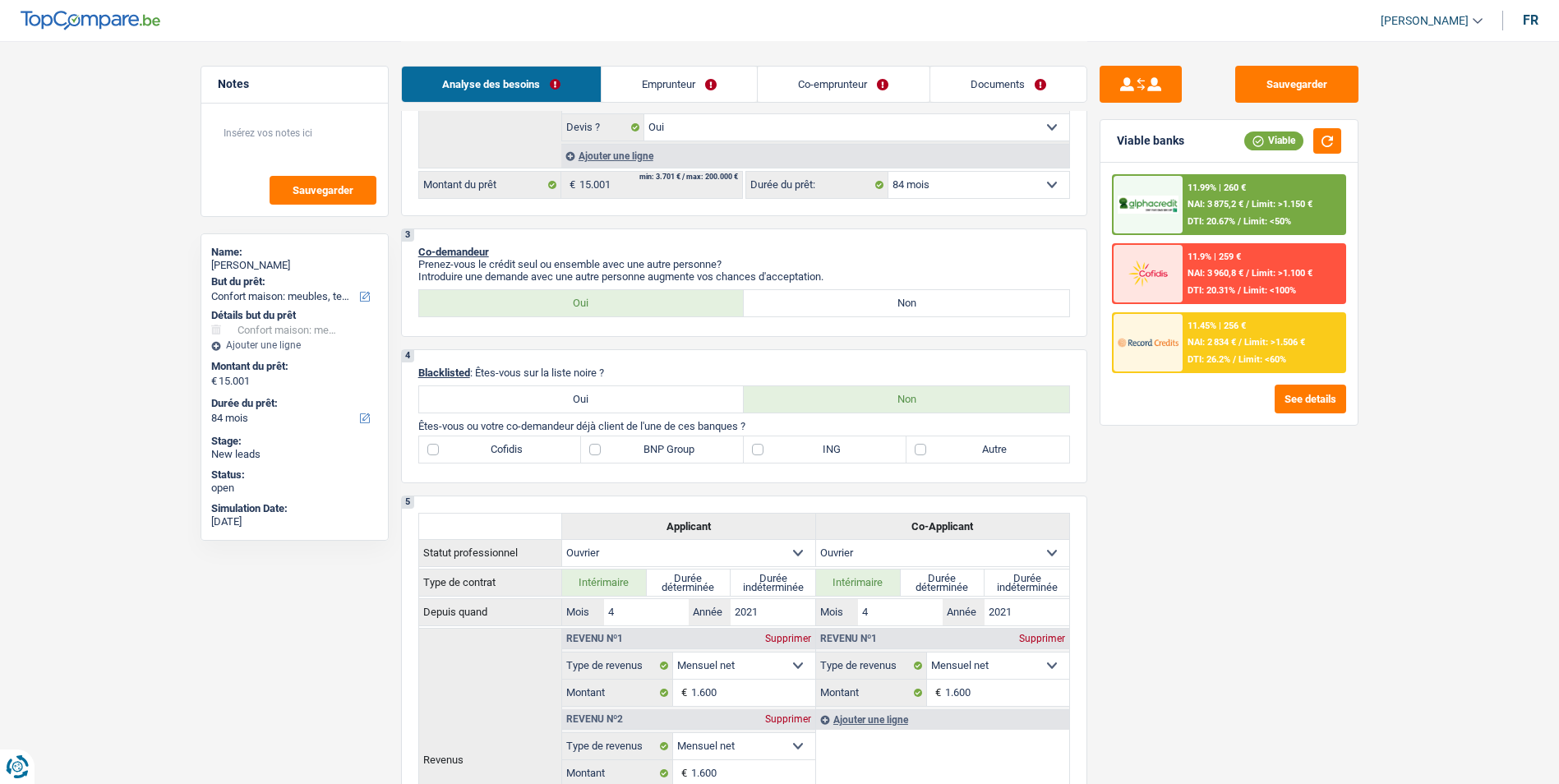
scroll to position [411, 0]
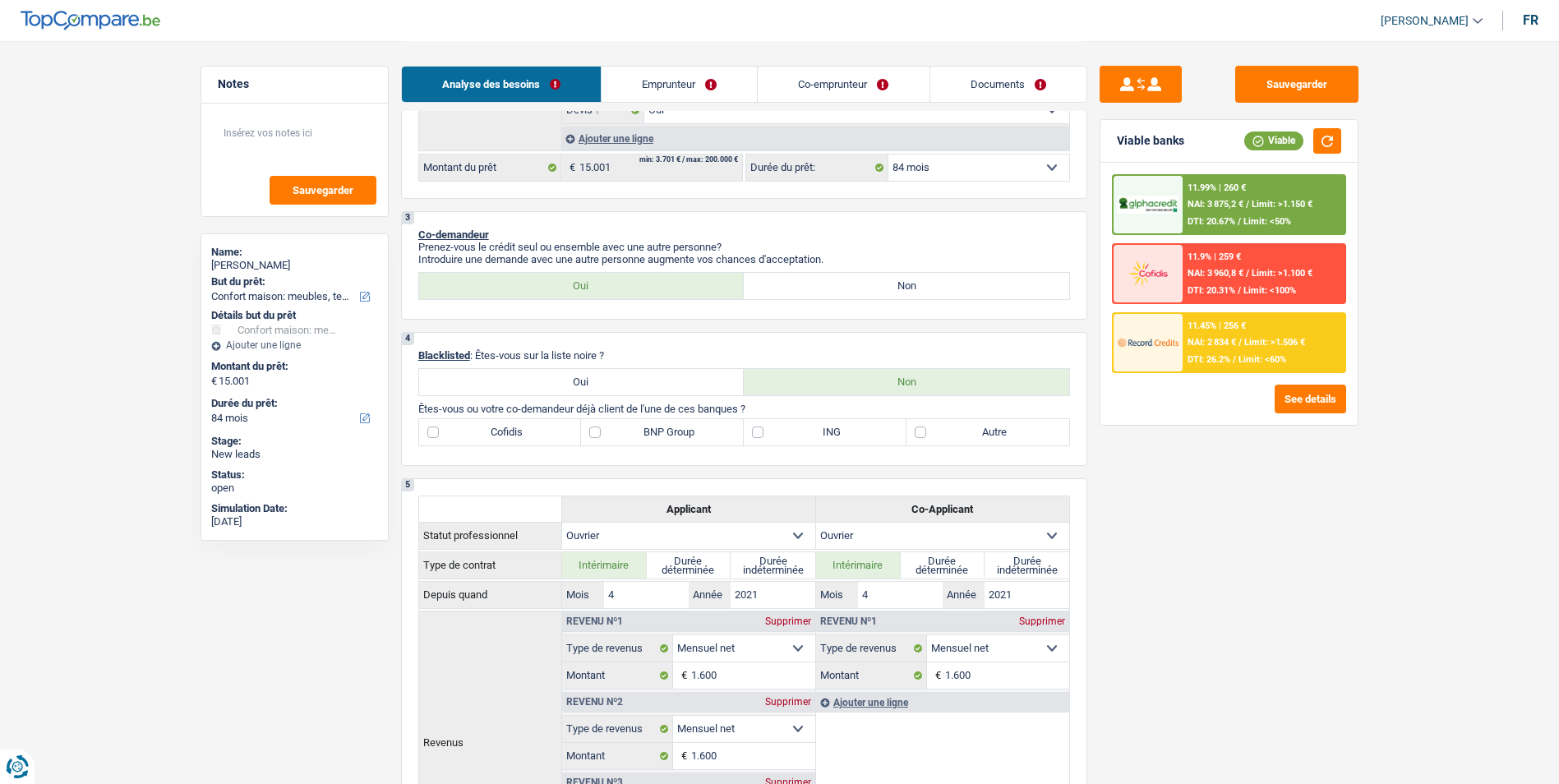
type input "10.001"
click at [846, 284] on label "Non" at bounding box center [906, 286] width 325 height 26
click at [846, 284] on input "Non" at bounding box center [906, 286] width 325 height 26
radio input "true"
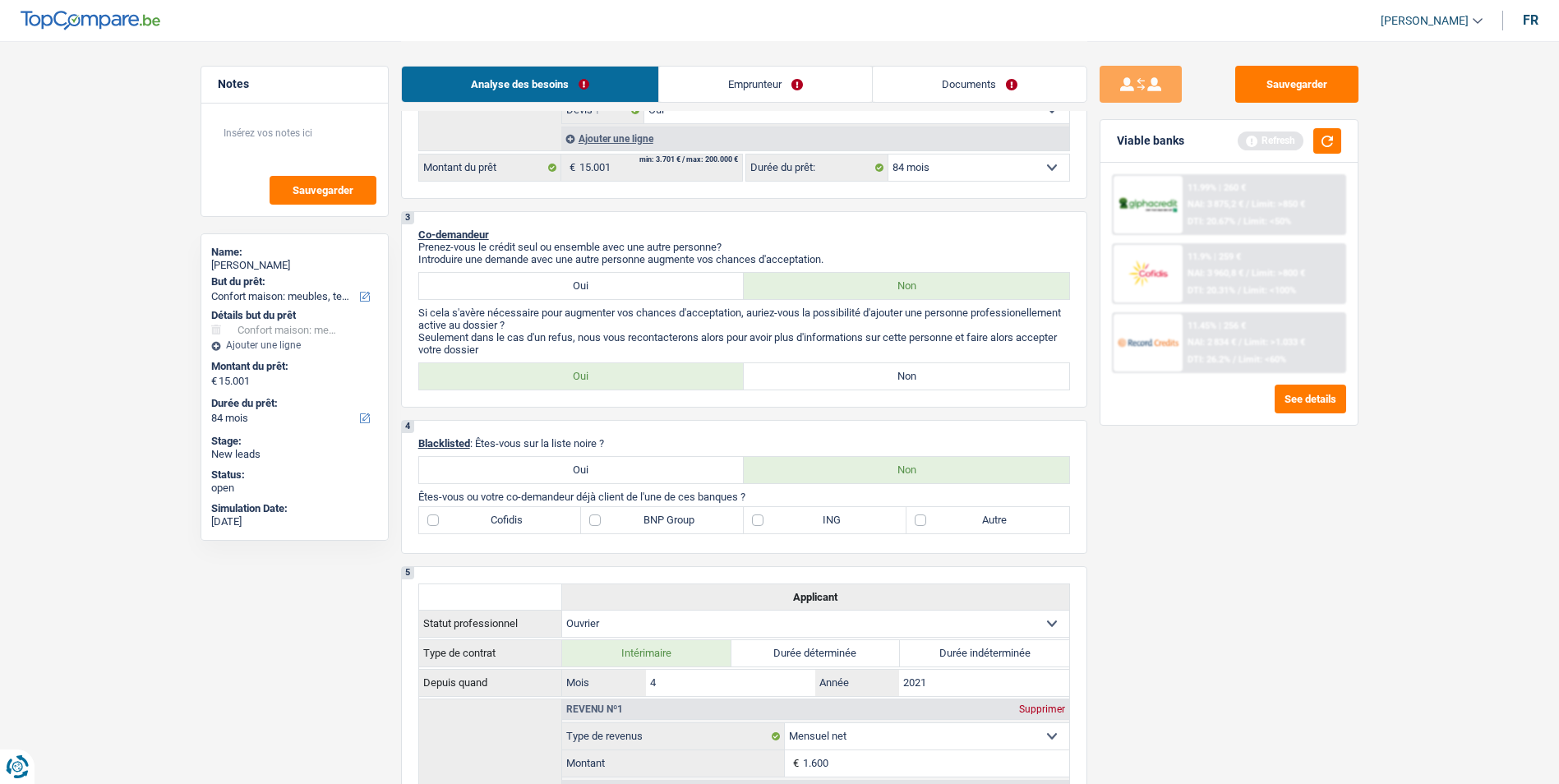
click at [777, 374] on label "Non" at bounding box center [906, 376] width 325 height 26
click at [777, 374] on input "Non" at bounding box center [906, 376] width 325 height 26
radio input "true"
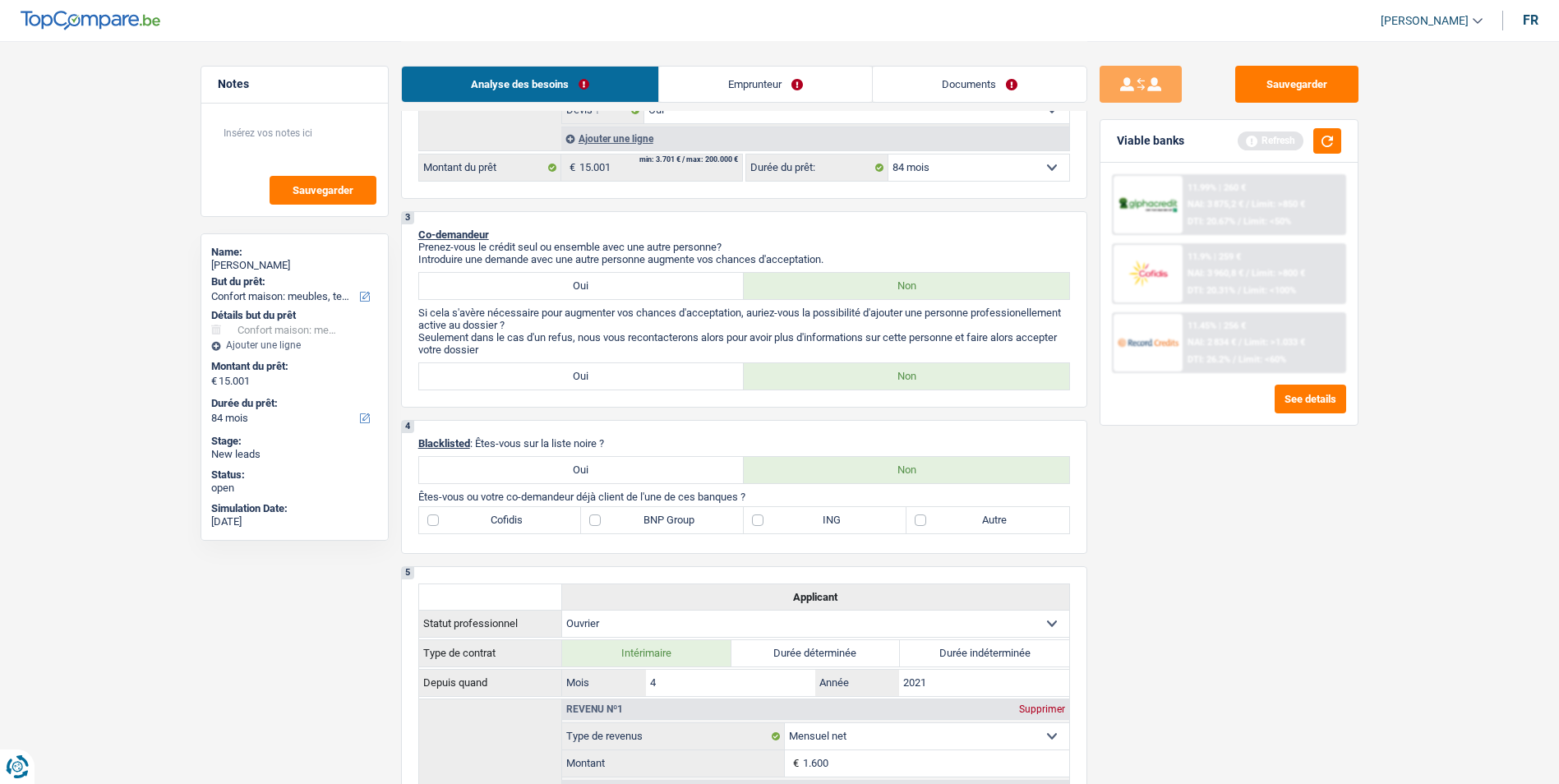
click at [919, 97] on link "Documents" at bounding box center [979, 84] width 214 height 35
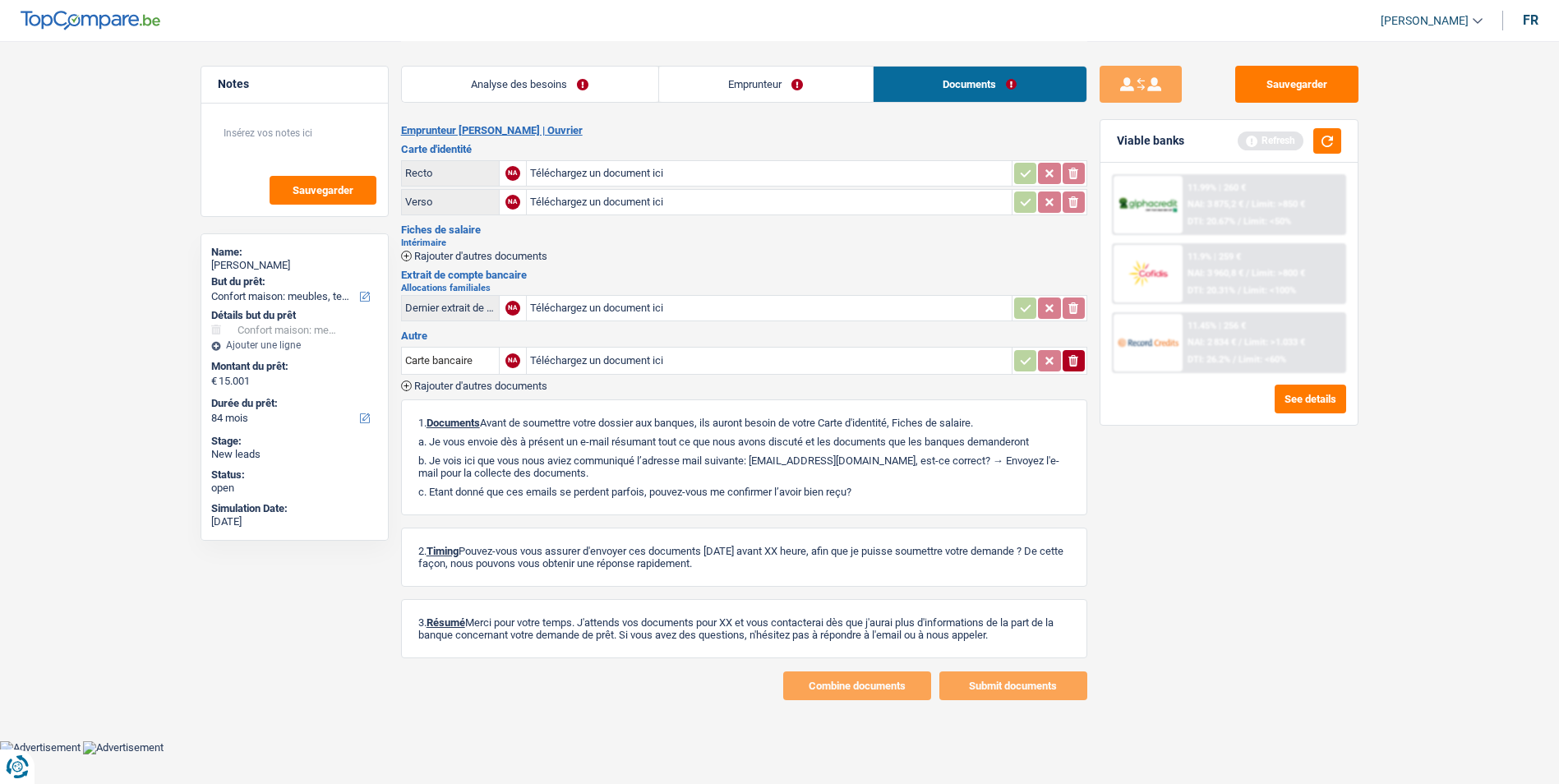
scroll to position [0, 0]
click at [746, 80] on link "Emprunteur" at bounding box center [771, 84] width 214 height 35
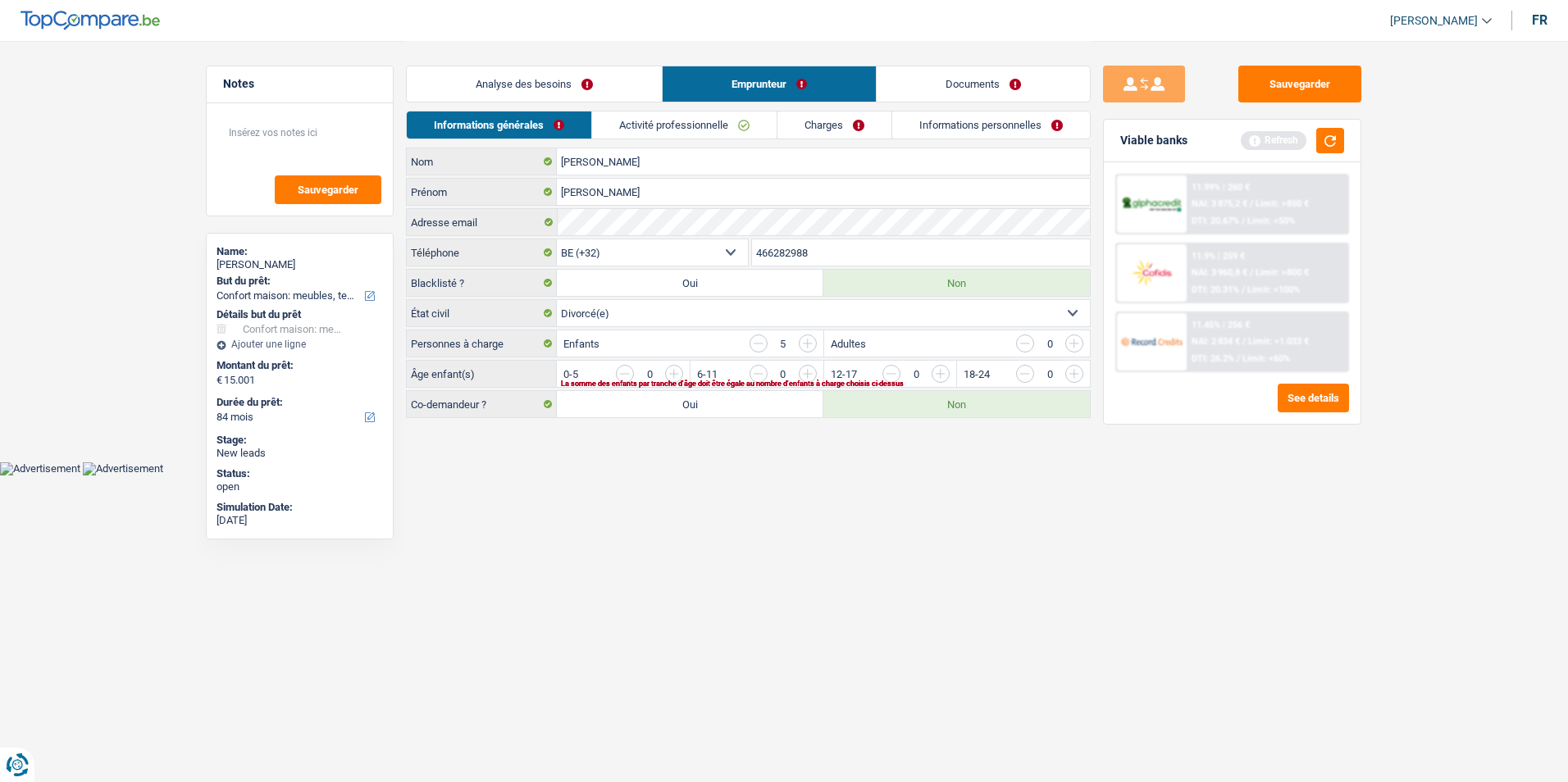
click at [952, 131] on link "Informations personnelles" at bounding box center [990, 124] width 198 height 27
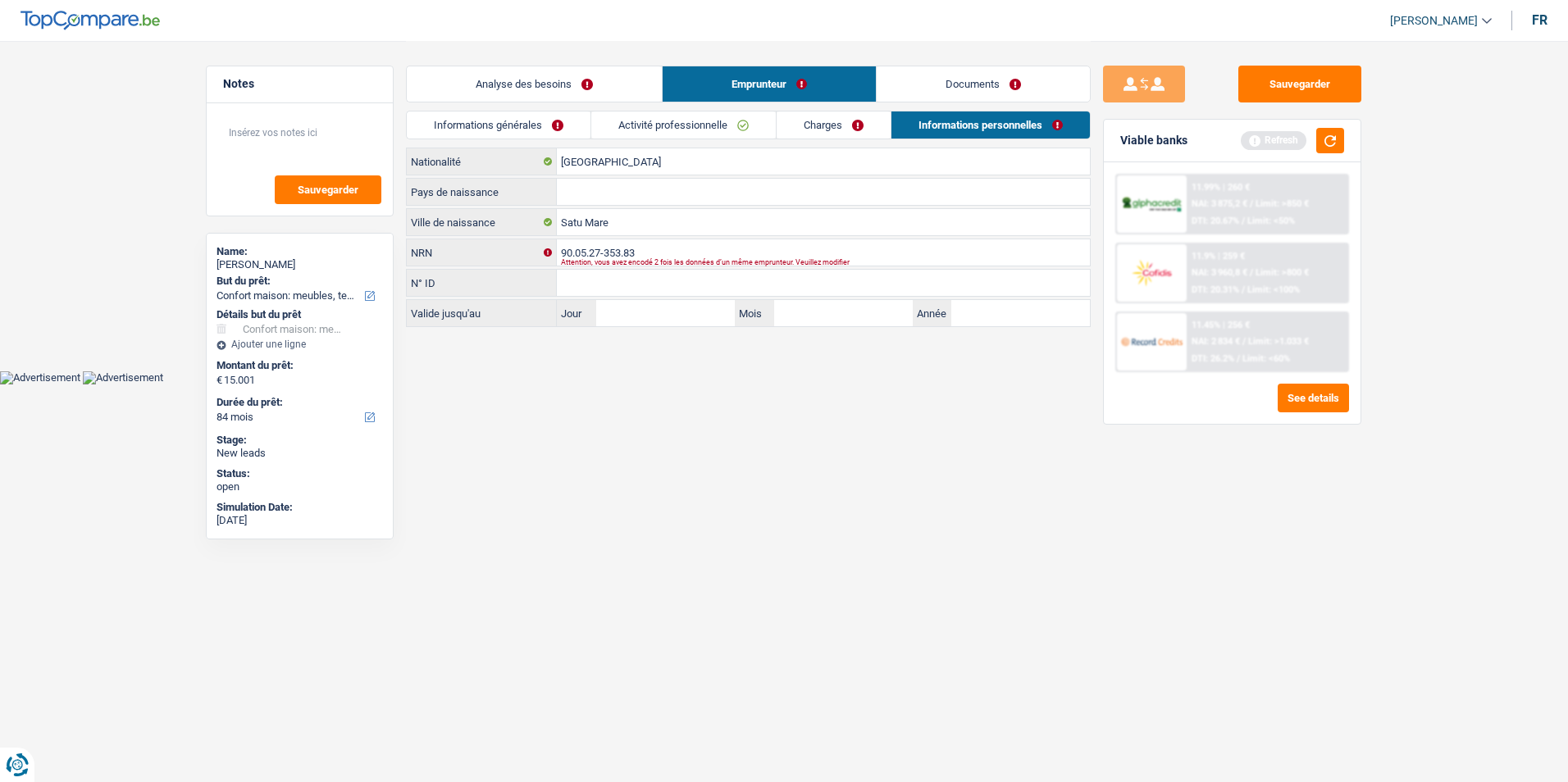
click at [610, 73] on link "Analyse des besoins" at bounding box center [534, 84] width 255 height 35
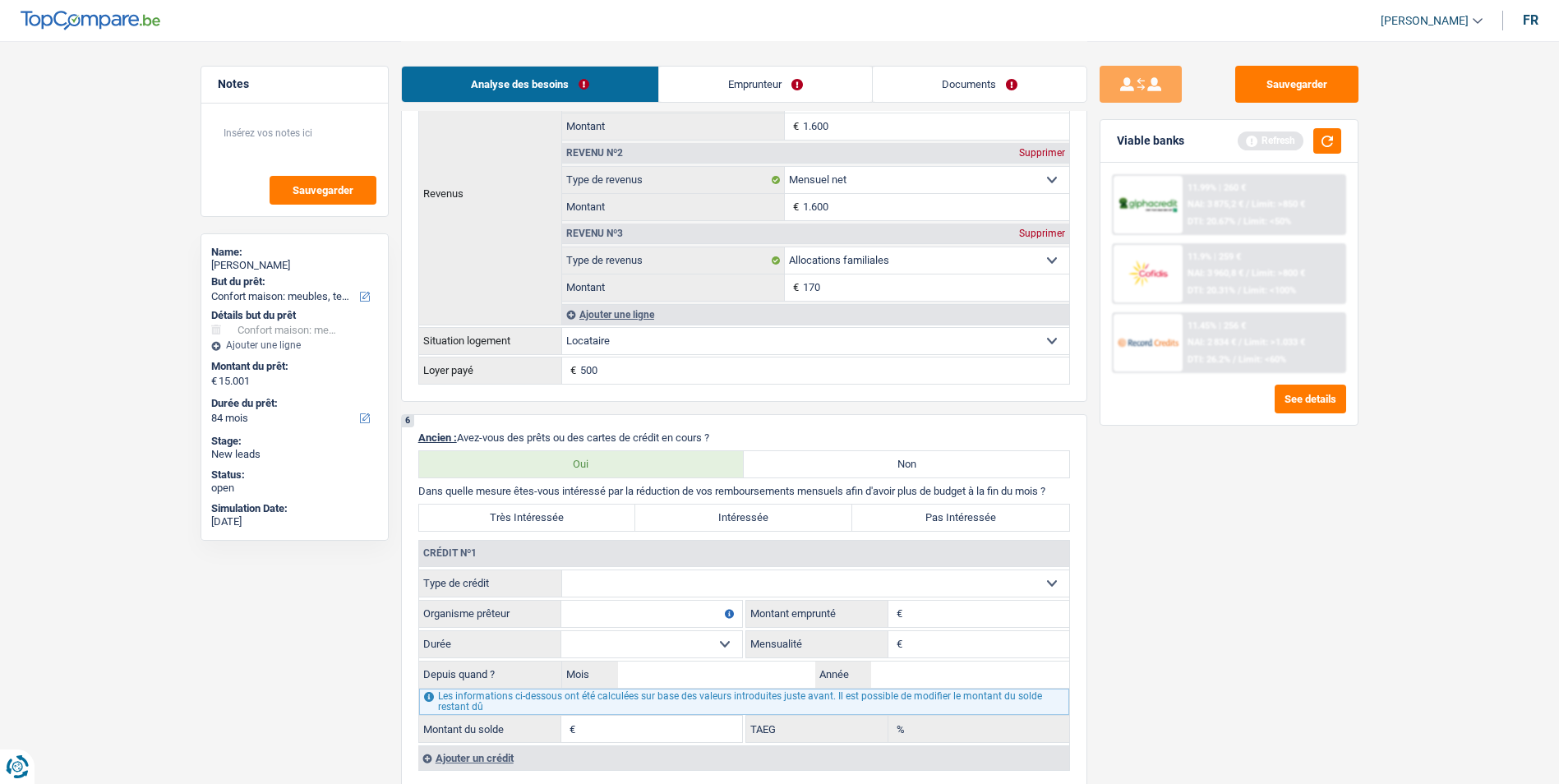
scroll to position [1150, 0]
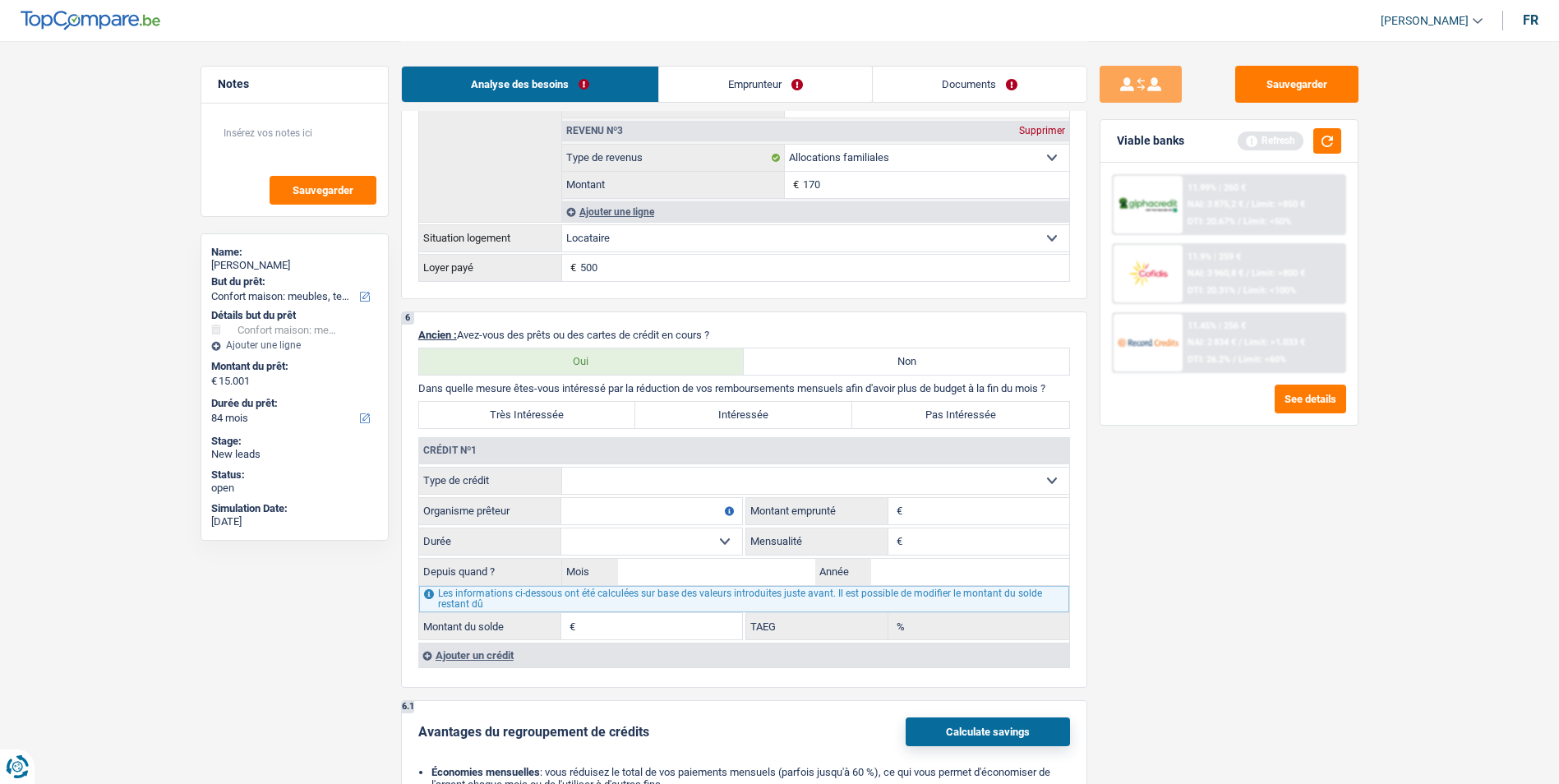
click at [880, 356] on label "Non" at bounding box center [906, 362] width 325 height 26
click at [880, 356] on input "Non" at bounding box center [906, 362] width 325 height 26
radio input "true"
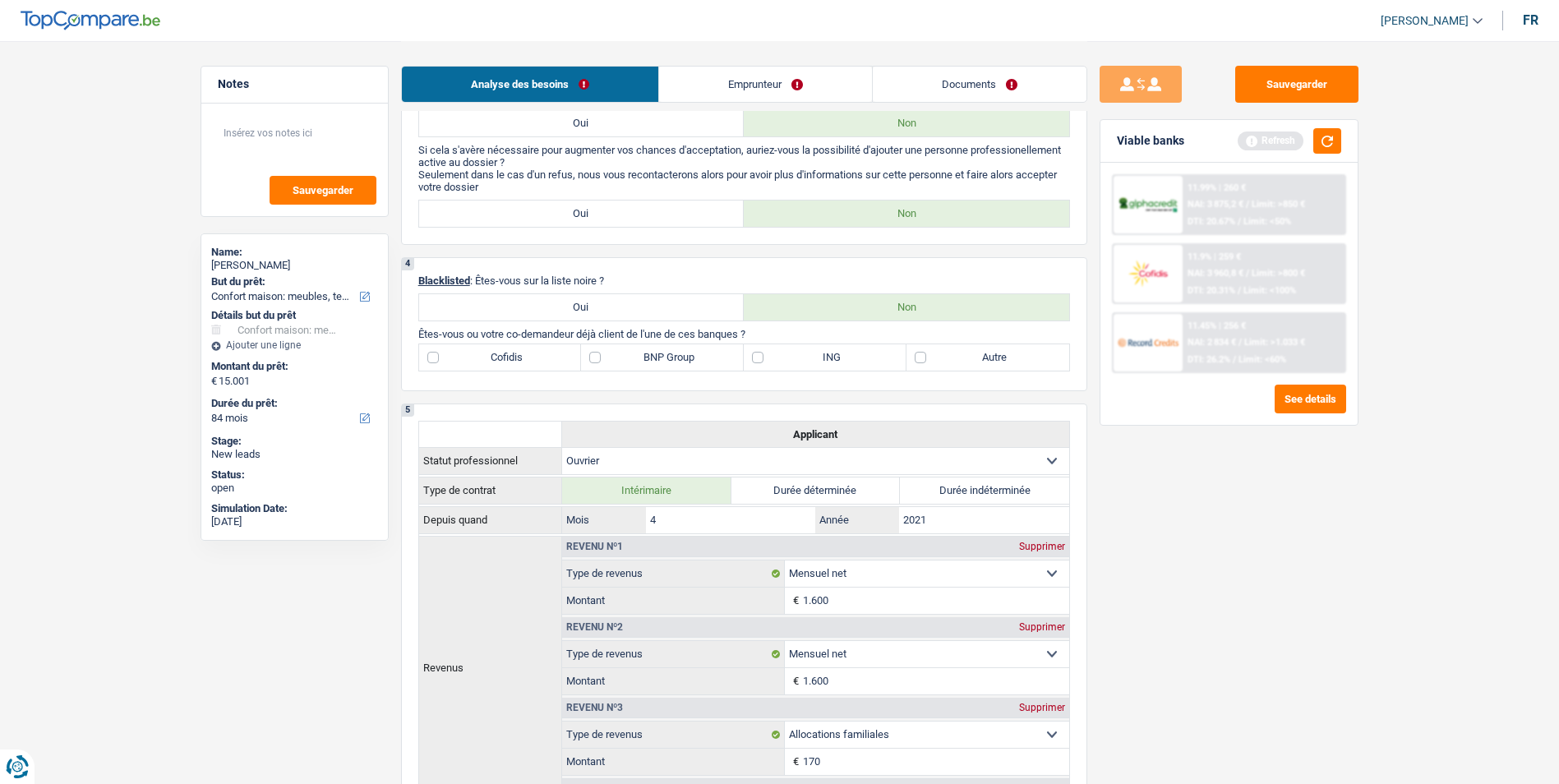
scroll to position [493, 0]
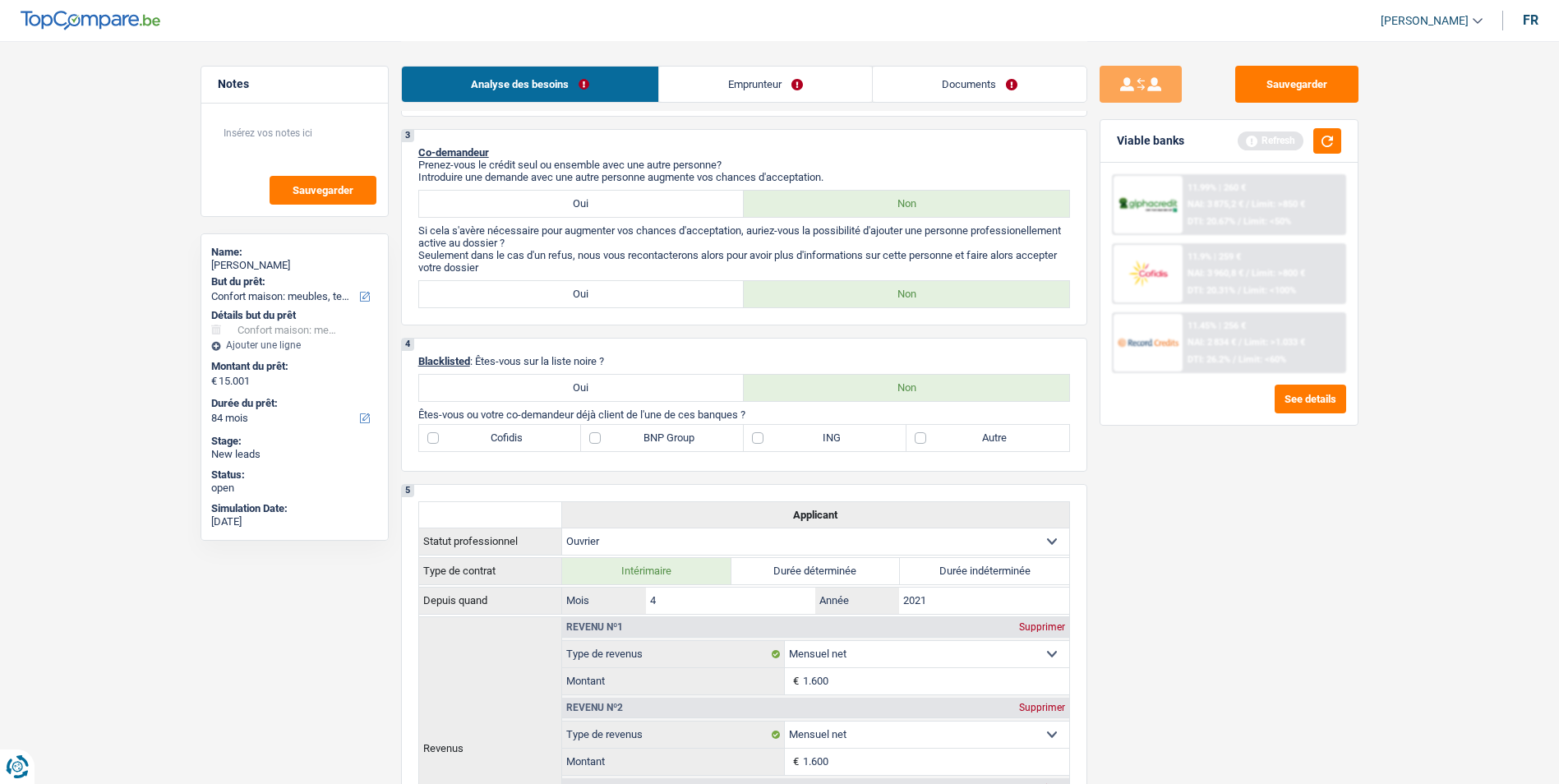
click at [781, 440] on label "ING" at bounding box center [825, 438] width 163 height 26
click at [781, 440] on input "ING" at bounding box center [825, 438] width 163 height 26
checkbox input "true"
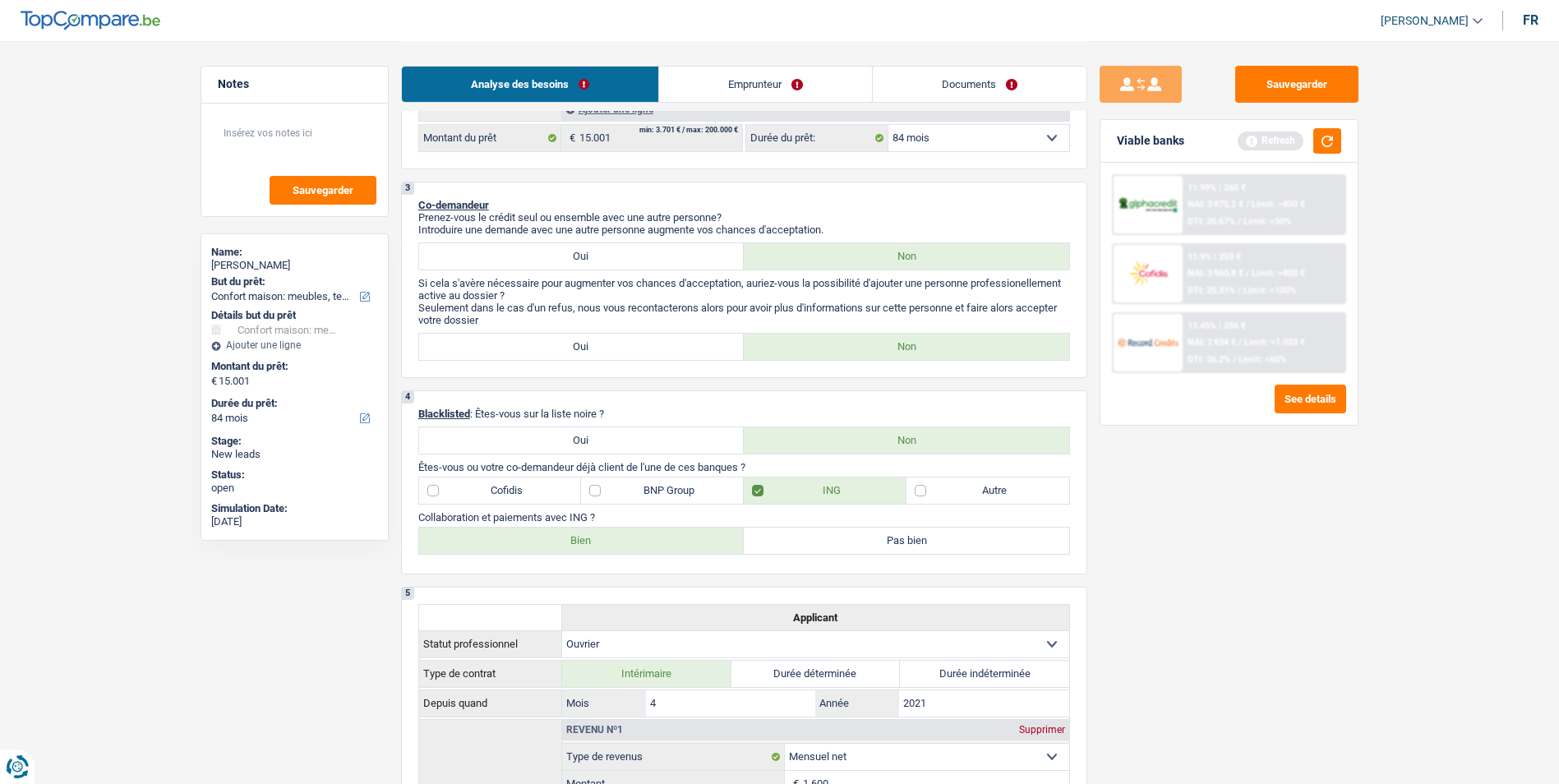
scroll to position [411, 0]
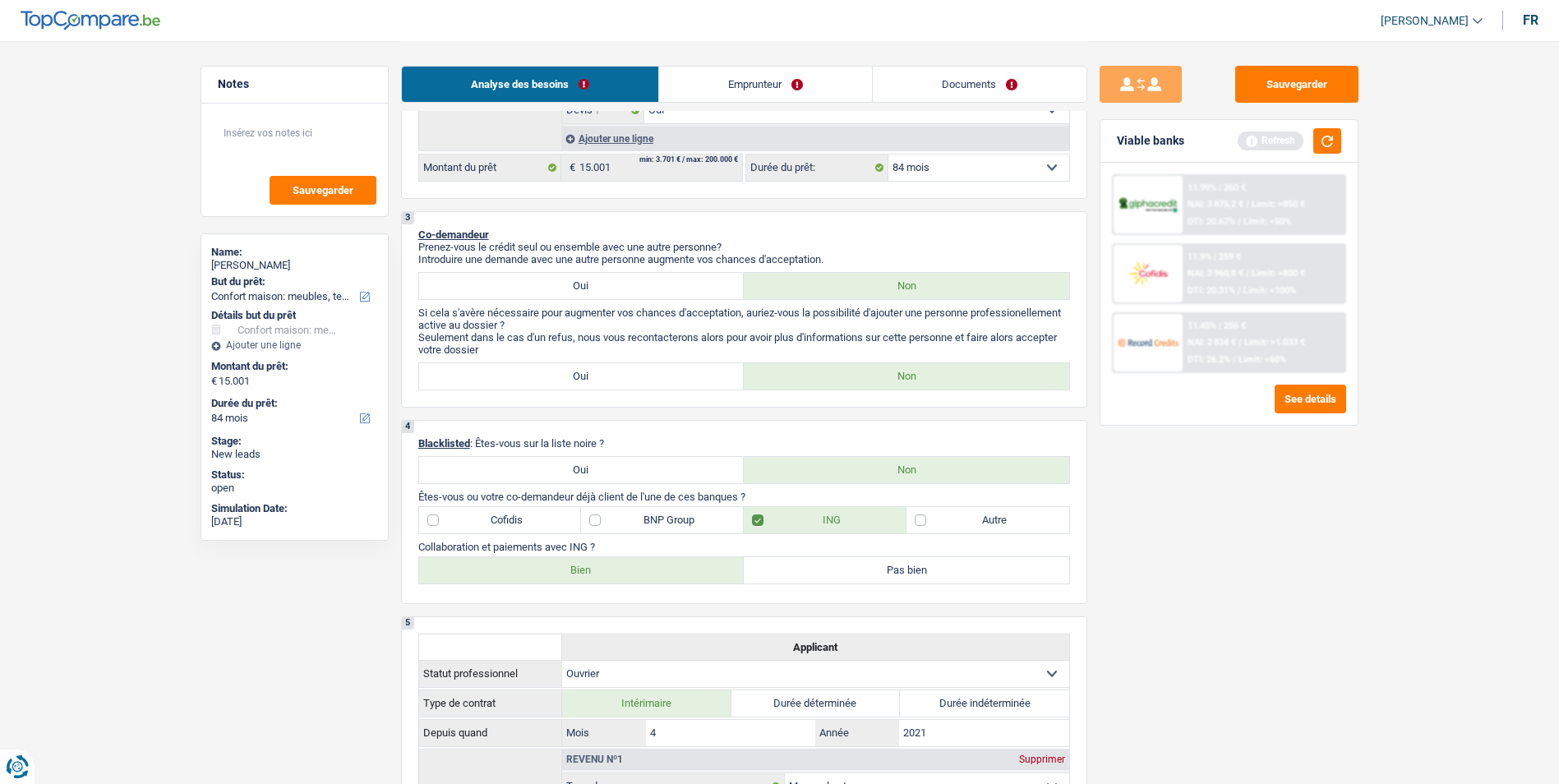
click at [598, 568] on label "Bien" at bounding box center [582, 570] width 325 height 26
click at [598, 568] on input "Bien" at bounding box center [582, 570] width 325 height 26
radio input "true"
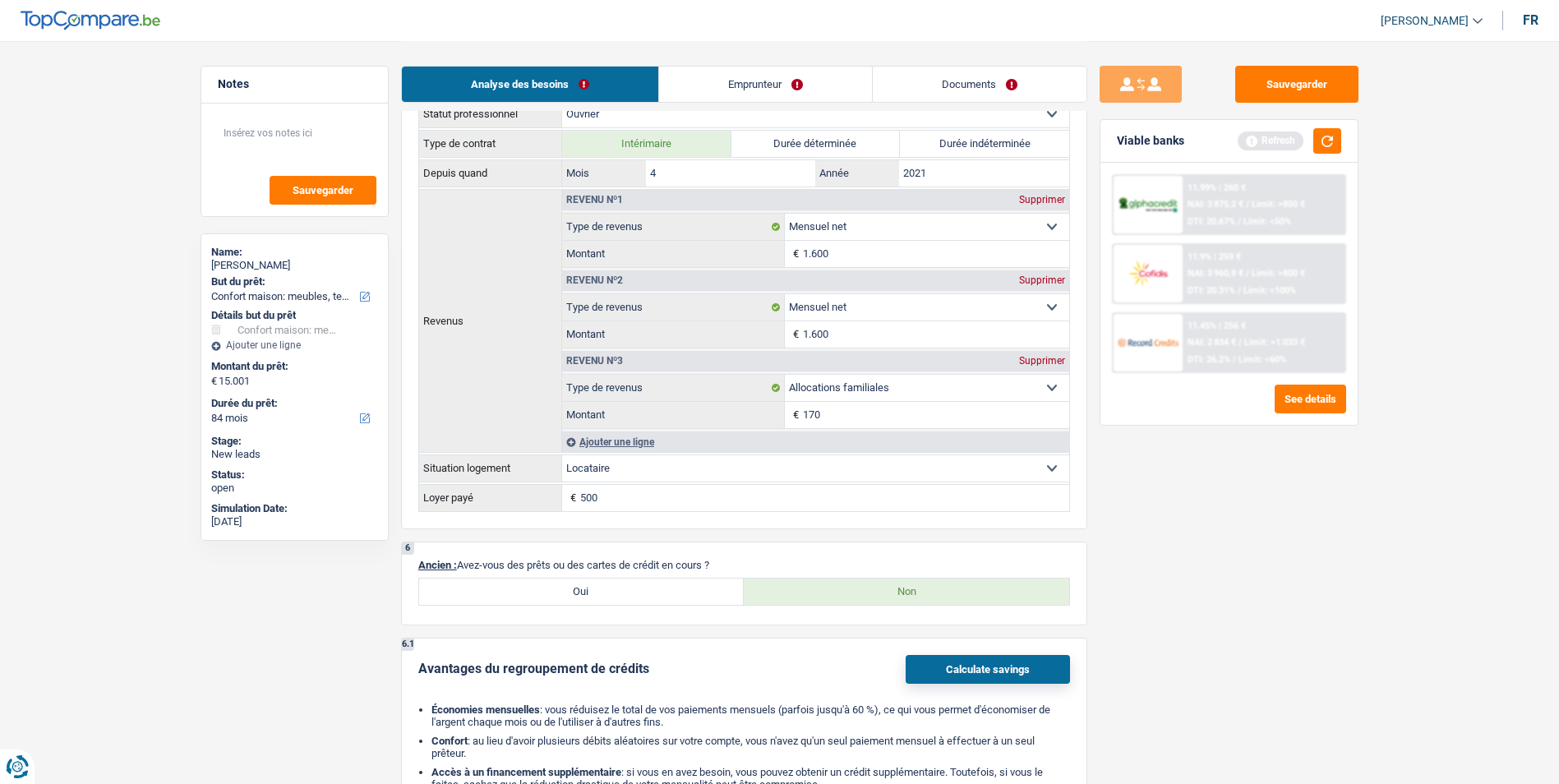
scroll to position [1150, 0]
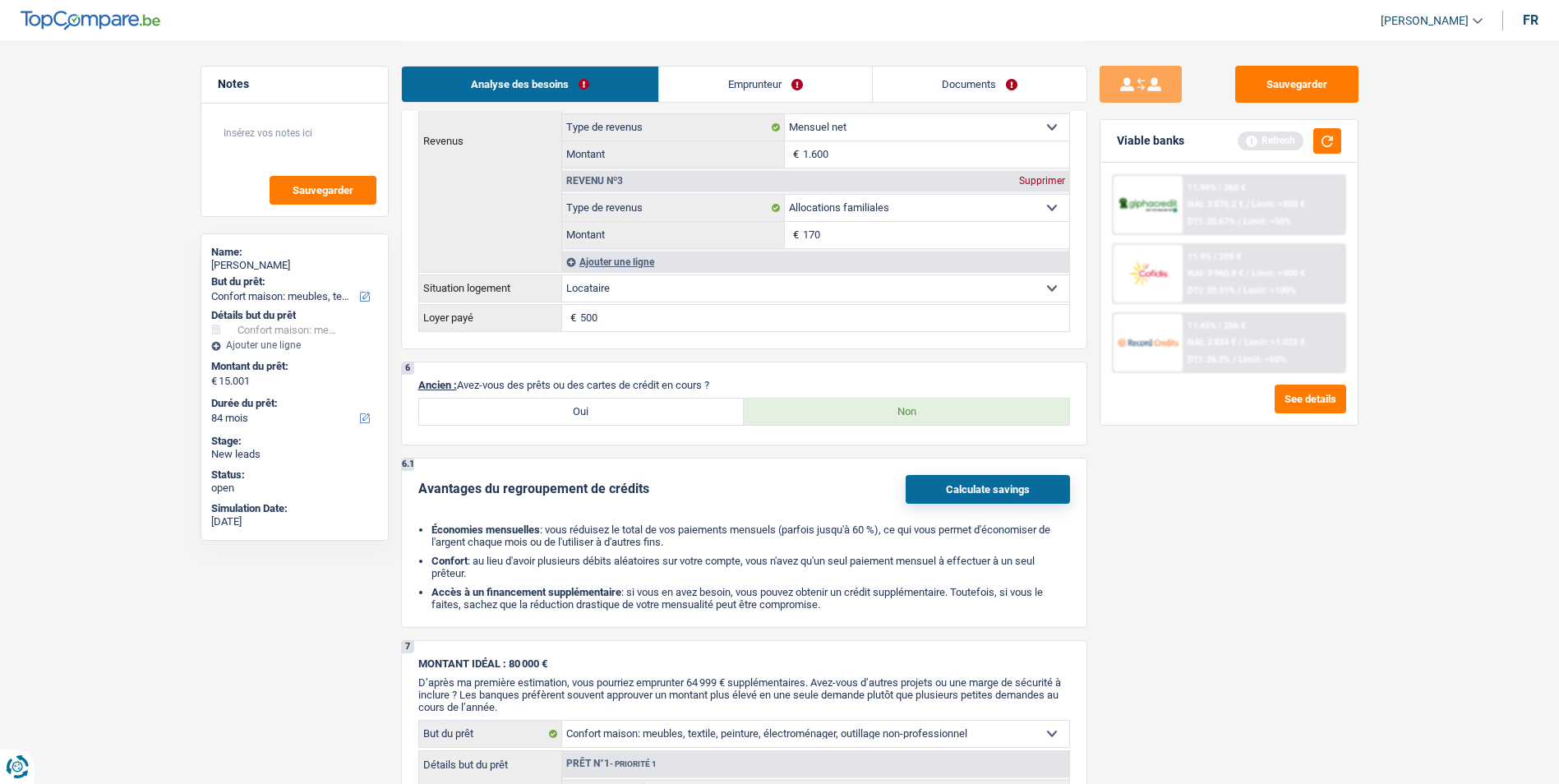
click at [634, 415] on label "Oui" at bounding box center [582, 412] width 325 height 26
click at [634, 415] on input "Oui" at bounding box center [582, 412] width 325 height 26
radio input "true"
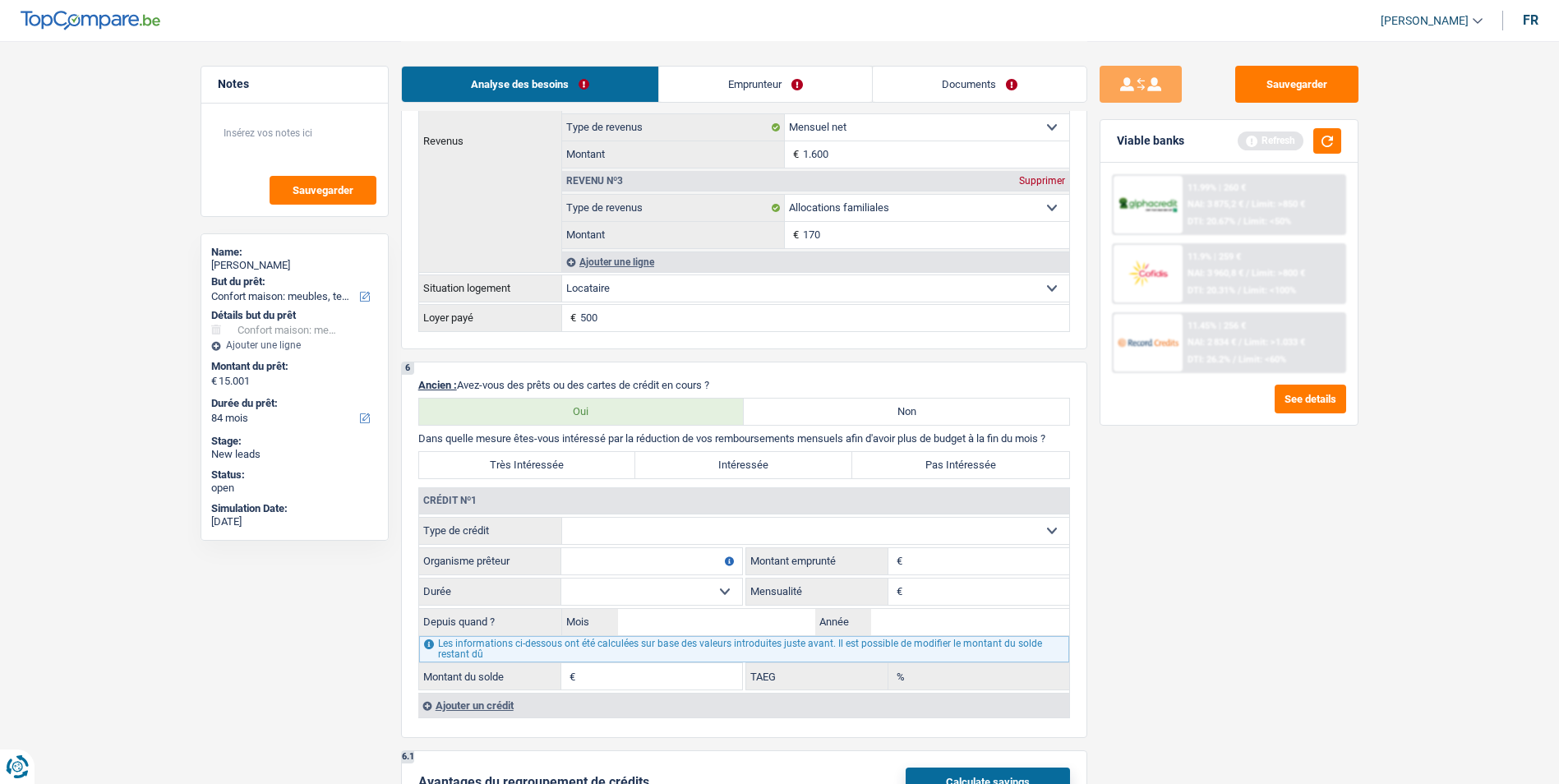
click at [699, 534] on select "Carte ou ouverture de crédit Prêt hypothécaire Vente à tempérament Prêt à tempé…" at bounding box center [815, 530] width 507 height 26
select select "cardOrCredit"
type input "0"
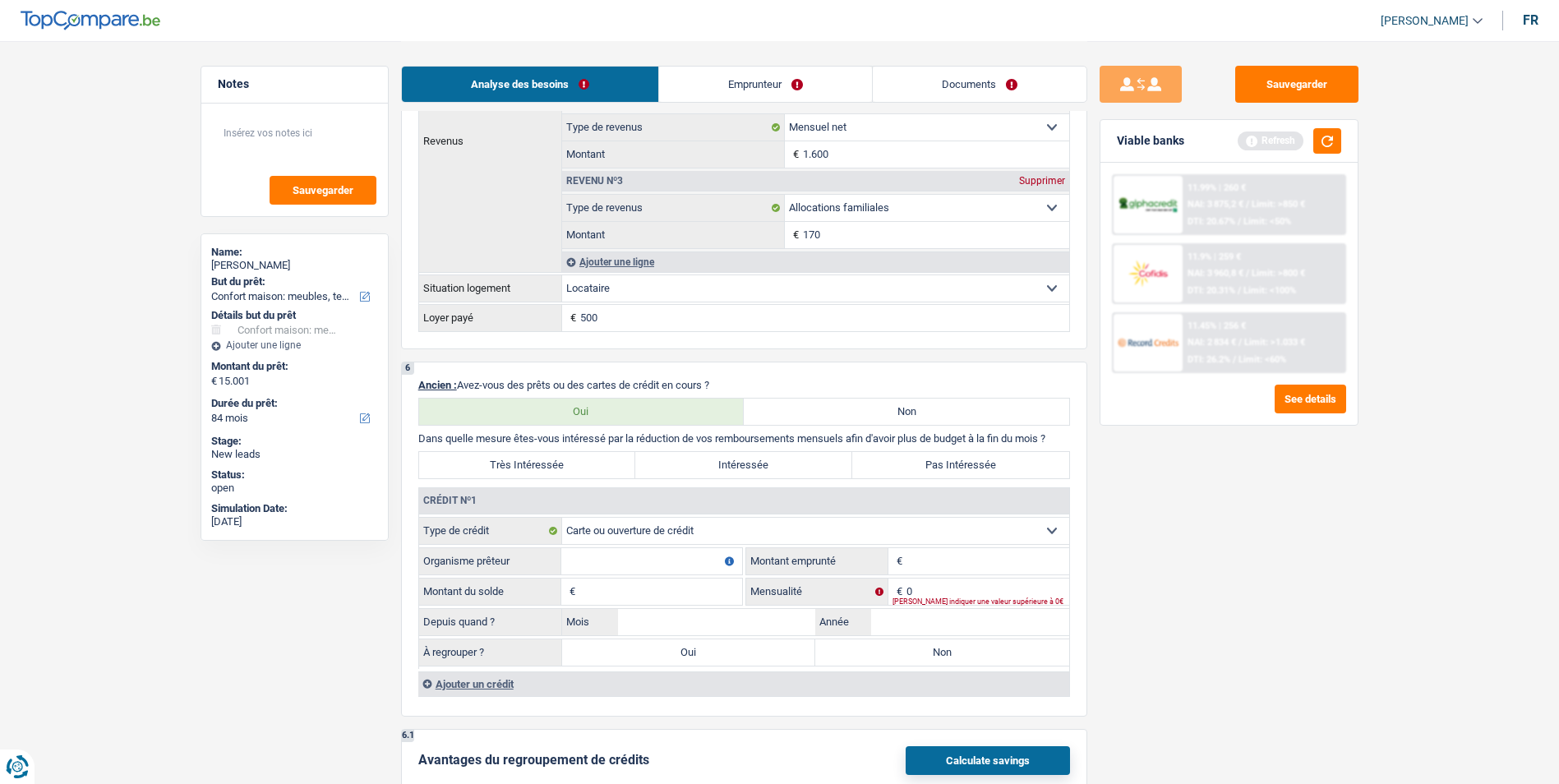
click at [709, 562] on input "Organisme prêteur" at bounding box center [652, 561] width 181 height 26
type input "ING"
click at [934, 566] on input "Montant" at bounding box center [988, 561] width 163 height 26
type input "500"
click at [680, 599] on input "Montant du solde" at bounding box center [660, 591] width 163 height 26
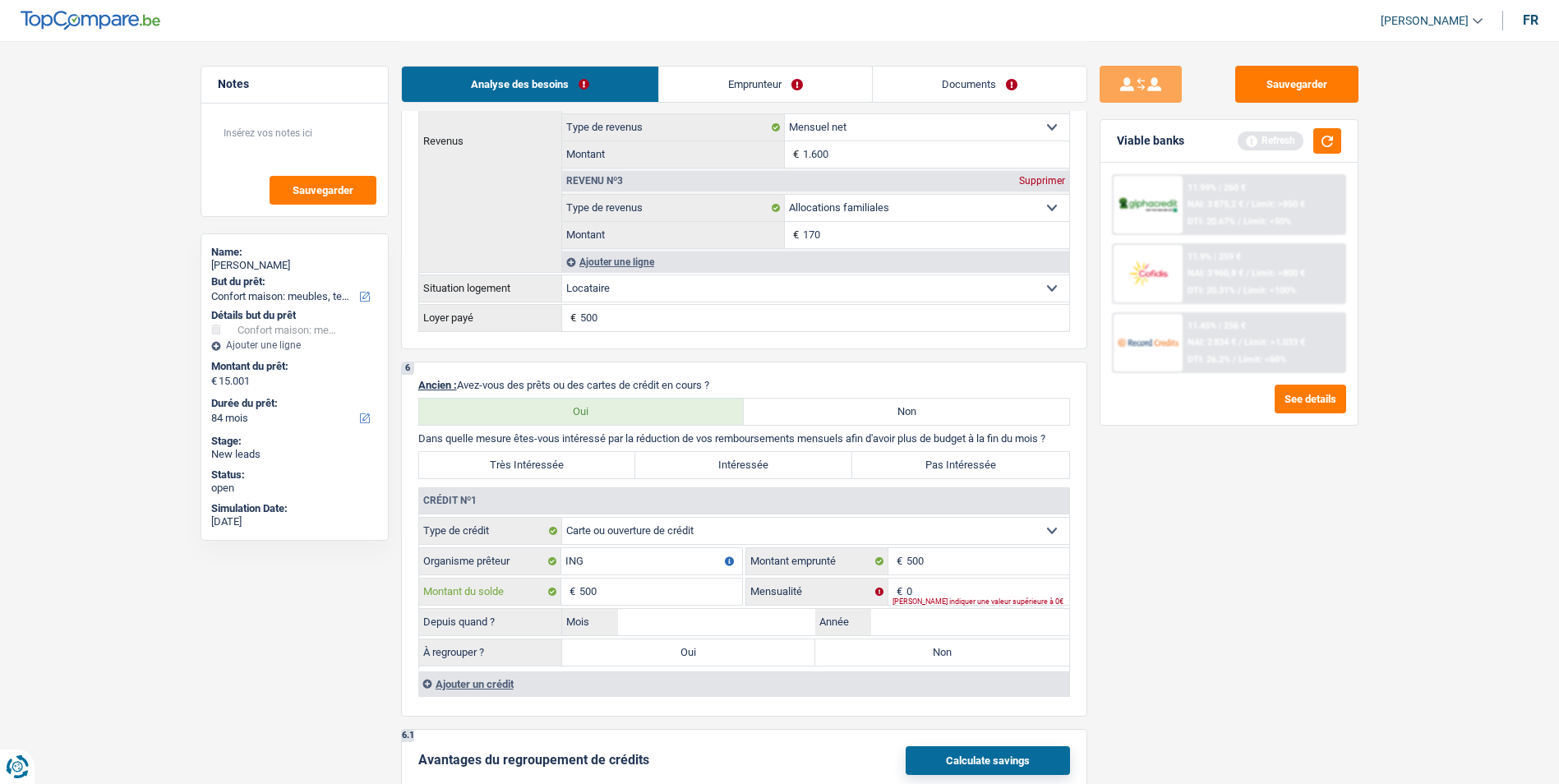
type input "500"
click at [974, 588] on input "0" at bounding box center [988, 591] width 163 height 26
click at [850, 423] on label "Non" at bounding box center [906, 412] width 325 height 26
click at [850, 423] on input "Non" at bounding box center [906, 412] width 325 height 26
radio input "true"
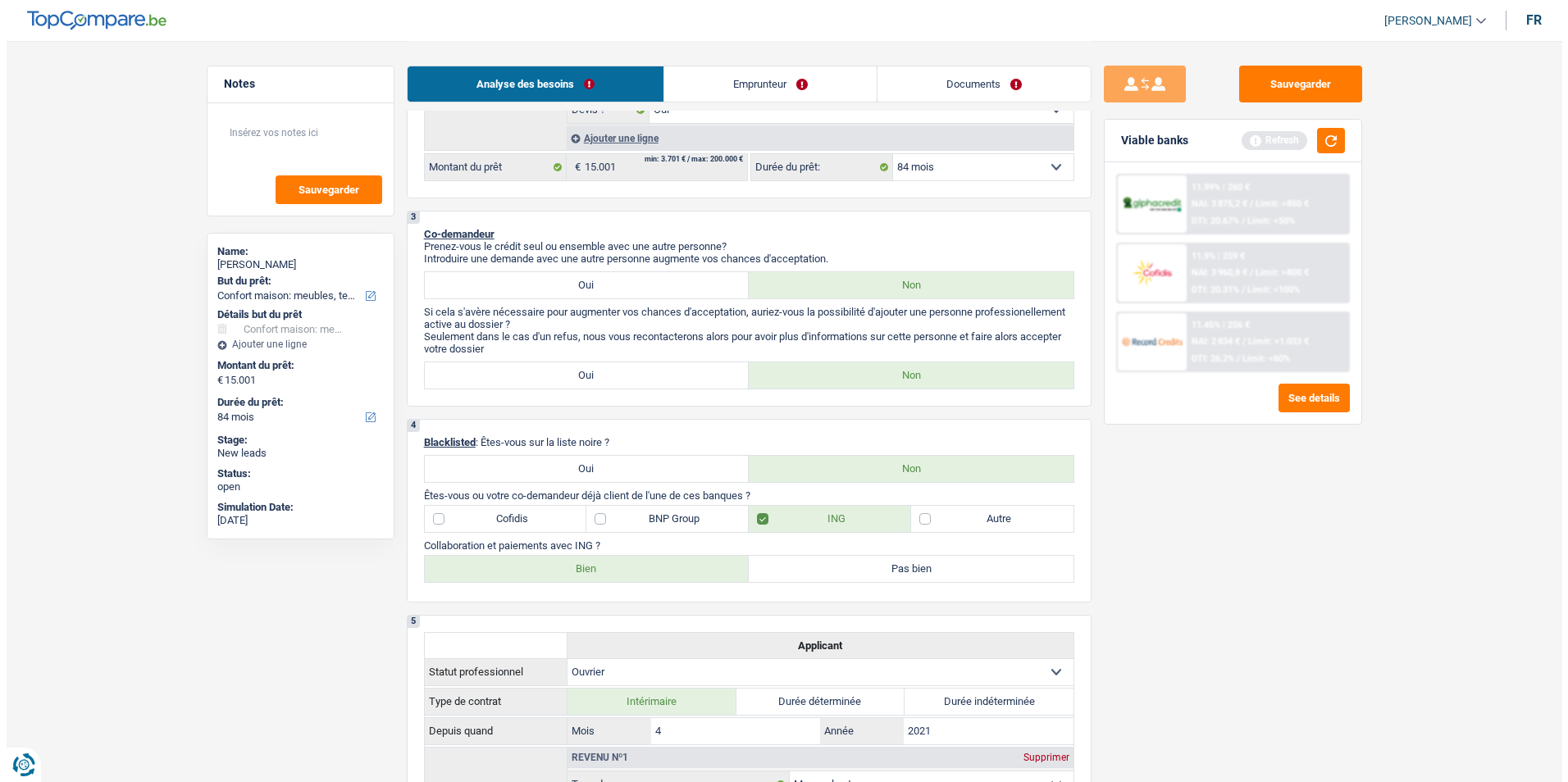
scroll to position [0, 0]
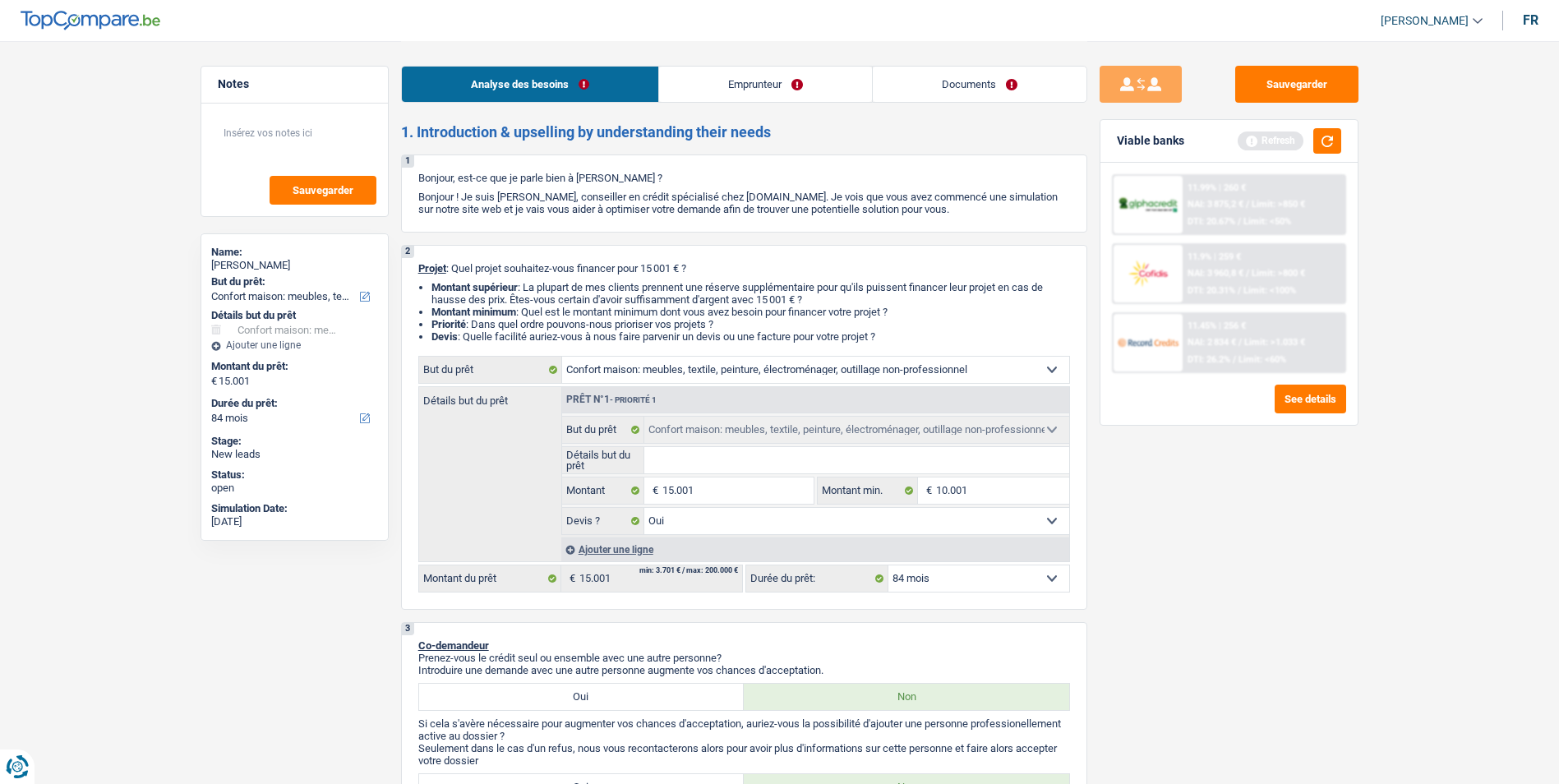
click at [737, 81] on link "Emprunteur" at bounding box center [766, 84] width 213 height 35
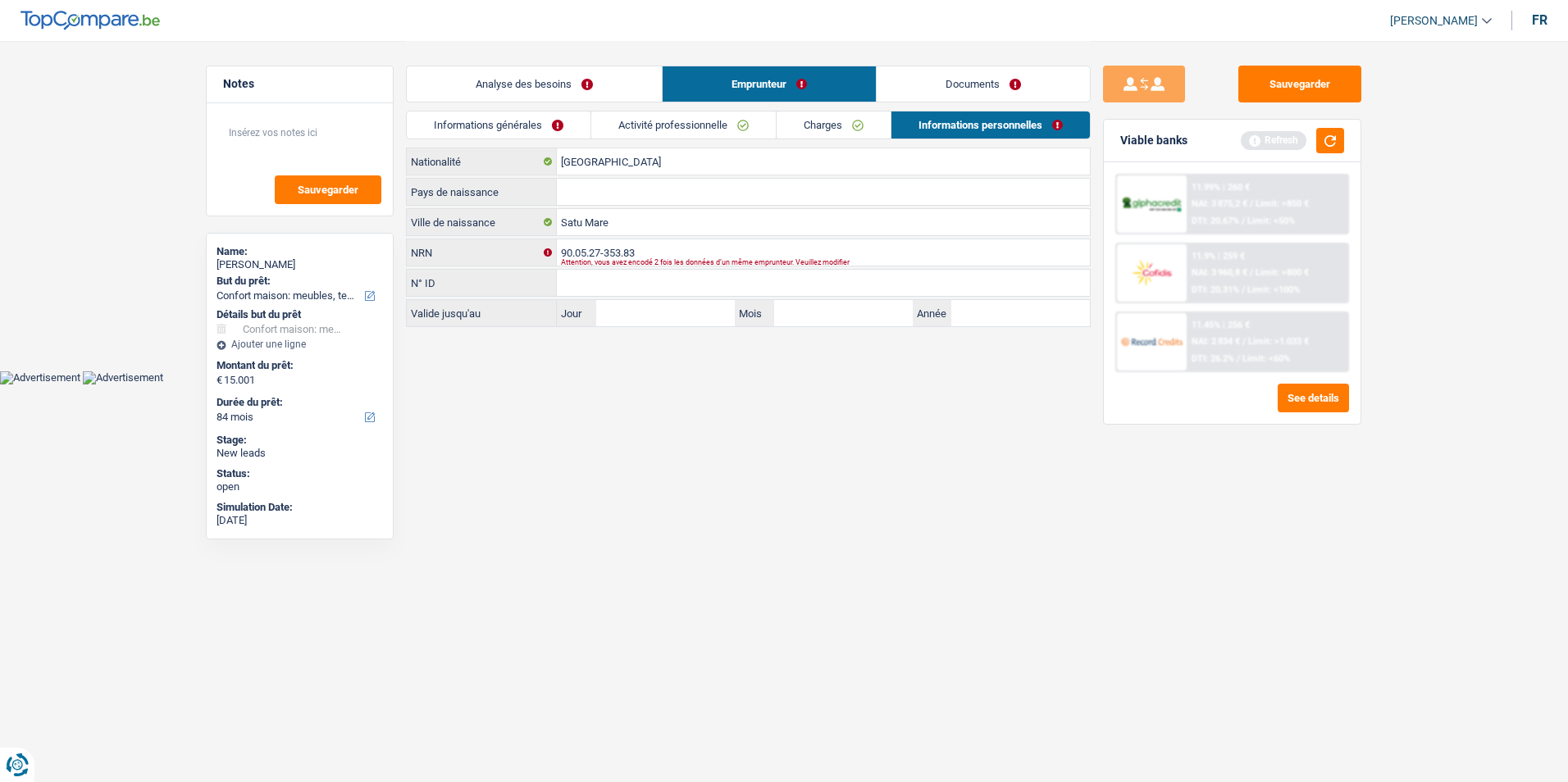
click at [554, 123] on link "Informations générales" at bounding box center [498, 124] width 184 height 27
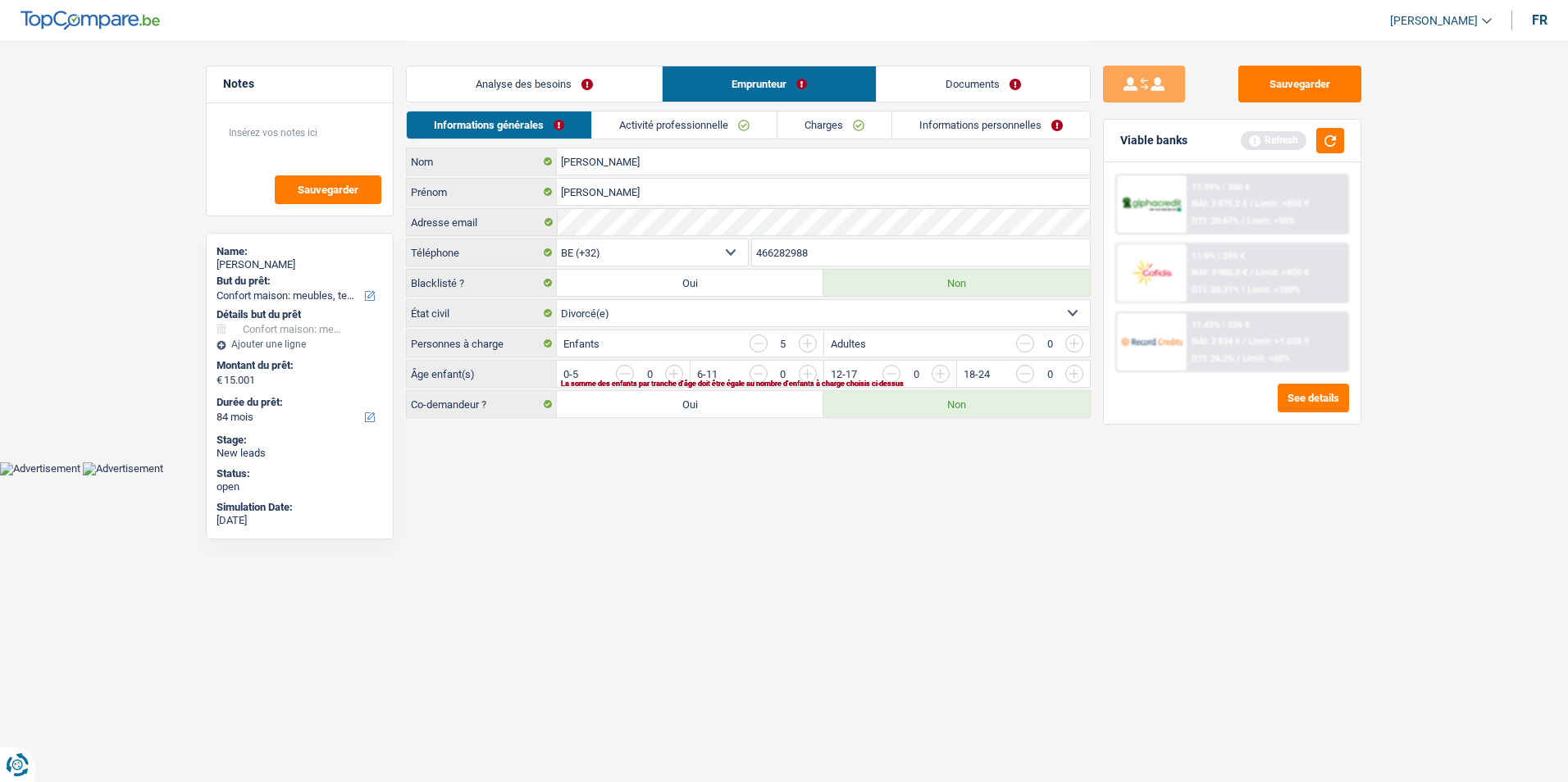
click at [758, 340] on input "button" at bounding box center [758, 343] width 18 height 18
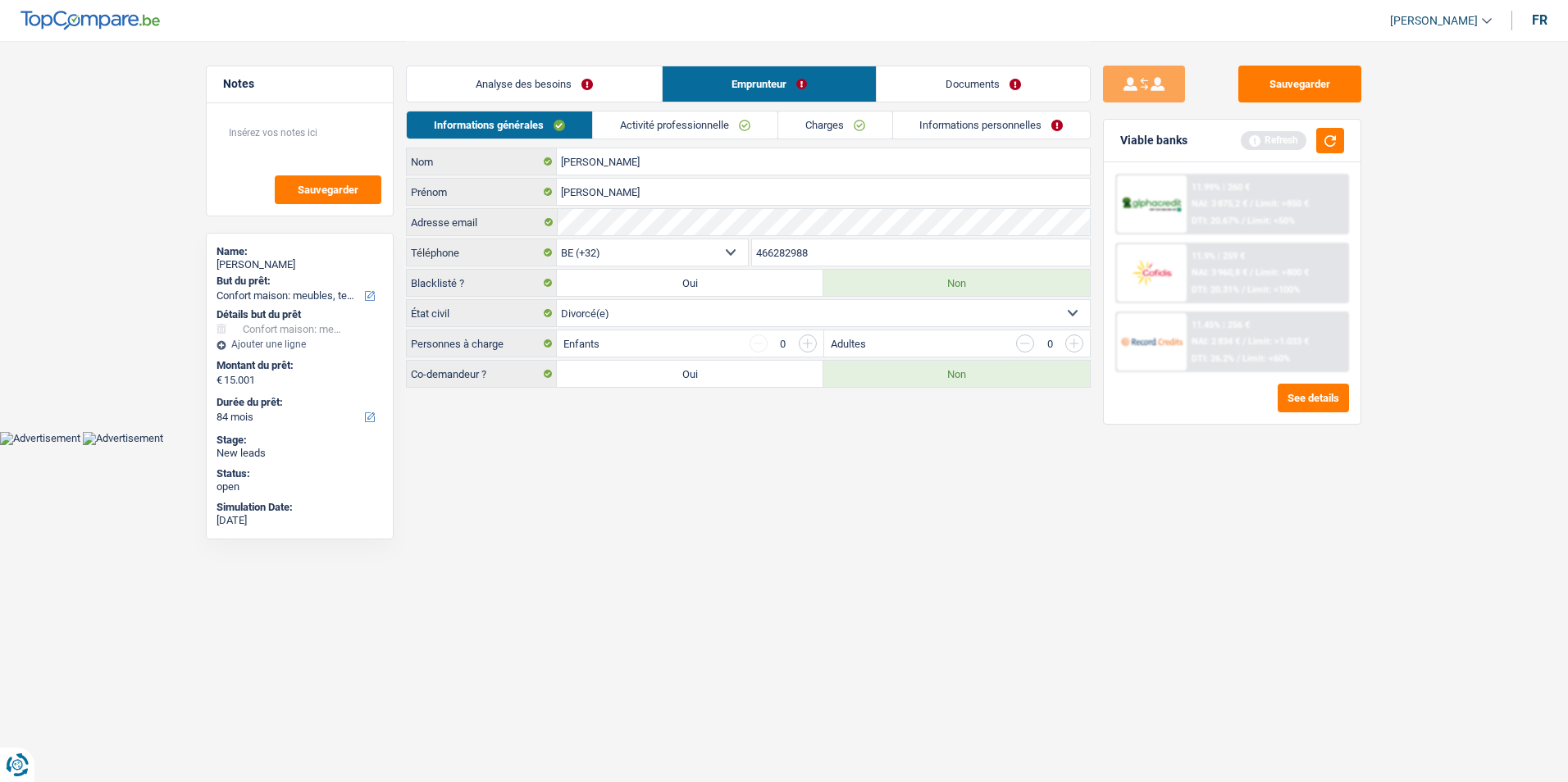
click at [689, 123] on link "Activité professionnelle" at bounding box center [686, 124] width 185 height 27
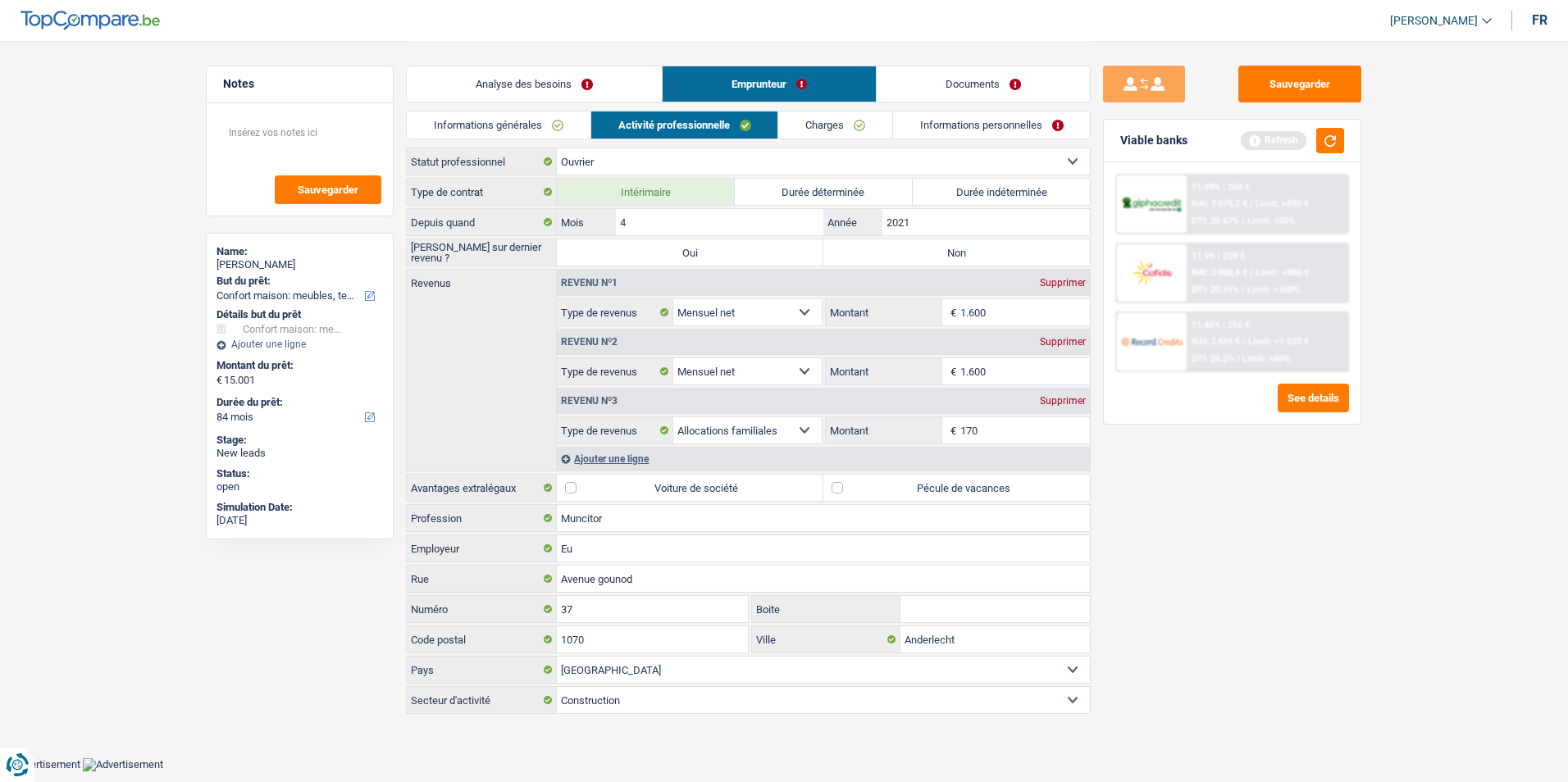
click at [968, 186] on label "Durée indéterminée" at bounding box center [1002, 192] width 178 height 26
click at [968, 186] on input "Durée indéterminée" at bounding box center [1002, 192] width 178 height 26
radio input "true"
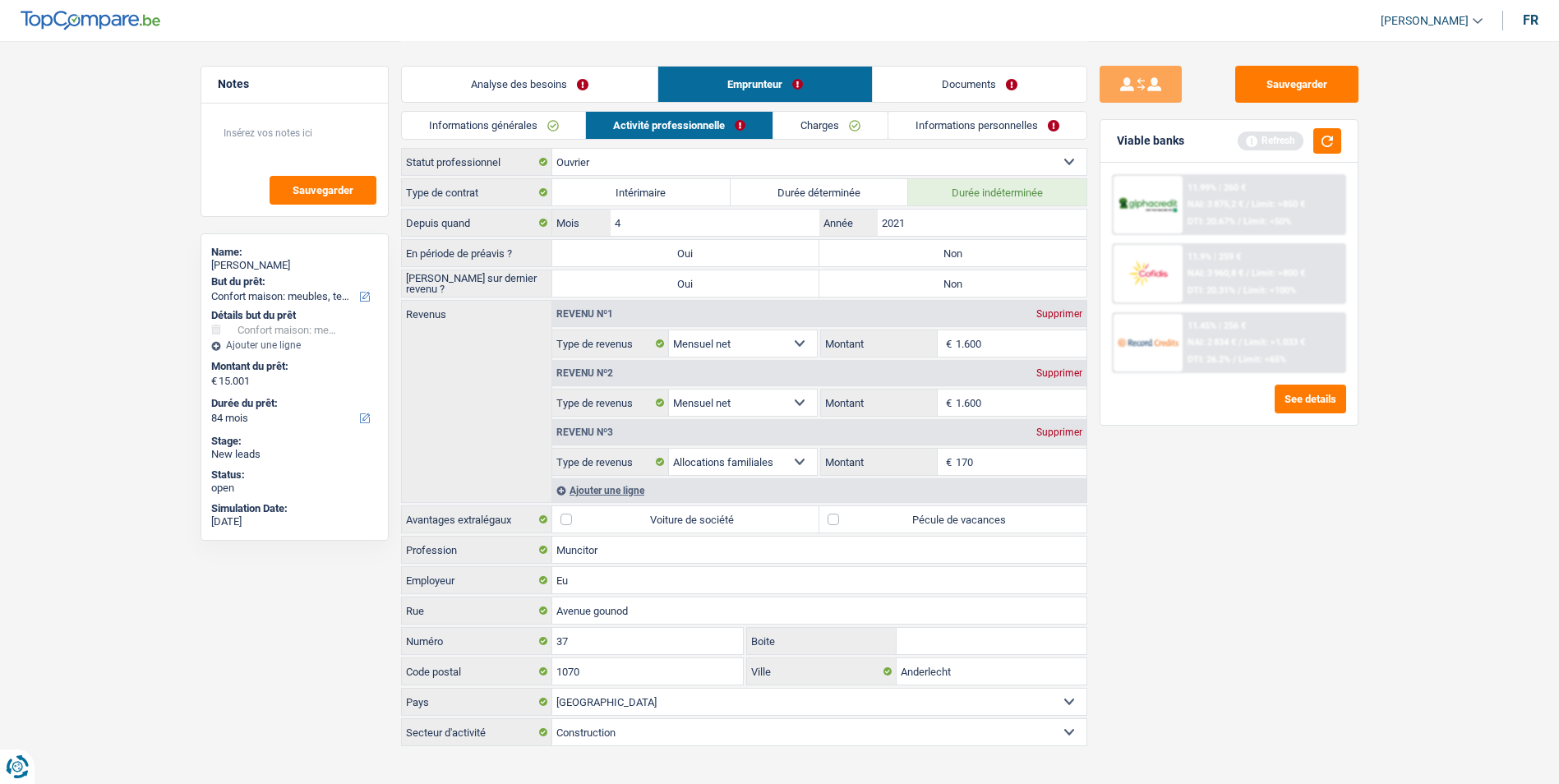
click at [889, 245] on label "Non" at bounding box center [953, 253] width 267 height 26
click at [889, 245] on input "Non" at bounding box center [953, 253] width 267 height 26
radio input "true"
click at [861, 288] on label "Non" at bounding box center [953, 283] width 267 height 26
click at [861, 288] on input "Non" at bounding box center [953, 283] width 267 height 26
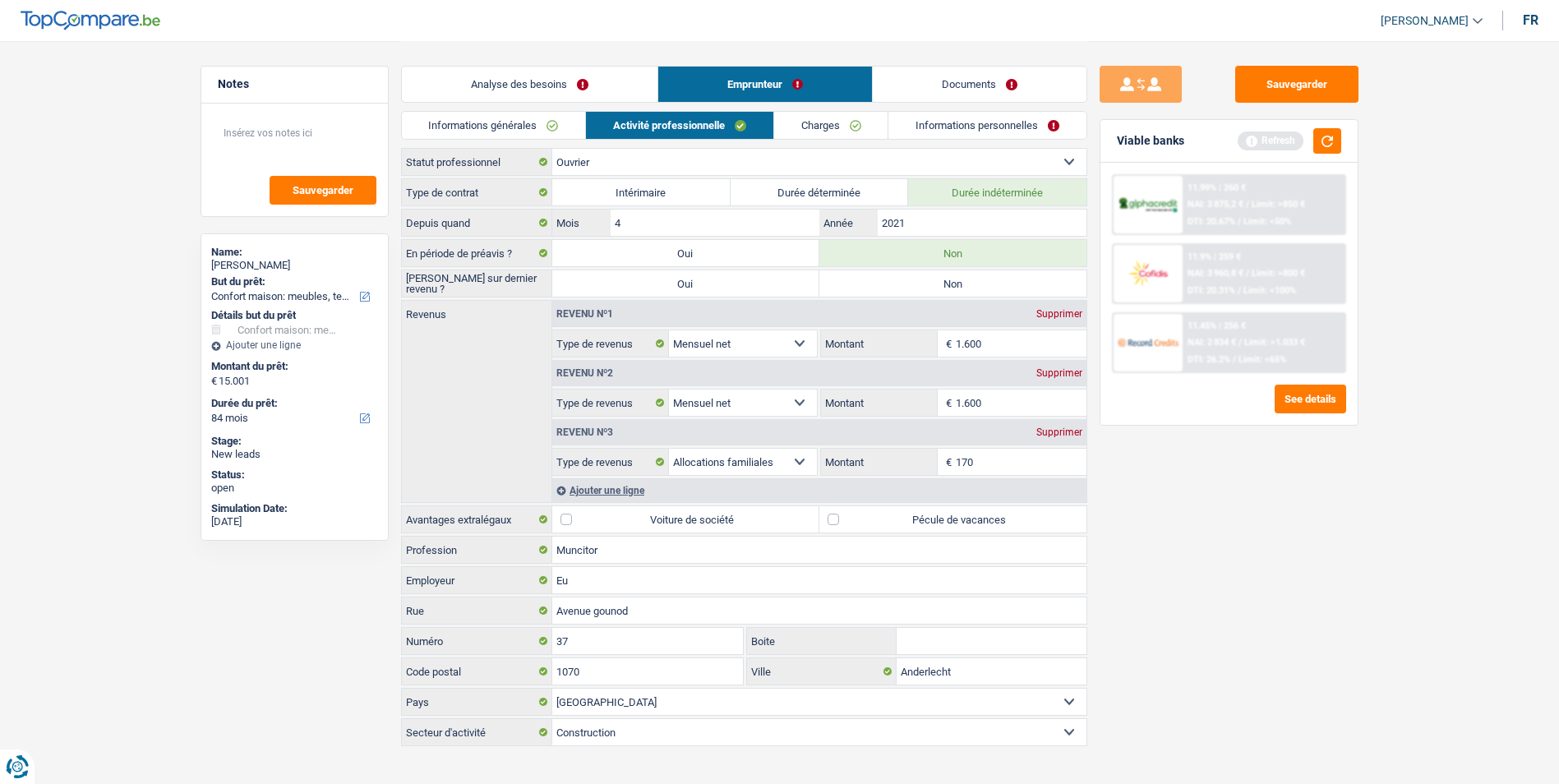
radio input "true"
click at [1067, 377] on div "Supprimer" at bounding box center [1060, 372] width 55 height 10
select select "familyAllowances"
type input "170"
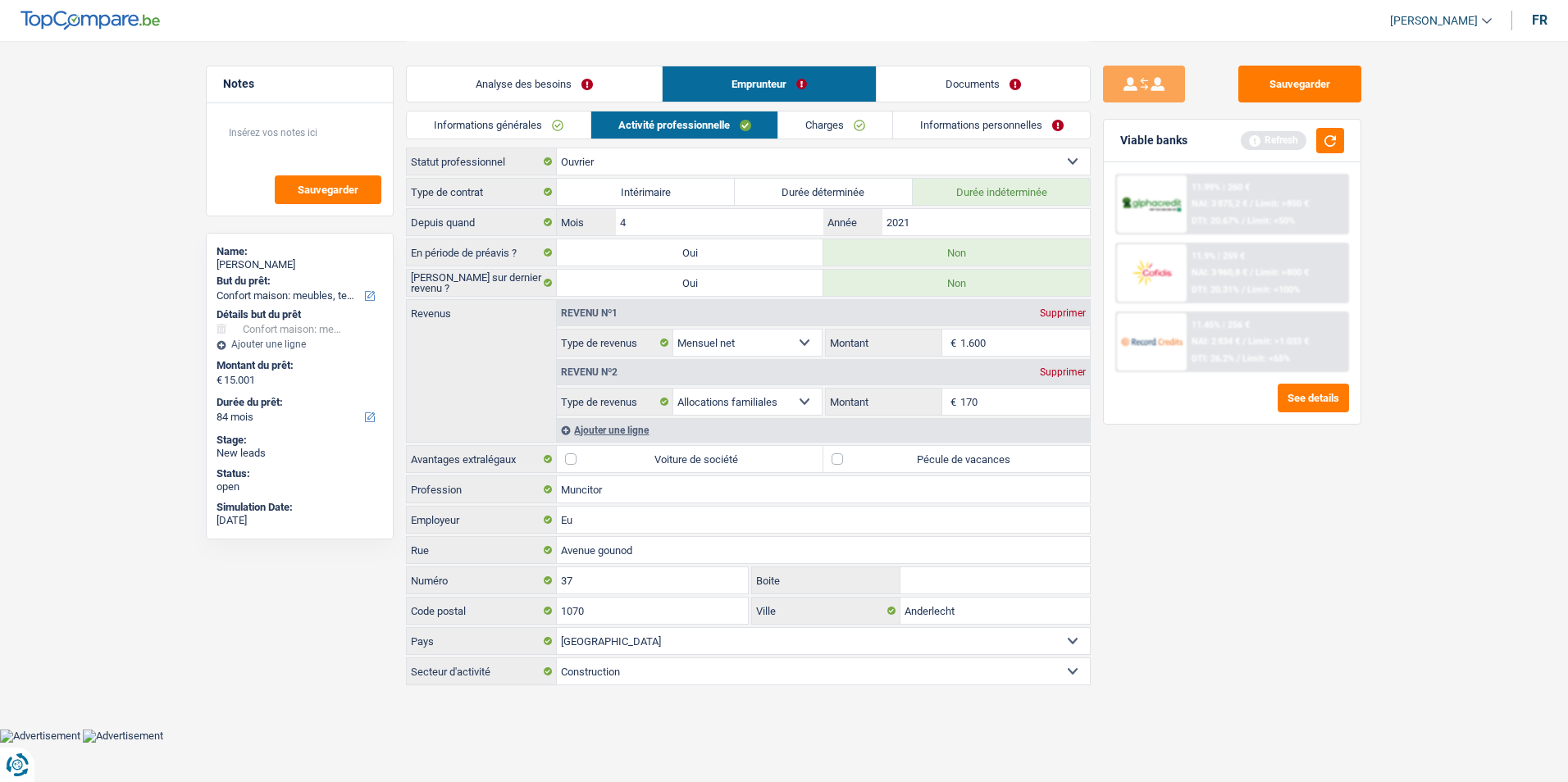
click at [819, 135] on link "Charges" at bounding box center [835, 124] width 114 height 27
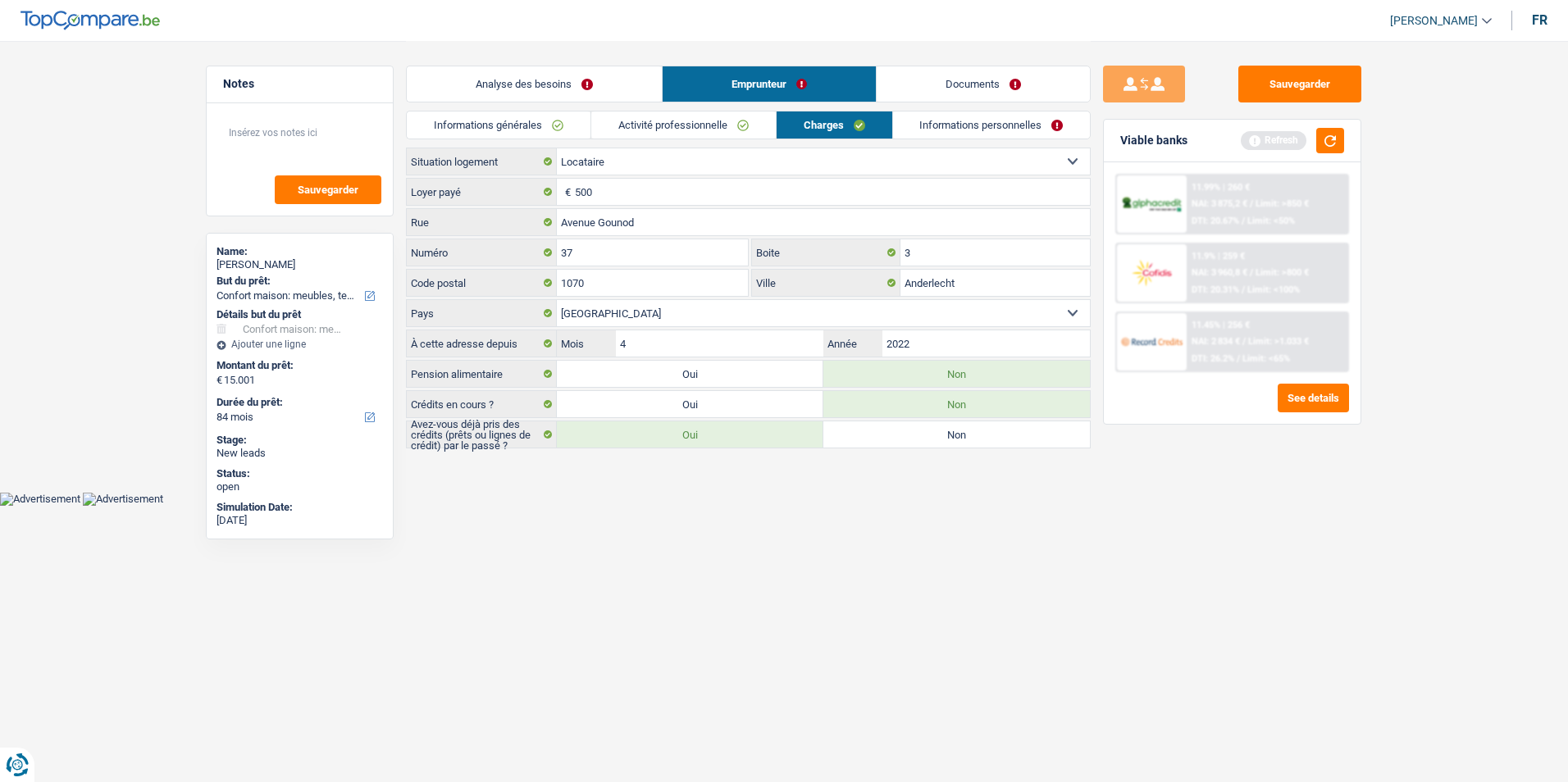
click at [934, 117] on link "Informations personnelles" at bounding box center [991, 124] width 198 height 27
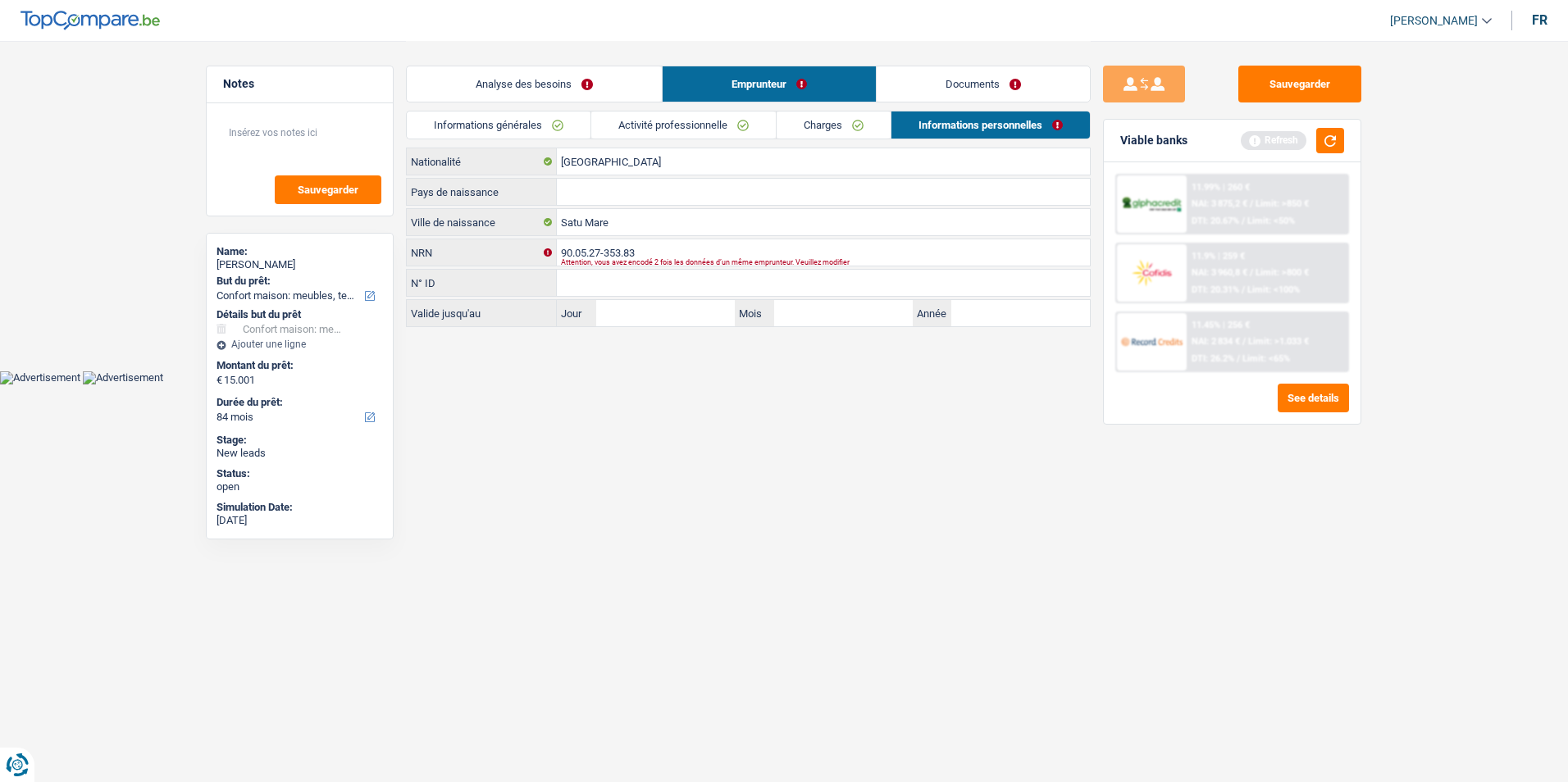
click at [839, 130] on link "Charges" at bounding box center [833, 124] width 114 height 27
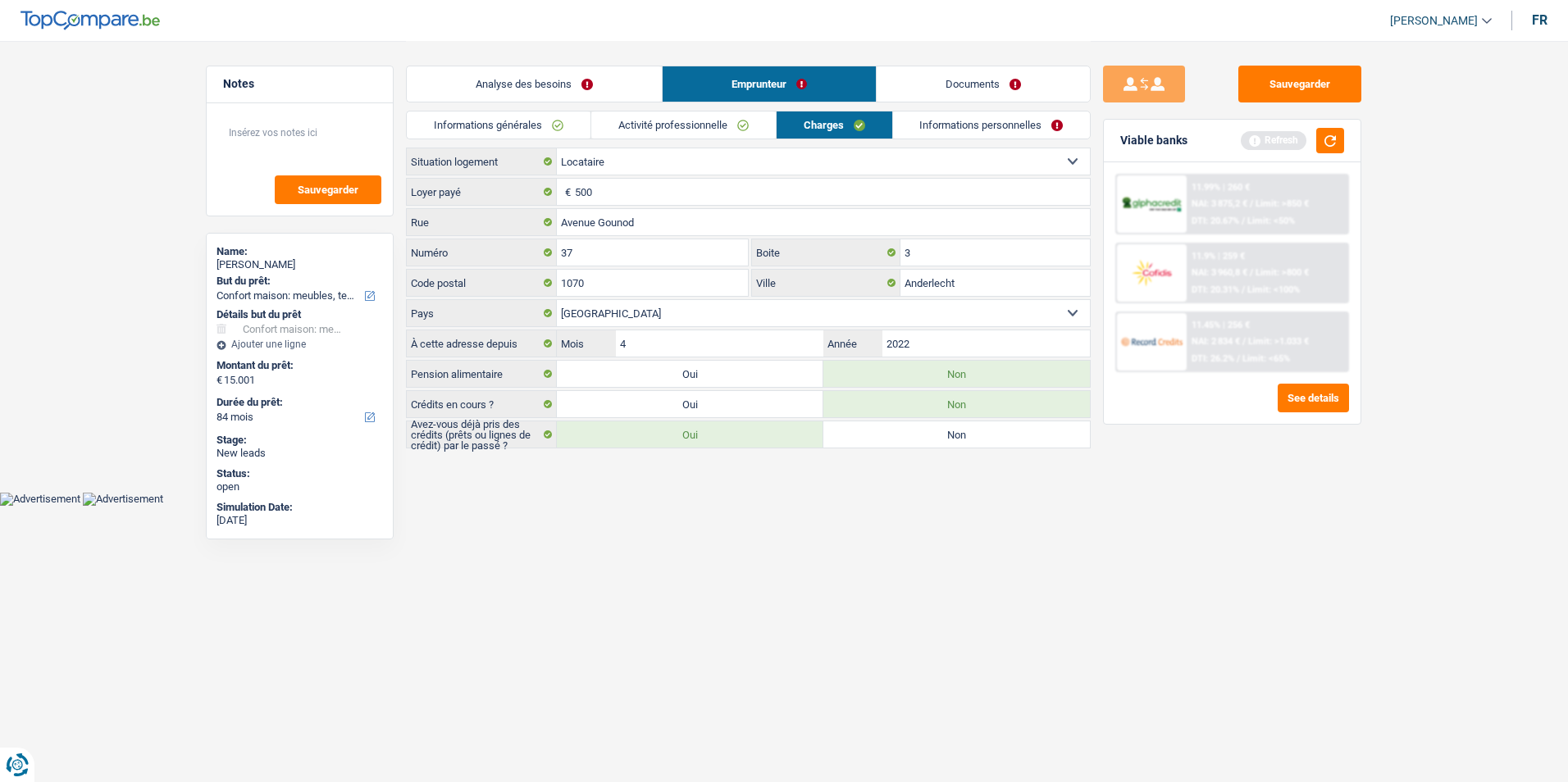
click at [681, 128] on link "Activité professionnelle" at bounding box center [684, 124] width 185 height 27
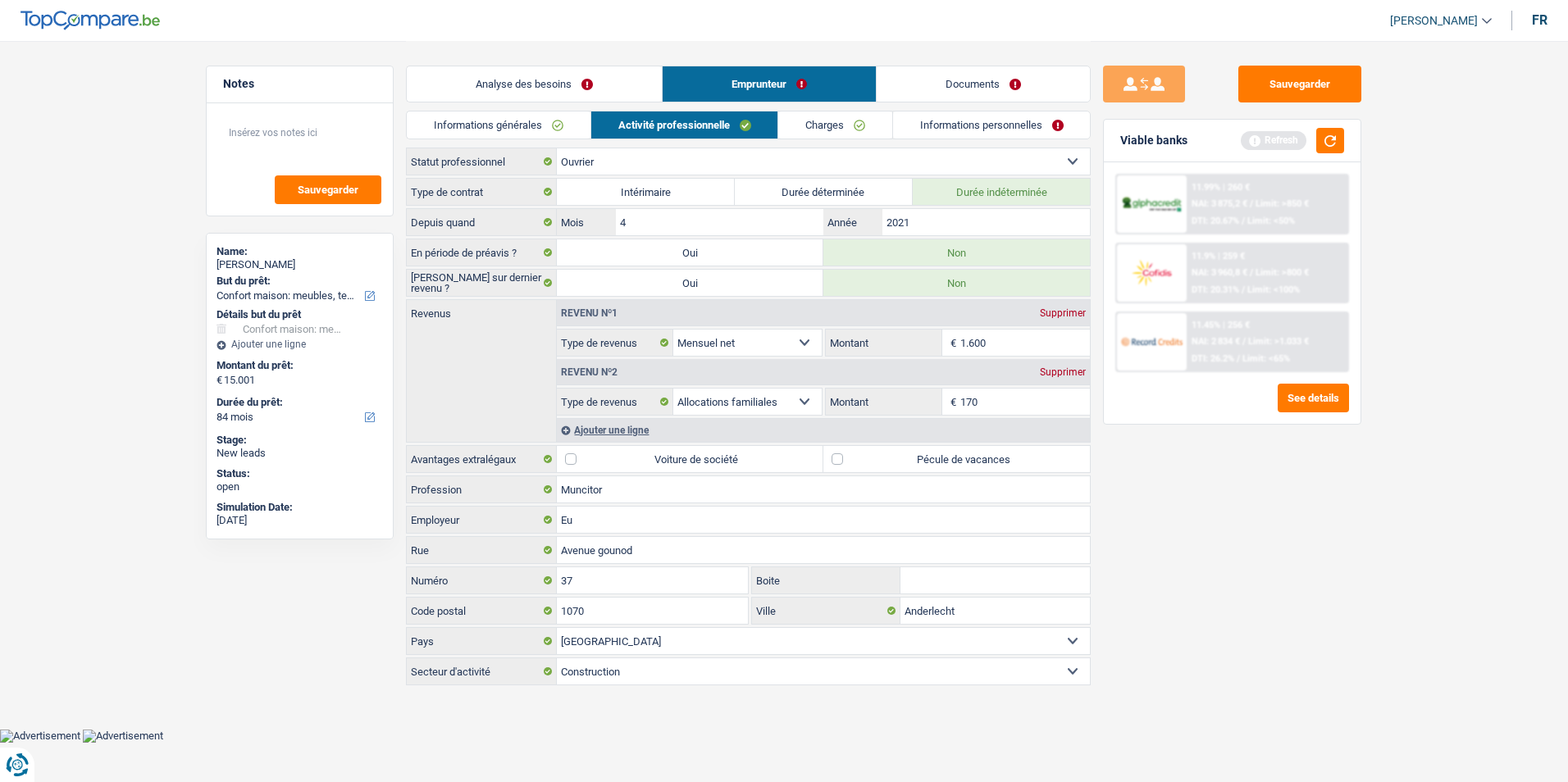
click at [1065, 367] on div "Supprimer" at bounding box center [1062, 371] width 54 height 9
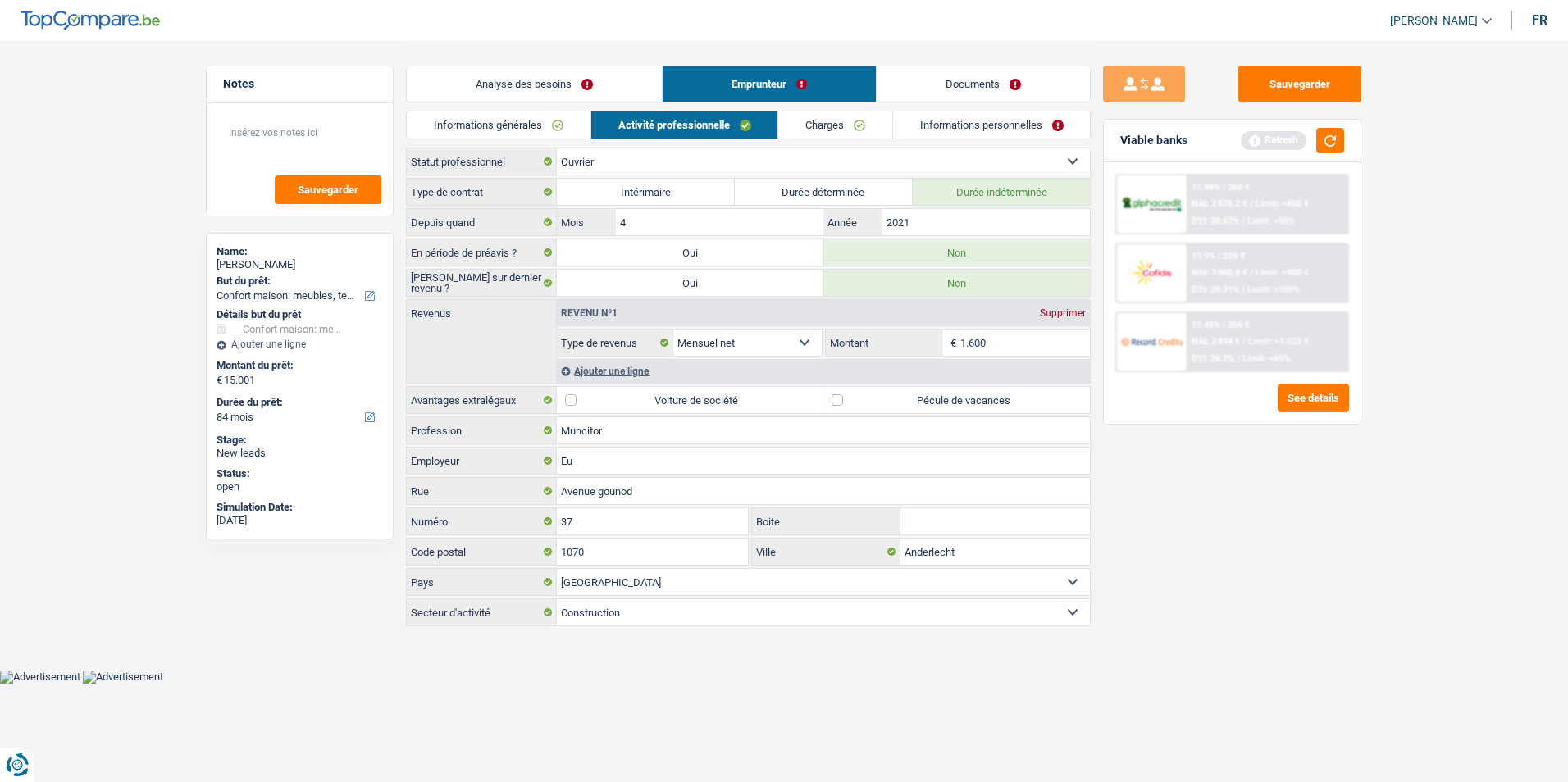
click at [821, 117] on link "Charges" at bounding box center [835, 124] width 114 height 27
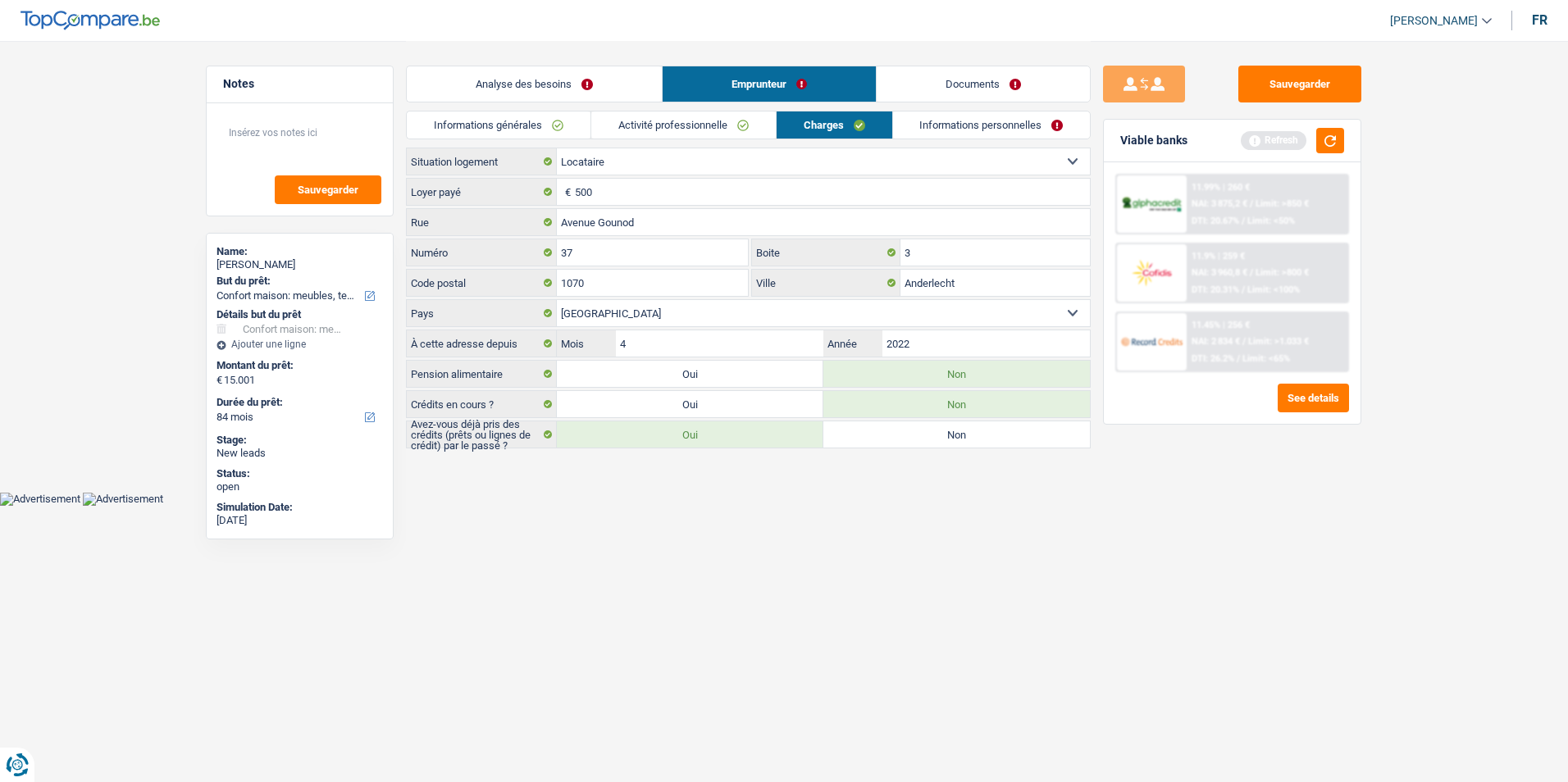
click at [966, 130] on link "Informations personnelles" at bounding box center [991, 124] width 198 height 27
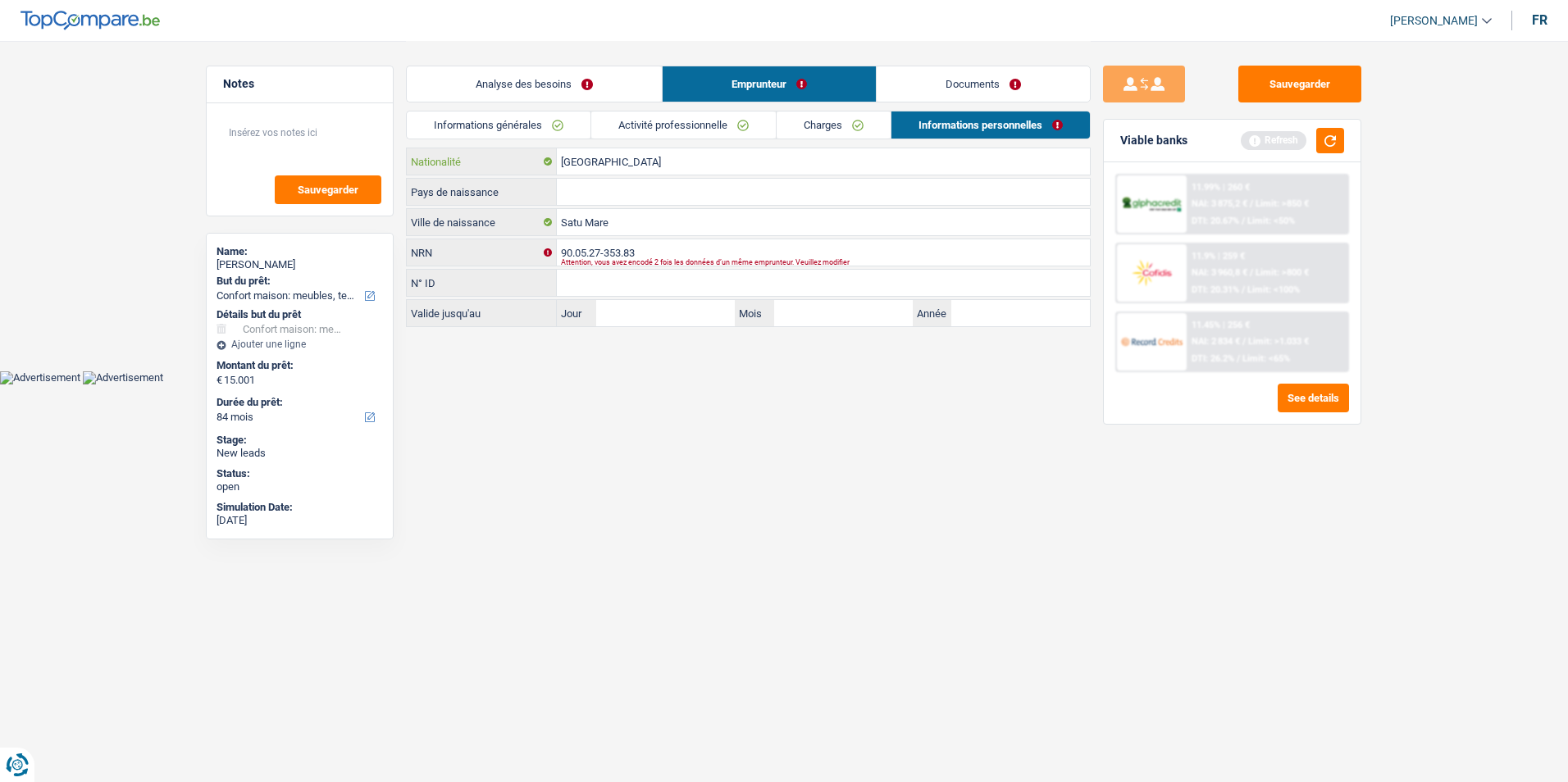
click at [647, 165] on input "[GEOGRAPHIC_DATA]" at bounding box center [823, 161] width 533 height 26
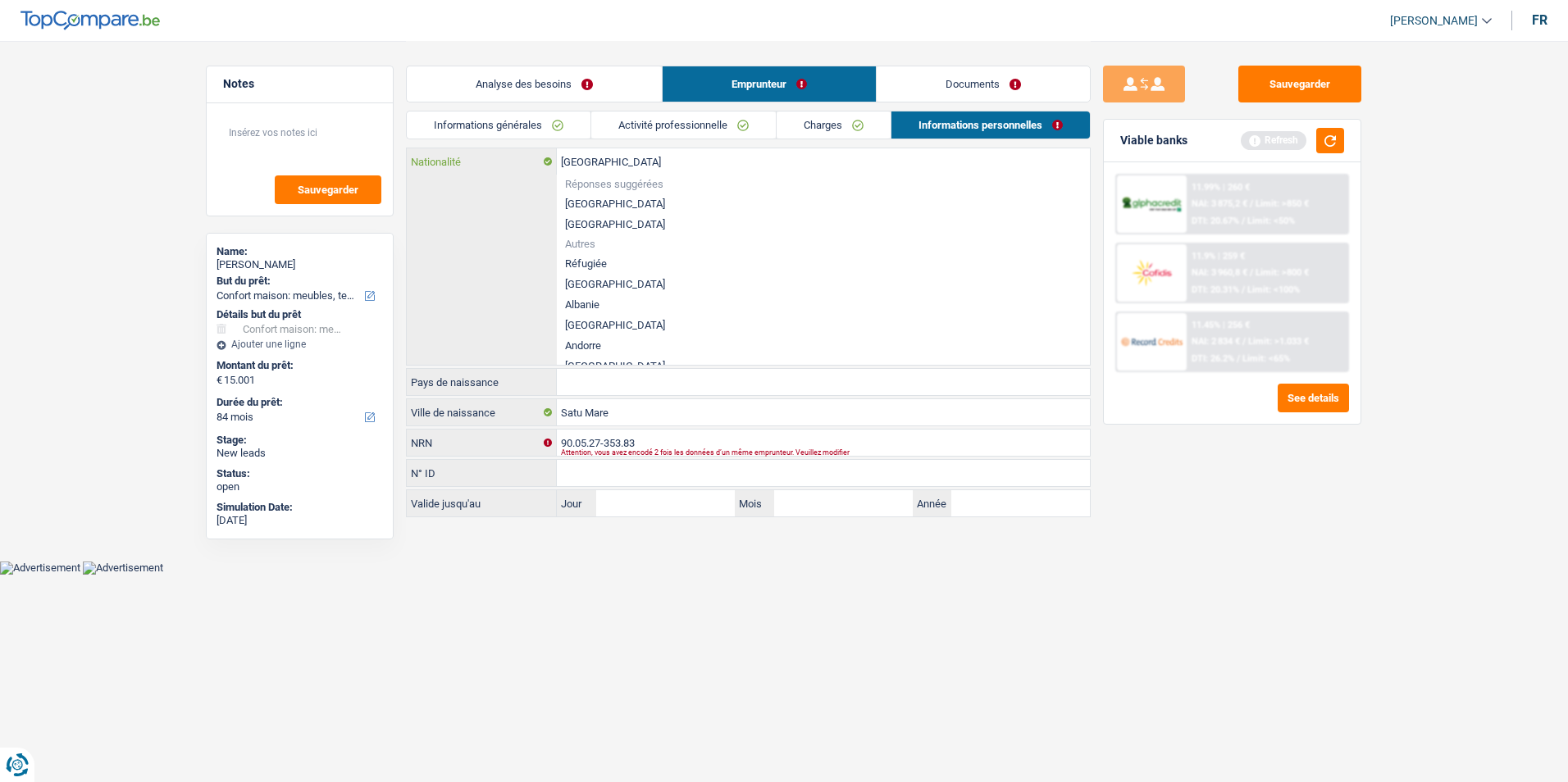
type input "Belgiqu"
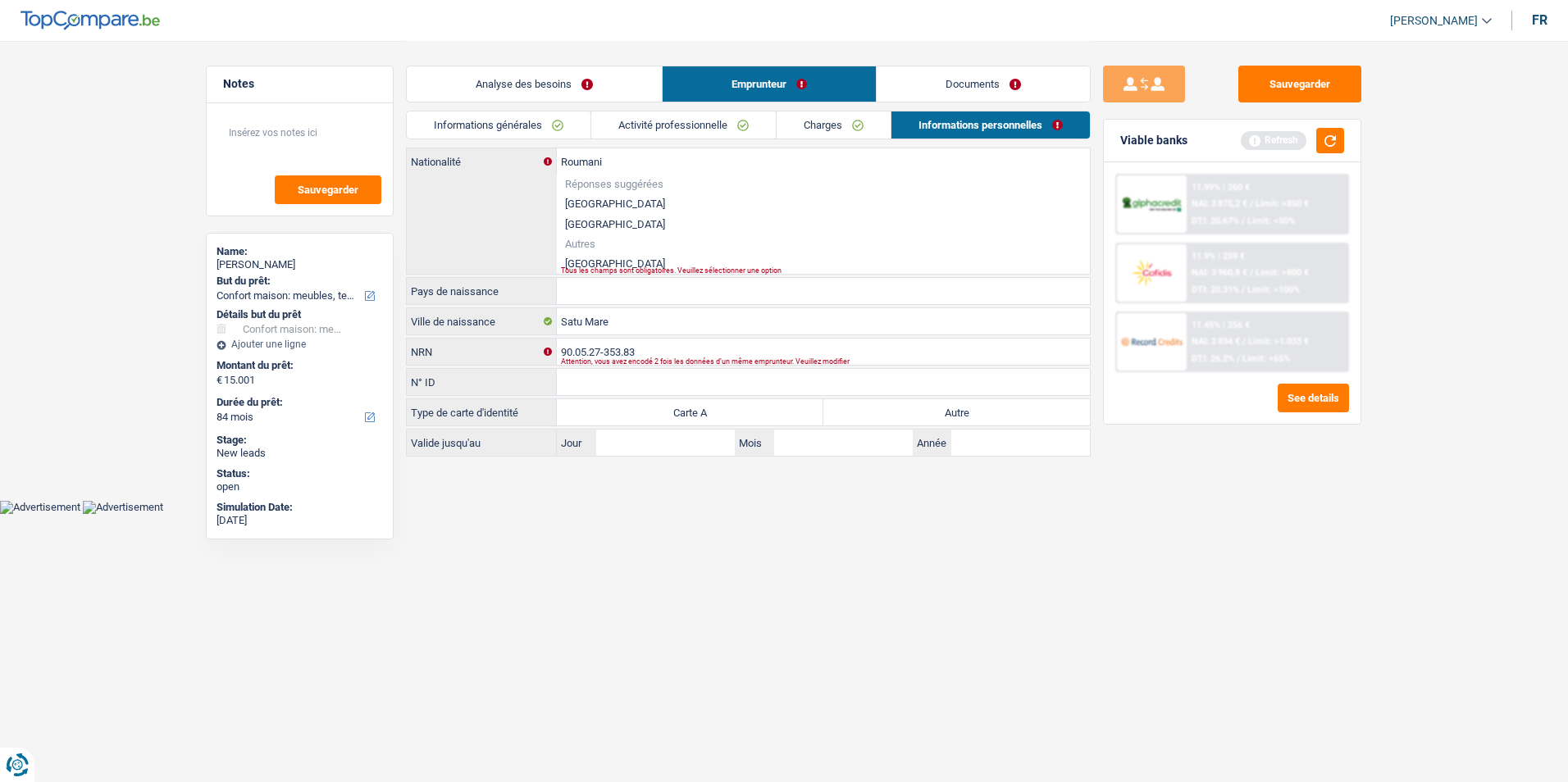
click at [615, 262] on li "Roumanie" at bounding box center [823, 263] width 533 height 21
type input "Roumanie"
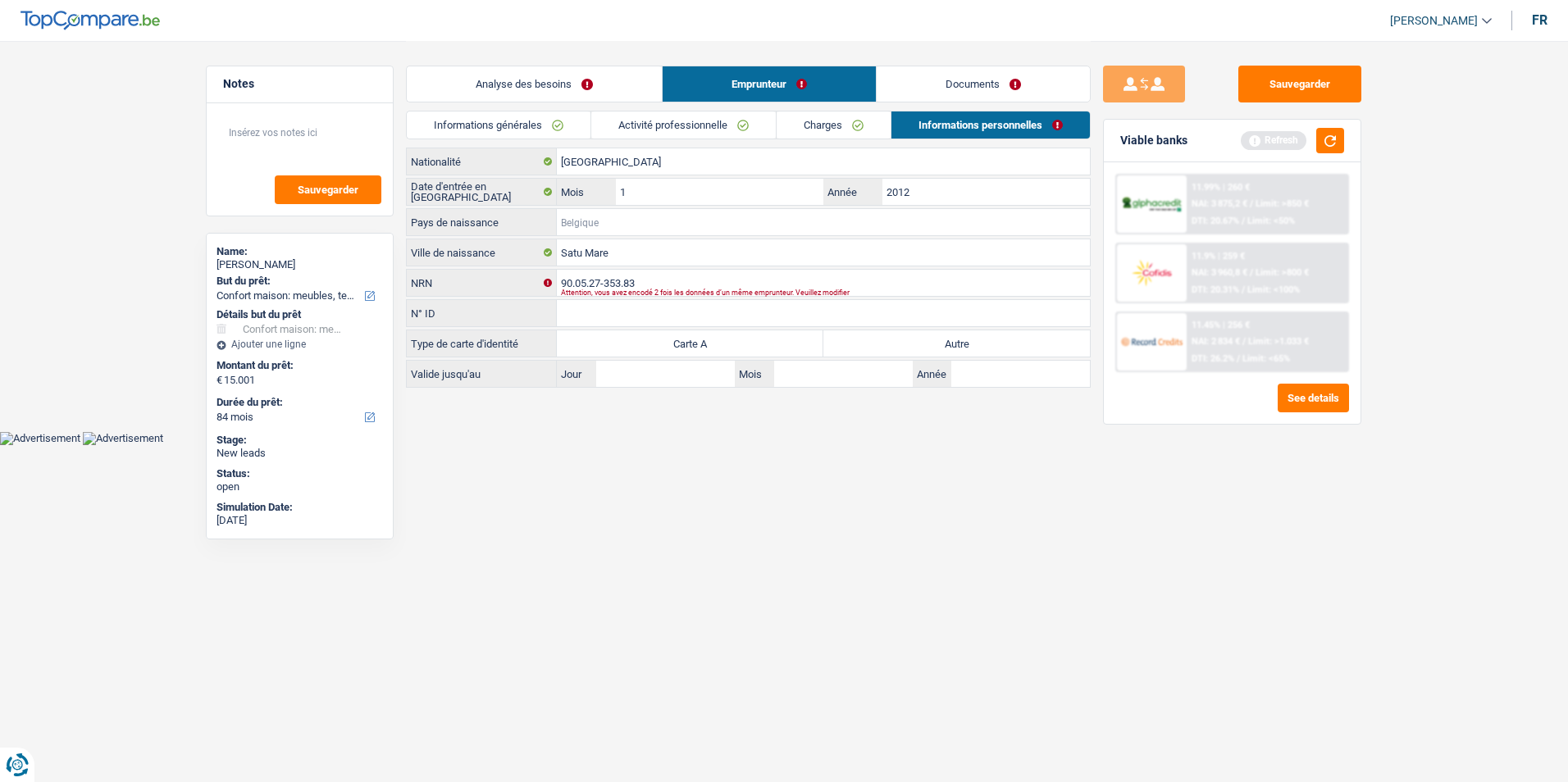
click at [710, 232] on input "Pays de naissance" at bounding box center [823, 222] width 533 height 26
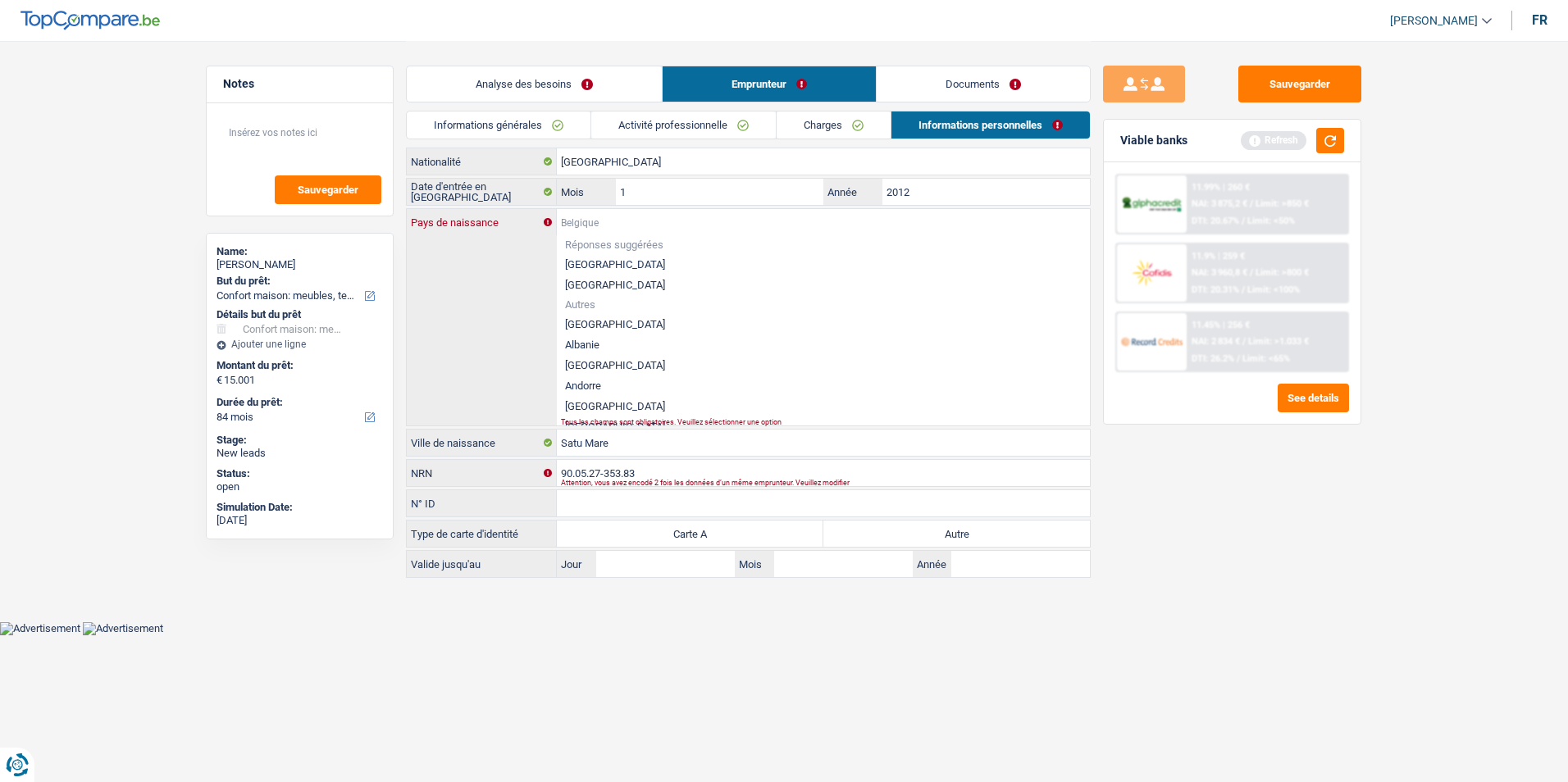
type input "R"
type input "o"
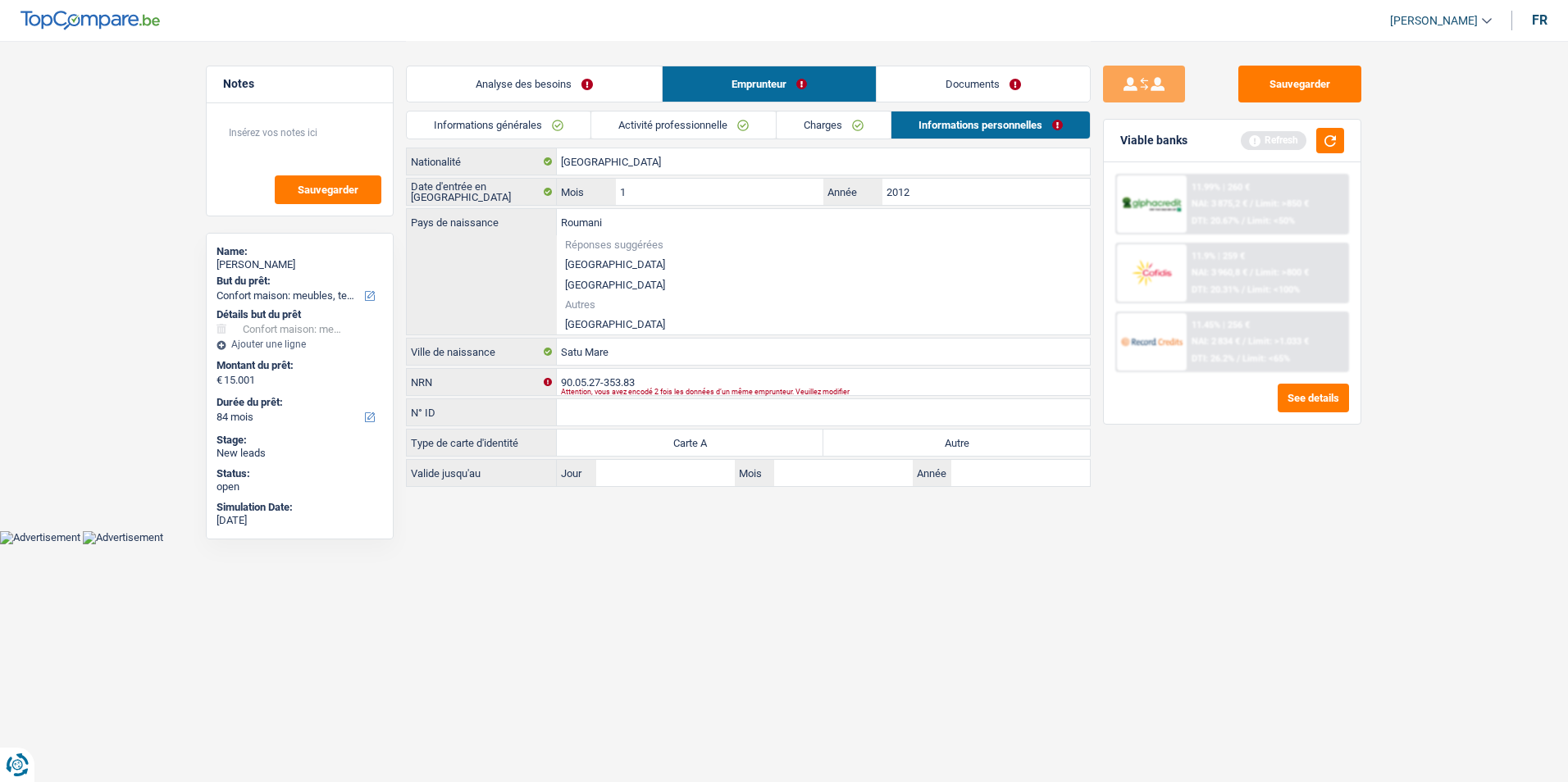
click at [624, 323] on li "Roumanie" at bounding box center [823, 325] width 533 height 21
type input "Roumanie"
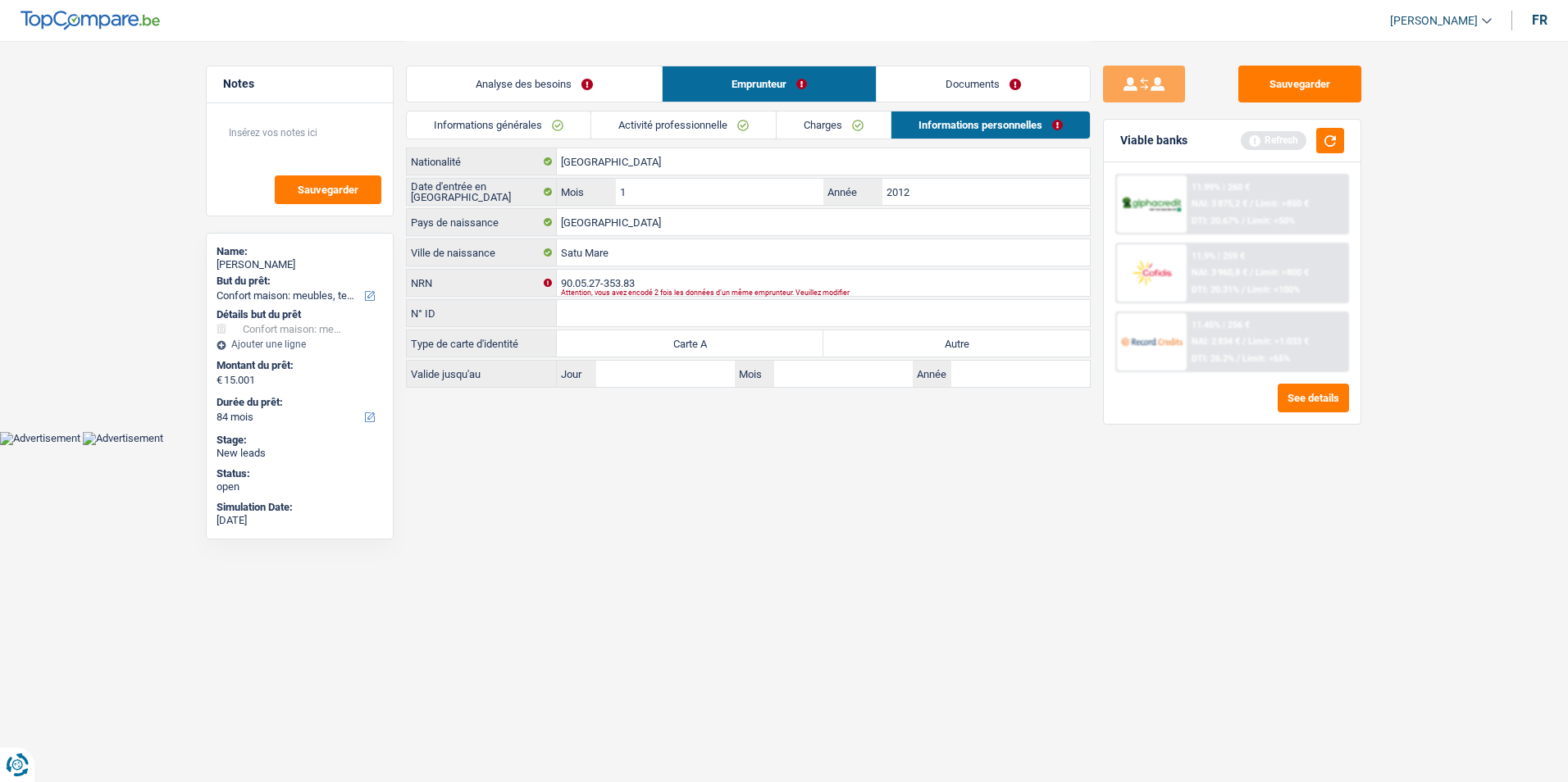
click at [928, 77] on link "Documents" at bounding box center [983, 84] width 213 height 35
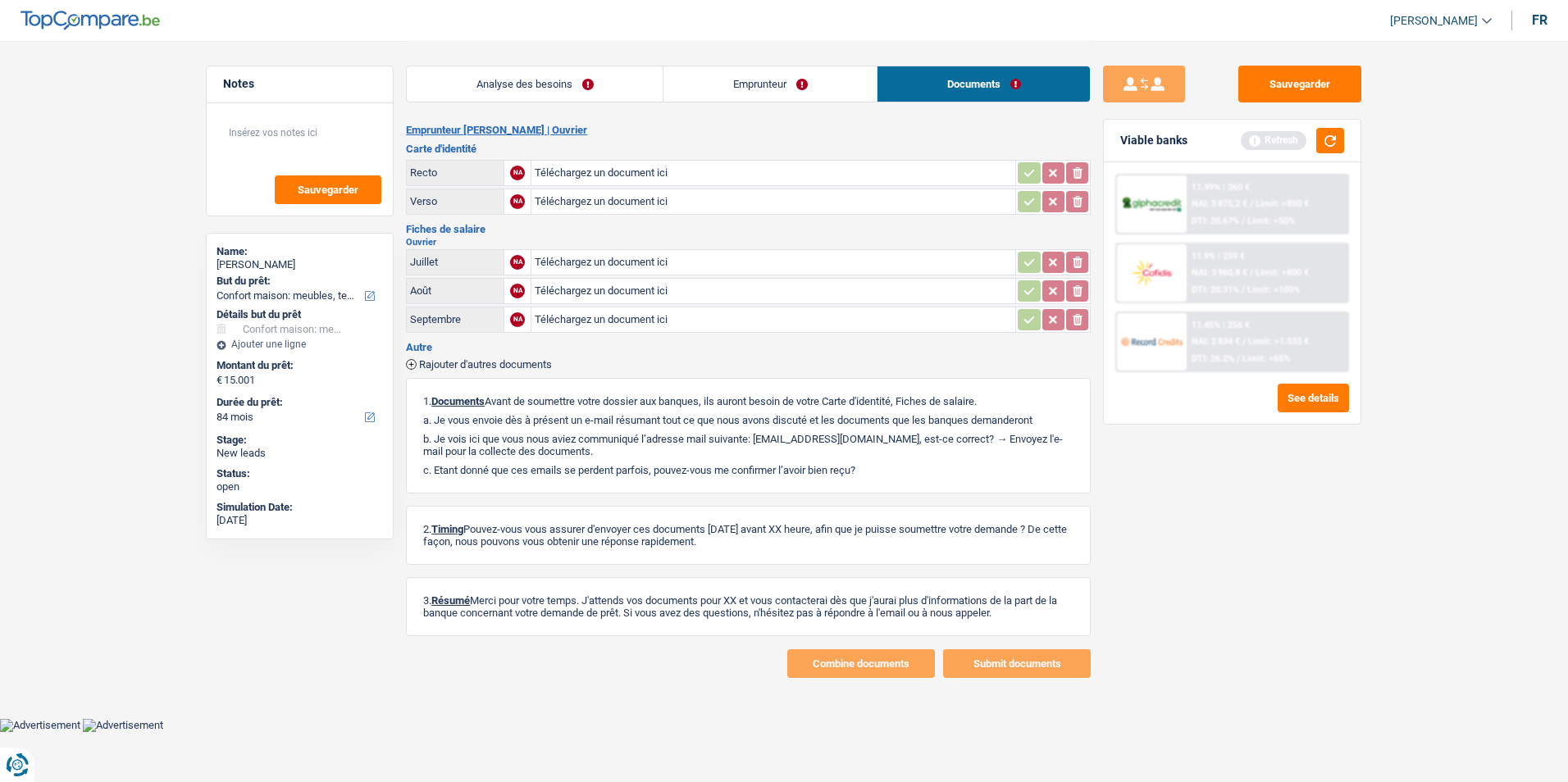
click at [750, 74] on link "Emprunteur" at bounding box center [769, 84] width 213 height 35
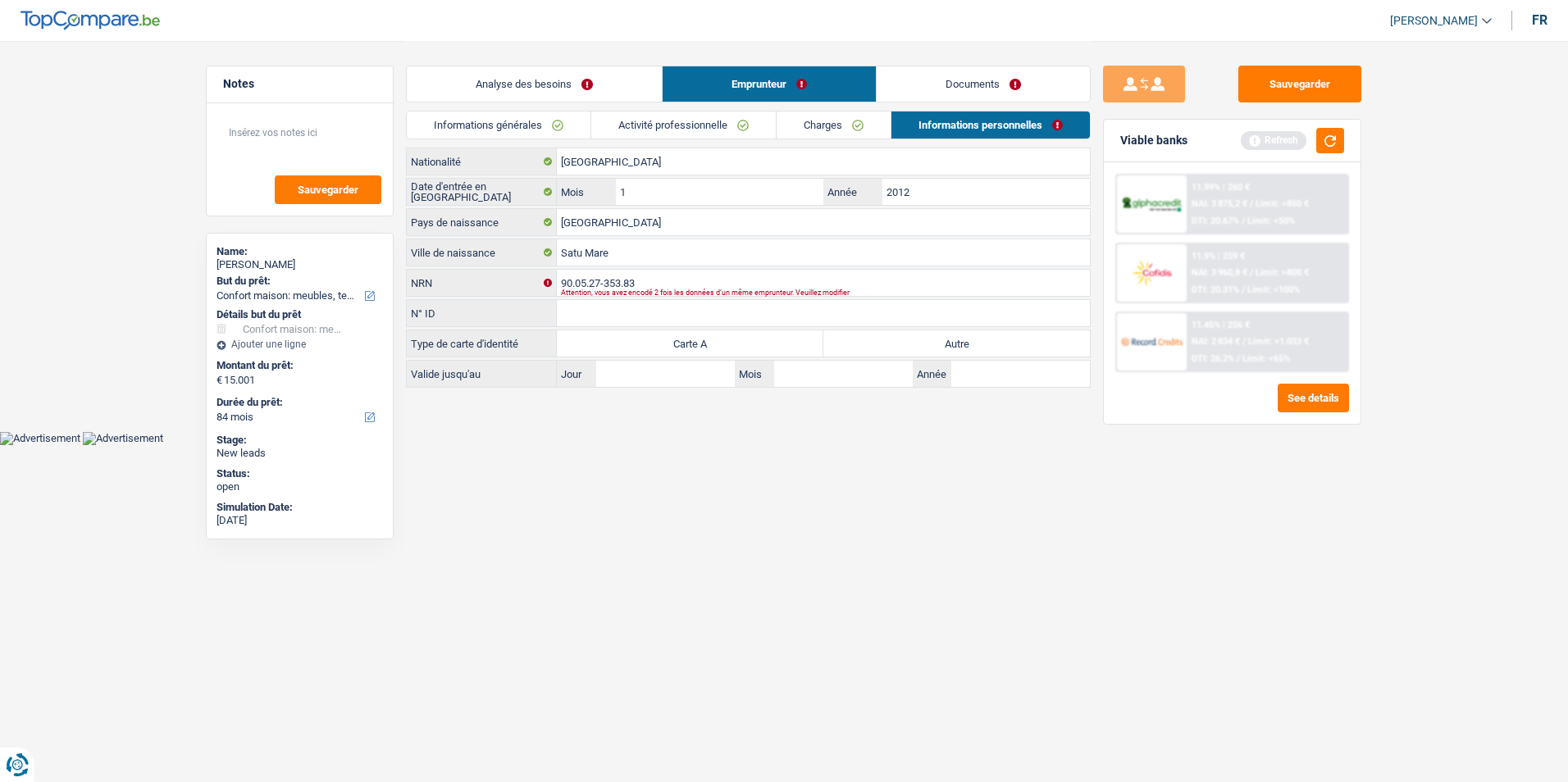
click at [920, 342] on label "Autre" at bounding box center [956, 344] width 267 height 26
click at [920, 342] on input "Autre" at bounding box center [956, 344] width 267 height 26
radio input "true"
click at [615, 73] on link "Analyse des besoins" at bounding box center [534, 84] width 255 height 35
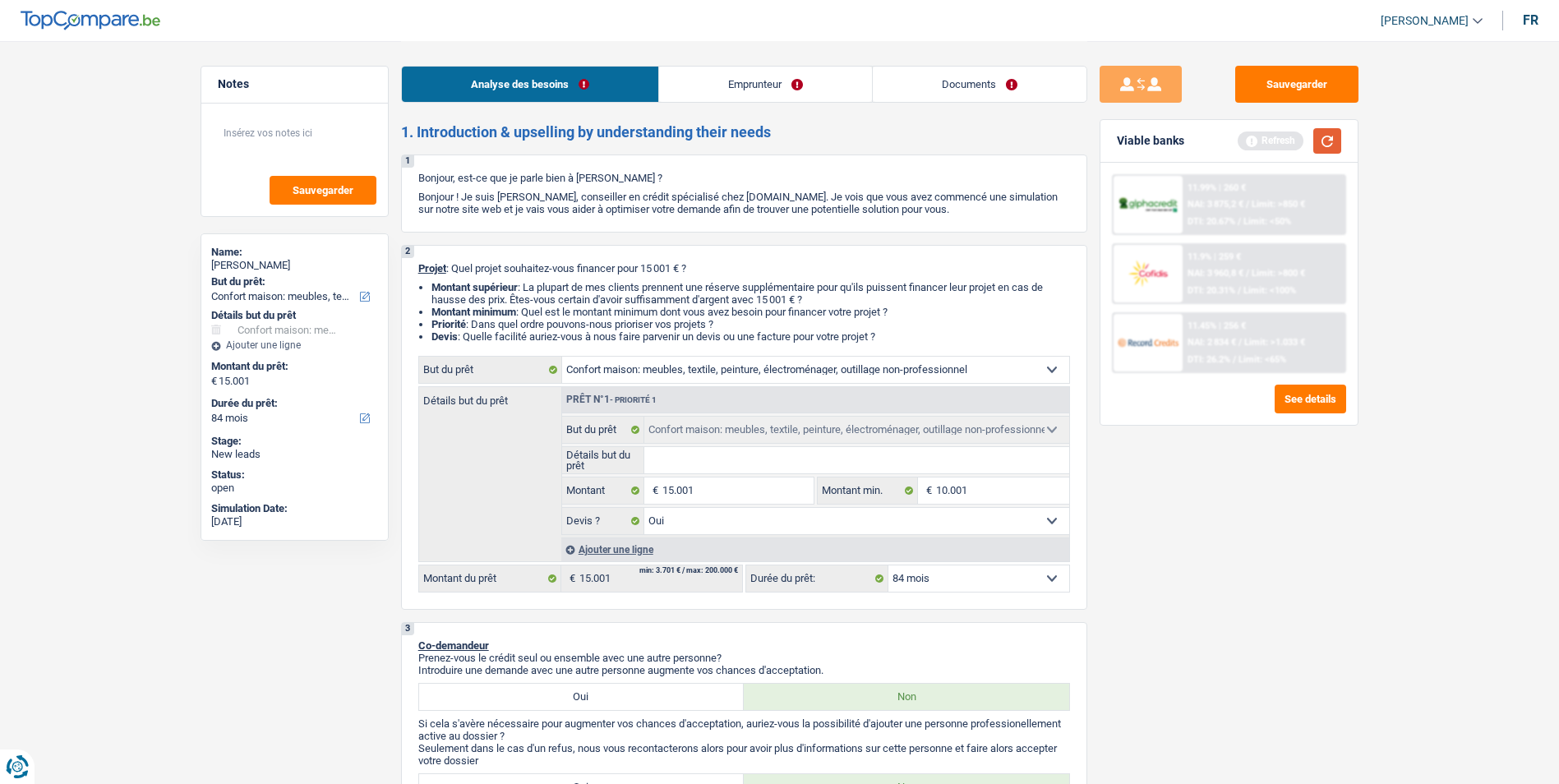
click at [1326, 142] on button "button" at bounding box center [1327, 140] width 28 height 25
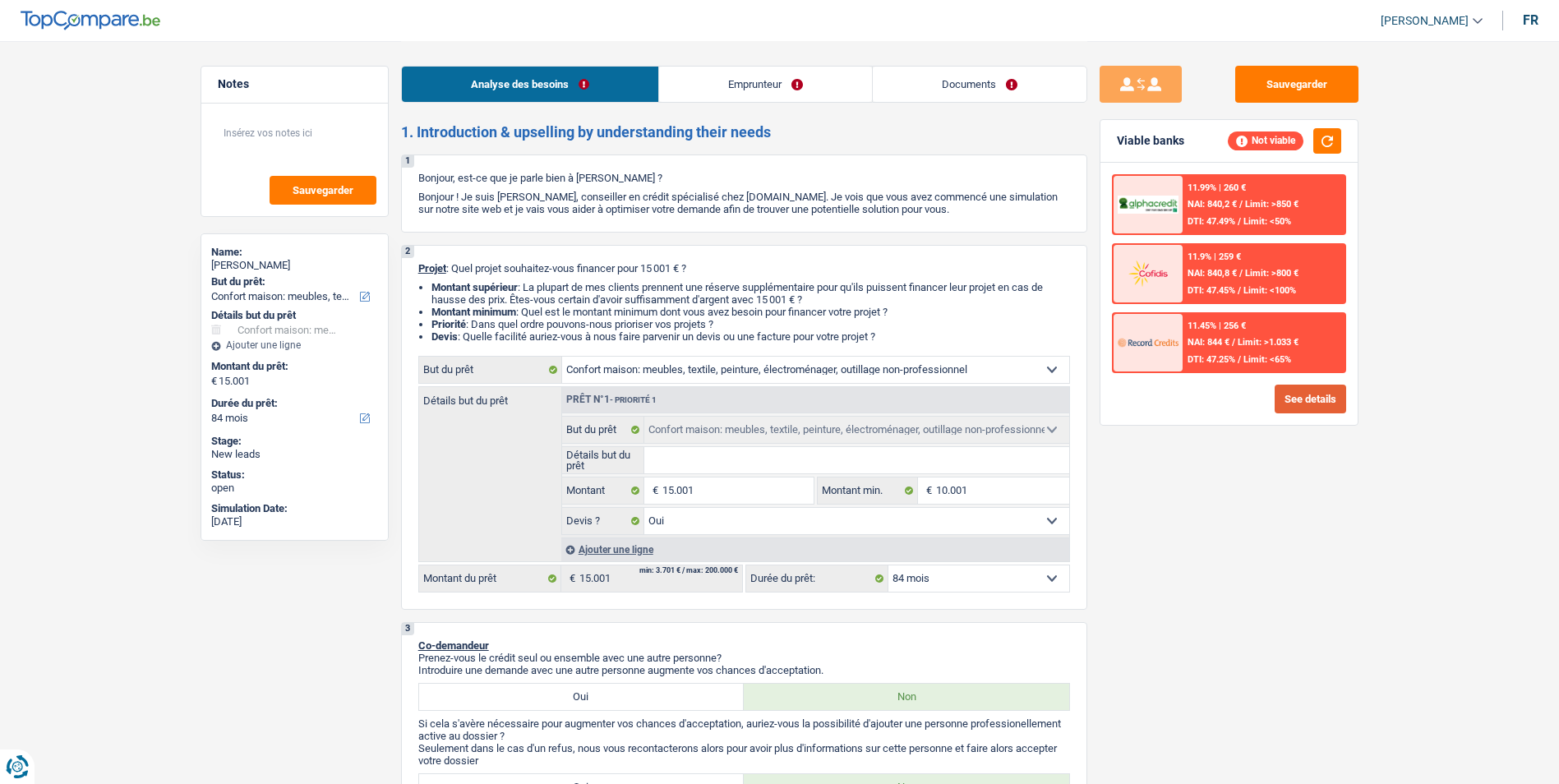
click at [1304, 399] on button "See details" at bounding box center [1311, 398] width 72 height 29
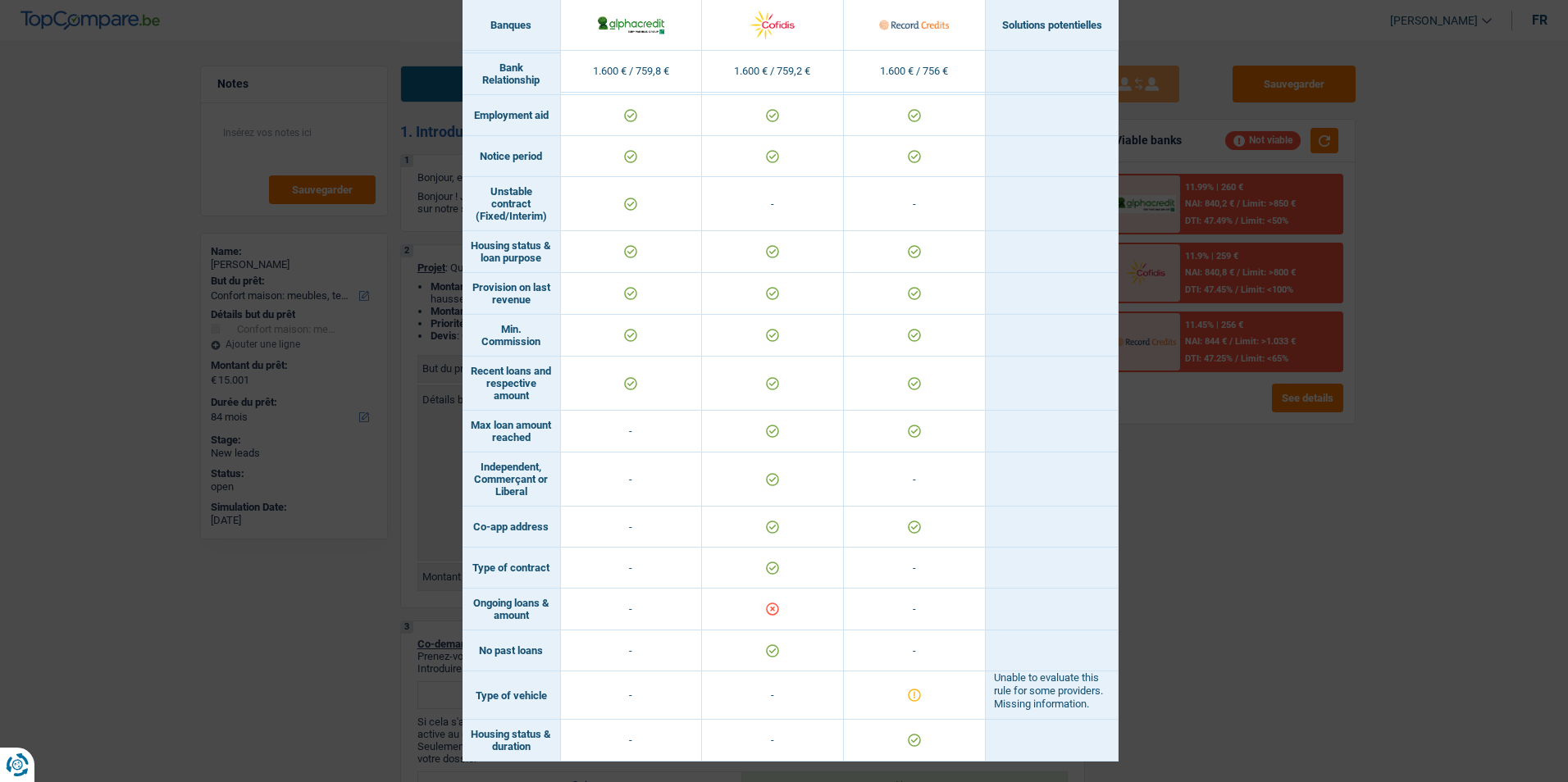
scroll to position [968, 0]
click at [1192, 445] on div "Banks conditions × Banques Solutions potentielles Revenus / Charges 1.600 € / 7…" at bounding box center [784, 391] width 1568 height 782
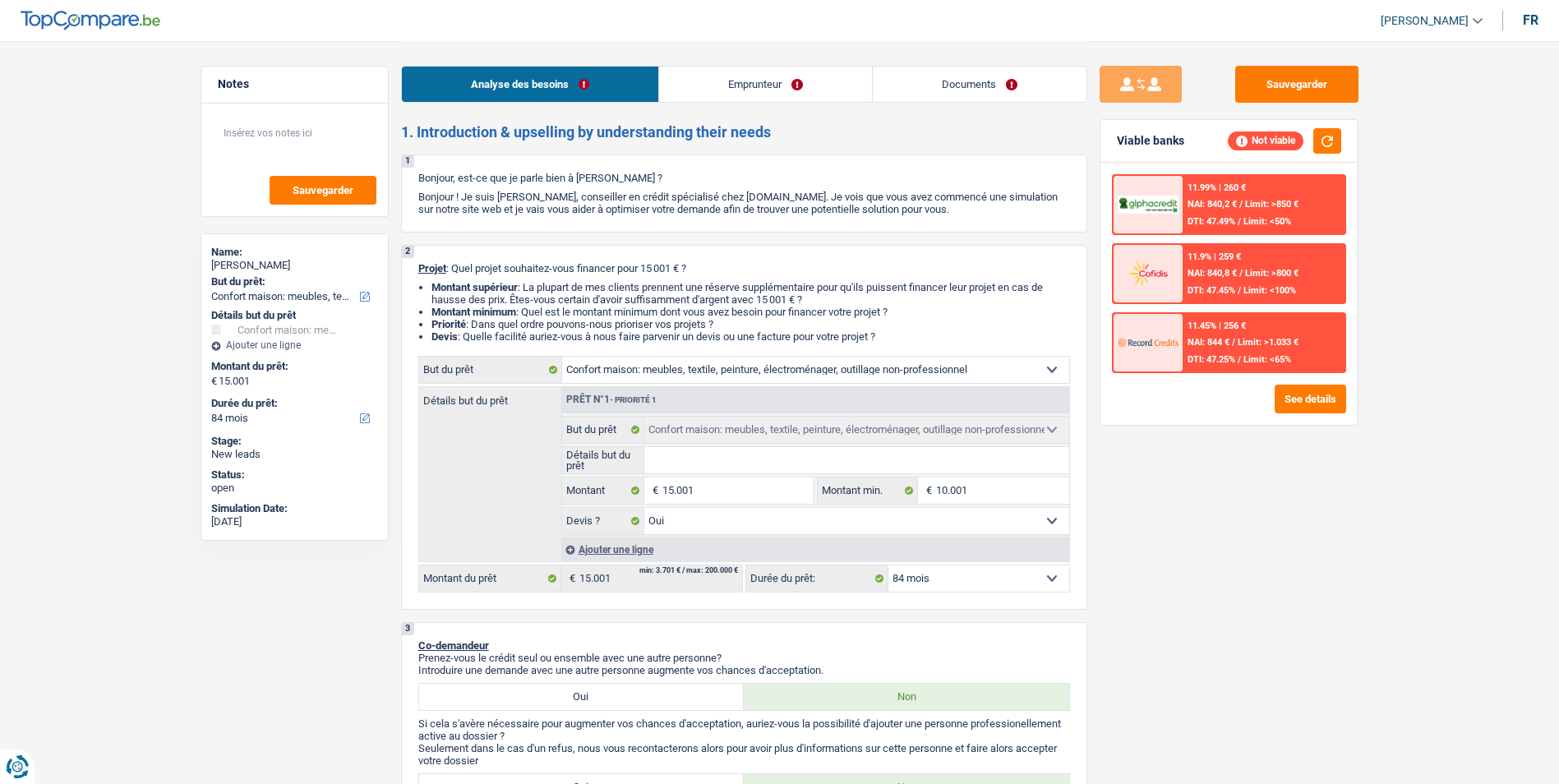
click at [835, 87] on link "Emprunteur" at bounding box center [766, 84] width 213 height 35
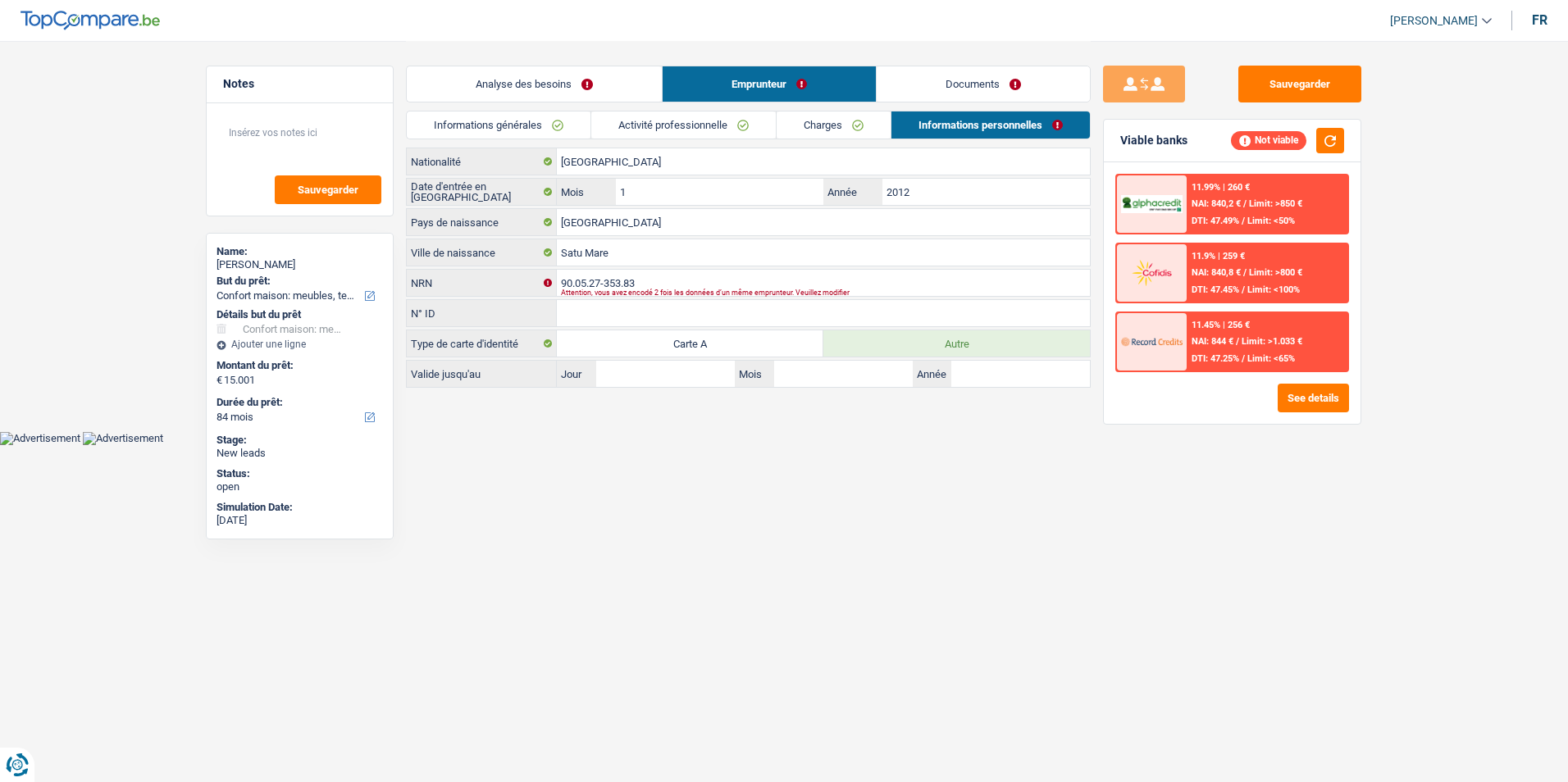
click at [929, 85] on link "Documents" at bounding box center [983, 84] width 213 height 35
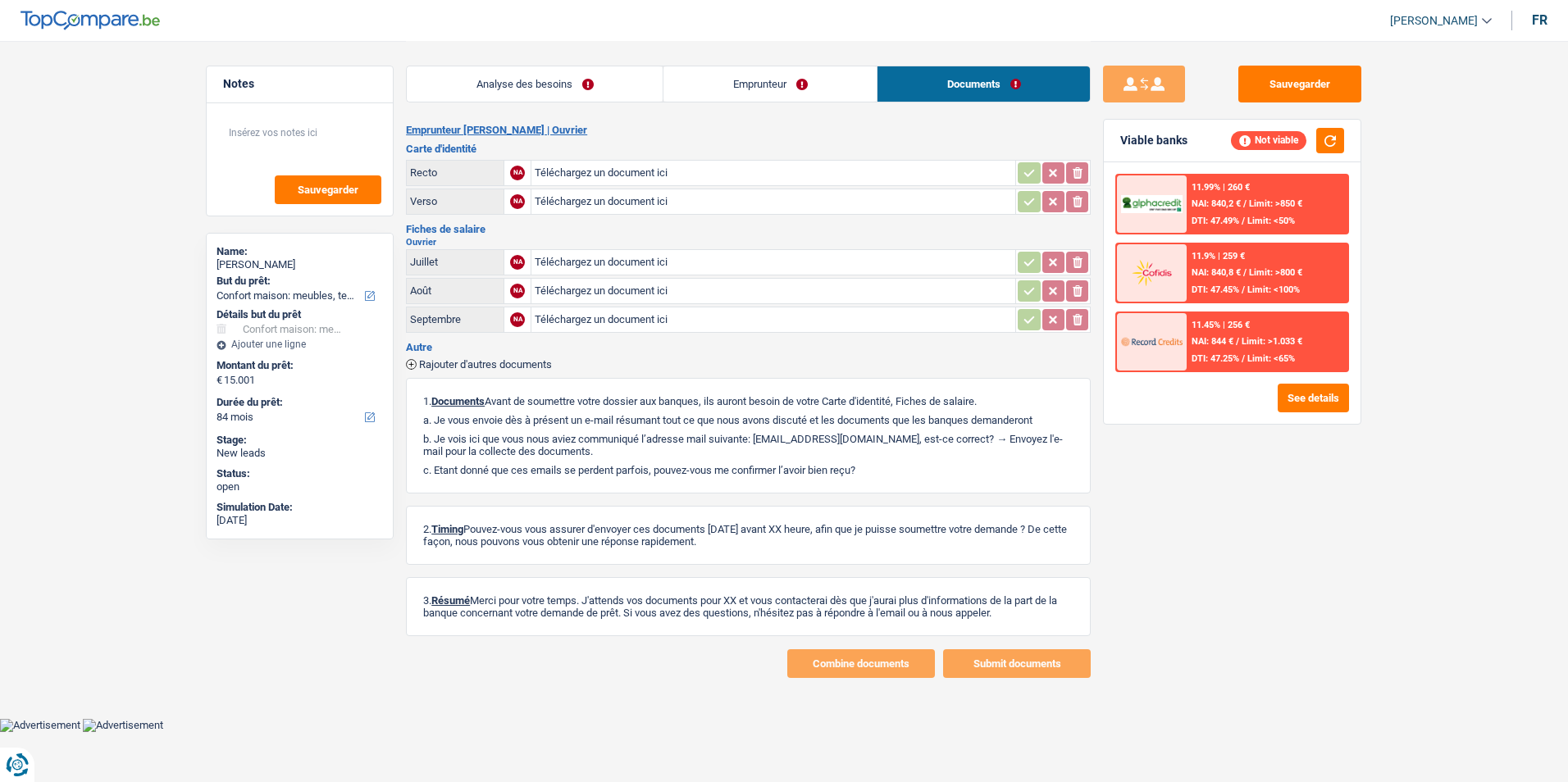
click at [756, 97] on link "Emprunteur" at bounding box center [769, 84] width 213 height 35
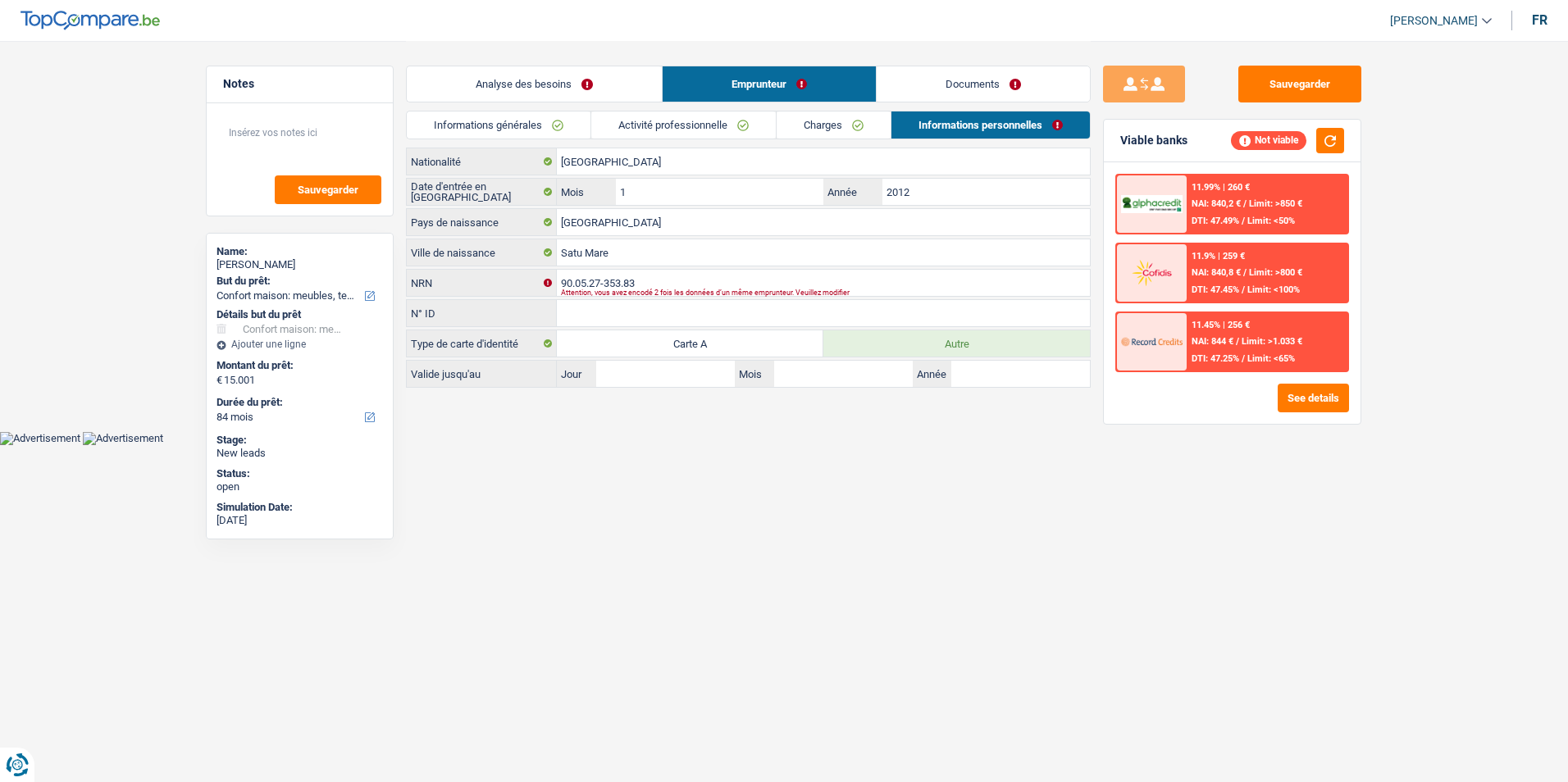
click at [608, 82] on link "Analyse des besoins" at bounding box center [534, 84] width 255 height 35
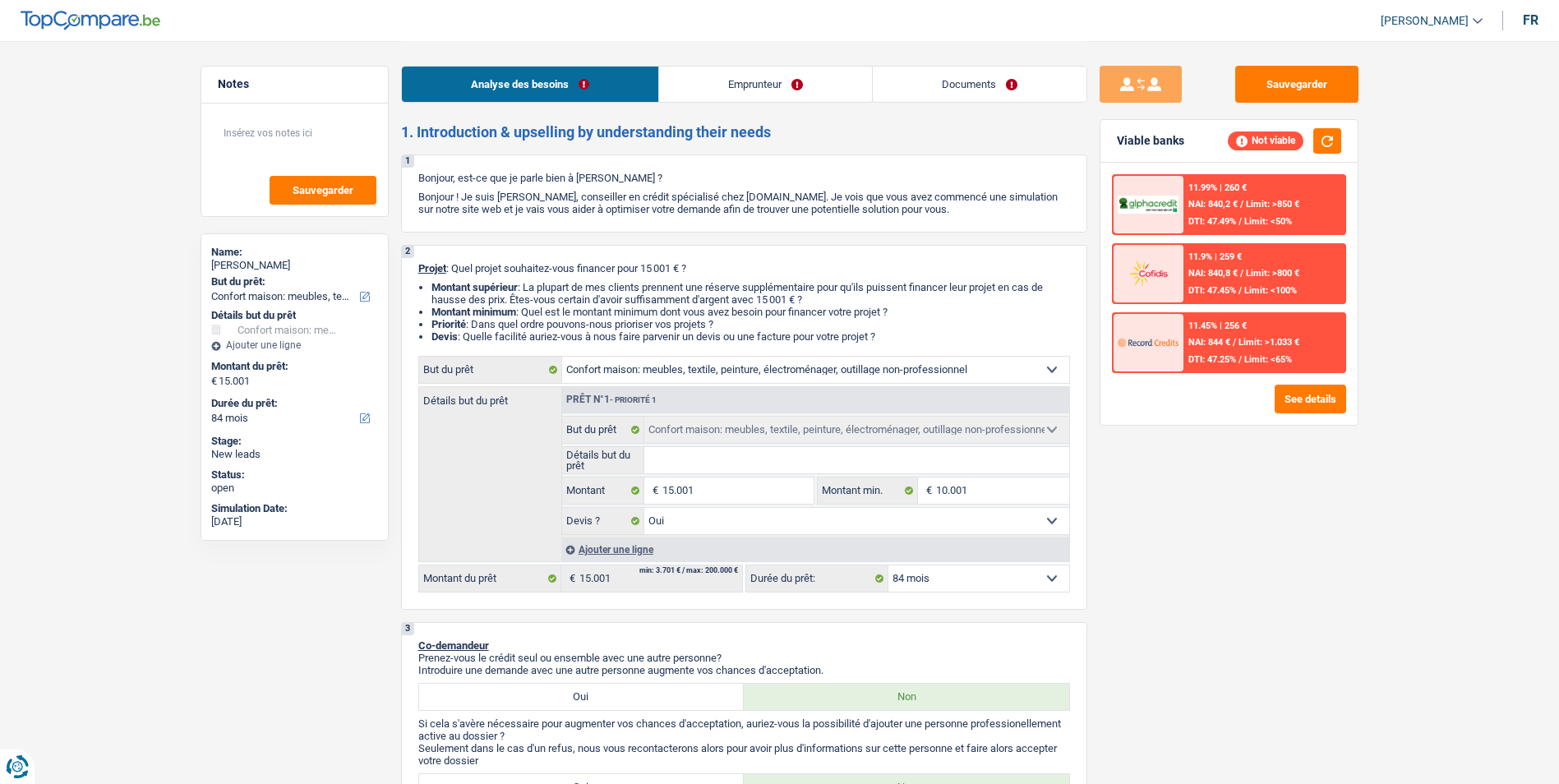
click at [769, 73] on link "Emprunteur" at bounding box center [766, 84] width 213 height 35
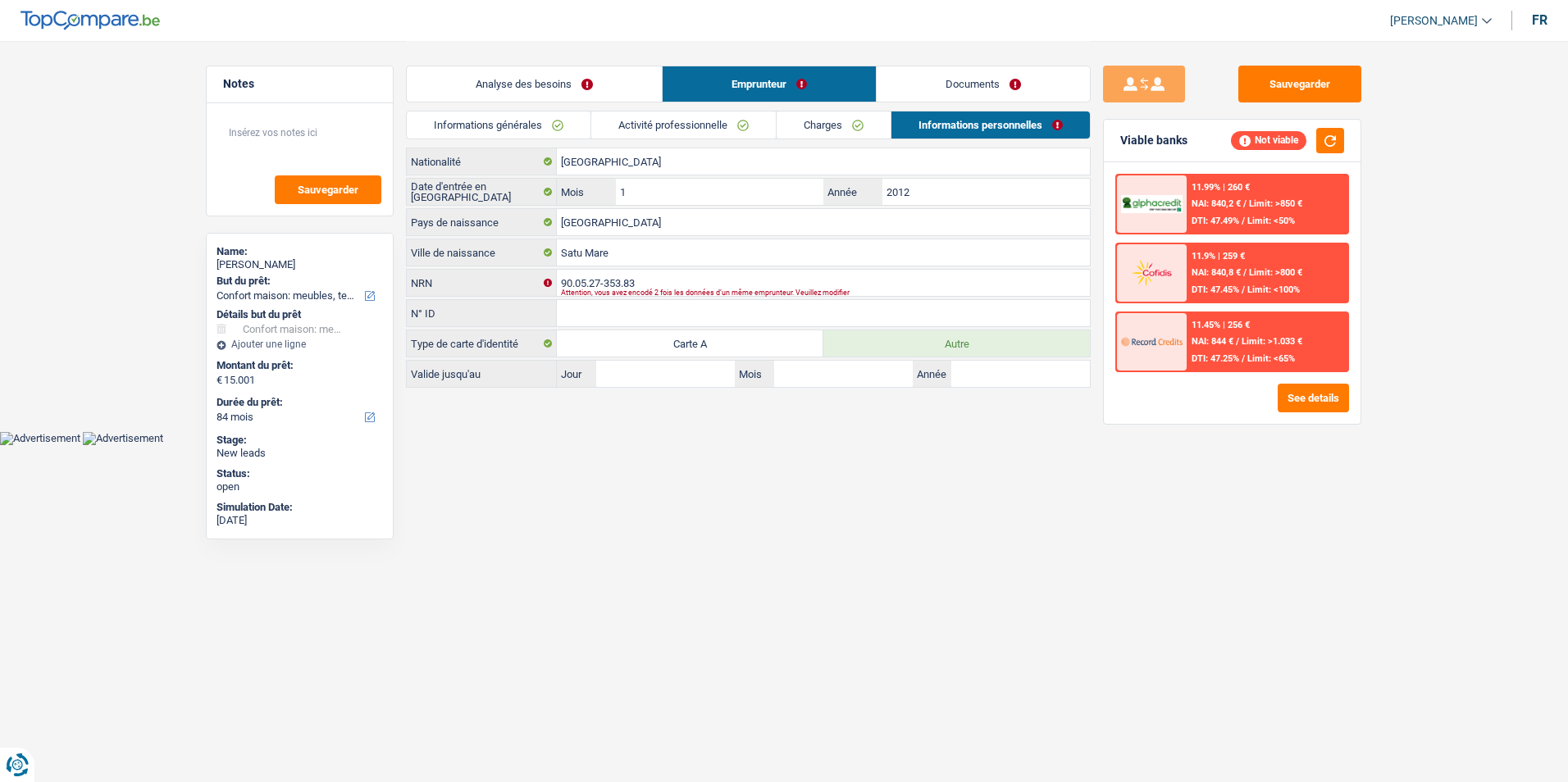
click at [817, 122] on link "Charges" at bounding box center [833, 124] width 114 height 27
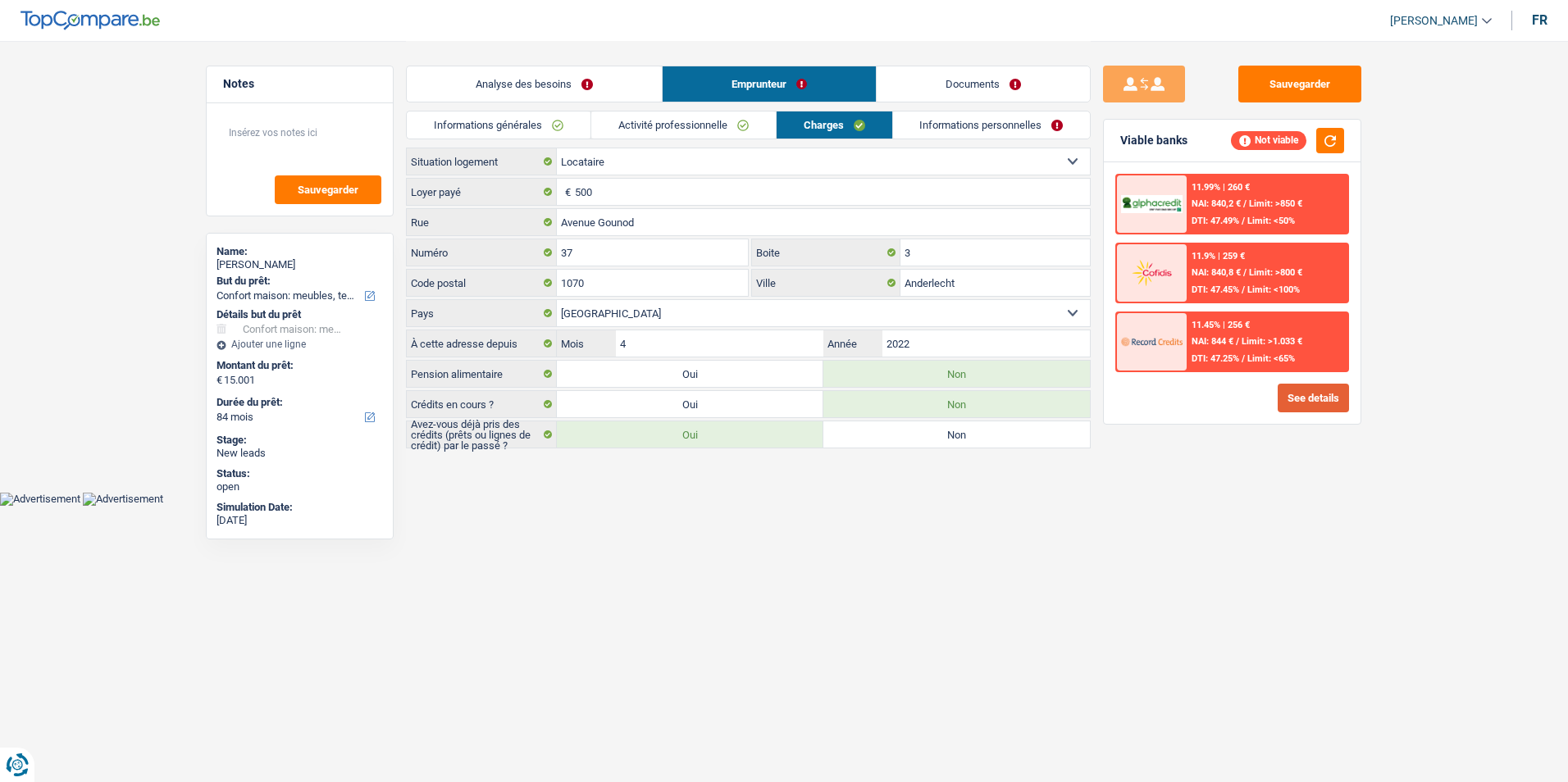
click at [1301, 391] on button "See details" at bounding box center [1312, 397] width 72 height 28
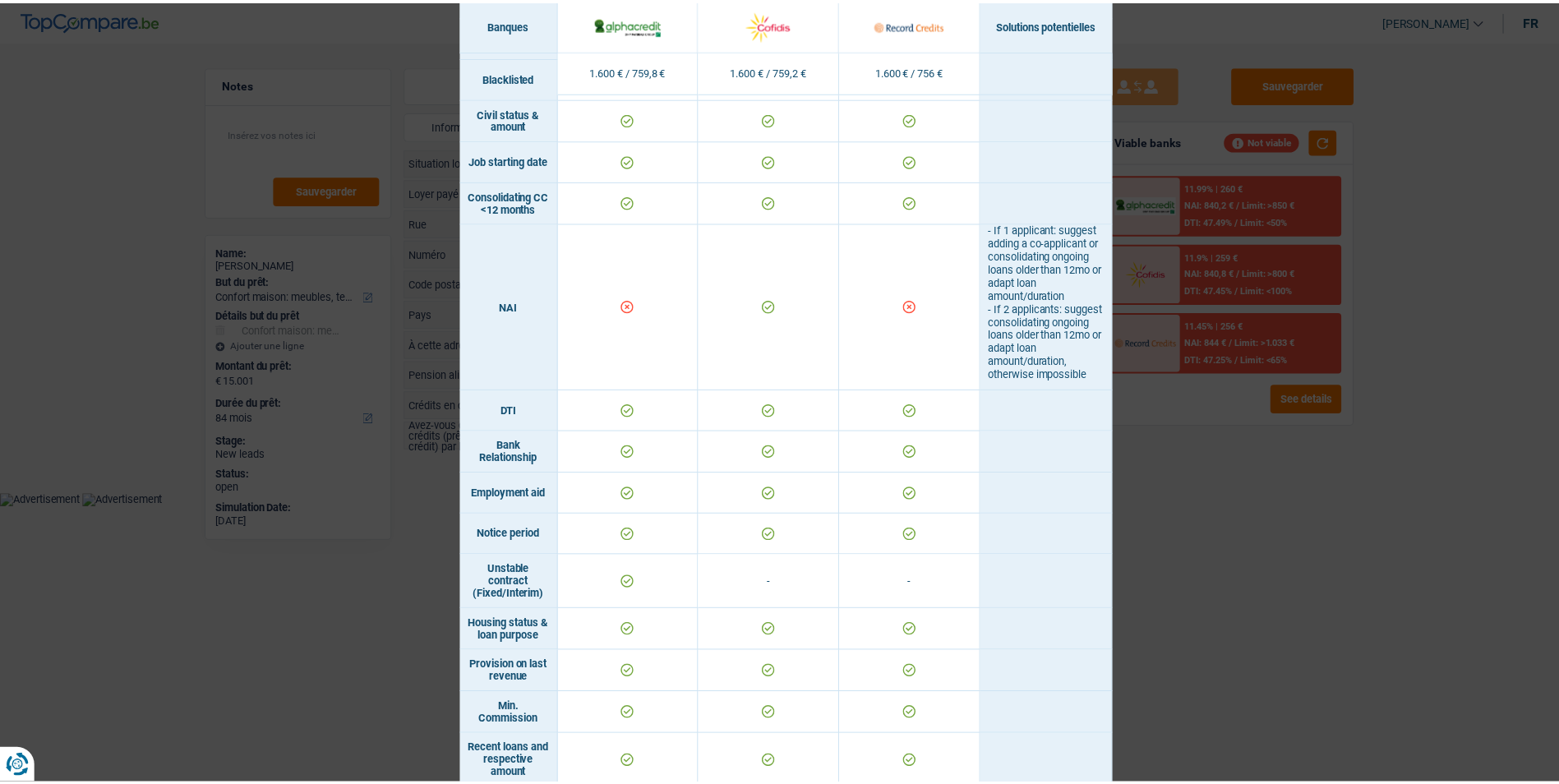
scroll to position [560, 0]
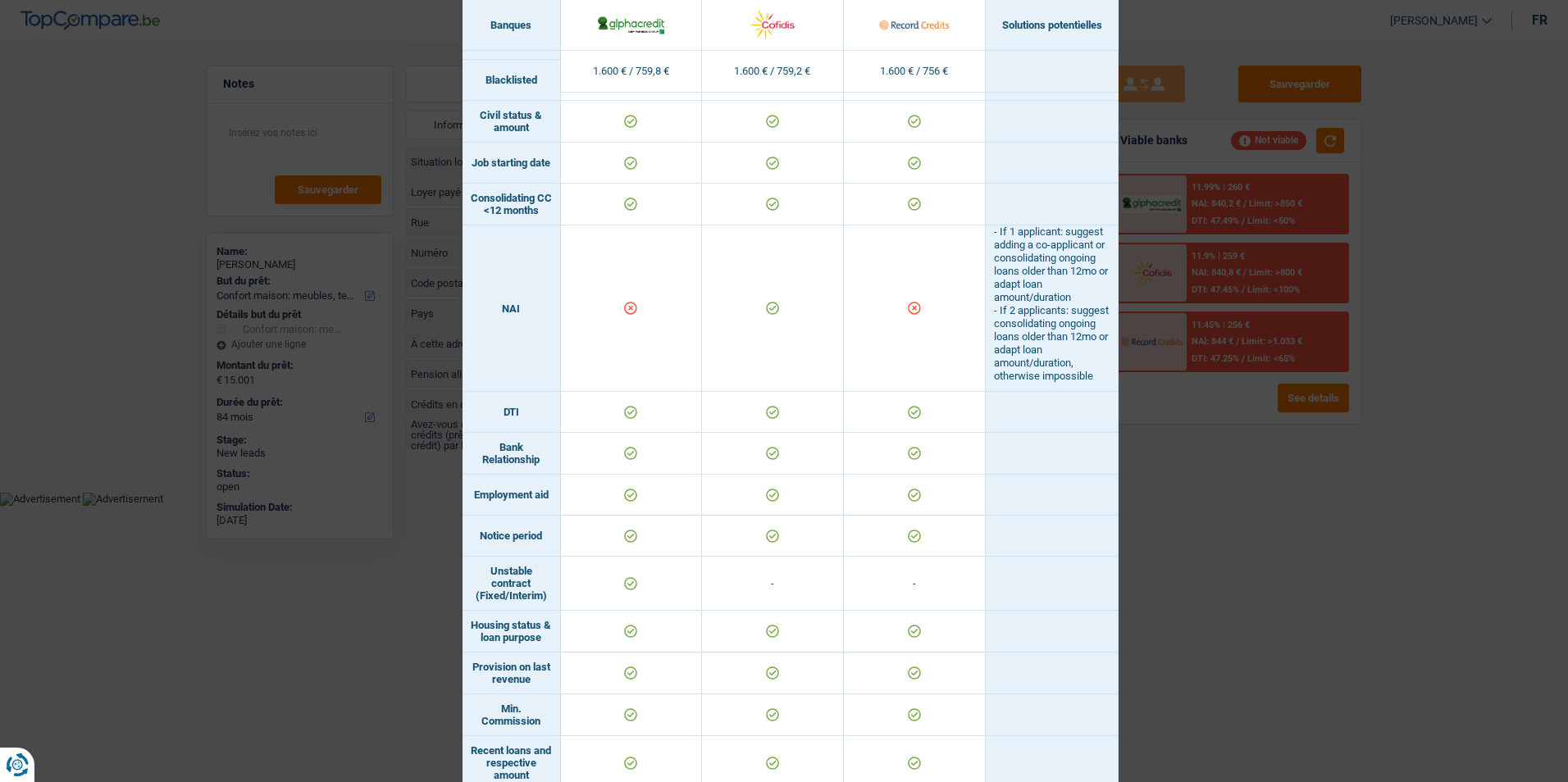
click at [1177, 504] on div "Banks conditions × Banques Solutions potentielles Revenus / Charges 1.600 € / 7…" at bounding box center [784, 391] width 1568 height 782
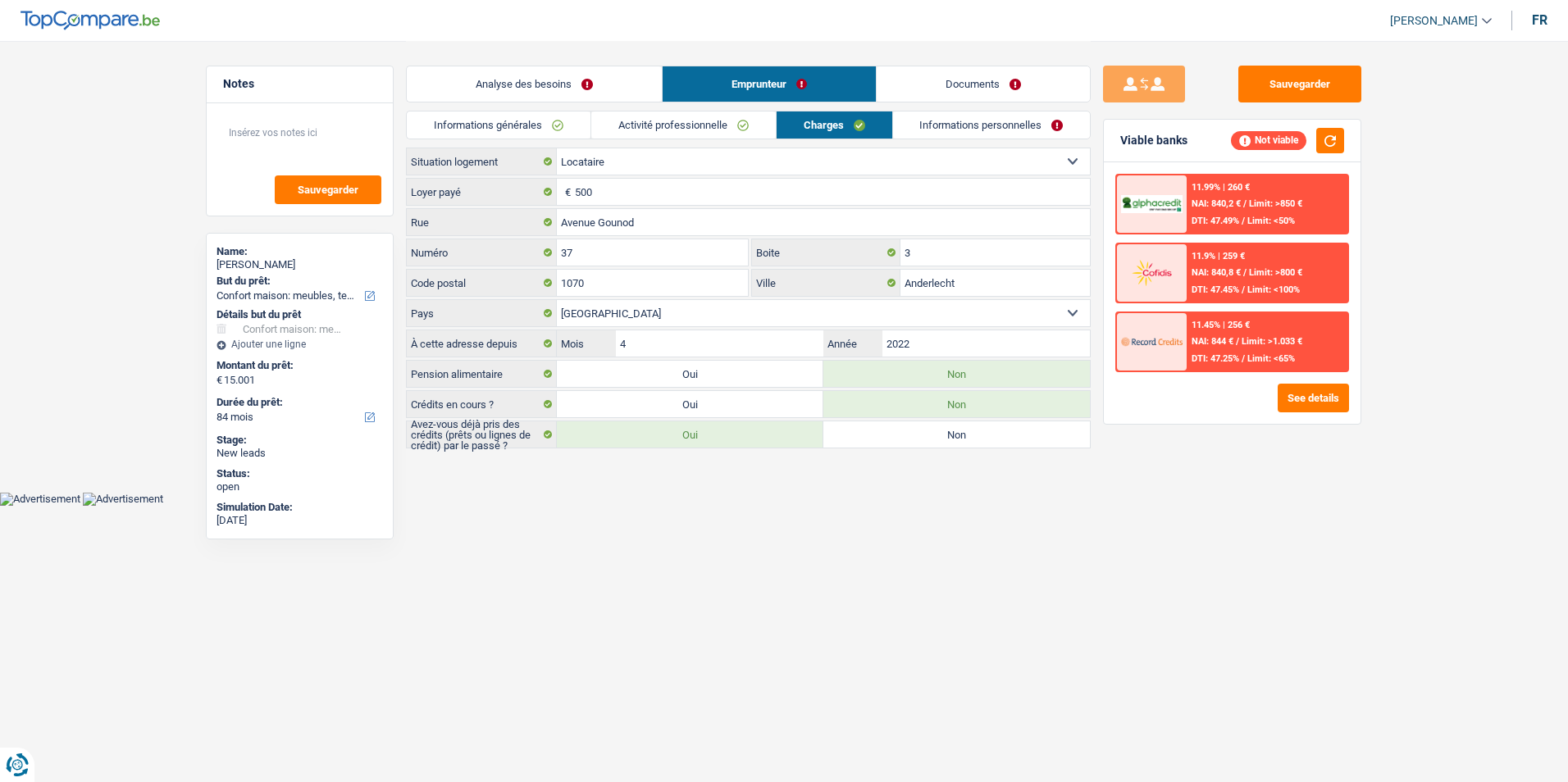
click at [579, 72] on link "Analyse des besoins" at bounding box center [534, 84] width 255 height 35
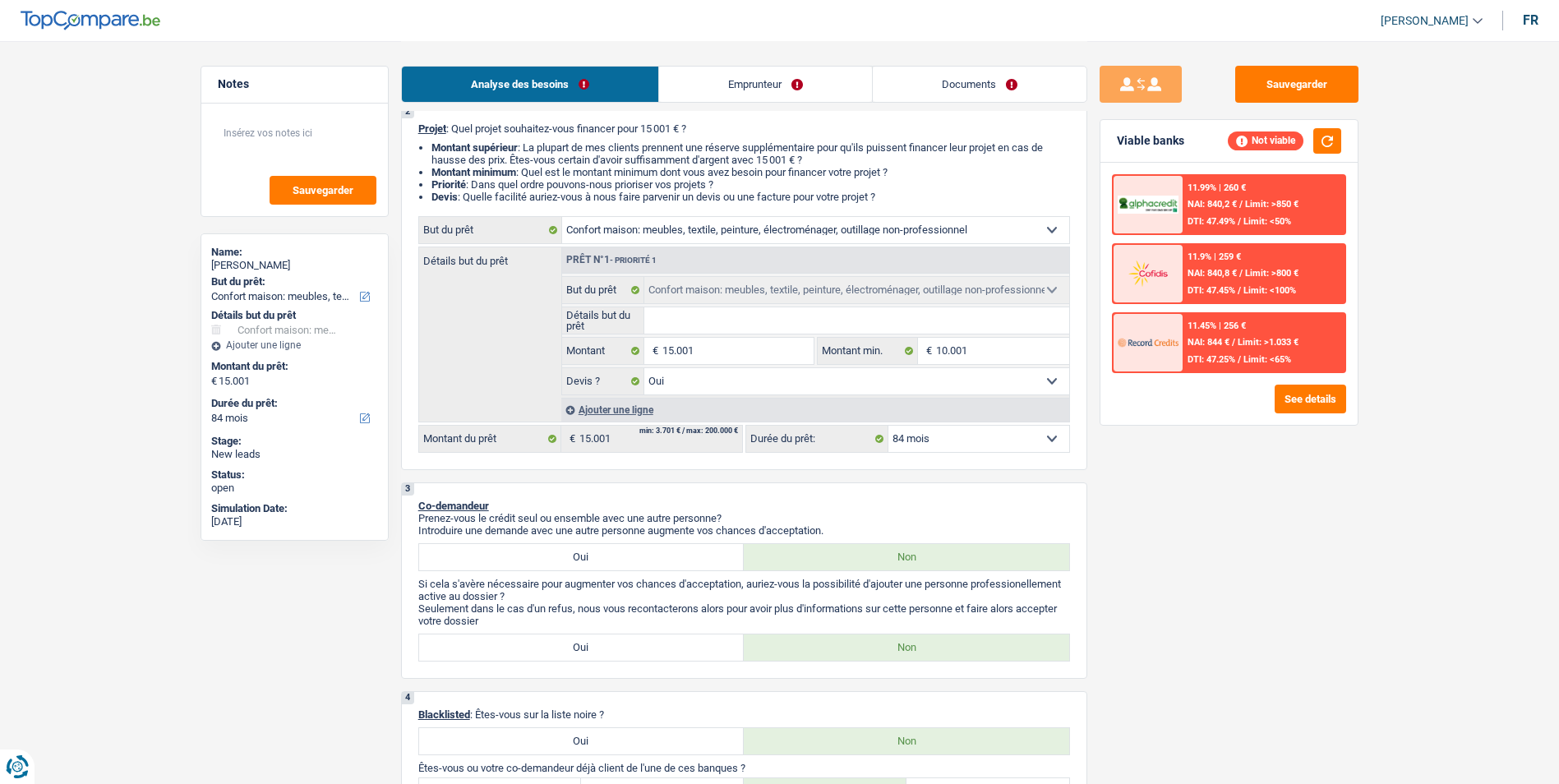
scroll to position [164, 0]
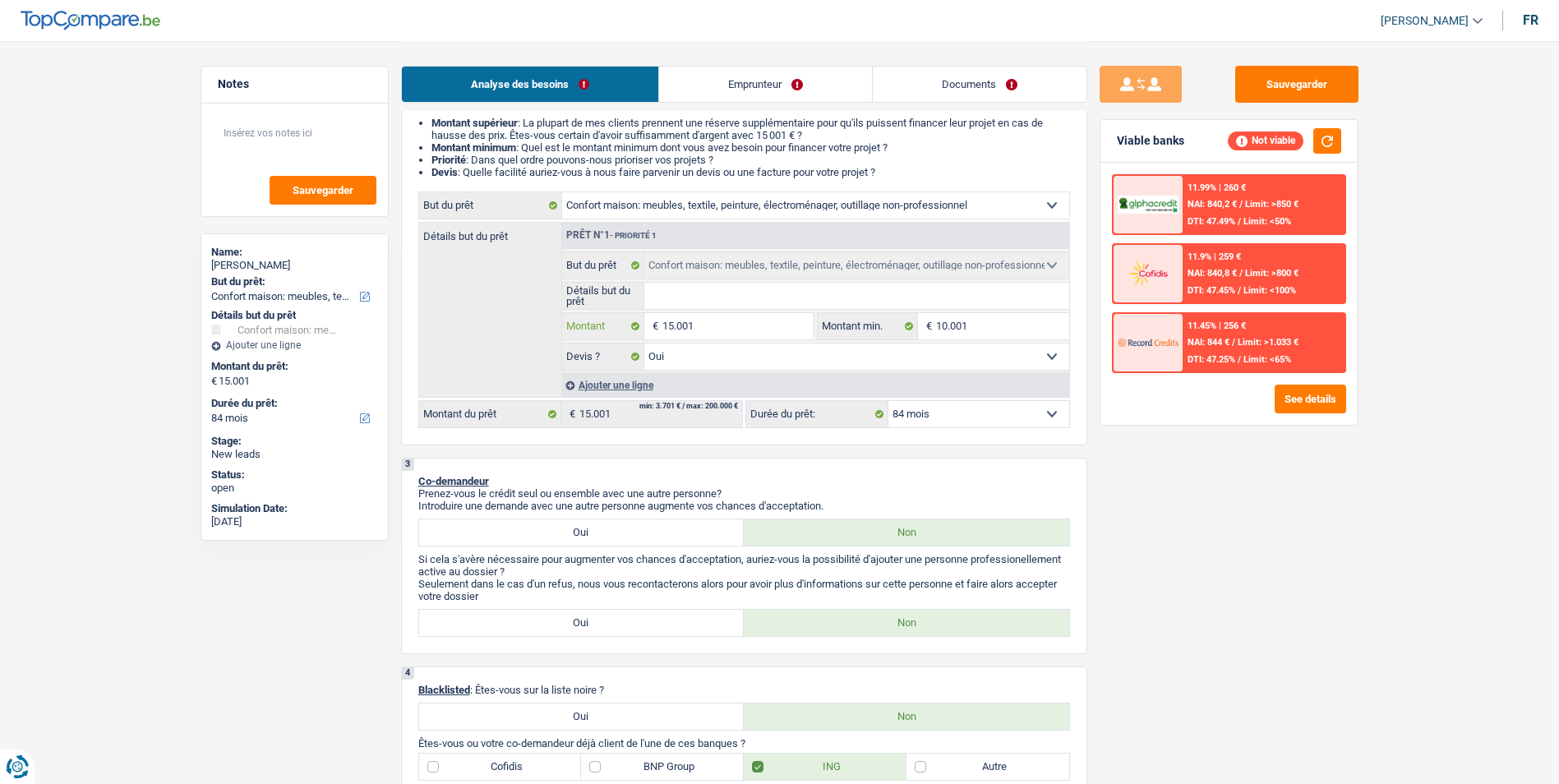
click at [739, 319] on input "15.001" at bounding box center [738, 326] width 151 height 26
type input "1.500"
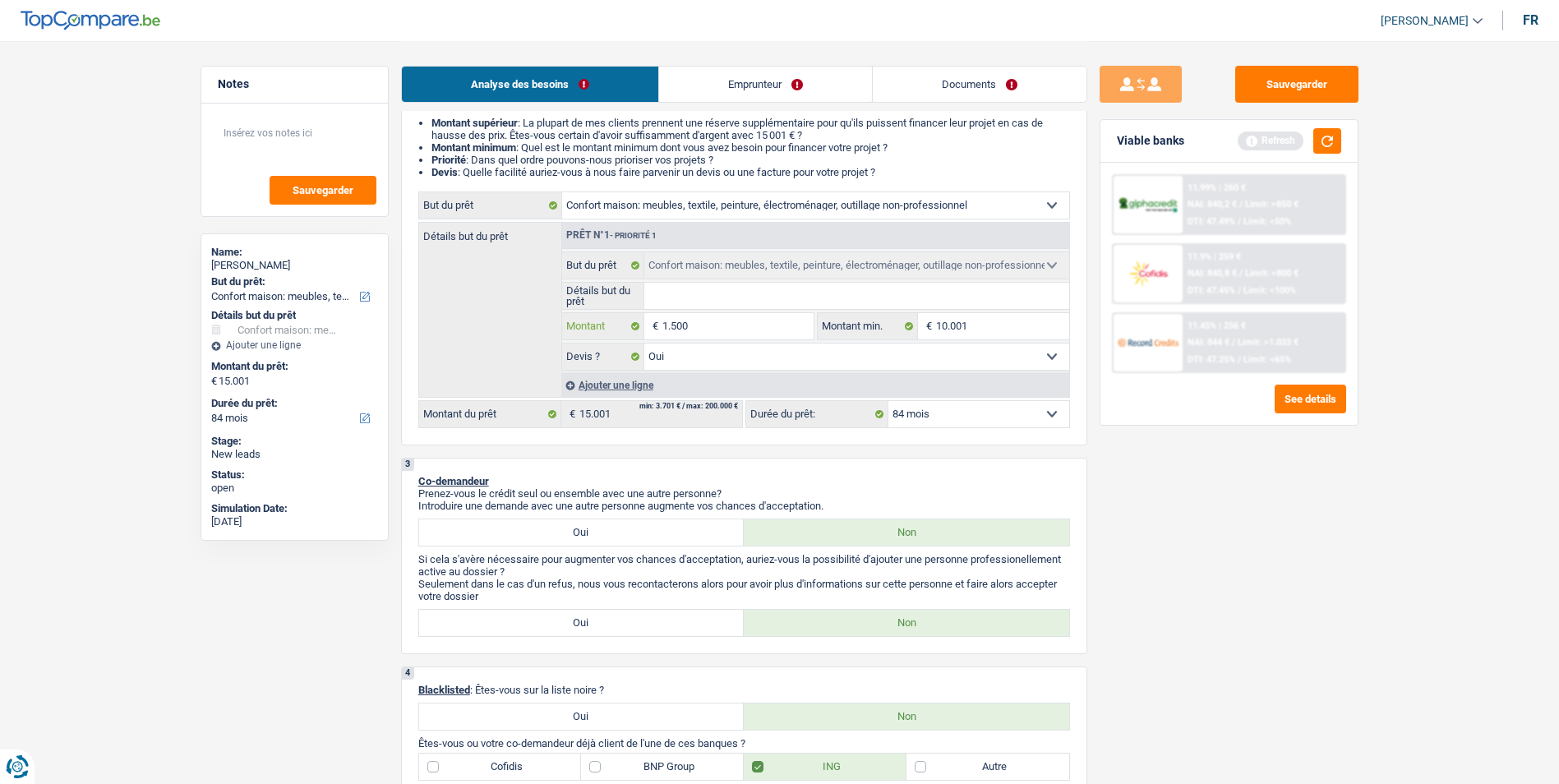
type input "150"
type input "15"
type input "1"
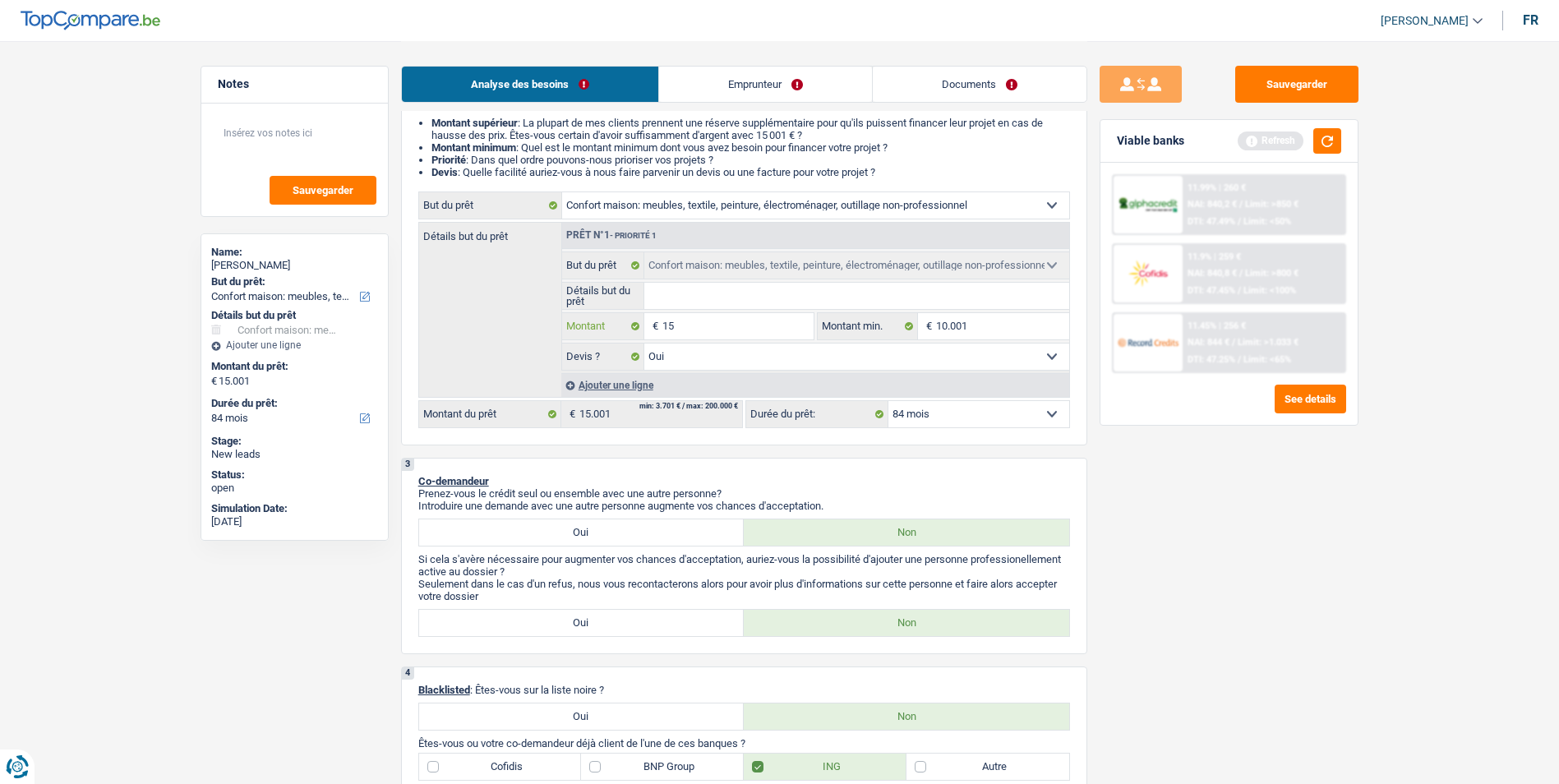
type input "1"
type input "10"
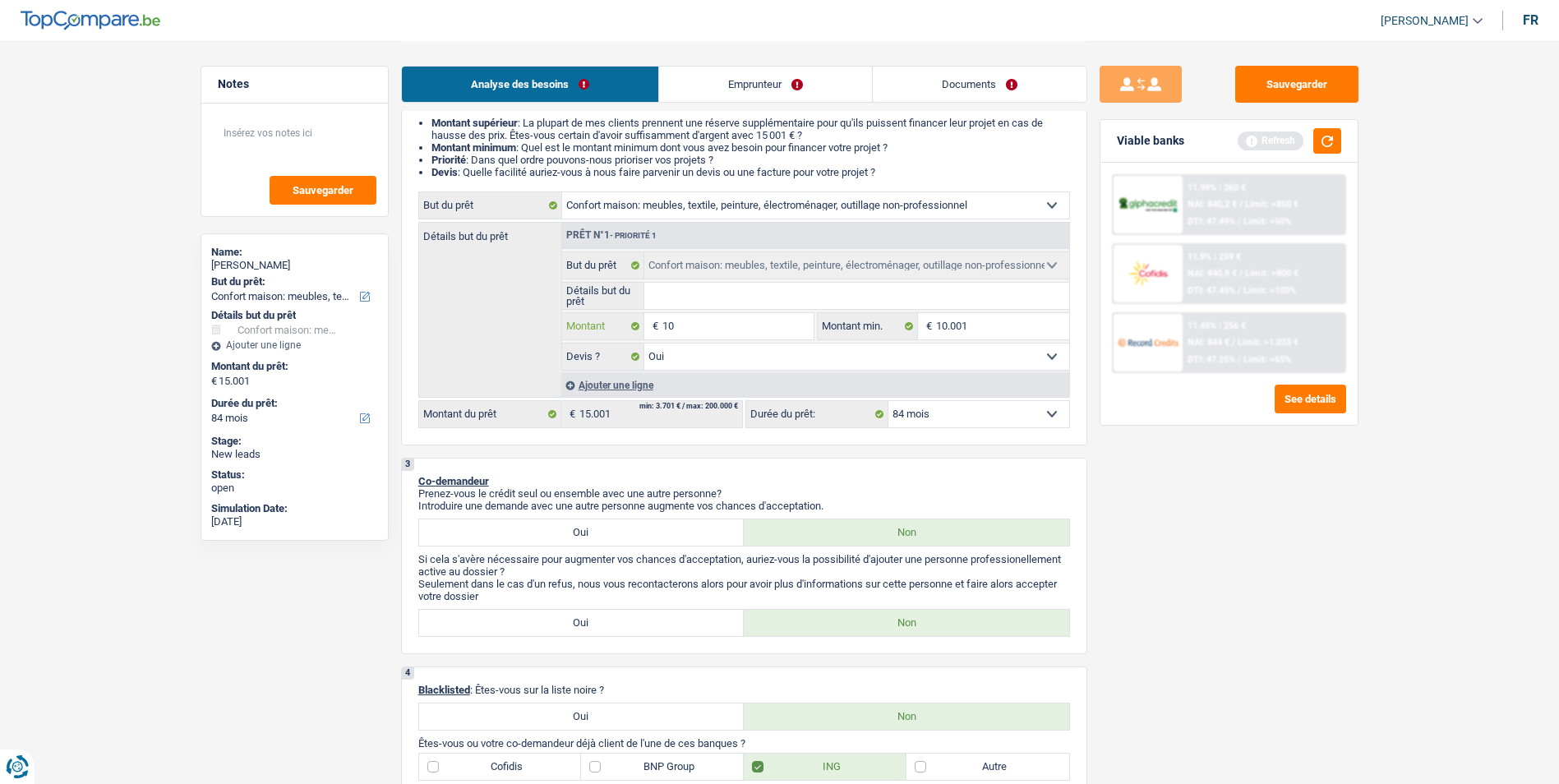
type input "100"
type input "1.000"
type input "10.001"
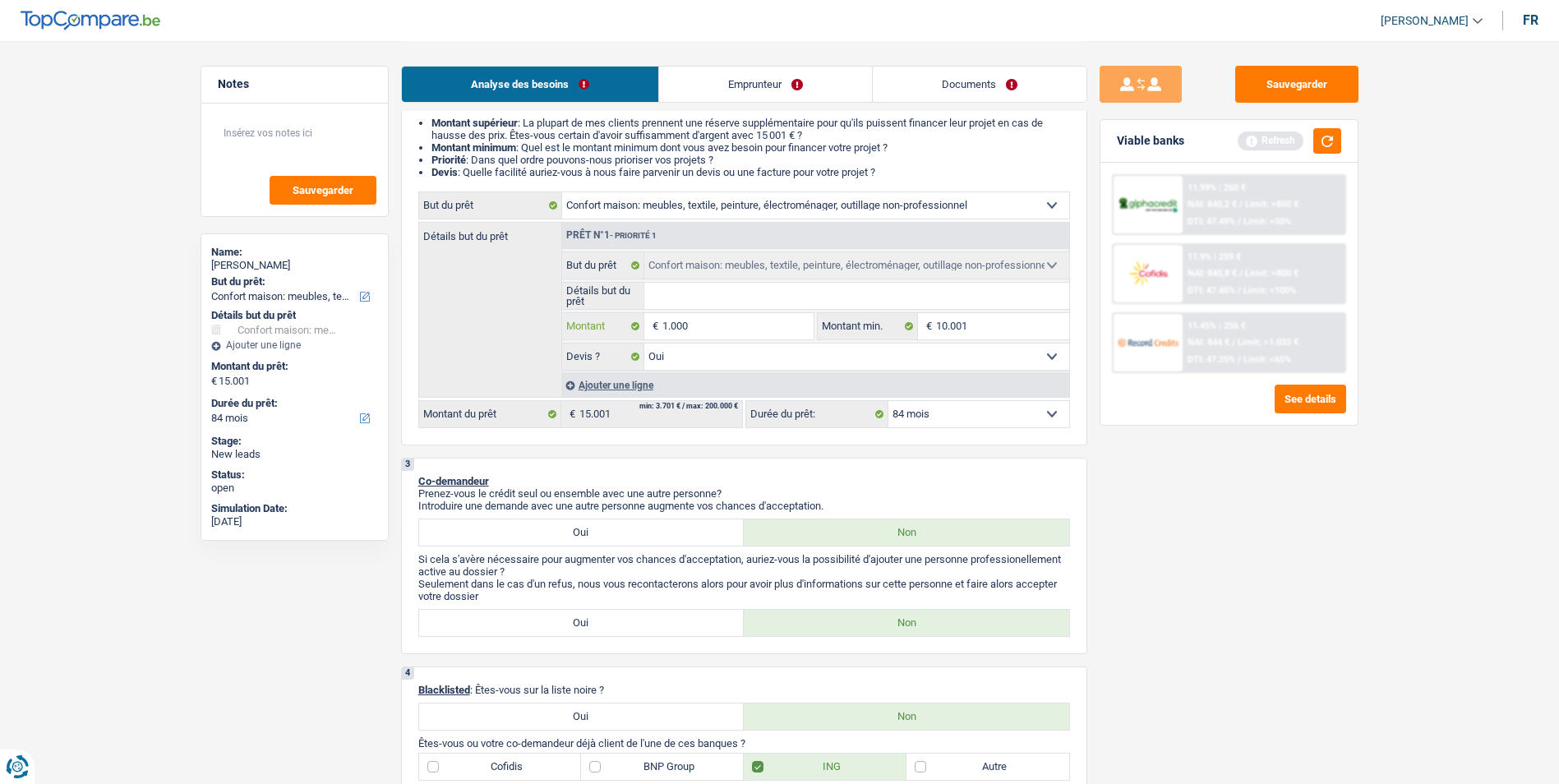
type input "10.001"
select select "60"
type input "10.001"
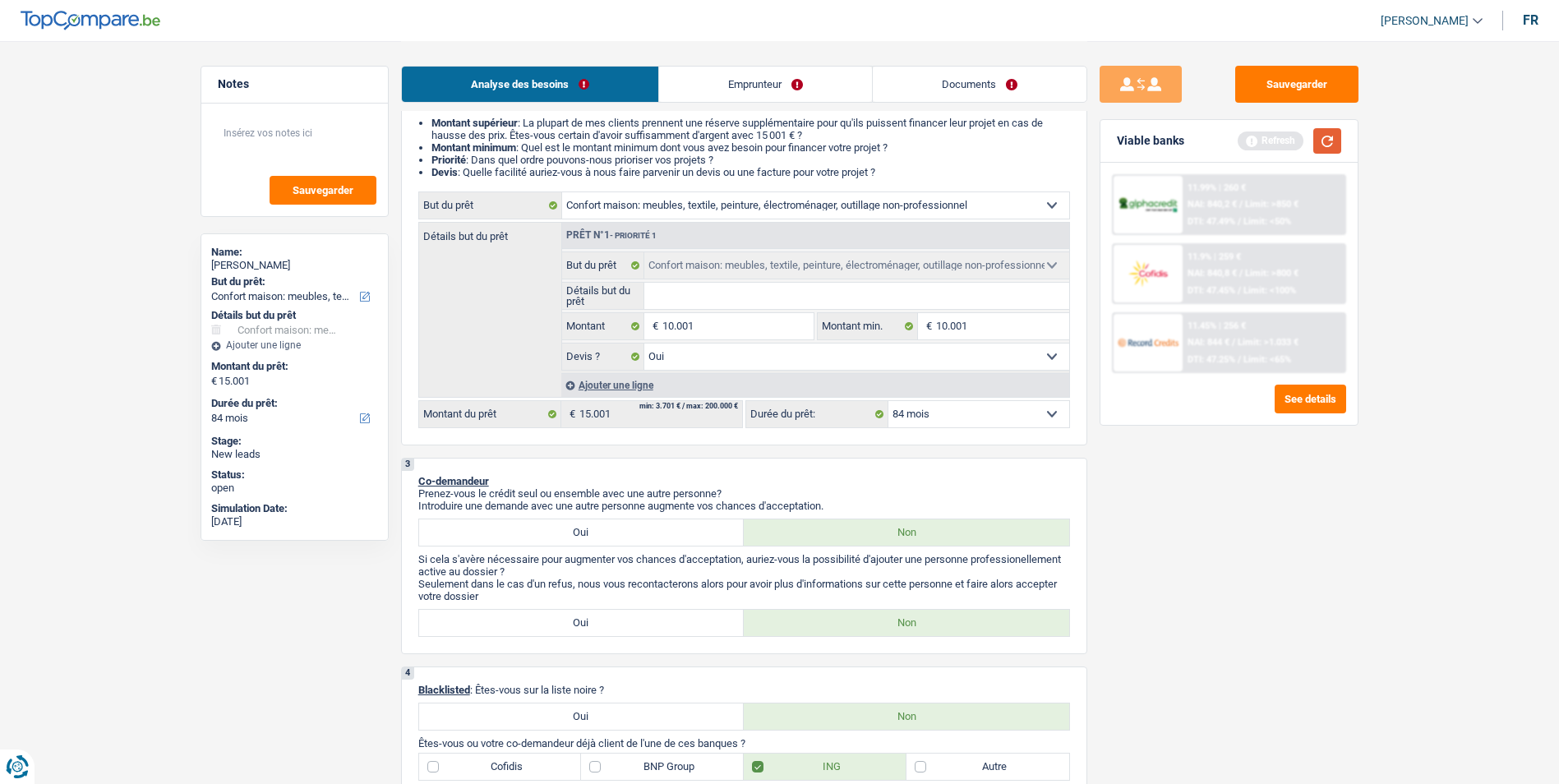
select select "60"
type input "10.001"
select select "60"
click at [1328, 128] on button "button" at bounding box center [1327, 140] width 28 height 25
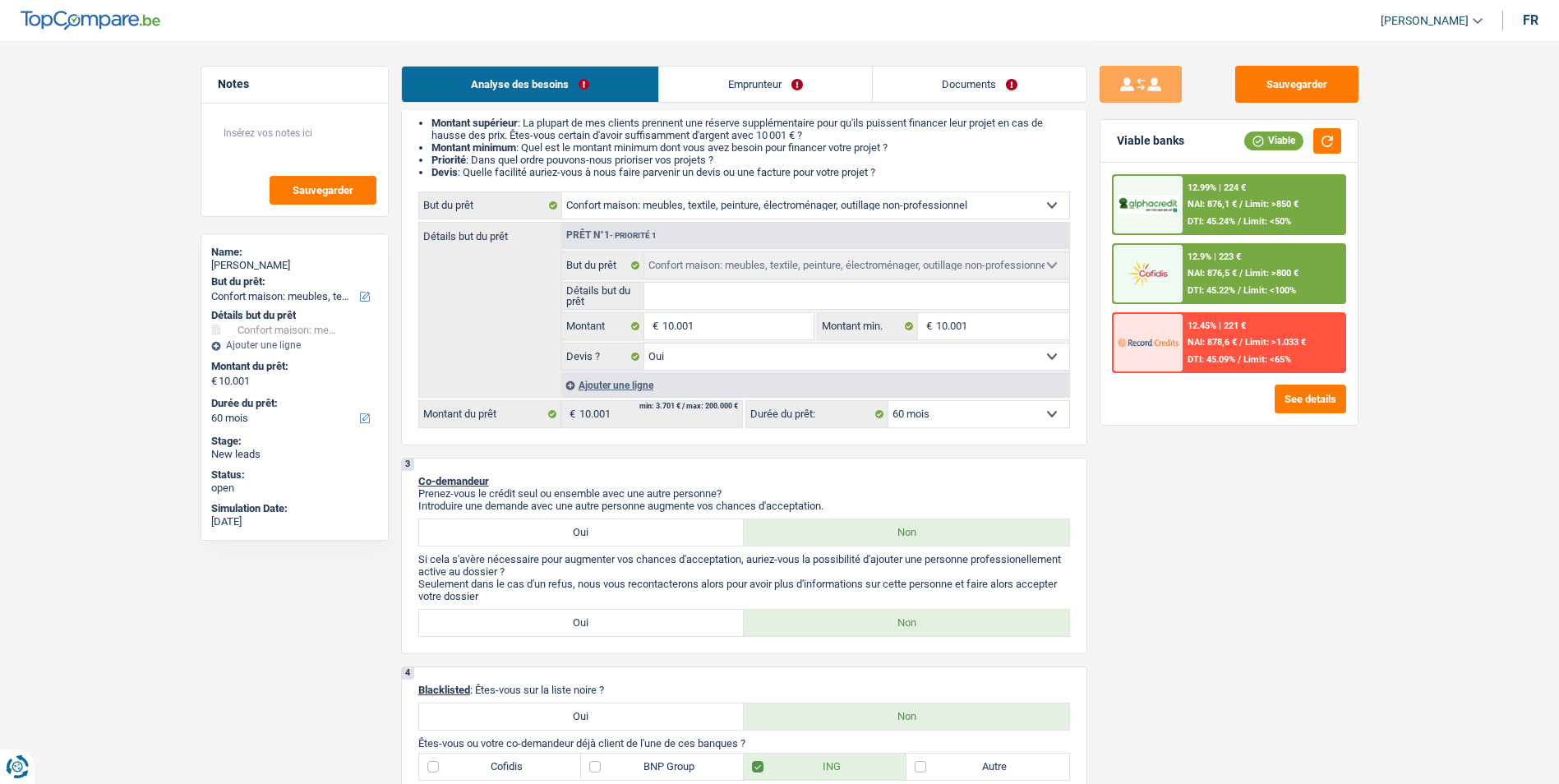
click at [1013, 416] on select "12 mois 18 mois 24 mois 30 mois 36 mois 42 mois 48 mois 60 mois Sélectionner un…" at bounding box center [978, 414] width 181 height 26
select select "36"
click at [888, 401] on select "12 mois 18 mois 24 mois 30 mois 36 mois 42 mois 48 mois 60 mois Sélectionner un…" at bounding box center [978, 414] width 181 height 26
select select "36"
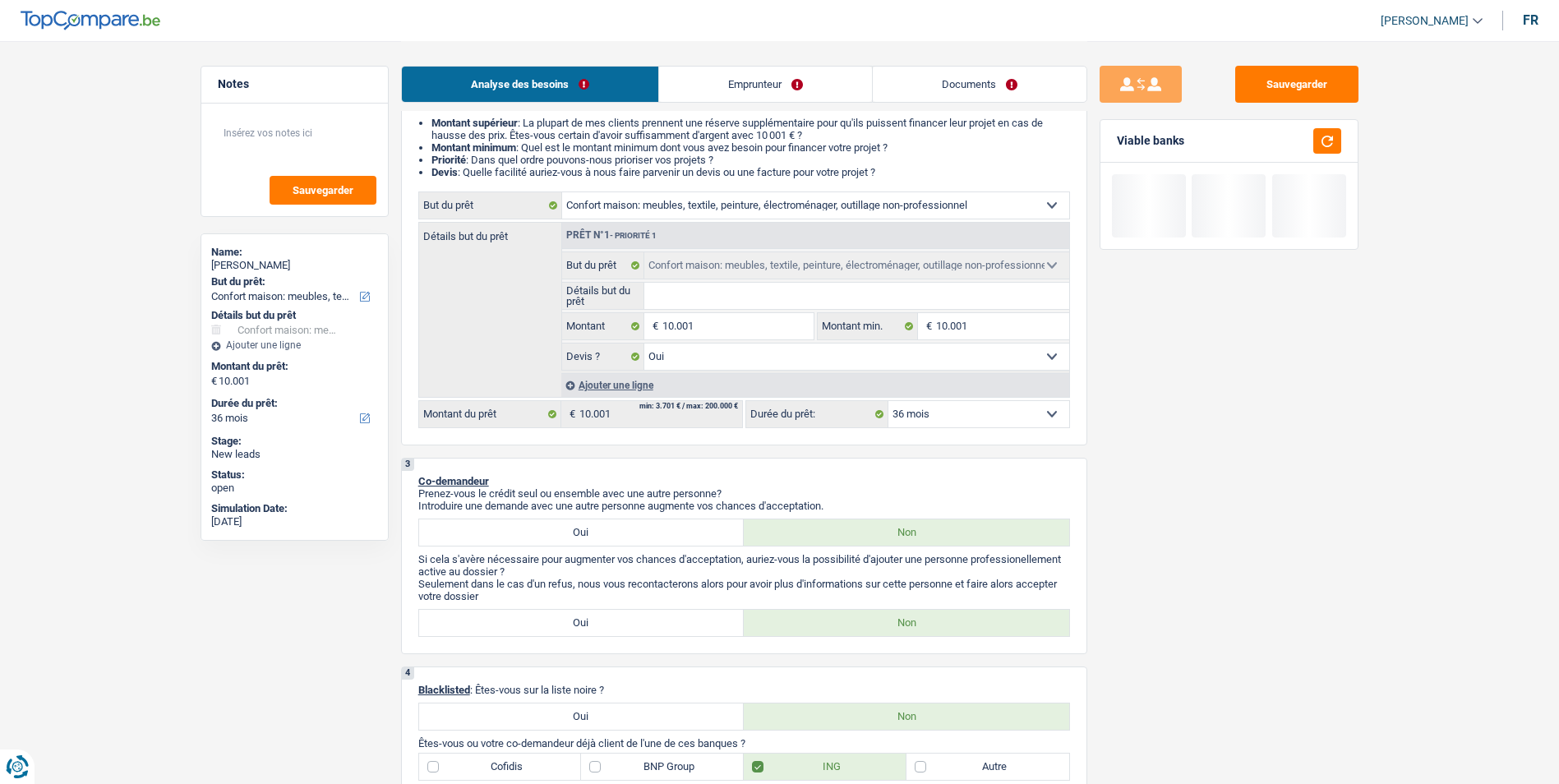
click at [979, 415] on select "12 mois 18 mois 24 mois 30 mois 36 mois 42 mois 48 mois 60 mois Sélectionner un…" at bounding box center [978, 414] width 181 height 26
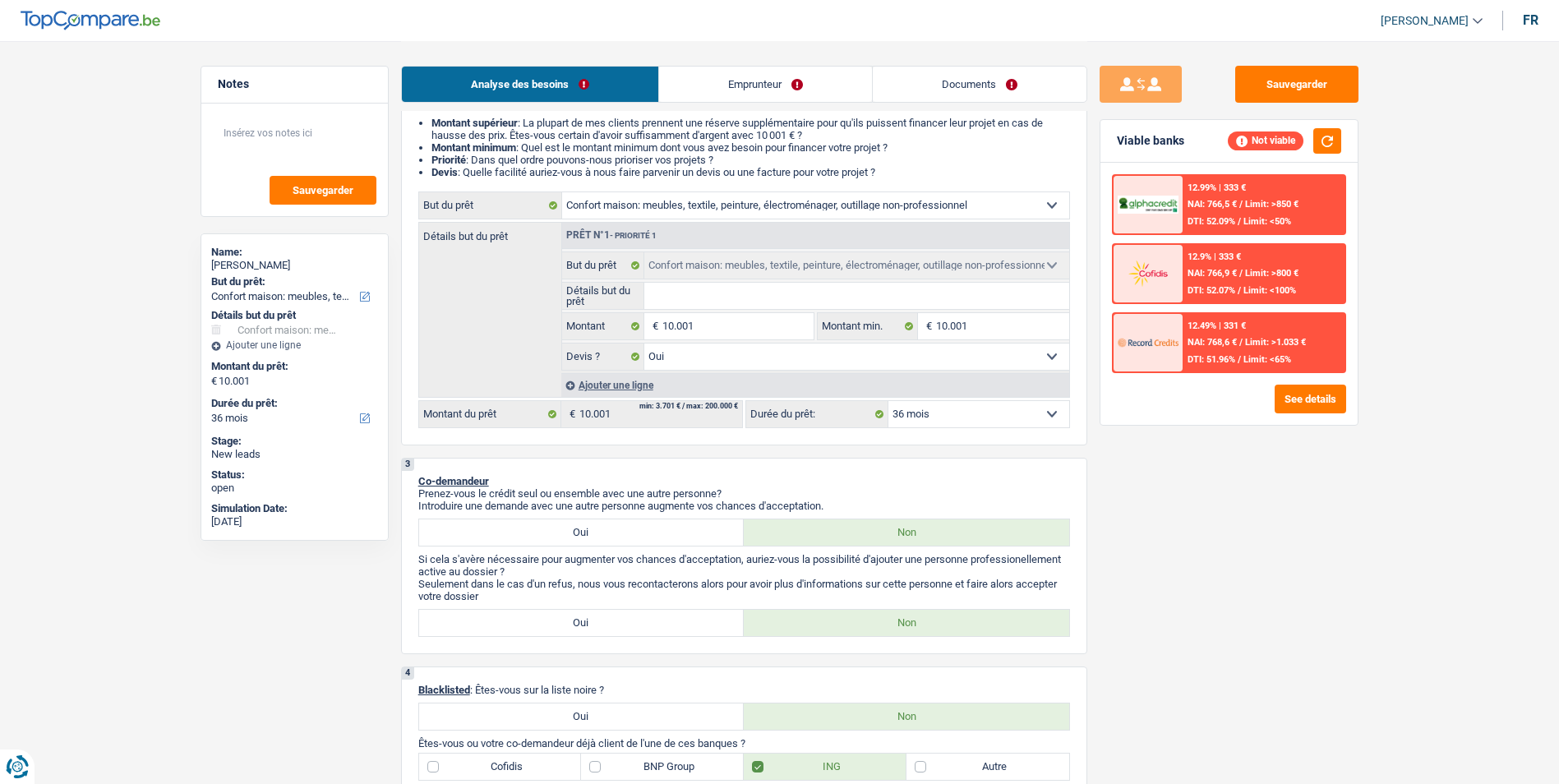
select select "24"
click at [888, 401] on select "12 mois 18 mois 24 mois 30 mois 36 mois 42 mois 48 mois 60 mois Sélectionner un…" at bounding box center [978, 414] width 181 height 26
select select "24"
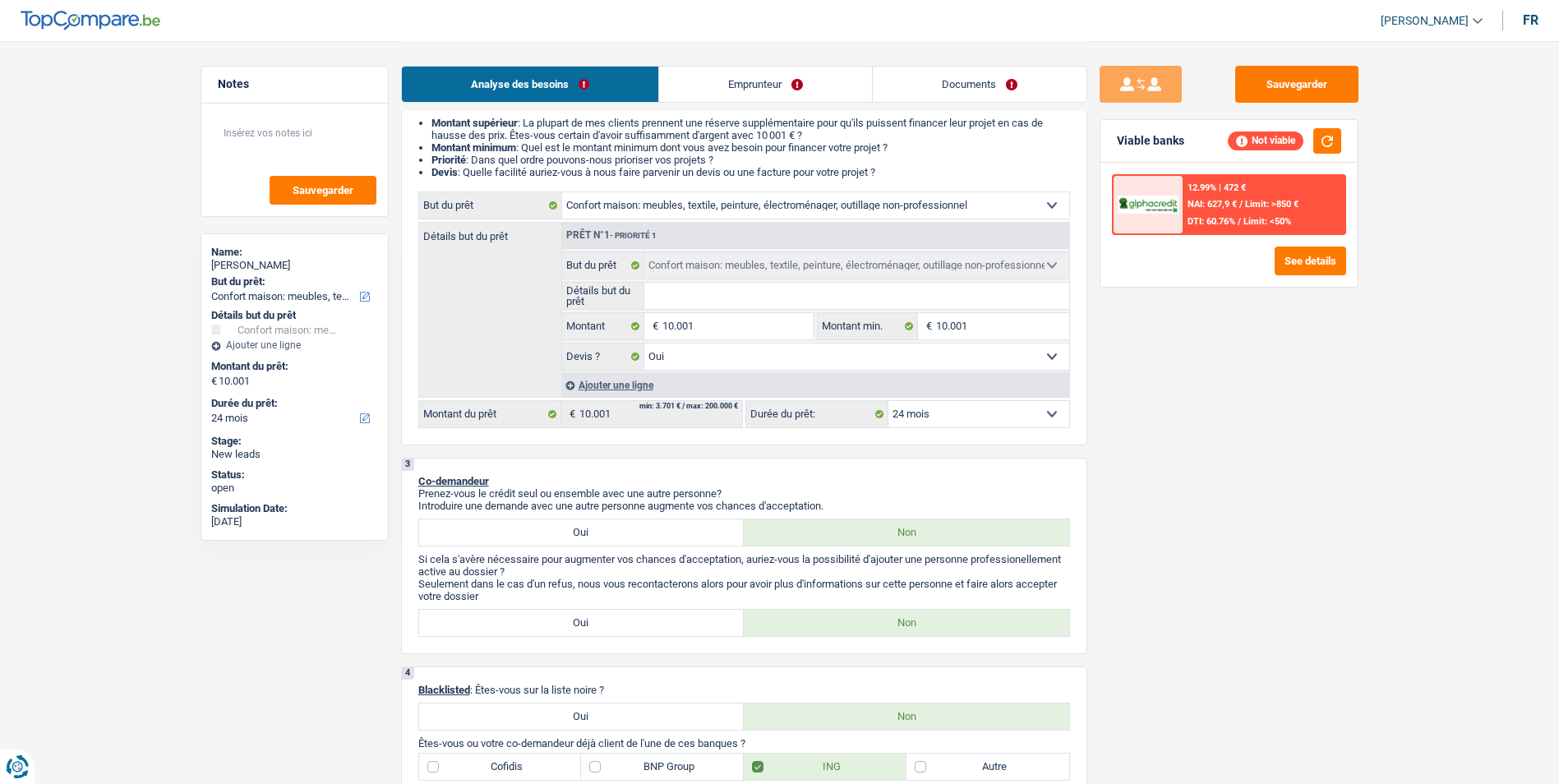
click at [1036, 415] on select "12 mois 18 mois 24 mois 30 mois 36 mois 42 mois 48 mois 60 mois Sélectionner un…" at bounding box center [978, 414] width 181 height 26
select select "36"
click at [888, 401] on select "12 mois 18 mois 24 mois 30 mois 36 mois 42 mois 48 mois 60 mois Sélectionner un…" at bounding box center [978, 414] width 181 height 26
select select "36"
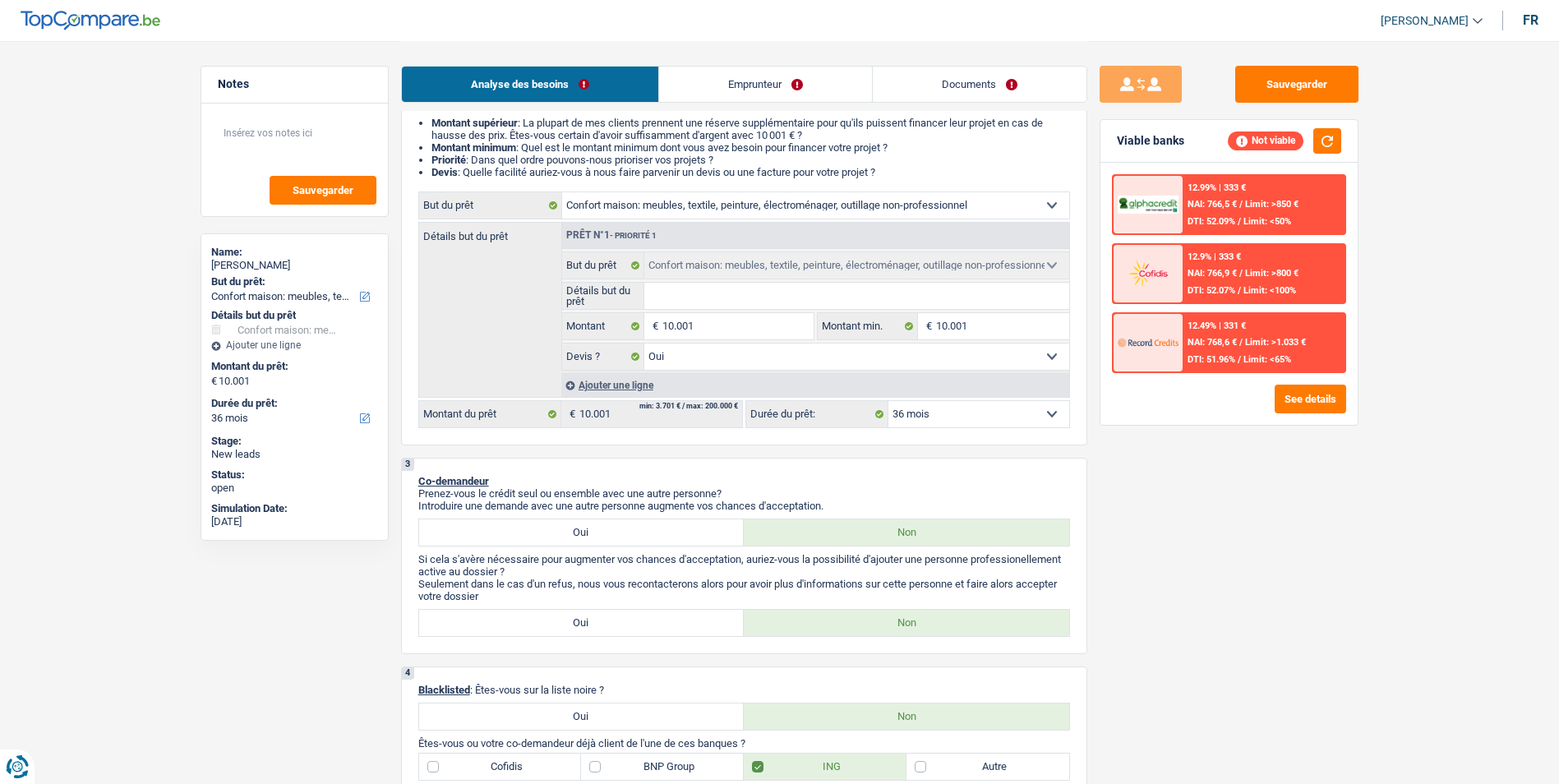
click at [1022, 421] on select "12 mois 18 mois 24 mois 30 mois 36 mois 42 mois 48 mois 60 mois Sélectionner un…" at bounding box center [978, 414] width 181 height 26
select select "48"
click at [888, 401] on select "12 mois 18 mois 24 mois 30 mois 36 mois 42 mois 48 mois 60 mois Sélectionner un…" at bounding box center [978, 414] width 181 height 26
select select "48"
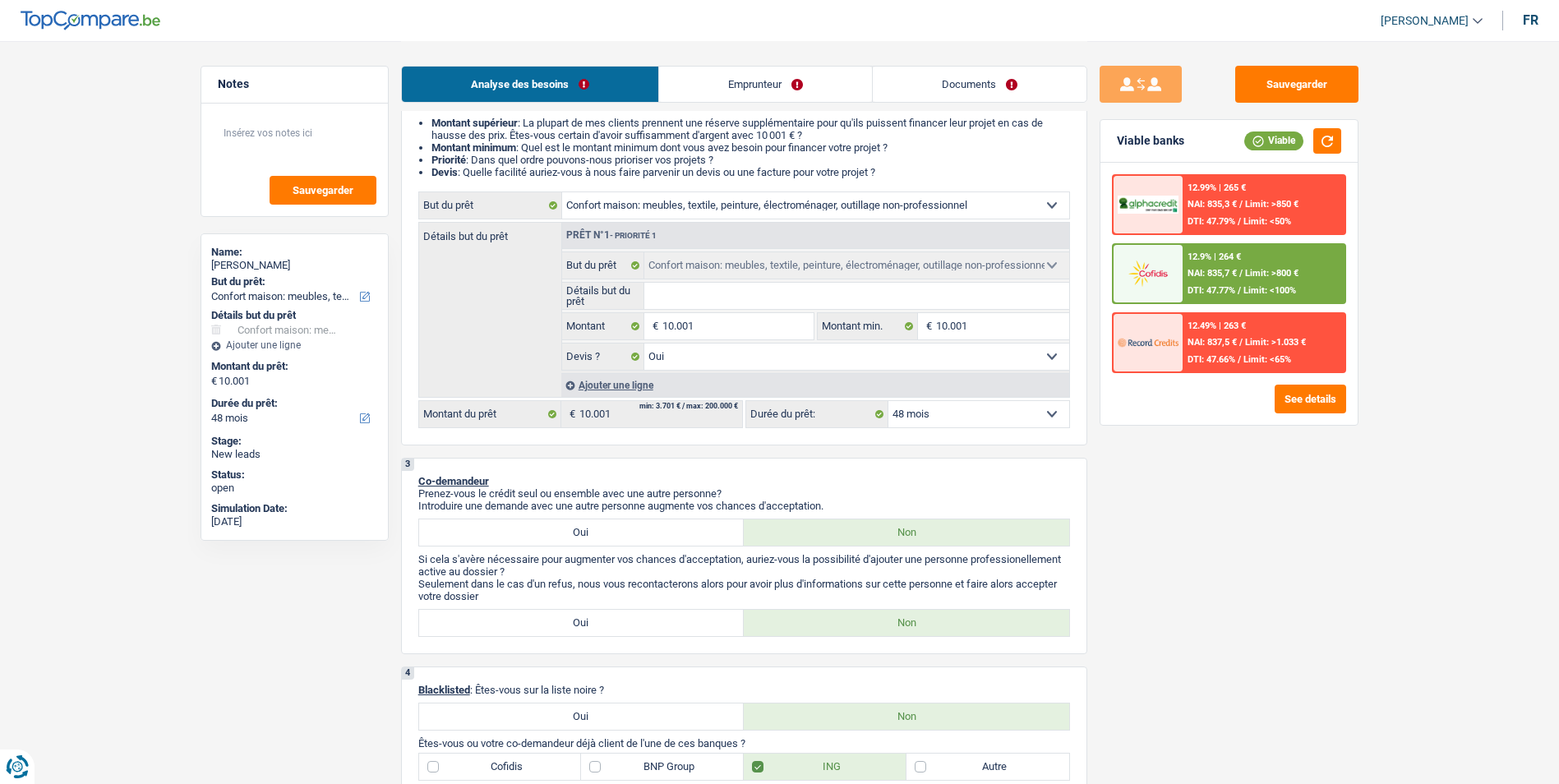
click at [1207, 259] on div "12.9% | 264 €" at bounding box center [1214, 257] width 54 height 10
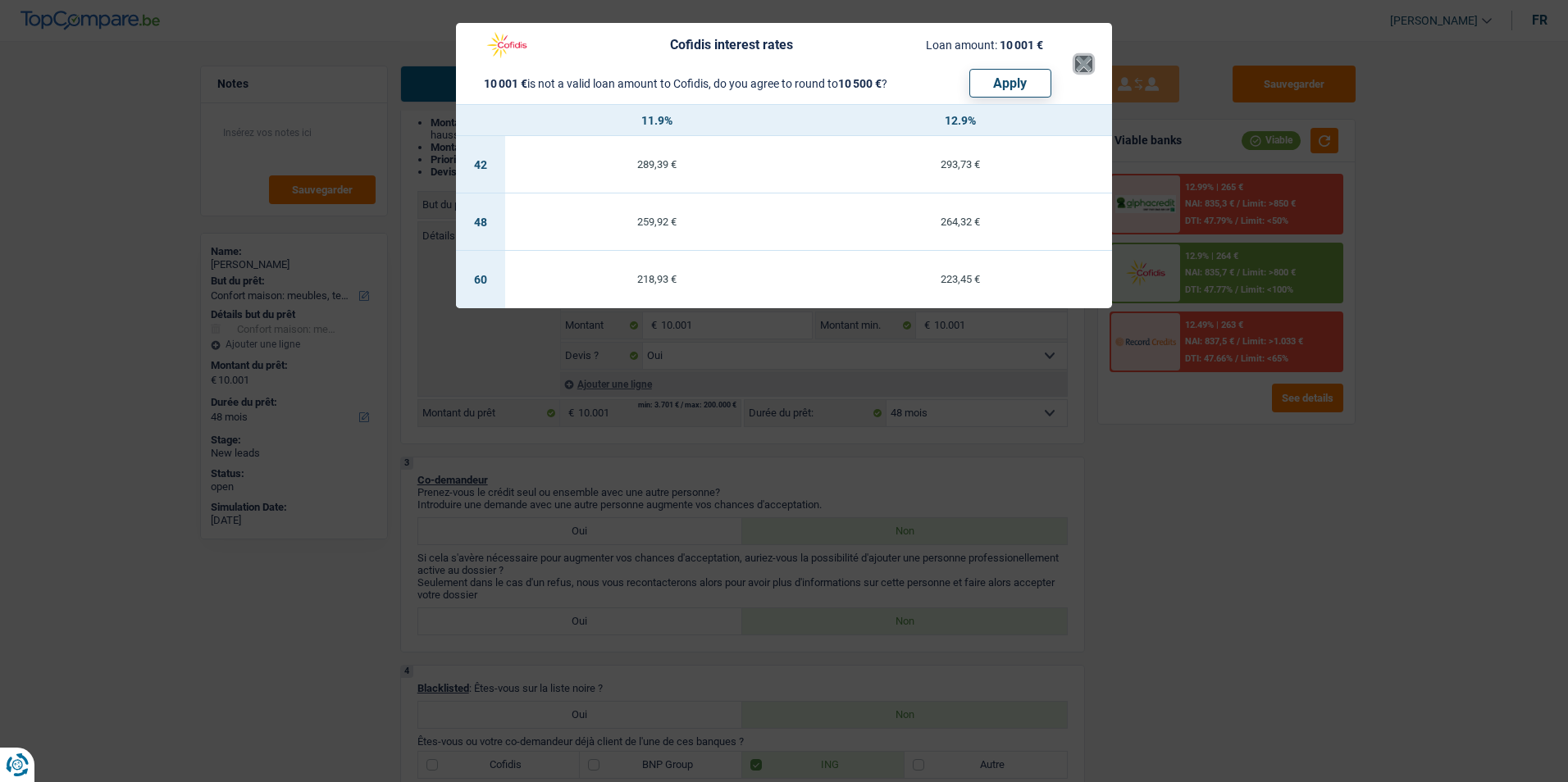
click at [1085, 60] on button "×" at bounding box center [1084, 64] width 17 height 16
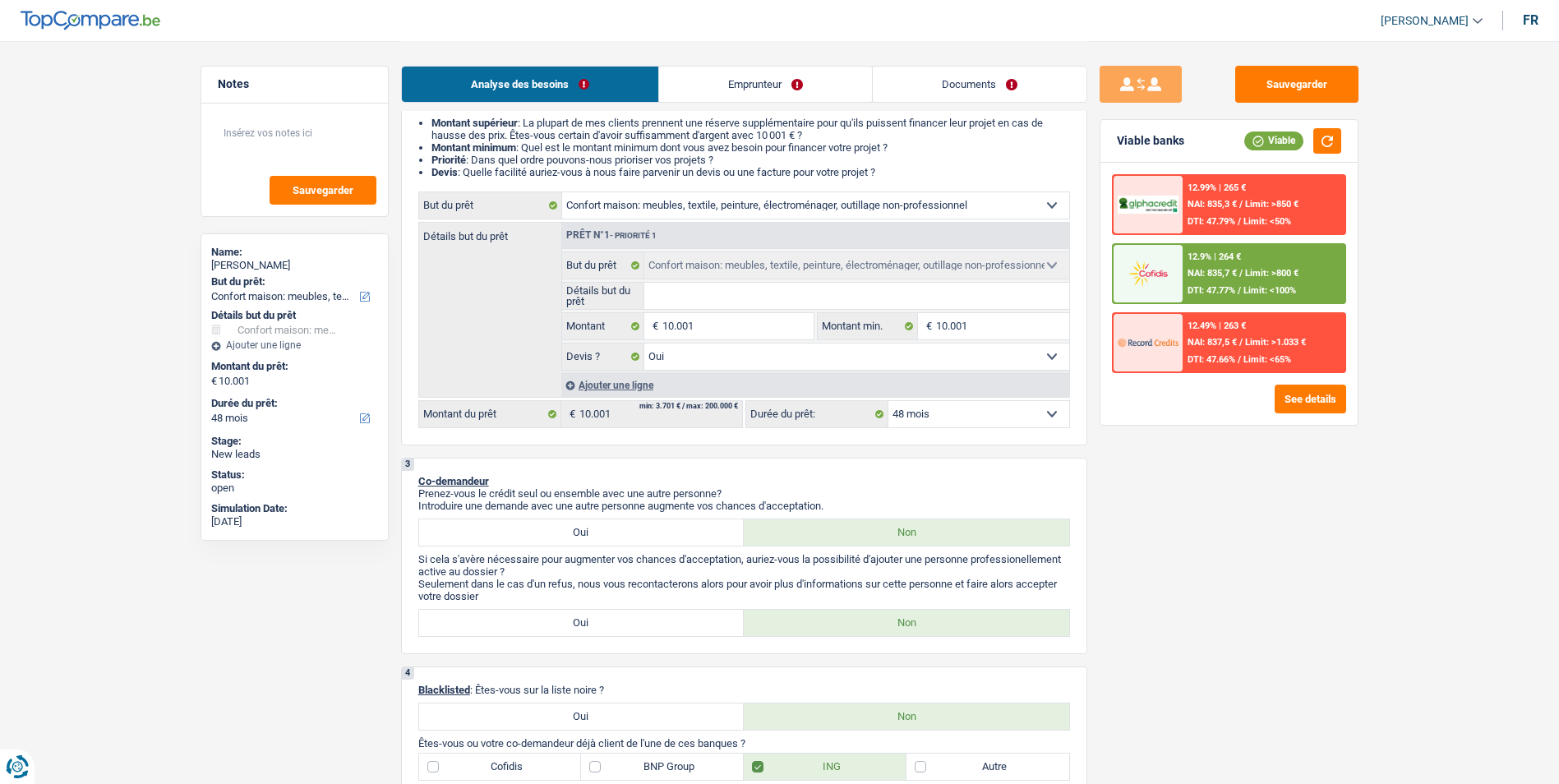
click at [1022, 405] on select "12 mois 18 mois 24 mois 30 mois 36 mois 42 mois 48 mois 60 mois Sélectionner un…" at bounding box center [978, 414] width 181 height 26
select select "60"
click at [888, 401] on select "12 mois 18 mois 24 mois 30 mois 36 mois 42 mois 48 mois 60 mois Sélectionner un…" at bounding box center [978, 414] width 181 height 26
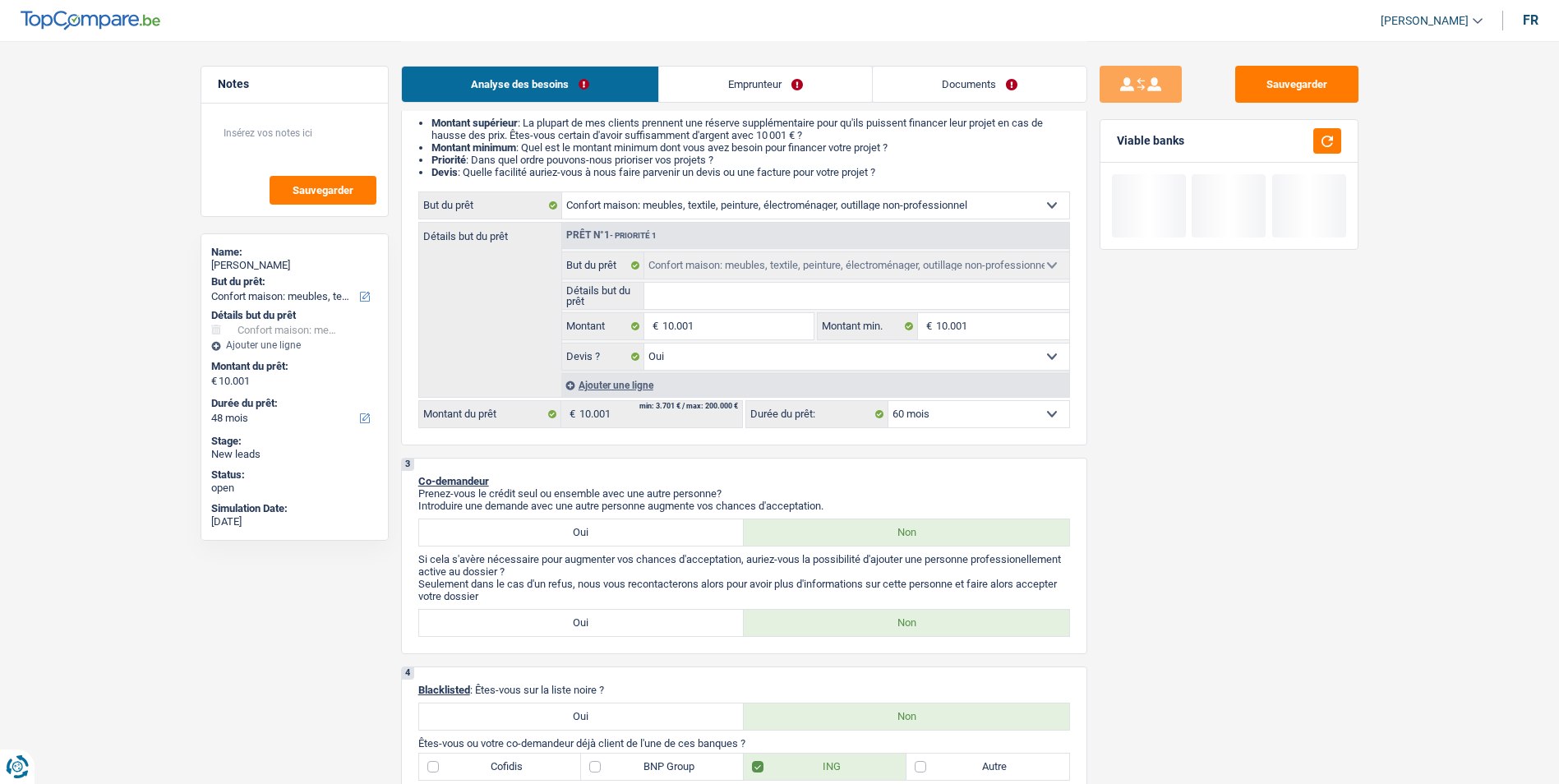
select select "60"
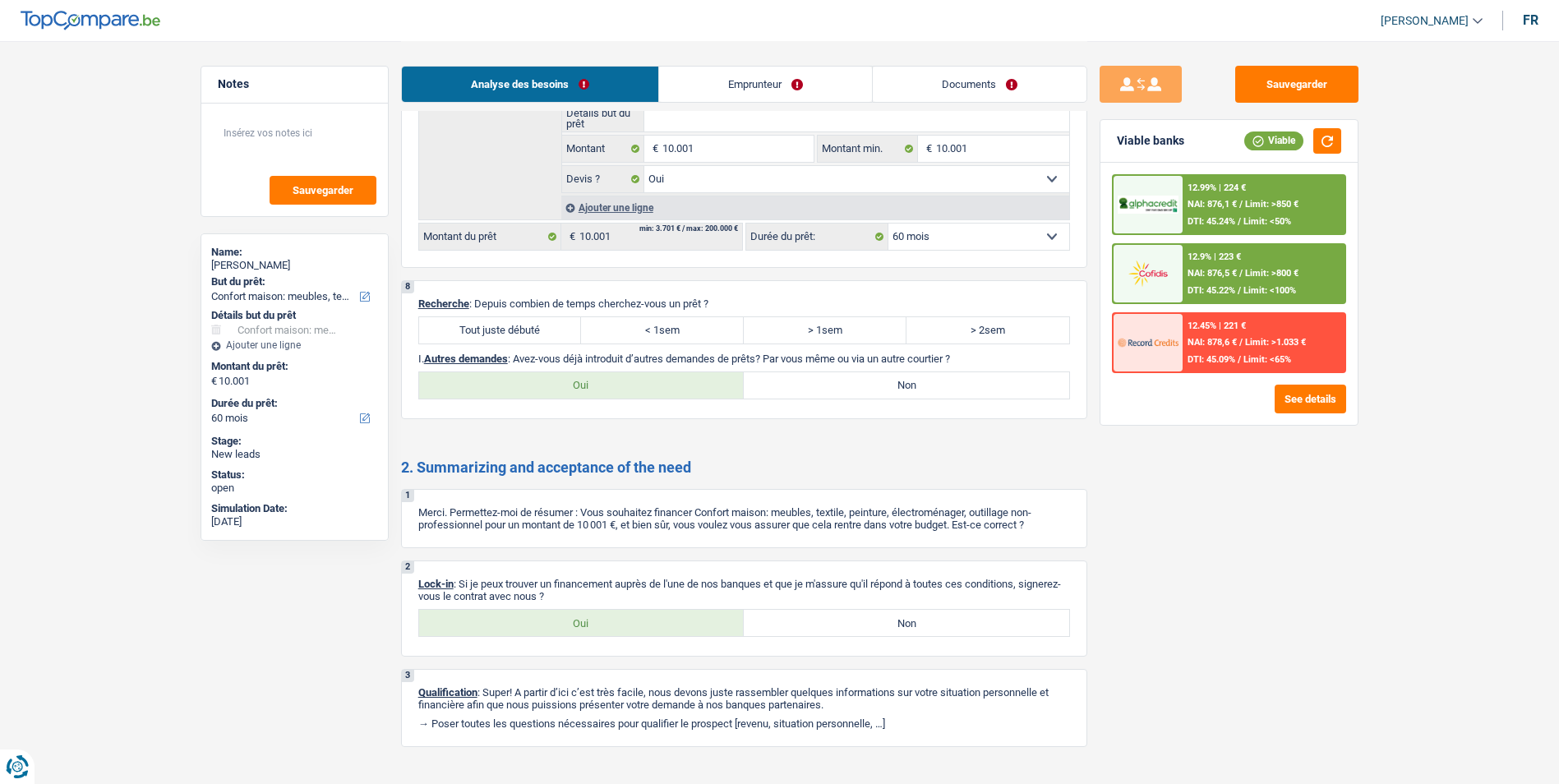
scroll to position [1724, 0]
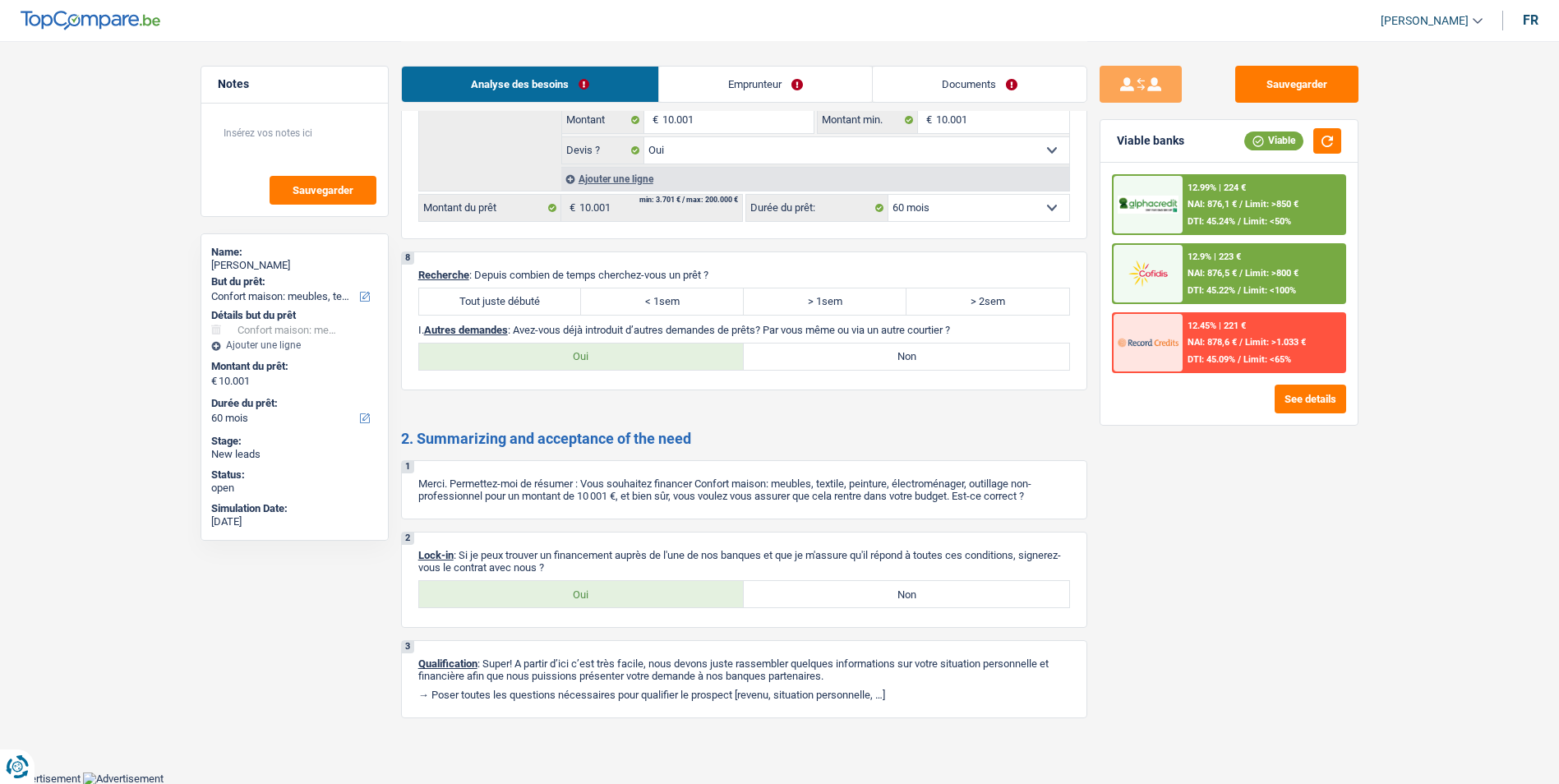
click at [555, 306] on label "Tout juste débuté" at bounding box center [500, 301] width 163 height 26
click at [555, 306] on input "Tout juste débuté" at bounding box center [500, 301] width 163 height 26
radio input "true"
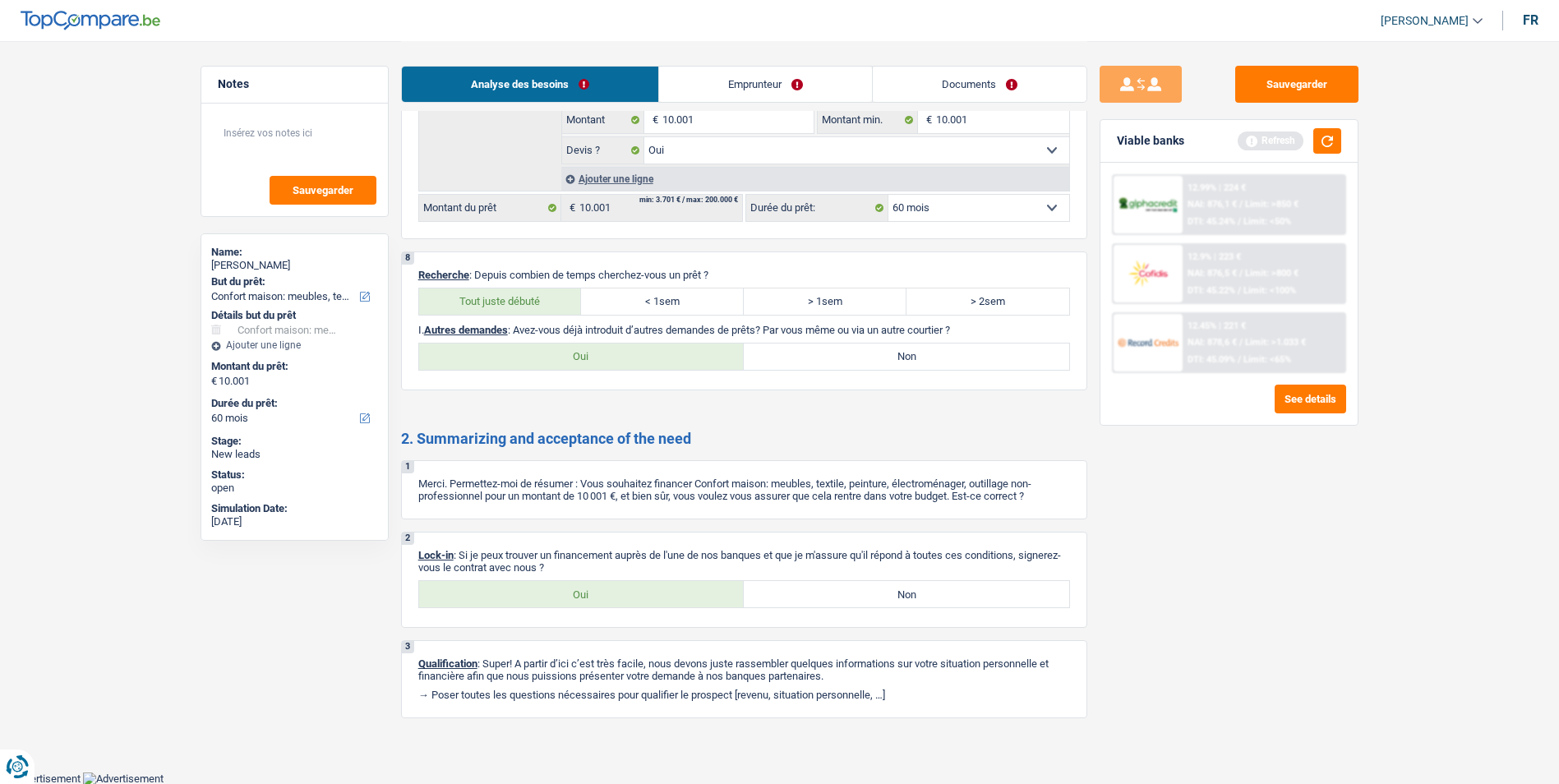
click at [855, 358] on label "Non" at bounding box center [906, 357] width 325 height 26
click at [855, 358] on input "Non" at bounding box center [906, 357] width 325 height 26
radio input "true"
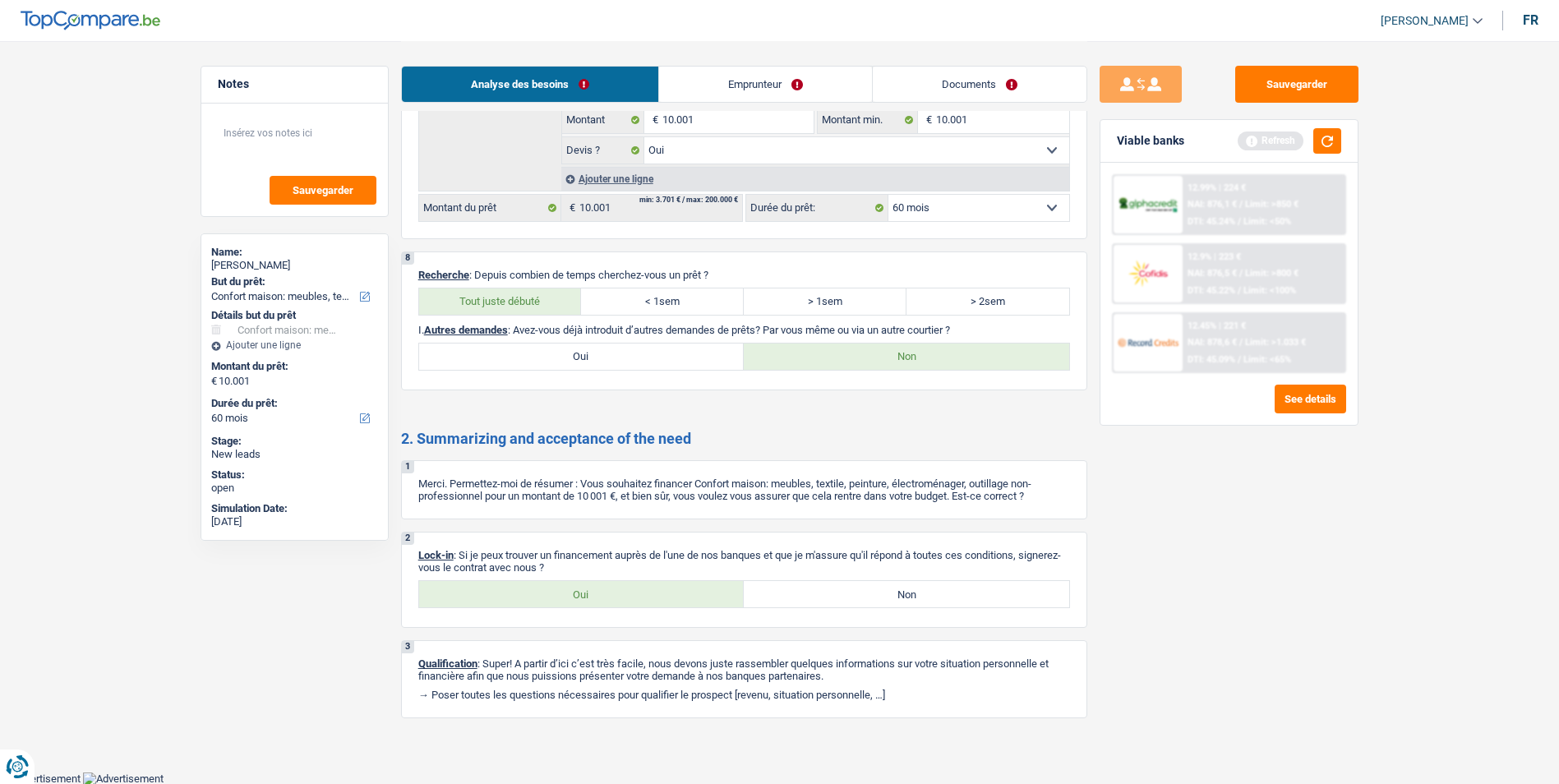
click at [790, 94] on link "Emprunteur" at bounding box center [766, 84] width 213 height 35
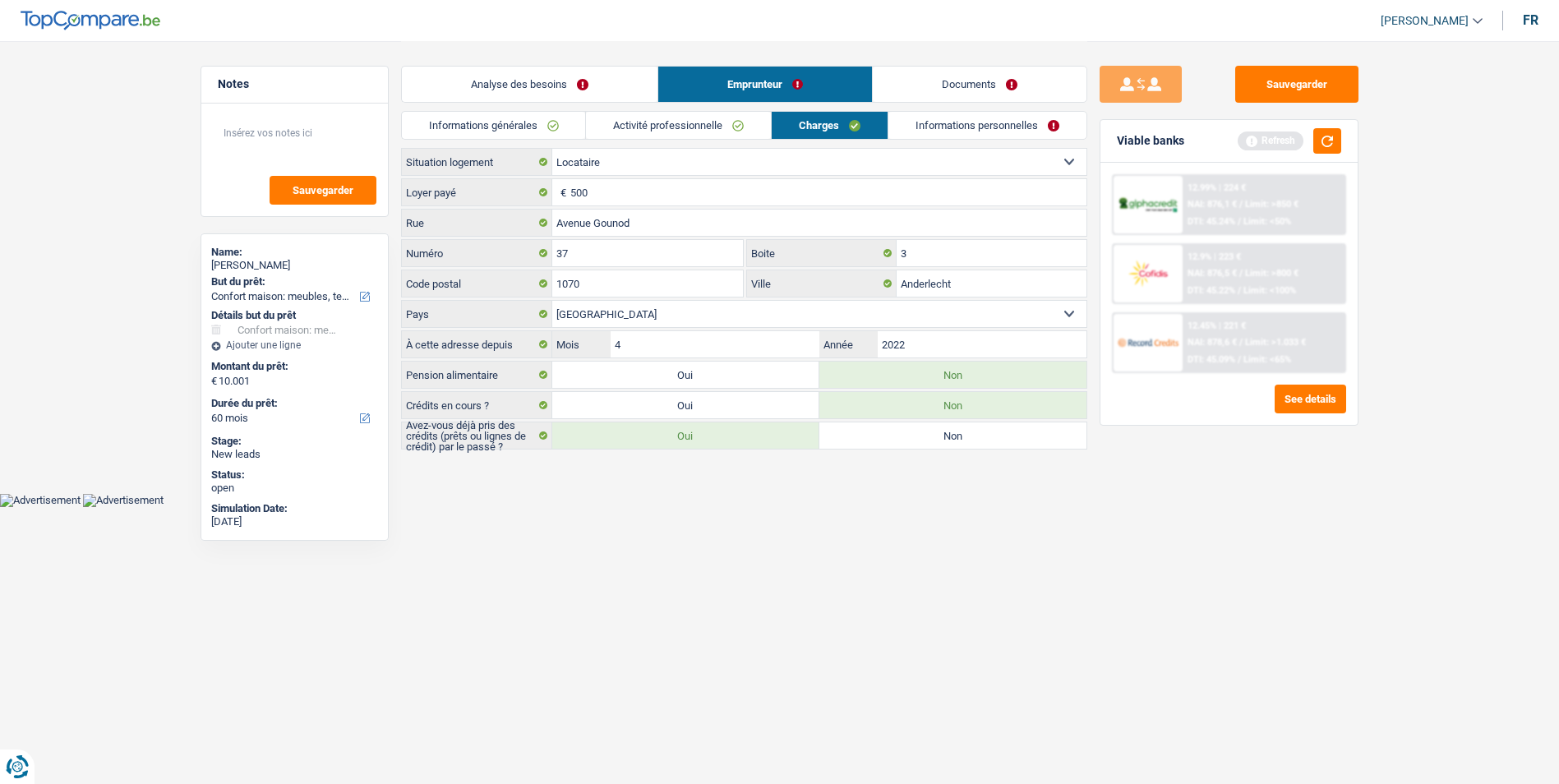
scroll to position [0, 0]
click at [950, 76] on link "Documents" at bounding box center [985, 84] width 214 height 35
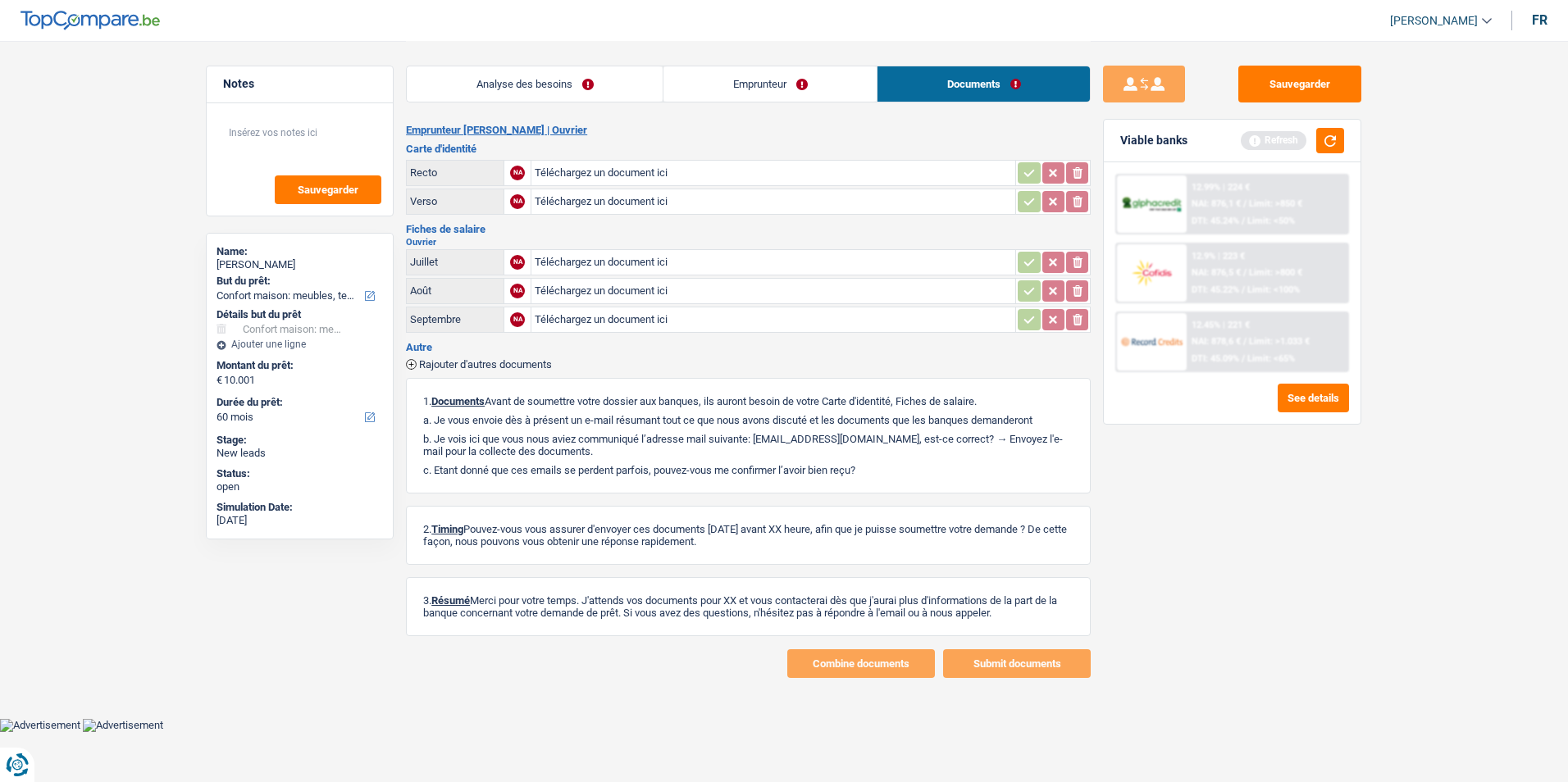
click at [788, 91] on link "Emprunteur" at bounding box center [769, 84] width 213 height 35
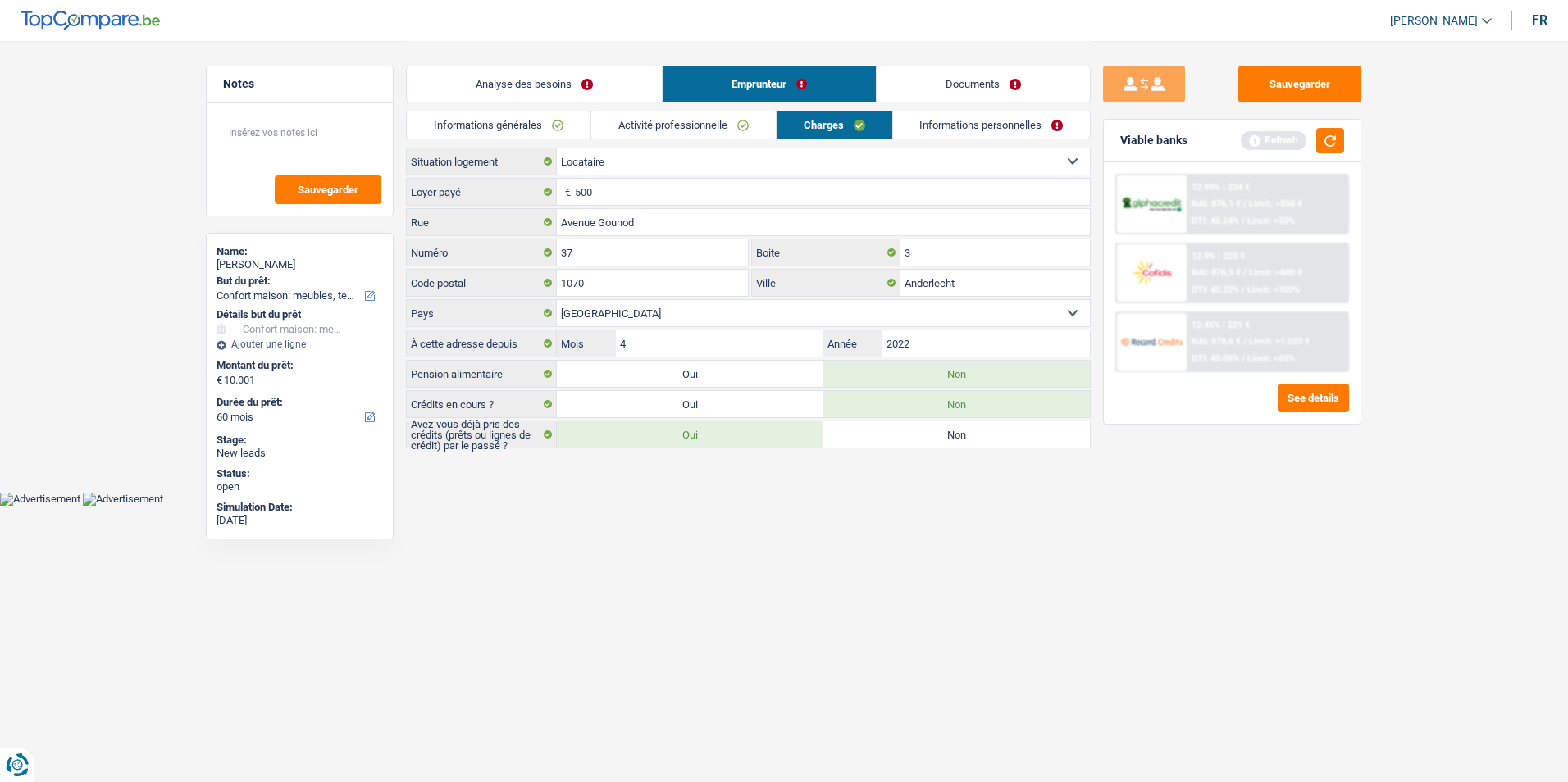
click at [604, 86] on link "Analyse des besoins" at bounding box center [534, 84] width 255 height 35
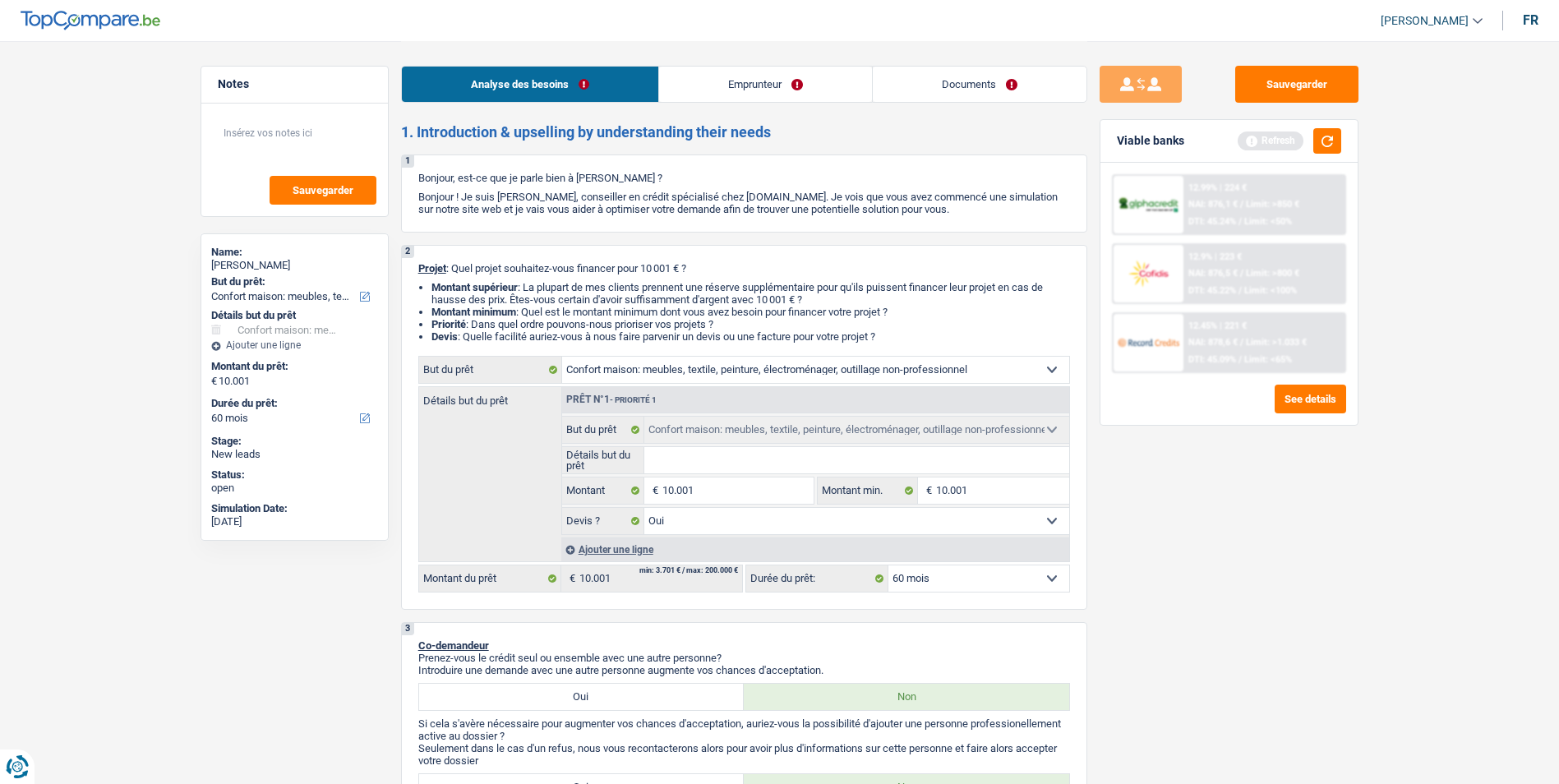
click at [744, 75] on link "Emprunteur" at bounding box center [766, 84] width 213 height 35
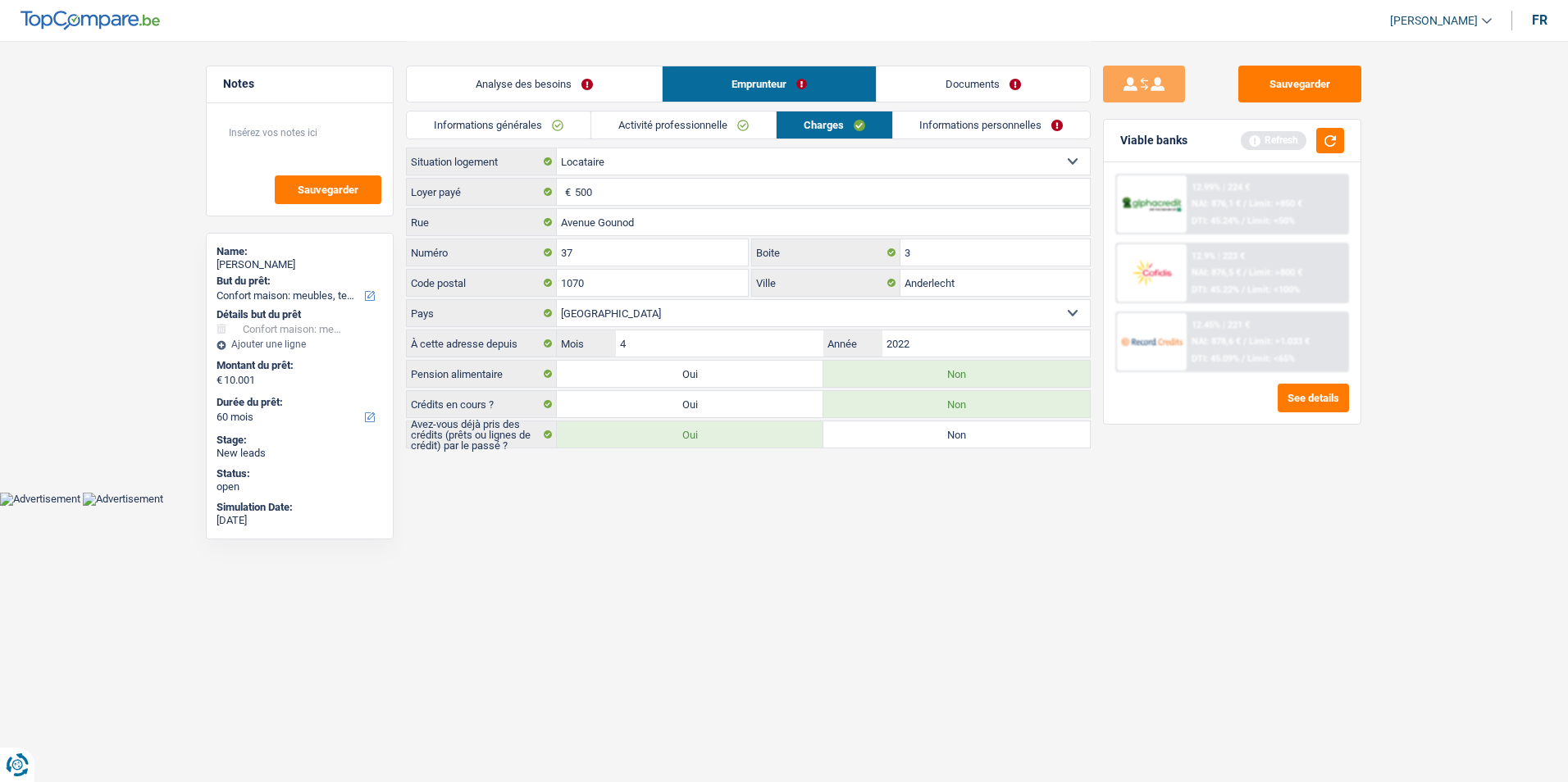
click at [909, 83] on link "Documents" at bounding box center [983, 84] width 213 height 35
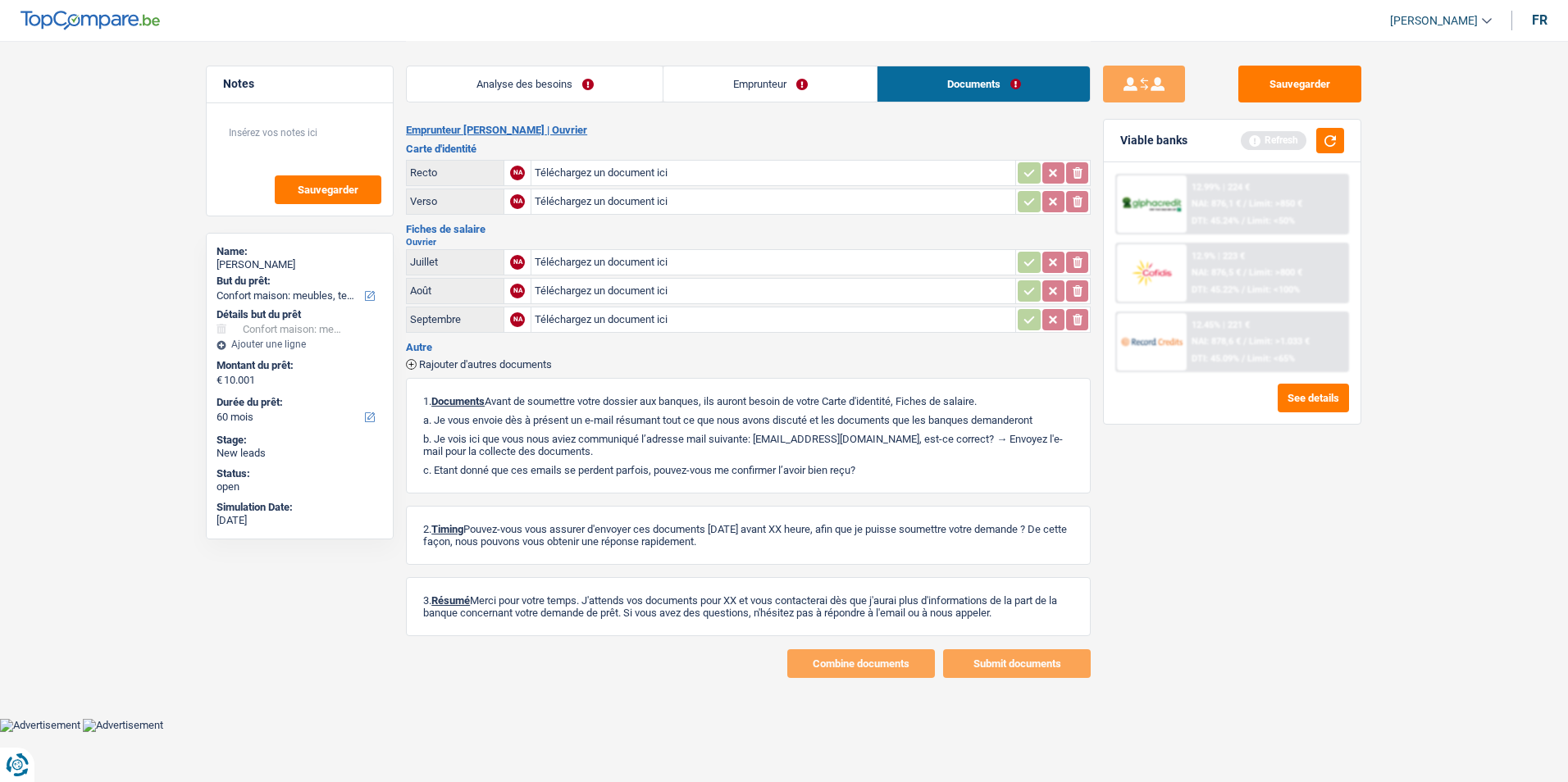
click at [789, 86] on link "Emprunteur" at bounding box center [769, 84] width 213 height 35
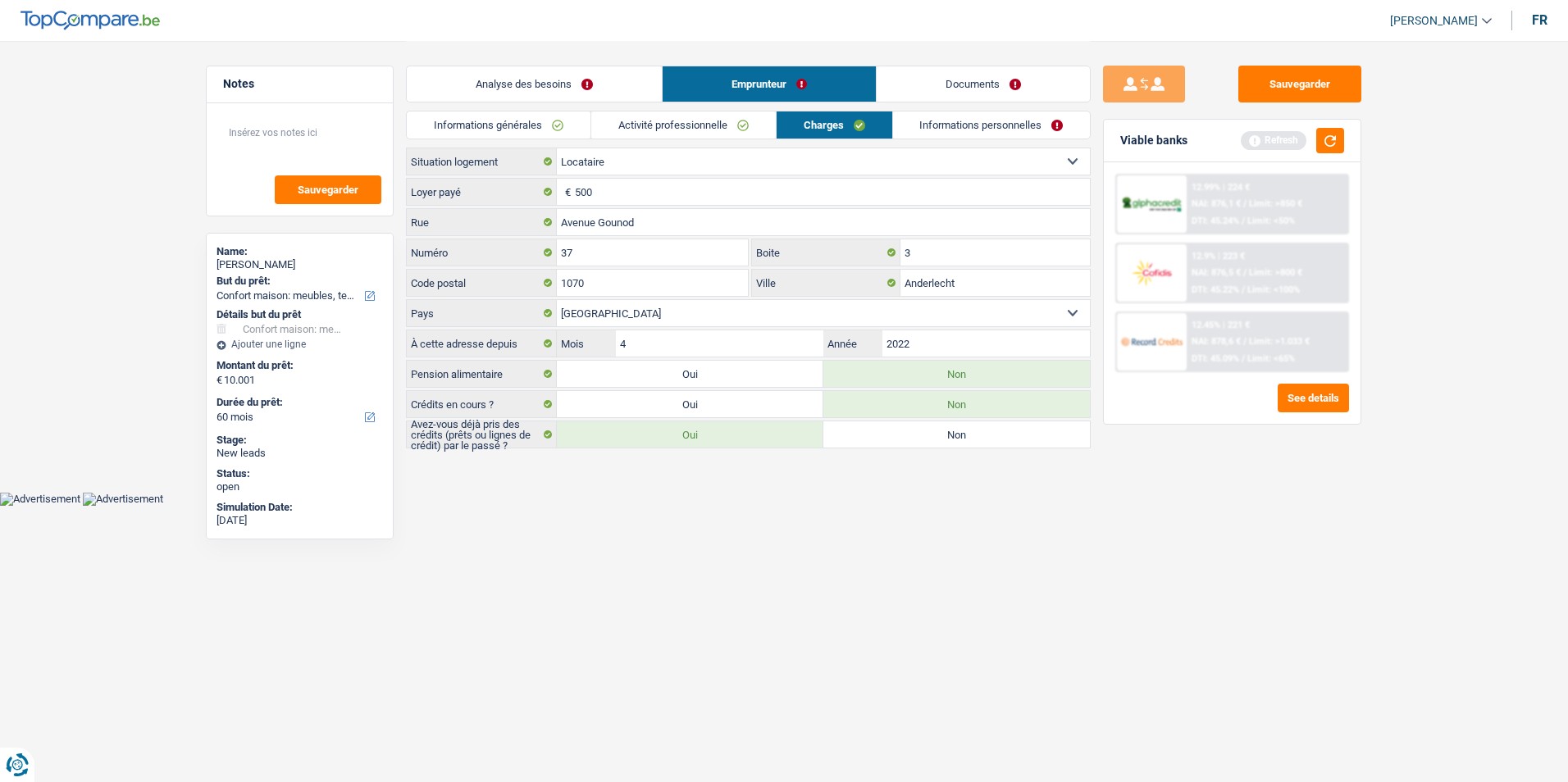
click at [628, 83] on link "Analyse des besoins" at bounding box center [534, 84] width 255 height 35
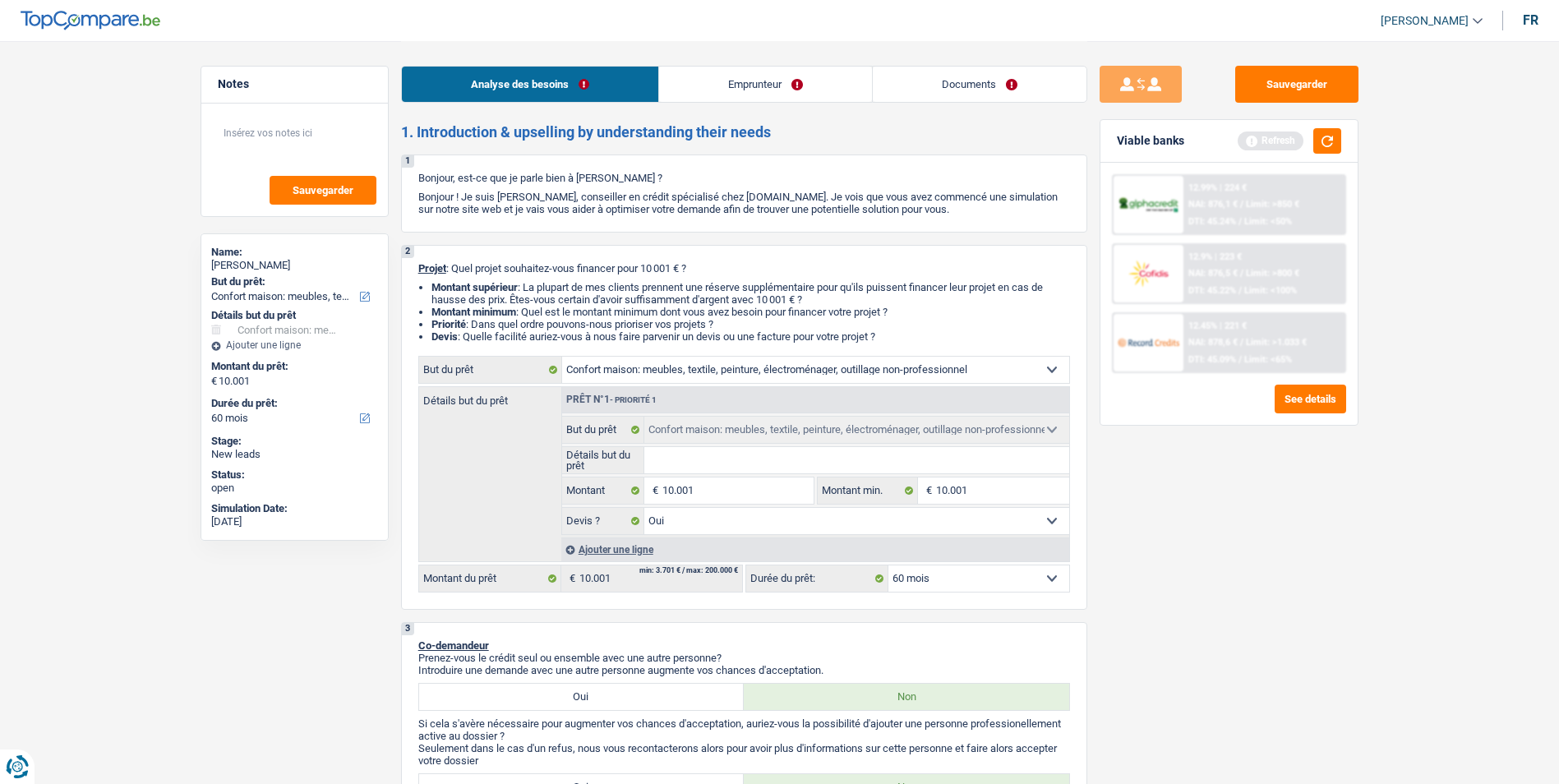
click at [736, 82] on link "Emprunteur" at bounding box center [766, 84] width 213 height 35
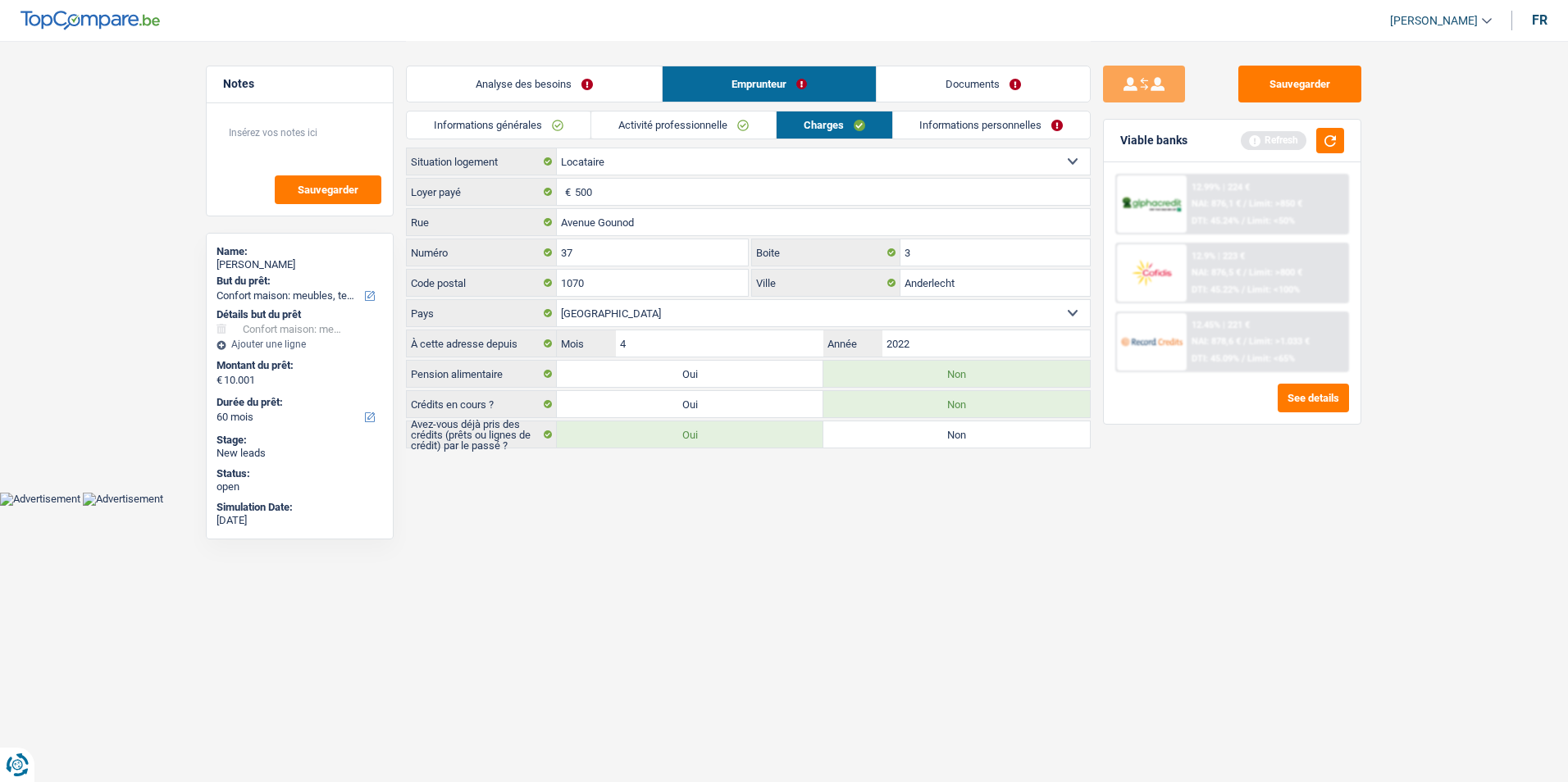
click at [939, 78] on link "Documents" at bounding box center [983, 84] width 213 height 35
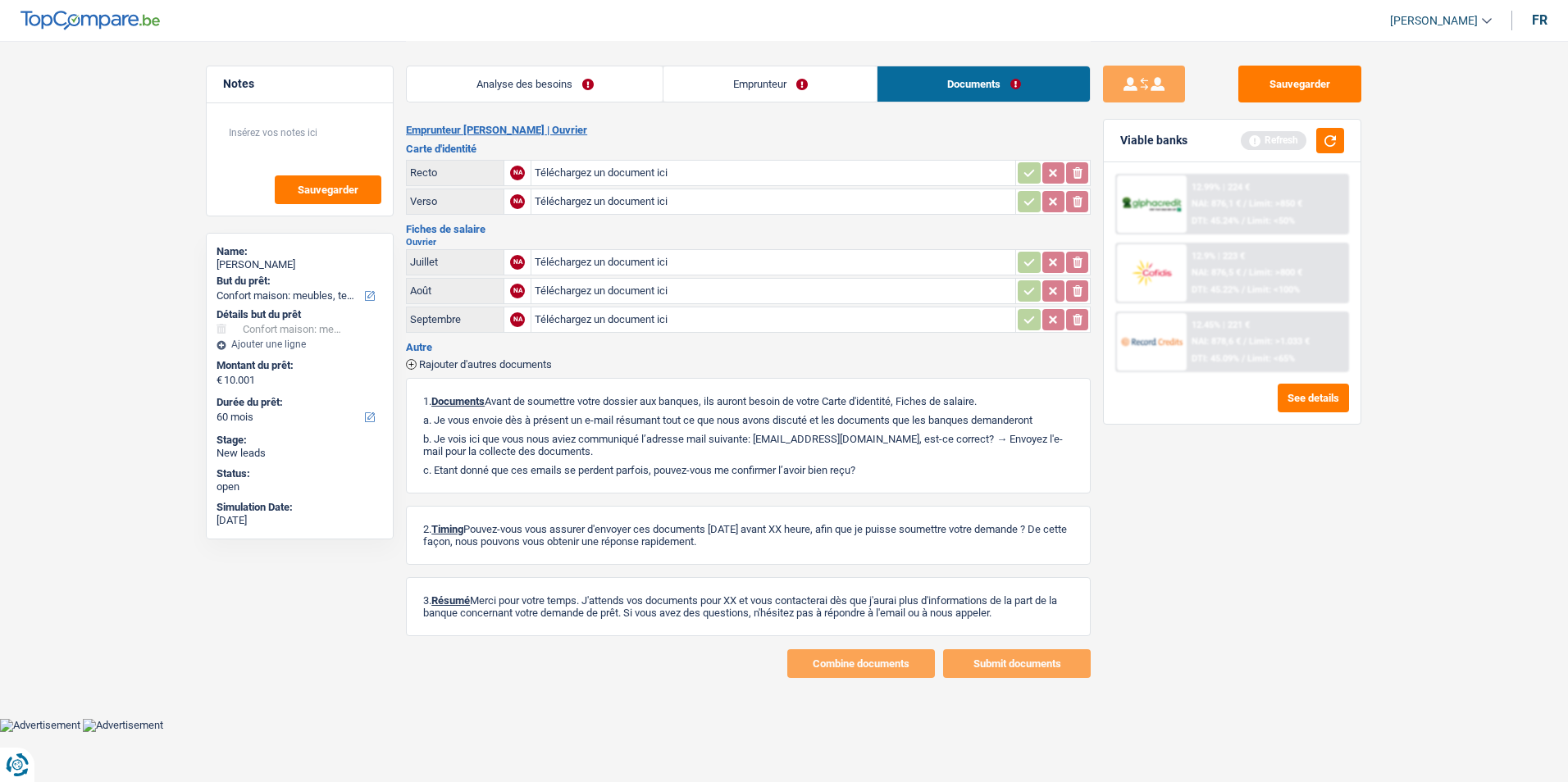
click at [795, 85] on link "Emprunteur" at bounding box center [769, 84] width 213 height 35
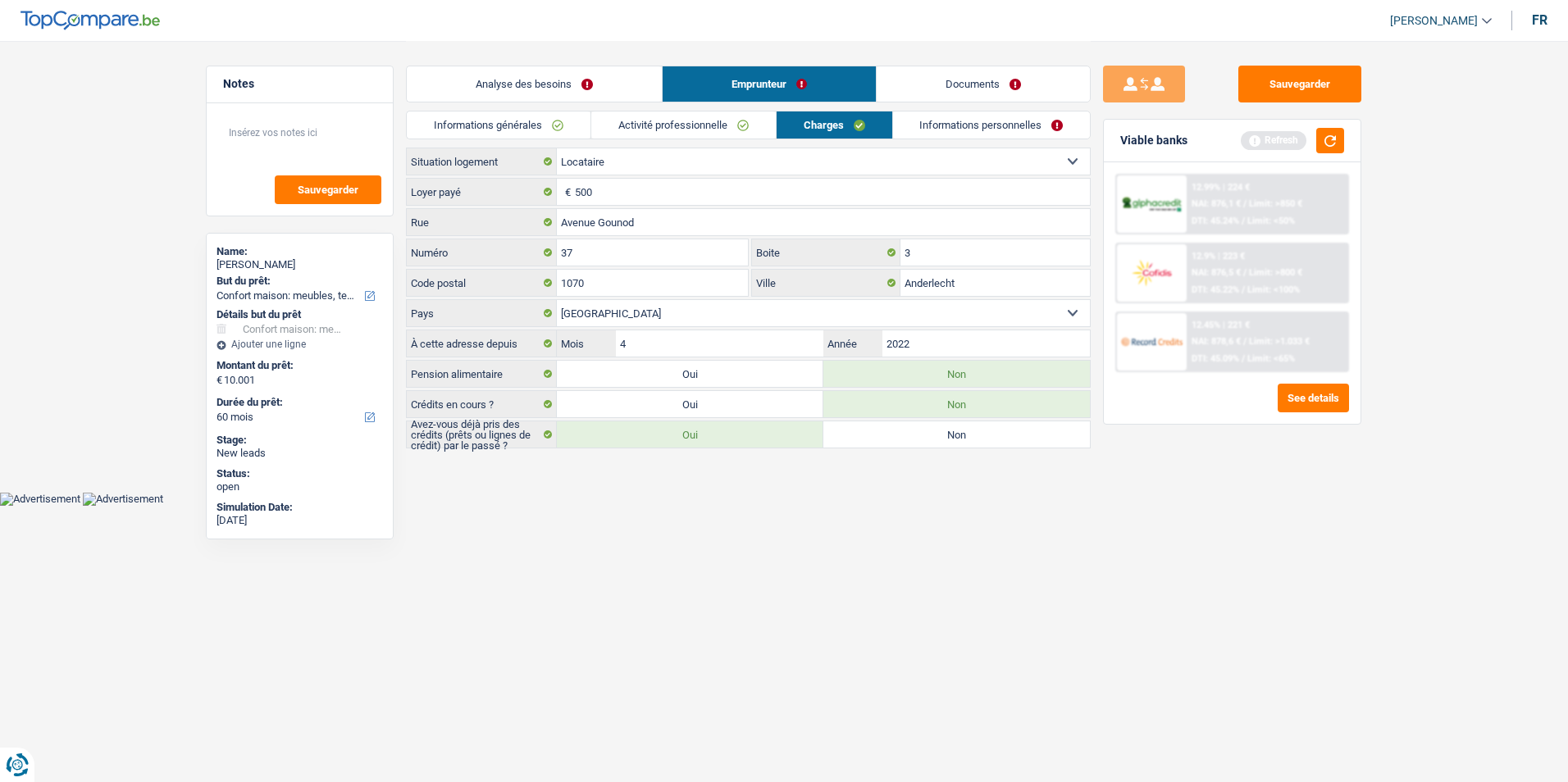
click at [607, 96] on link "Analyse des besoins" at bounding box center [534, 84] width 255 height 35
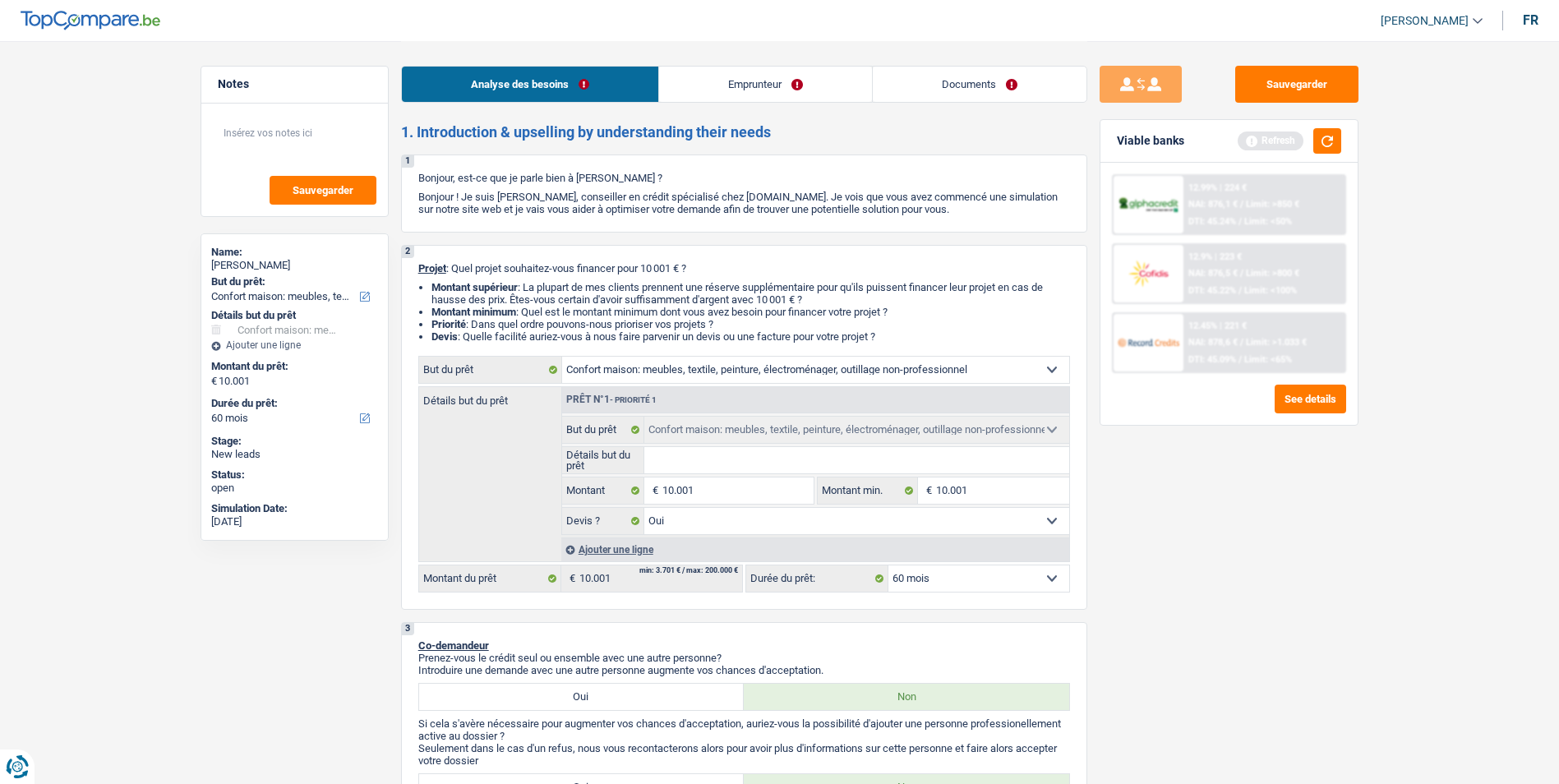
click at [761, 87] on link "Emprunteur" at bounding box center [766, 84] width 213 height 35
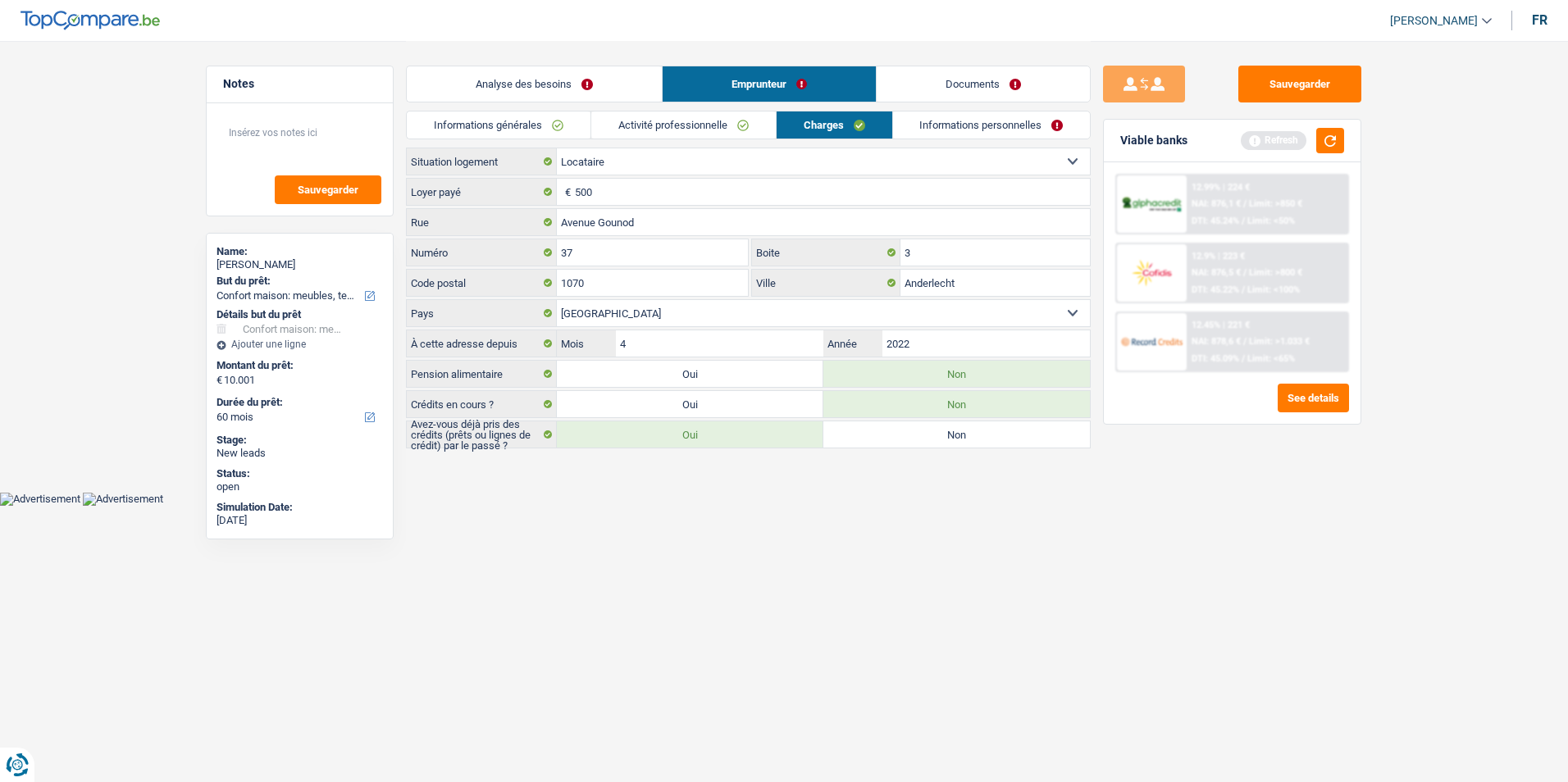
click at [932, 73] on link "Documents" at bounding box center [983, 84] width 213 height 35
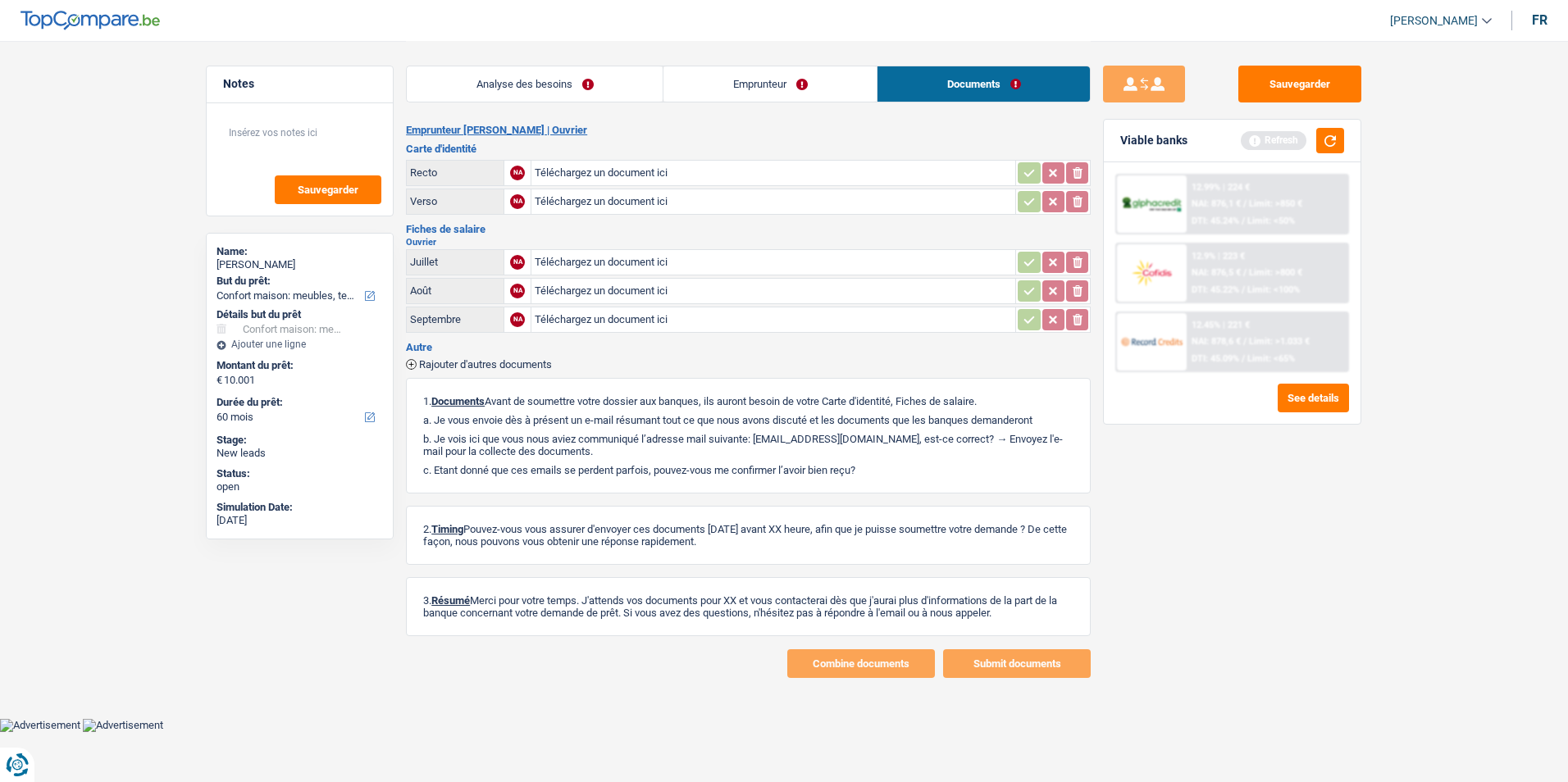
click at [749, 81] on link "Emprunteur" at bounding box center [769, 84] width 213 height 35
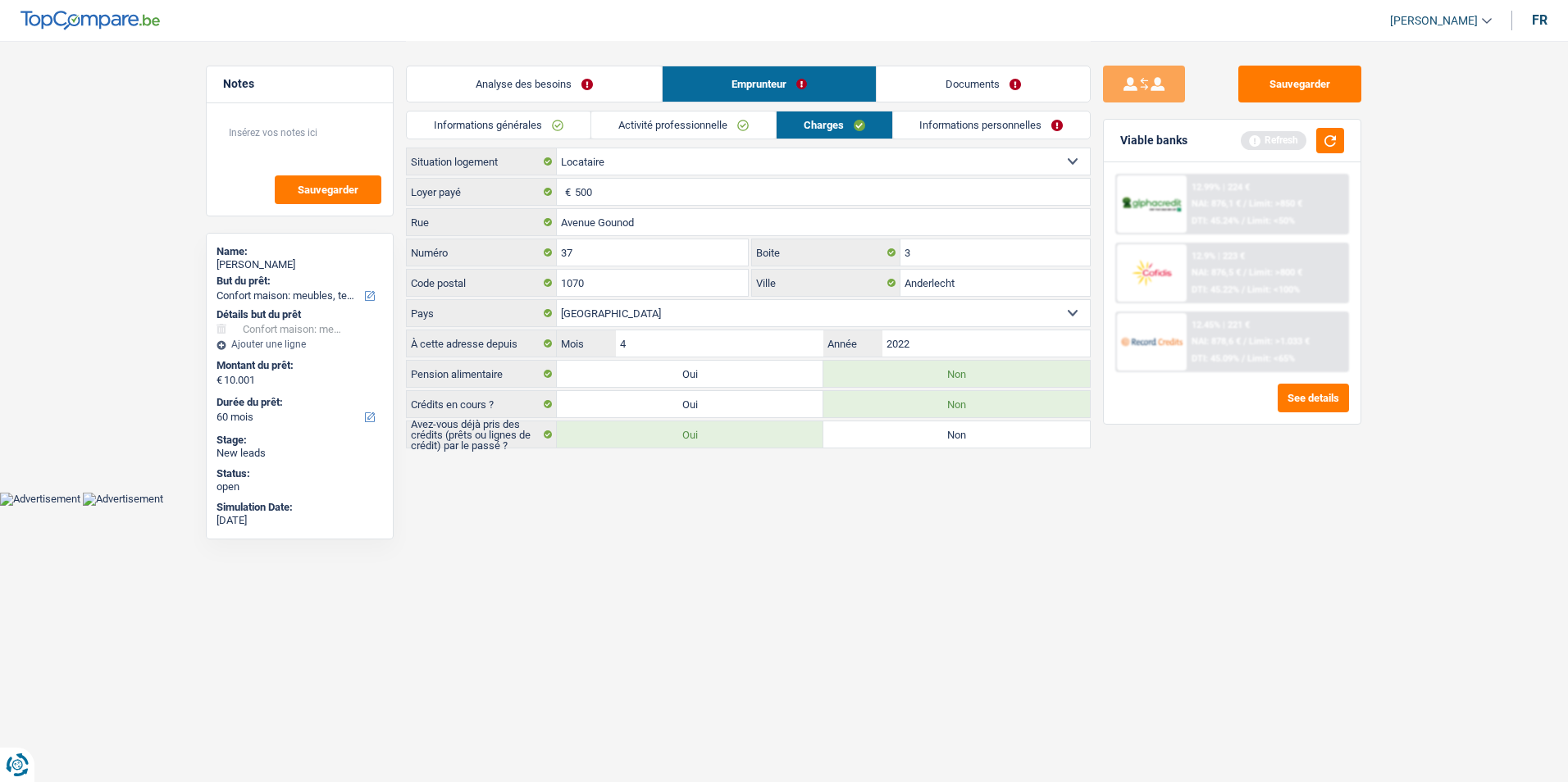
click at [629, 90] on link "Analyse des besoins" at bounding box center [534, 84] width 255 height 35
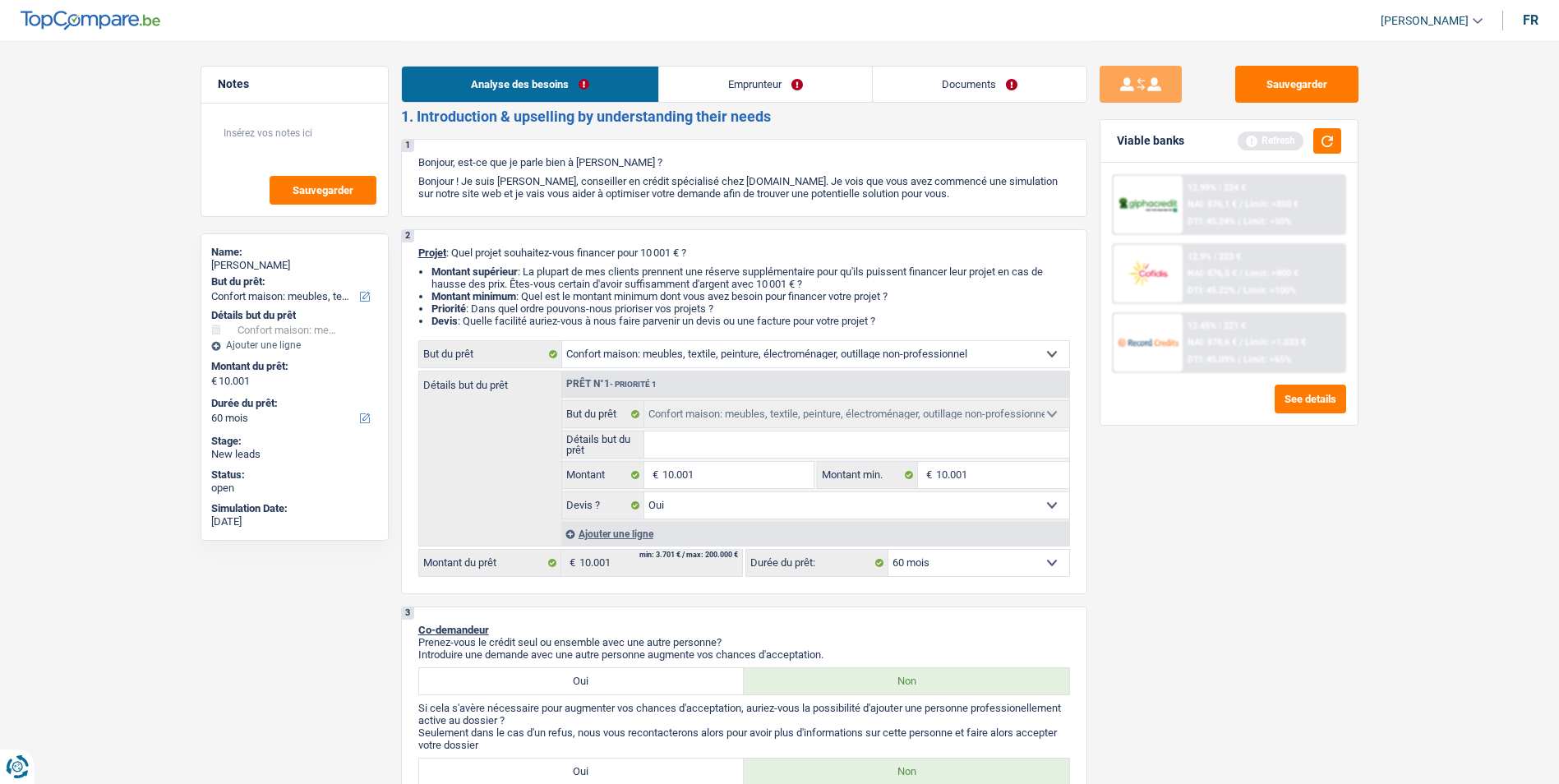
scroll to position [493, 0]
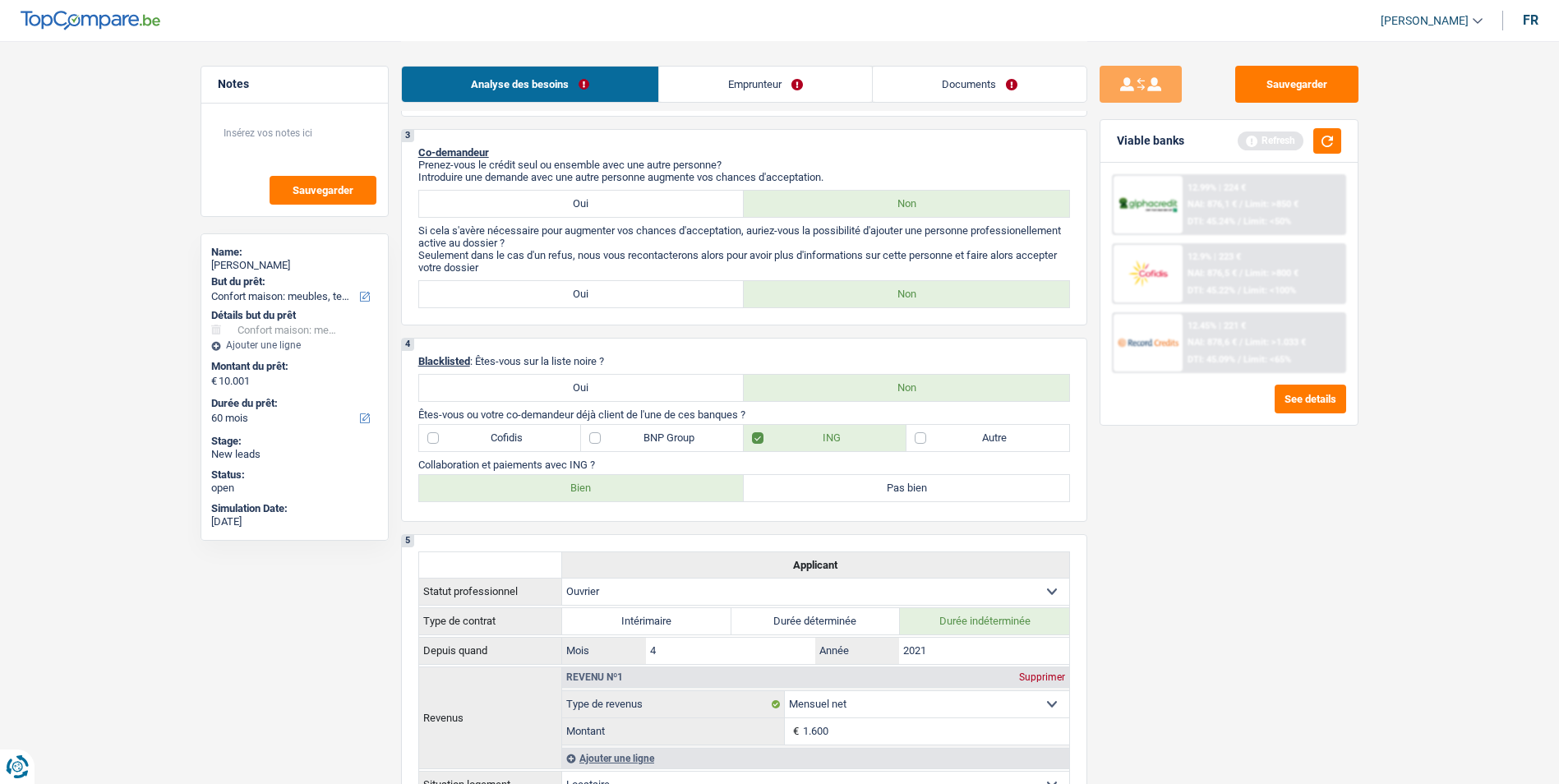
click at [810, 92] on link "Emprunteur" at bounding box center [766, 84] width 213 height 35
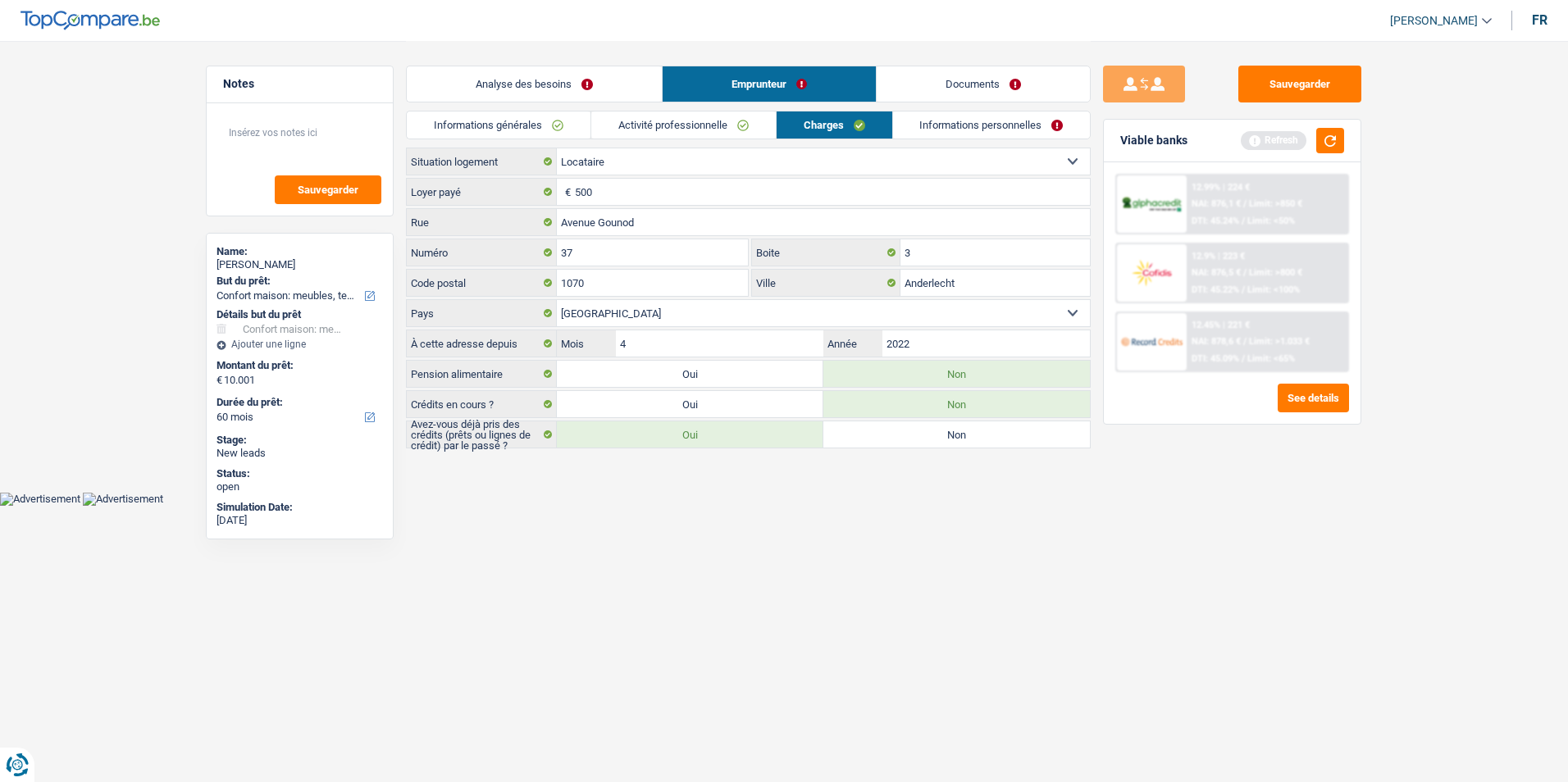
click at [557, 79] on link "Analyse des besoins" at bounding box center [534, 84] width 255 height 35
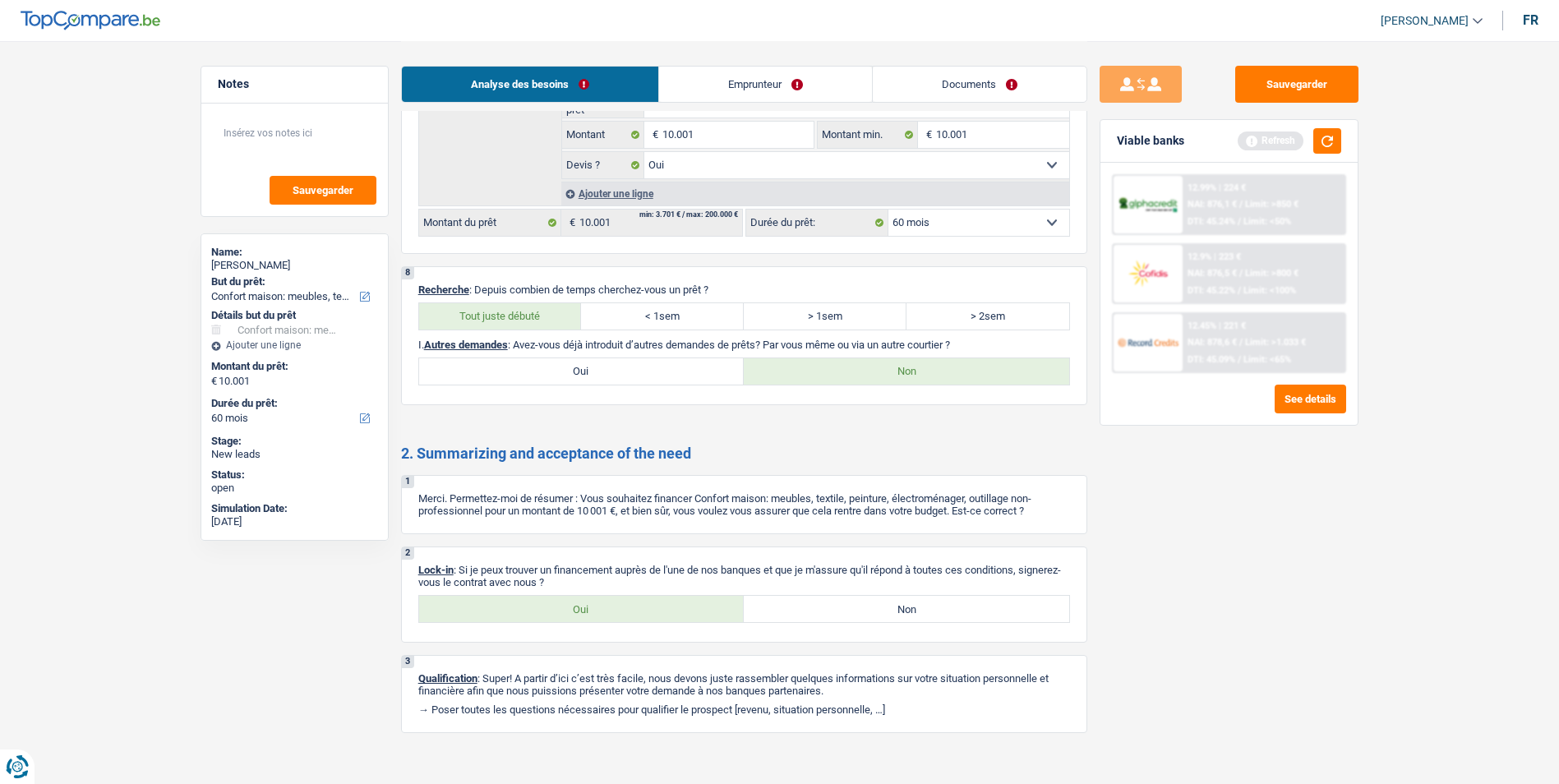
scroll to position [1724, 0]
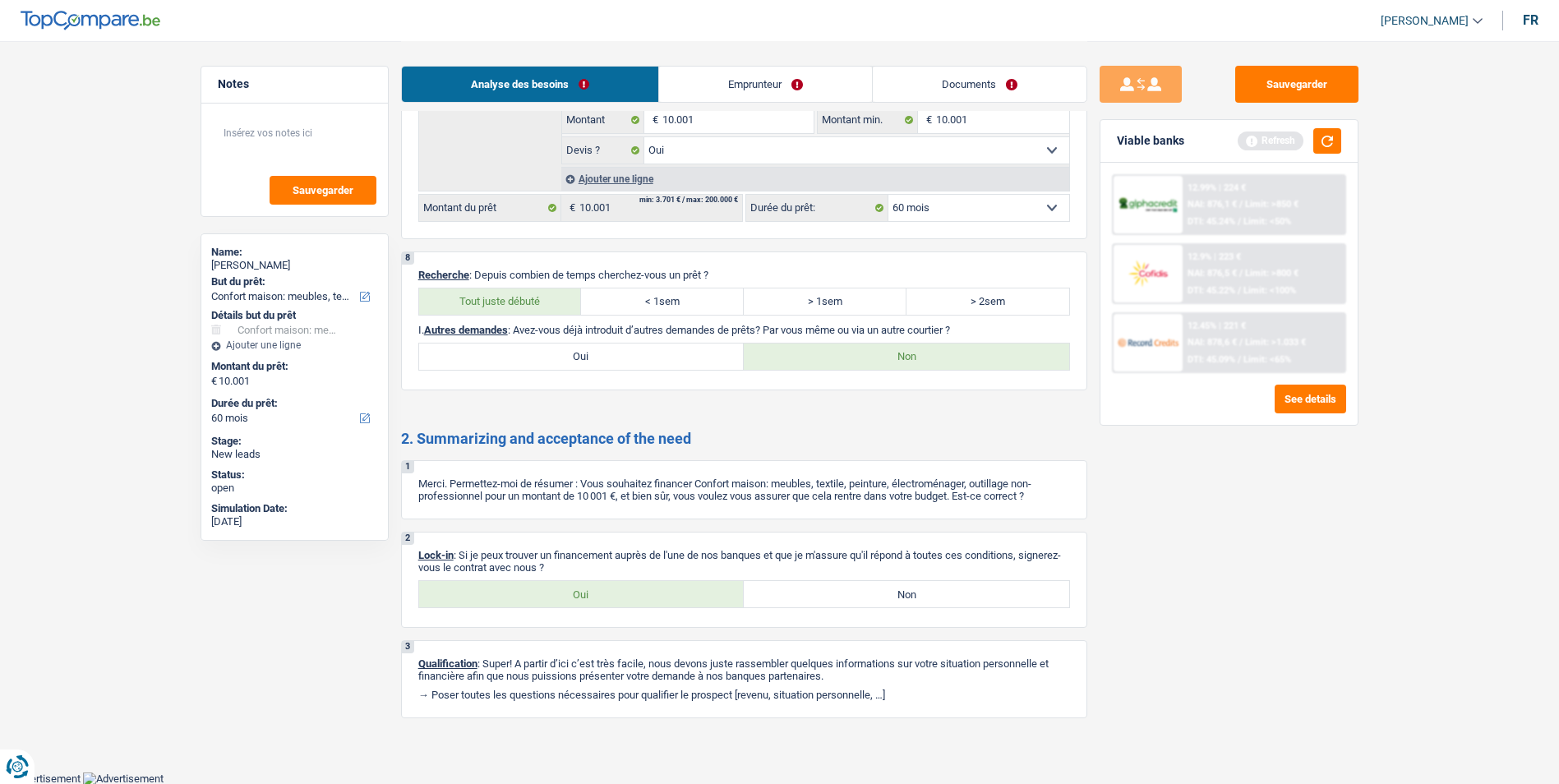
click at [723, 595] on label "Oui" at bounding box center [582, 594] width 325 height 26
click at [723, 595] on input "Oui" at bounding box center [582, 594] width 325 height 26
radio input "true"
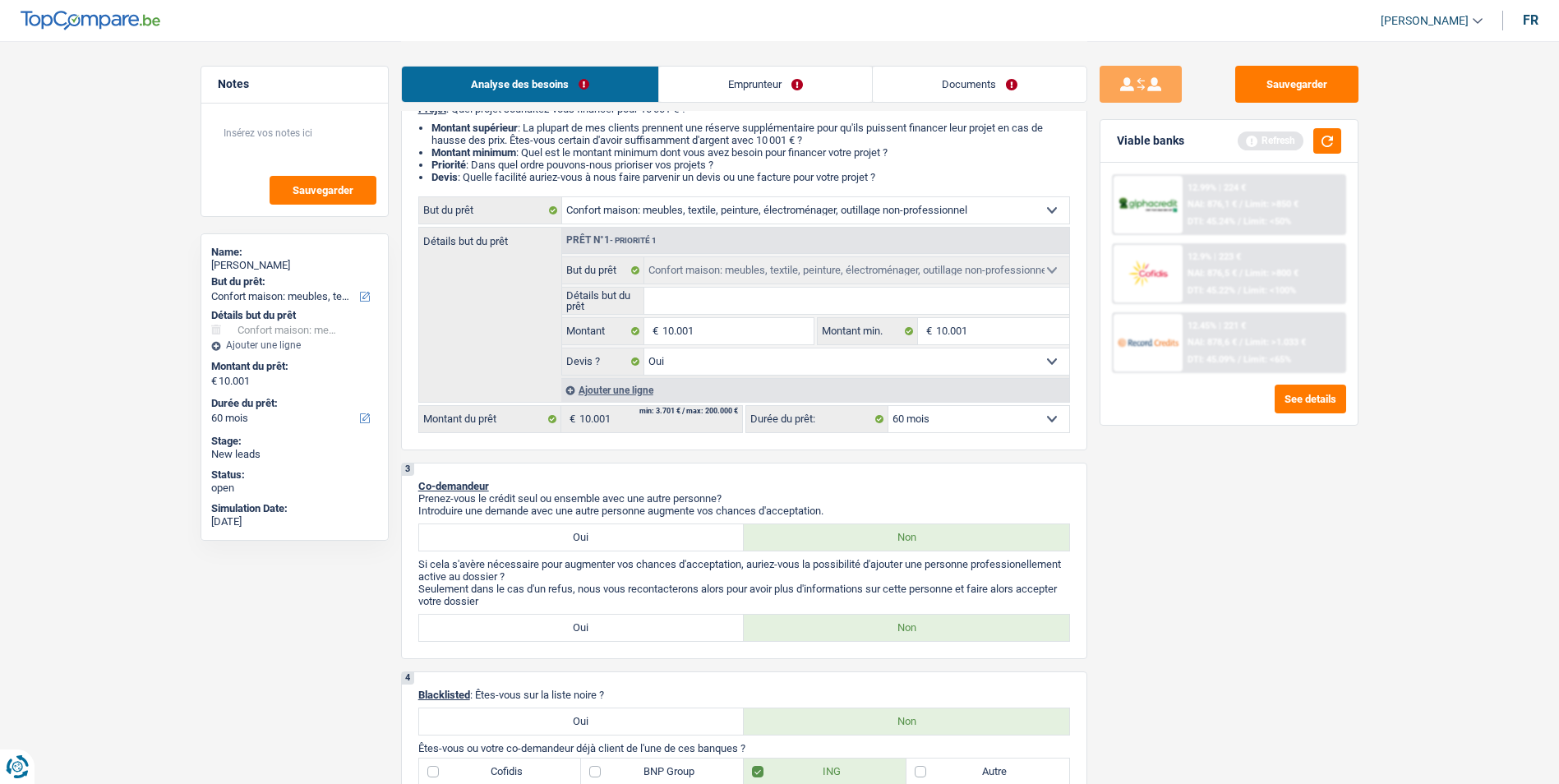
scroll to position [0, 0]
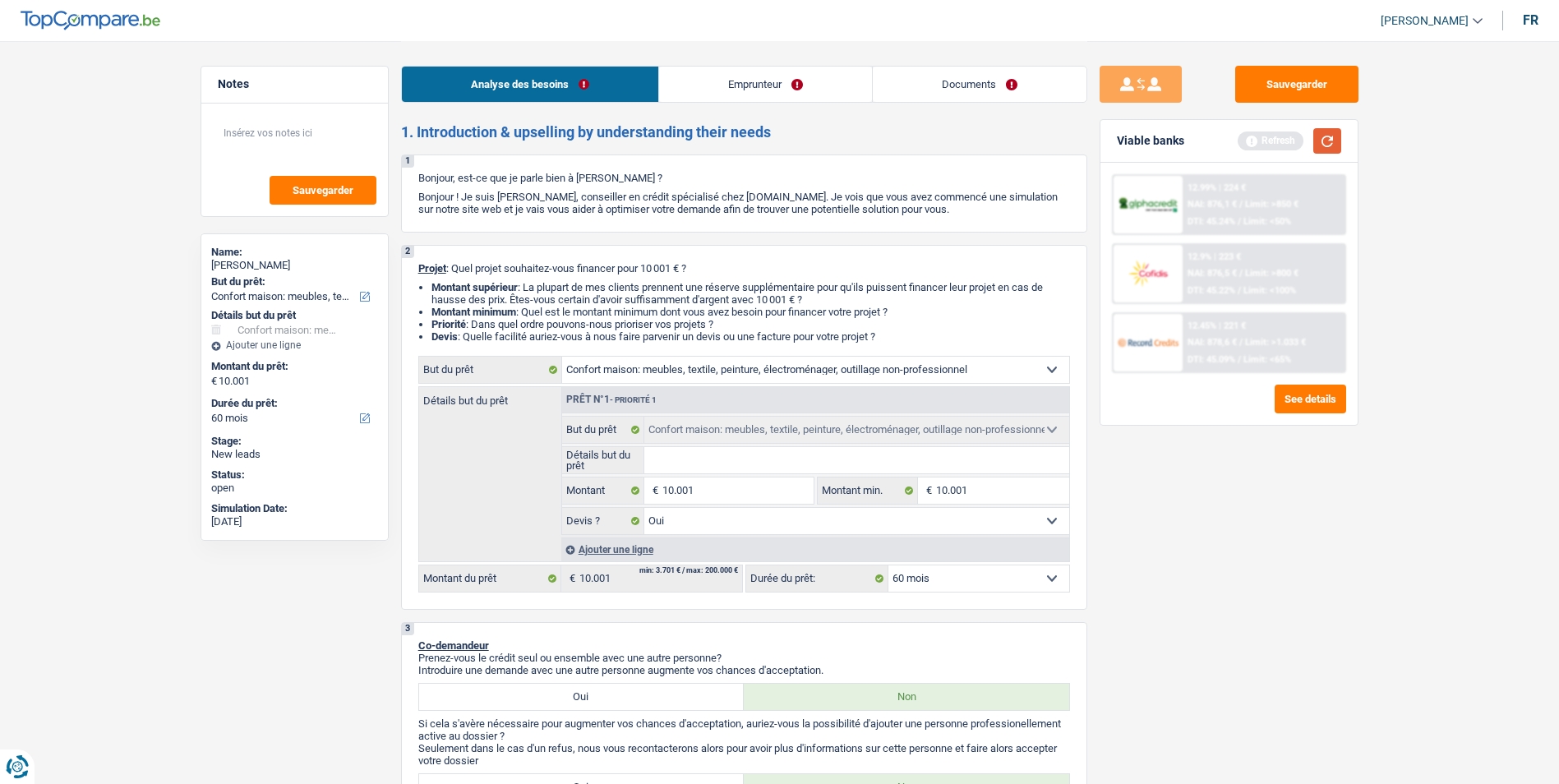
click at [1323, 141] on button "button" at bounding box center [1327, 140] width 28 height 25
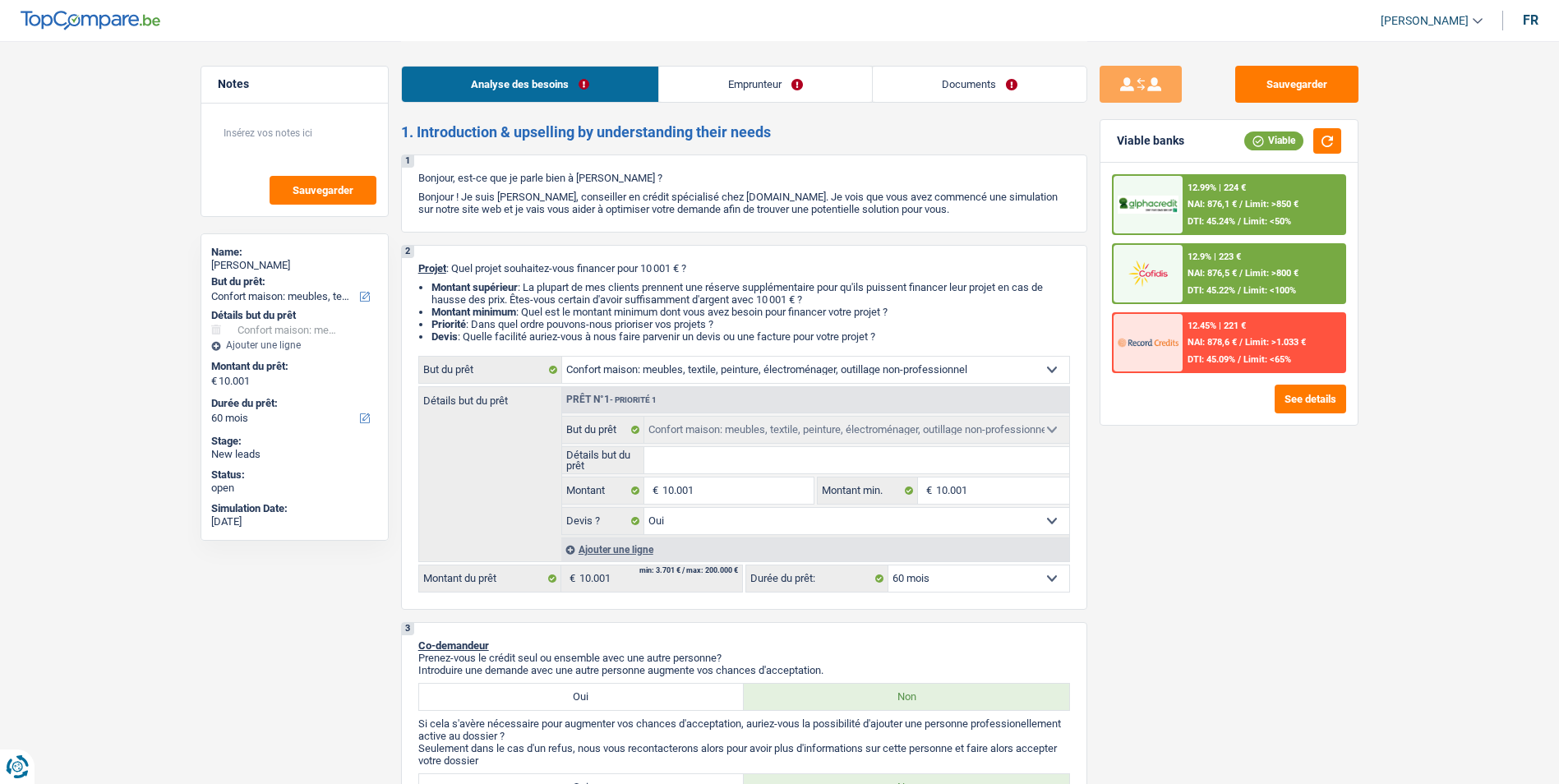
click at [1302, 267] on div "12.9% | 223 € NAI: 876,5 € / Limit: >800 € DTI: 45.22% / Limit: <100%" at bounding box center [1263, 273] width 162 height 57
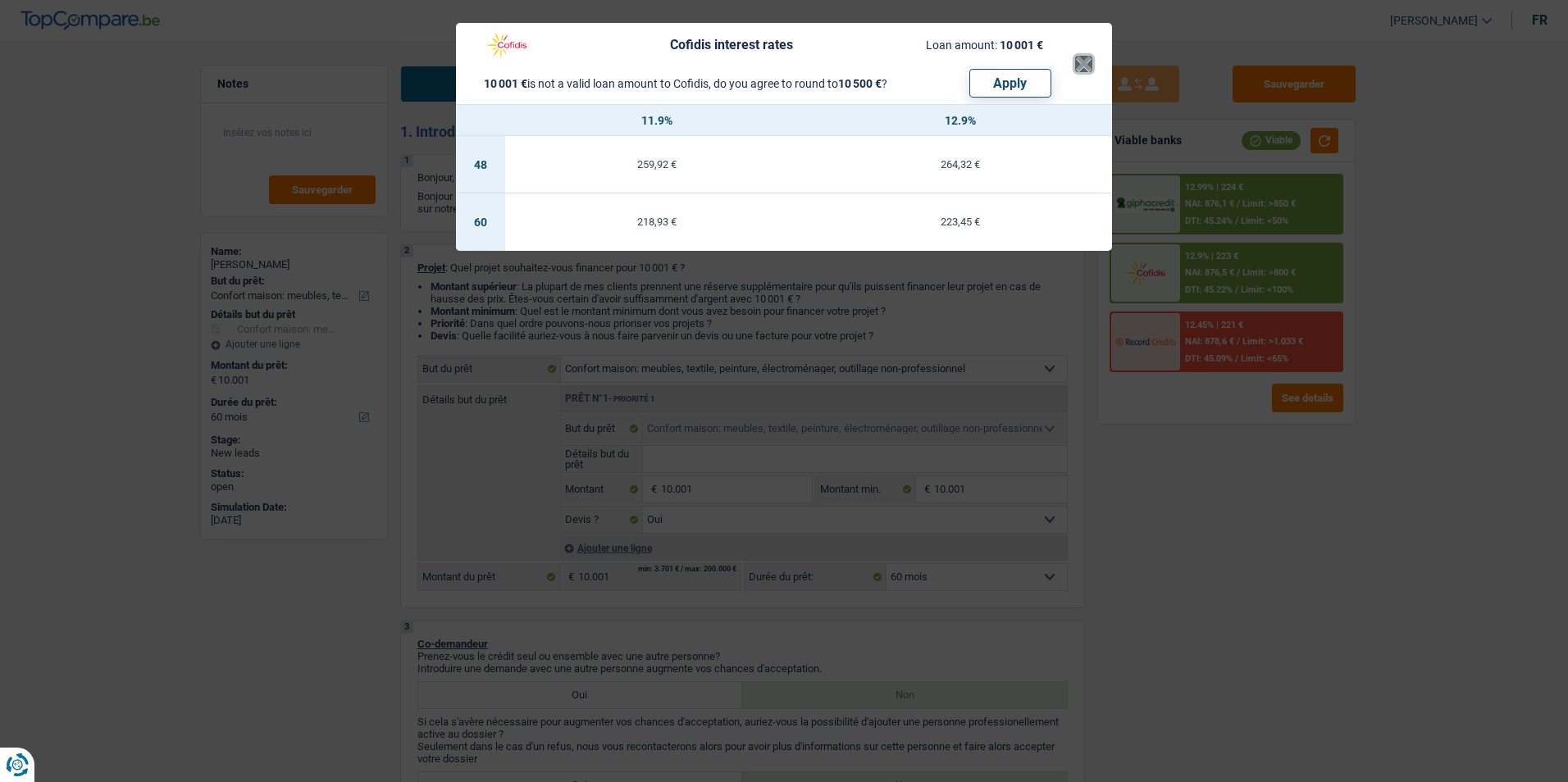
click at [1080, 57] on button "×" at bounding box center [1084, 64] width 17 height 16
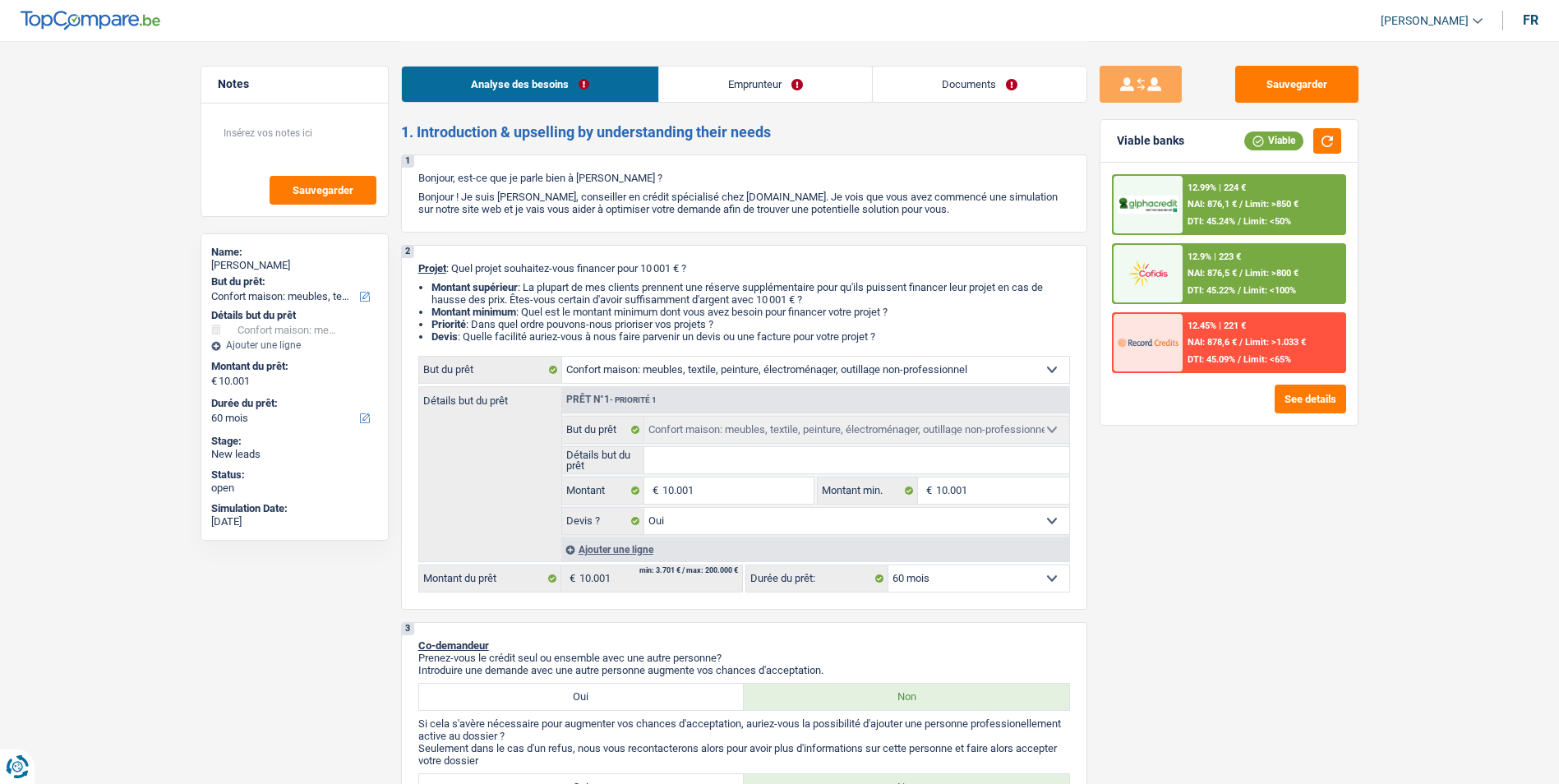
click at [1220, 192] on div "12.99% | 224 €" at bounding box center [1216, 188] width 58 height 10
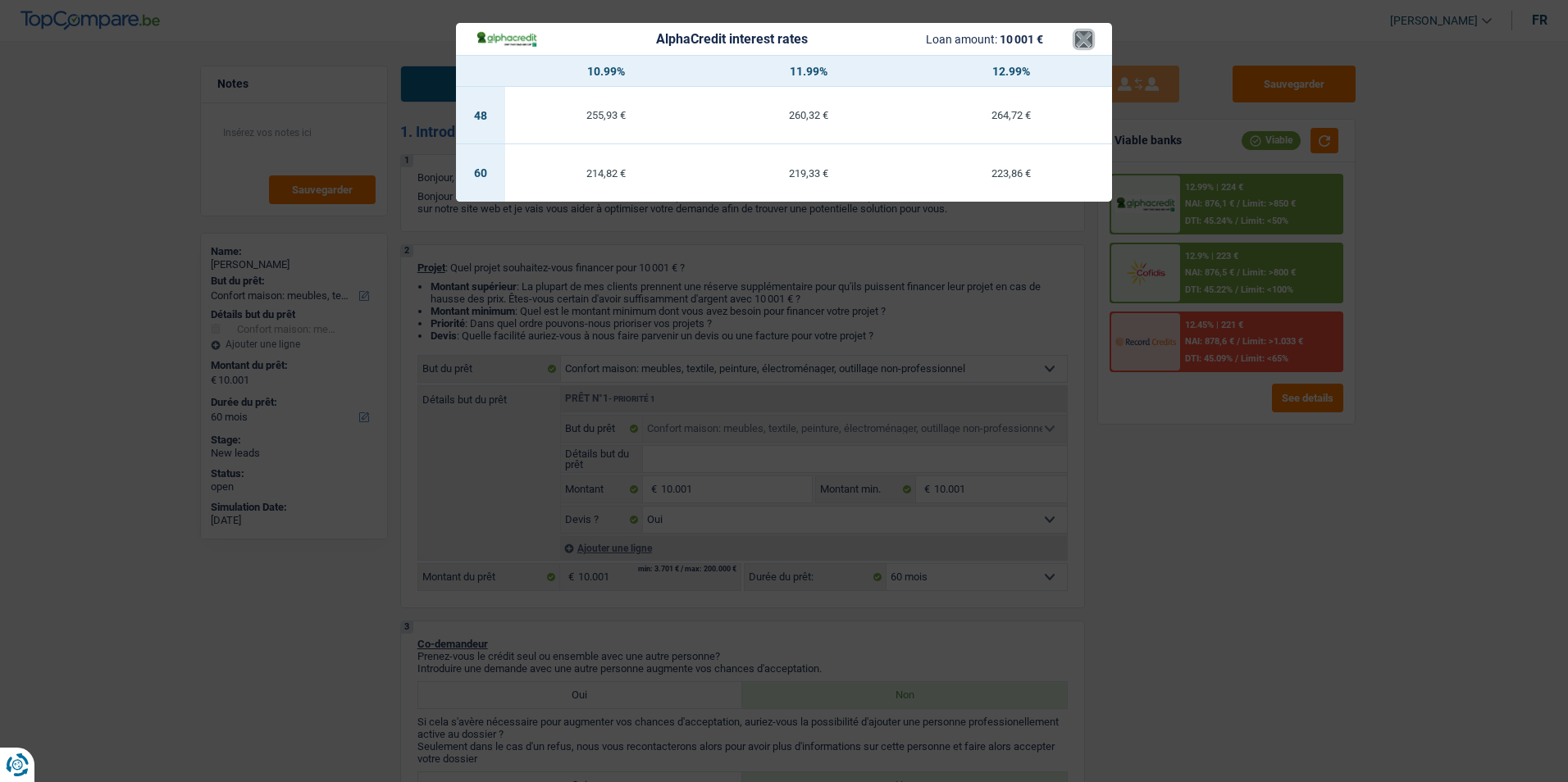
click at [1080, 41] on button "×" at bounding box center [1084, 39] width 17 height 16
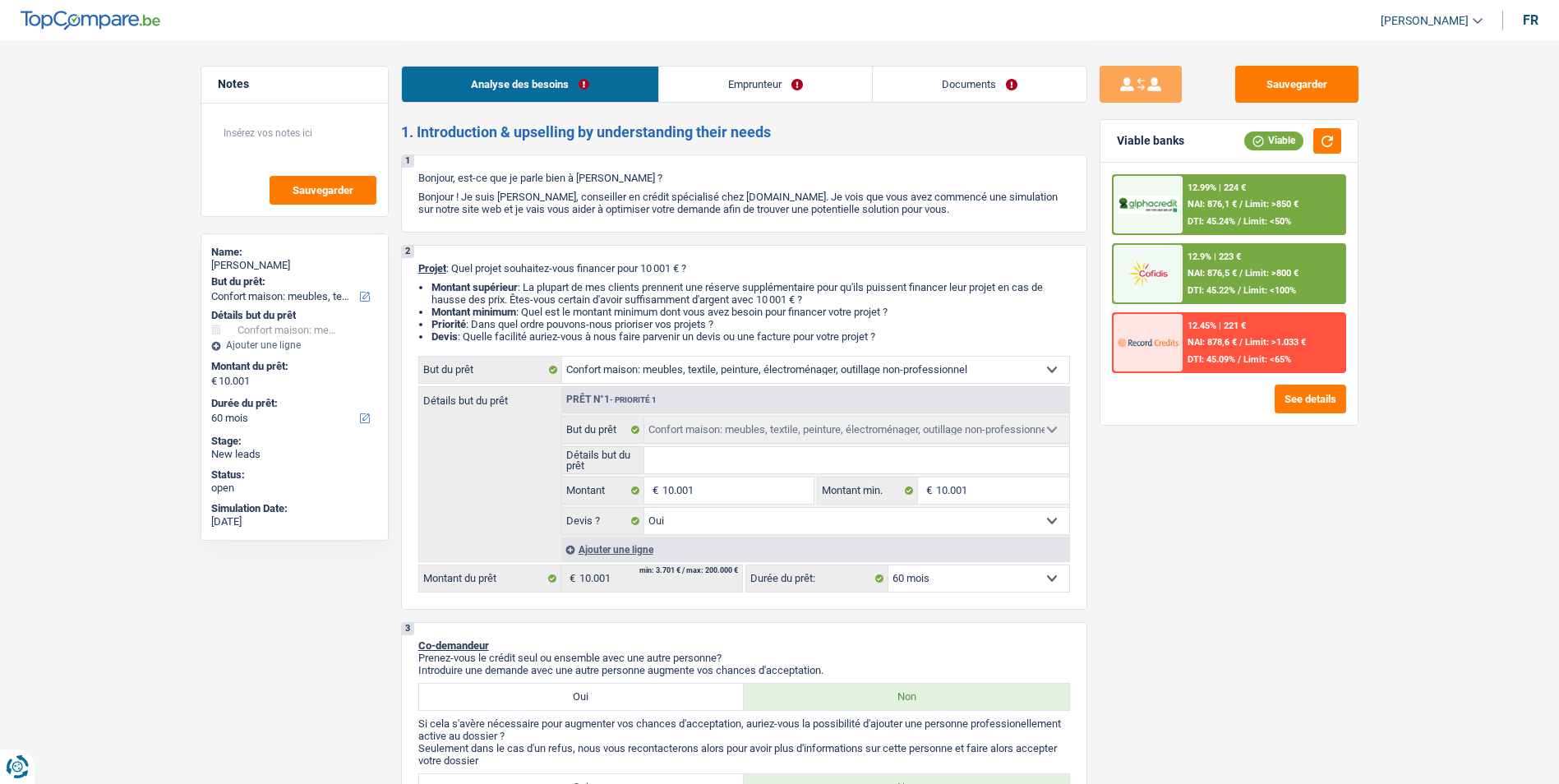
click at [1182, 249] on div at bounding box center [1149, 273] width 69 height 57
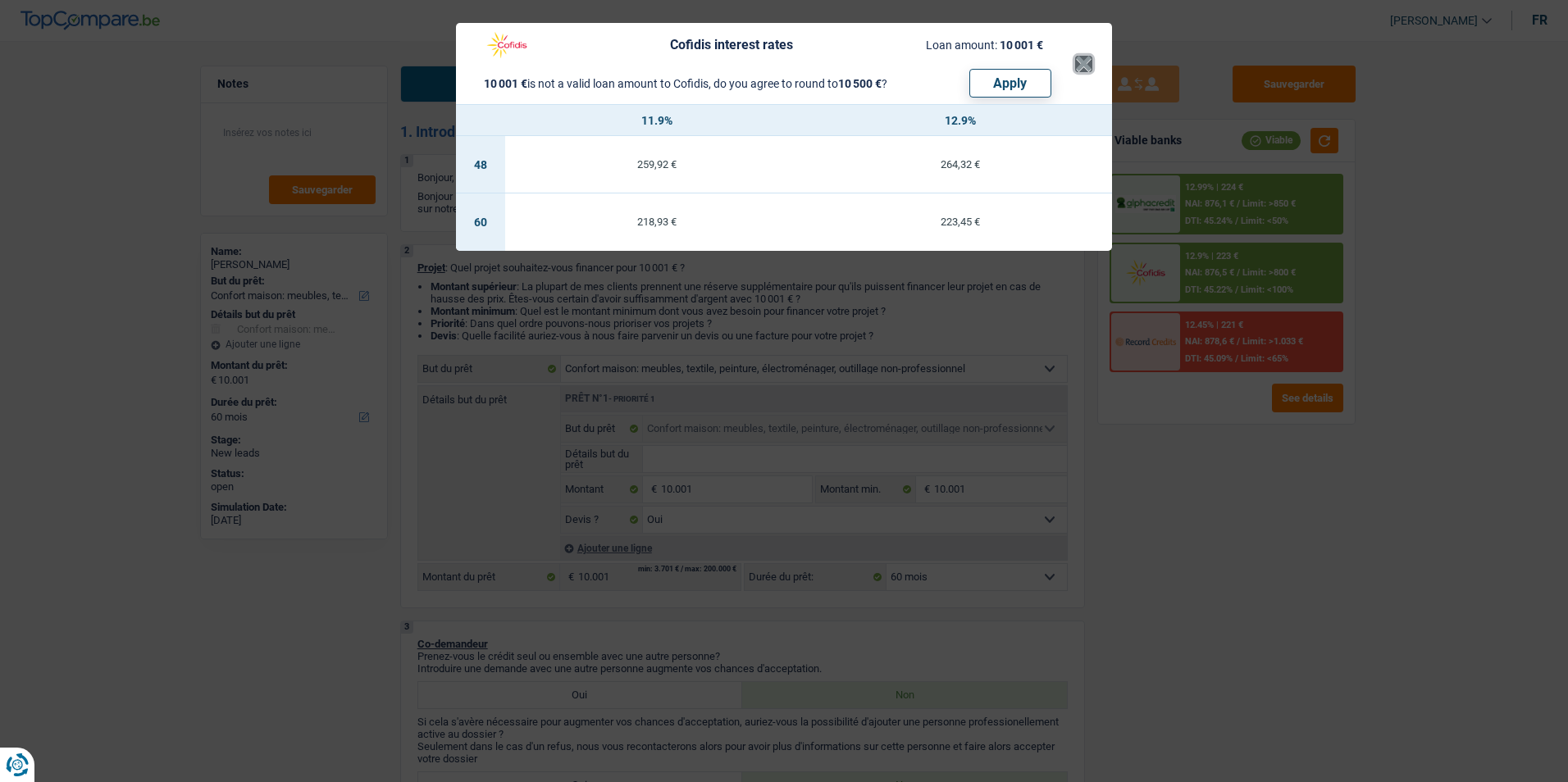
click at [1079, 59] on button "×" at bounding box center [1084, 64] width 17 height 16
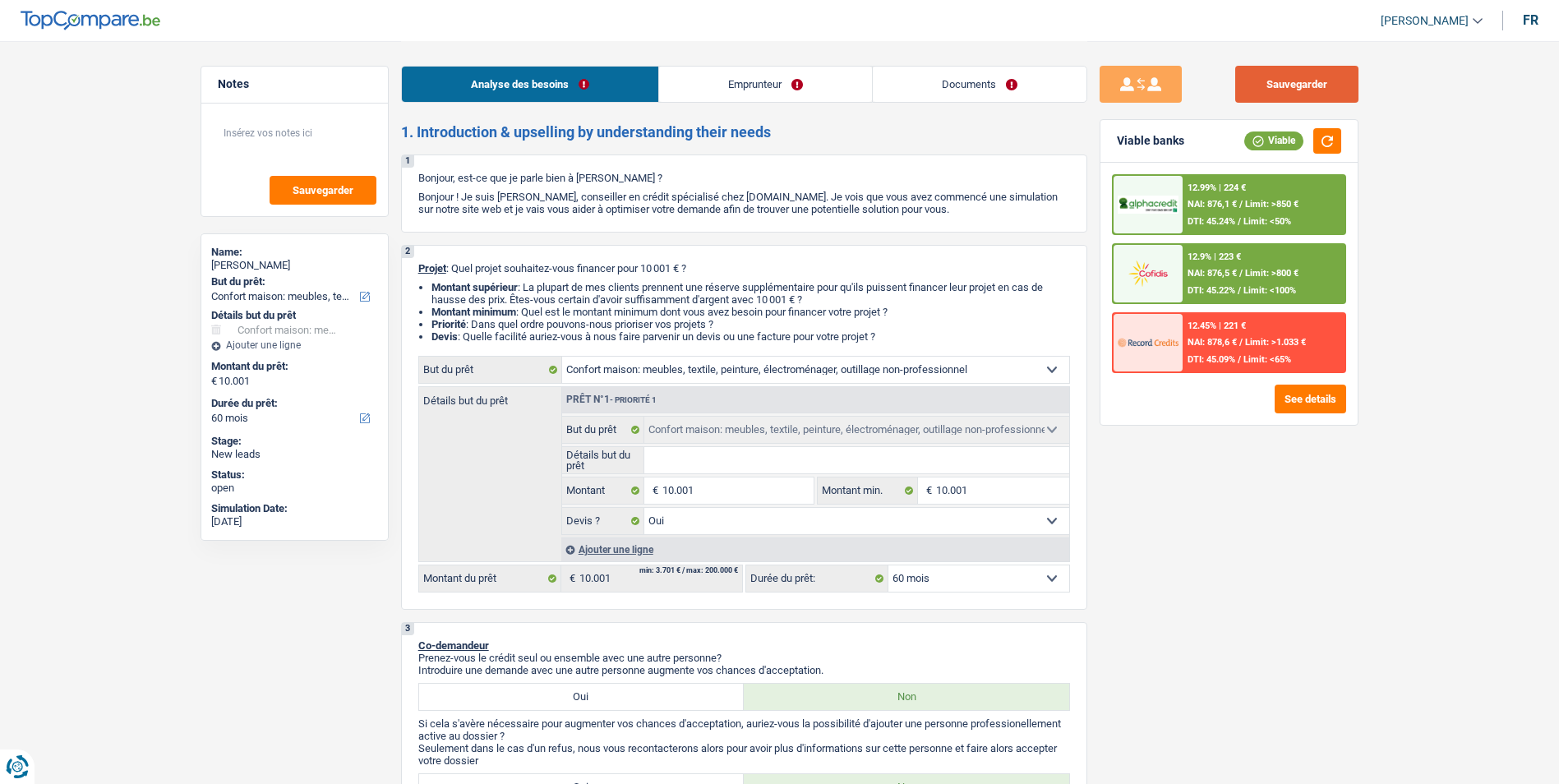
click at [1252, 87] on button "Sauvegarder" at bounding box center [1297, 84] width 123 height 37
